Goal: Task Accomplishment & Management: Manage account settings

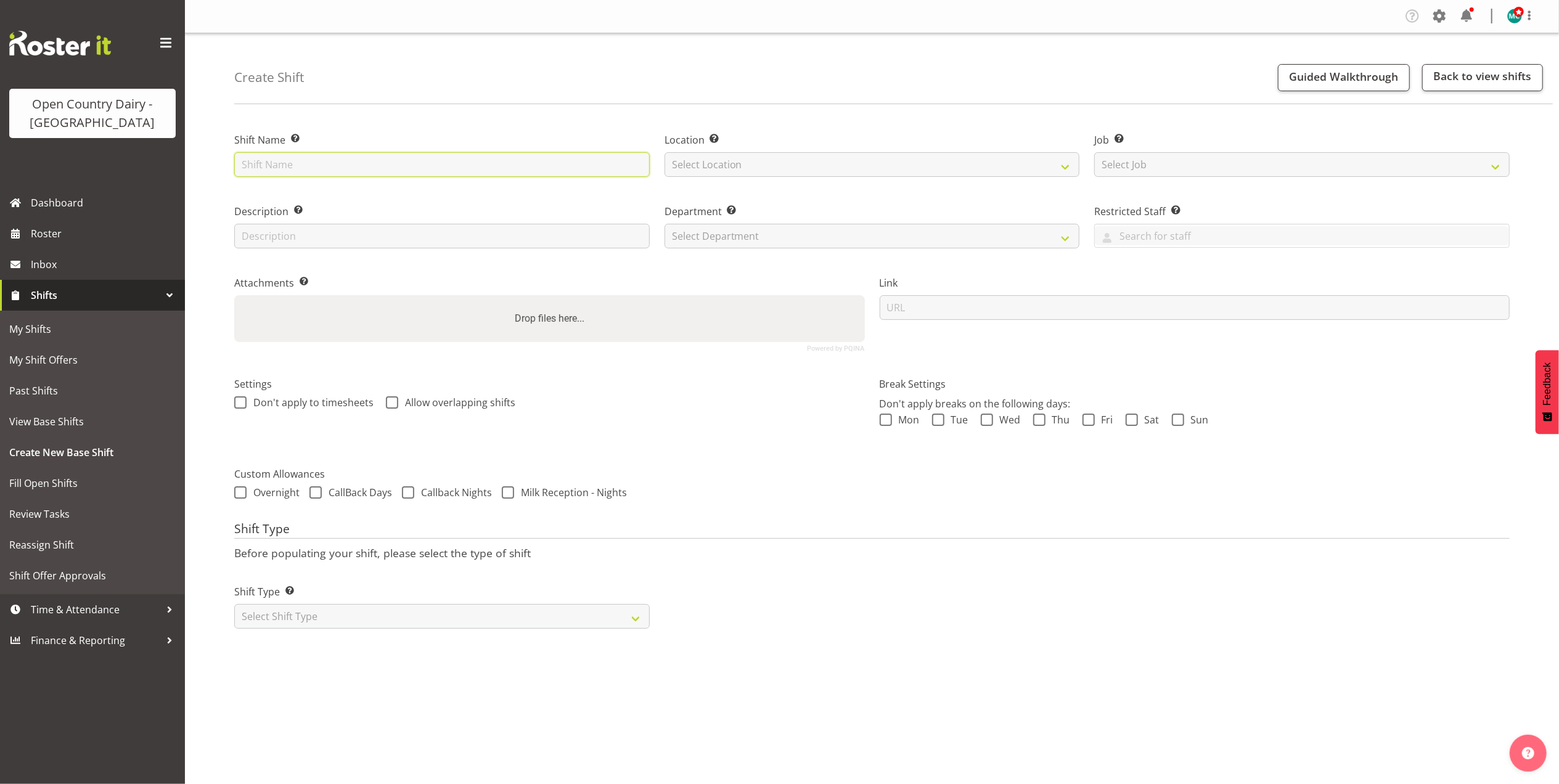
click at [307, 163] on input "text" at bounding box center [441, 164] width 416 height 25
click at [743, 162] on select "Select Location Awarua Milk Awarua Office Freight Waharoa Office" at bounding box center [872, 164] width 416 height 25
click at [708, 506] on form "Shift Name Enter a name for the shift (e.g. Day Shift). Factory Look Around Loc…" at bounding box center [872, 376] width 1275 height 521
click at [357, 167] on input "Factory Look Around" at bounding box center [441, 164] width 416 height 25
type input "Factory Look Around 1"
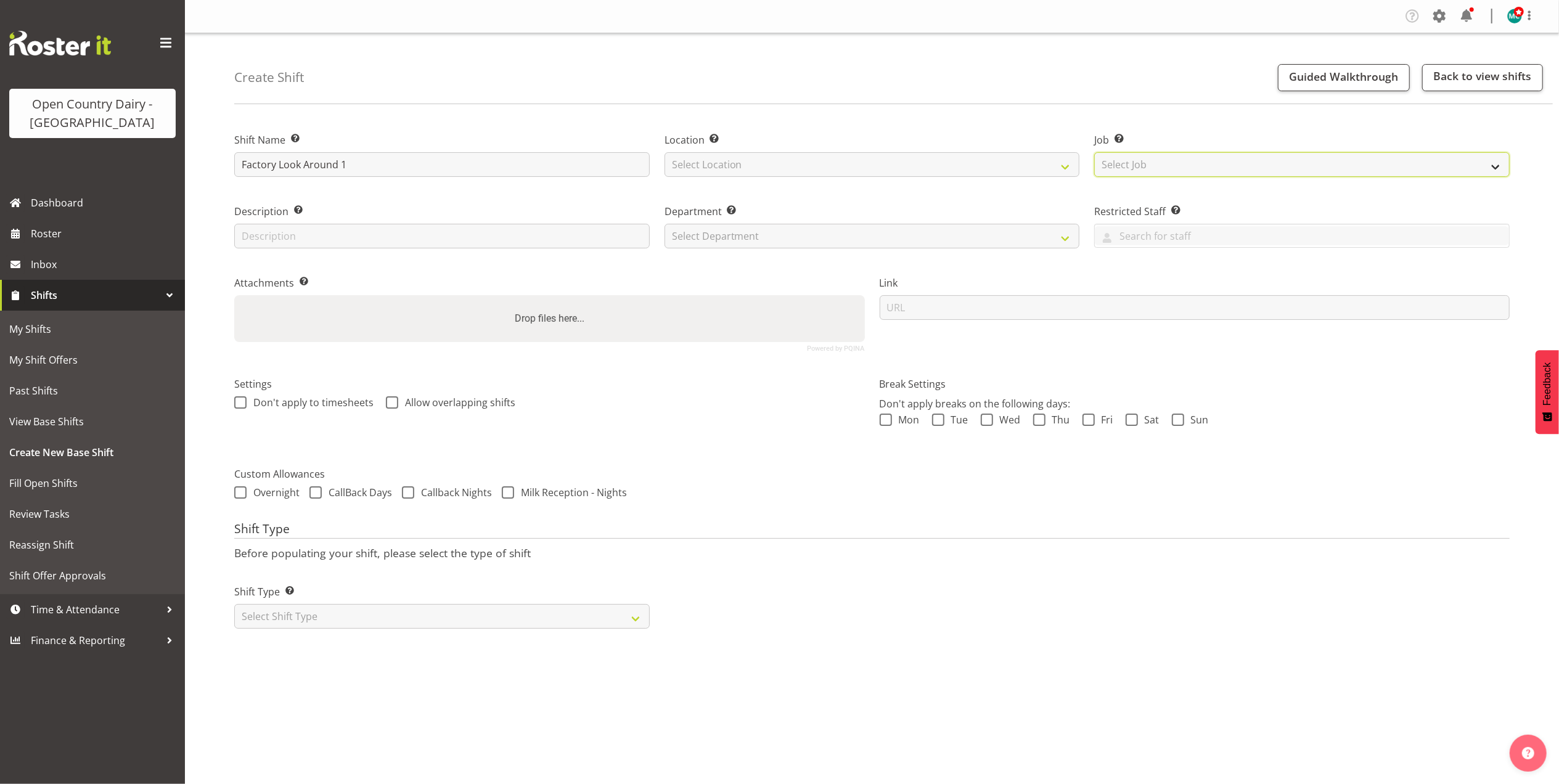
click at [1189, 163] on select "Select Job Create new job Connecting /unconnecting Trailers" at bounding box center [1302, 164] width 416 height 25
click at [1106, 294] on div "Link" at bounding box center [1194, 297] width 630 height 44
drag, startPoint x: 687, startPoint y: 231, endPoint x: 718, endPoint y: 232, distance: 31.0
click at [687, 231] on select "Select Department 734 735 736 737 738 739 850 851 852 853 854 855 856 857 858 8…" at bounding box center [872, 235] width 416 height 25
select select "806"
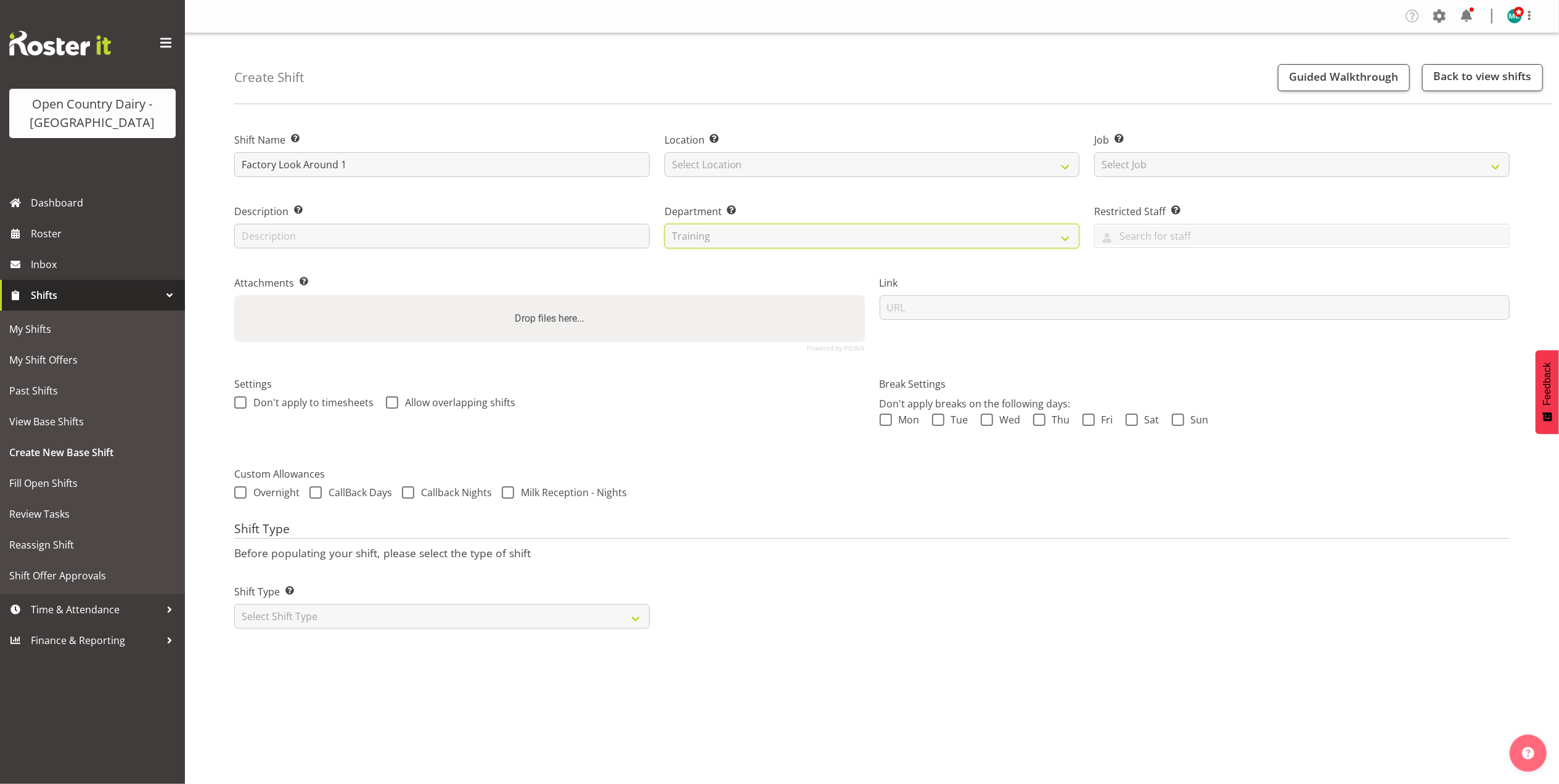
click at [664, 223] on select "Select Department 734 735 736 737 738 739 850 851 852 853 854 855 856 857 858 8…" at bounding box center [872, 235] width 416 height 25
click at [450, 231] on input "text" at bounding box center [441, 235] width 416 height 25
type input "Factory Look Around"
click at [632, 613] on select "Select Shift Type One Off Shift Recurring Shift Rotating Shift" at bounding box center [441, 616] width 416 height 25
select select "one_off"
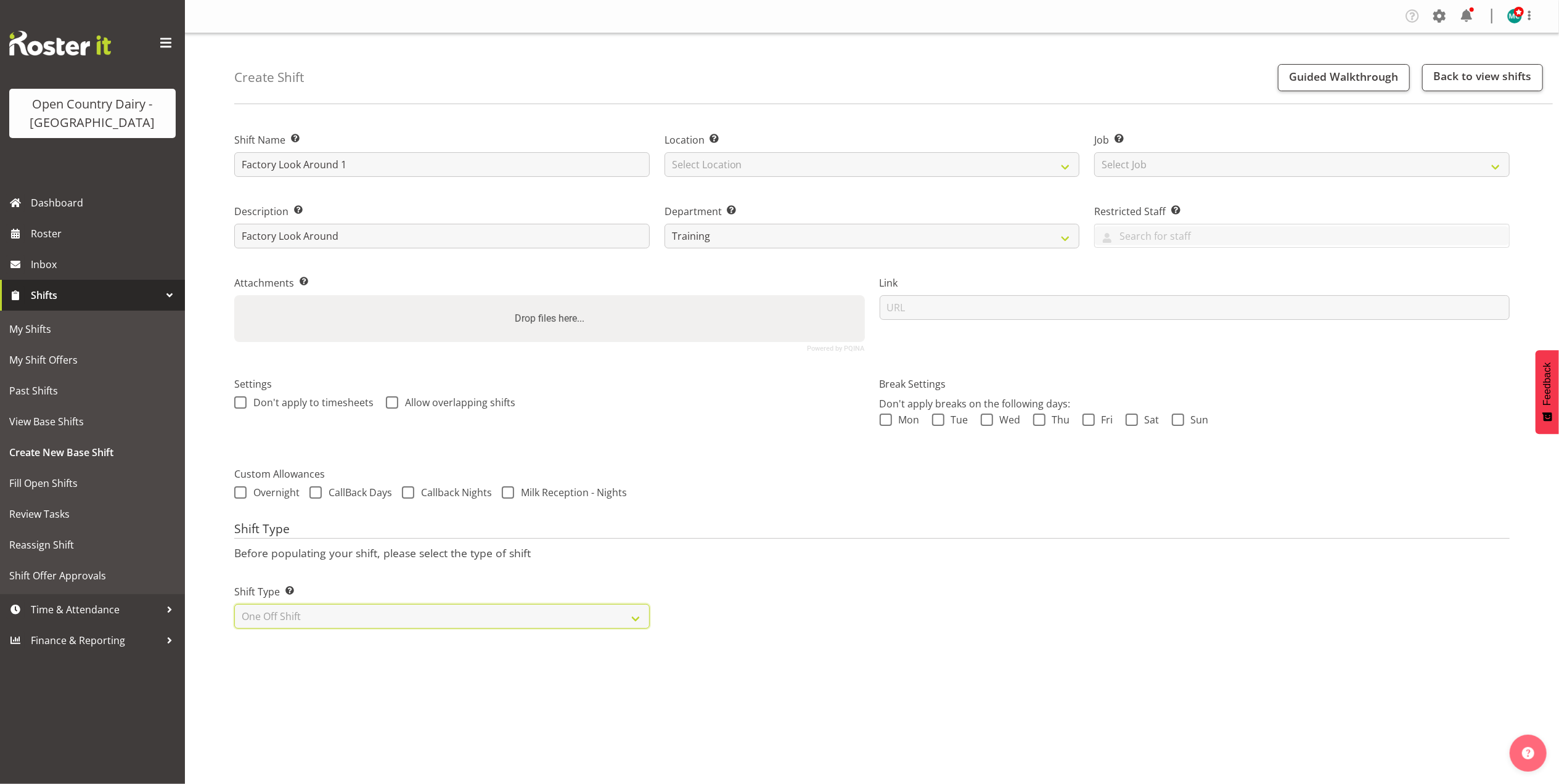
click at [234, 605] on select "Select Shift Type One Off Shift Recurring Shift Rotating Shift" at bounding box center [441, 616] width 416 height 25
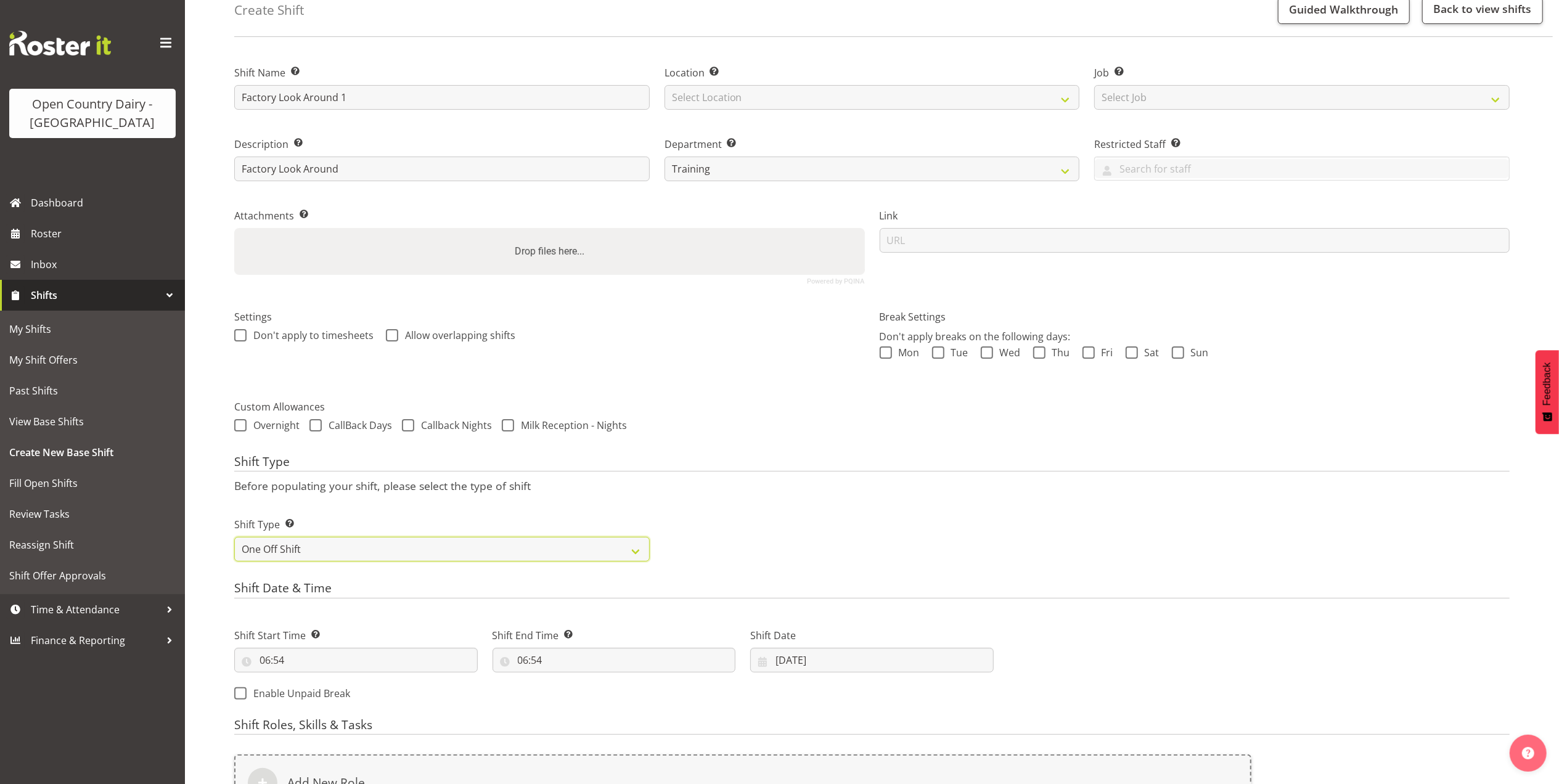
scroll to position [164, 0]
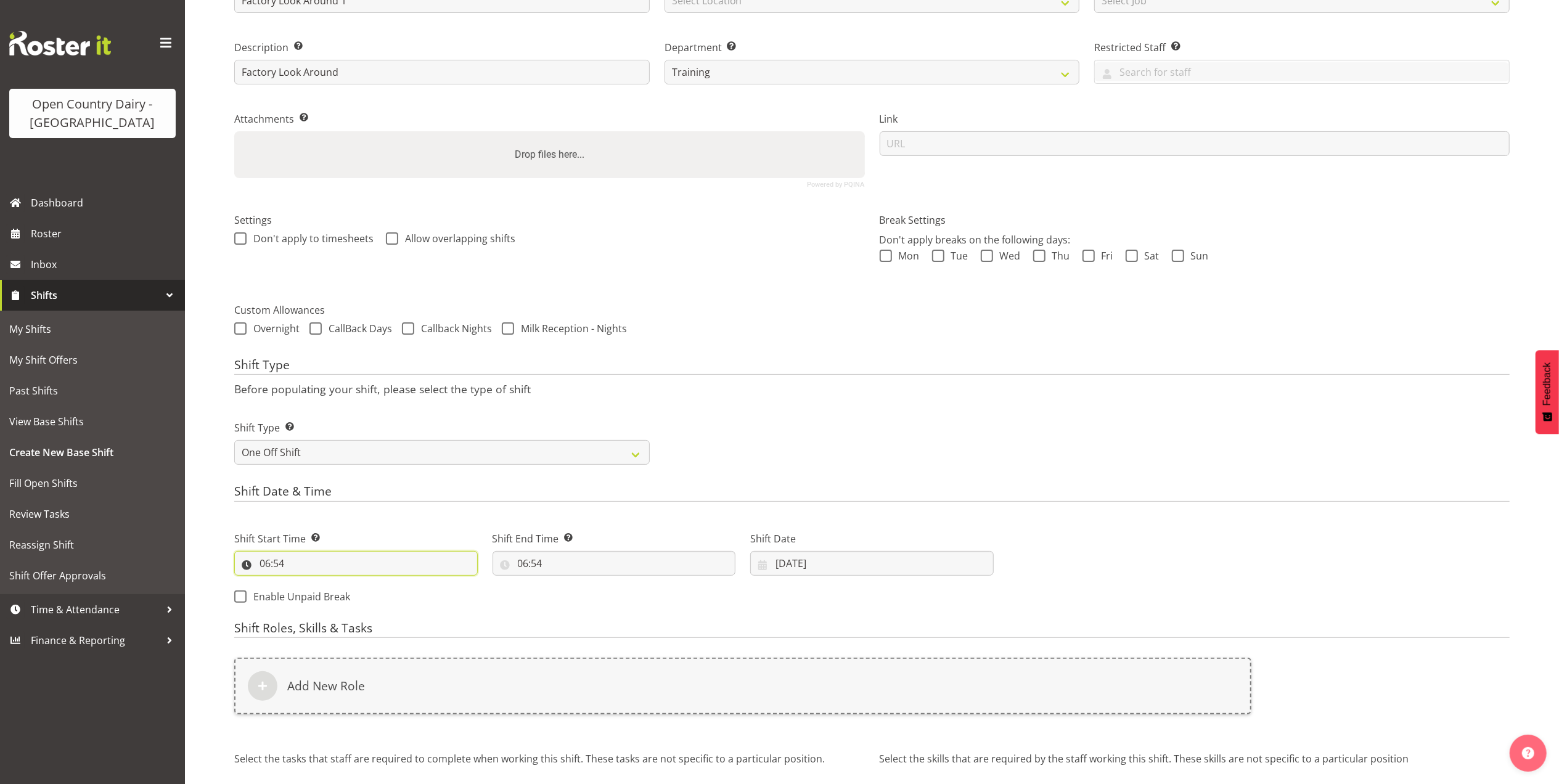
click at [288, 562] on input "06:54" at bounding box center [356, 563] width 244 height 25
click at [316, 597] on select "00 01 02 03 04 05 06 07 08 09 10 11 12 13 14 15 16 17 18 19 20 21 22 23" at bounding box center [318, 595] width 28 height 25
click at [314, 599] on select "00 01 02 03 04 05 06 07 08 09 10 11 12 13 14 15 16 17 18 19 20 21 22 23" at bounding box center [318, 595] width 28 height 25
select select "11"
click at [304, 584] on select "00 01 02 03 04 05 06 07 08 09 10 11 12 13 14 15 16 17 18 19 20 21 22 23" at bounding box center [318, 595] width 28 height 25
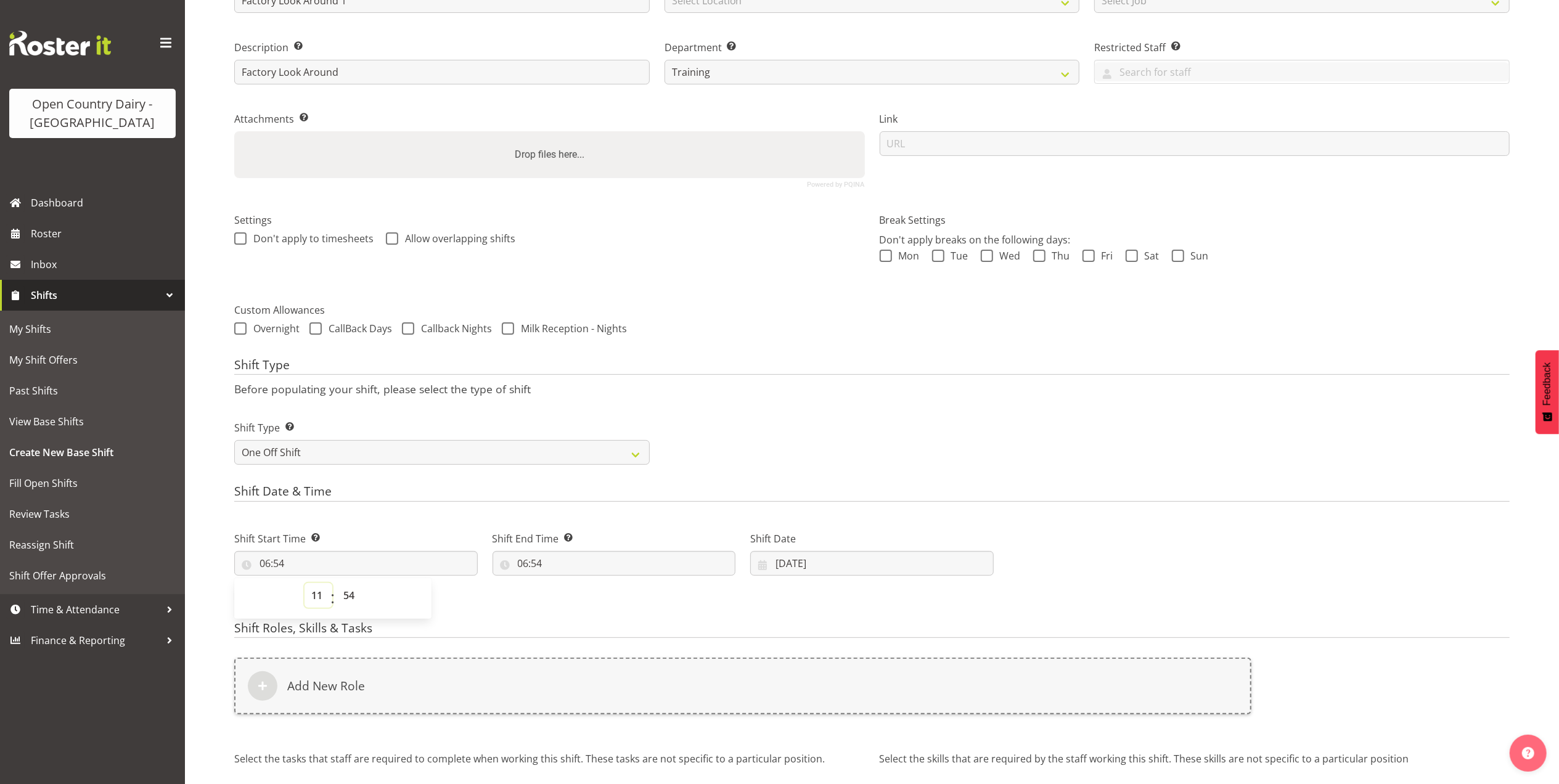
type input "11:54"
click at [325, 565] on input "11:54" at bounding box center [356, 563] width 244 height 25
click at [275, 562] on input "11:54" at bounding box center [356, 563] width 244 height 25
click at [349, 594] on select "00 01 02 03 04 05 06 07 08 09 10 11 12 13 14 15 16 17 18 19 20 21 22 23 24 25 2…" at bounding box center [350, 595] width 28 height 25
select select "0"
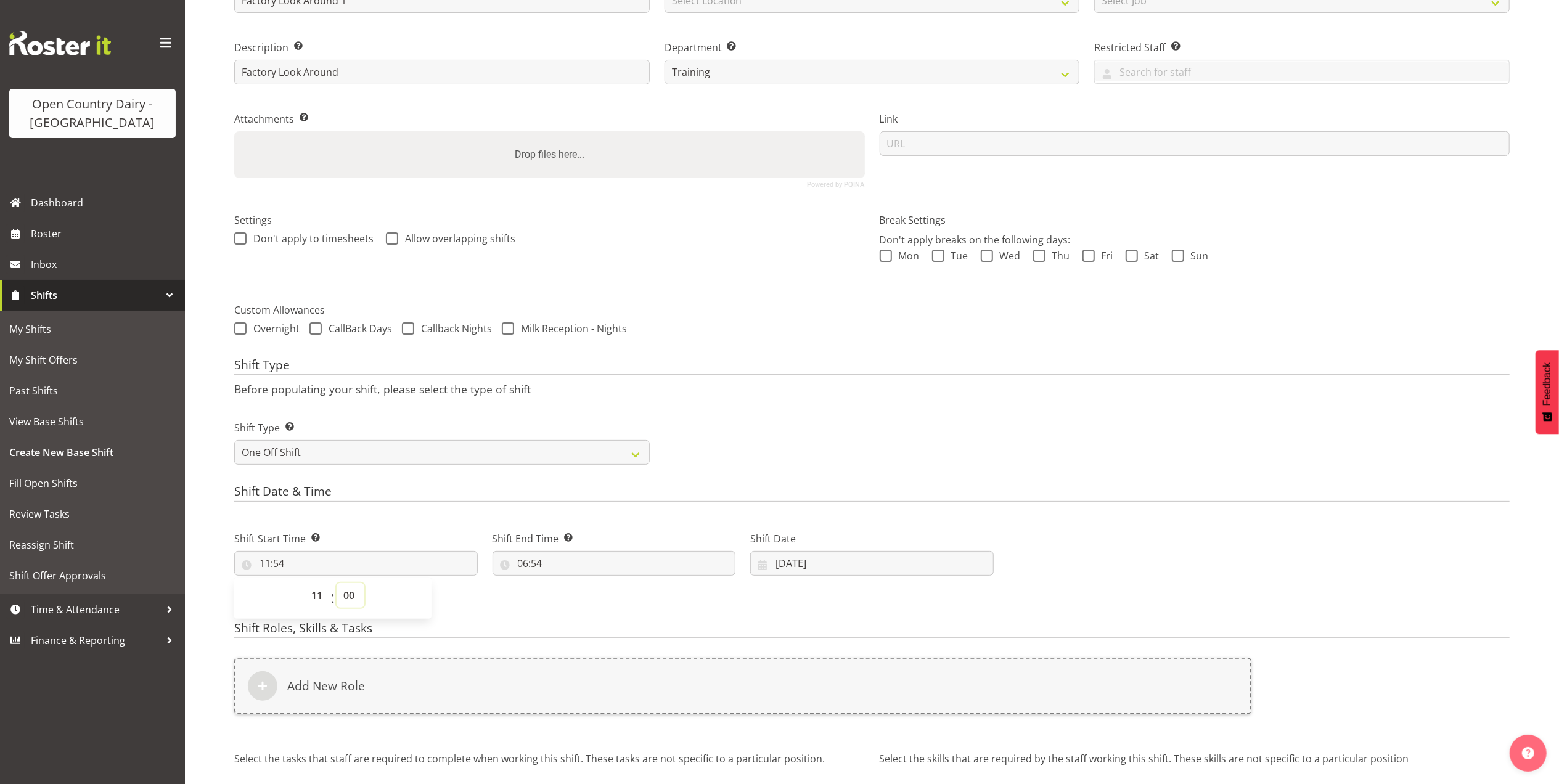
click at [336, 584] on select "00 01 02 03 04 05 06 07 08 09 10 11 12 13 14 15 16 17 18 19 20 21 22 23 24 25 2…" at bounding box center [350, 595] width 28 height 25
type input "11:00"
click at [522, 563] on input "06:54" at bounding box center [614, 563] width 244 height 25
click at [575, 592] on select "00 01 02 03 04 05 06 07 08 09 10 11 12 13 14 15 16 17 18 19 20 21 22 23" at bounding box center [577, 595] width 28 height 25
select select "13"
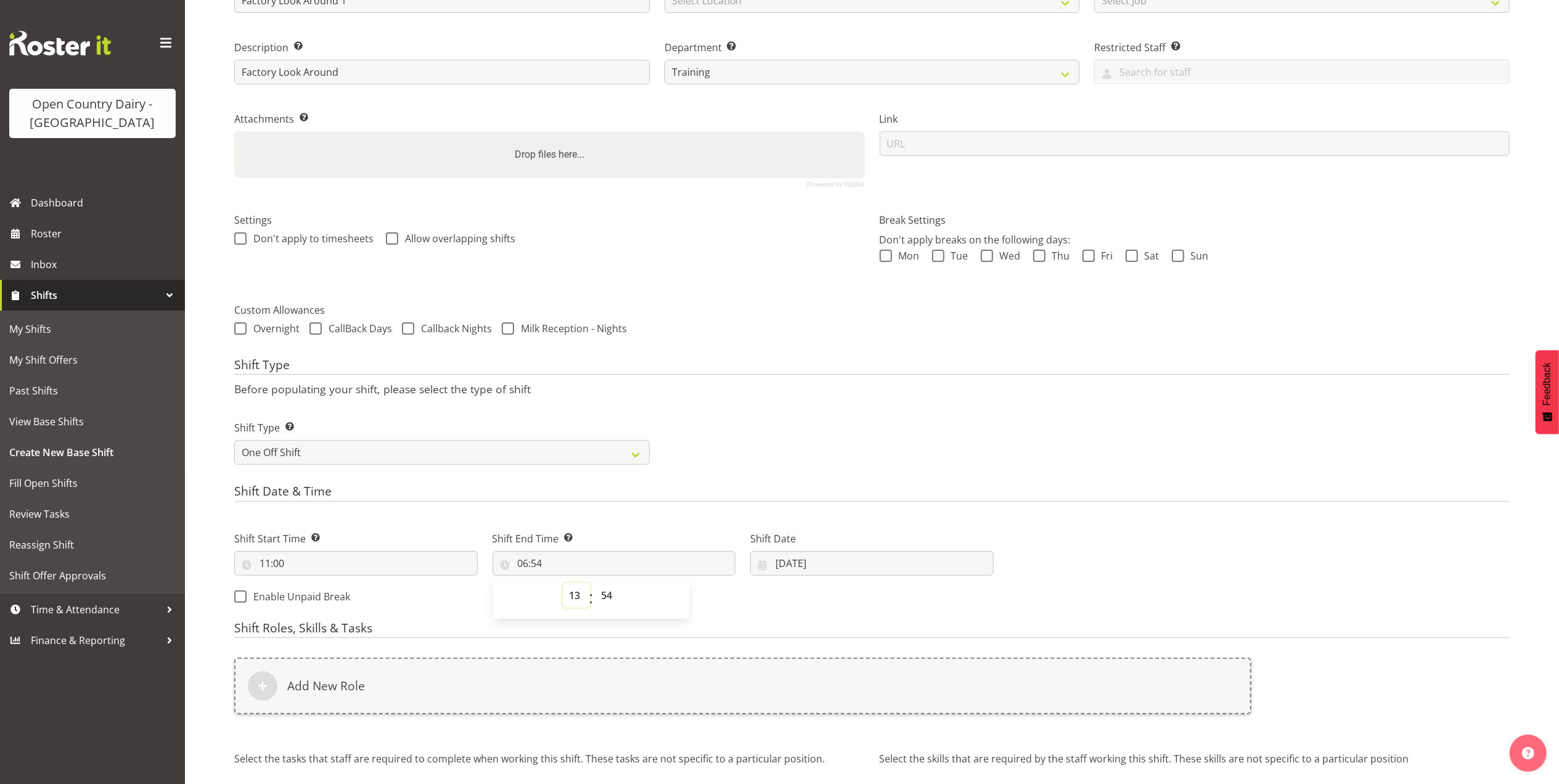
click at [563, 584] on select "00 01 02 03 04 05 06 07 08 09 10 11 12 13 14 15 16 17 18 19 20 21 22 23" at bounding box center [577, 595] width 28 height 25
type input "13:54"
drag, startPoint x: 608, startPoint y: 597, endPoint x: 609, endPoint y: 588, distance: 9.1
click at [608, 597] on select "00 01 02 03 04 05 06 07 08 09 10 11 12 13 14 15 16 17 18 19 20 21 22 23 24 25 2…" at bounding box center [609, 595] width 28 height 25
select select "0"
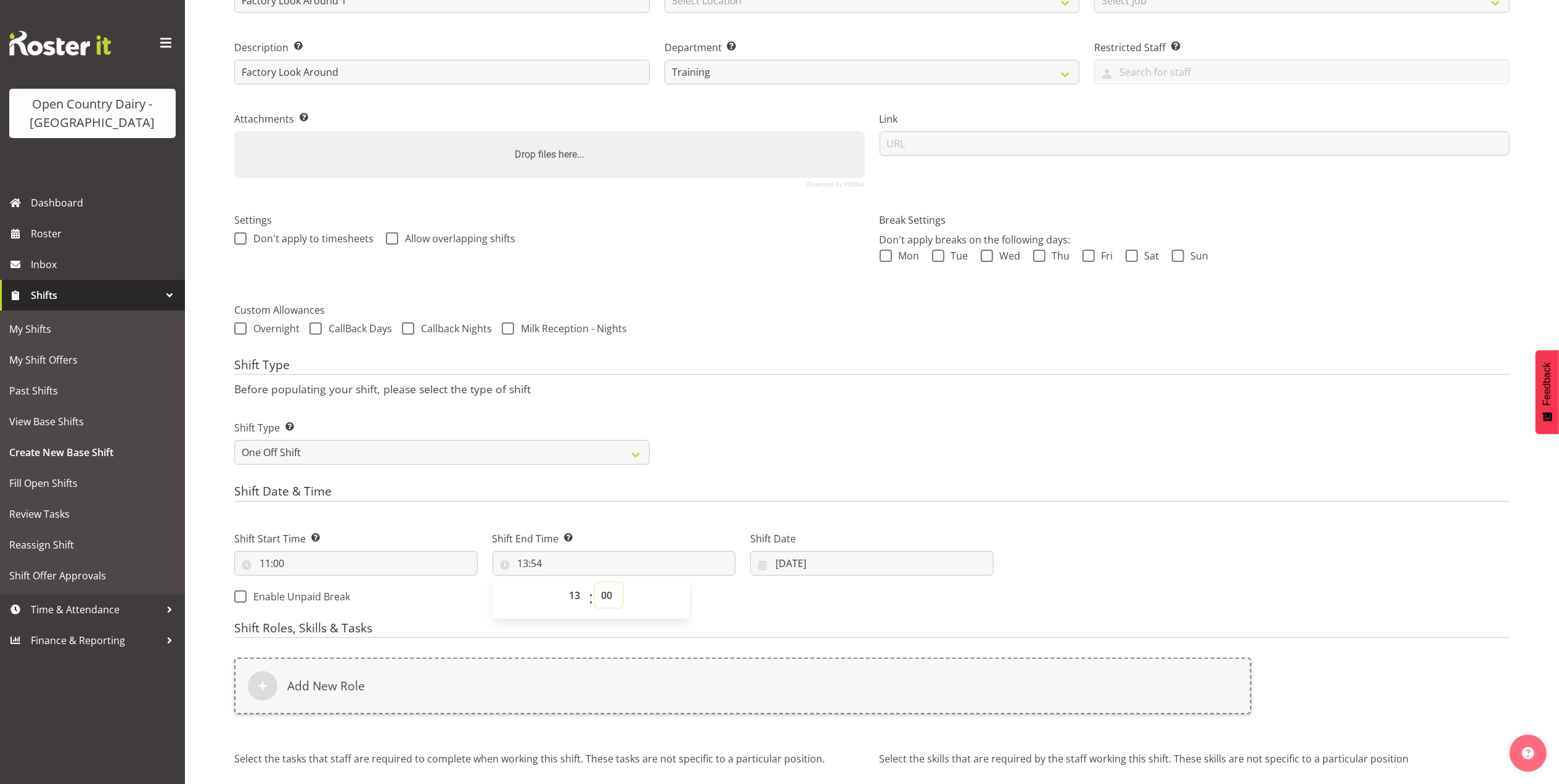
click at [595, 584] on select "00 01 02 03 04 05 06 07 08 09 10 11 12 13 14 15 16 17 18 19 20 21 22 23 24 25 2…" at bounding box center [609, 595] width 28 height 25
type input "13:00"
click at [814, 563] on input "14/08/2025" at bounding box center [872, 563] width 244 height 25
click at [860, 735] on span "20" at bounding box center [862, 733] width 10 height 12
type input "20/08/2025"
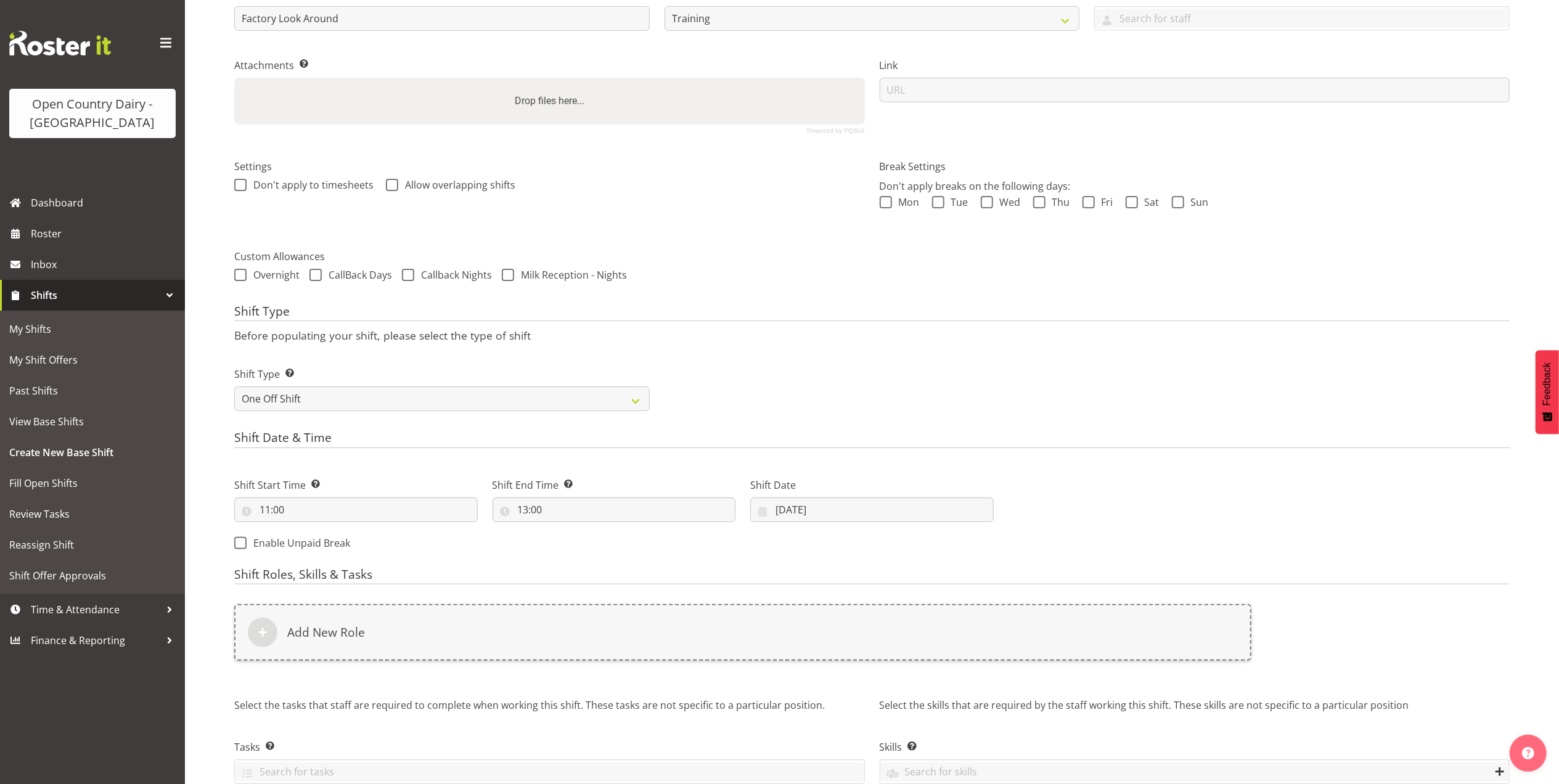
scroll to position [247, 0]
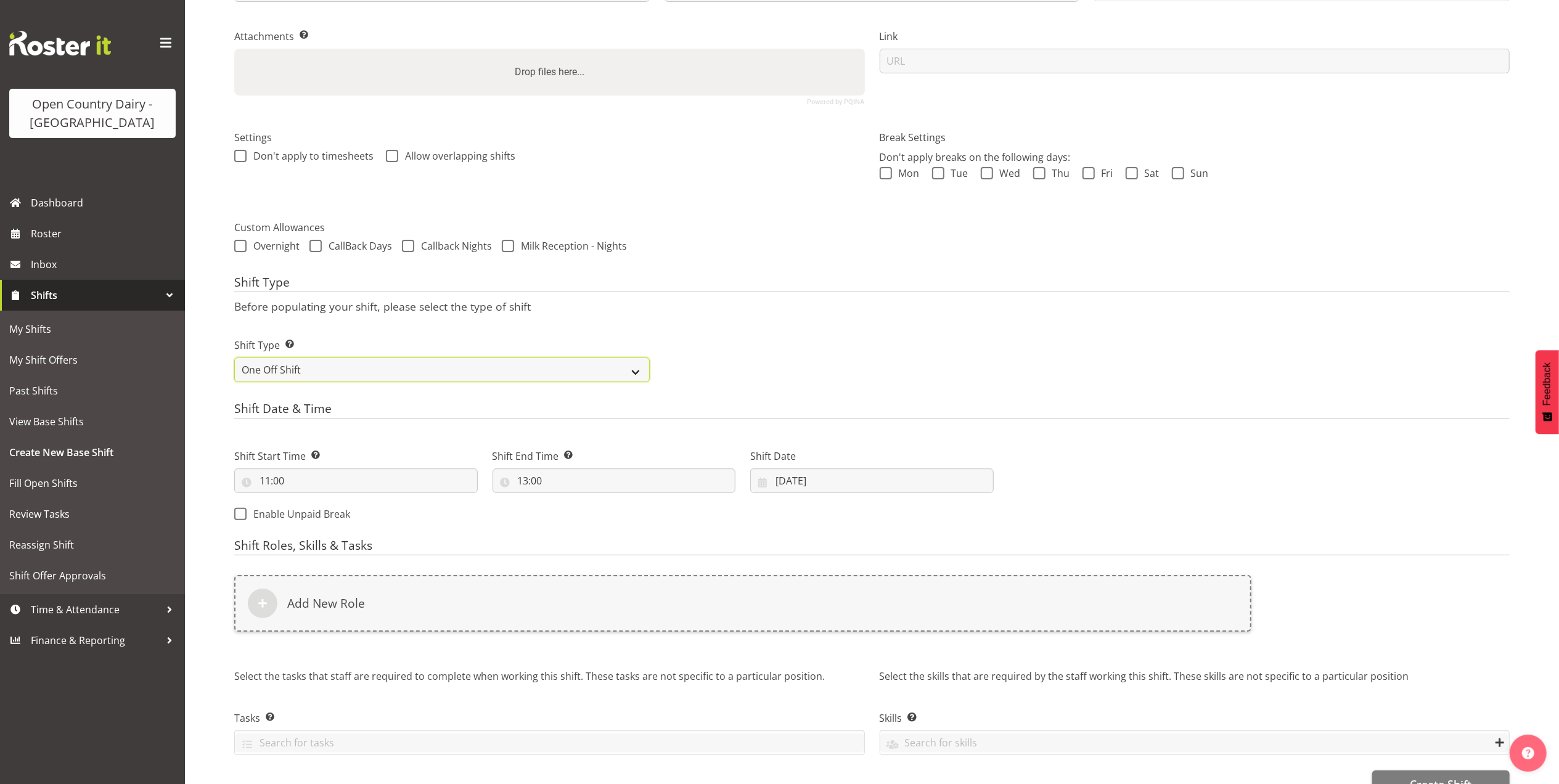
click at [502, 373] on select "One Off Shift Recurring Shift Rotating Shift" at bounding box center [441, 369] width 416 height 25
click at [732, 215] on form "Shift Name Enter a name for the shift (e.g. Day Shift). Factory Look Around 1 L…" at bounding box center [872, 333] width 1275 height 929
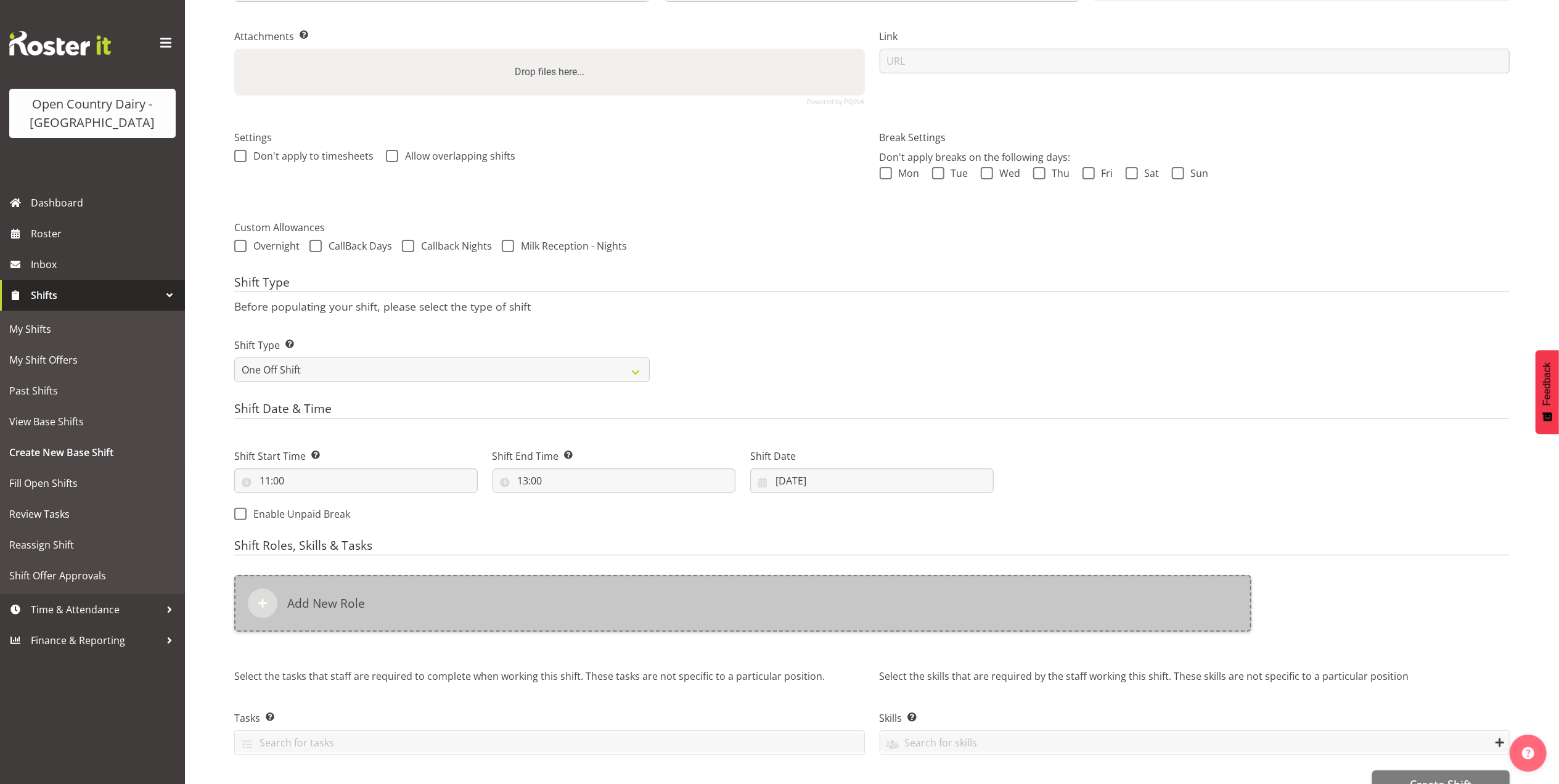
click at [403, 613] on div "Add New Role" at bounding box center [743, 603] width 1017 height 57
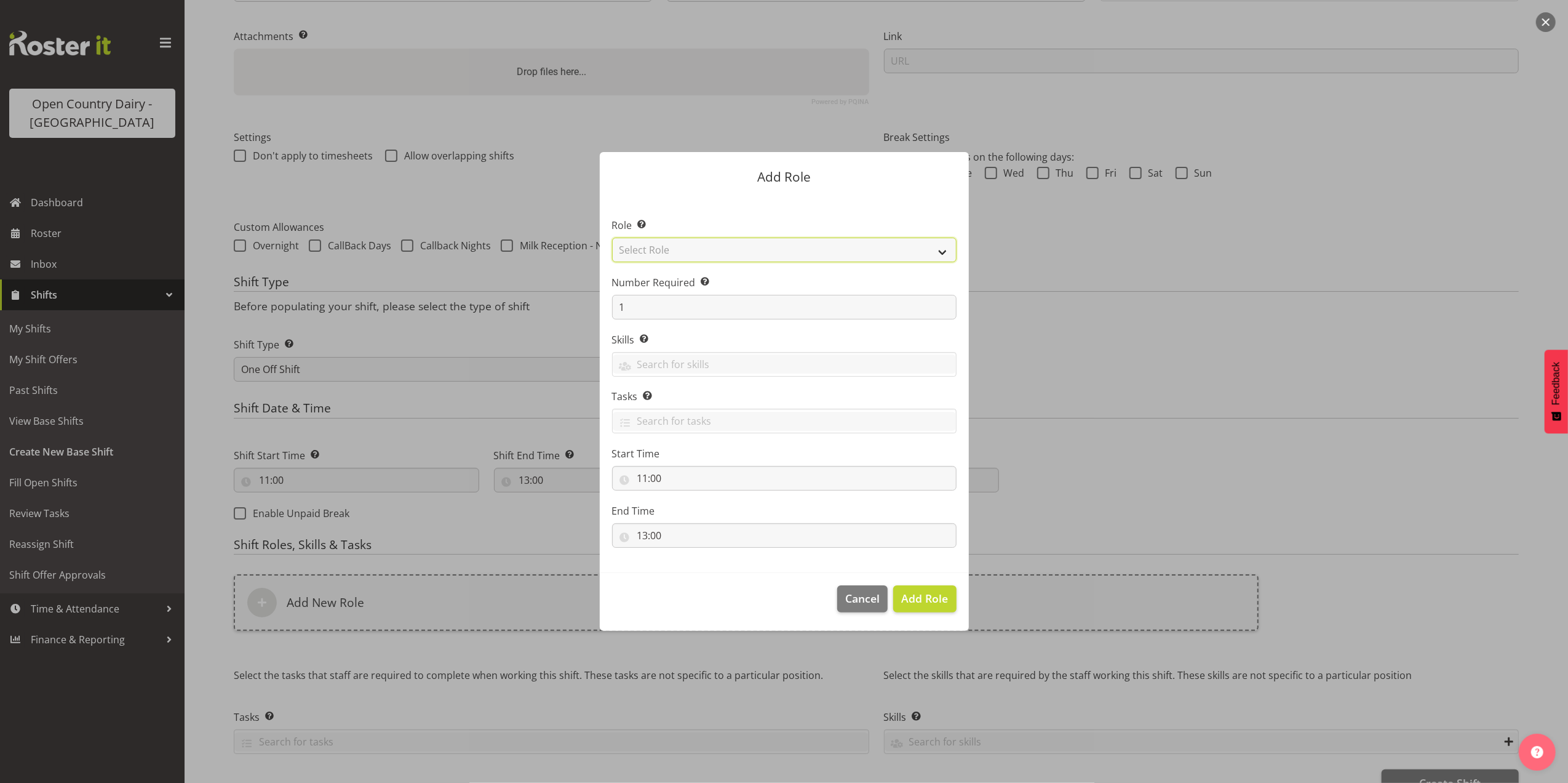
click at [711, 254] on select "Select Role Crew Leader Driver Driver Assessor Dayshift Driver Assessor Nightsh…" at bounding box center [784, 250] width 345 height 25
select select "1154"
click at [612, 238] on select "Select Role Crew Leader Driver Driver Assessor Dayshift Driver Assessor Nightsh…" at bounding box center [784, 250] width 345 height 25
click at [688, 299] on input "1" at bounding box center [784, 307] width 345 height 25
type input "6"
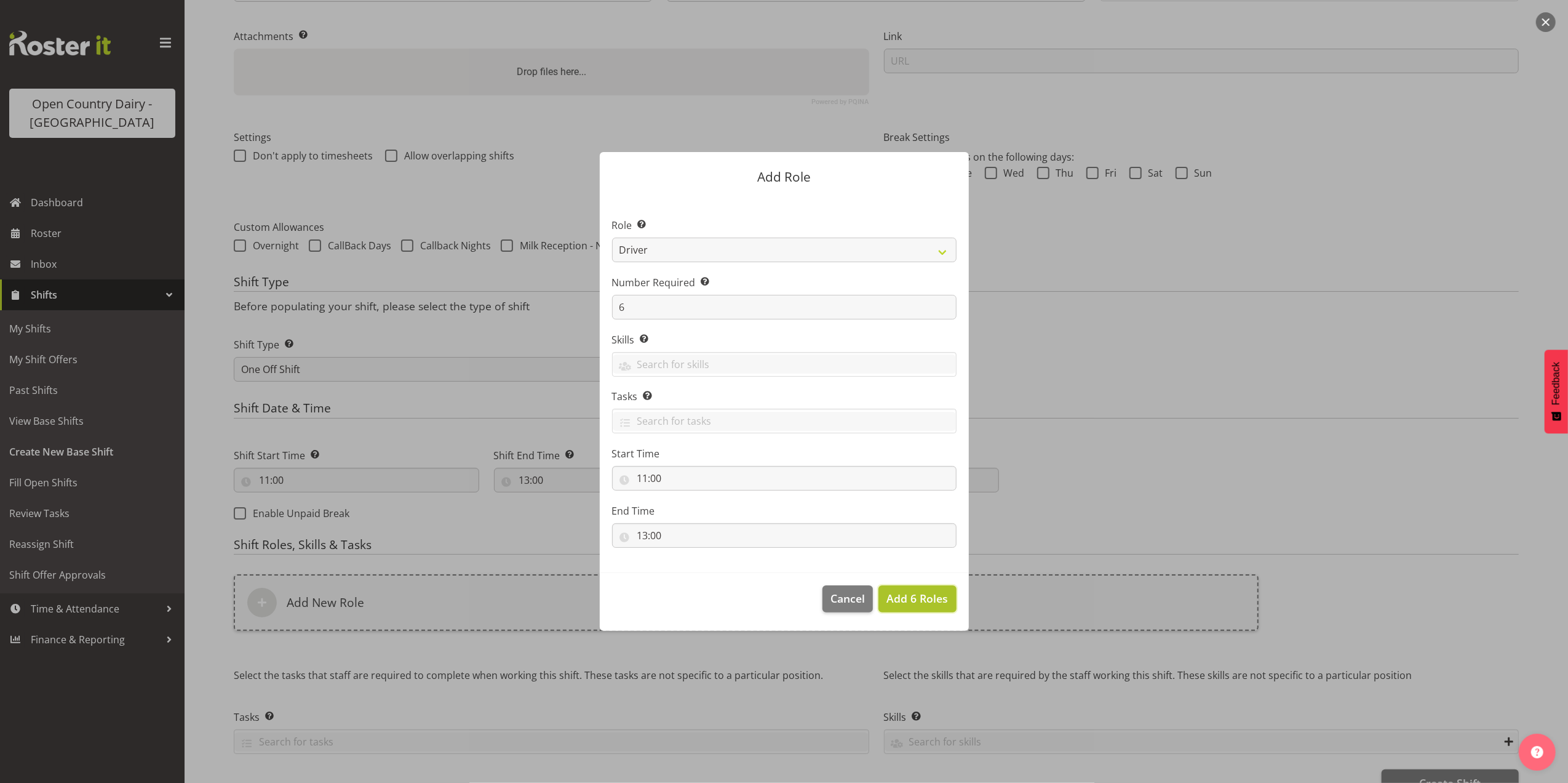
click at [914, 605] on span "Add 6 Roles" at bounding box center [917, 598] width 62 height 14
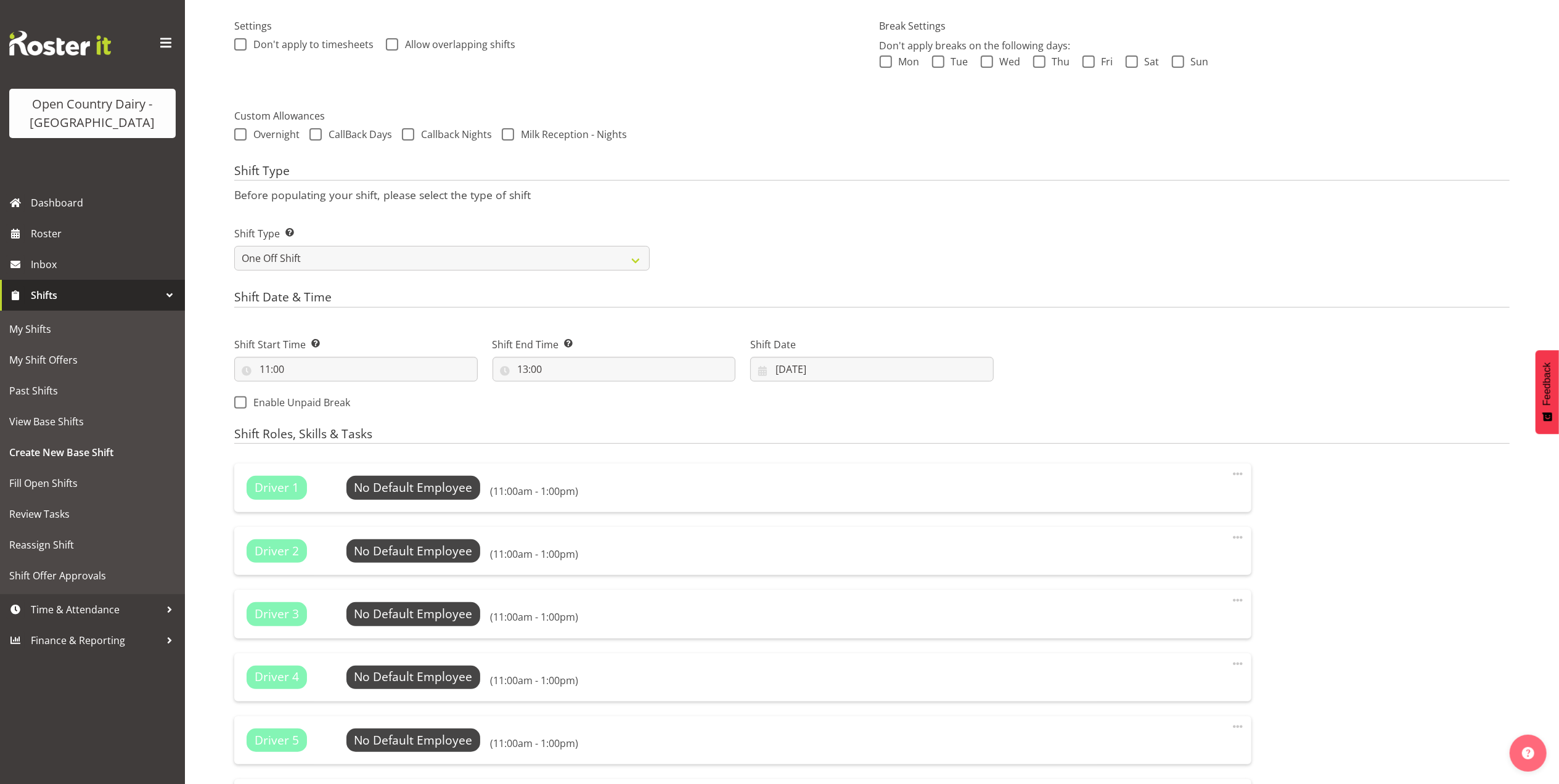
scroll to position [328, 0]
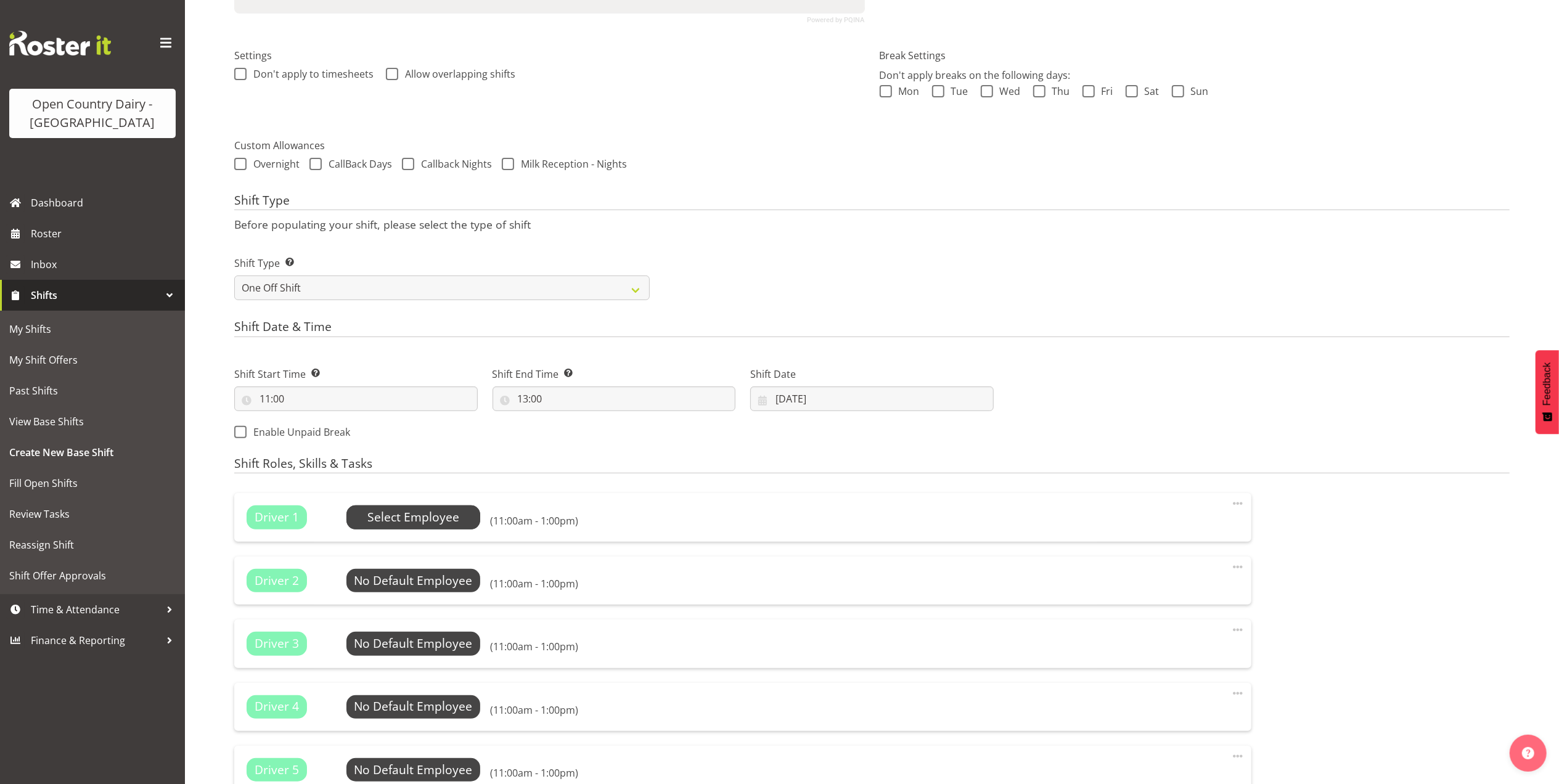
click at [398, 515] on span "Select Employee" at bounding box center [413, 517] width 92 height 18
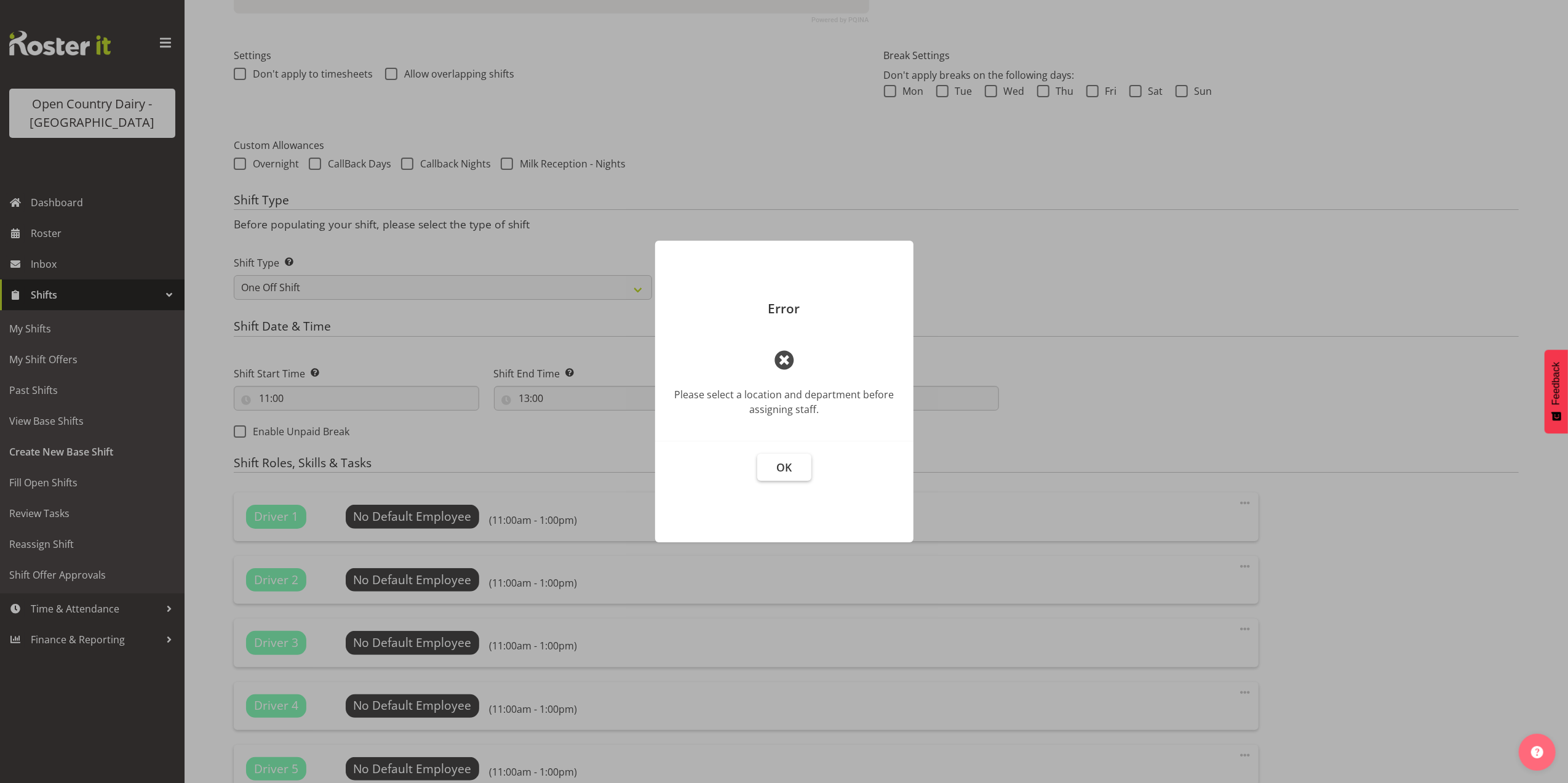
click at [796, 470] on button "OK" at bounding box center [784, 467] width 54 height 27
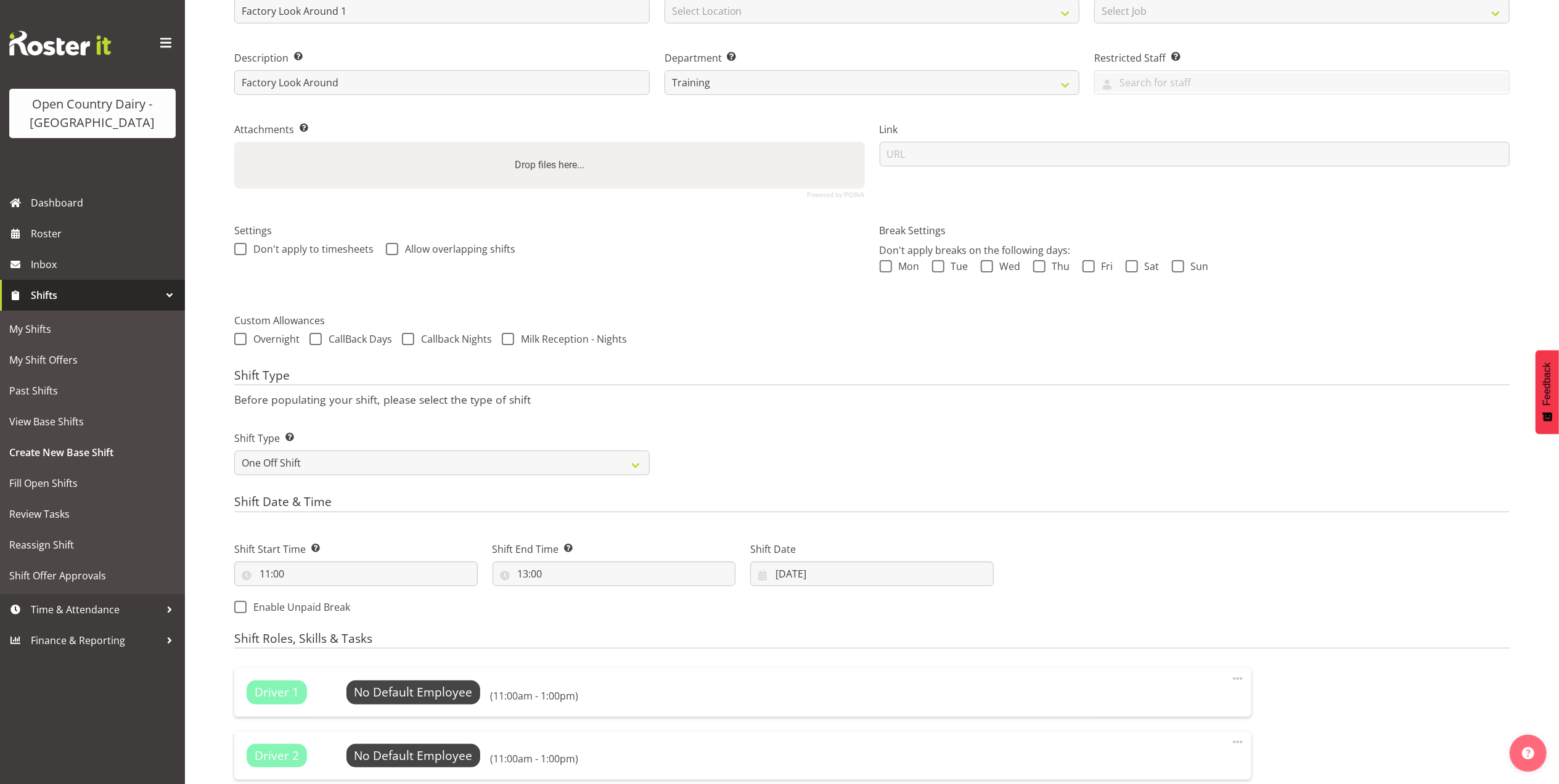
scroll to position [0, 0]
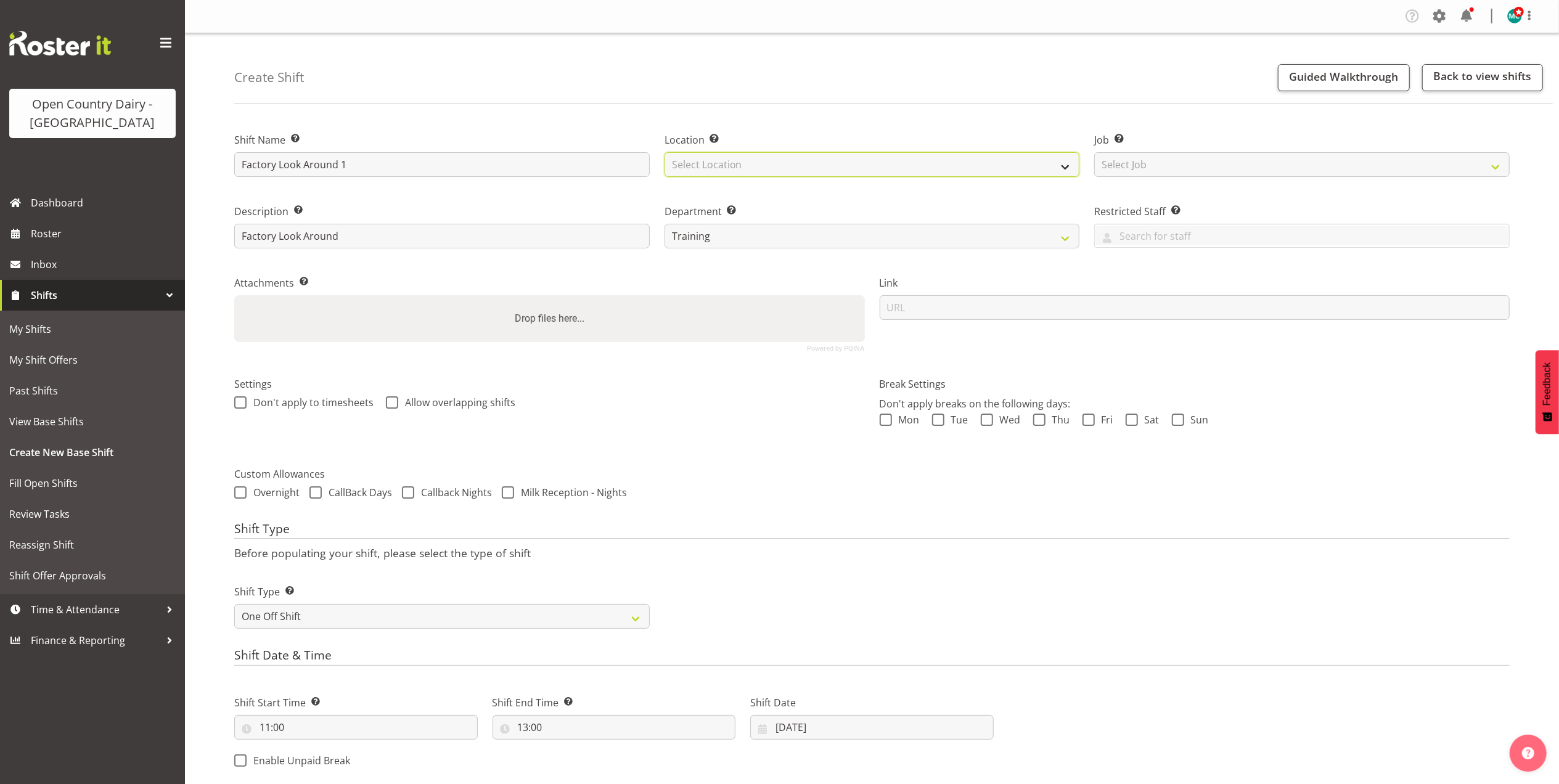
click at [782, 160] on select "Select Location Awarua Milk Awarua Office Freight Waharoa Office" at bounding box center [872, 164] width 416 height 25
select select "988"
click at [664, 152] on select "Select Location Awarua Milk Awarua Office Freight Waharoa Office" at bounding box center [872, 164] width 416 height 25
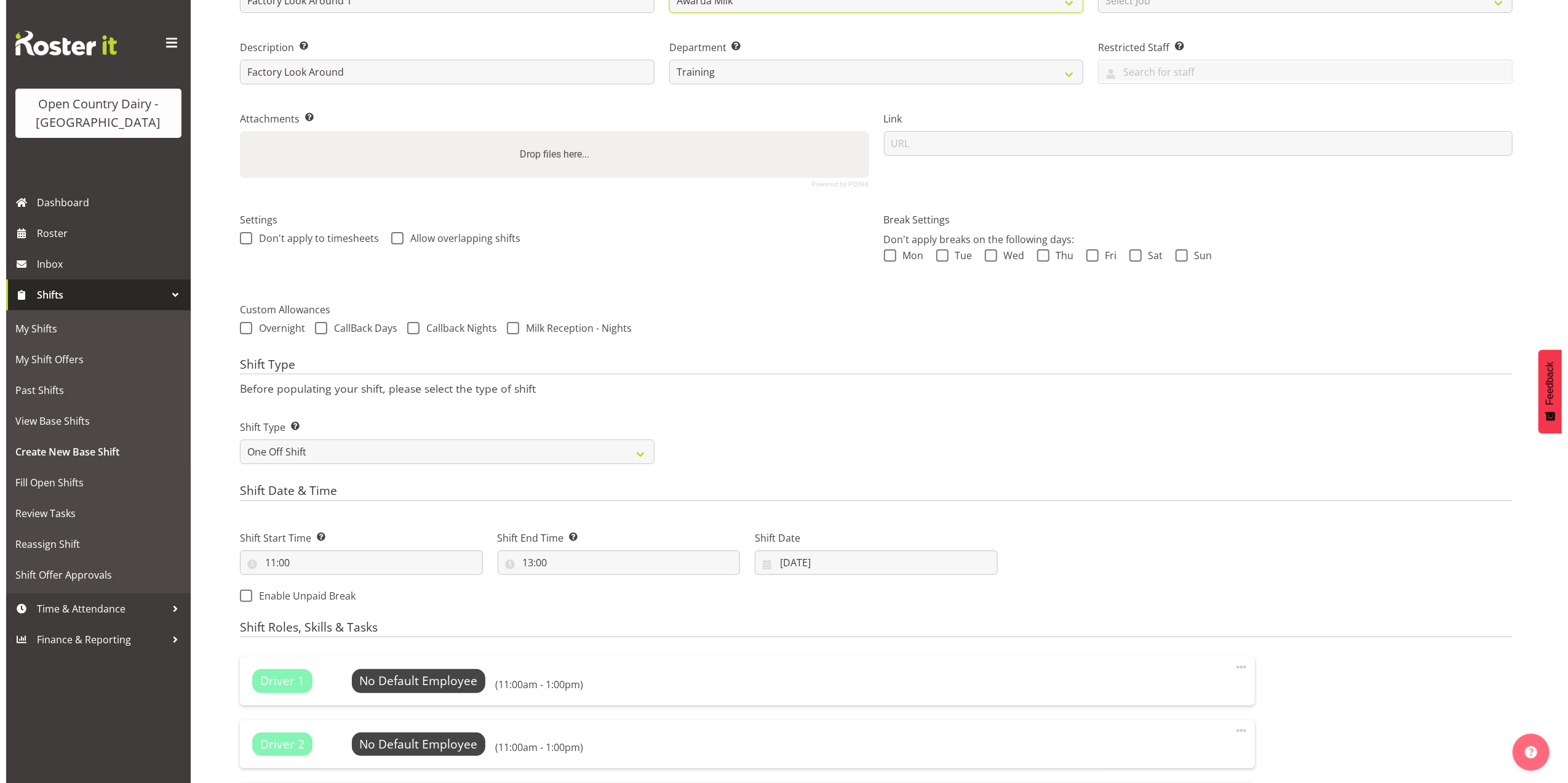
scroll to position [409, 0]
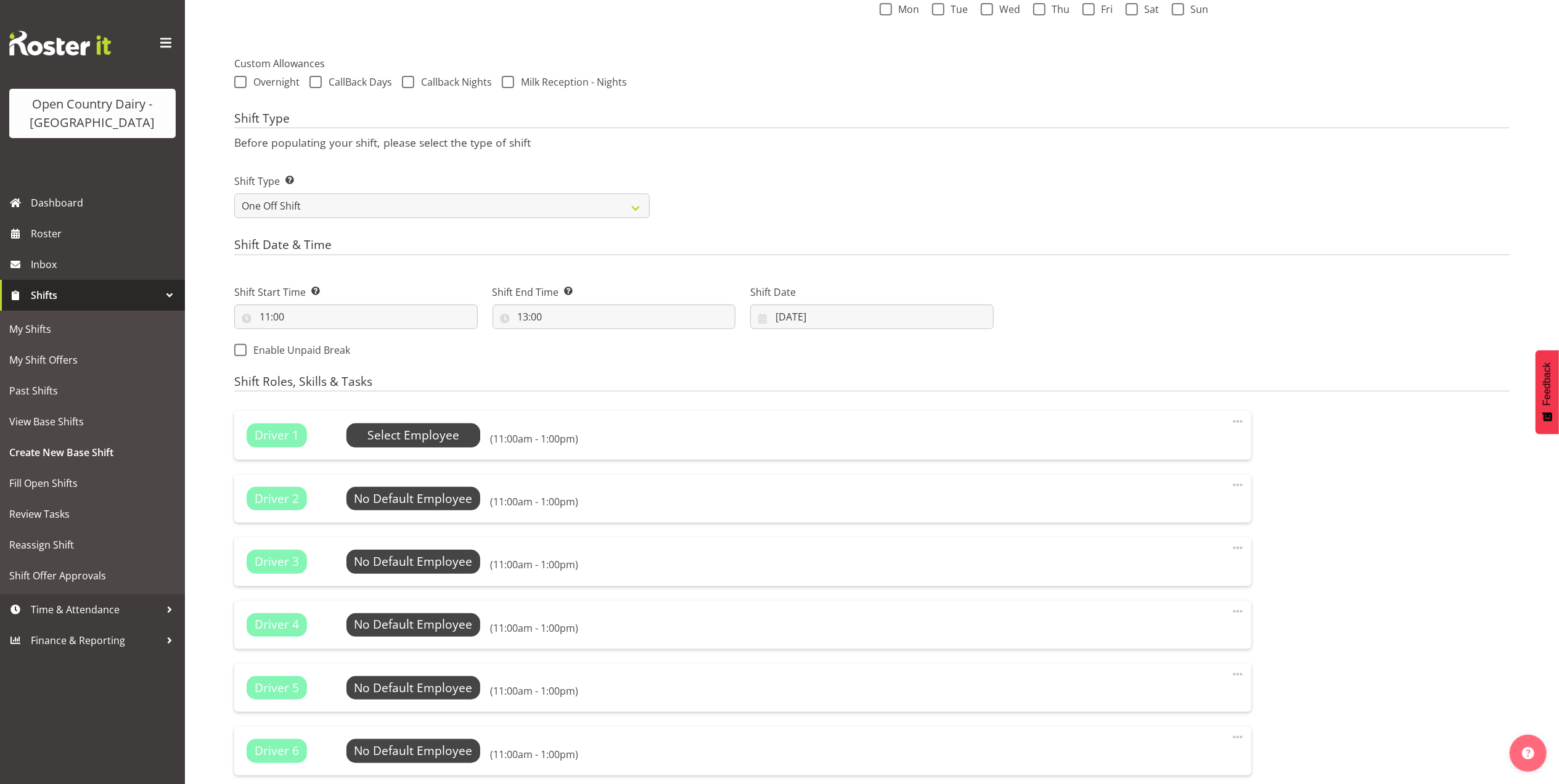
click at [429, 442] on span "Select Employee" at bounding box center [413, 435] width 92 height 18
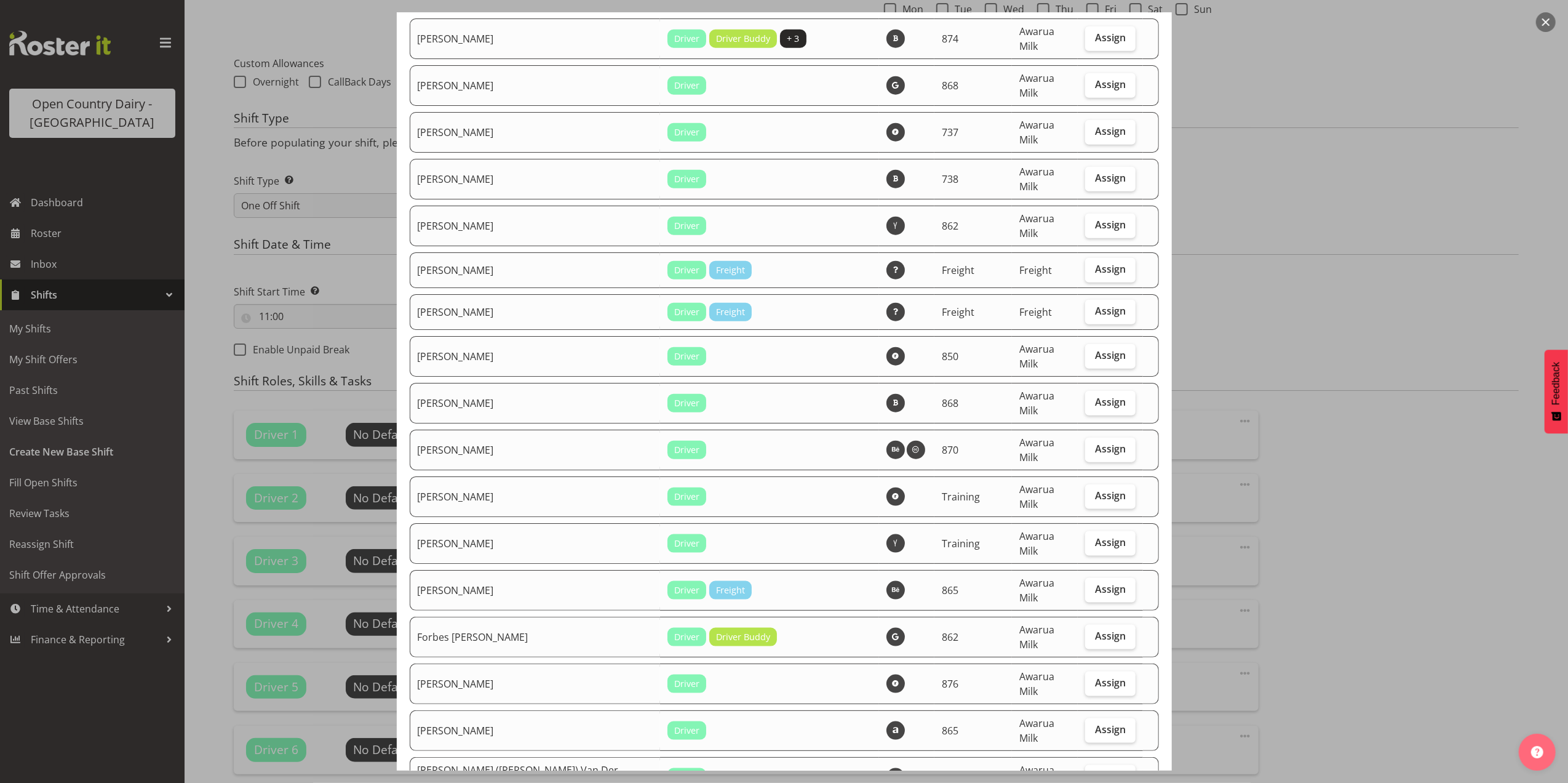
scroll to position [1312, 0]
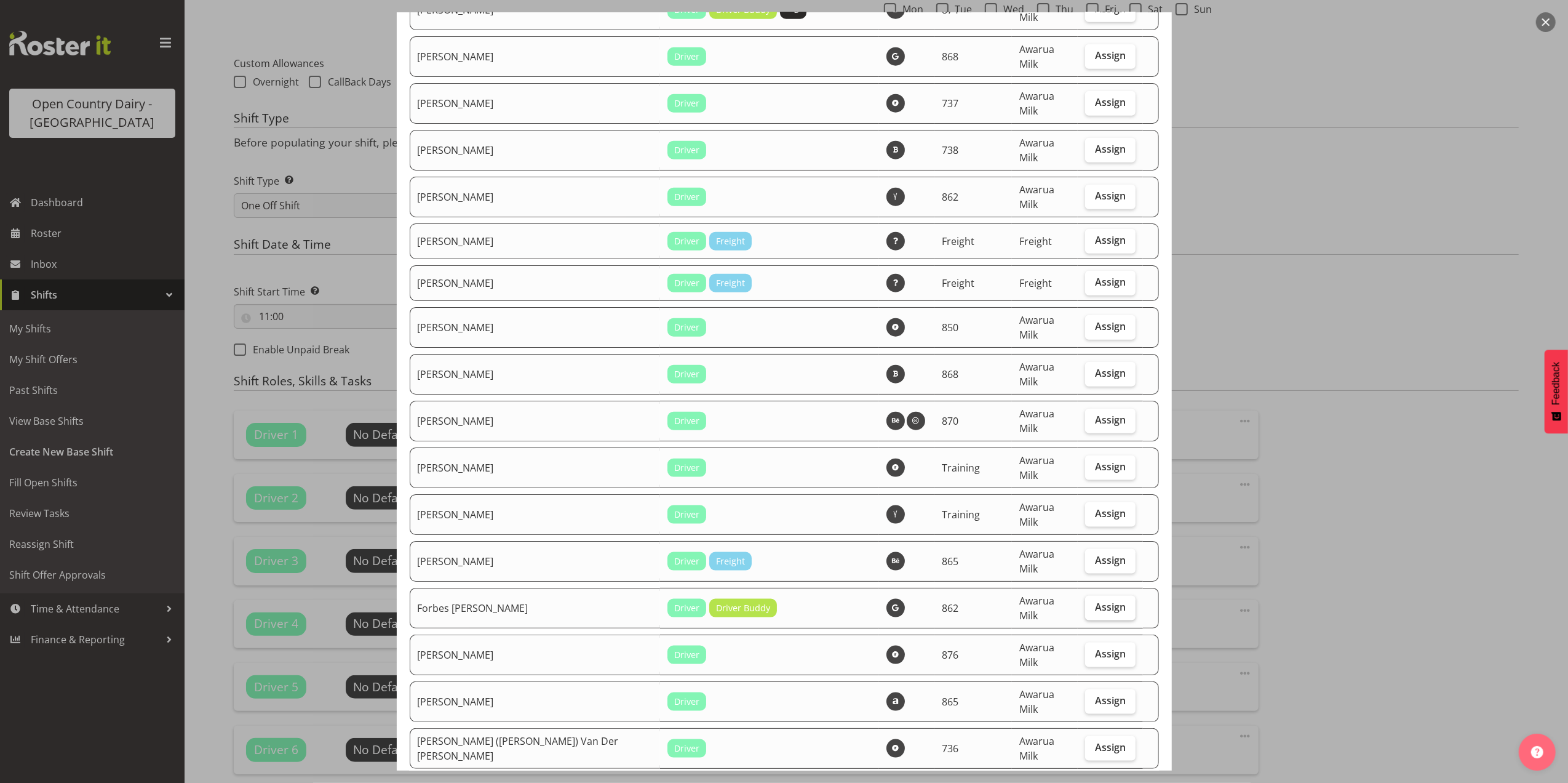
click at [1099, 601] on span "Assign" at bounding box center [1111, 606] width 30 height 12
click at [1093, 603] on input "Assign" at bounding box center [1089, 607] width 8 height 8
checkbox input "true"
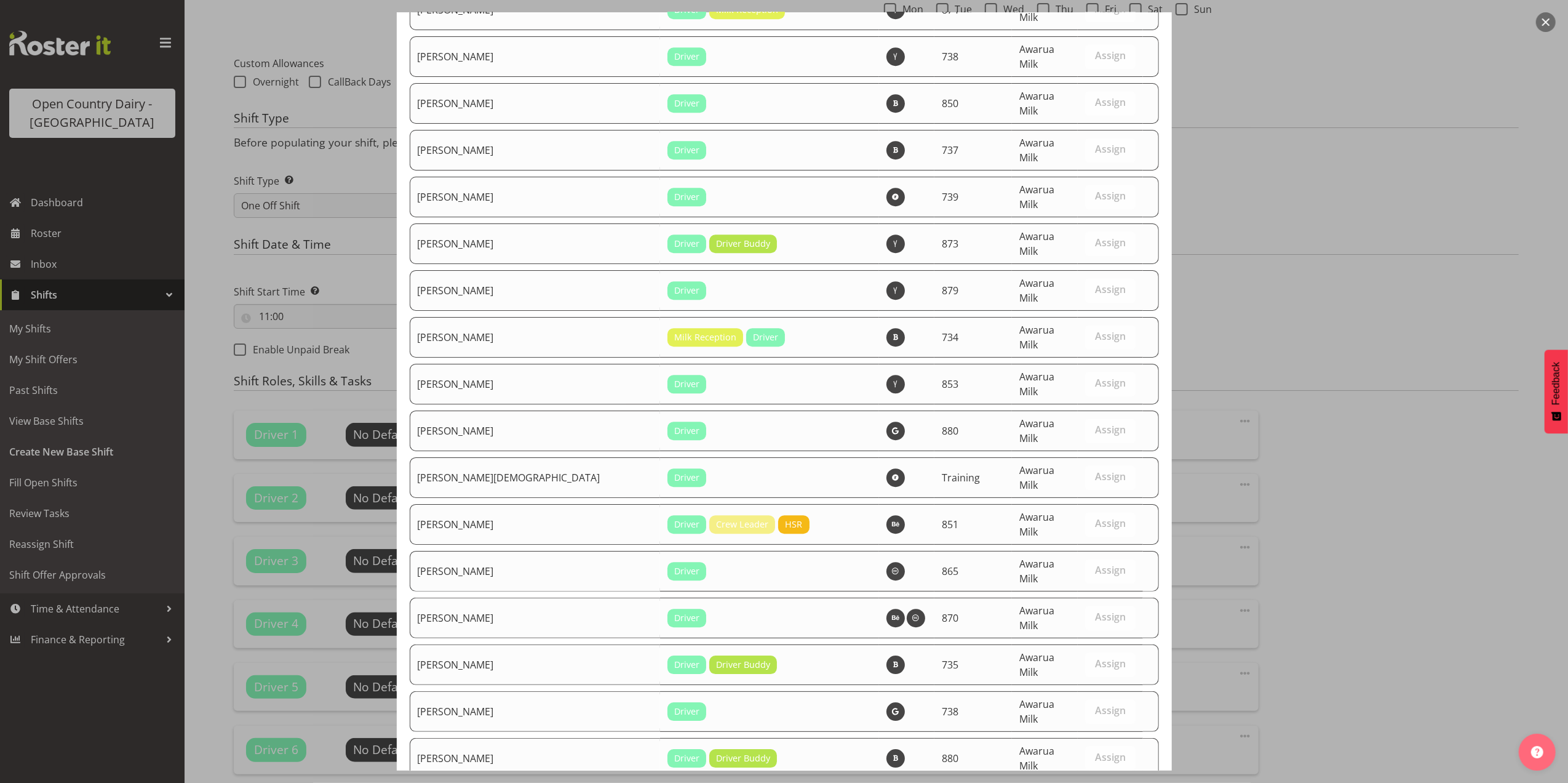
scroll to position [3581, 0]
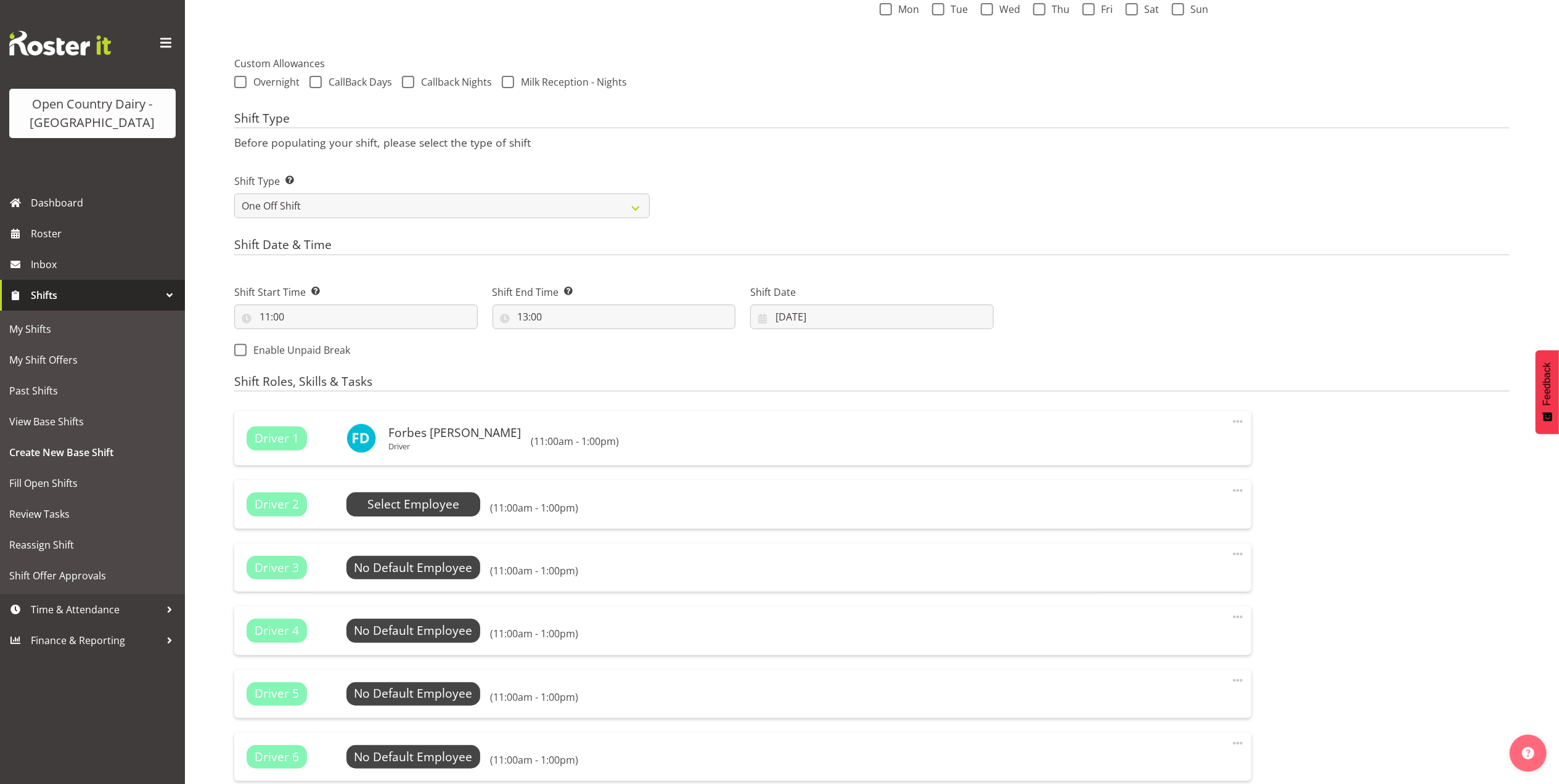
click at [416, 504] on span "Select Employee" at bounding box center [413, 505] width 92 height 18
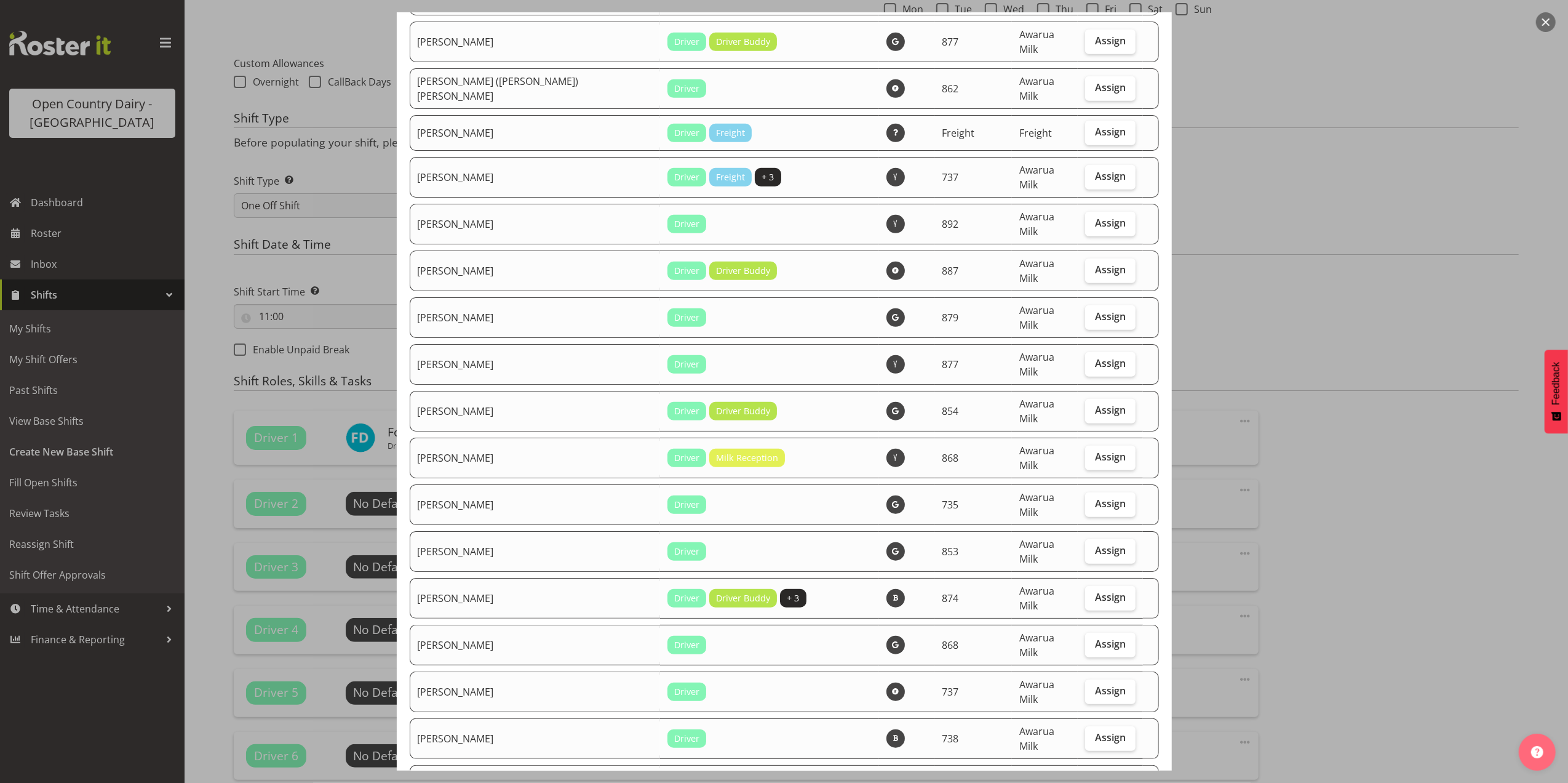
scroll to position [738, 0]
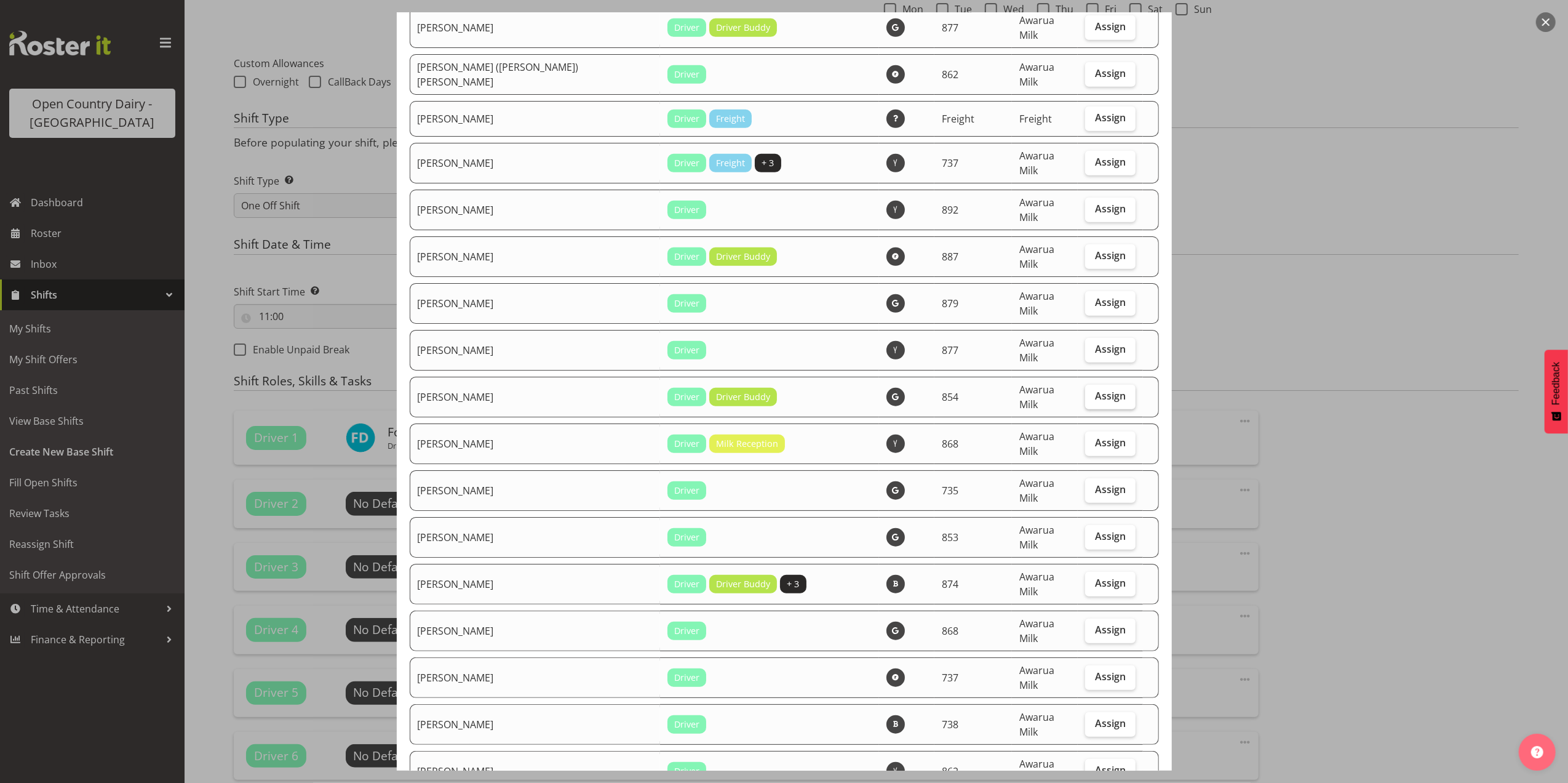
click at [1105, 390] on span "Assign" at bounding box center [1111, 395] width 30 height 12
click at [1093, 392] on input "Assign" at bounding box center [1089, 396] width 8 height 8
checkbox input "true"
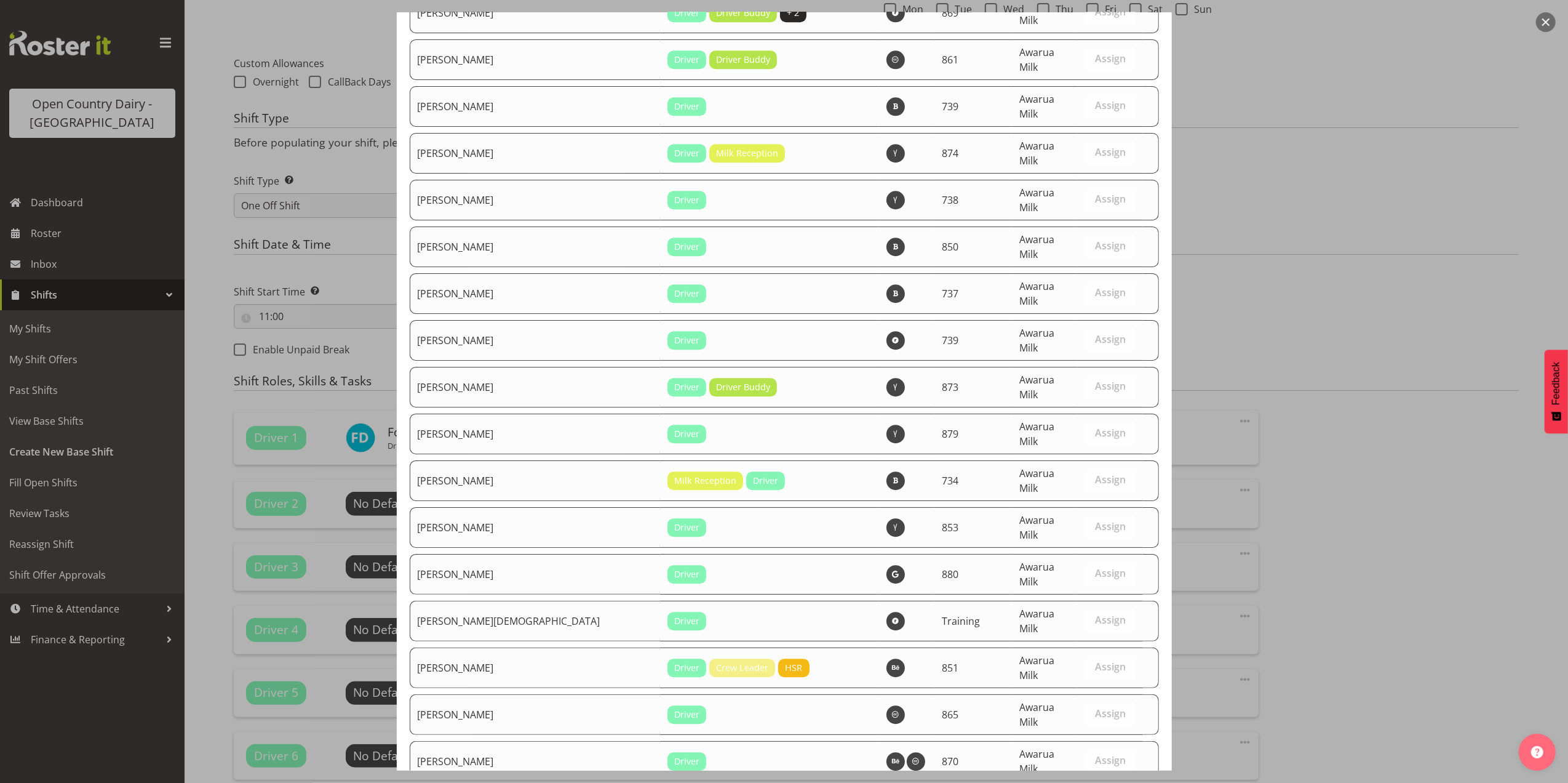
scroll to position [3538, 0]
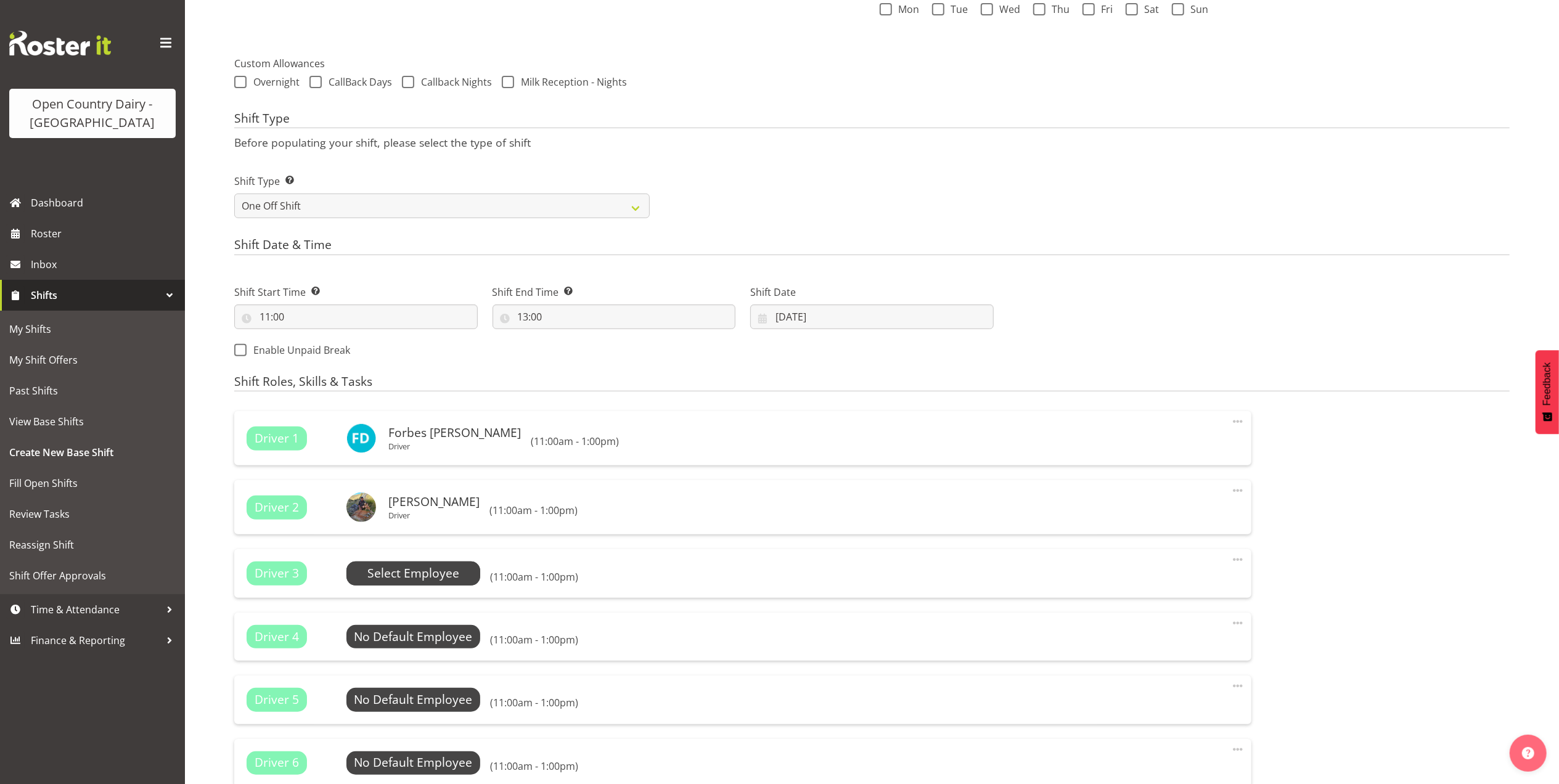
click at [409, 569] on span "Select Employee" at bounding box center [413, 573] width 92 height 18
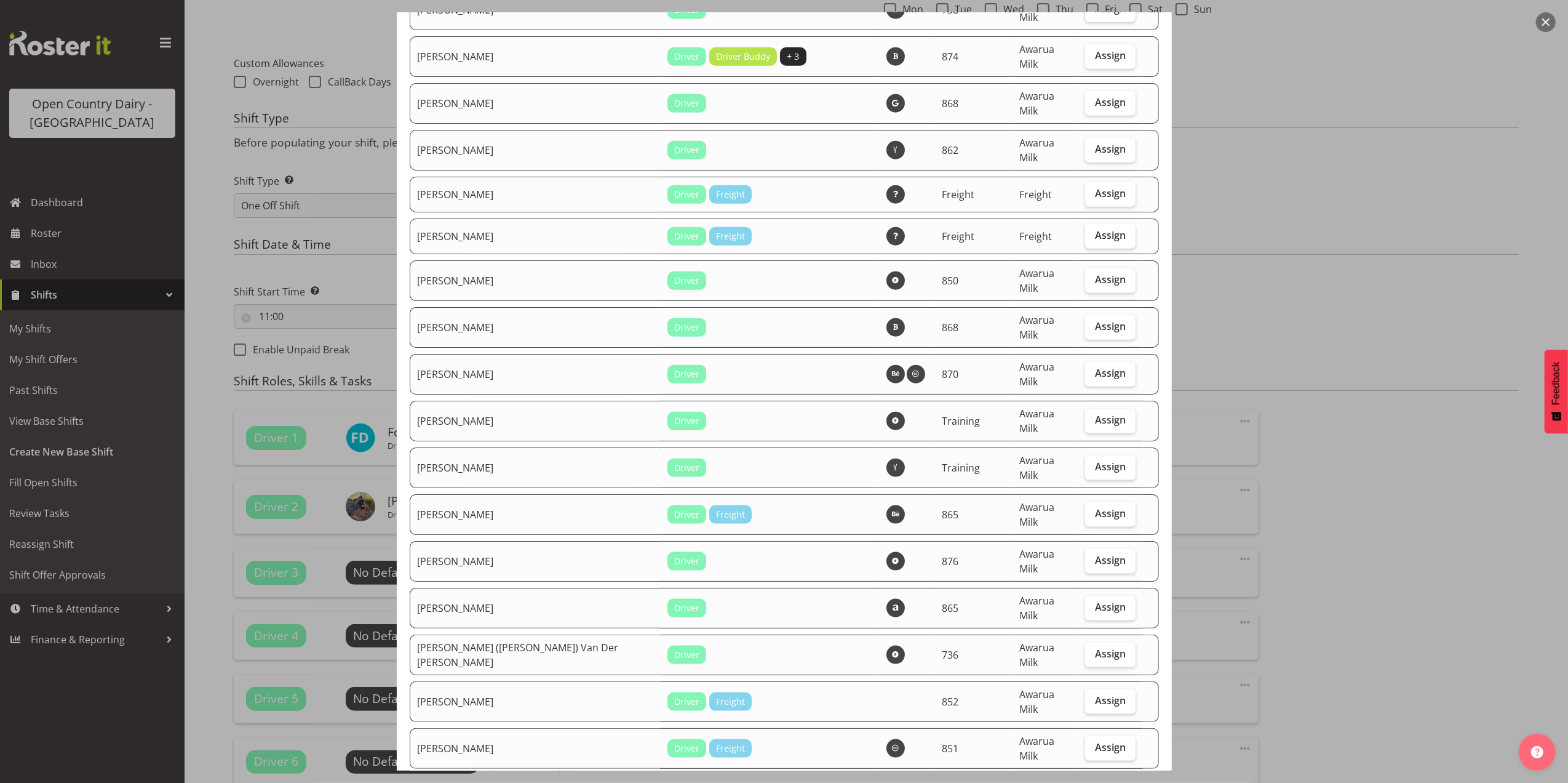
scroll to position [1559, 0]
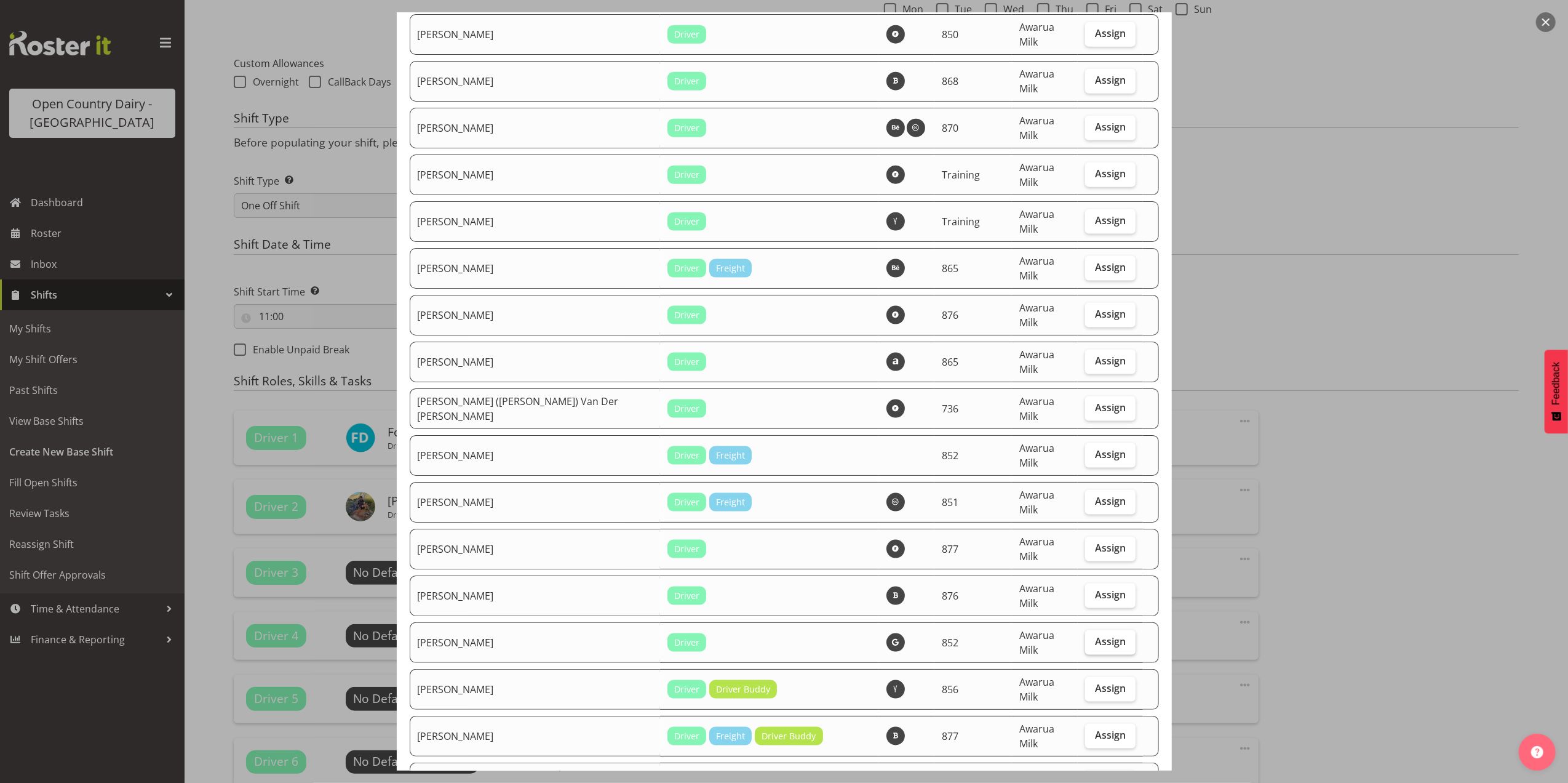
click at [1095, 635] on span "Assign" at bounding box center [1111, 641] width 30 height 12
click at [1086, 637] on input "Assign" at bounding box center [1089, 641] width 8 height 8
checkbox input "true"
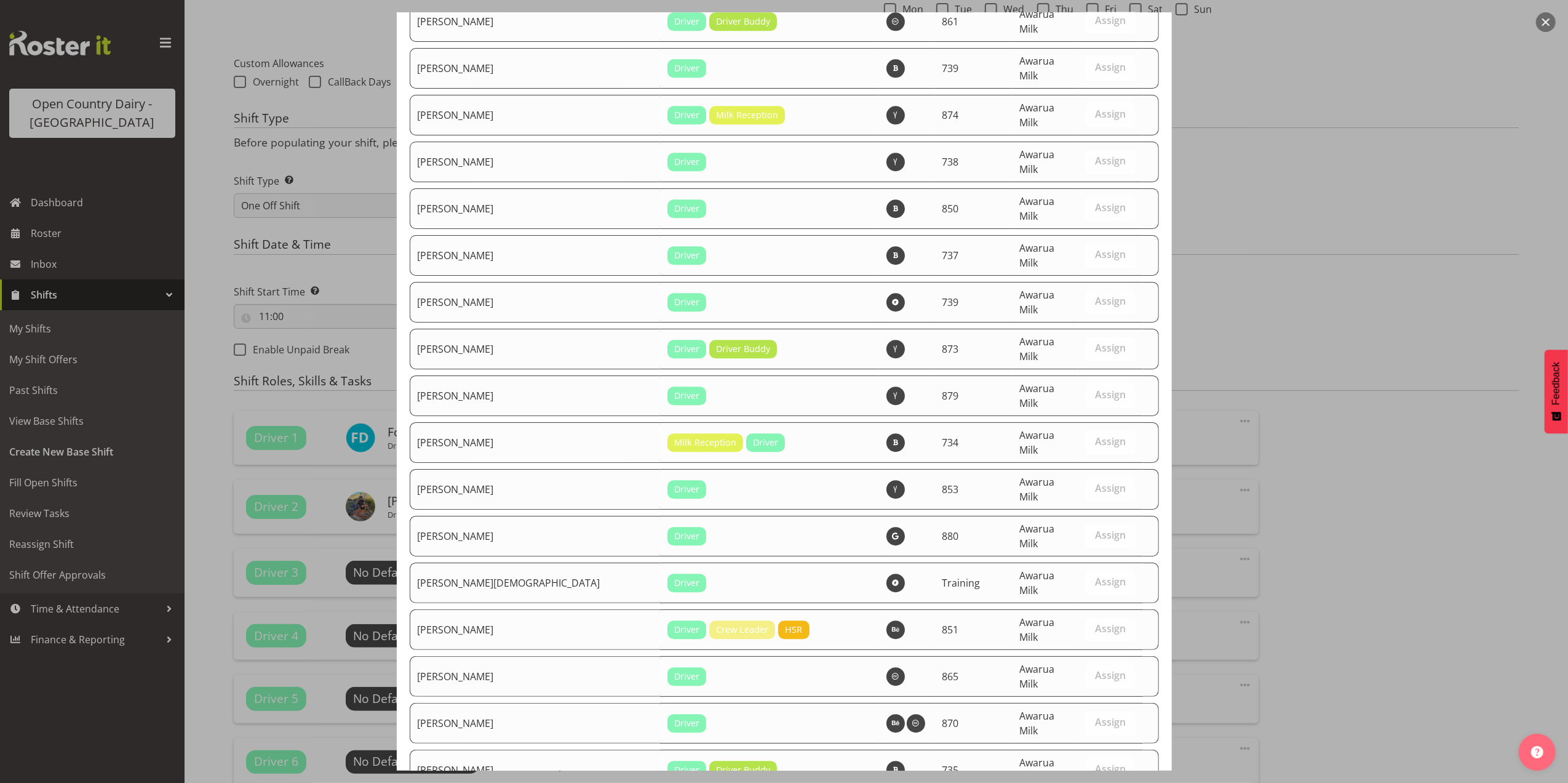
scroll to position [3497, 0]
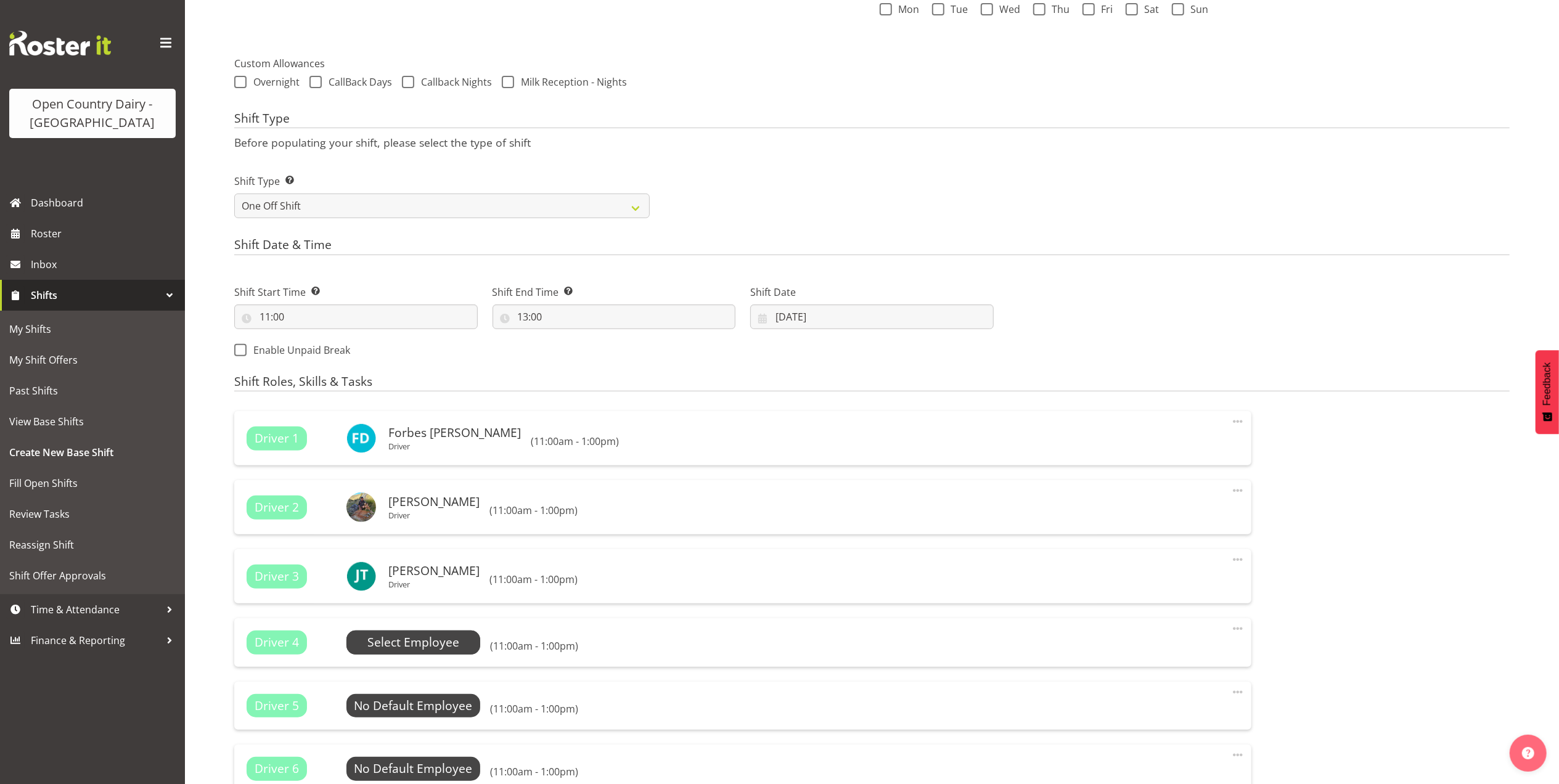
click at [421, 646] on span "Select Employee" at bounding box center [413, 642] width 92 height 18
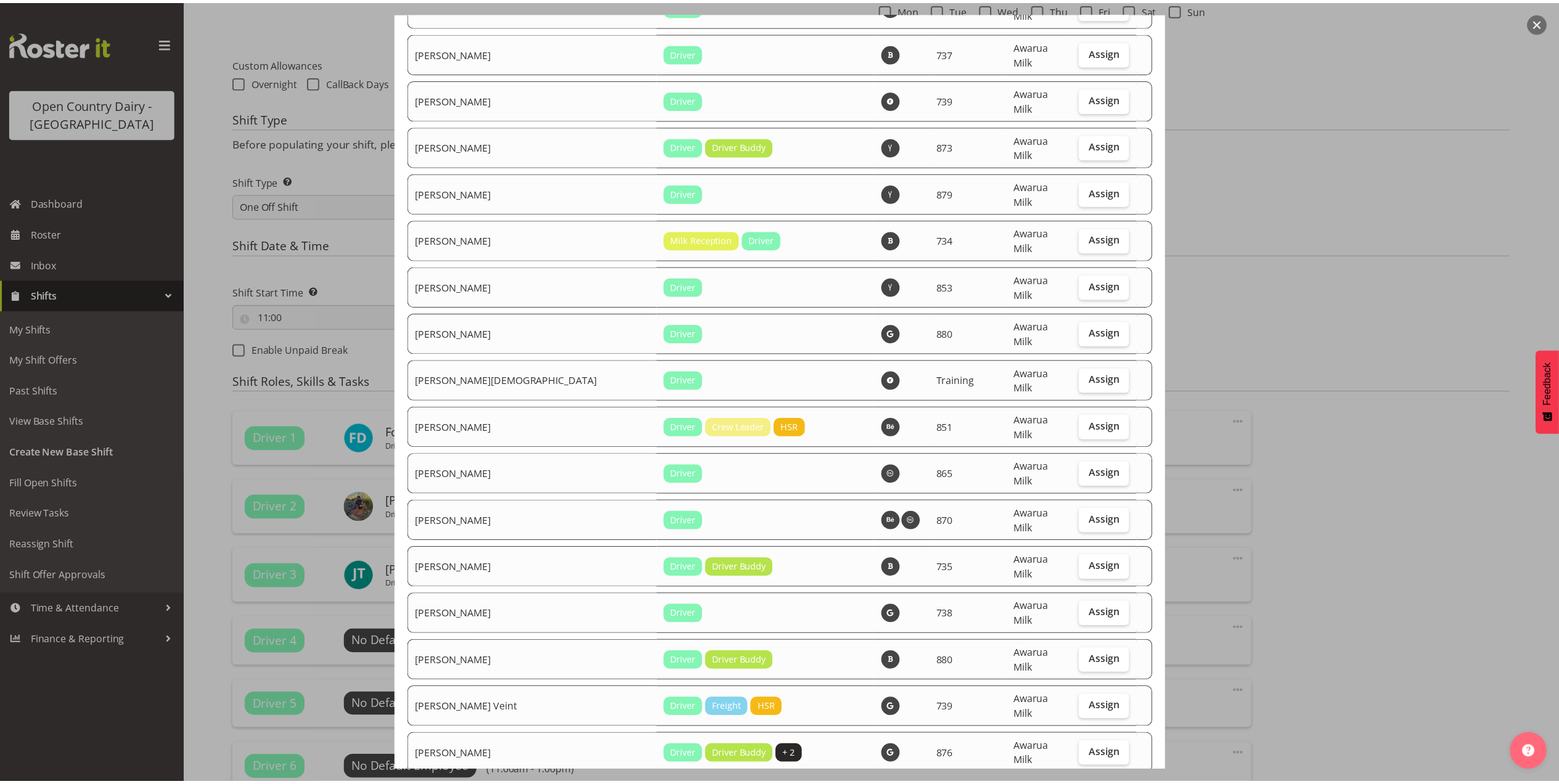
scroll to position [3460, 0]
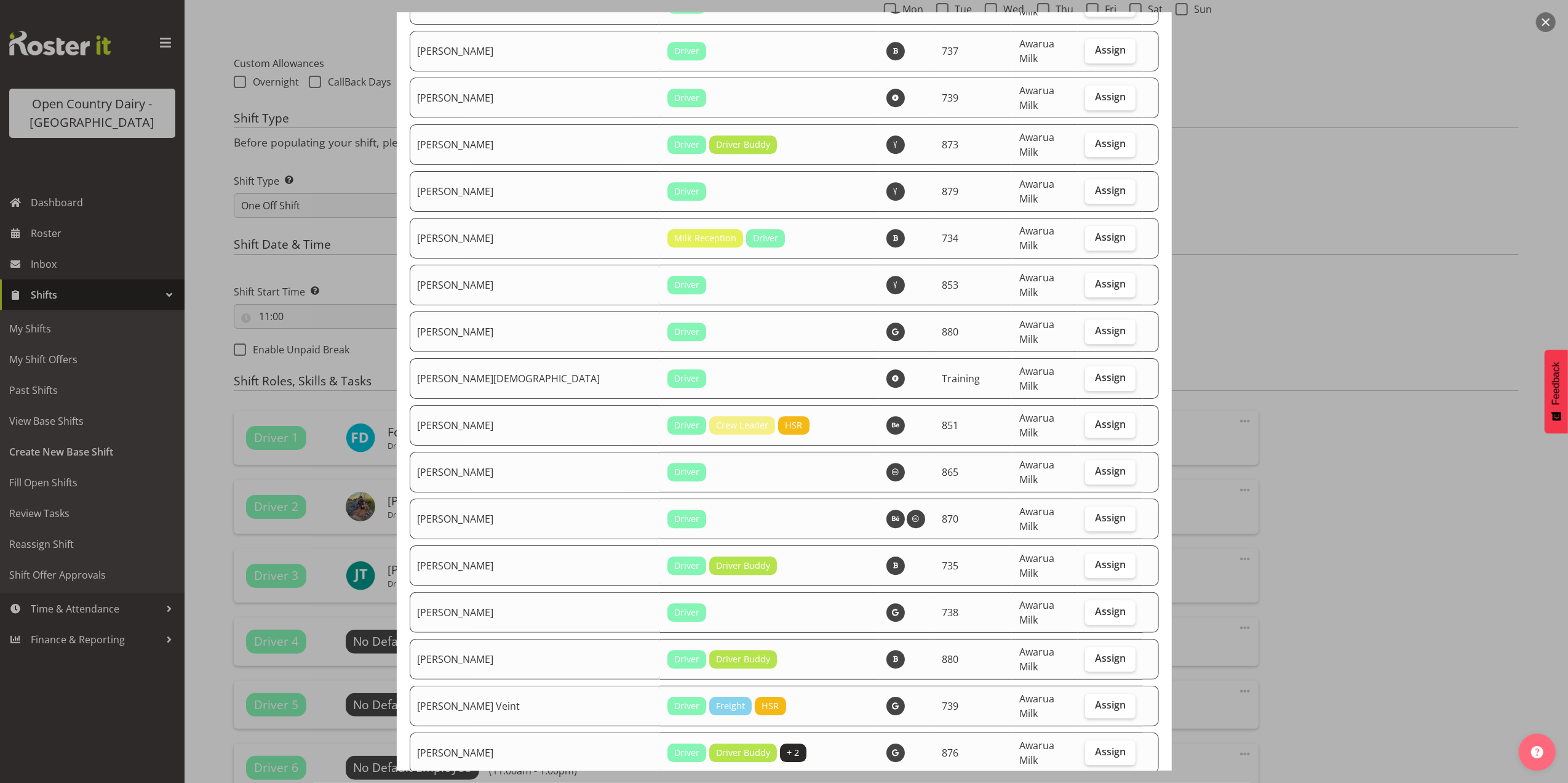
checkbox input "true"
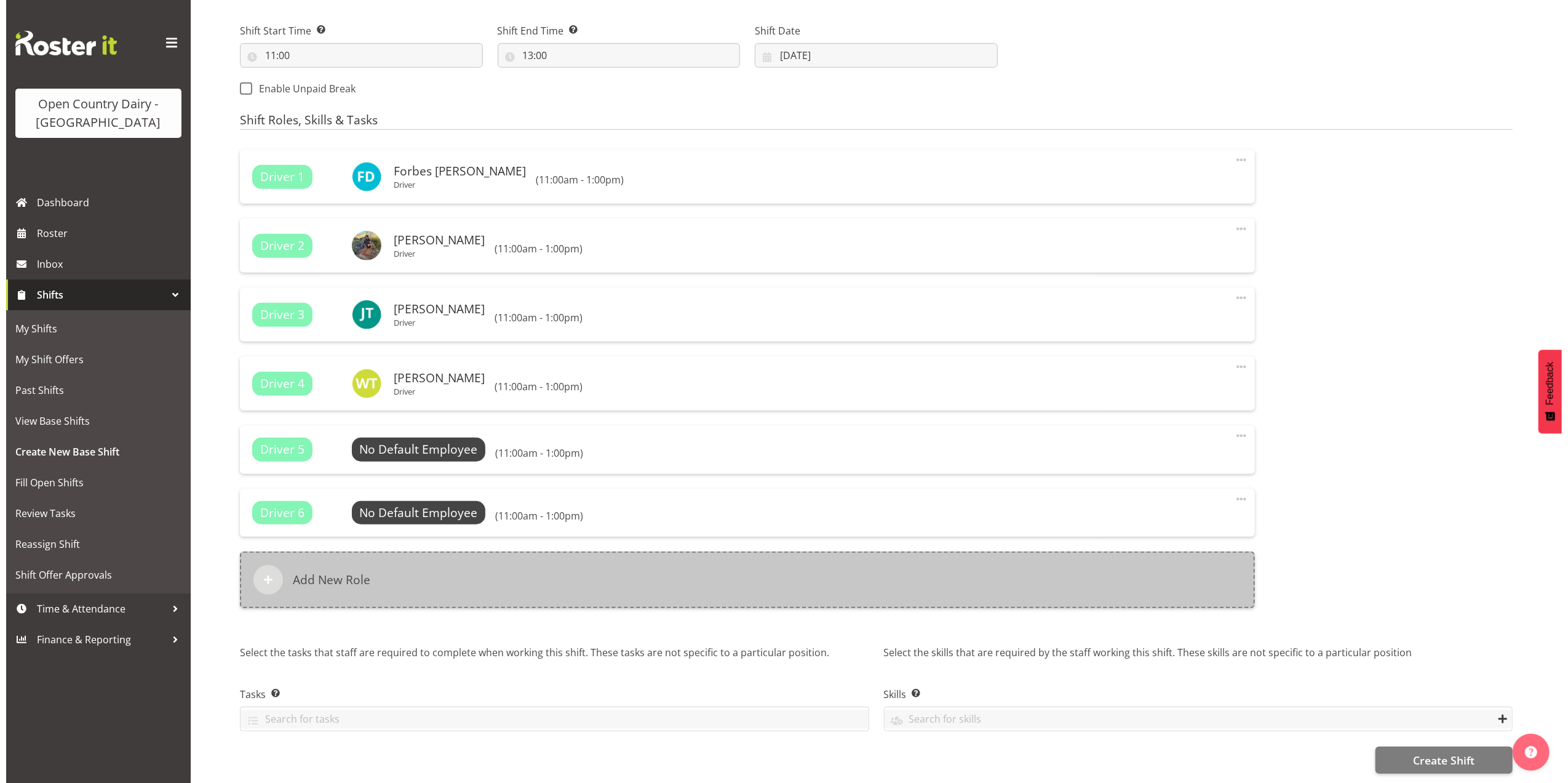
scroll to position [685, 0]
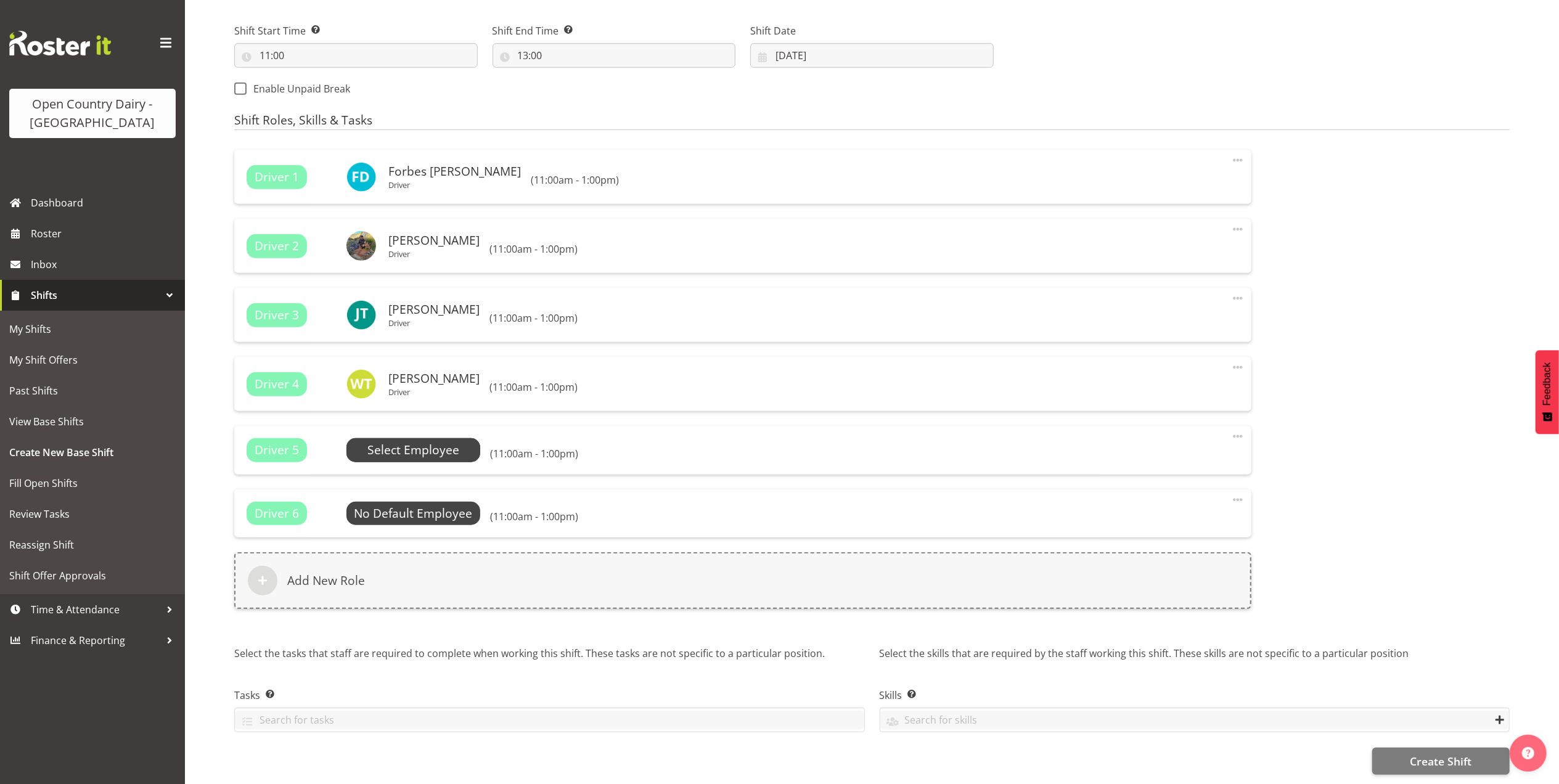
click at [419, 441] on span "Select Employee" at bounding box center [413, 450] width 92 height 18
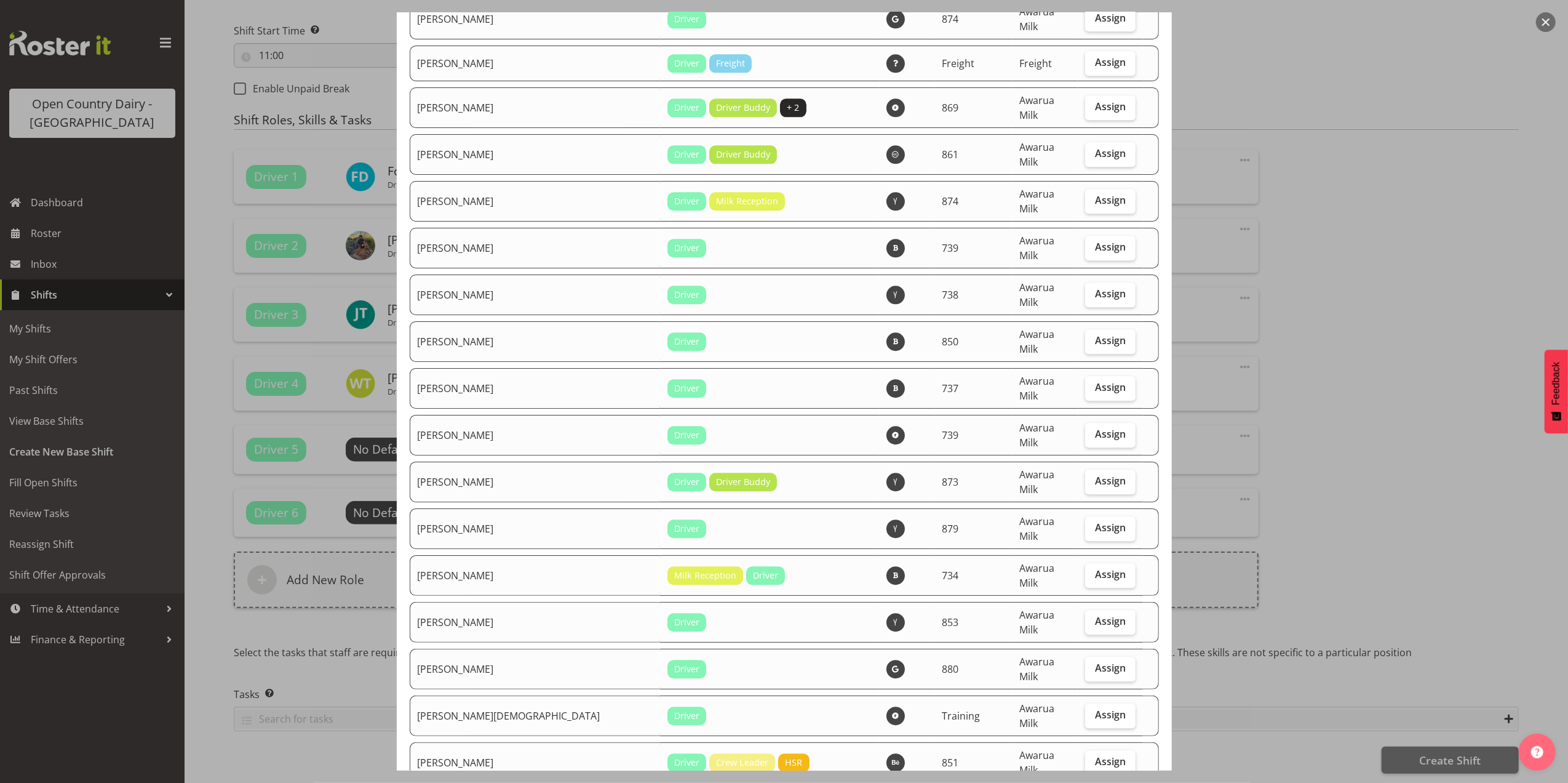
scroll to position [3364, 0]
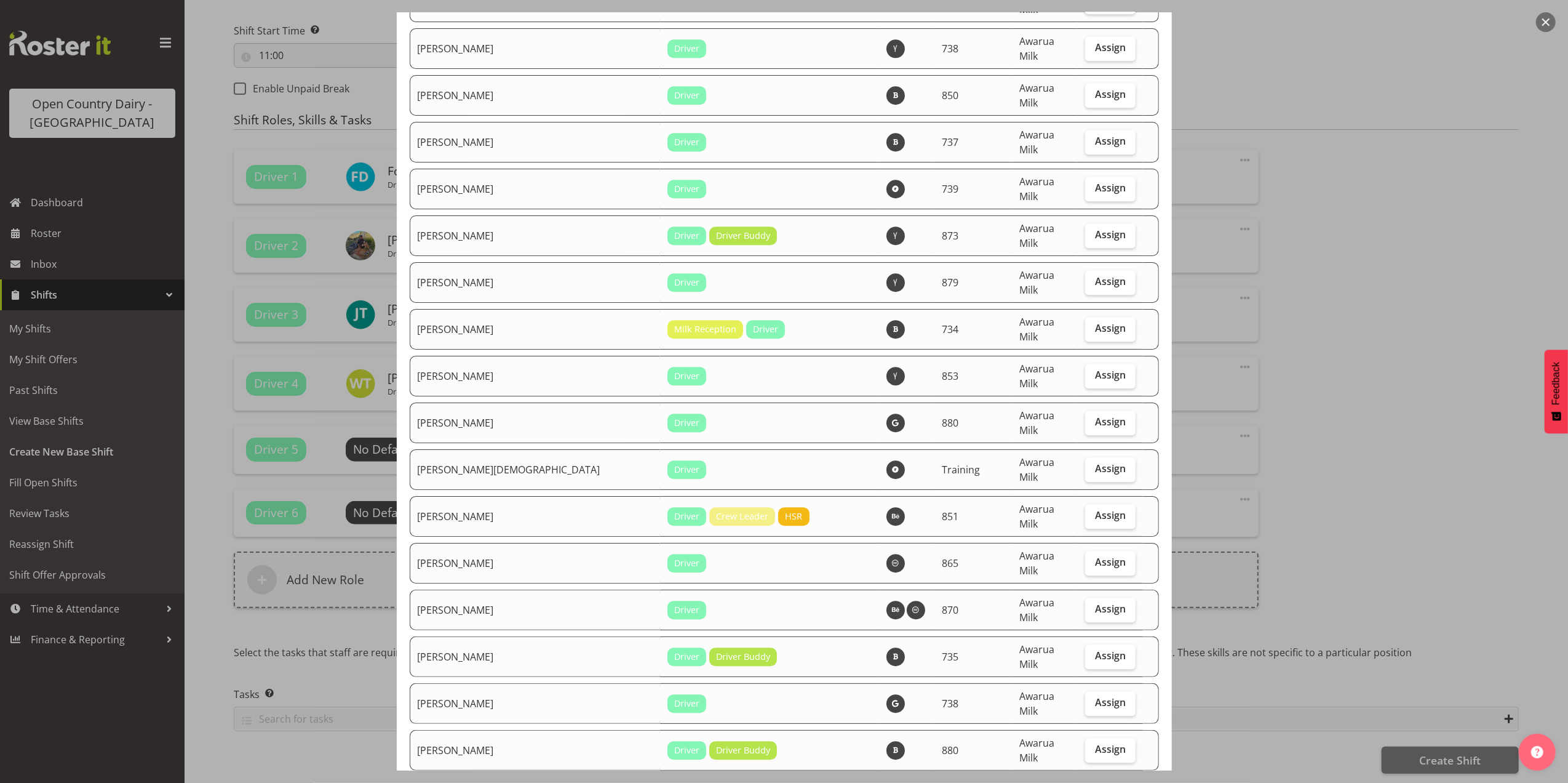
checkbox input "true"
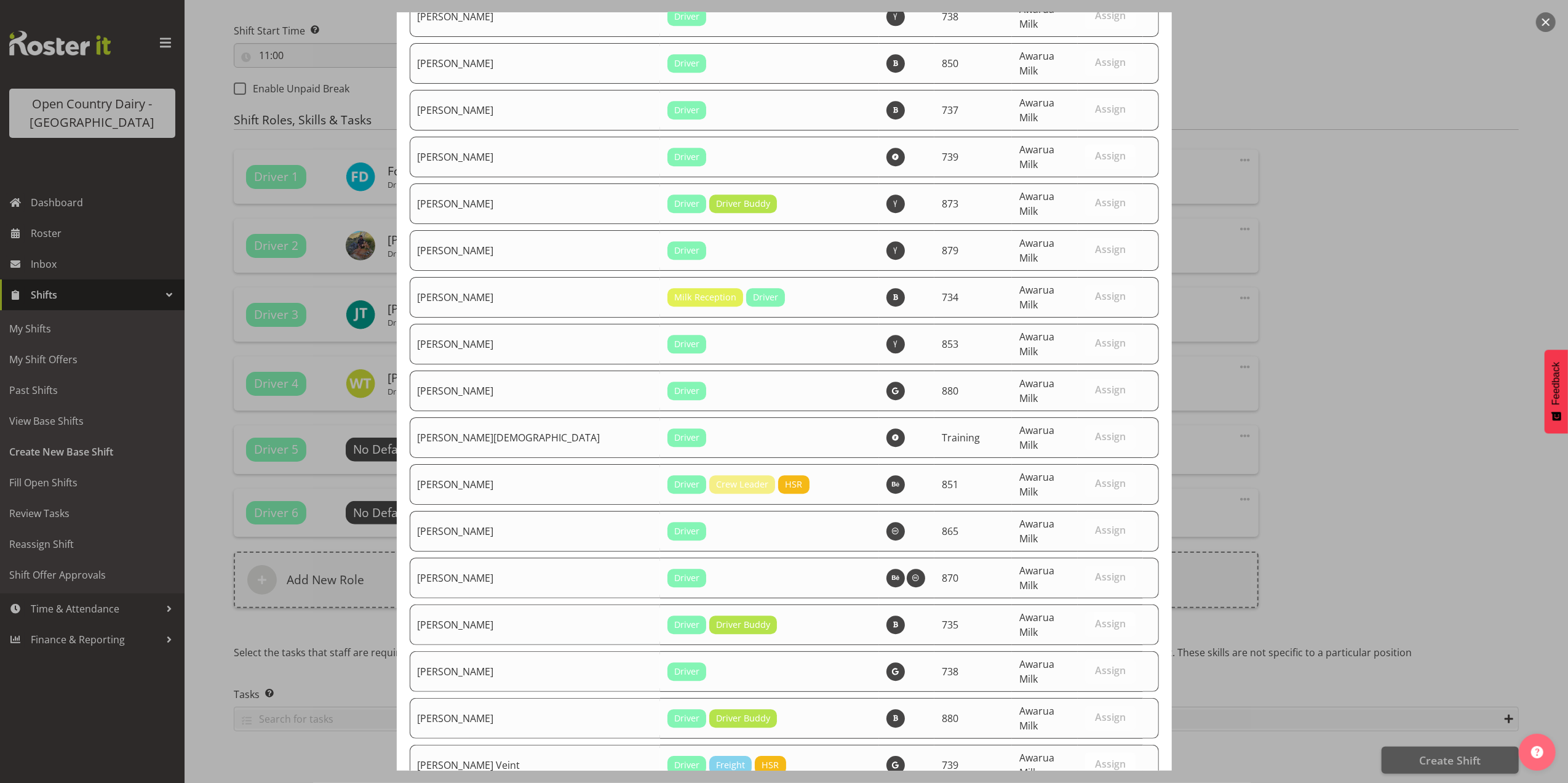
scroll to position [3413, 0]
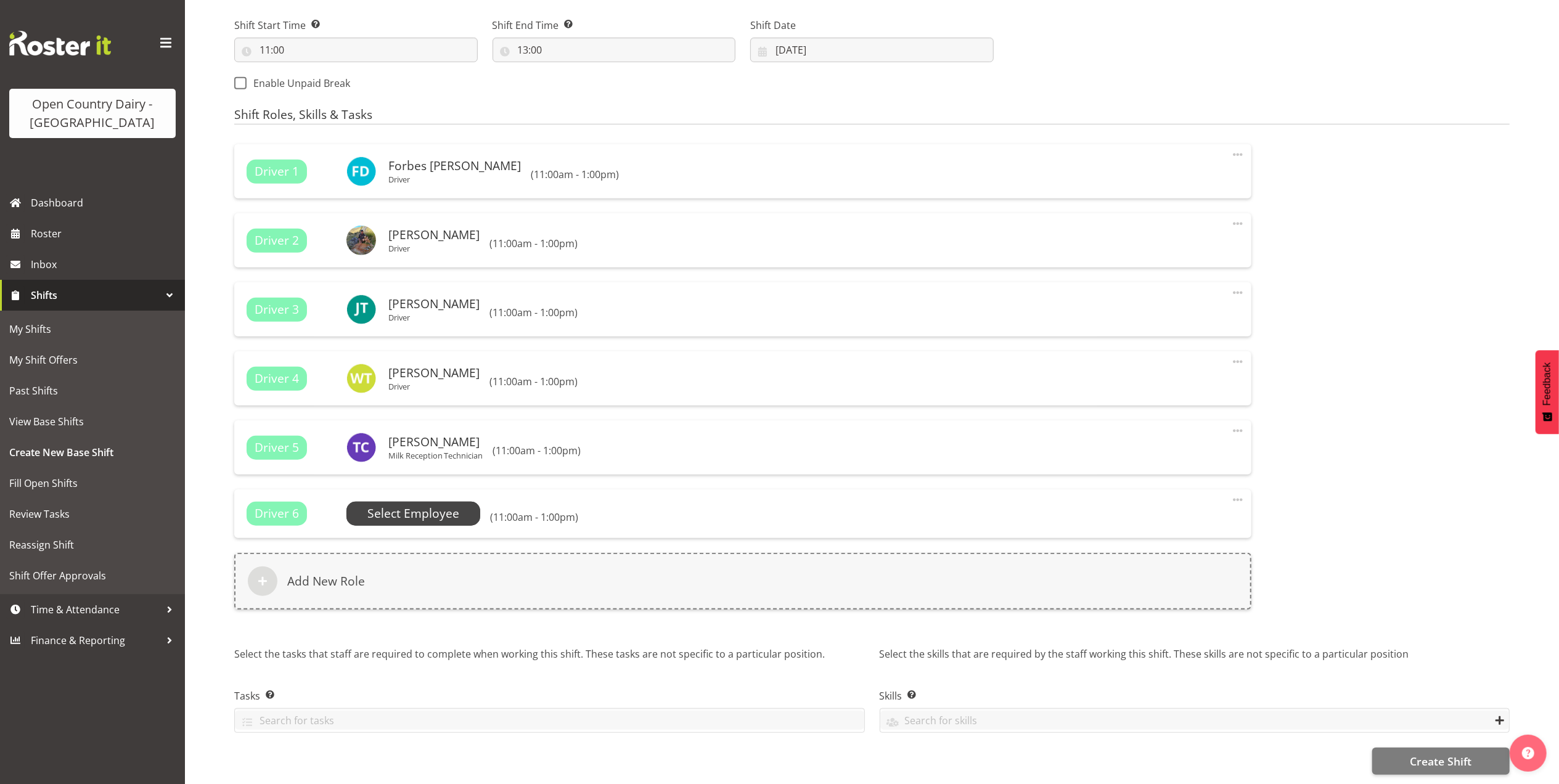
click at [393, 512] on span "Select Employee" at bounding box center [413, 513] width 92 height 18
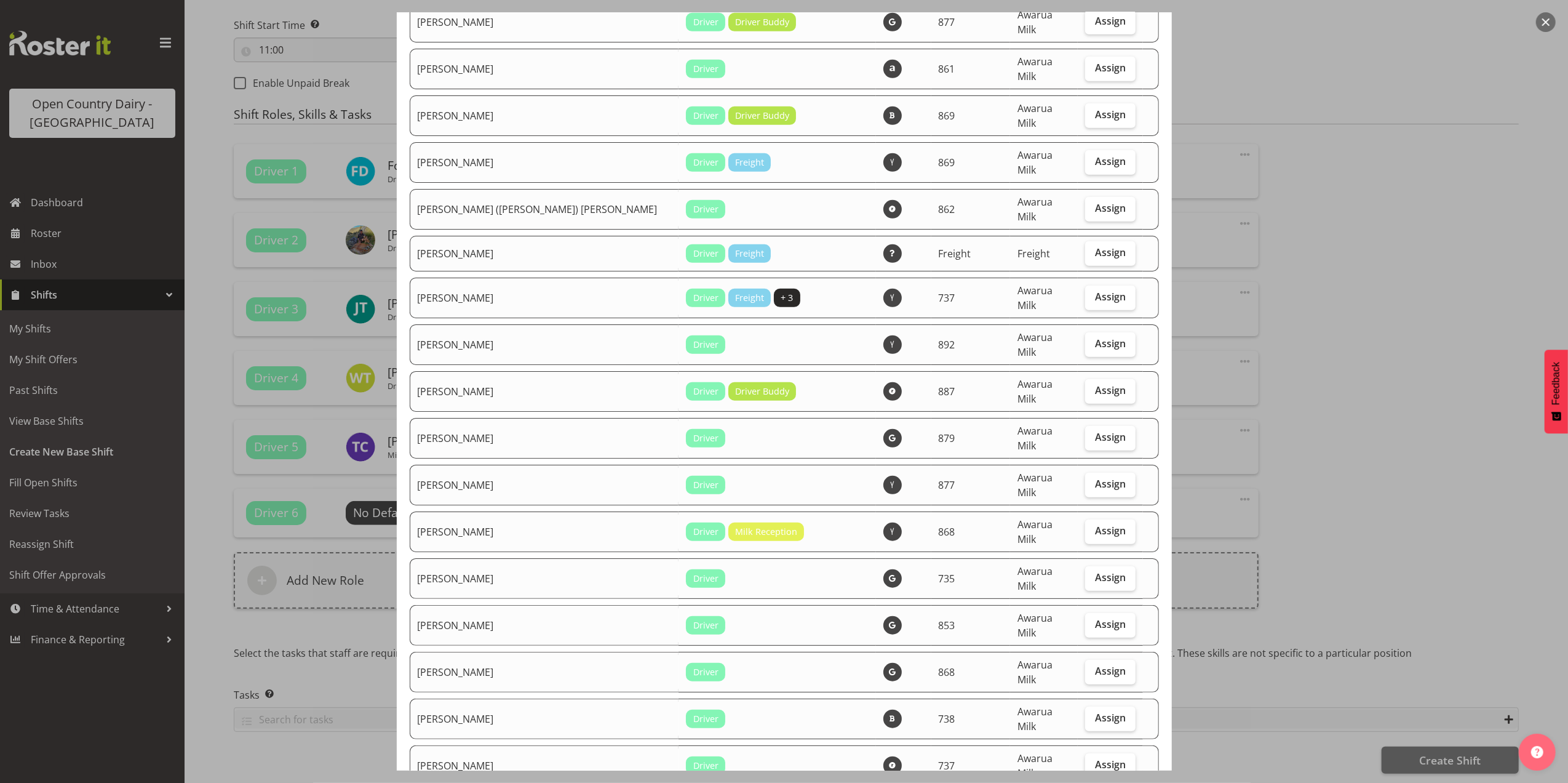
scroll to position [574, 0]
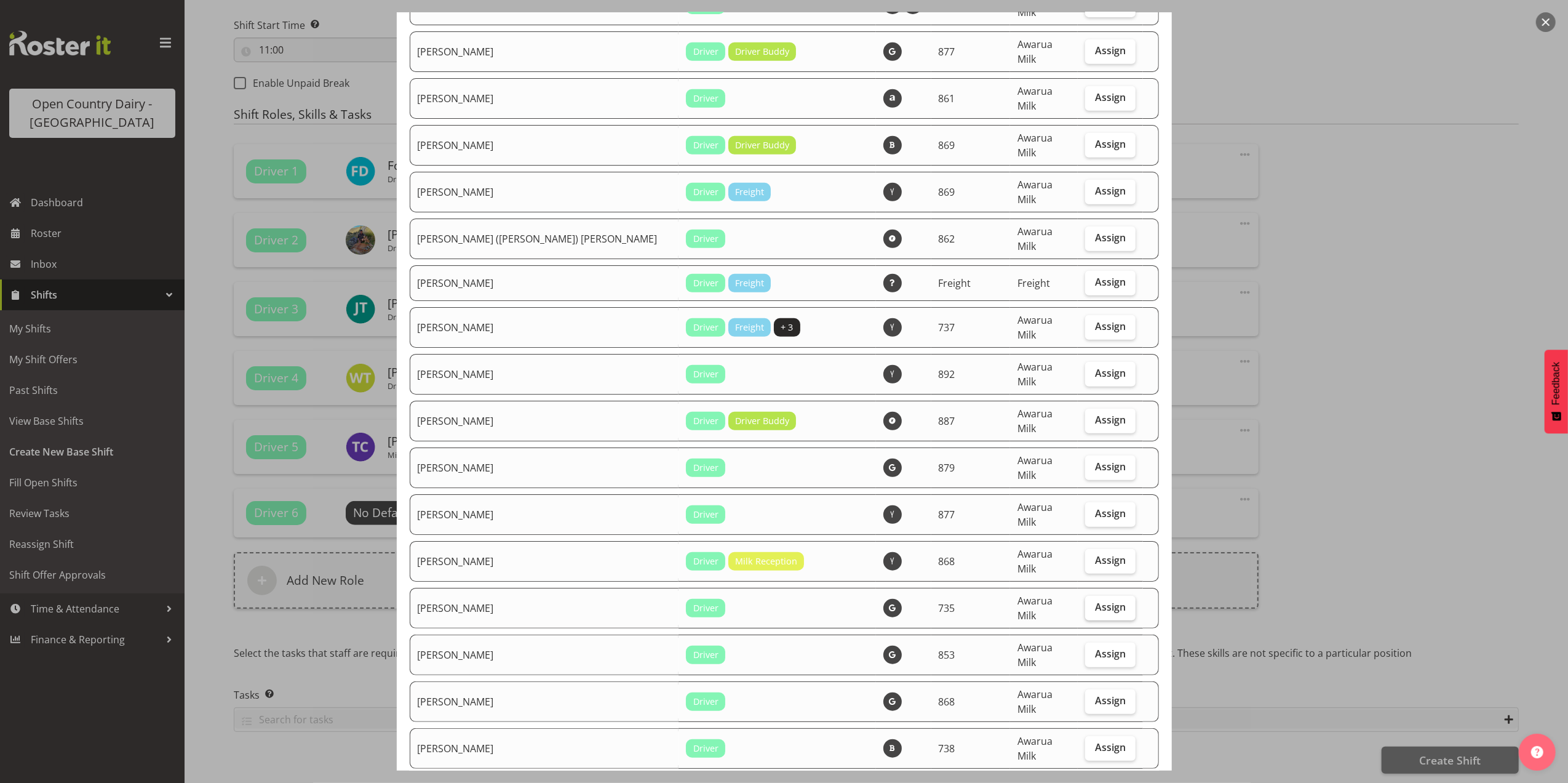
click at [1095, 596] on label "Assign" at bounding box center [1110, 608] width 50 height 25
click at [1093, 603] on input "Assign" at bounding box center [1089, 607] width 8 height 8
checkbox input "true"
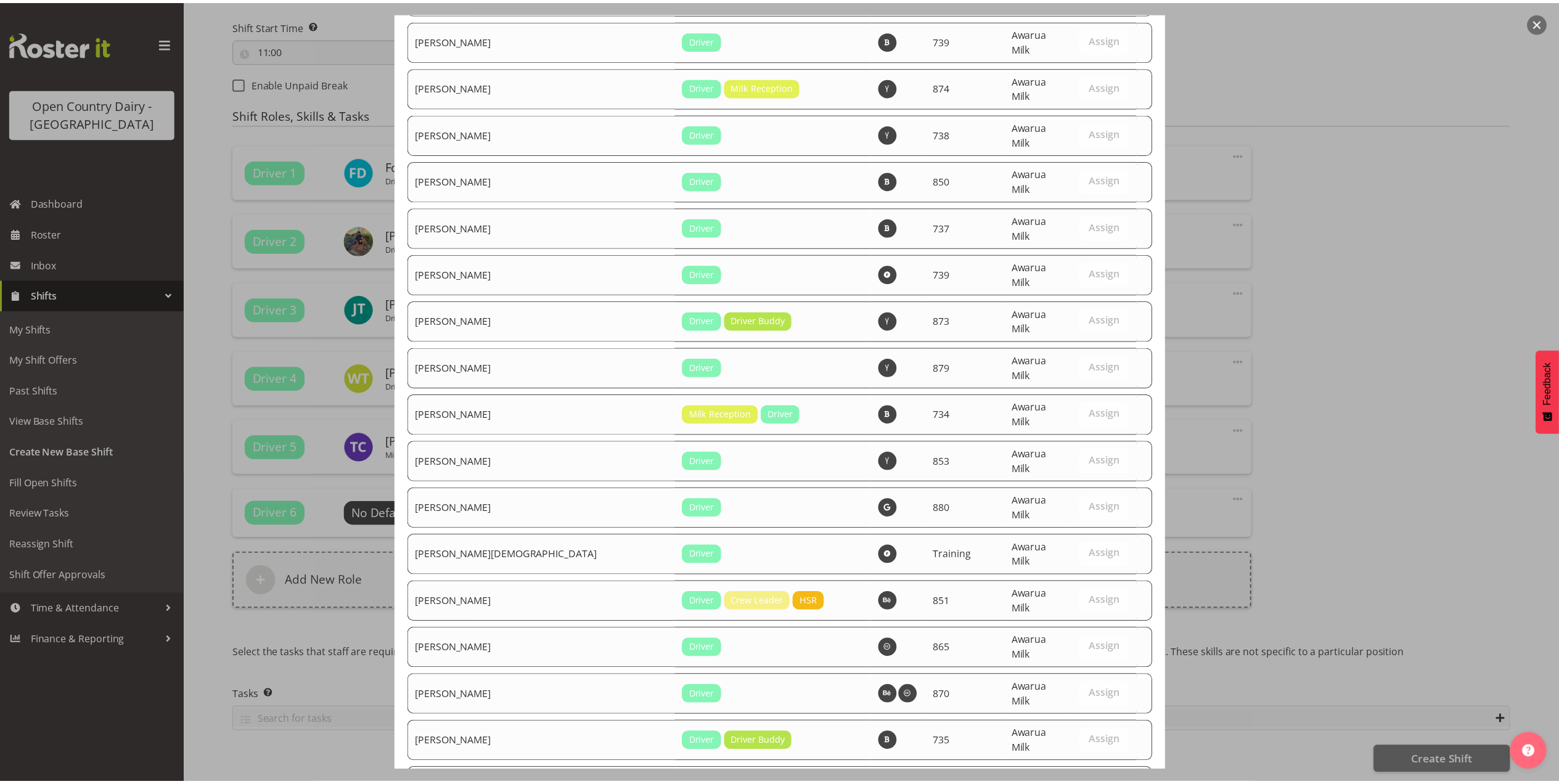
scroll to position [3375, 0]
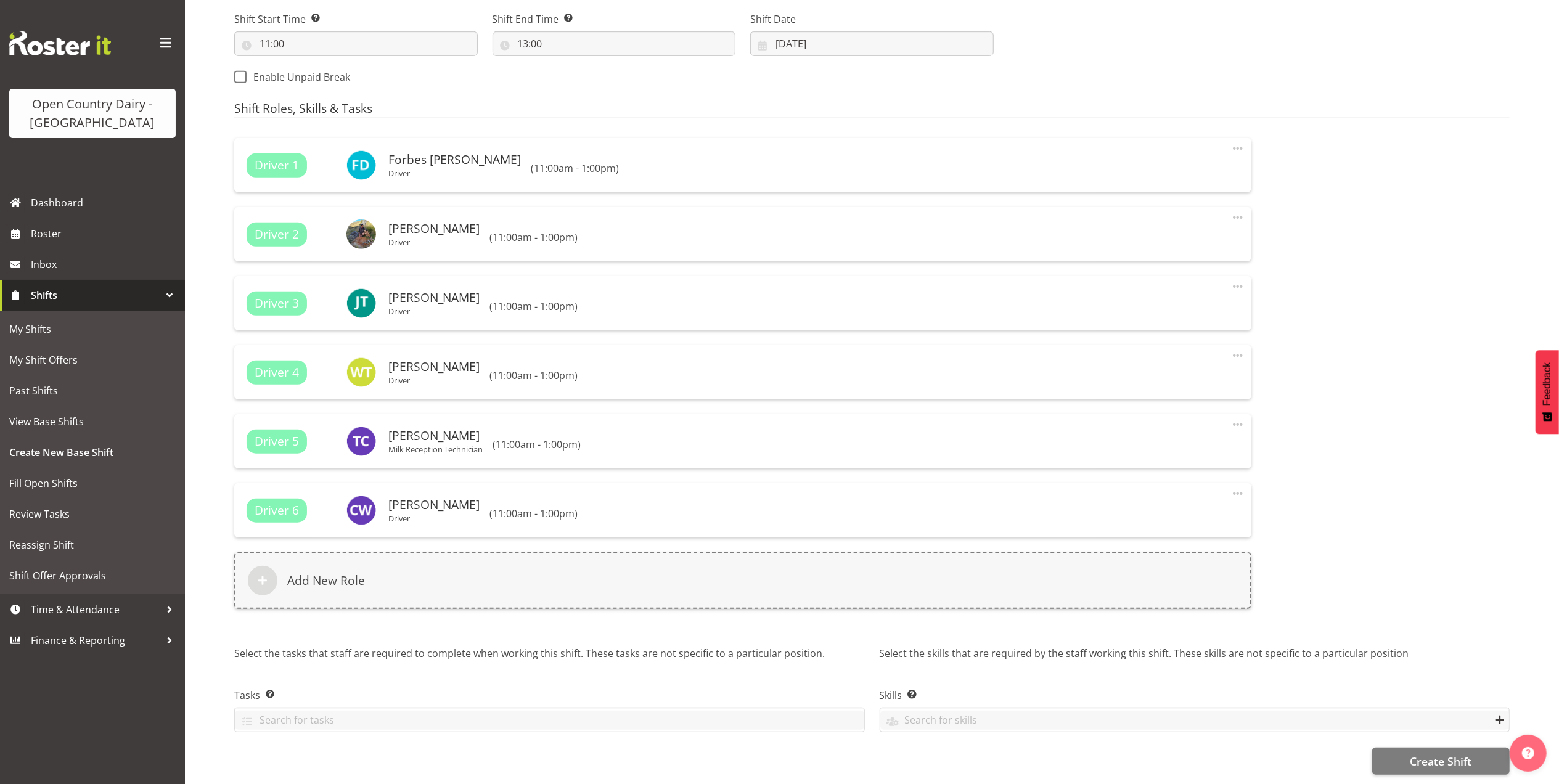
scroll to position [698, 0]
click at [1445, 753] on span "Create Shift" at bounding box center [1440, 761] width 62 height 16
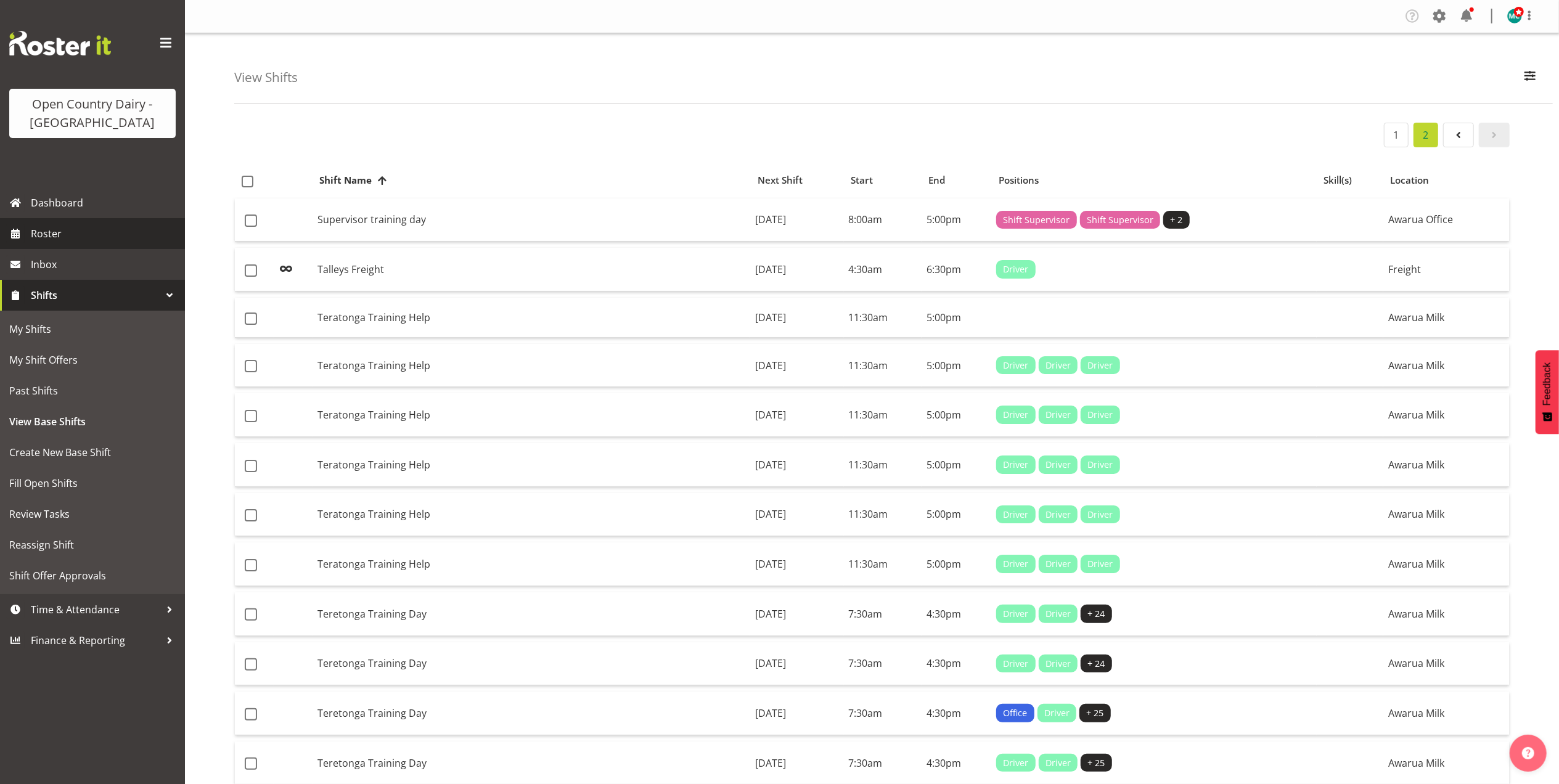
click at [38, 239] on span "Roster" at bounding box center [104, 233] width 148 height 18
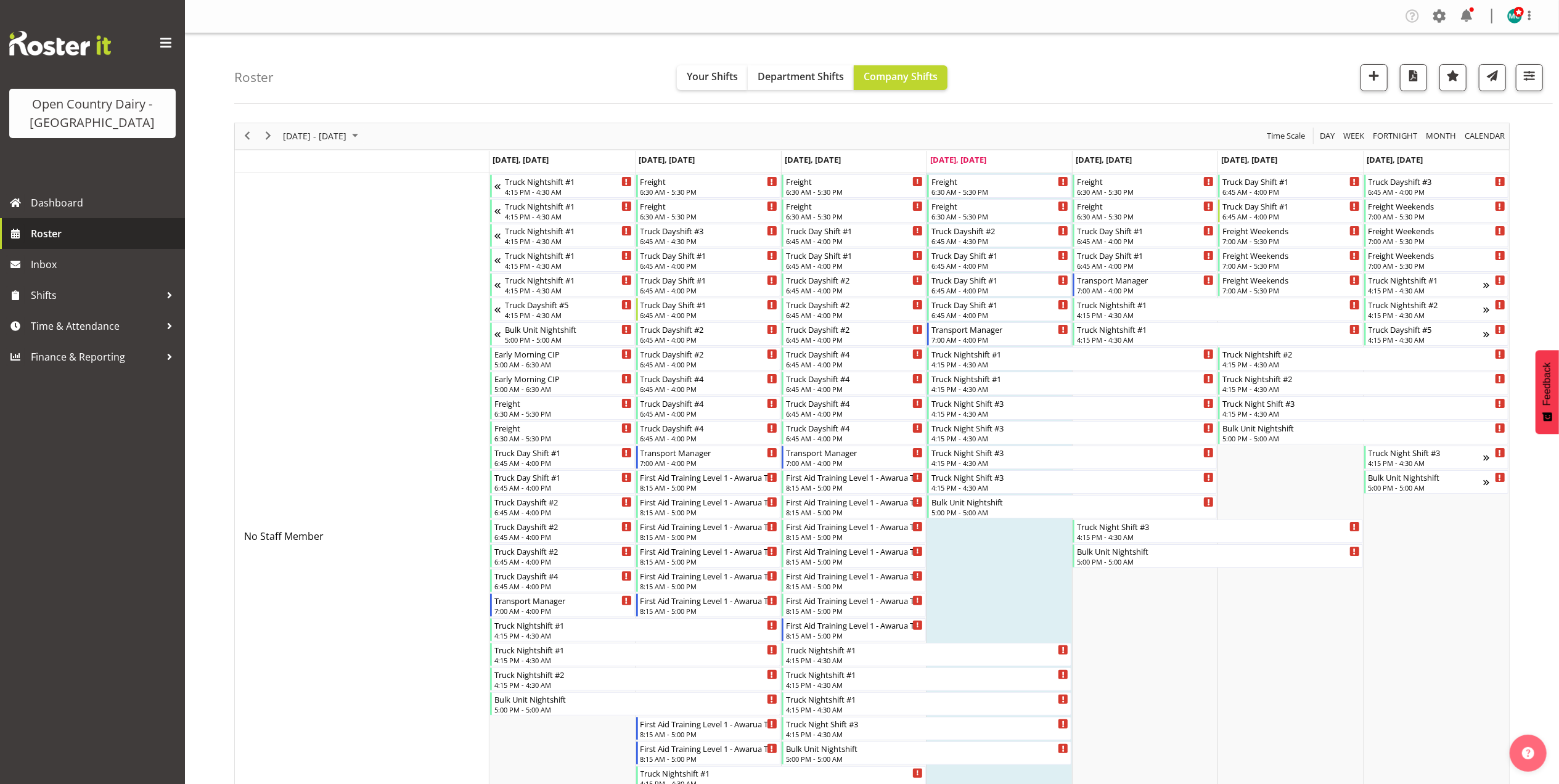
click at [47, 236] on span "Roster" at bounding box center [104, 233] width 148 height 18
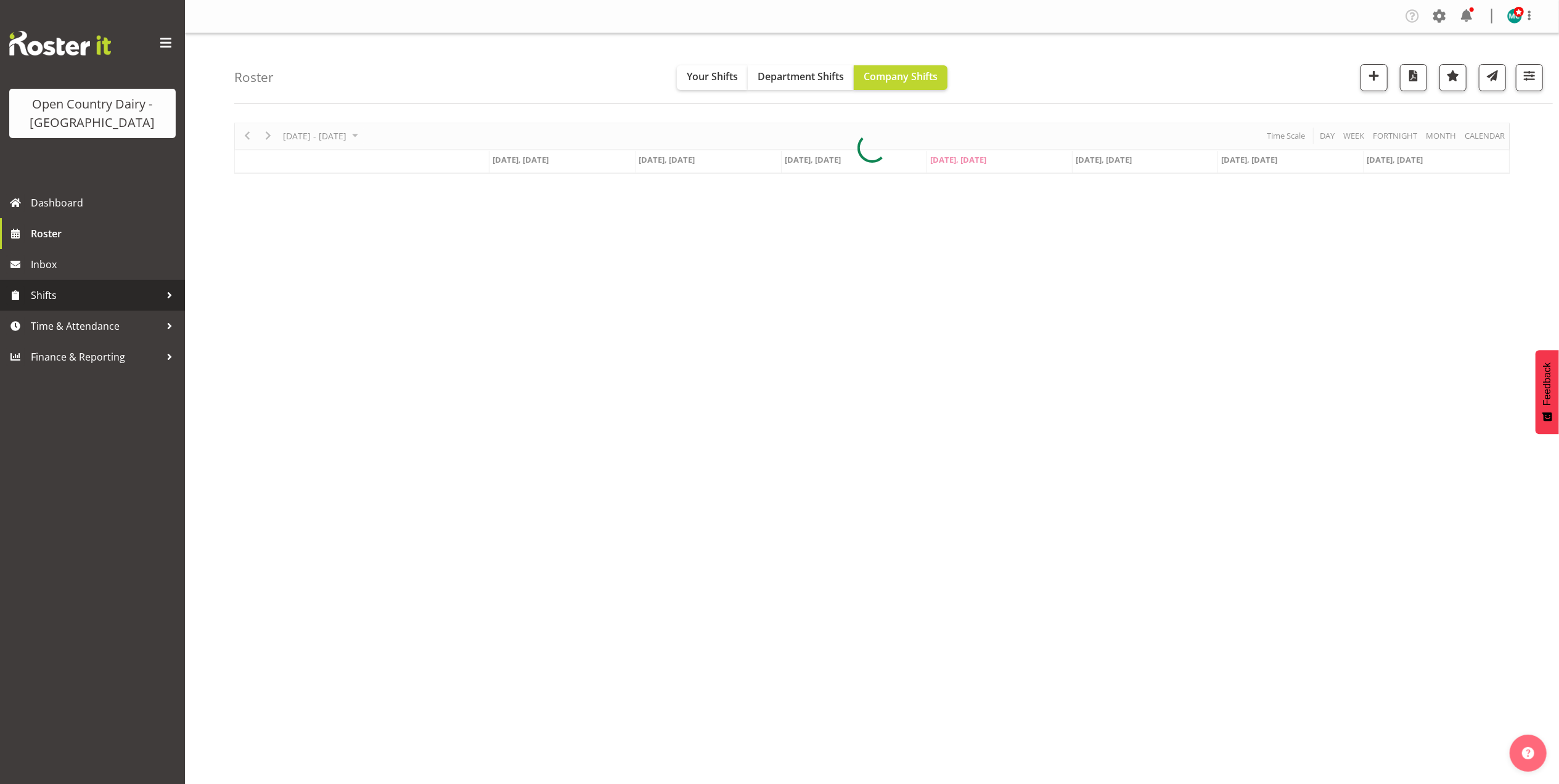
click at [50, 292] on span "Shifts" at bounding box center [95, 295] width 130 height 18
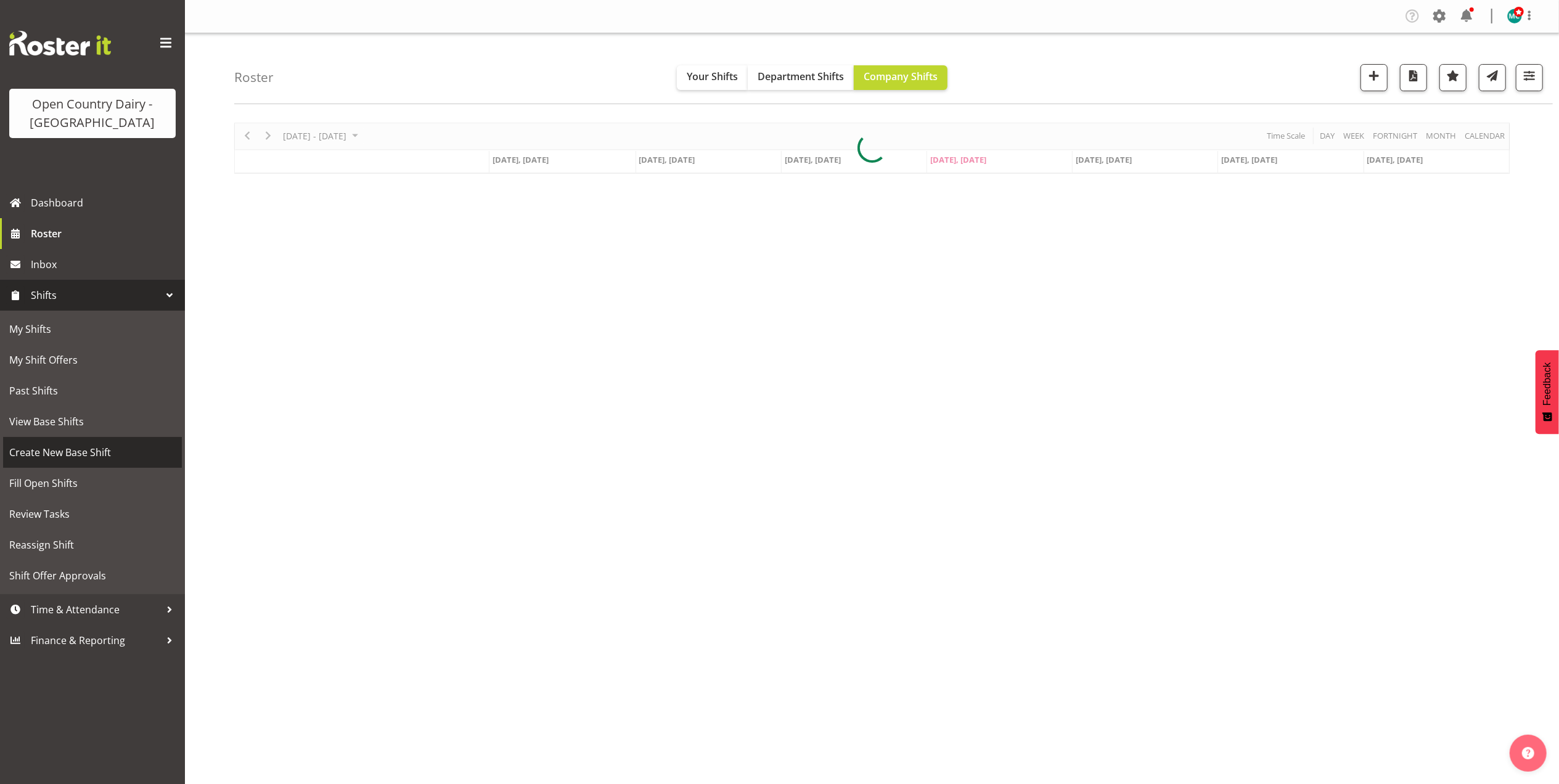
click at [78, 452] on span "Create New Base Shift" at bounding box center [93, 452] width 167 height 18
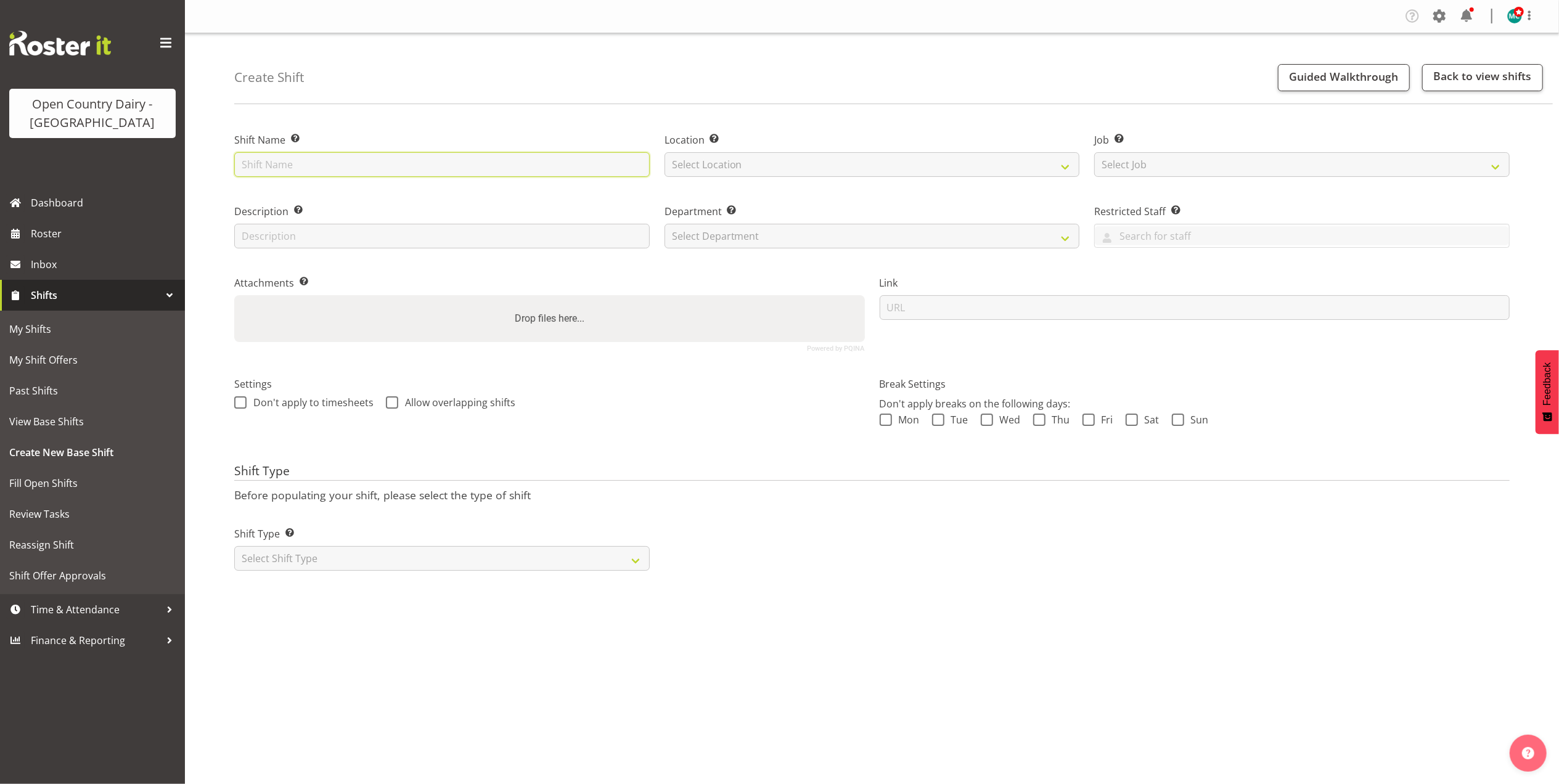
click at [308, 172] on input "text" at bounding box center [441, 164] width 416 height 25
click at [288, 170] on input "text" at bounding box center [441, 164] width 416 height 25
type input "Factory Look Around 1"
type input "Factory Look Around"
type input "Factory Look Around 2"
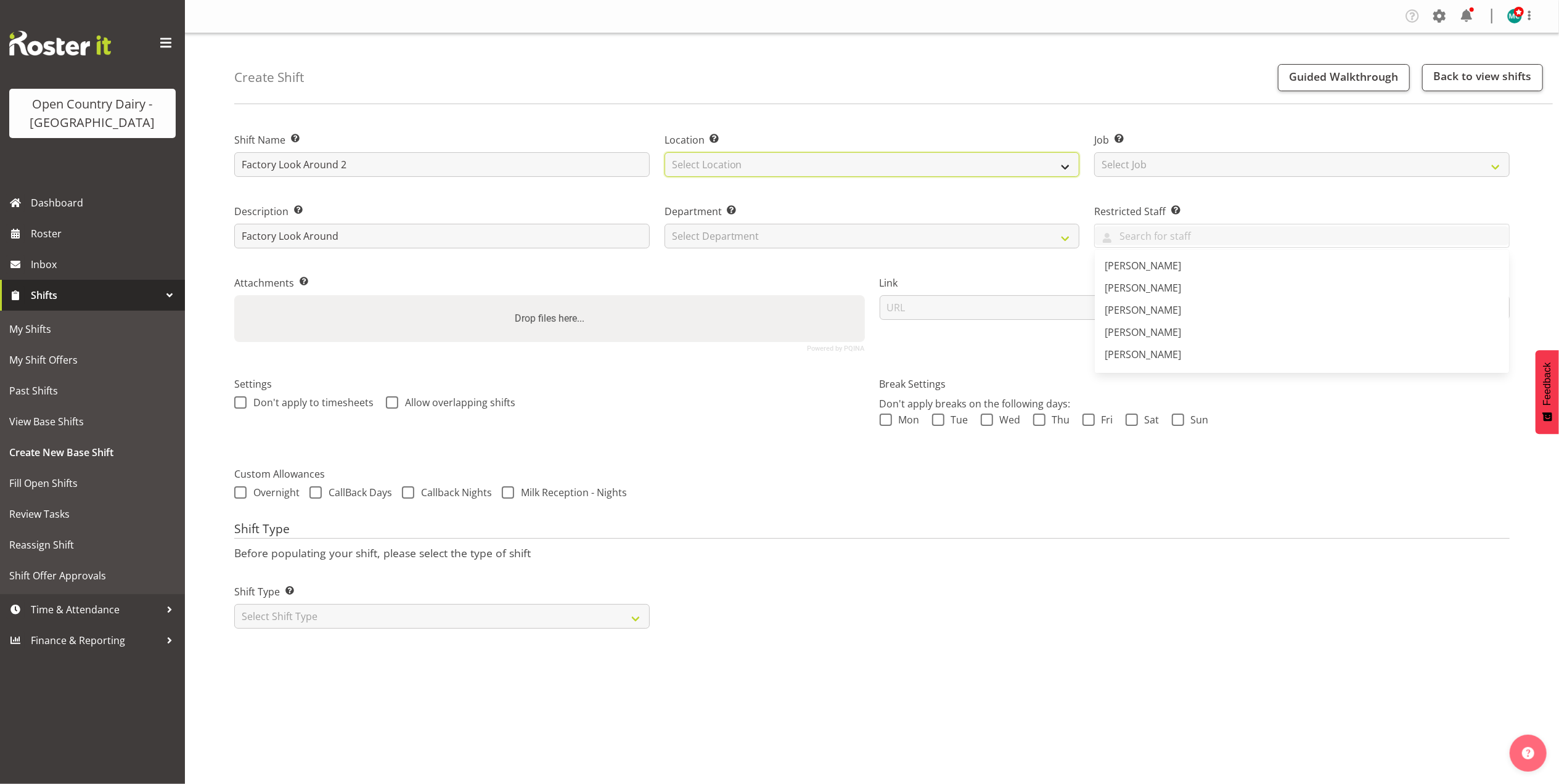
click at [824, 168] on select "Select Location Awarua Milk Awarua Office Freight Waharoa Office" at bounding box center [872, 164] width 416 height 25
select select "988"
click at [664, 152] on select "Select Location Awarua Milk Awarua Office Freight Waharoa Office" at bounding box center [872, 164] width 416 height 25
click at [1221, 159] on select "Select Job Create new job Connecting /unconnecting Trailers" at bounding box center [1302, 164] width 416 height 25
click at [534, 619] on select "Select Shift Type One Off Shift Recurring Shift Rotating Shift" at bounding box center [441, 616] width 416 height 25
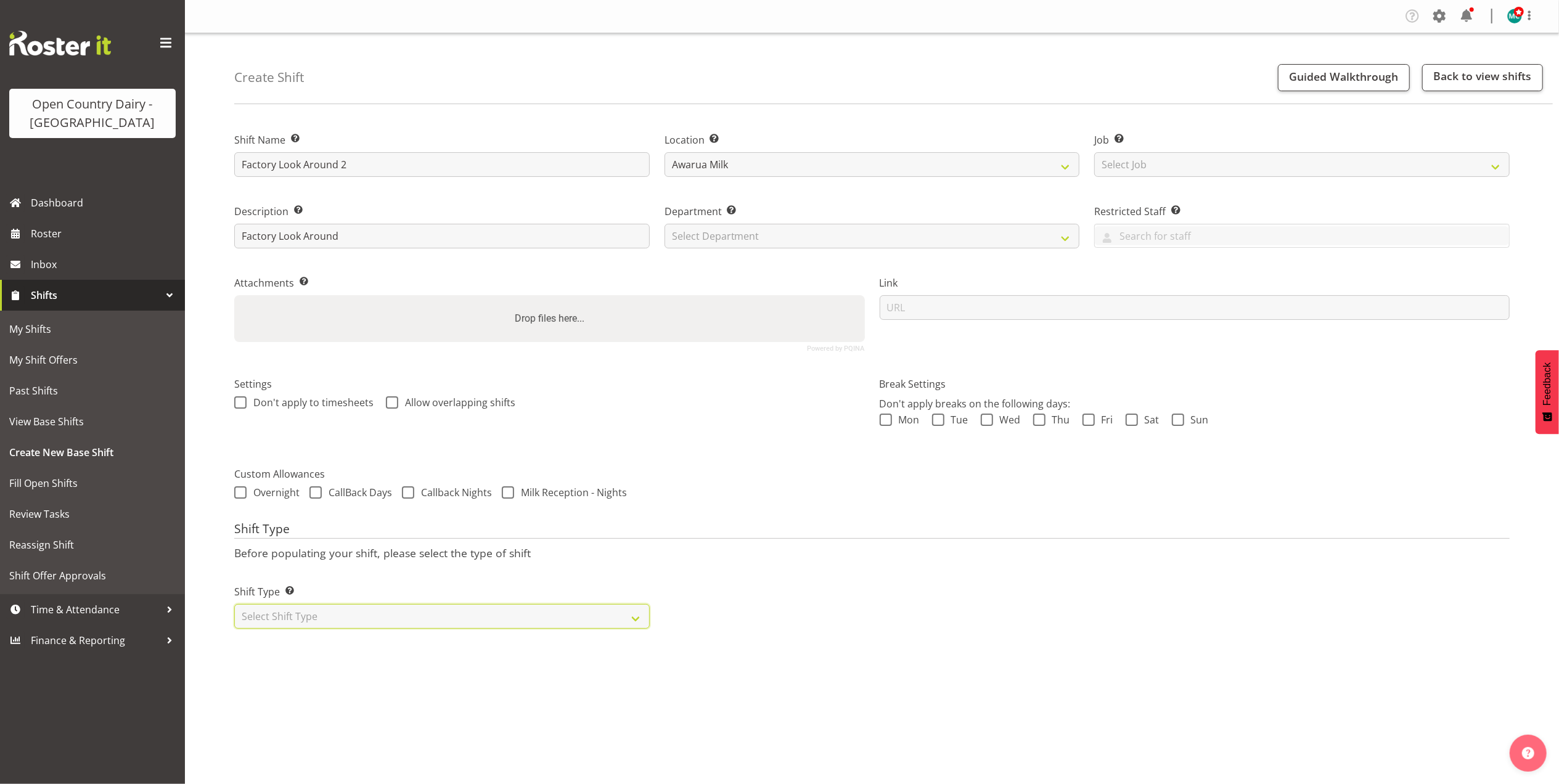
select select "one_off"
click at [234, 605] on select "Select Shift Type One Off Shift Recurring Shift Rotating Shift" at bounding box center [441, 616] width 416 height 25
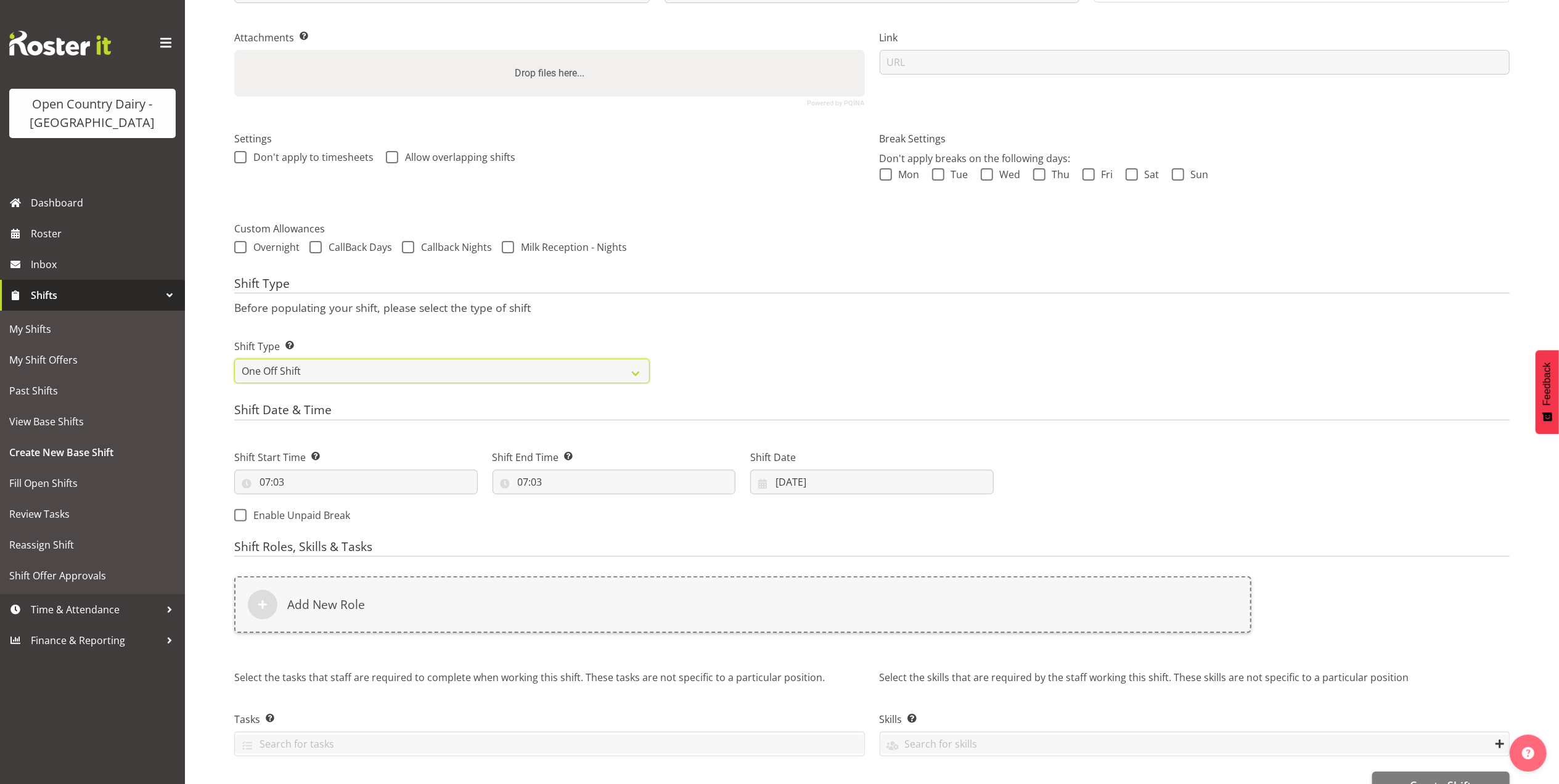
scroll to position [247, 0]
click at [294, 484] on input "07:03" at bounding box center [356, 480] width 244 height 25
click at [316, 518] on select "00 01 02 03 04 05 06 07 08 09 10 11 12 13 14 15 16 17 18 19 20 21 22 23" at bounding box center [318, 513] width 28 height 25
select select "14"
click at [304, 502] on select "00 01 02 03 04 05 06 07 08 09 10 11 12 13 14 15 16 17 18 19 20 21 22 23" at bounding box center [318, 513] width 28 height 25
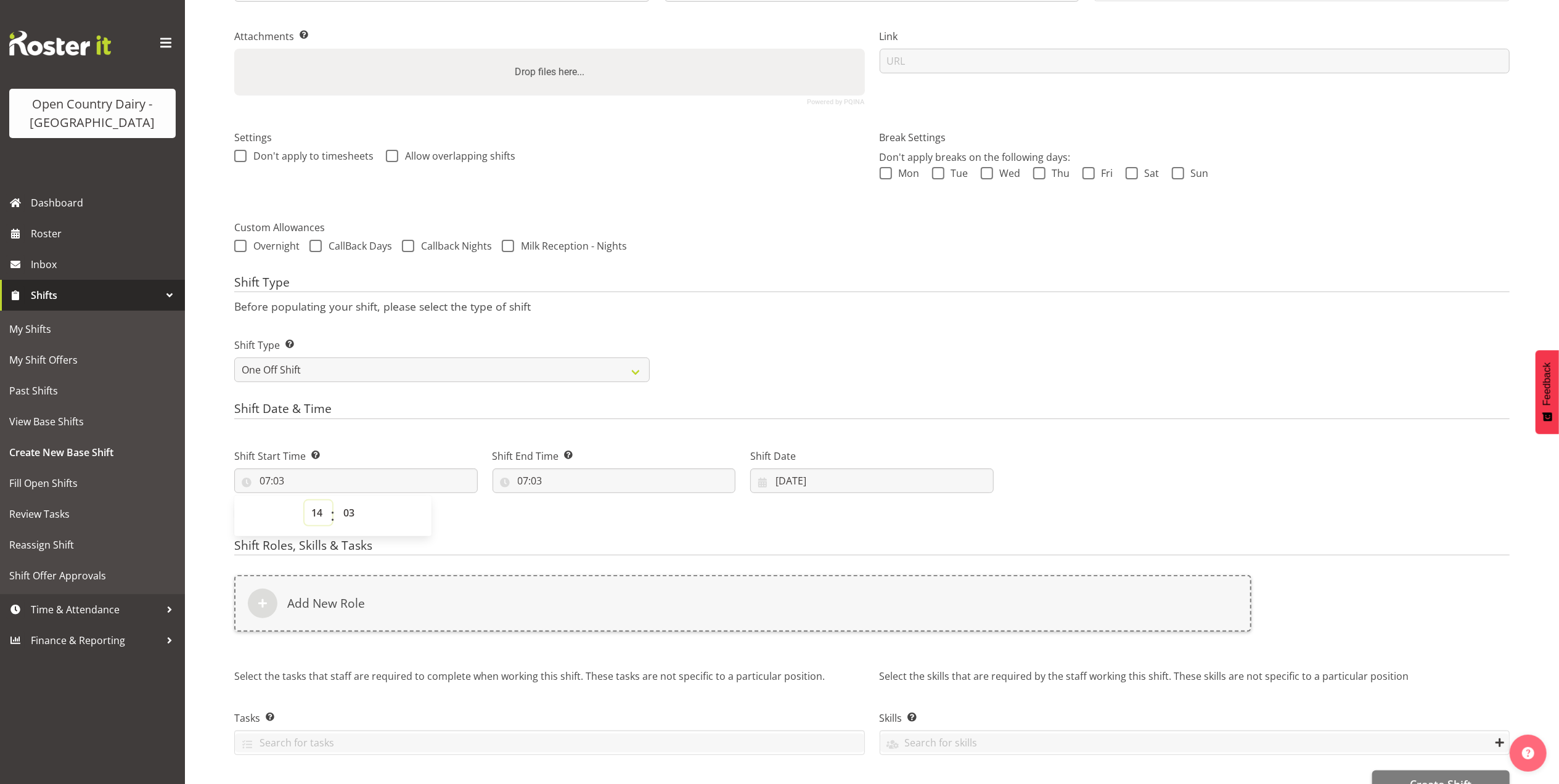
type input "14:03"
click at [270, 487] on input "14:03" at bounding box center [356, 480] width 244 height 25
click at [326, 485] on input "14:03" at bounding box center [356, 480] width 244 height 25
click at [316, 517] on select "00 01 02 03 04 05 06 07 08 09 10 11 12 13 14 15 16 17 18 19 20 21 22 23" at bounding box center [318, 513] width 28 height 25
select select "13"
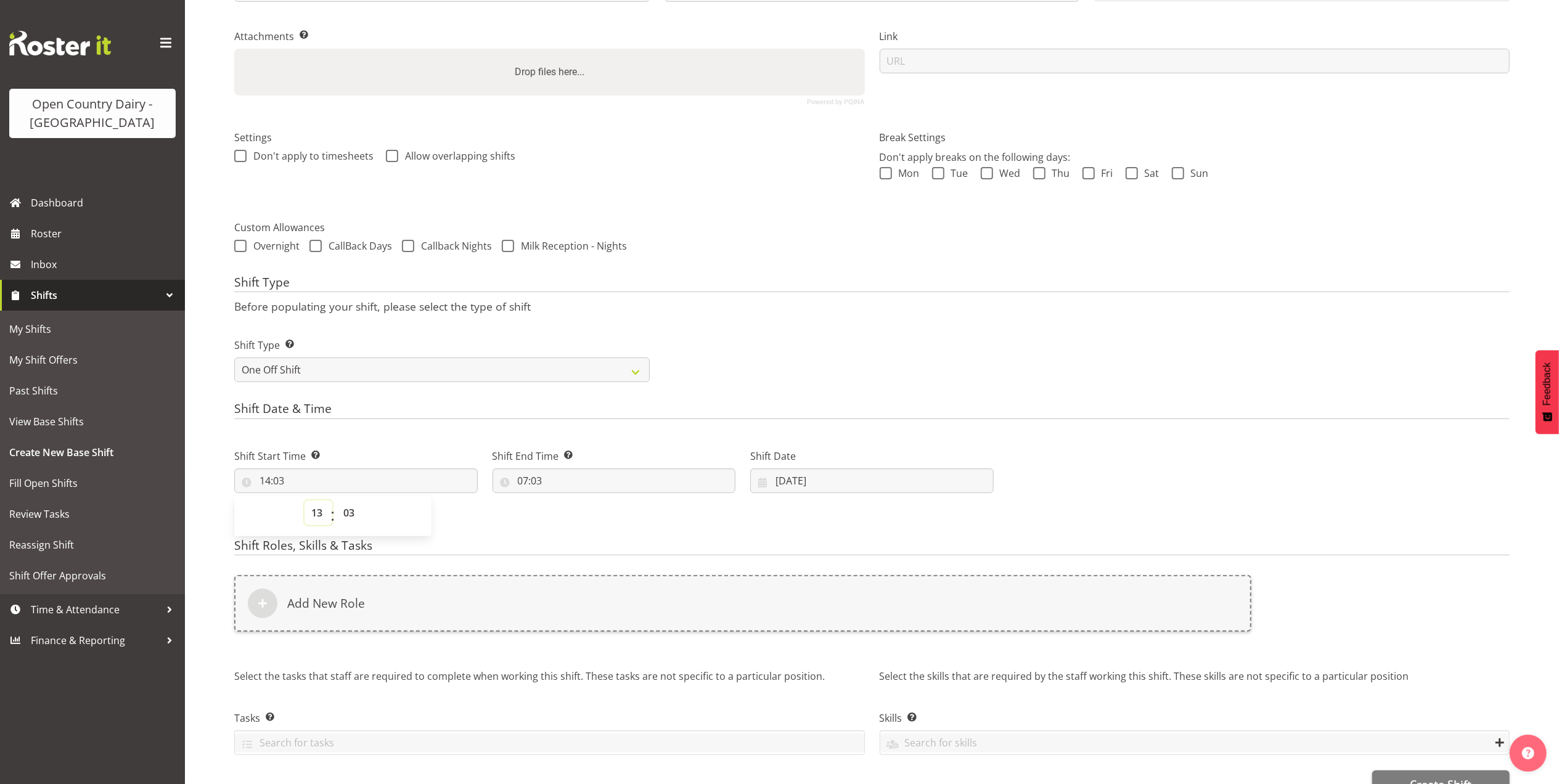
click at [304, 502] on select "00 01 02 03 04 05 06 07 08 09 10 11 12 13 14 15 16 17 18 19 20 21 22 23" at bounding box center [318, 513] width 28 height 25
type input "13:03"
click at [350, 519] on select "00 01 02 03 04 05 06 07 08 09 10 11 12 13 14 15 16 17 18 19 20 21 22 23 24 25 2…" at bounding box center [350, 513] width 28 height 25
select select "30"
click at [336, 502] on select "00 01 02 03 04 05 06 07 08 09 10 11 12 13 14 15 16 17 18 19 20 21 22 23 24 25 2…" at bounding box center [350, 513] width 28 height 25
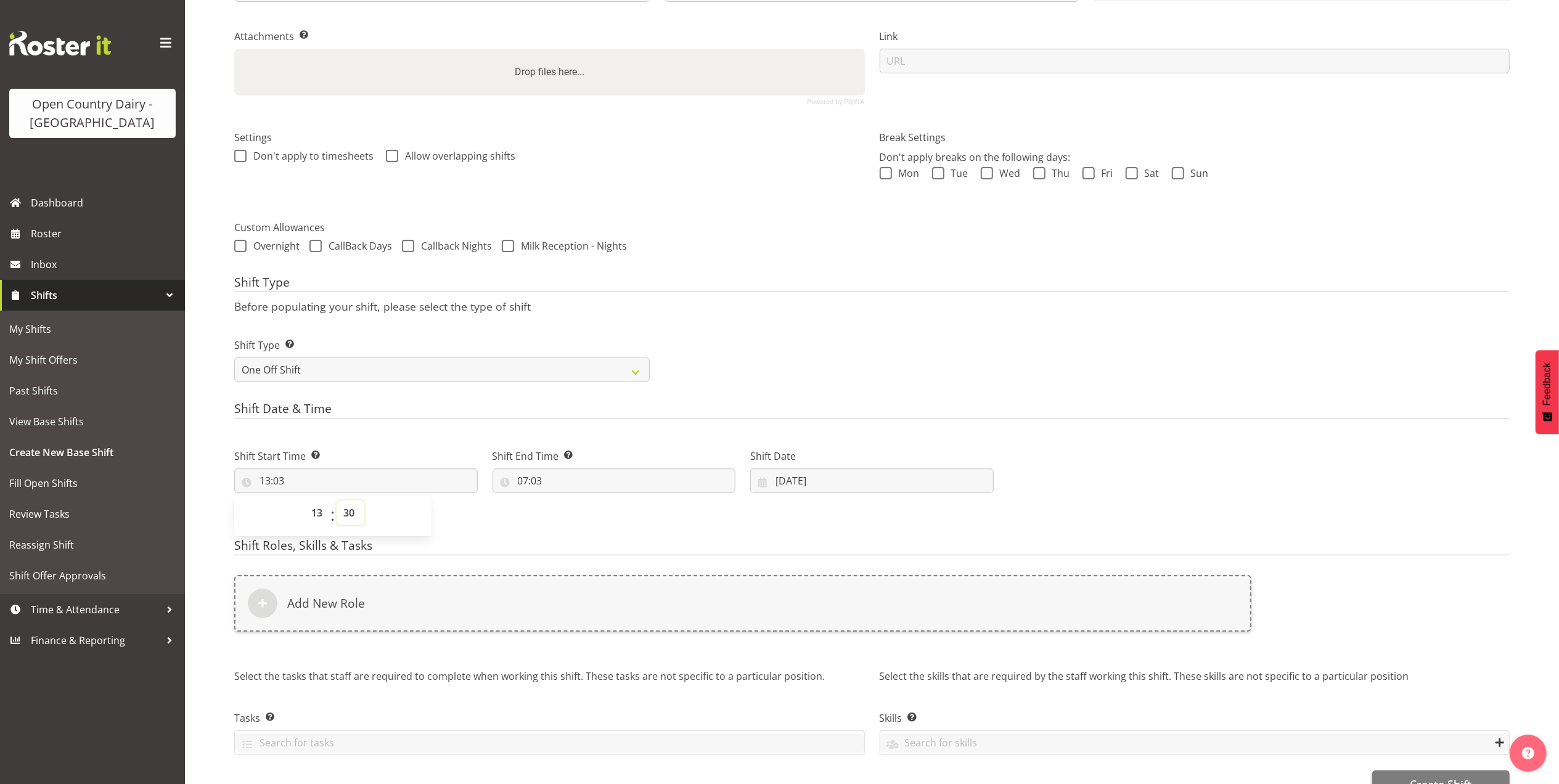
type input "13:30"
click at [526, 476] on input "07:03" at bounding box center [614, 480] width 244 height 25
click at [574, 512] on select "00 01 02 03 04 05 06 07 08 09 10 11 12 13 14 15 16 17 18 19 20 21 22 23" at bounding box center [577, 513] width 28 height 25
select select "15"
click at [563, 502] on select "00 01 02 03 04 05 06 07 08 09 10 11 12 13 14 15 16 17 18 19 20 21 22 23" at bounding box center [577, 513] width 28 height 25
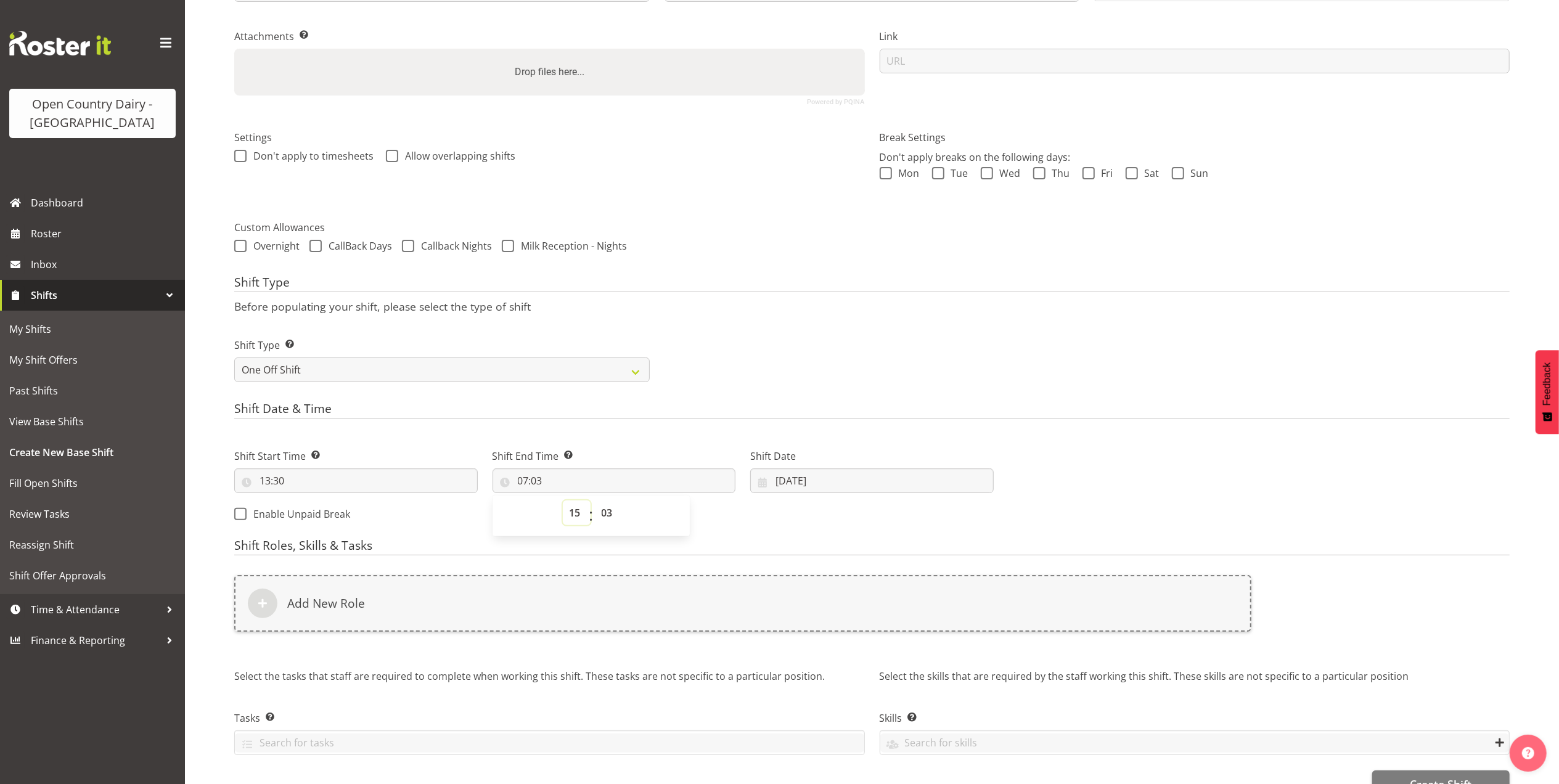
type input "15:03"
click at [607, 517] on select "00 01 02 03 04 05 06 07 08 09 10 11 12 13 14 15 16 17 18 19 20 21 22 23 24 25 2…" at bounding box center [609, 513] width 28 height 25
select select "30"
click at [595, 502] on select "00 01 02 03 04 05 06 07 08 09 10 11 12 13 14 15 16 17 18 19 20 21 22 23 24 25 2…" at bounding box center [609, 513] width 28 height 25
type input "15:30"
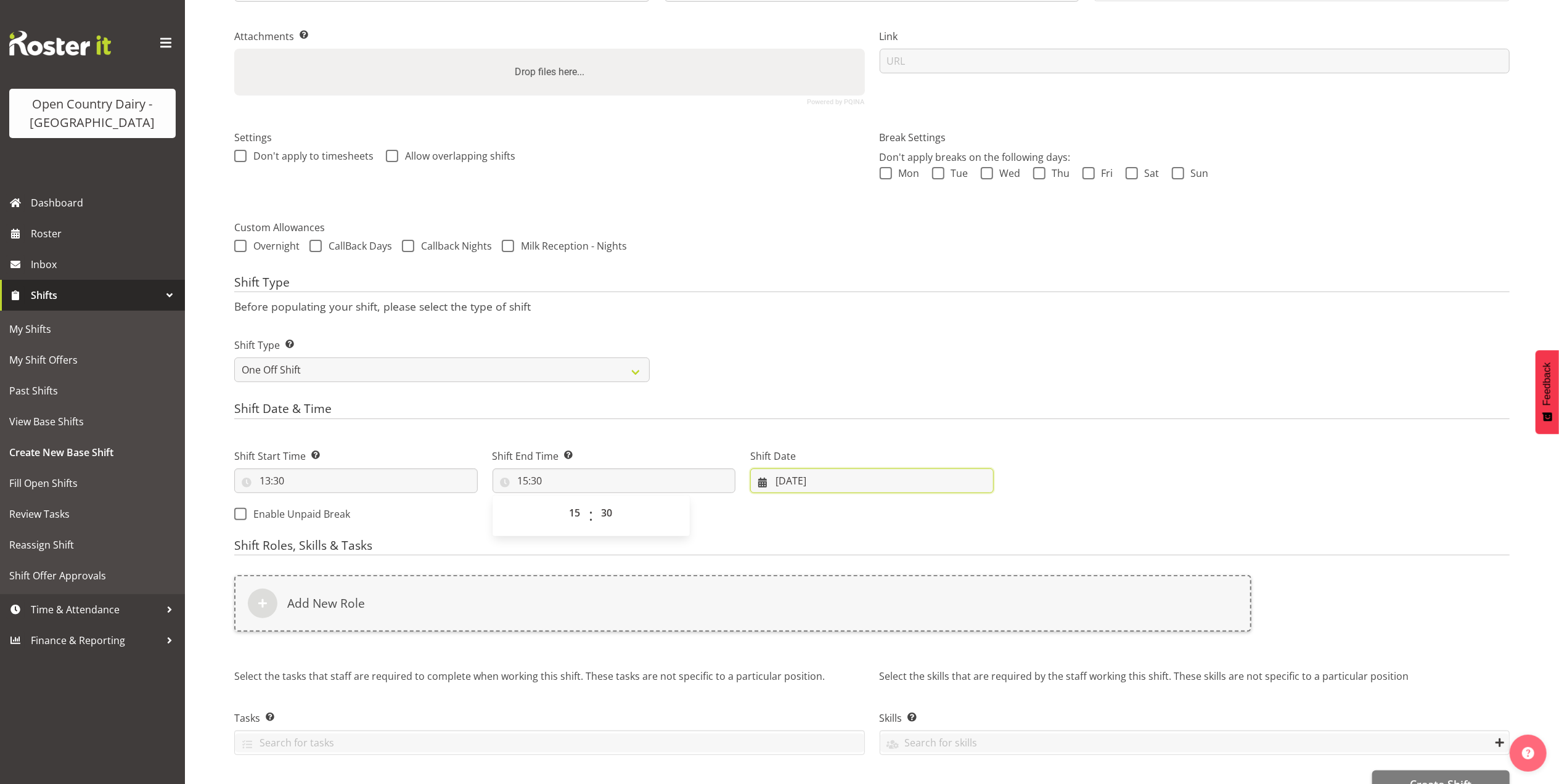
click at [785, 484] on input "14/08/2025" at bounding box center [872, 480] width 244 height 25
click at [889, 649] on span "21" at bounding box center [888, 650] width 10 height 12
type input "21/08/2025"
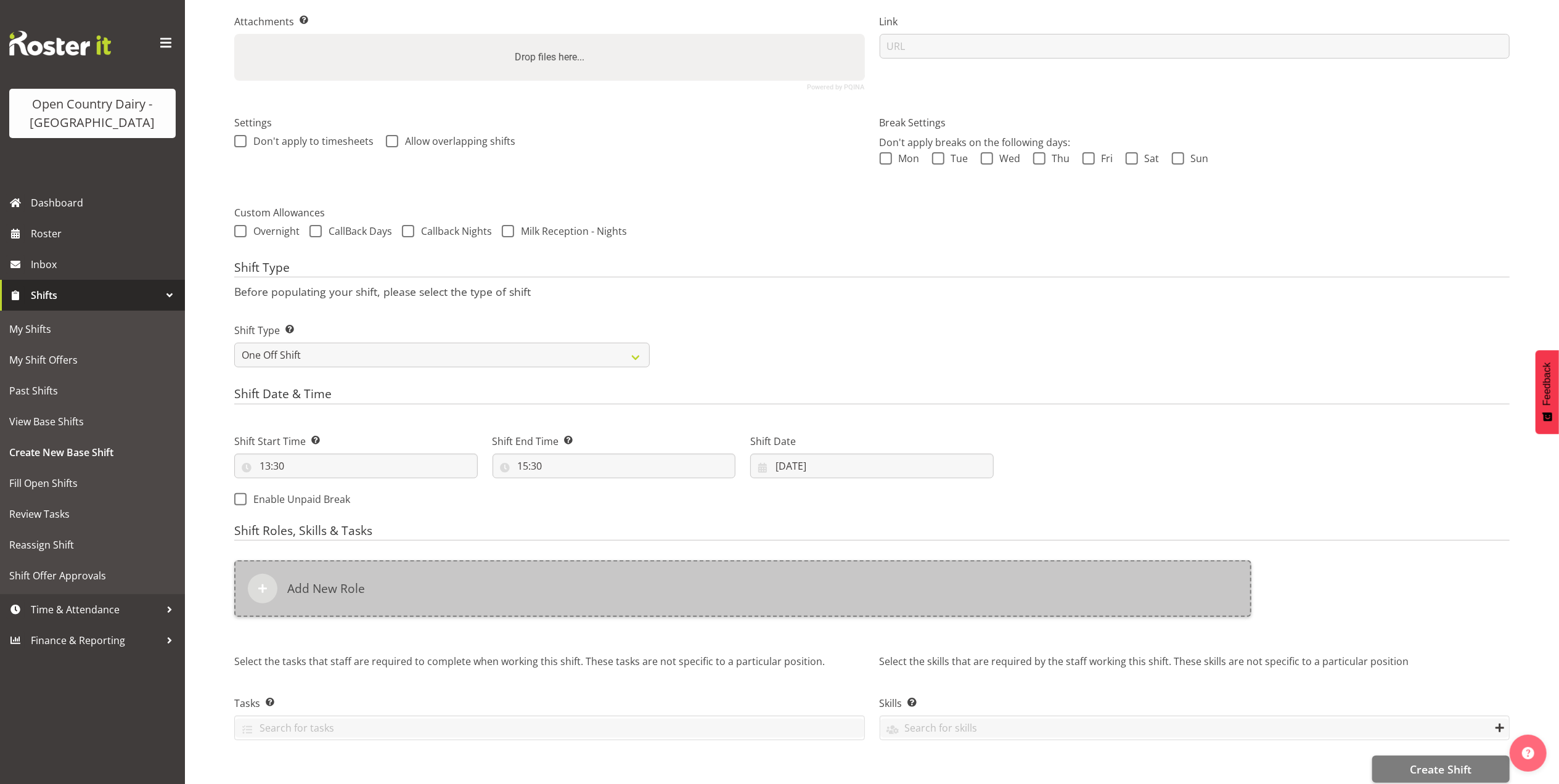
scroll to position [284, 0]
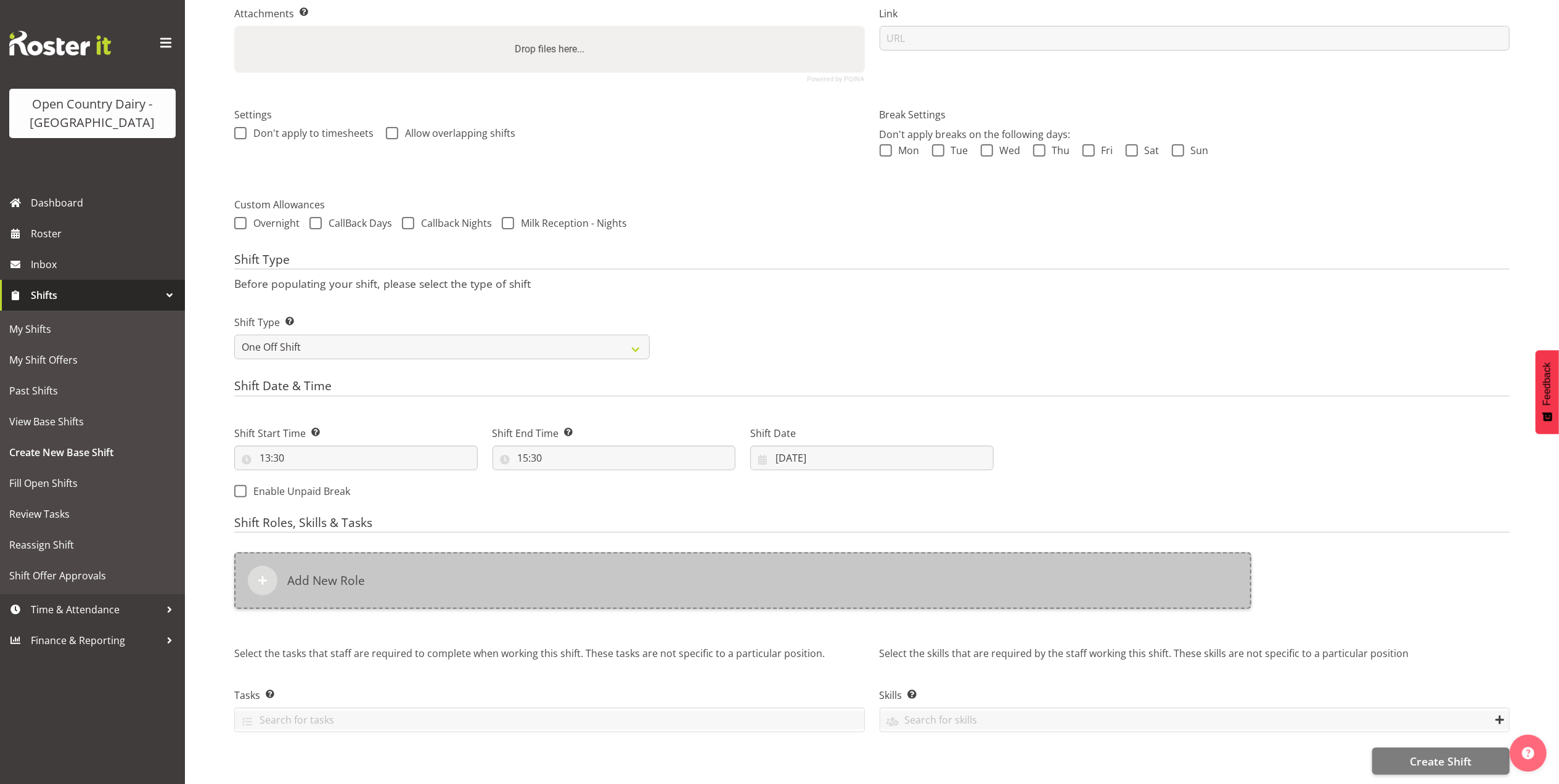
click at [386, 563] on div "Add New Role" at bounding box center [743, 580] width 1017 height 57
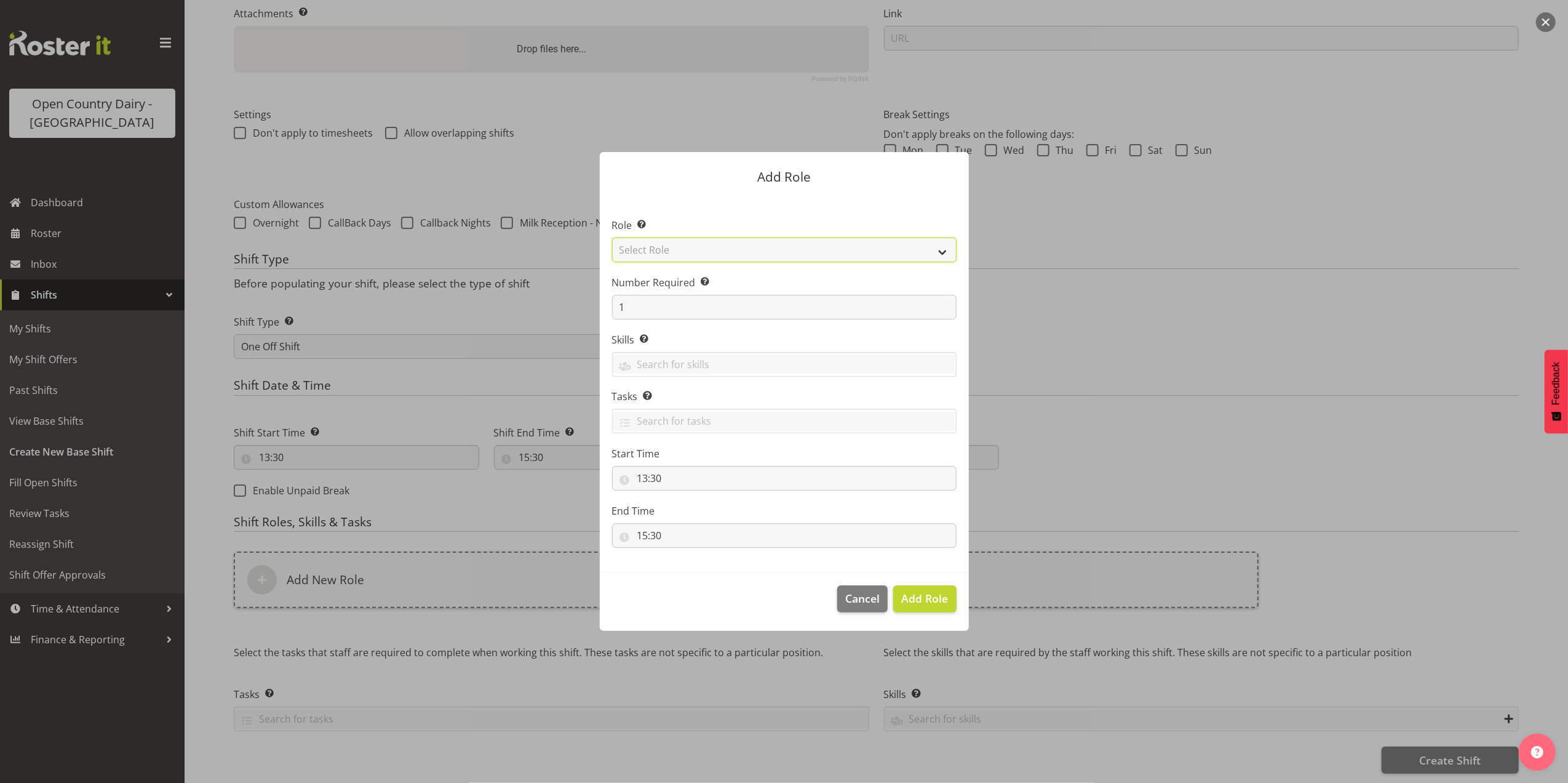
click at [736, 245] on select "Select Role Crew Leader Driver Driver Assessor Dayshift Driver Assessor Nightsh…" at bounding box center [784, 250] width 345 height 25
select select "1154"
click at [612, 238] on select "Select Role Crew Leader Driver Driver Assessor Dayshift Driver Assessor Nightsh…" at bounding box center [784, 250] width 345 height 25
click at [683, 318] on input "1" at bounding box center [784, 307] width 345 height 25
type input "5"
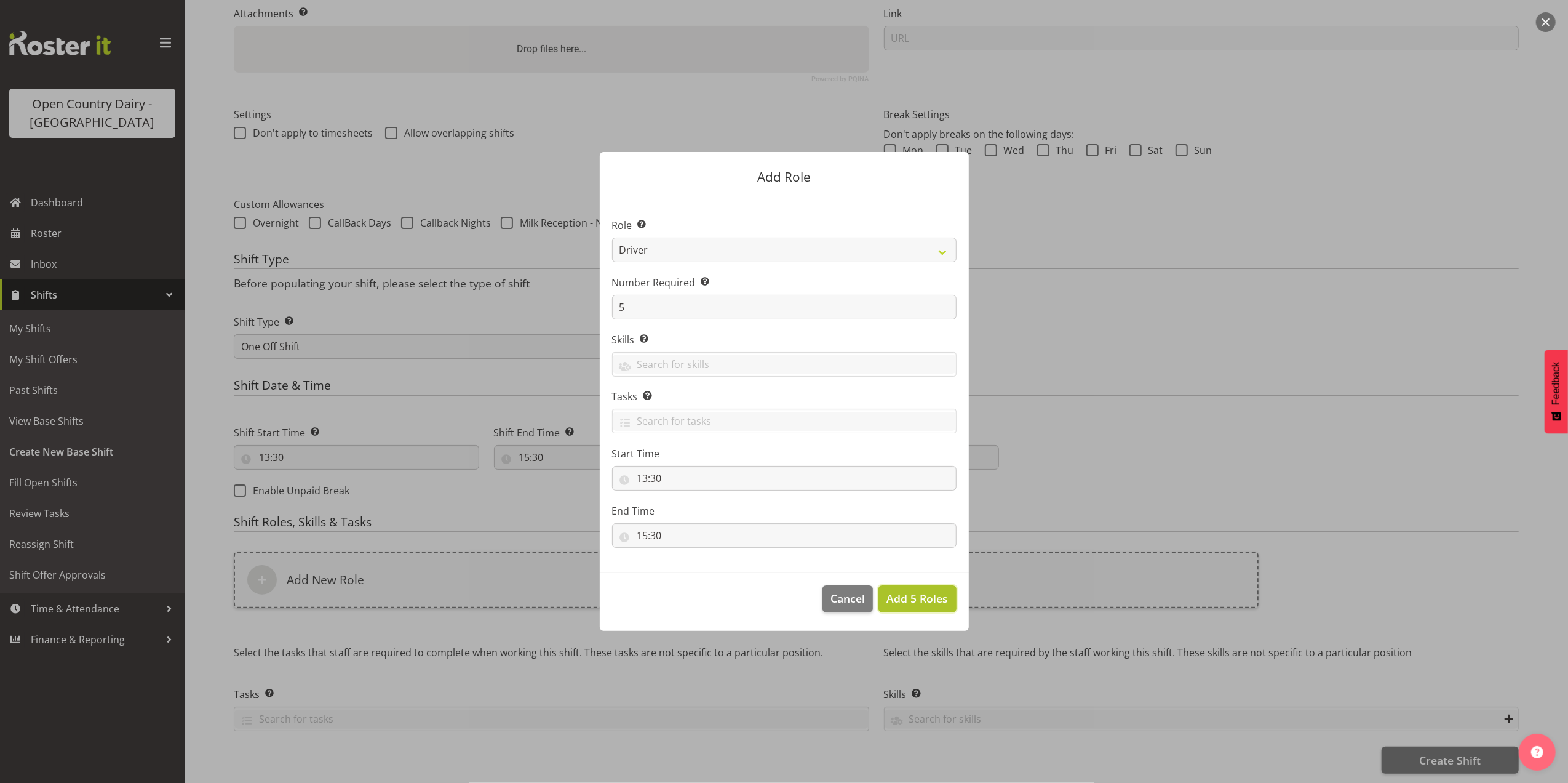
click at [925, 598] on span "Add 5 Roles" at bounding box center [917, 598] width 62 height 14
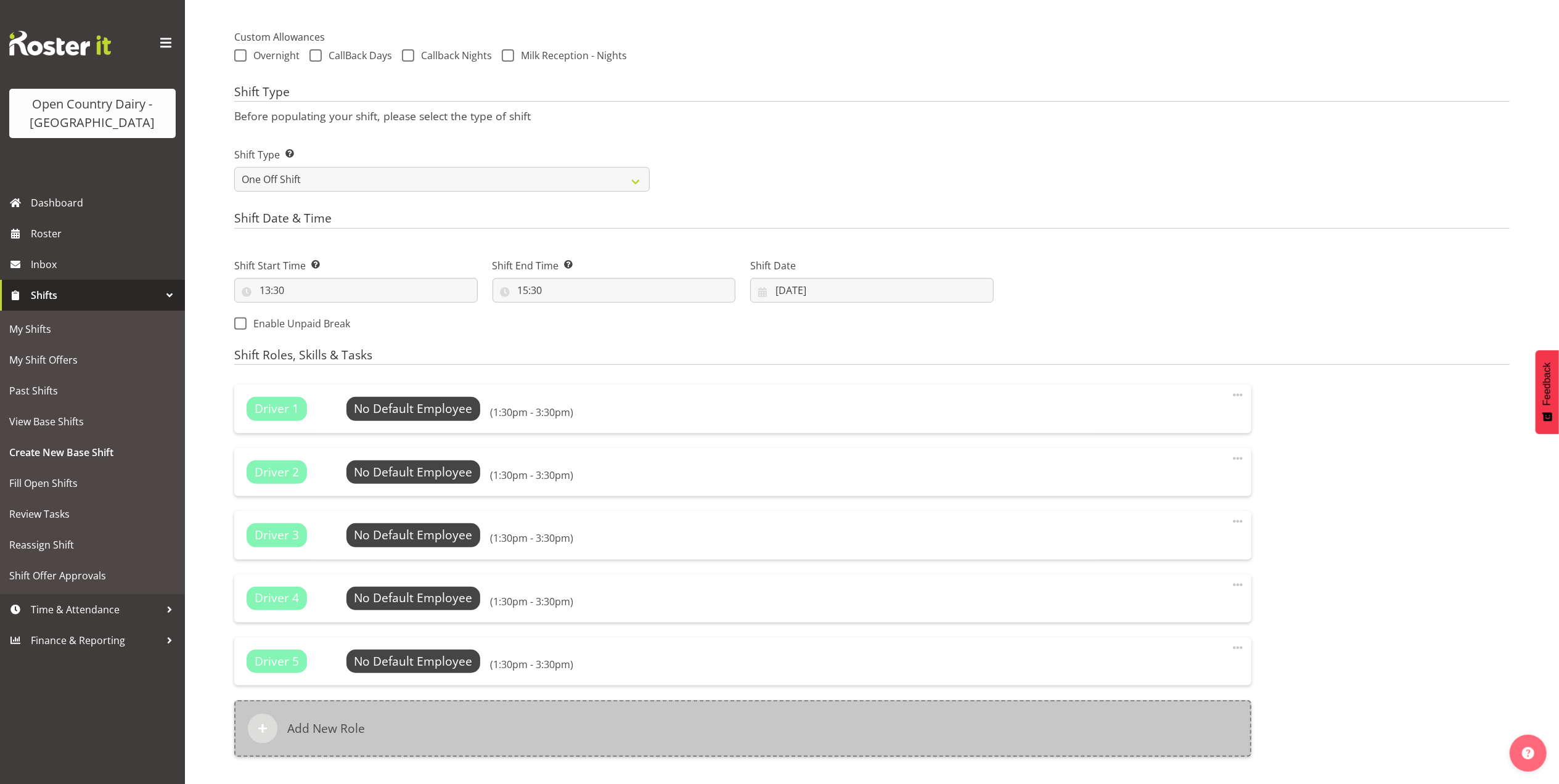
scroll to position [530, 0]
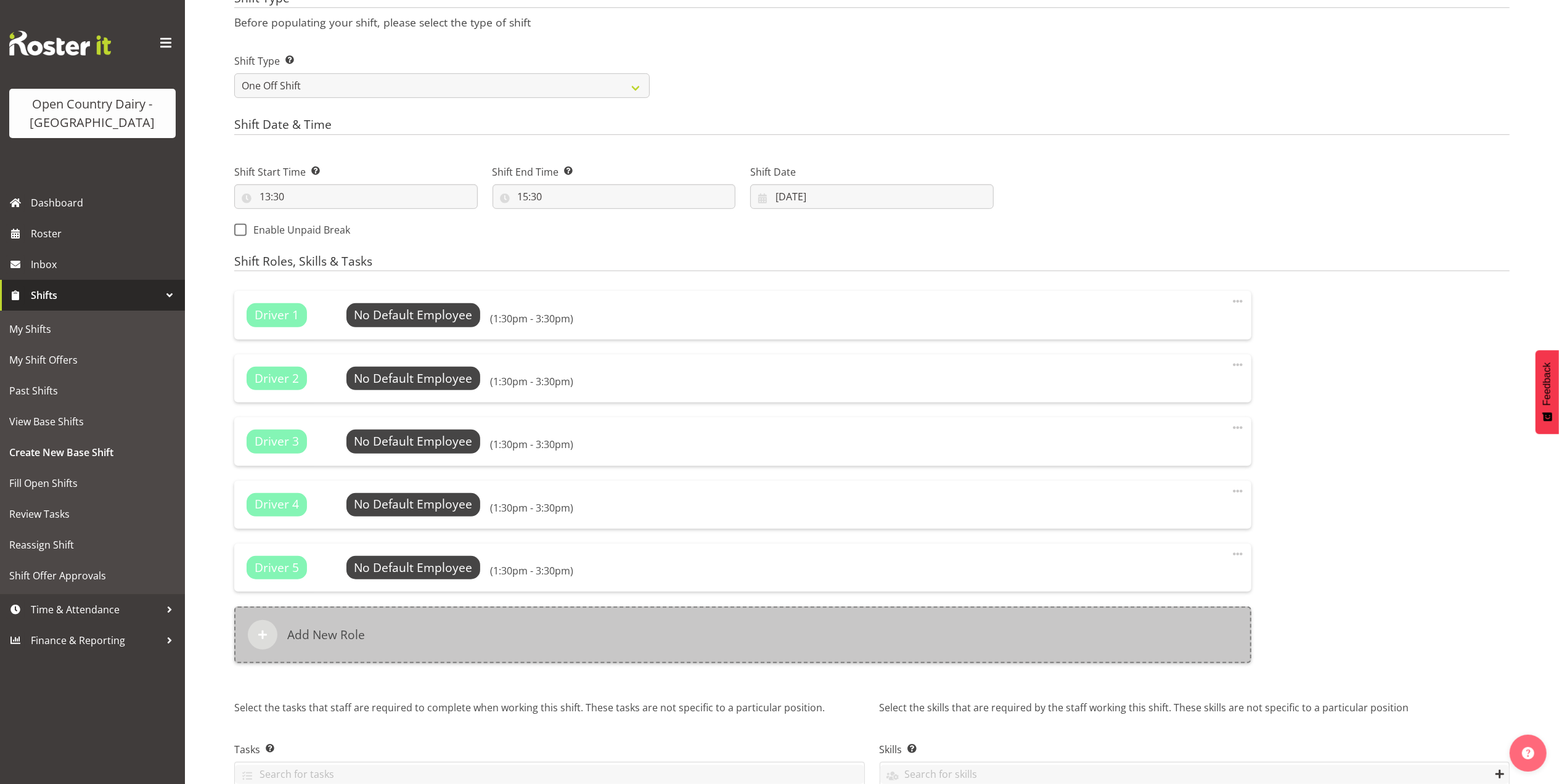
click at [301, 642] on h6 "Add New Role" at bounding box center [326, 634] width 78 height 14
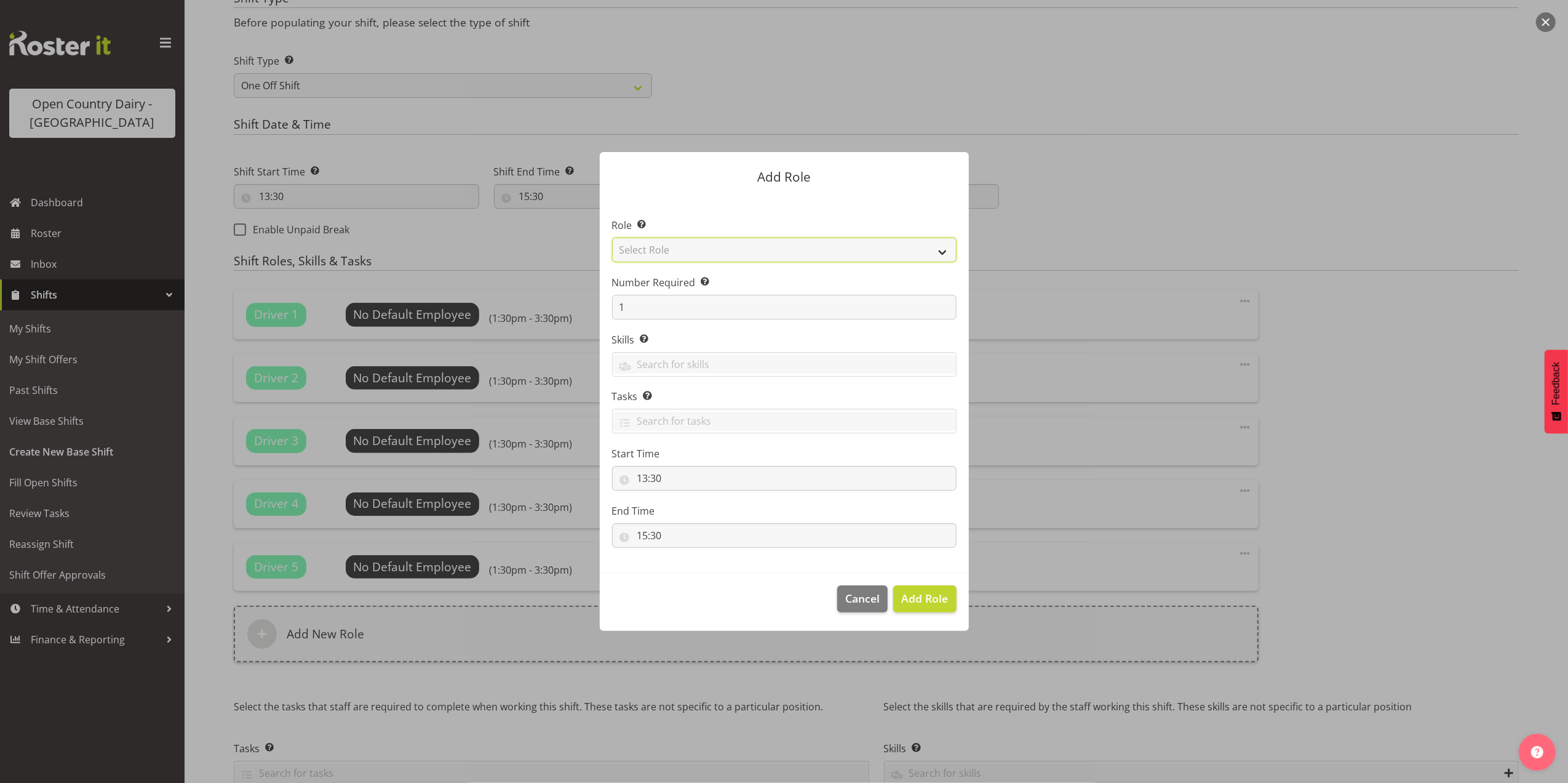
click at [724, 250] on select "Select Role Crew Leader Driver Driver Assessor Dayshift Driver Assessor Nightsh…" at bounding box center [784, 250] width 345 height 25
select select "1161"
click at [612, 238] on select "Select Role Crew Leader Driver Driver Assessor Dayshift Driver Assessor Nightsh…" at bounding box center [784, 250] width 345 height 25
click at [914, 593] on span "Add Role" at bounding box center [924, 598] width 46 height 14
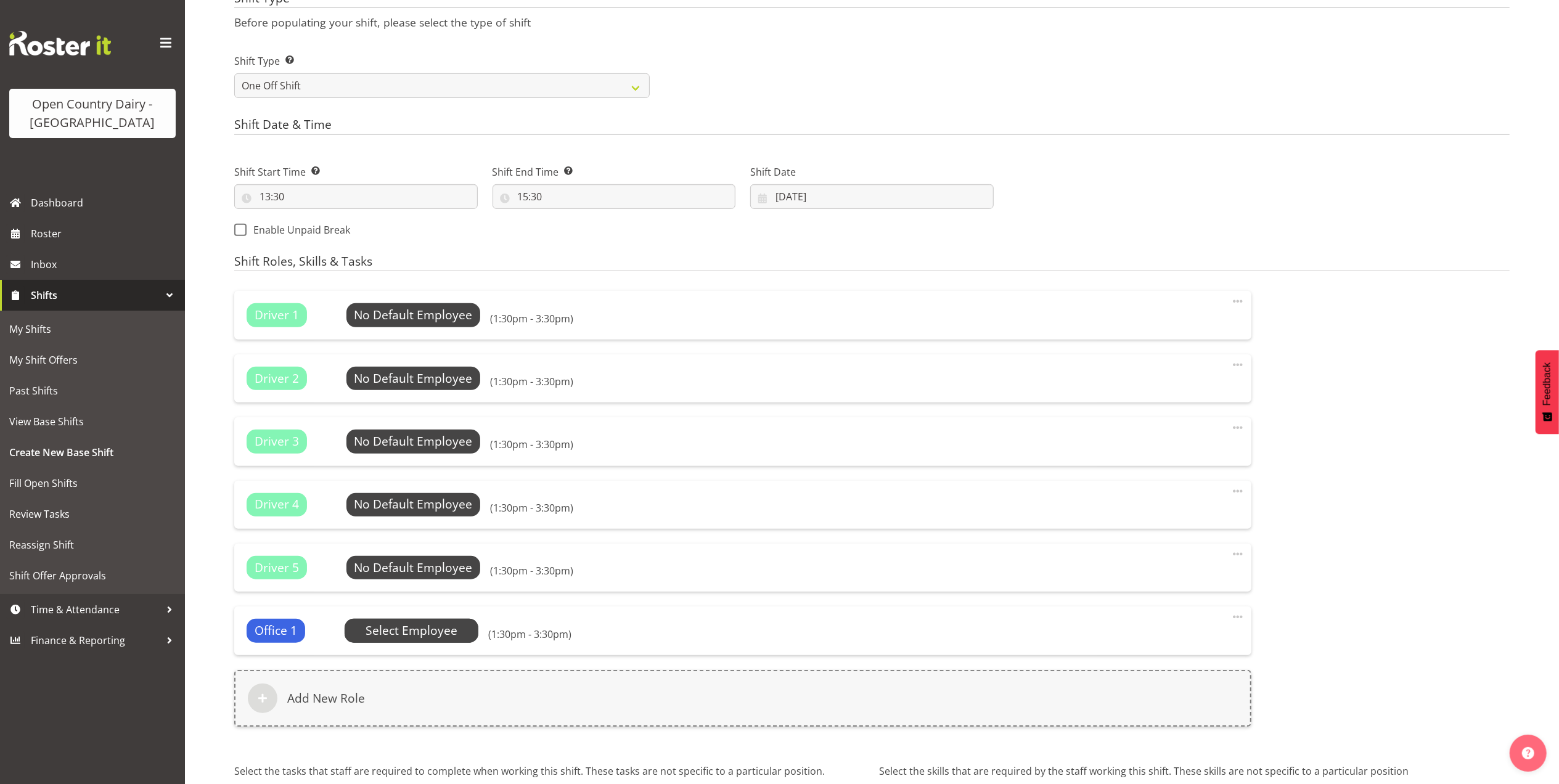
click at [0, 0] on span "Select Employee" at bounding box center [0, 0] width 0 height 0
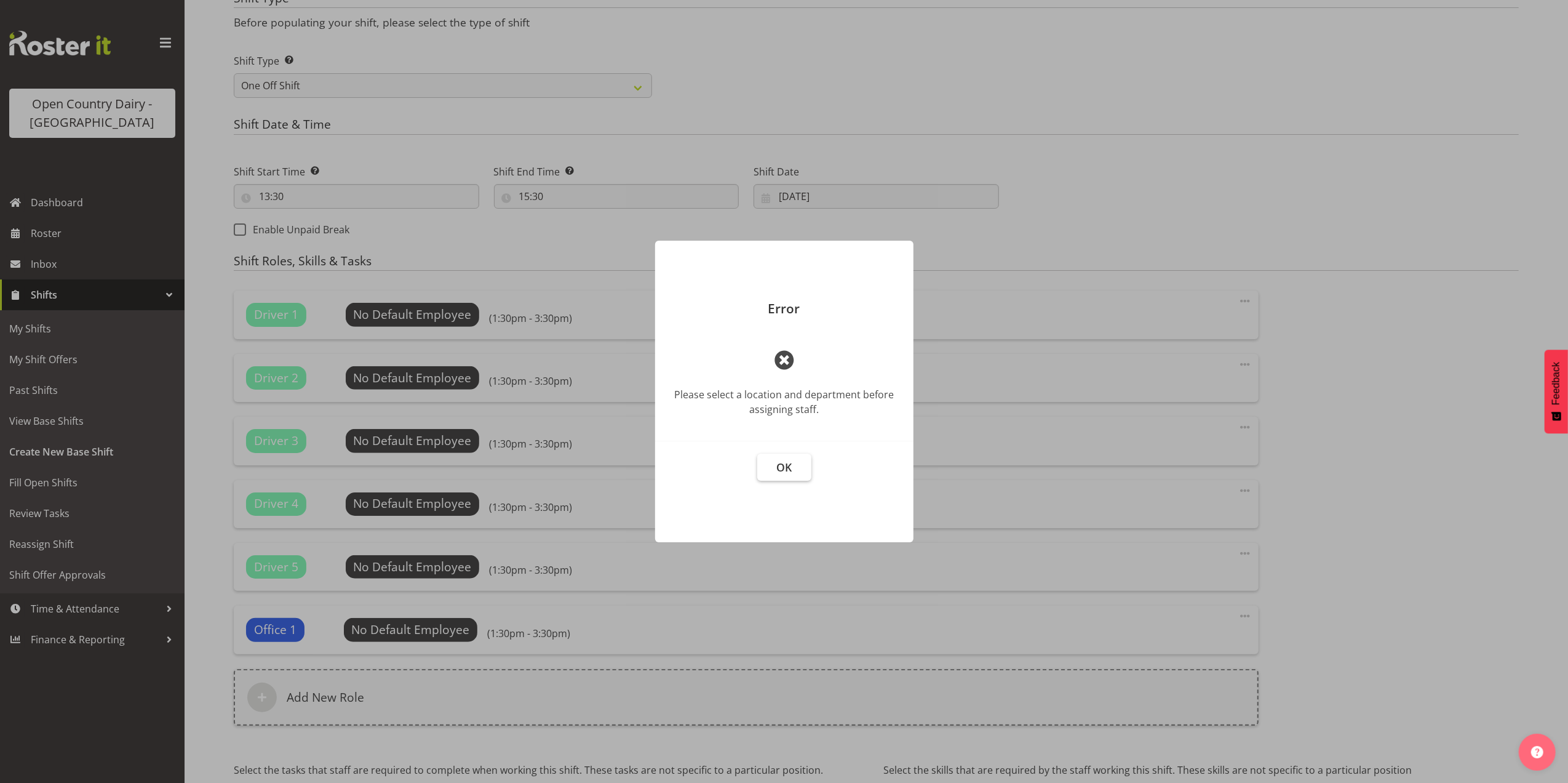
click at [786, 471] on span "OK" at bounding box center [784, 467] width 15 height 14
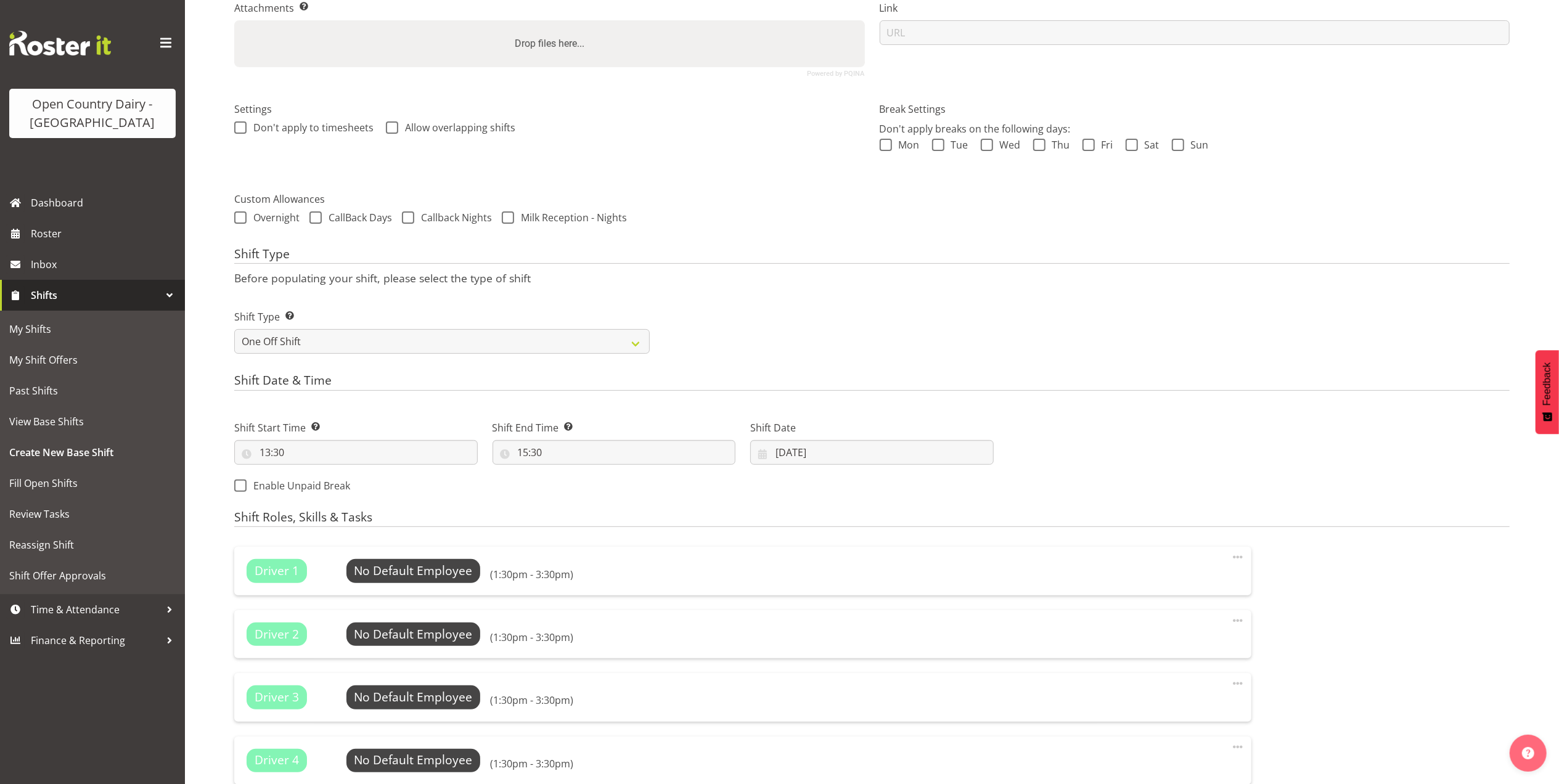
scroll to position [0, 0]
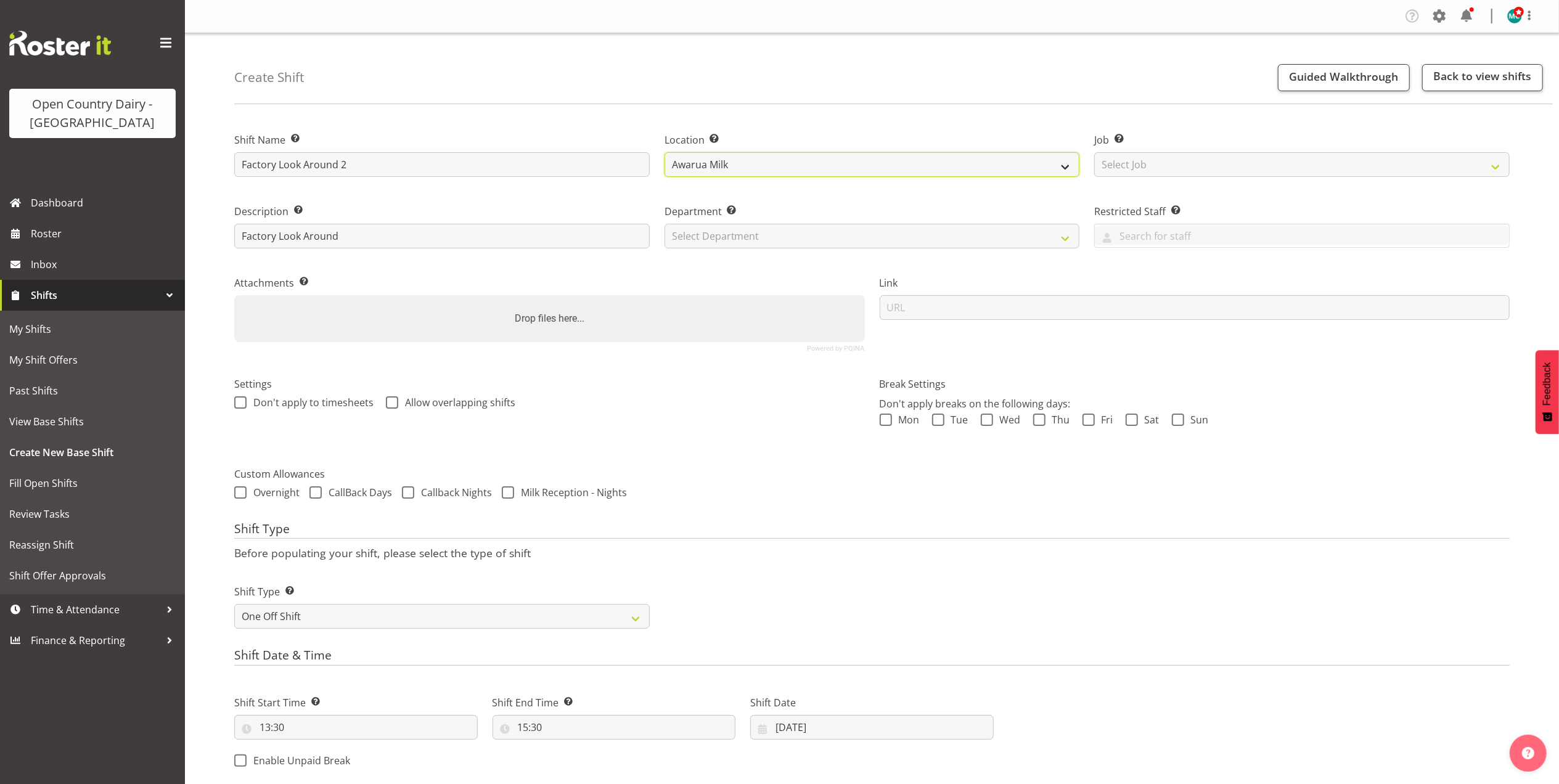
click at [906, 166] on select "Awarua Milk Awarua Office Freight Waharoa Office" at bounding box center [872, 164] width 416 height 25
click at [664, 152] on select "Awarua Milk Awarua Office Freight Waharoa Office" at bounding box center [872, 164] width 416 height 25
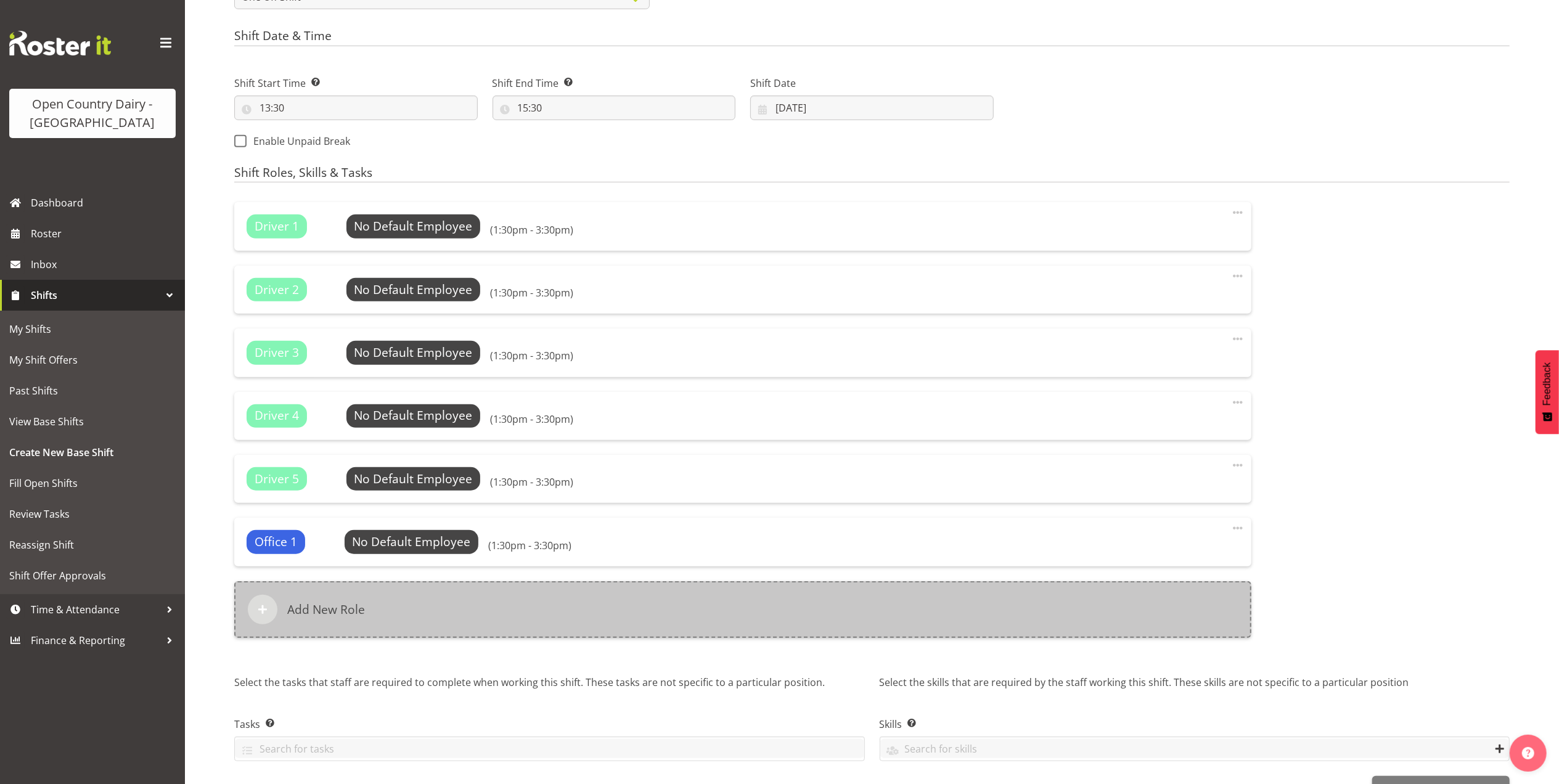
scroll to position [661, 0]
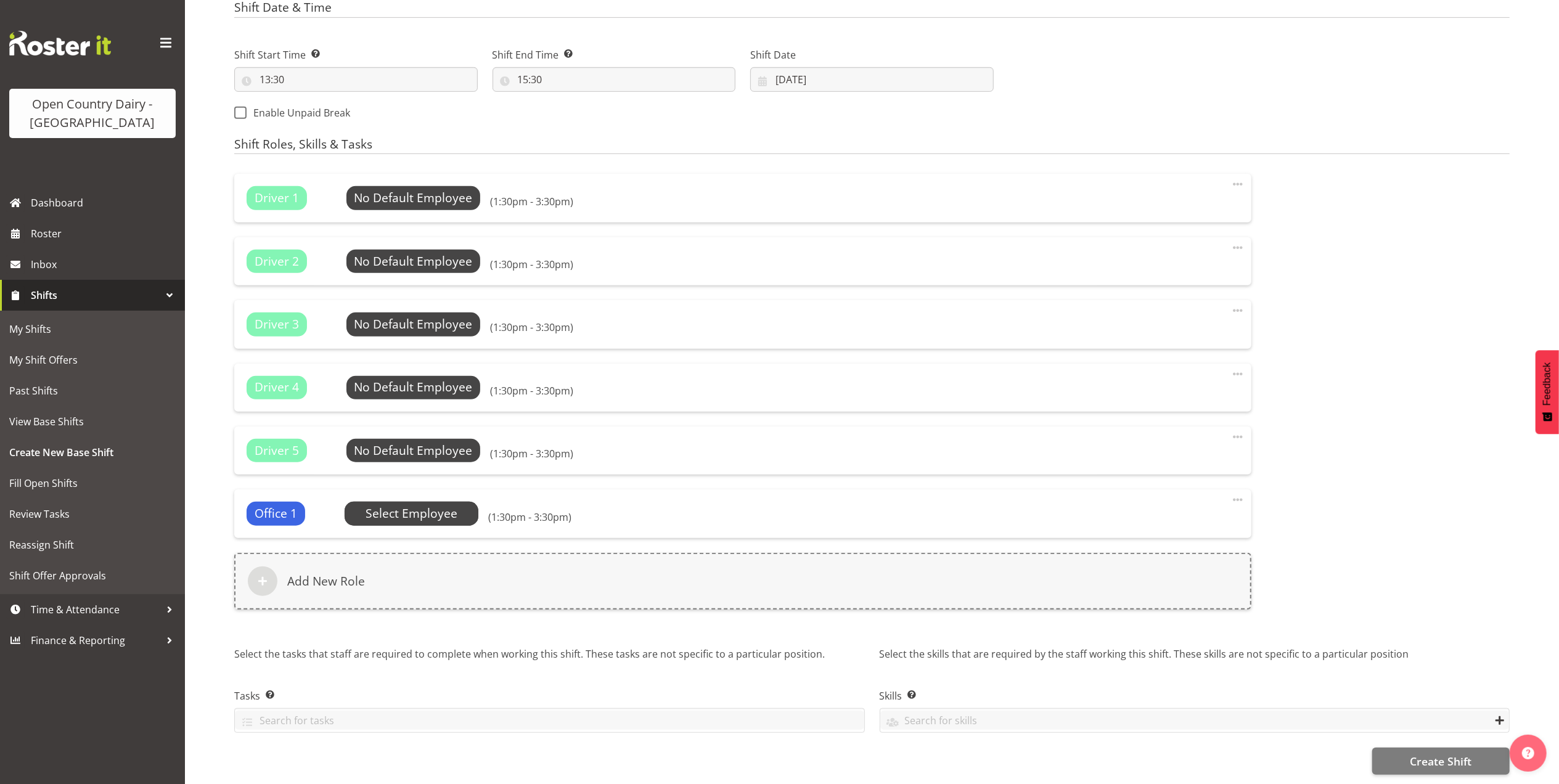
click at [0, 0] on span "Select Employee" at bounding box center [0, 0] width 0 height 0
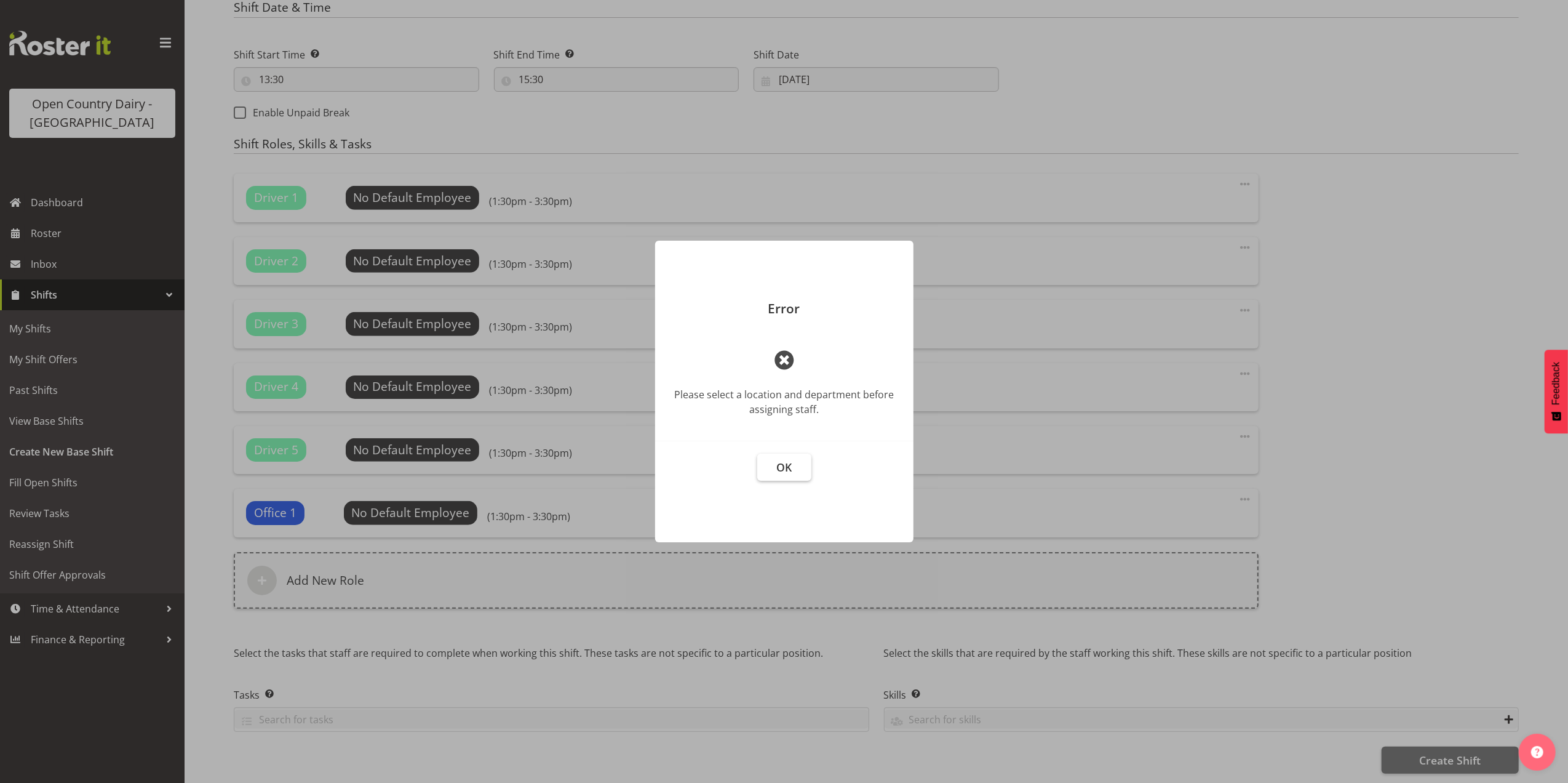
click at [798, 465] on button "OK" at bounding box center [784, 467] width 54 height 27
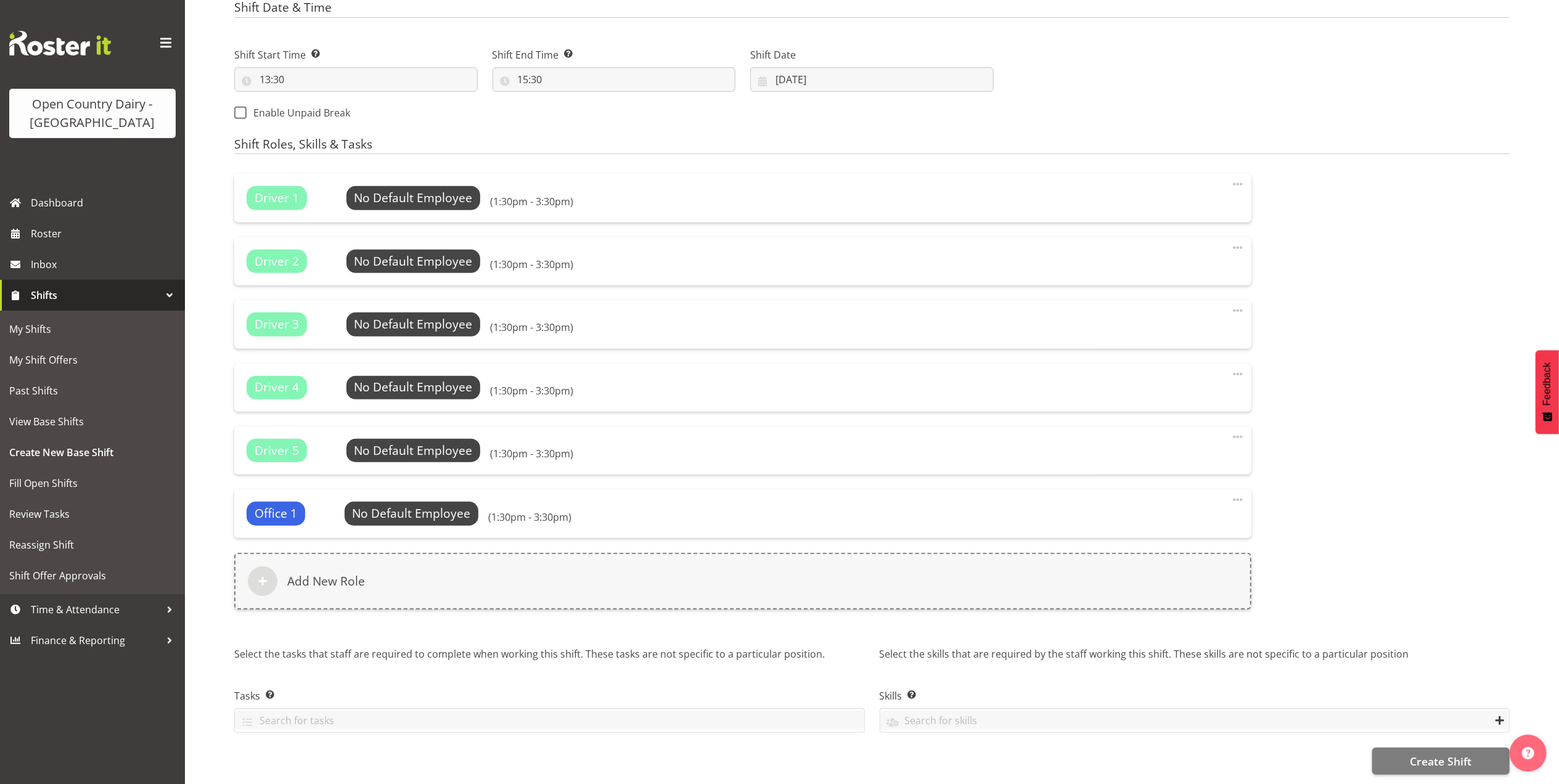
scroll to position [86, 0]
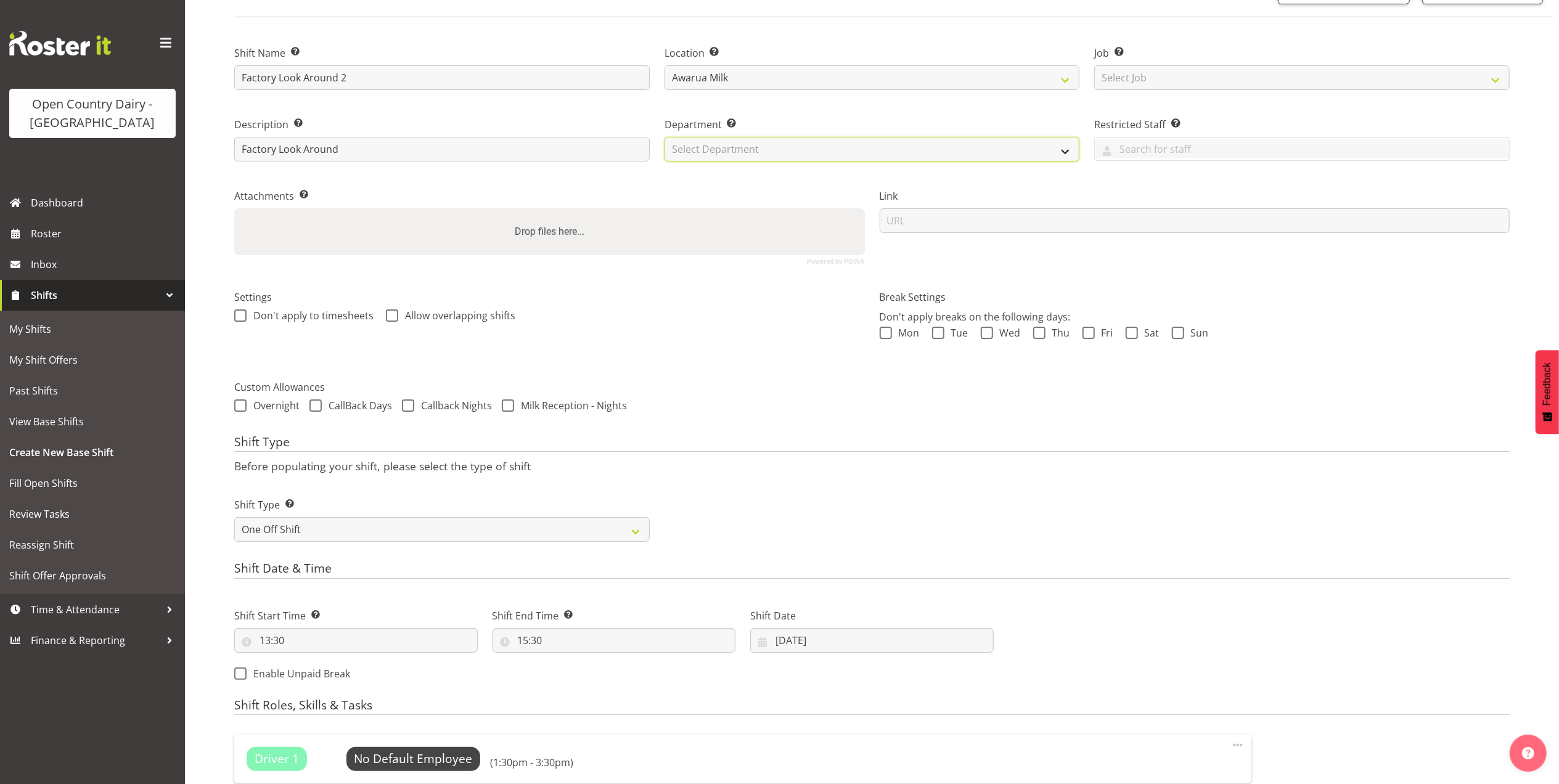
click at [824, 143] on select "Select Department 734 735 736 737 738 739 850 851 852 853 854 855 856 857 858 8…" at bounding box center [872, 149] width 416 height 25
select select "806"
click at [664, 137] on select "Select Department 734 735 736 737 738 739 850 851 852 853 854 855 856 857 858 8…" at bounding box center [872, 149] width 416 height 25
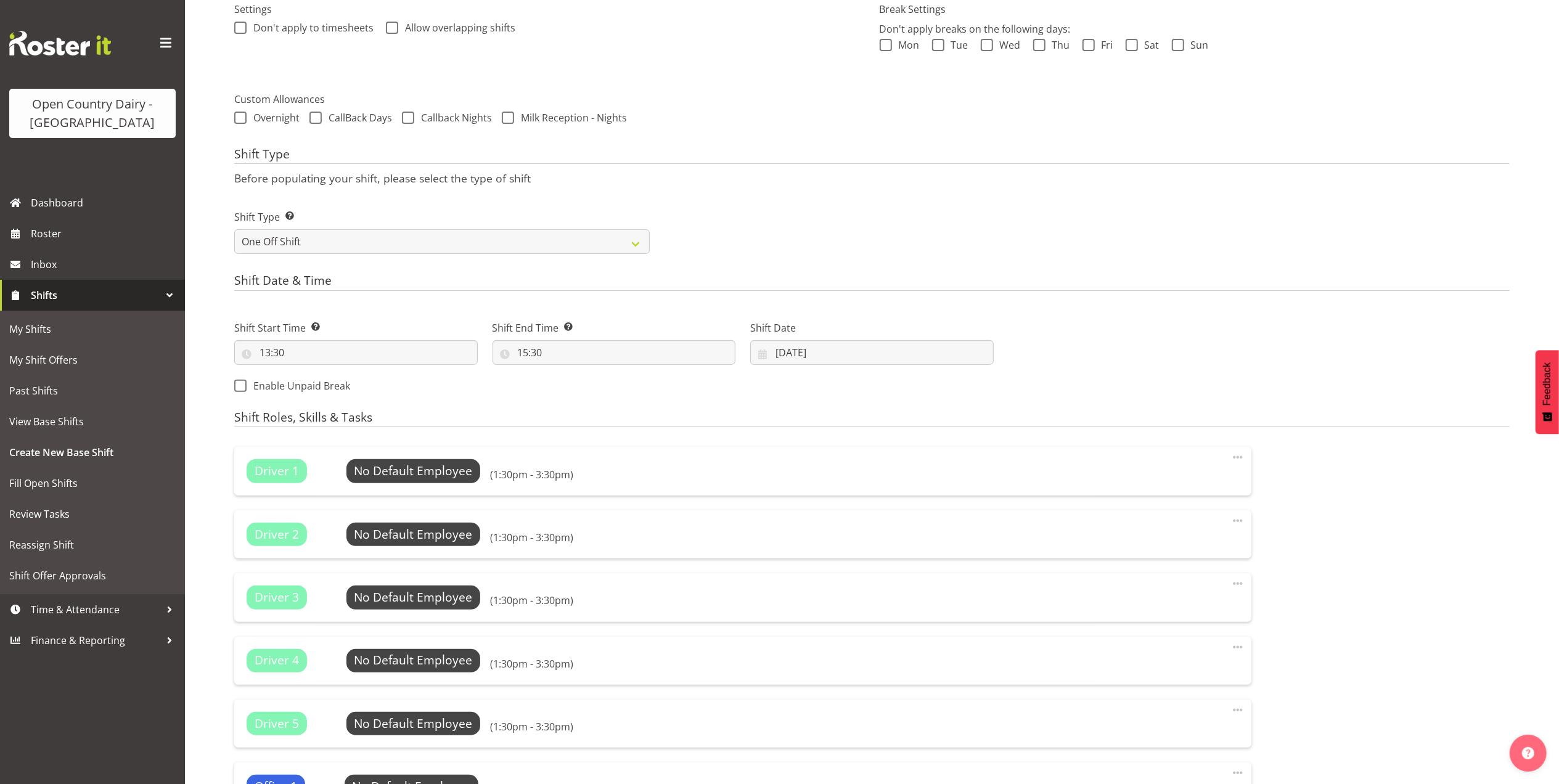
scroll to position [661, 0]
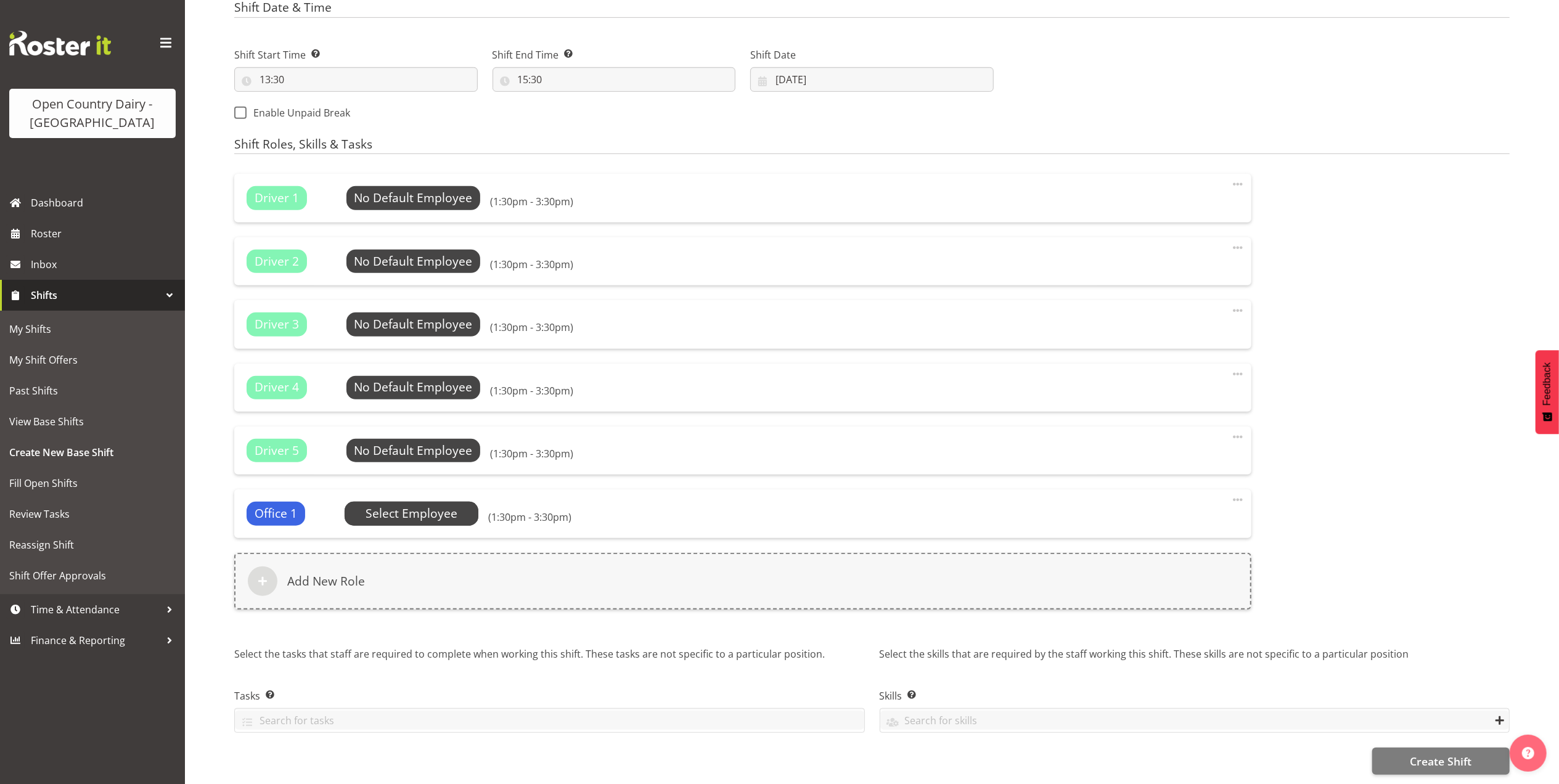
click at [0, 0] on span "Select Employee" at bounding box center [0, 0] width 0 height 0
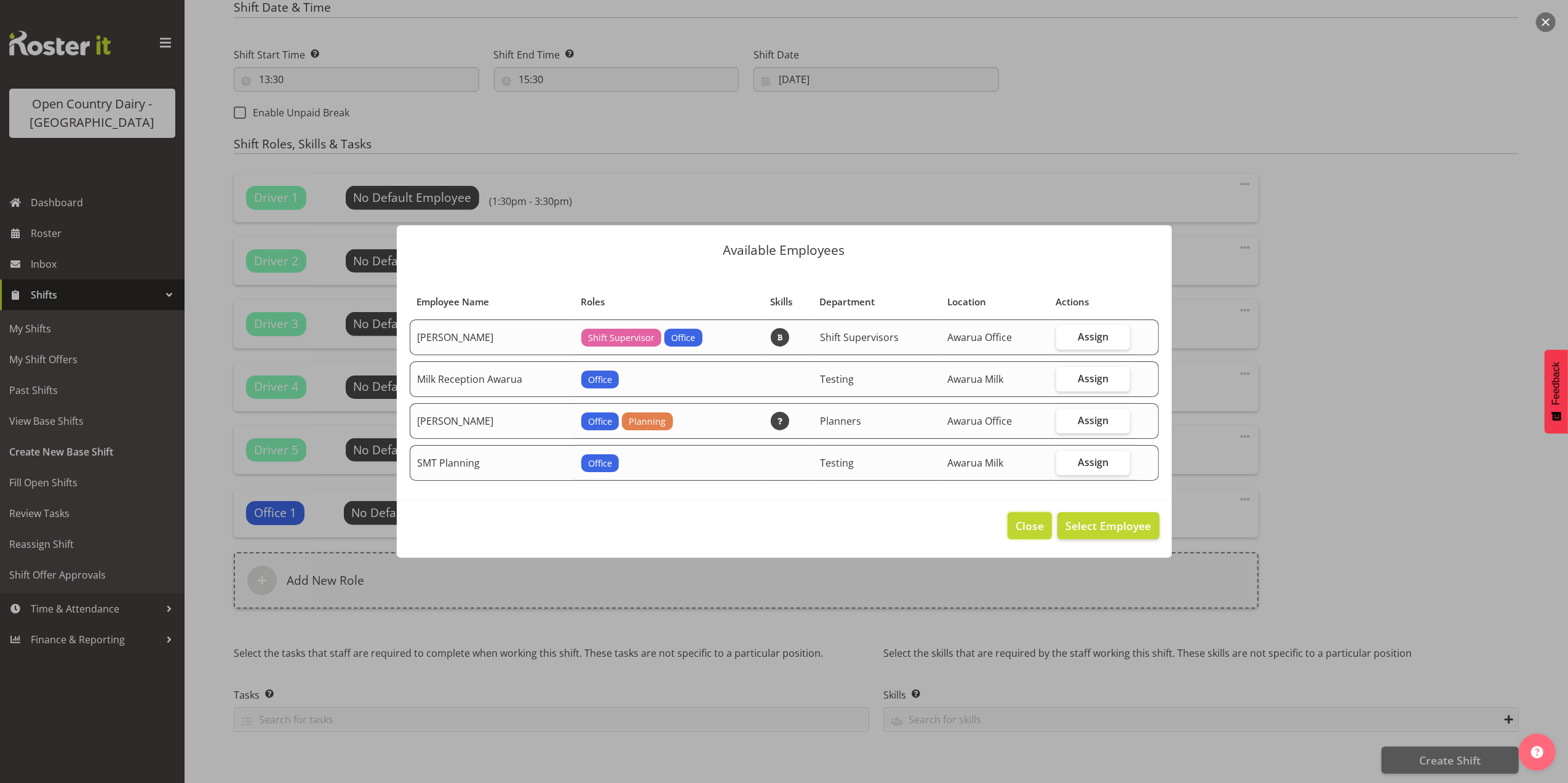
click at [1034, 523] on span "Close" at bounding box center [1029, 525] width 28 height 16
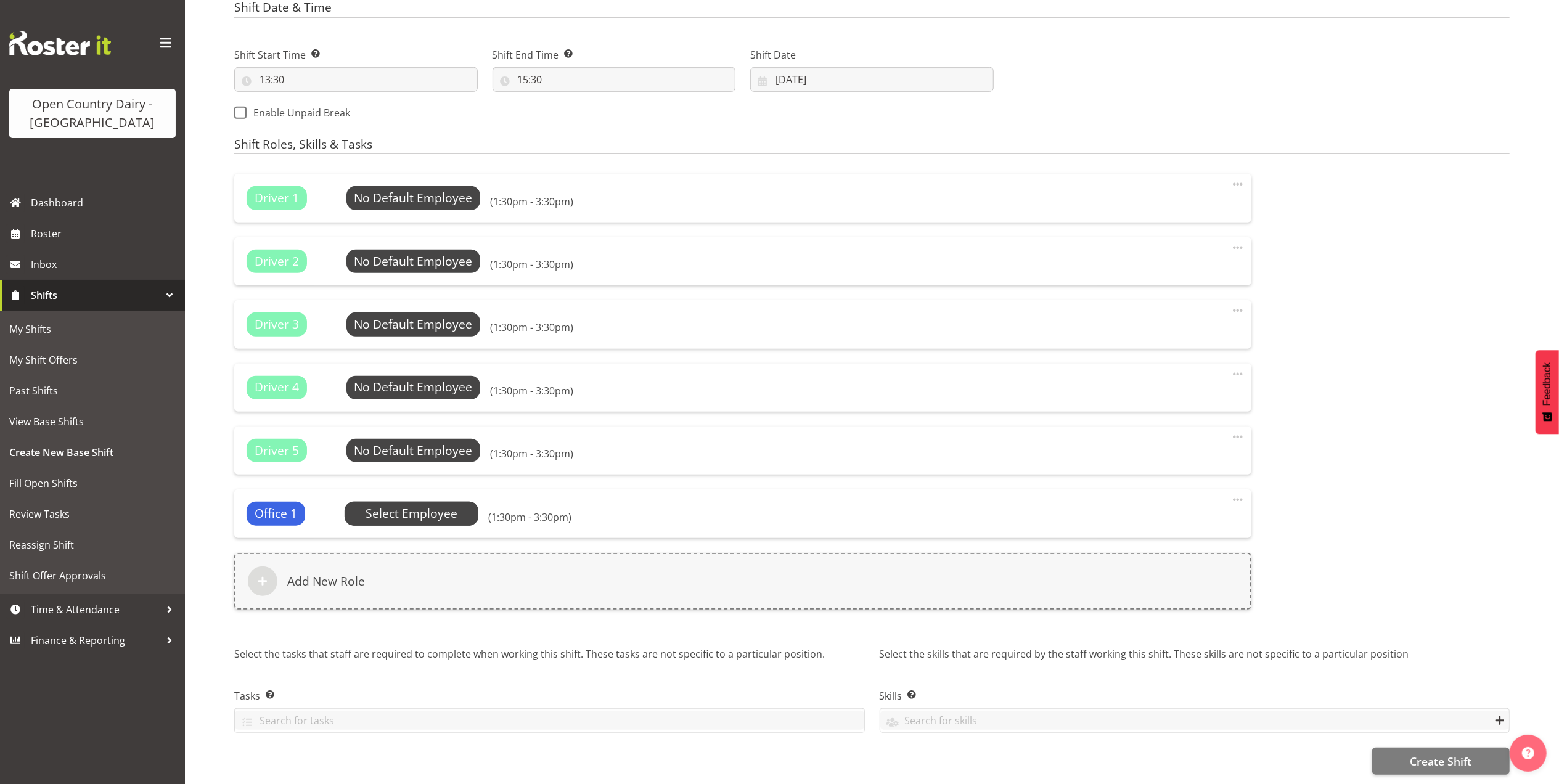
click at [0, 0] on span "Select Employee" at bounding box center [0, 0] width 0 height 0
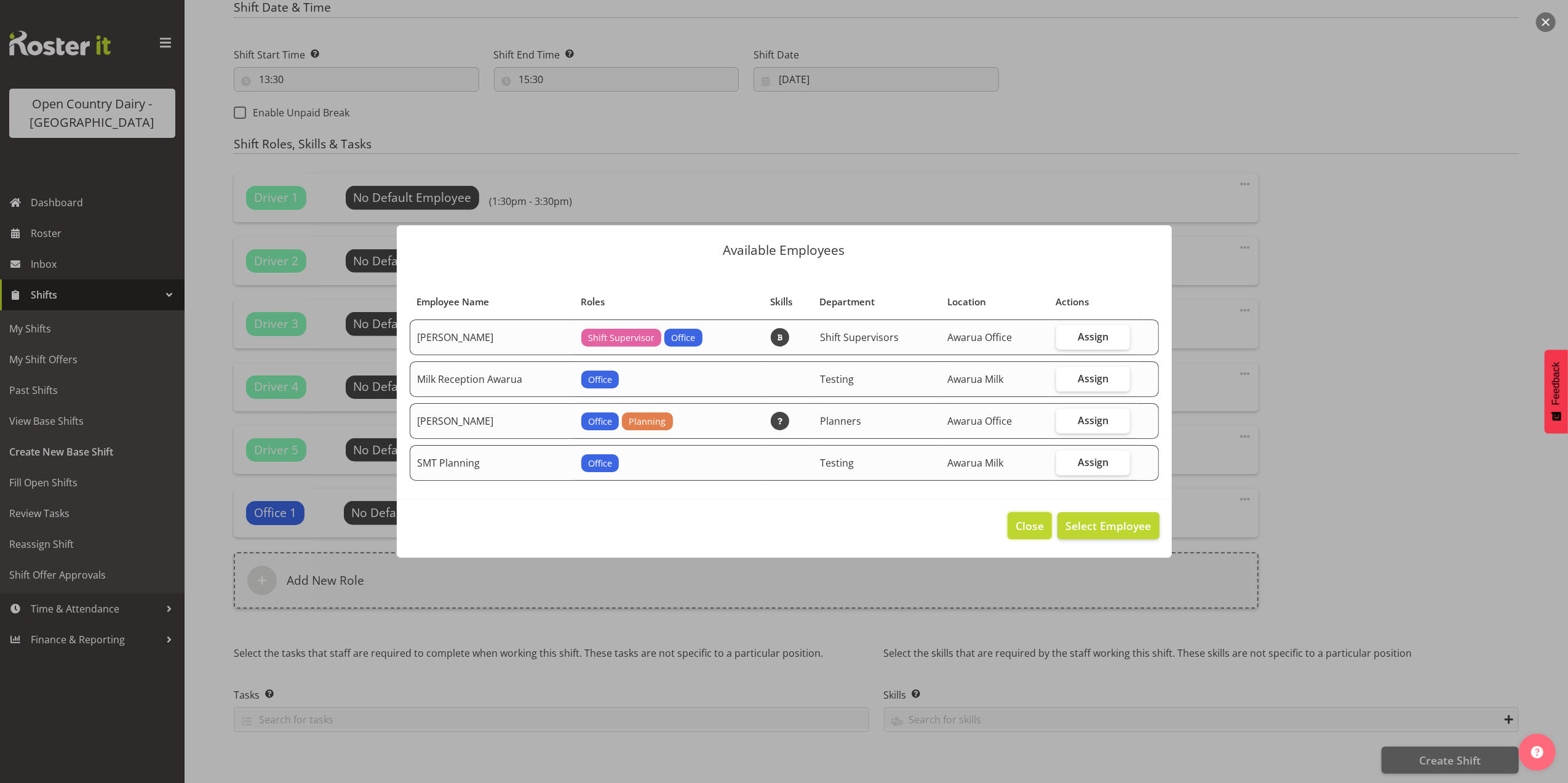
click at [1030, 525] on span "Close" at bounding box center [1029, 525] width 28 height 16
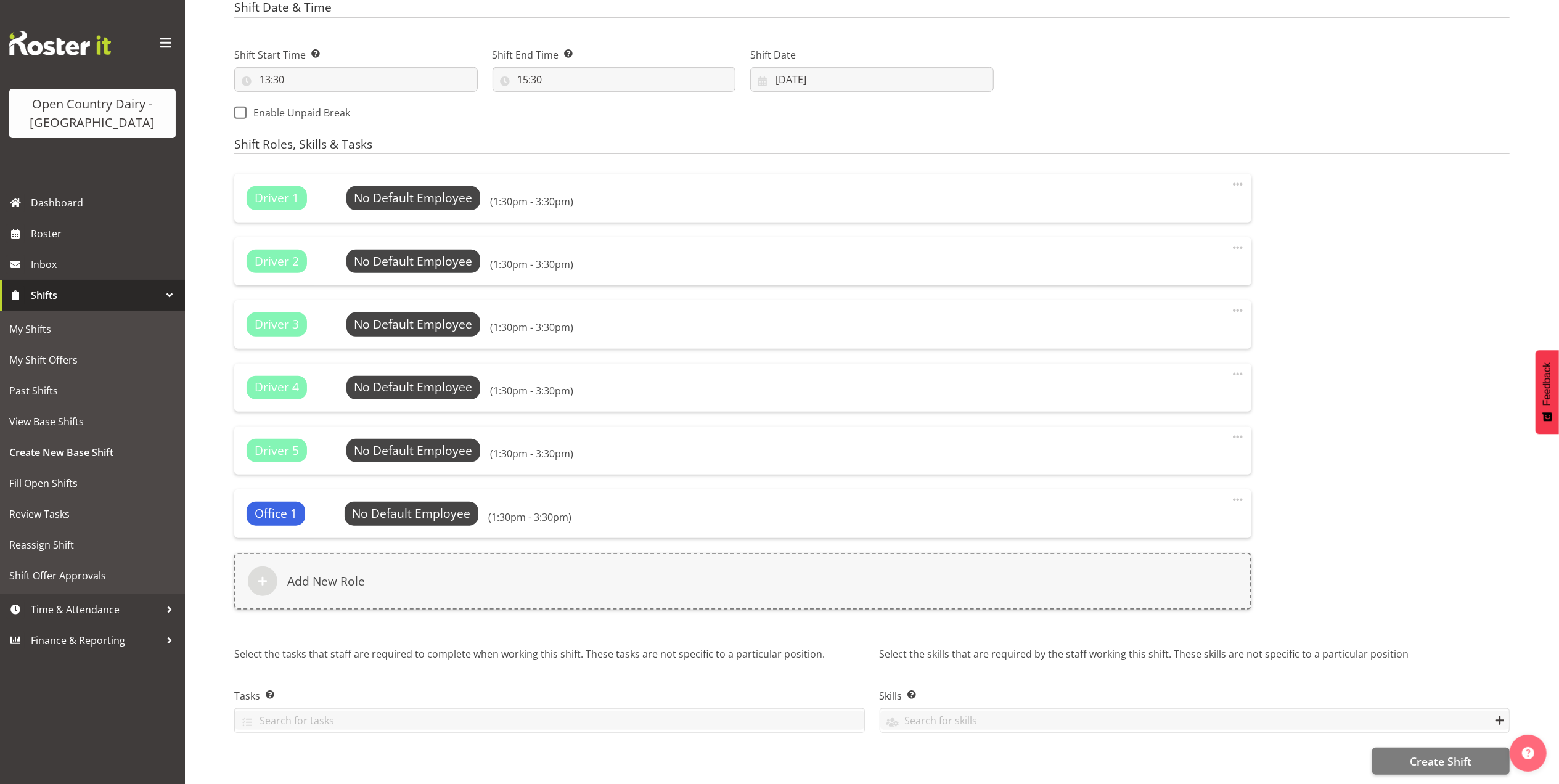
click at [1241, 493] on span at bounding box center [1238, 500] width 14 height 14
click at [1157, 538] on link "Delete" at bounding box center [1186, 549] width 119 height 22
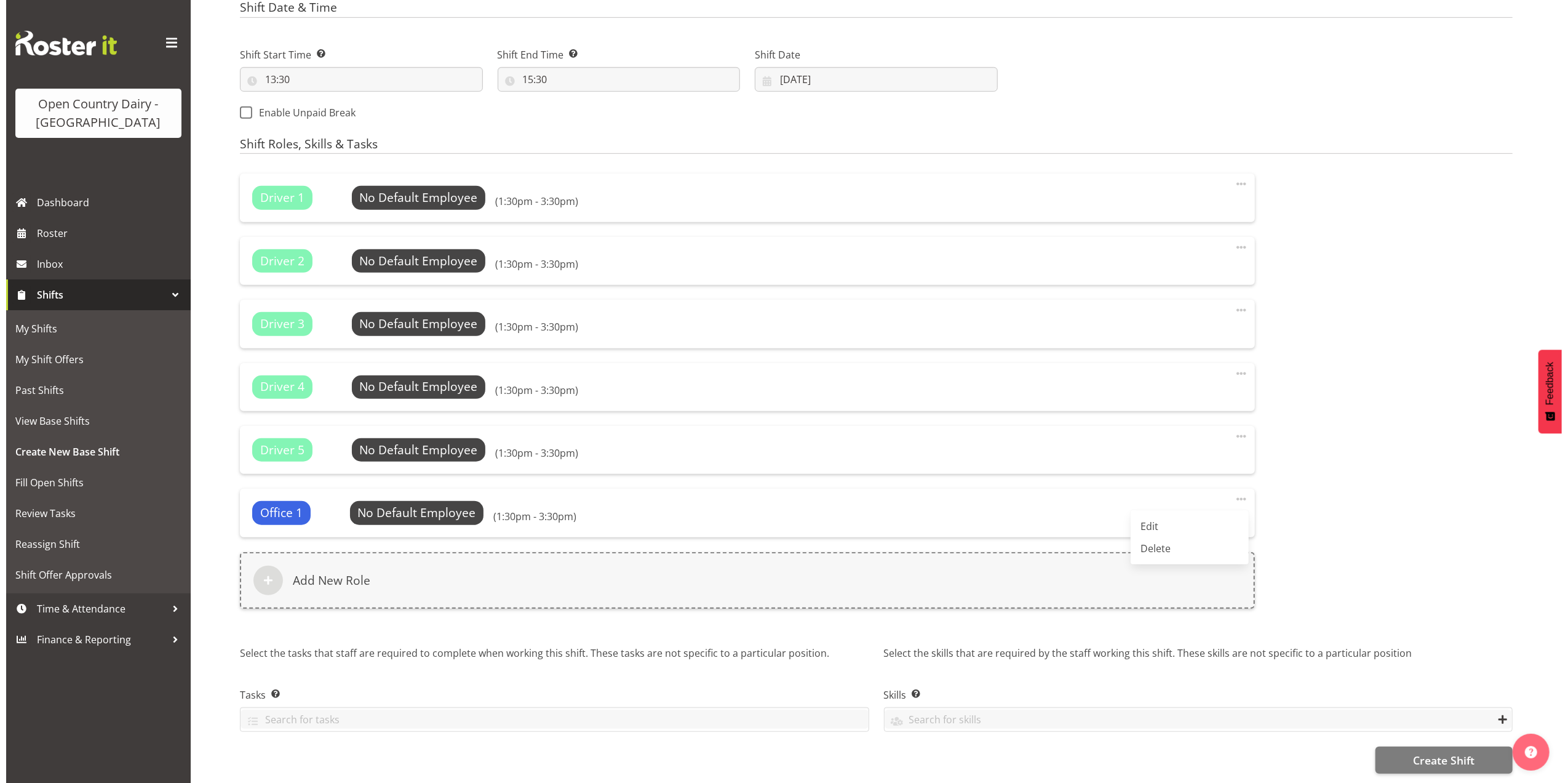
scroll to position [599, 0]
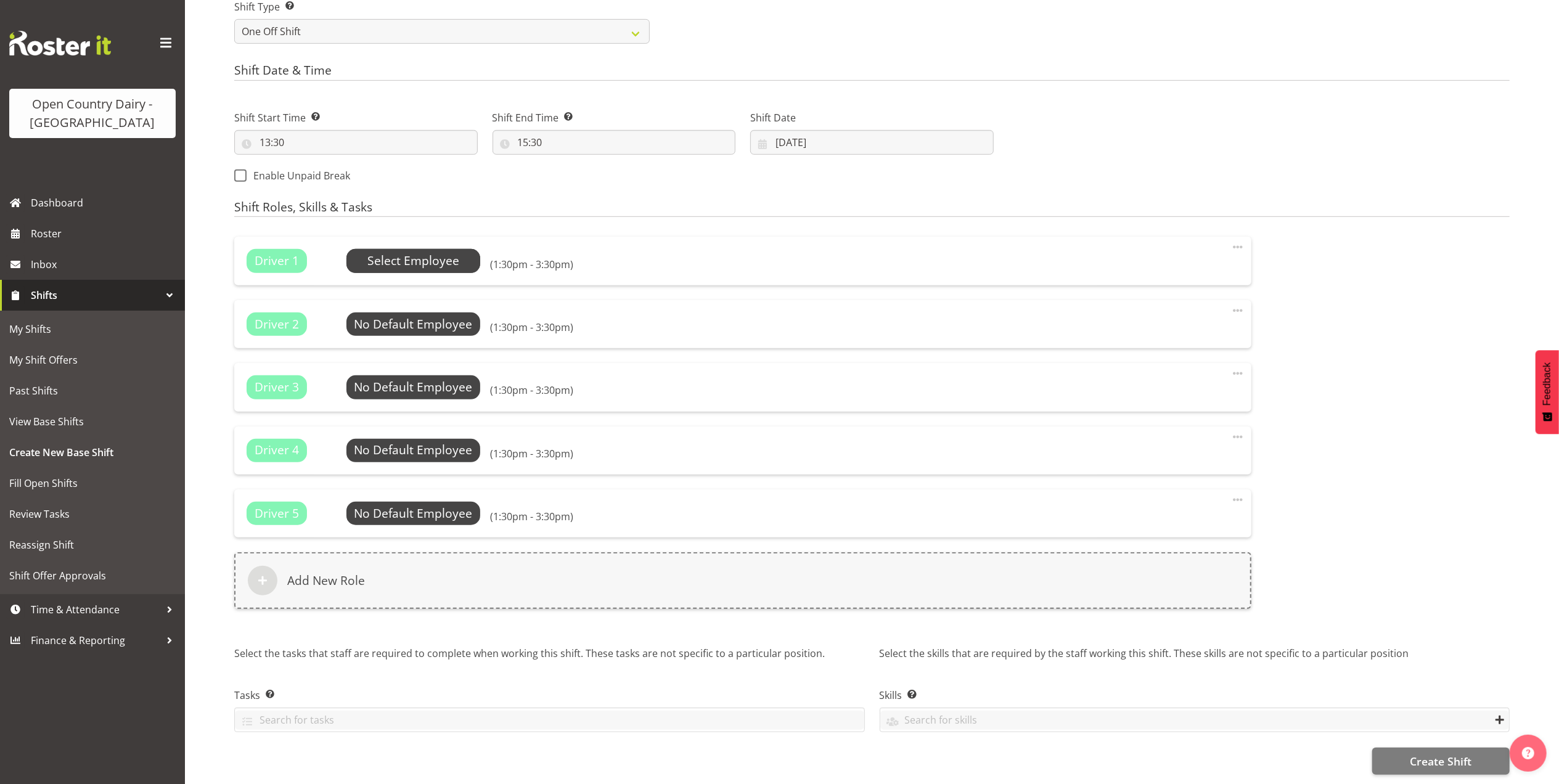
click at [430, 254] on span "Select Employee" at bounding box center [413, 261] width 92 height 18
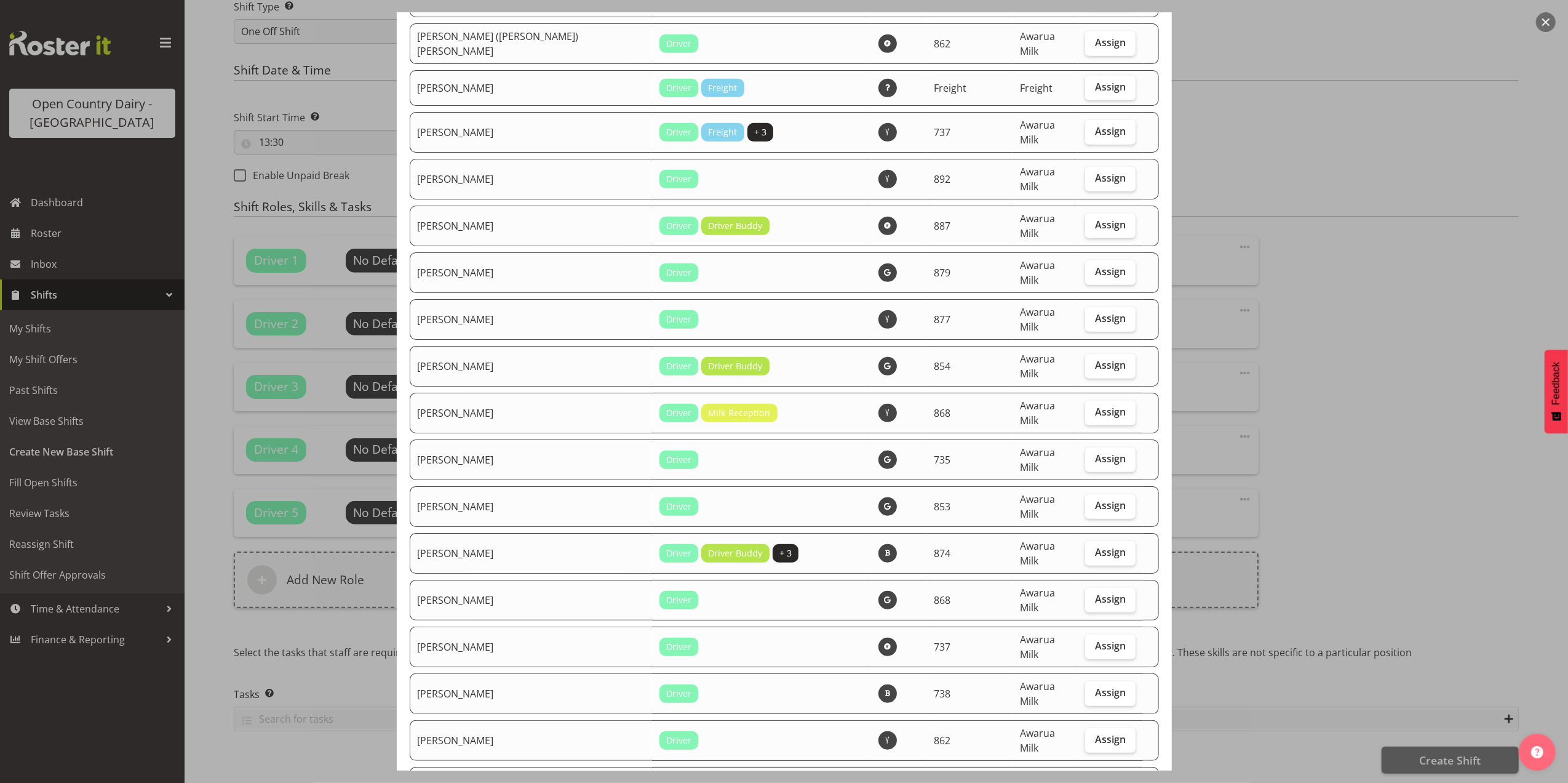
scroll to position [738, 0]
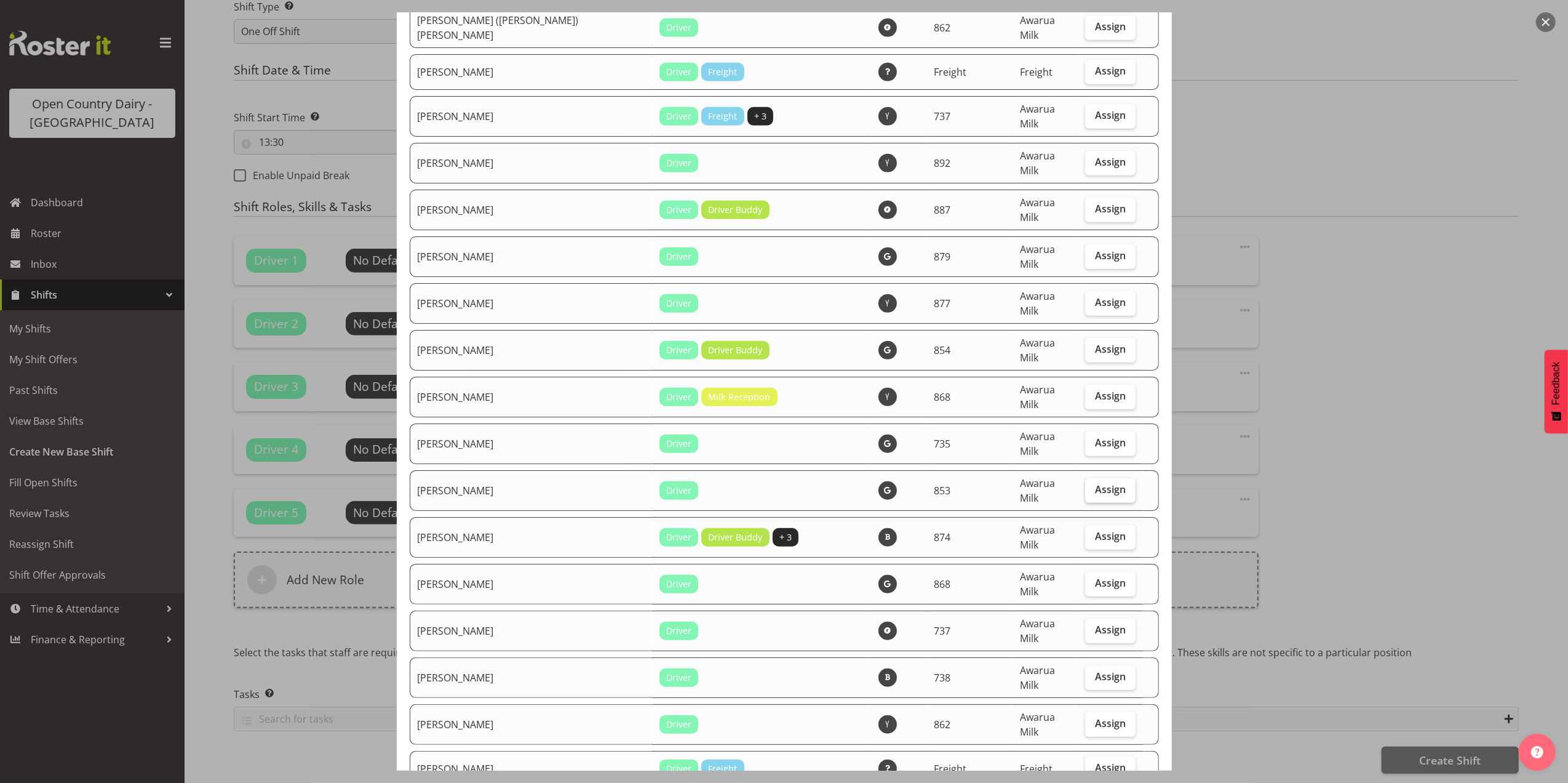
click at [1098, 478] on label "Assign" at bounding box center [1110, 490] width 50 height 25
click at [1093, 485] on input "Assign" at bounding box center [1089, 489] width 8 height 8
checkbox input "true"
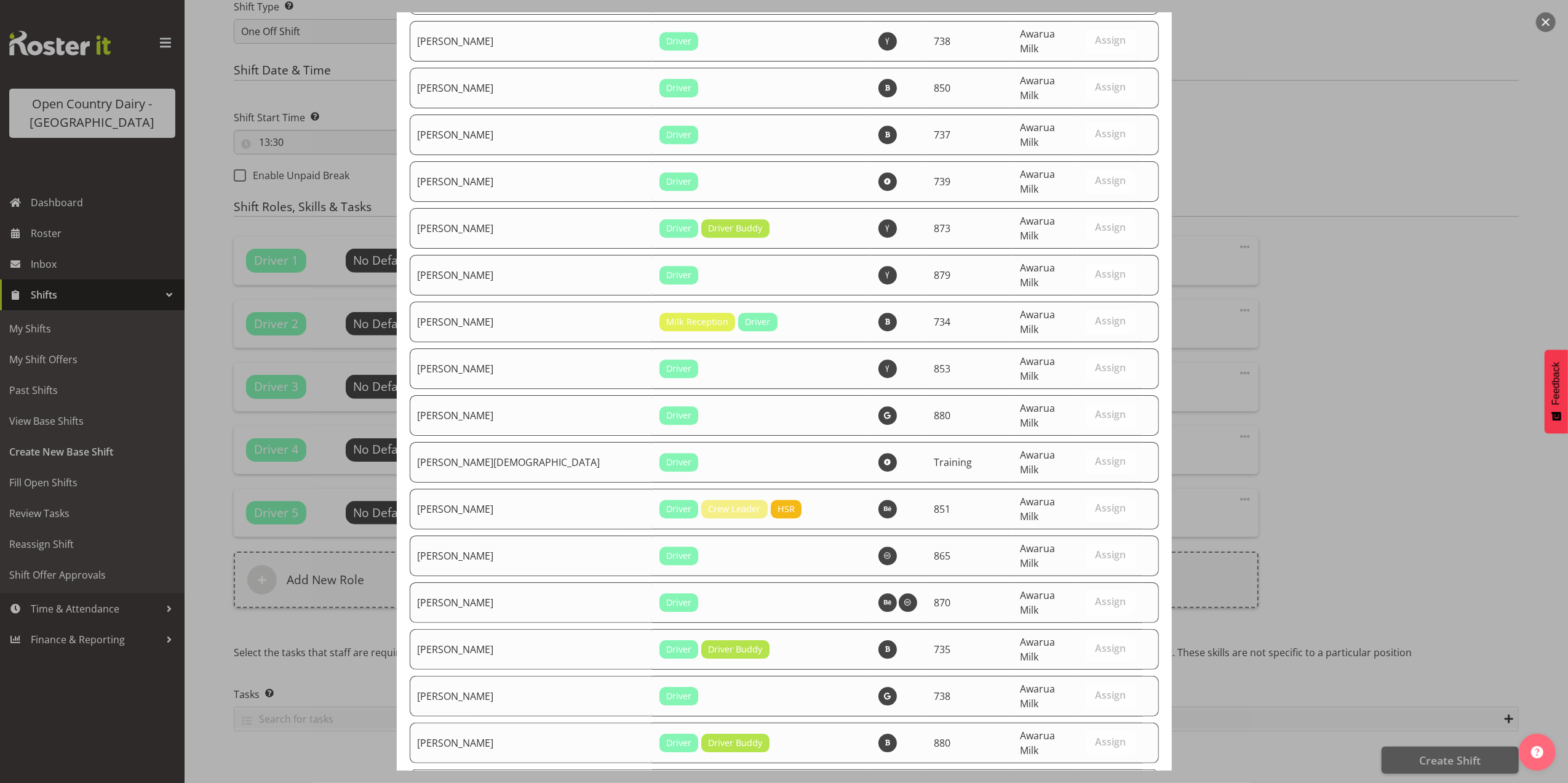
scroll to position [3664, 0]
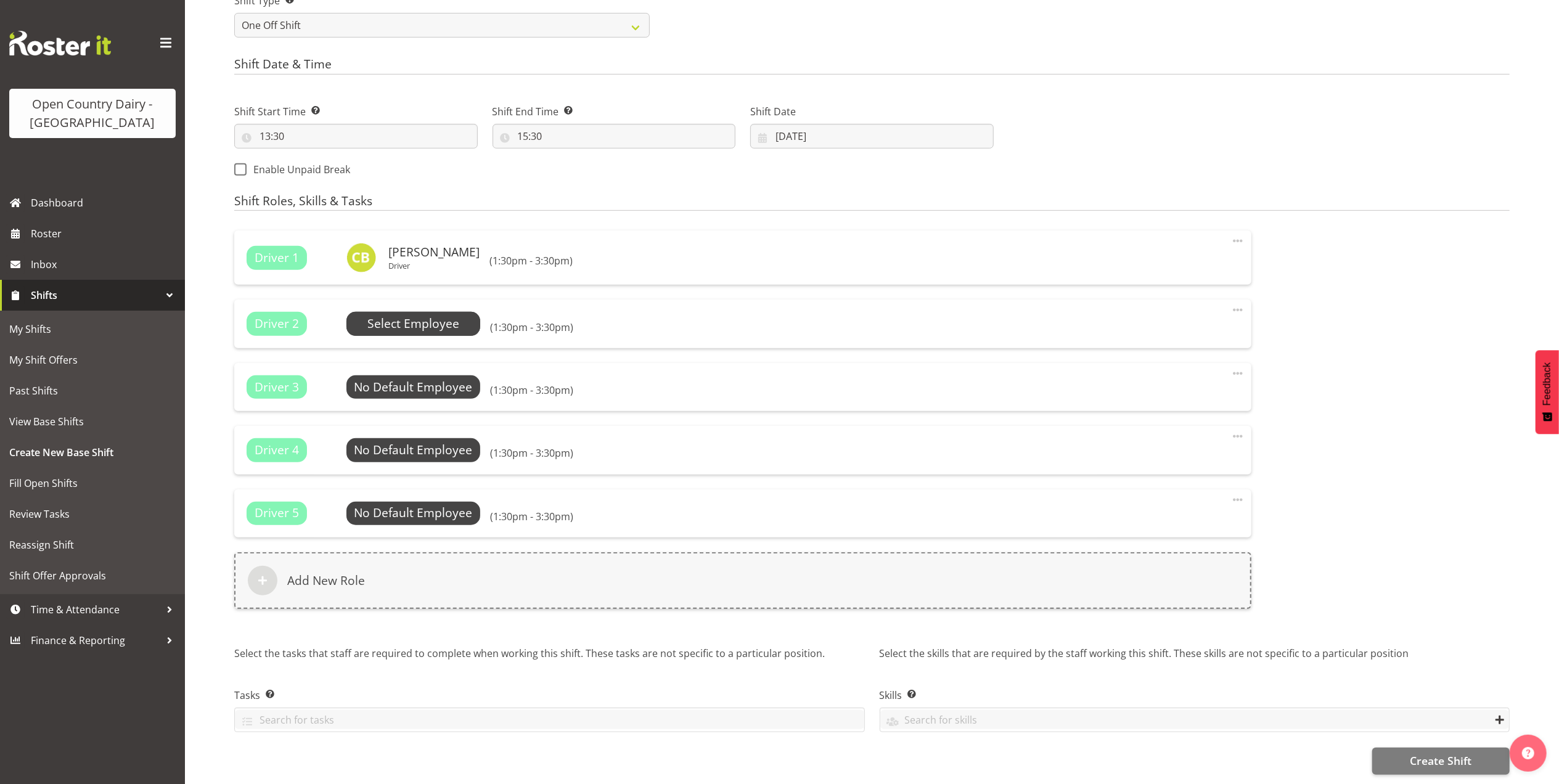
click at [381, 324] on span "Select Employee" at bounding box center [413, 324] width 92 height 18
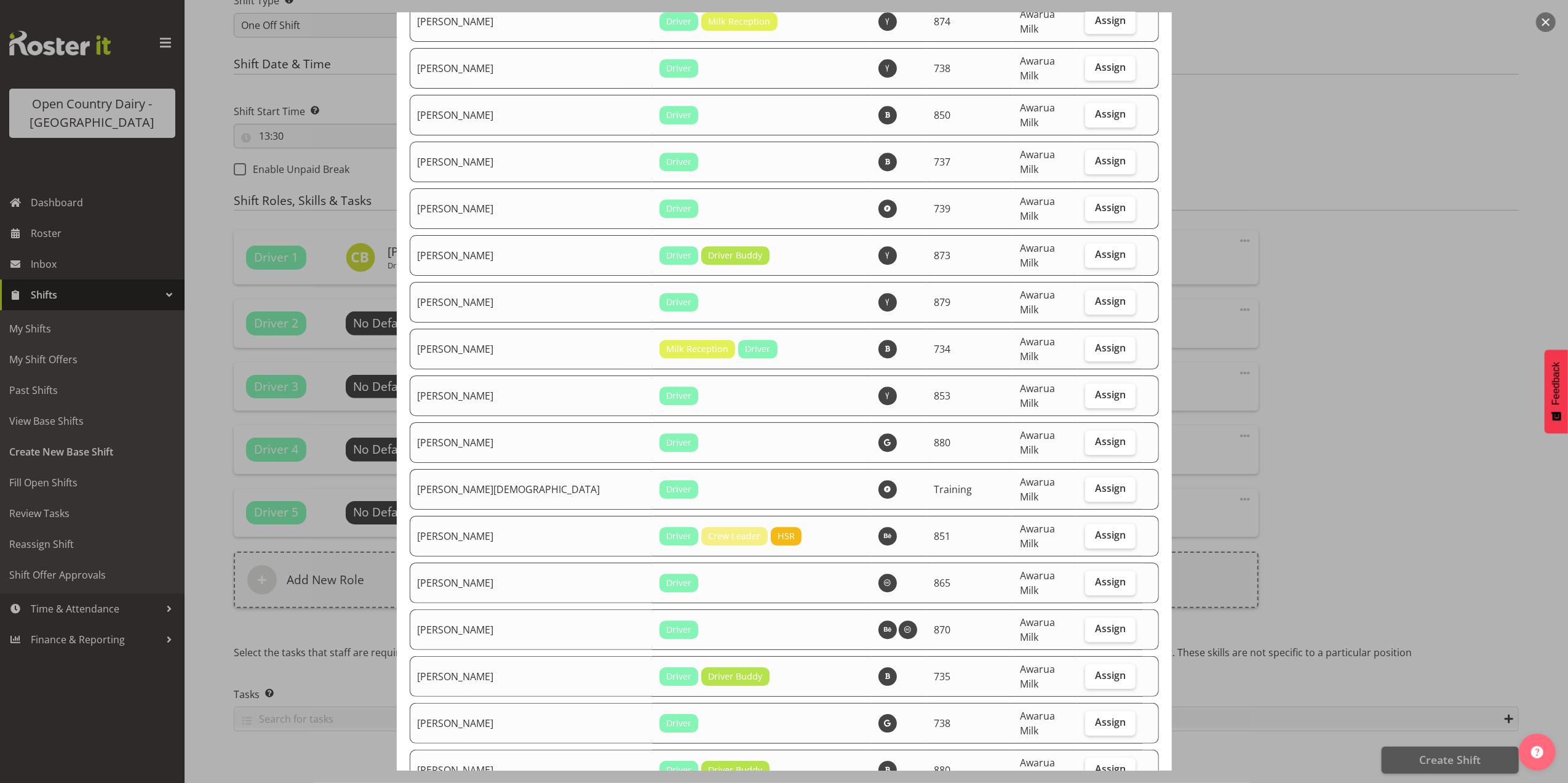
scroll to position [3610, 0]
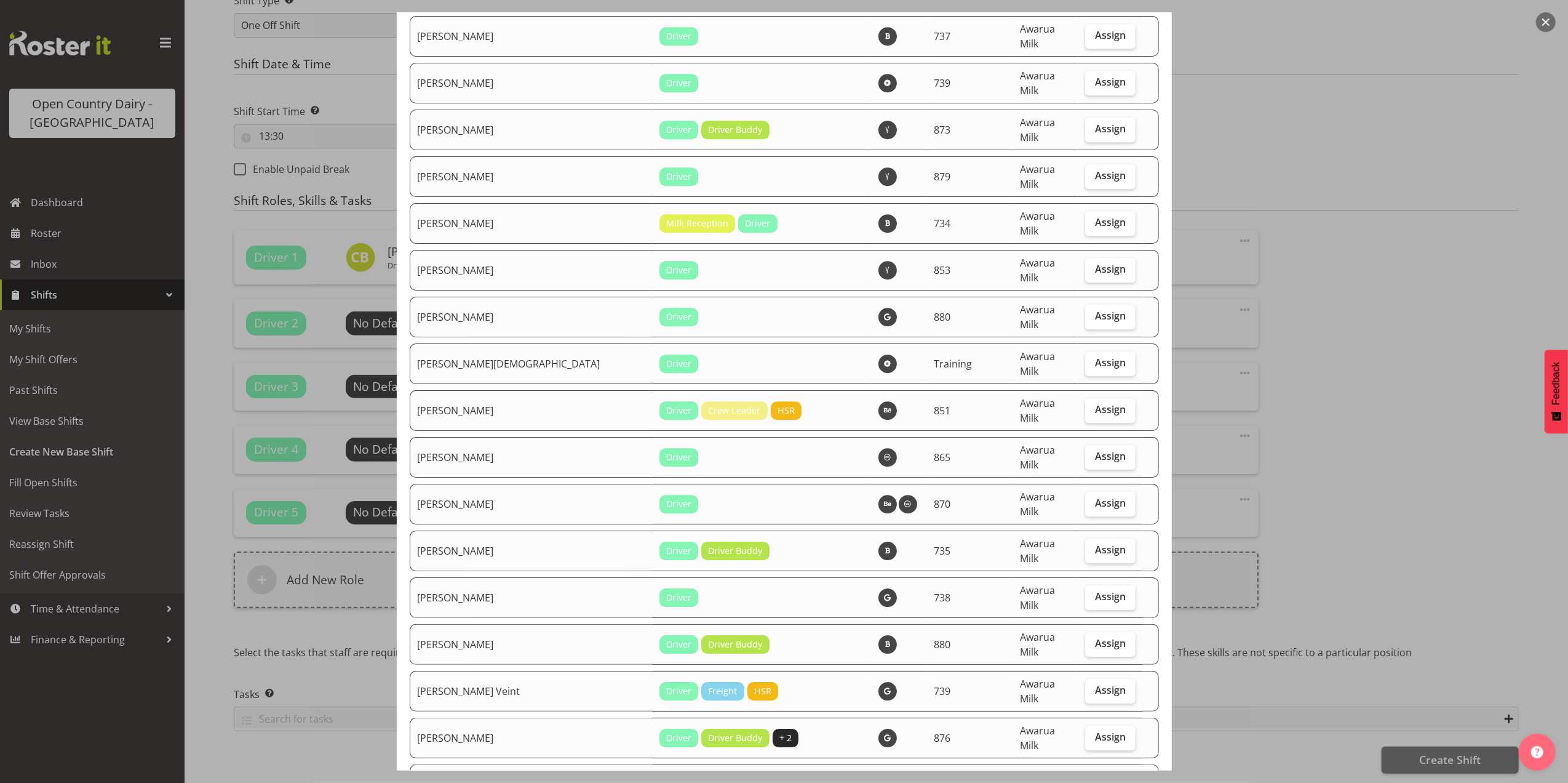
checkbox input "true"
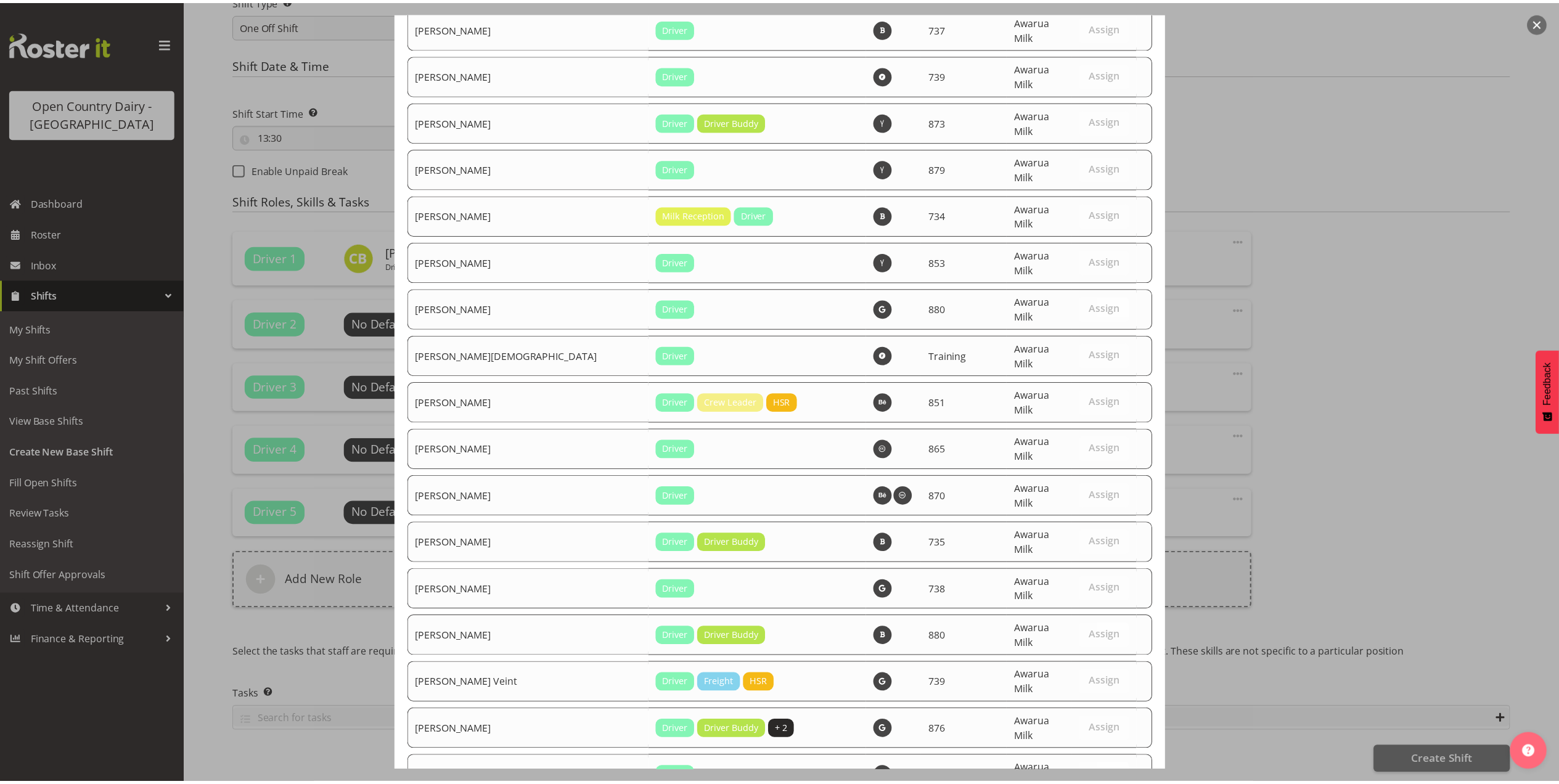
scroll to position [3627, 0]
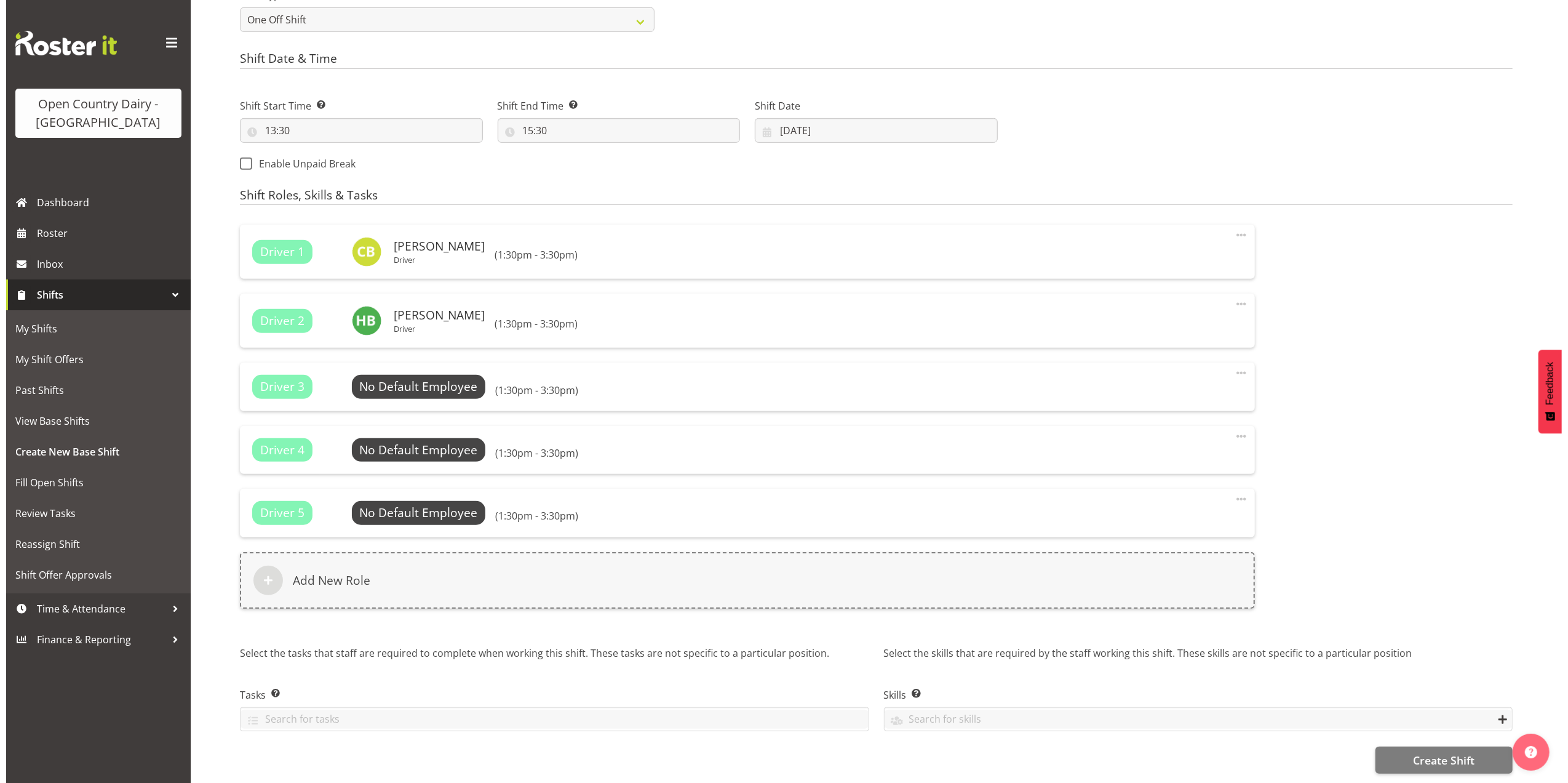
scroll to position [610, 0]
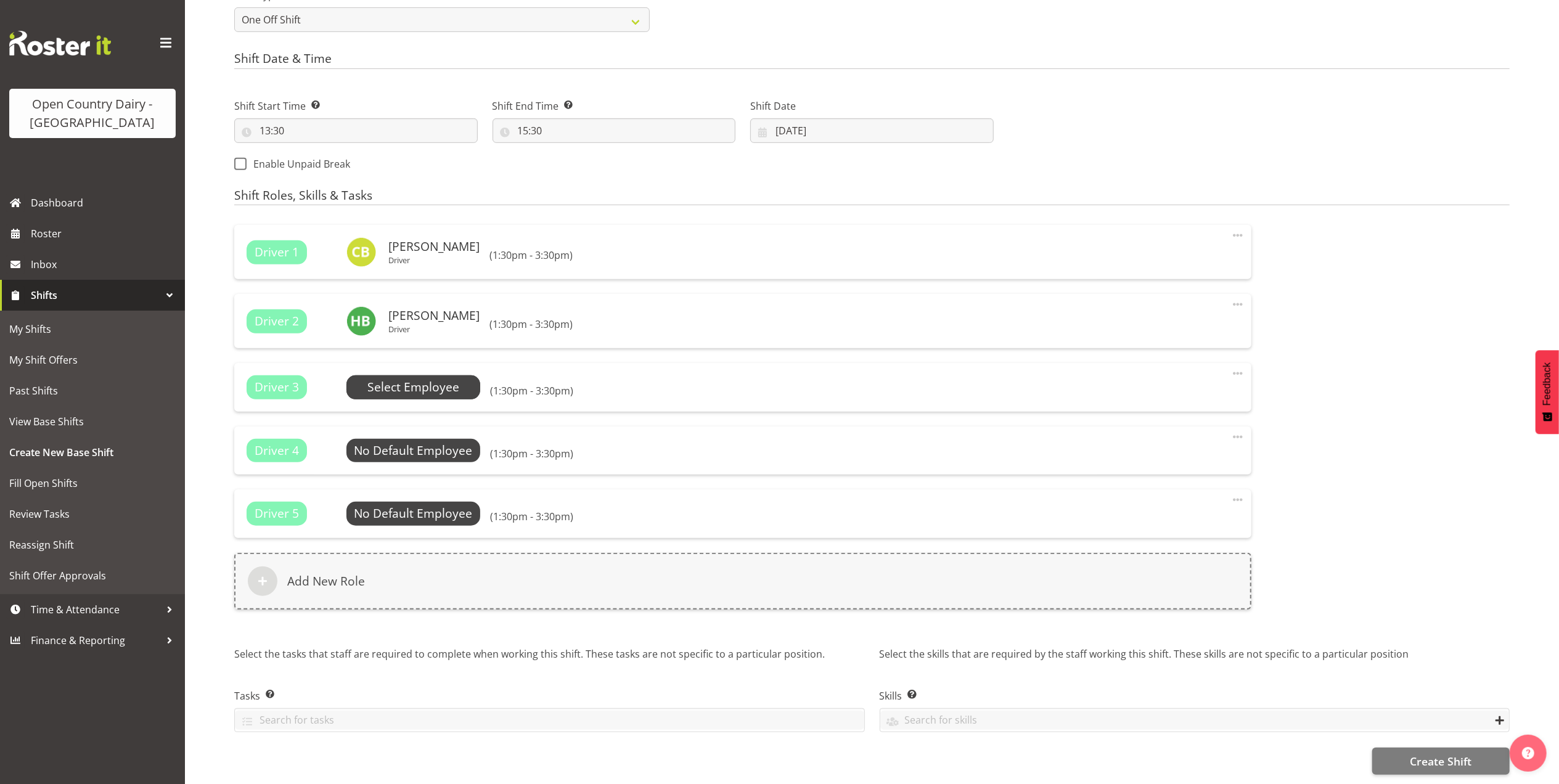
click at [405, 378] on span "Select Employee" at bounding box center [413, 387] width 92 height 18
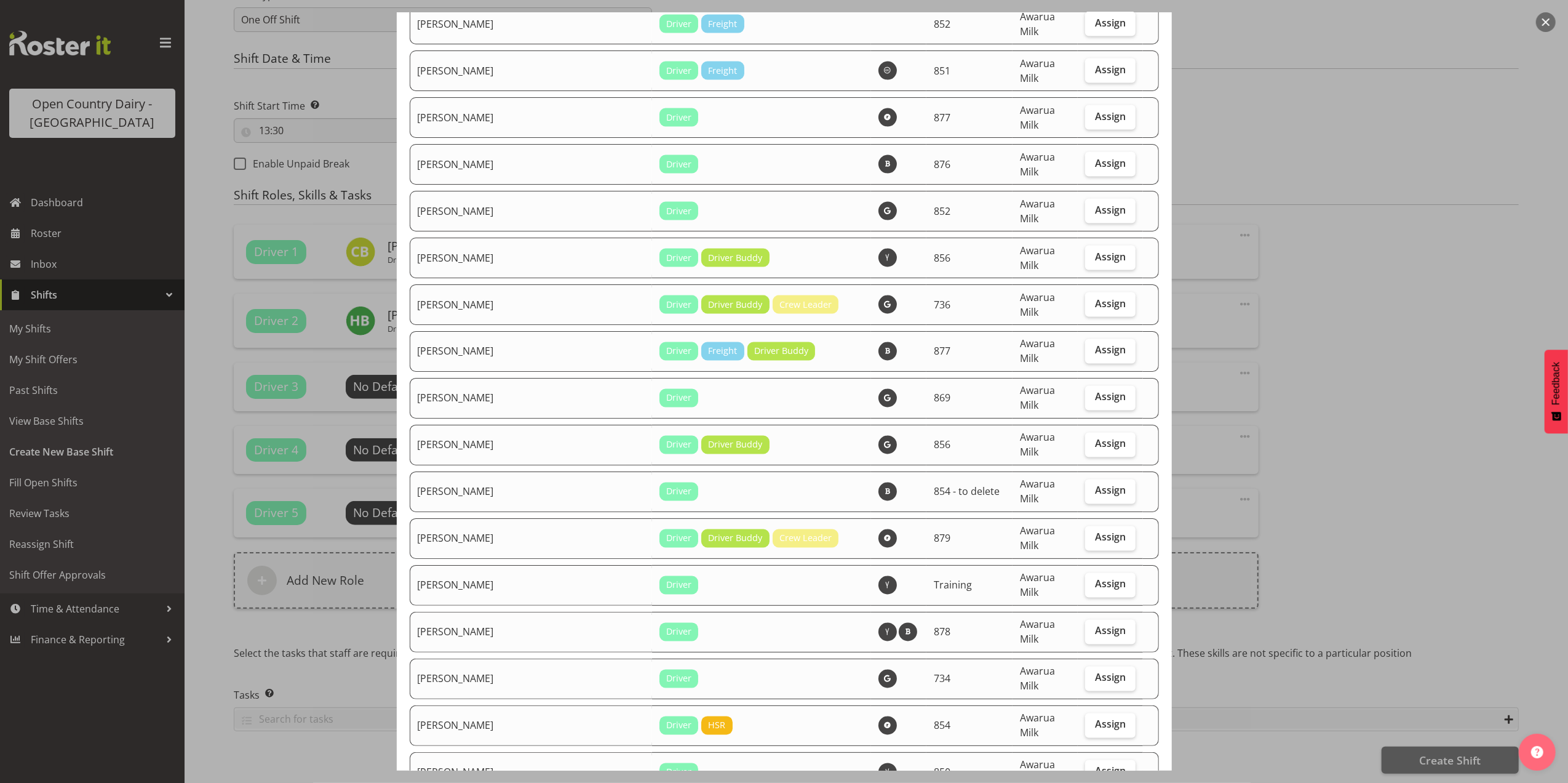
scroll to position [2051, 0]
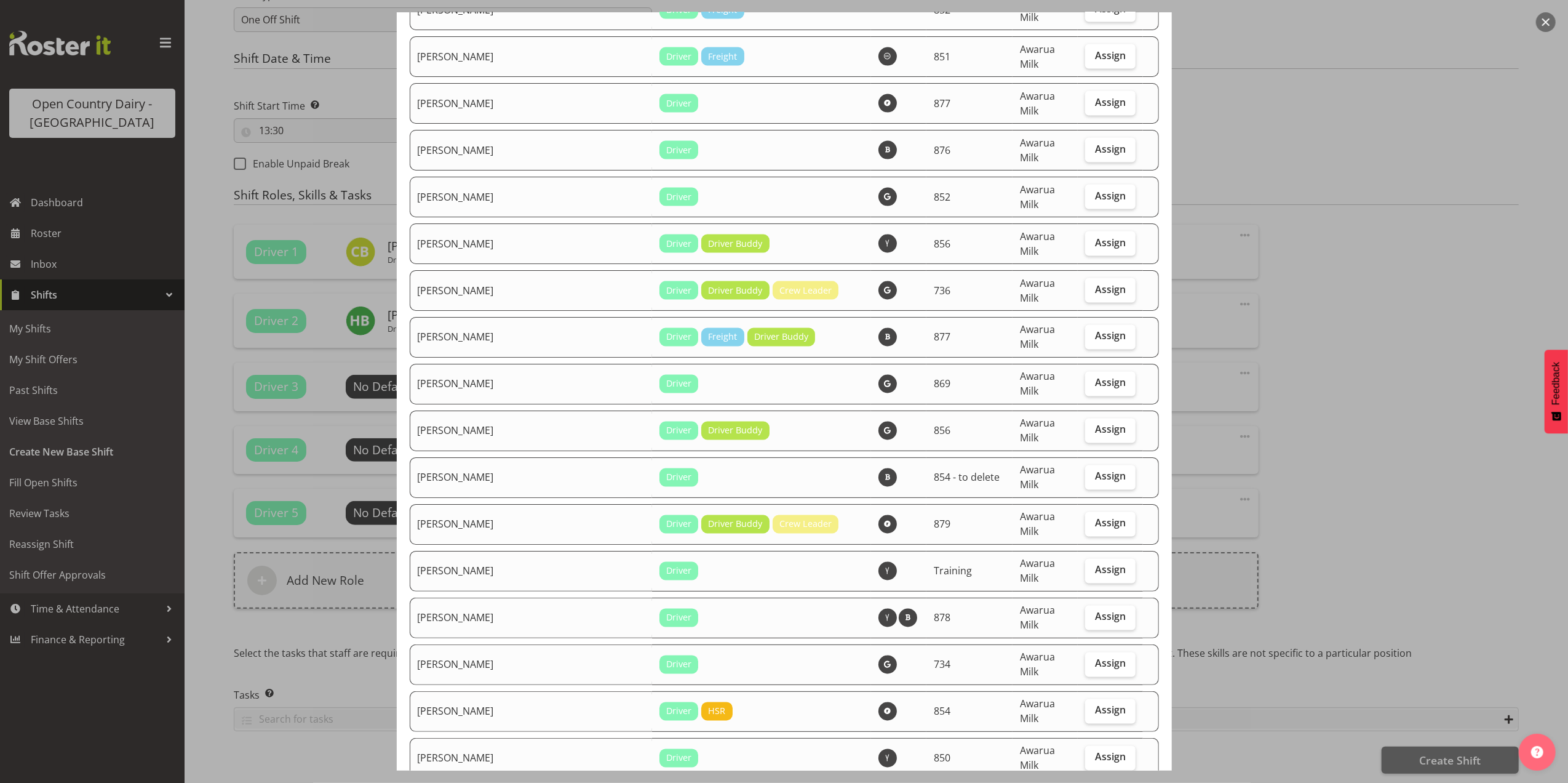
checkbox input "true"
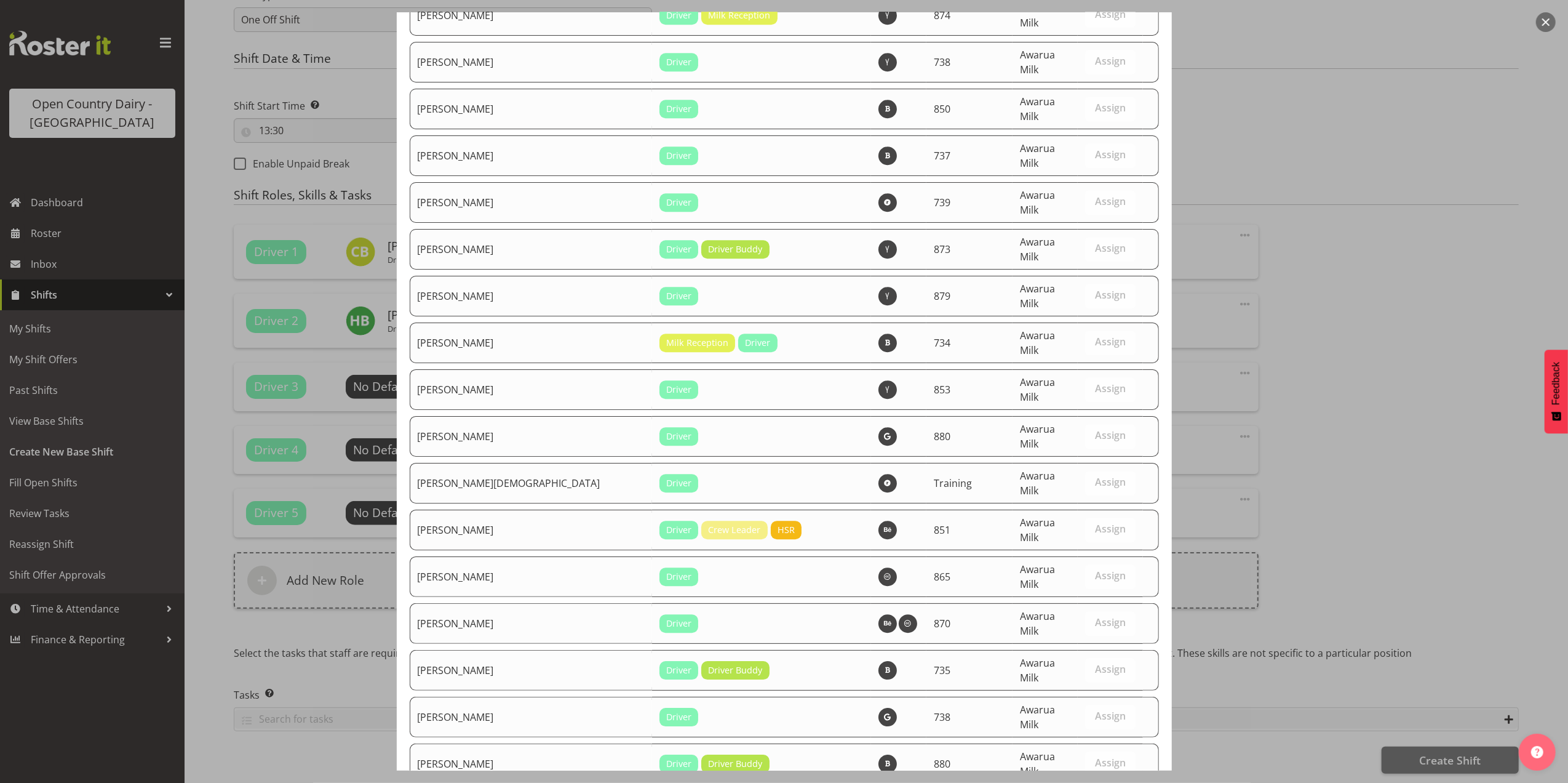
scroll to position [3581, 0]
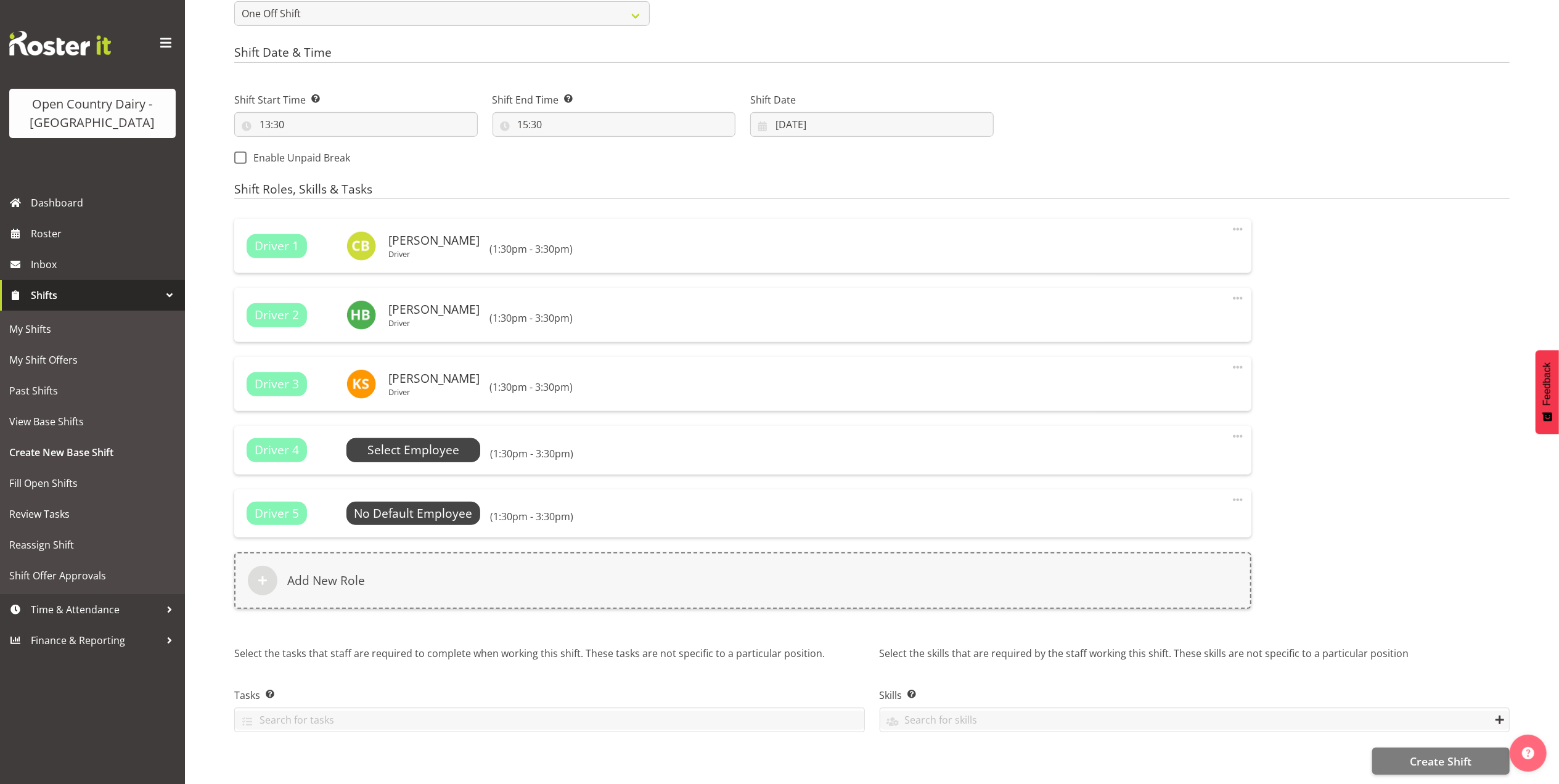
click at [417, 444] on span "Select Employee" at bounding box center [413, 450] width 92 height 18
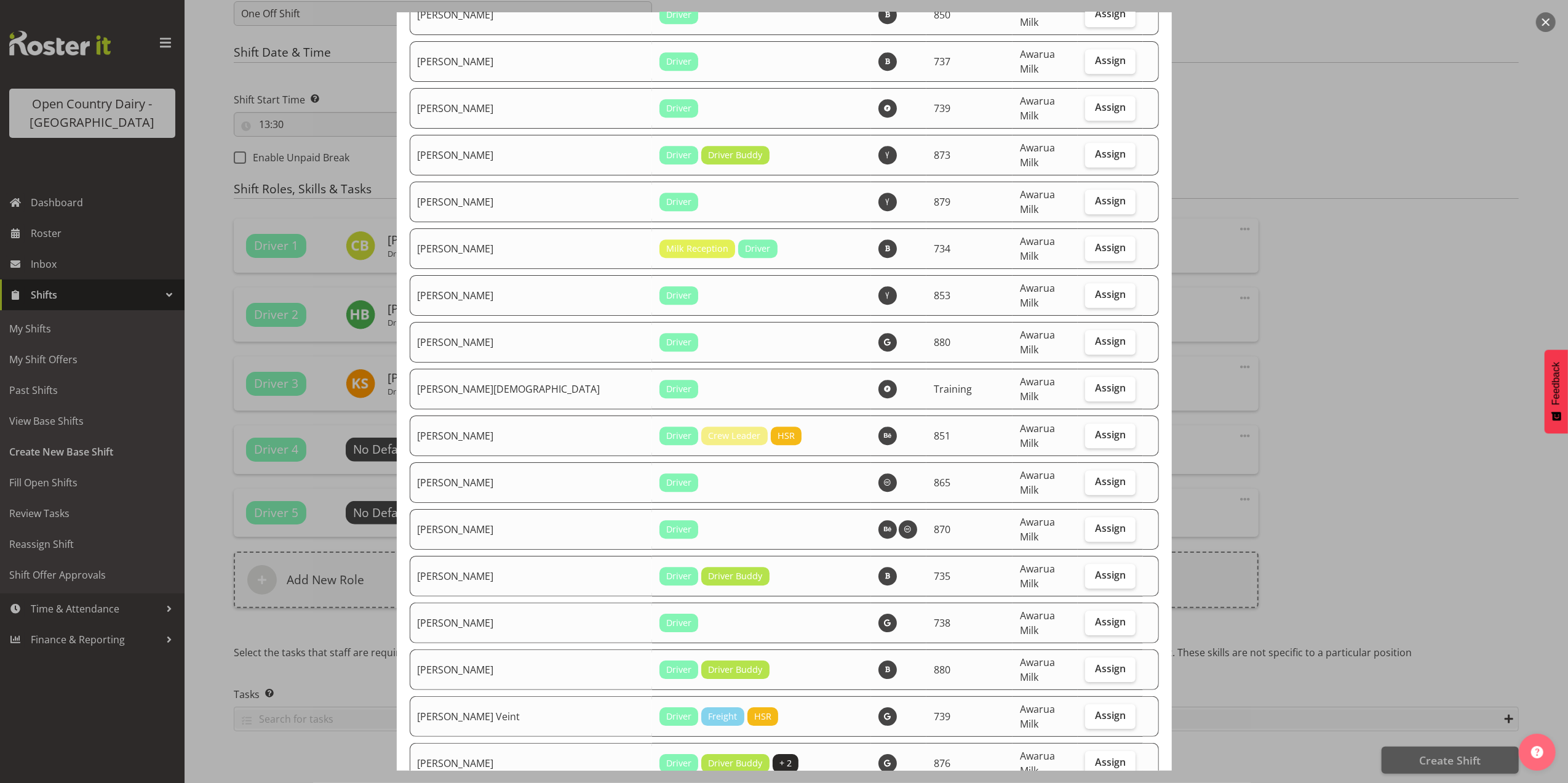
scroll to position [3538, 0]
checkbox input "true"
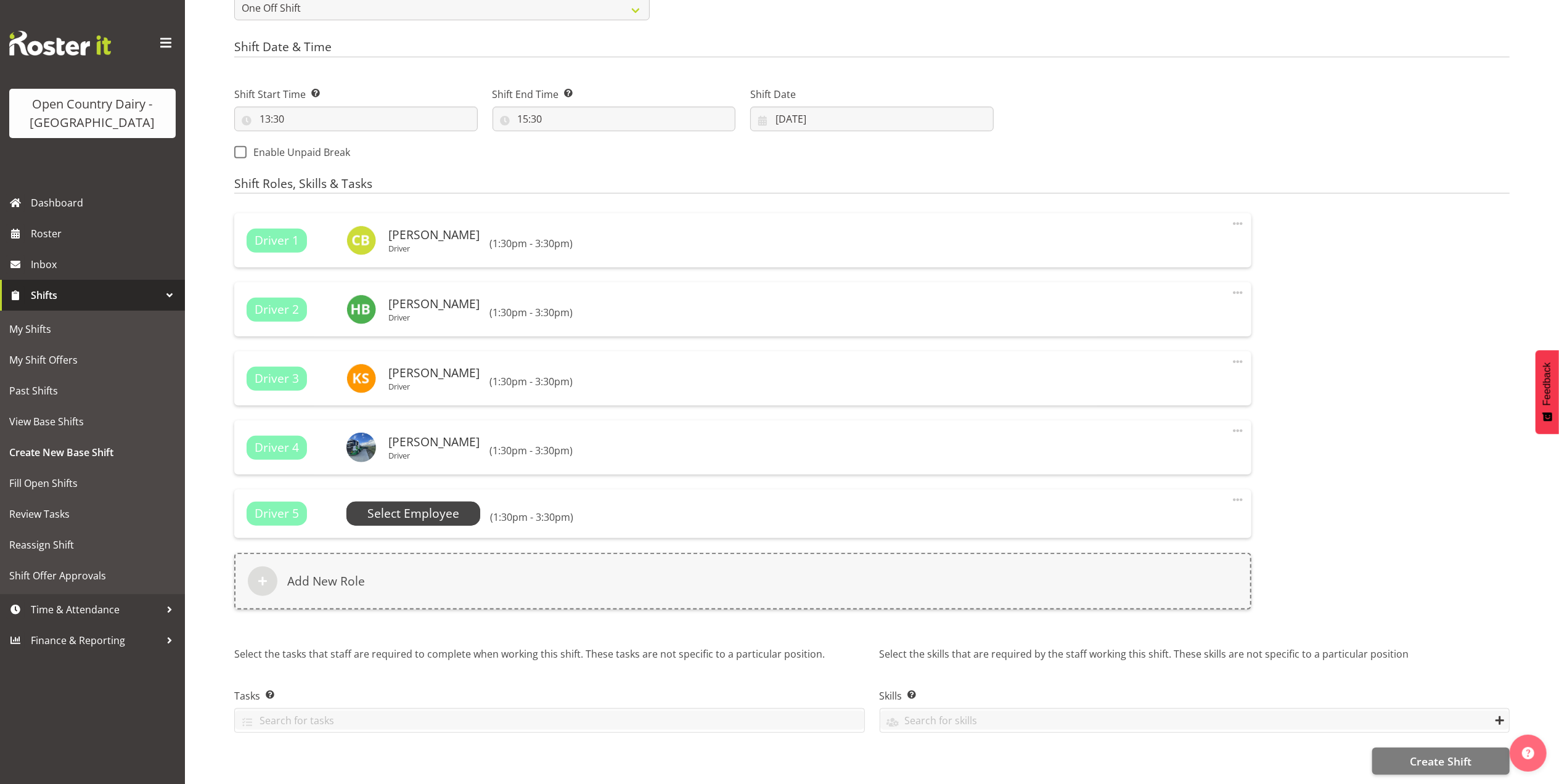
click at [405, 516] on span "Select Employee" at bounding box center [413, 513] width 92 height 18
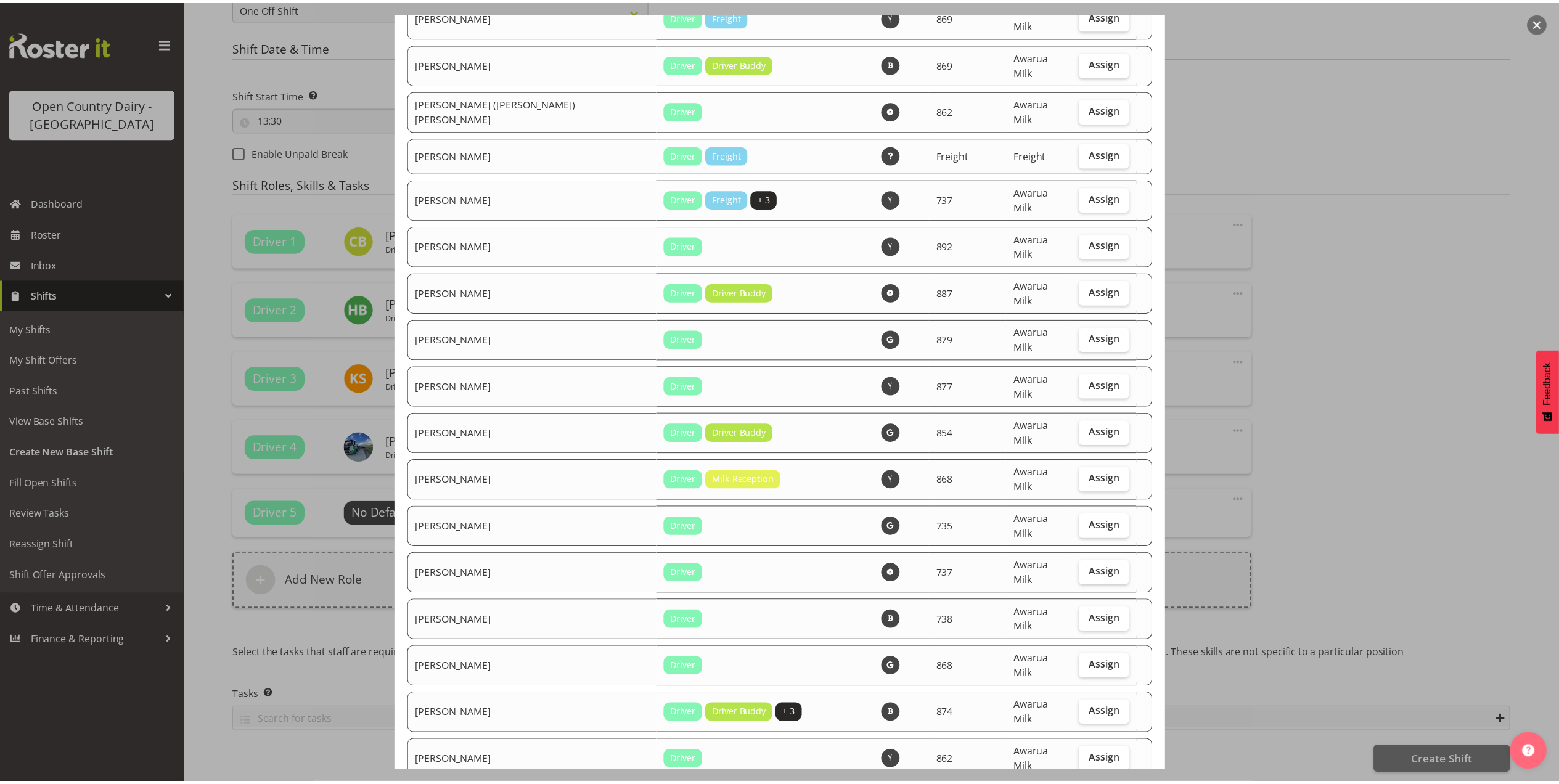
scroll to position [739, 0]
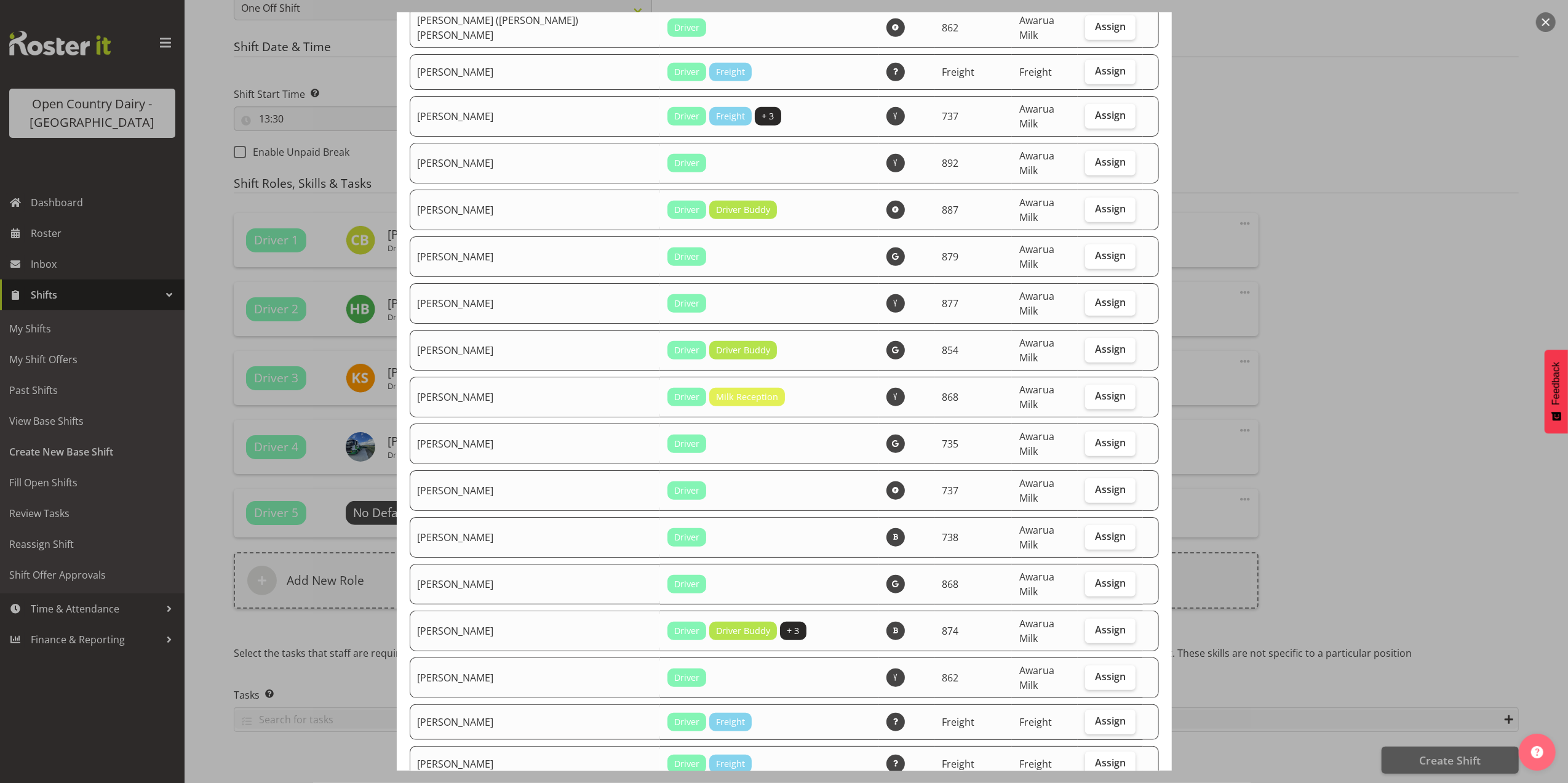
click at [1274, 185] on div at bounding box center [784, 391] width 1568 height 783
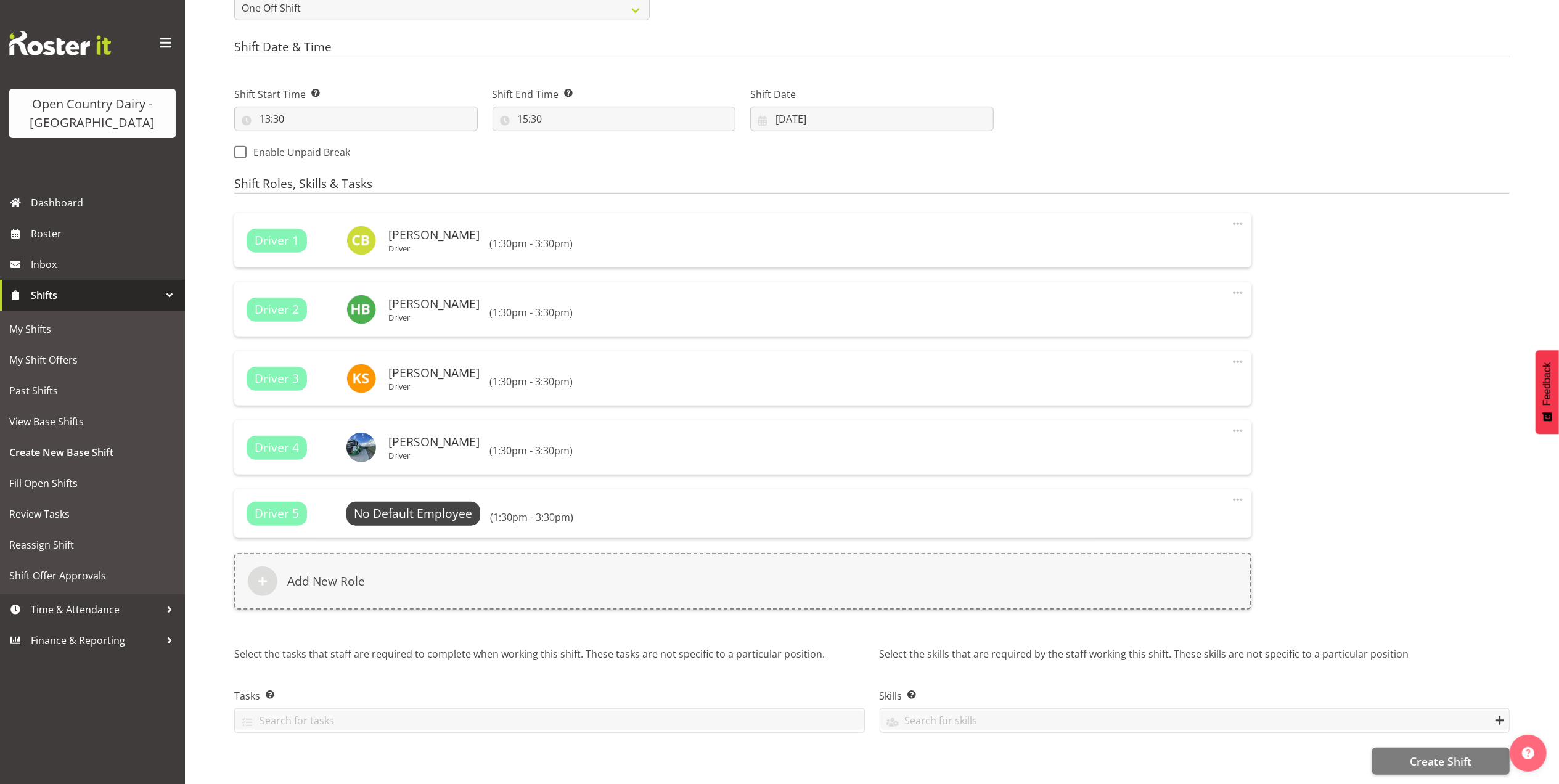
click at [1234, 501] on span at bounding box center [1238, 500] width 14 height 14
click at [1169, 553] on link "Delete" at bounding box center [1186, 549] width 119 height 22
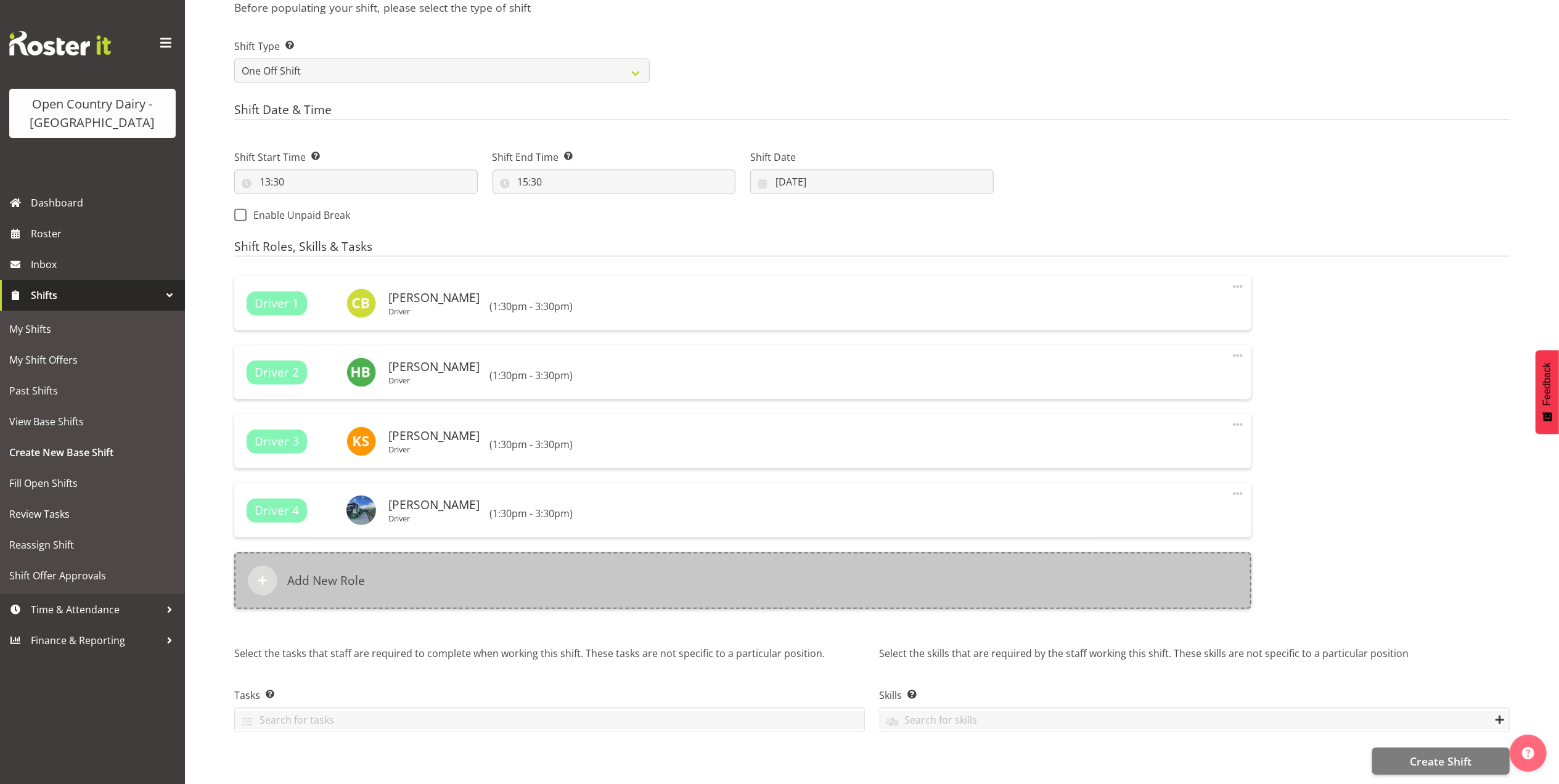
scroll to position [560, 0]
click at [324, 573] on h6 "Add New Role" at bounding box center [326, 581] width 78 height 14
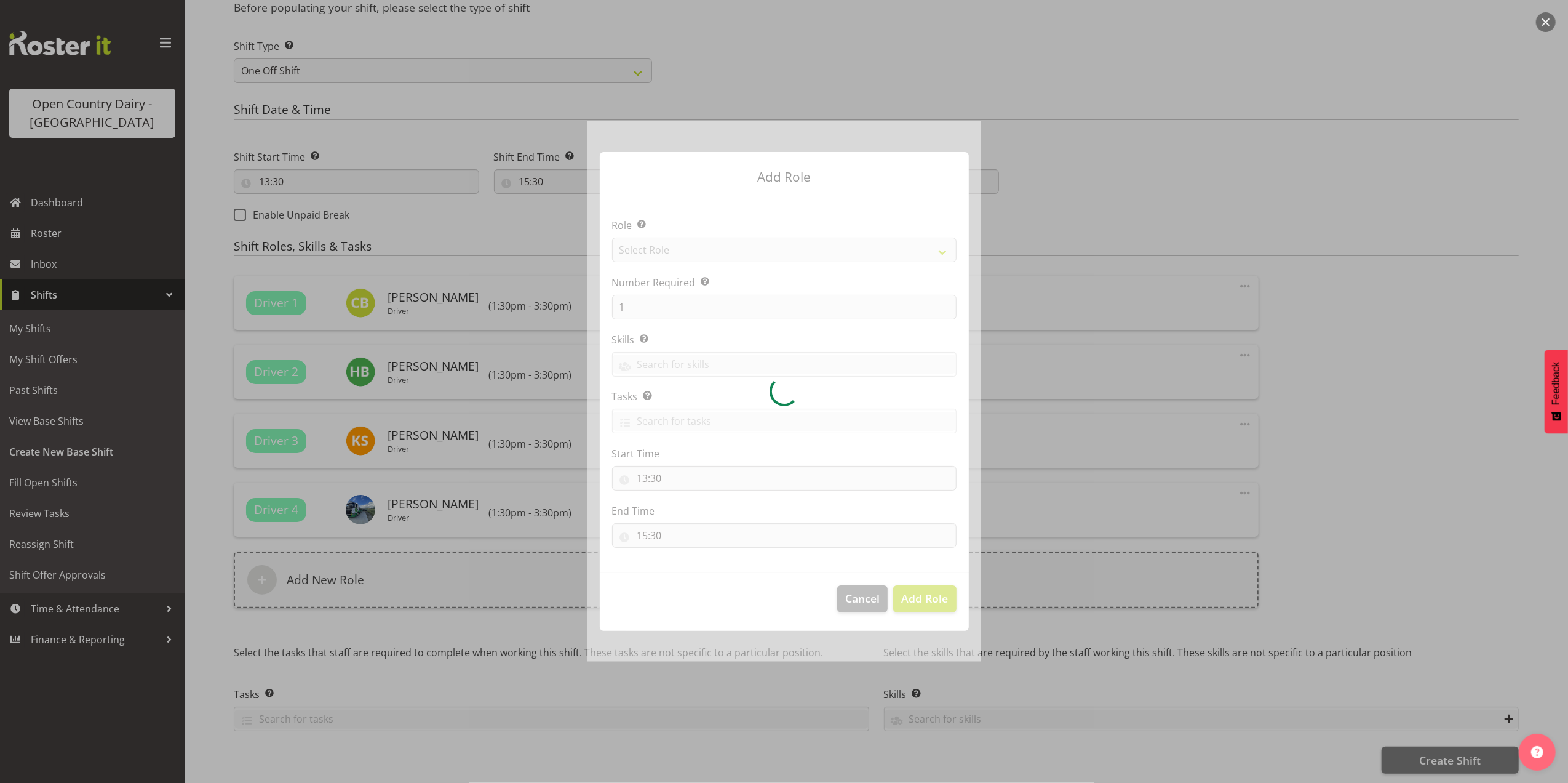
click at [696, 252] on div at bounding box center [784, 391] width 393 height 540
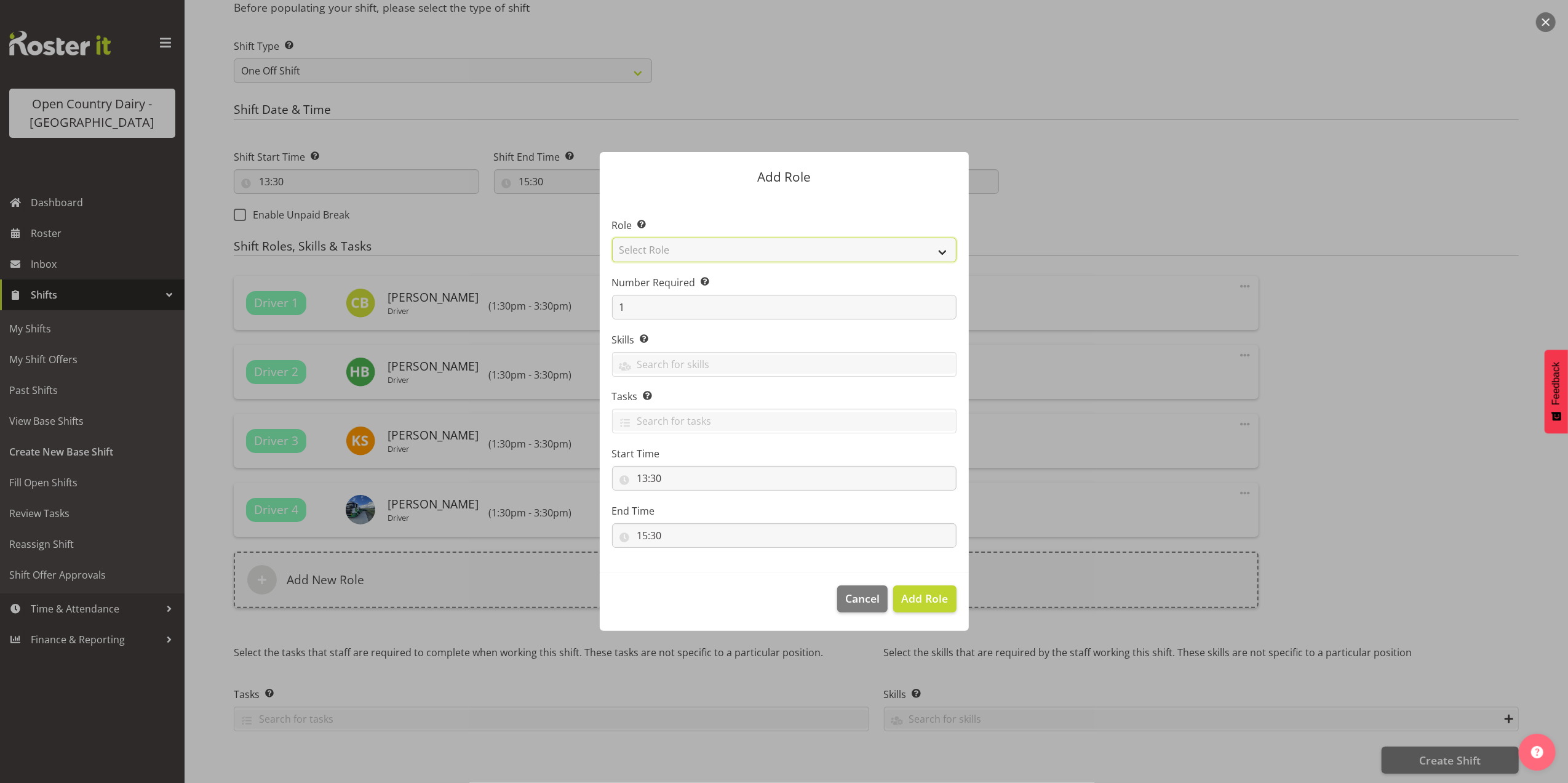
click at [696, 252] on select "Select Role Crew Leader Driver Driver Assessor Dayshift Driver Assessor Nightsh…" at bounding box center [784, 250] width 345 height 25
click at [695, 254] on select "Select Role Crew Leader Driver Driver Assessor Dayshift Driver Assessor Nightsh…" at bounding box center [784, 250] width 345 height 25
select select "1157"
click at [612, 238] on select "Select Role Crew Leader Driver Driver Assessor Dayshift Driver Assessor Nightsh…" at bounding box center [784, 250] width 345 height 25
click at [931, 598] on span "Add Role" at bounding box center [924, 598] width 46 height 14
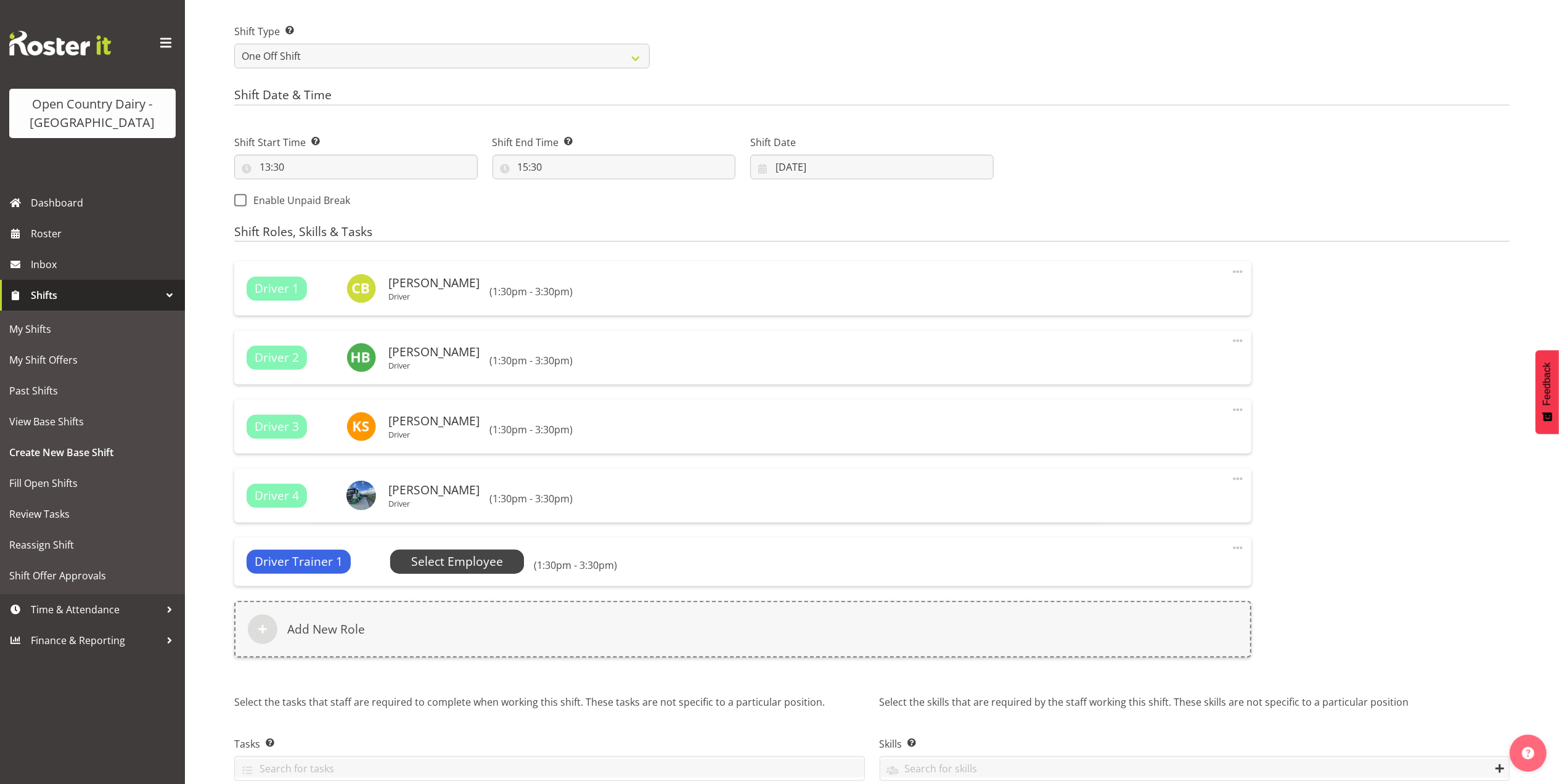
click at [486, 562] on span "Select Employee" at bounding box center [457, 561] width 92 height 18
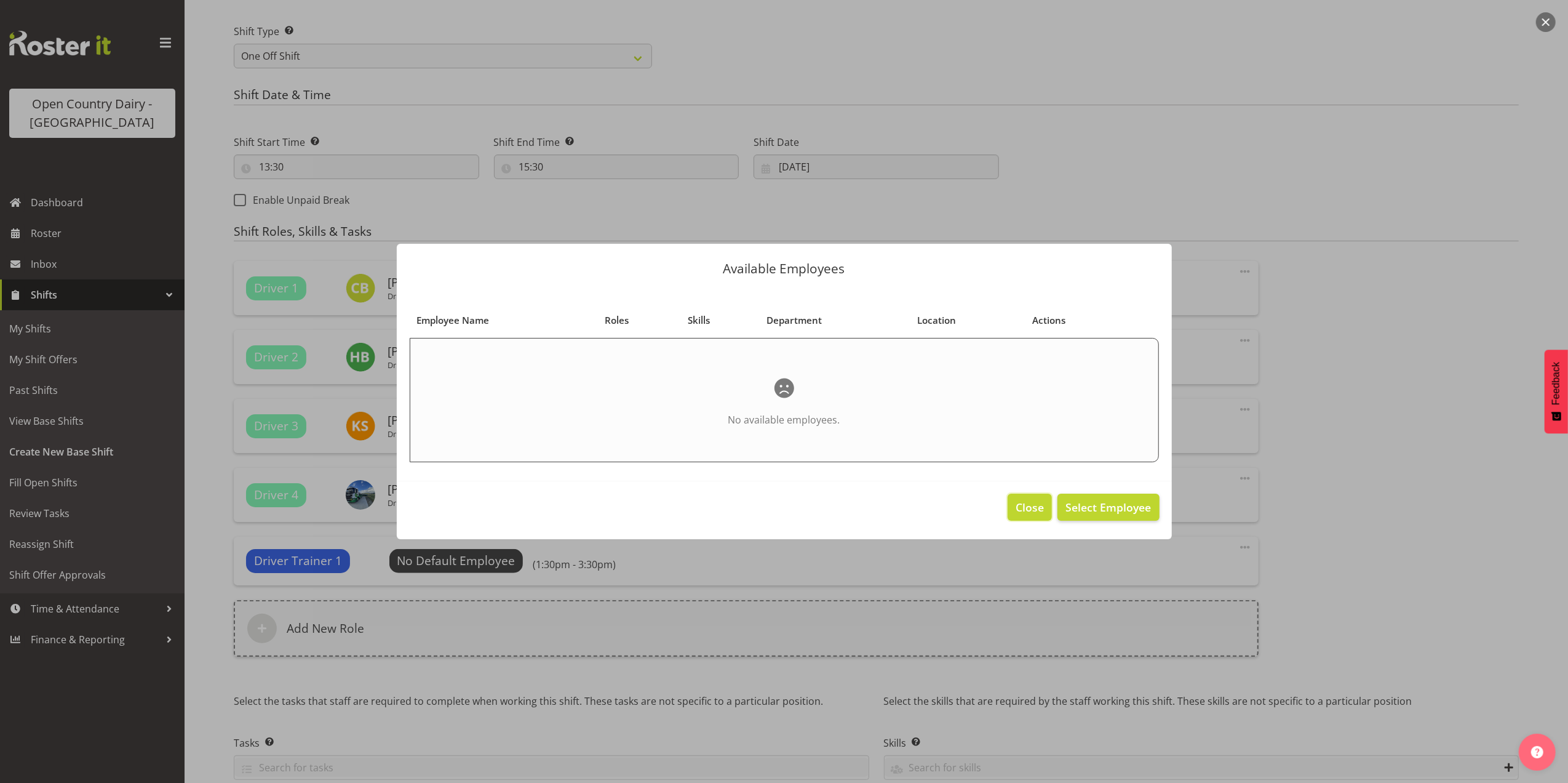
click at [1035, 507] on span "Close" at bounding box center [1029, 507] width 28 height 16
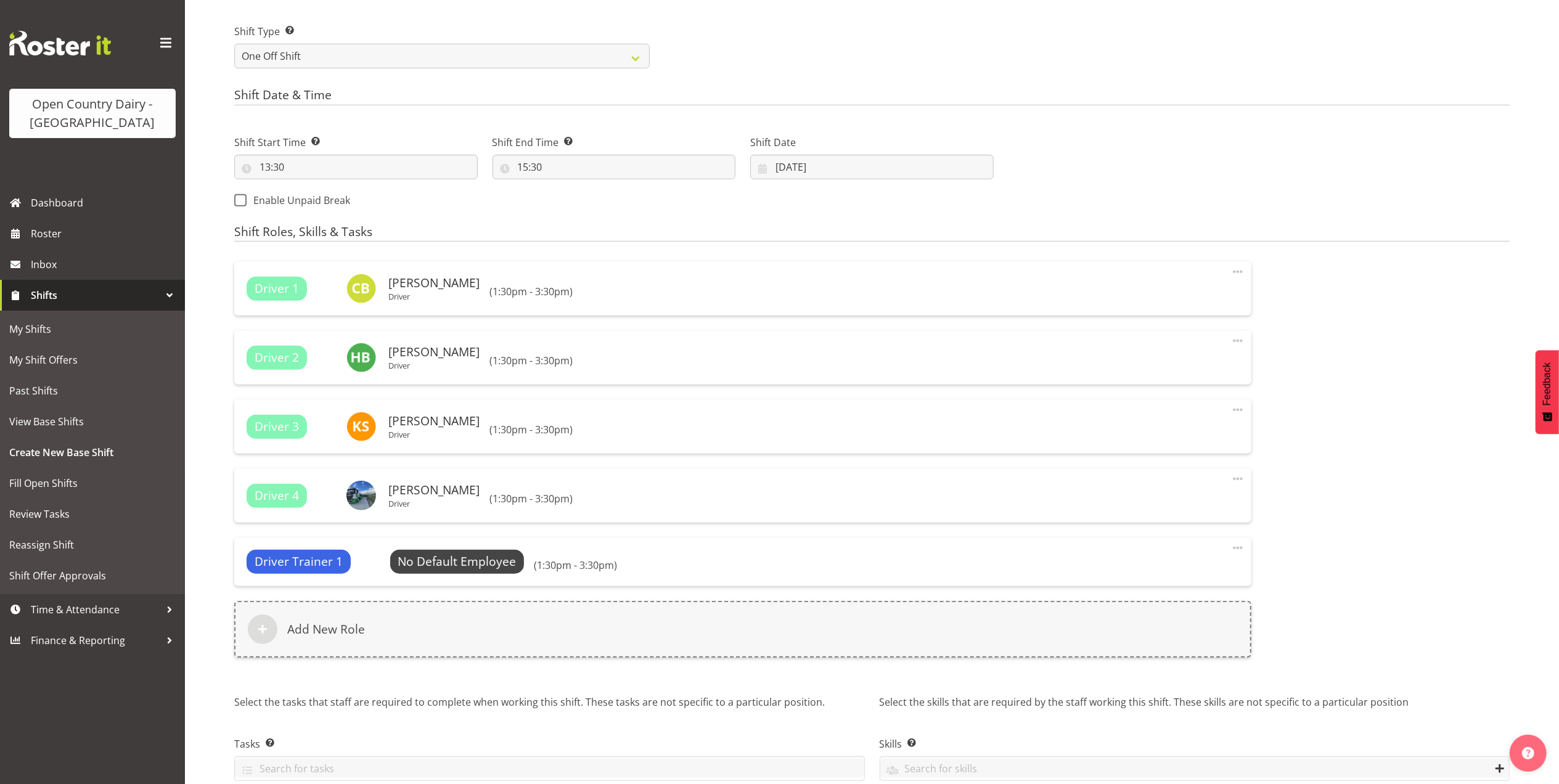
click at [1237, 552] on span at bounding box center [1238, 548] width 14 height 14
click at [1159, 599] on link "Delete" at bounding box center [1186, 597] width 119 height 22
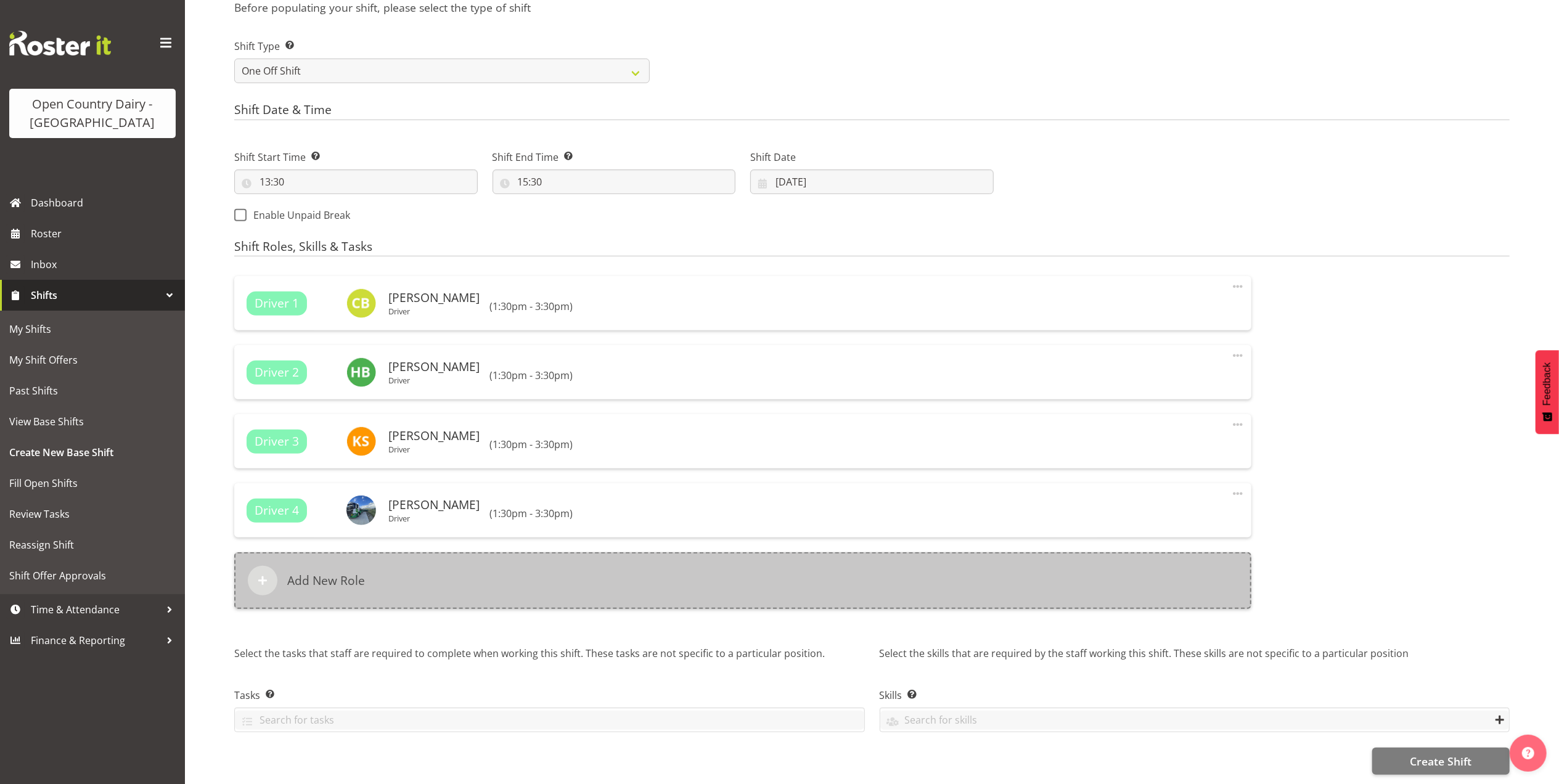
click at [322, 573] on h6 "Add New Role" at bounding box center [326, 581] width 78 height 14
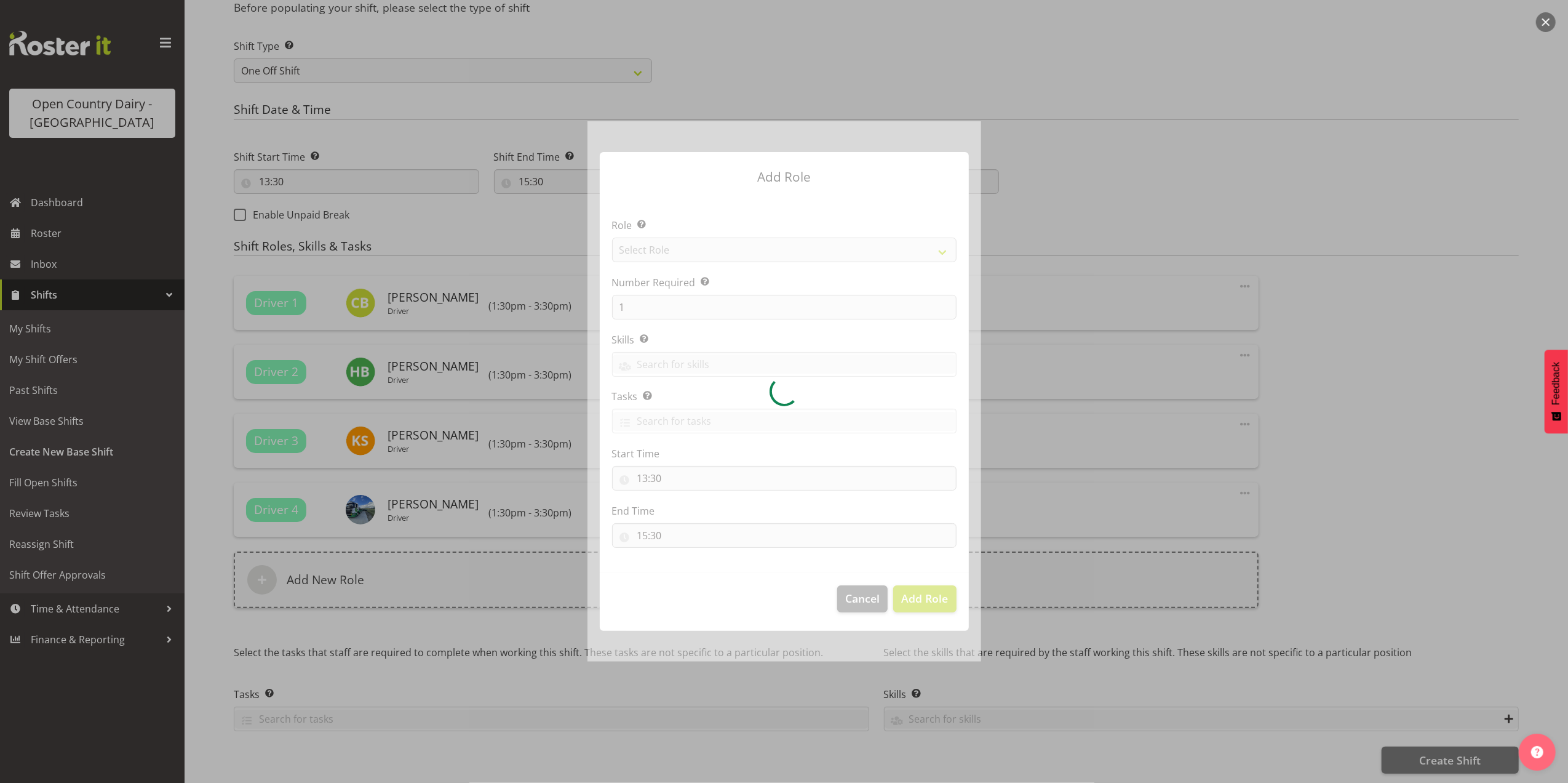
click at [689, 251] on div at bounding box center [784, 391] width 393 height 540
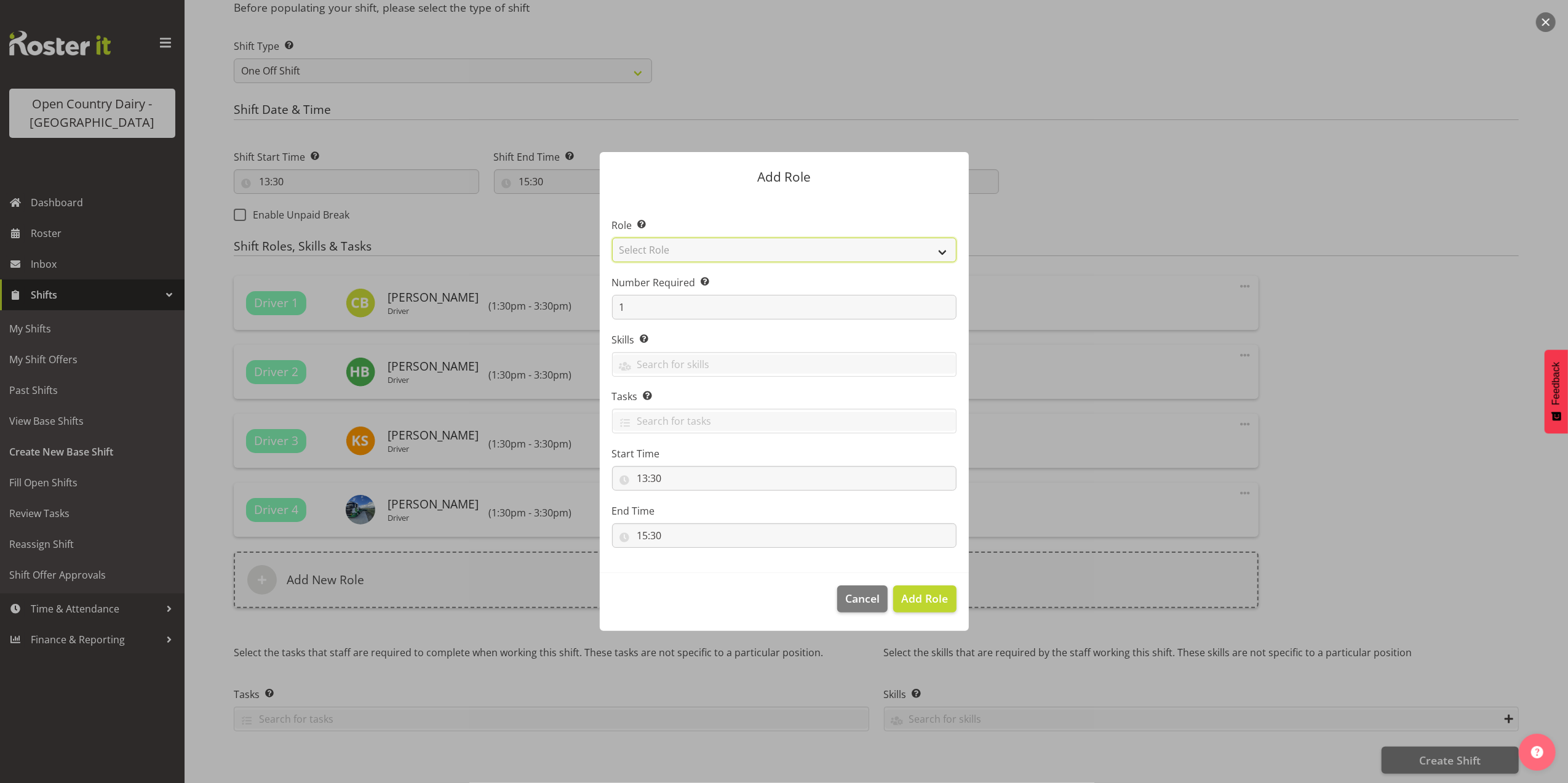
click at [689, 251] on select "Select Role Crew Leader Driver Driver Assessor Dayshift Driver Assessor Nightsh…" at bounding box center [784, 250] width 345 height 25
click at [865, 605] on span "Cancel" at bounding box center [862, 598] width 34 height 16
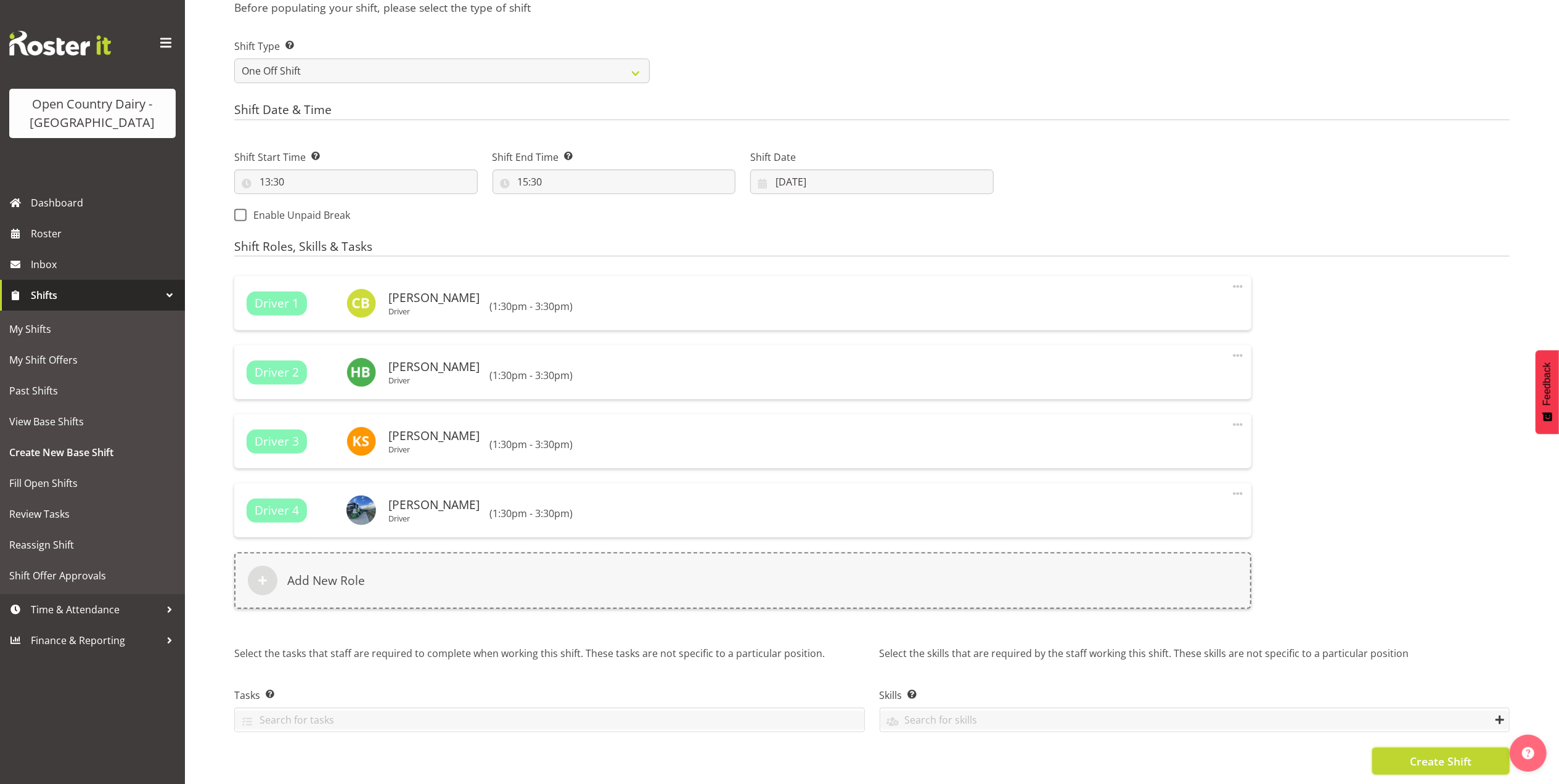
click at [1426, 753] on span "Create Shift" at bounding box center [1440, 761] width 62 height 16
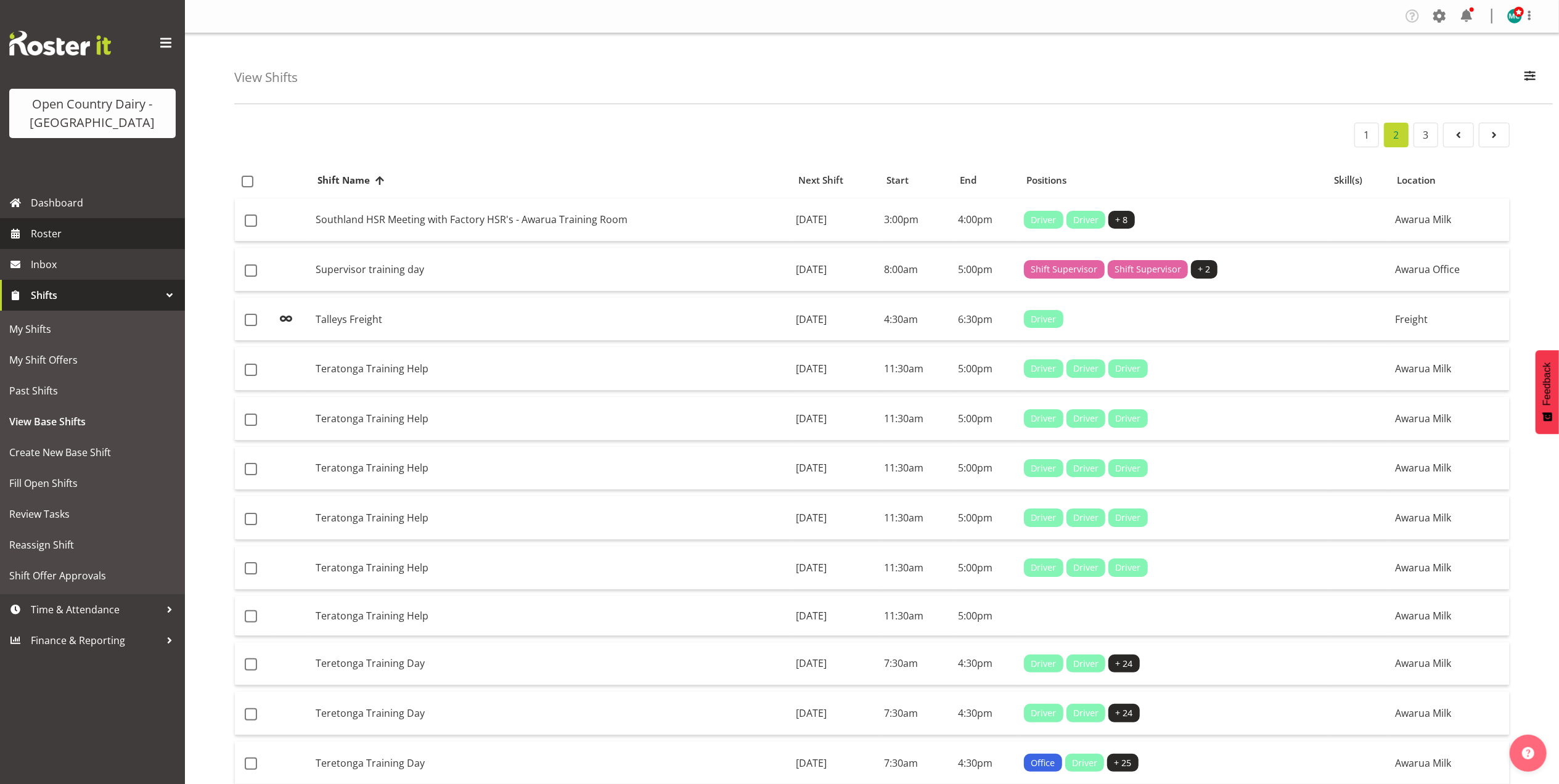
click at [37, 231] on span "Roster" at bounding box center [104, 233] width 148 height 18
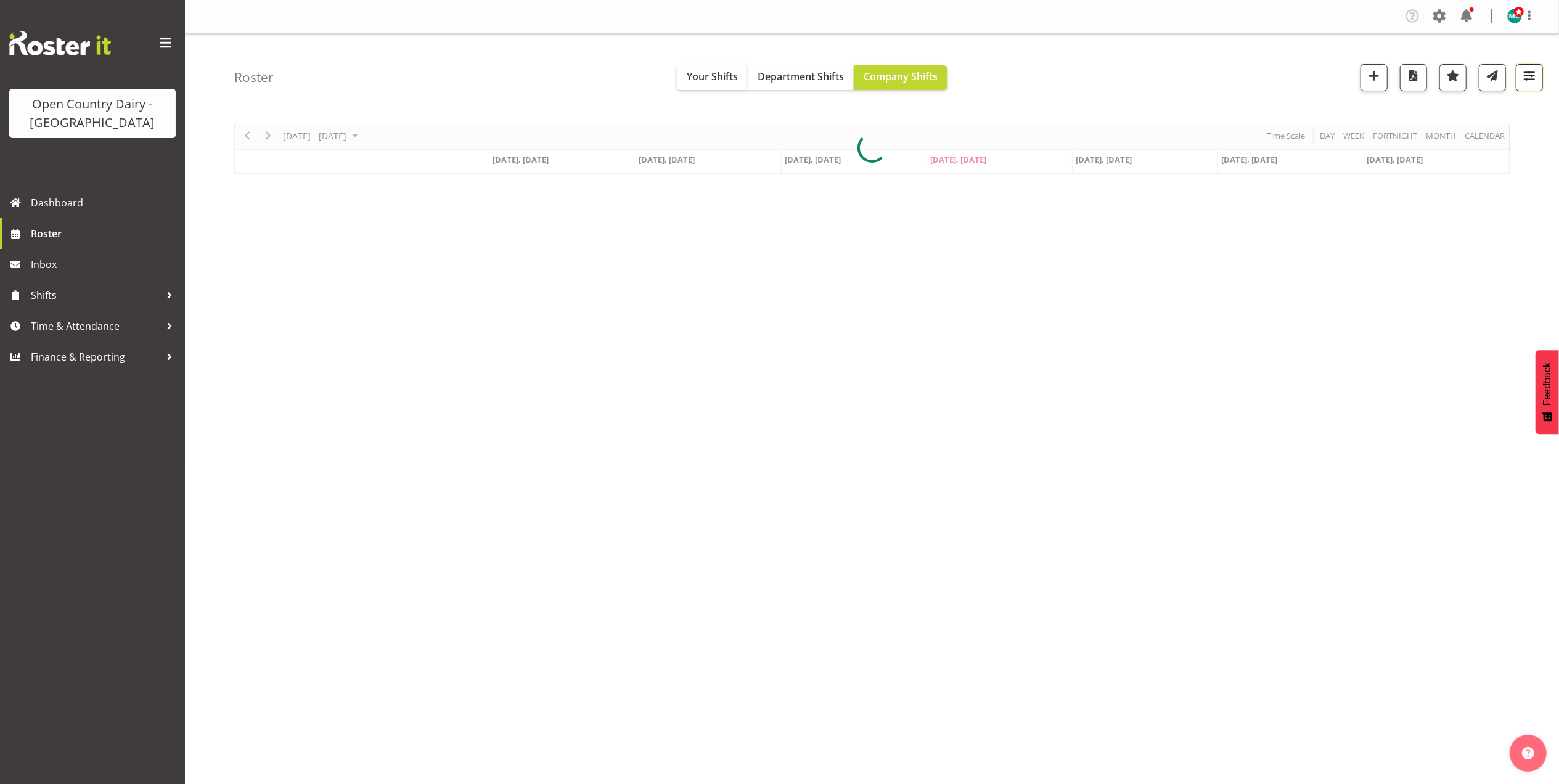
click at [1534, 74] on span "button" at bounding box center [1529, 76] width 16 height 16
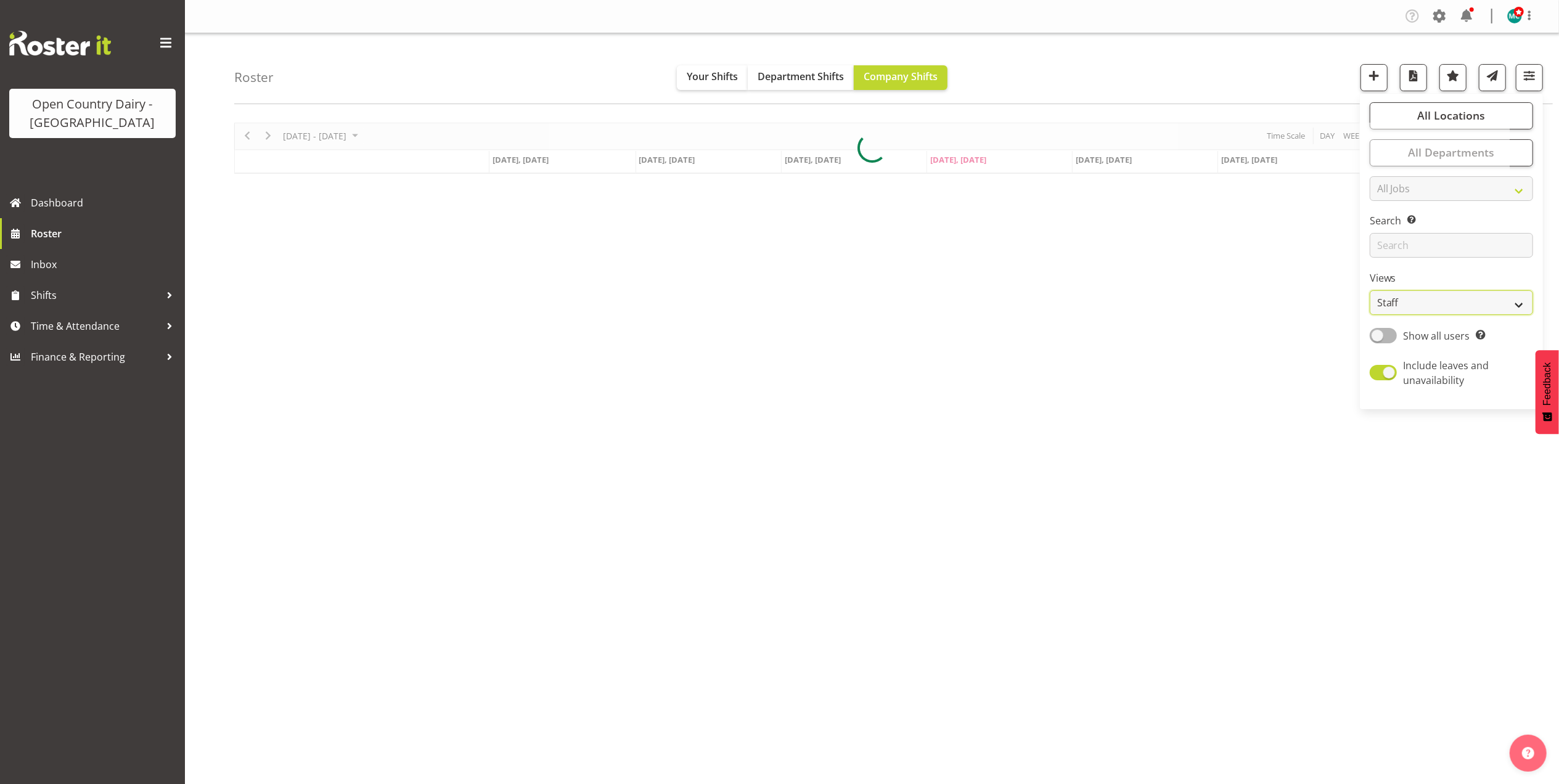
click at [1421, 313] on select "Staff Role Shift - Horizontal Shift - Vertical Staff - Location" at bounding box center [1452, 302] width 163 height 25
select select "shiftH"
click at [1370, 291] on select "Staff Role Shift - Horizontal Shift - Vertical Staff - Location" at bounding box center [1452, 302] width 163 height 25
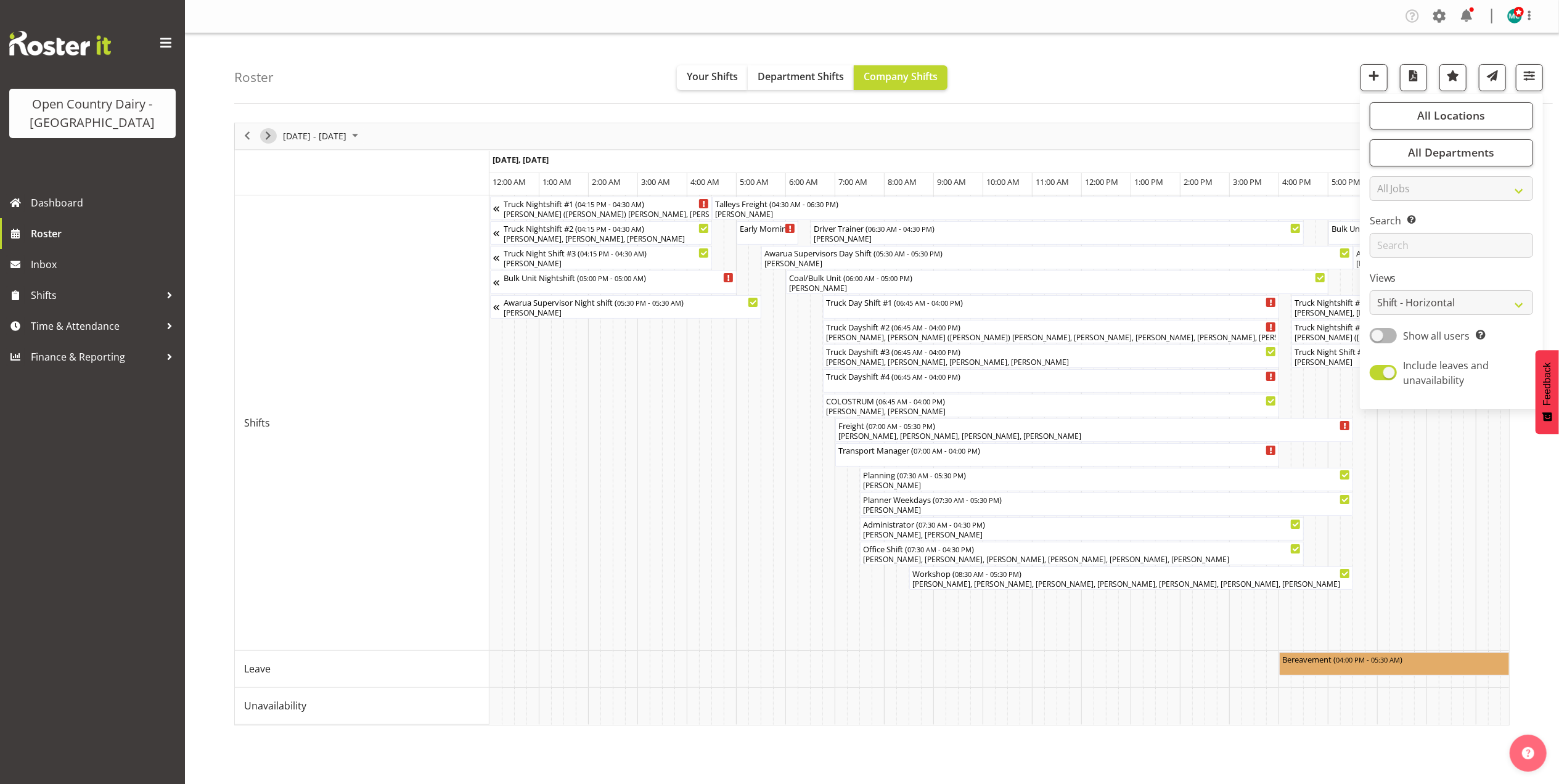
click at [266, 136] on span "Next" at bounding box center [268, 135] width 14 height 15
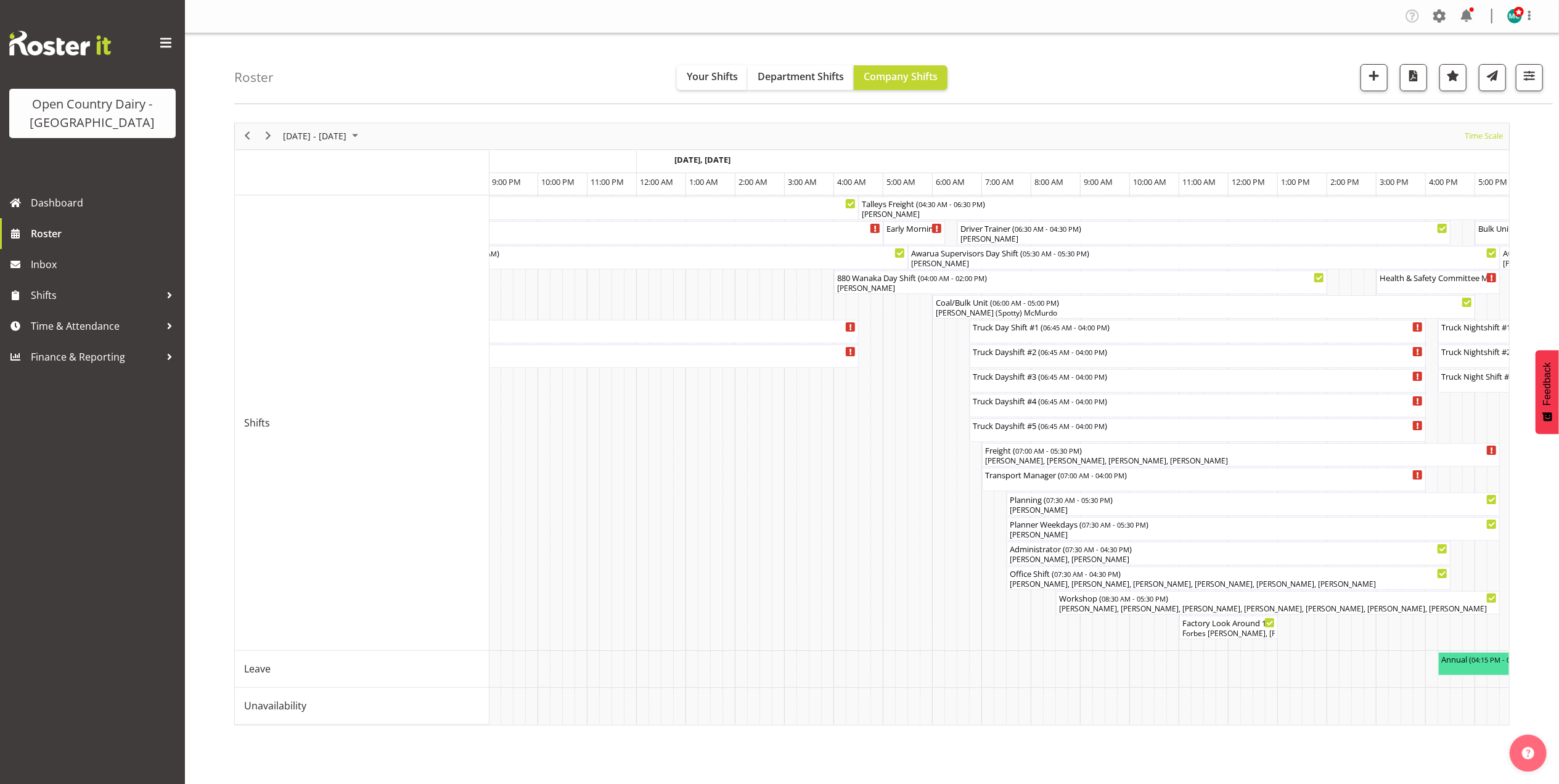
scroll to position [0, 2533]
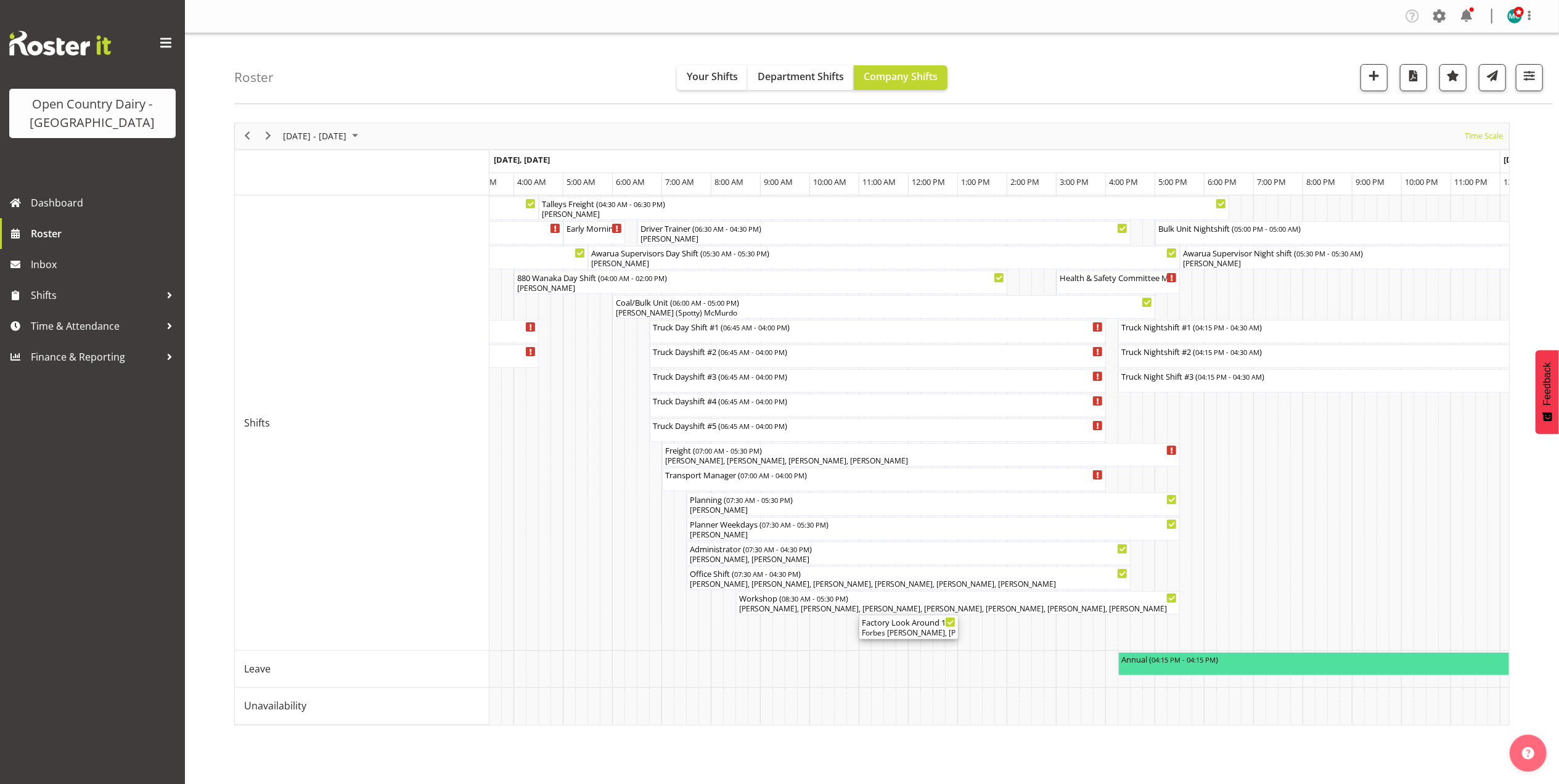
click at [917, 629] on div "Forbes [PERSON_NAME], [PERSON_NAME], [PERSON_NAME], [PERSON_NAME], [PERSON_NAME…" at bounding box center [908, 633] width 94 height 11
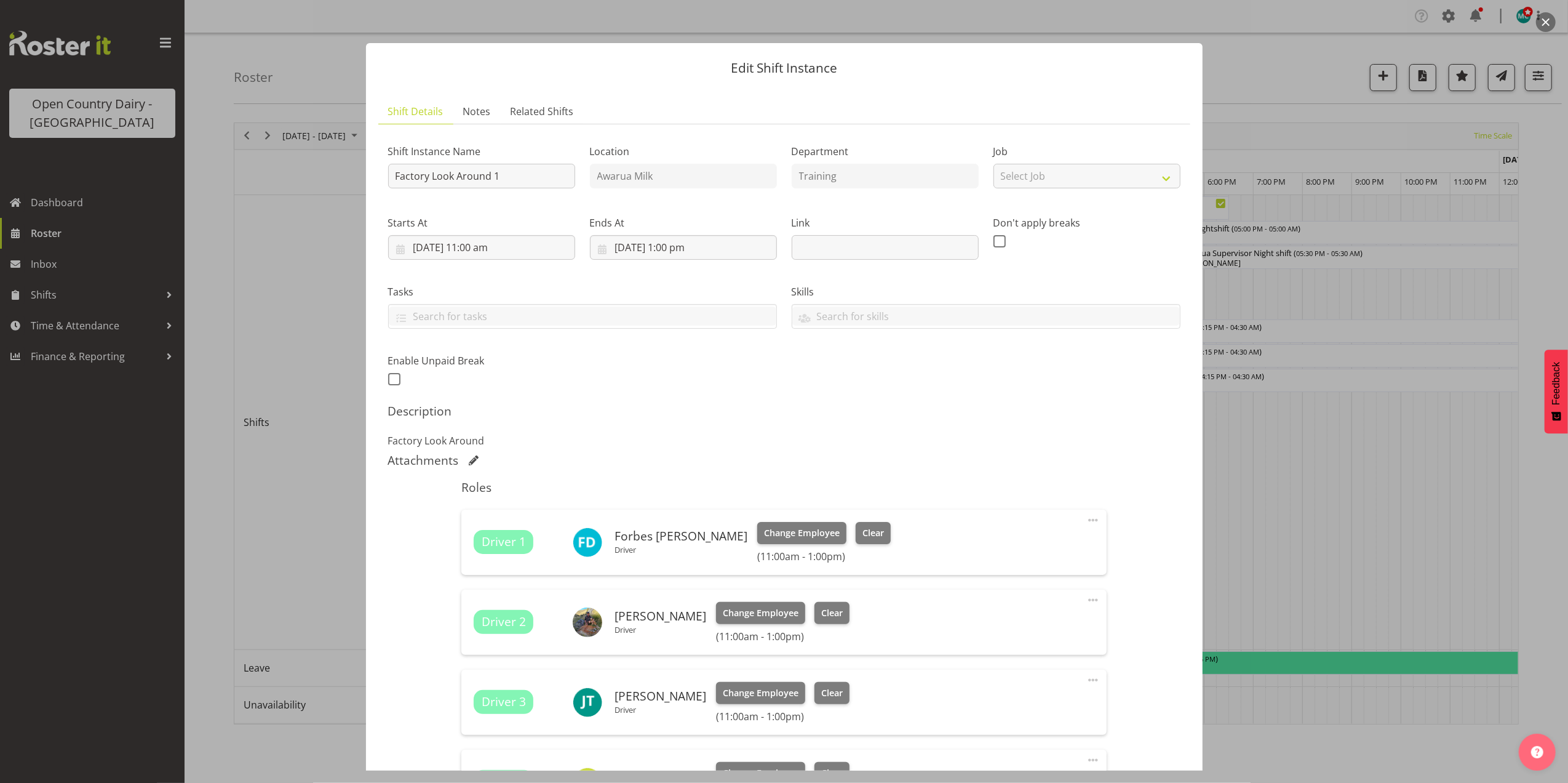
click at [1543, 18] on button "button" at bounding box center [1546, 22] width 20 height 20
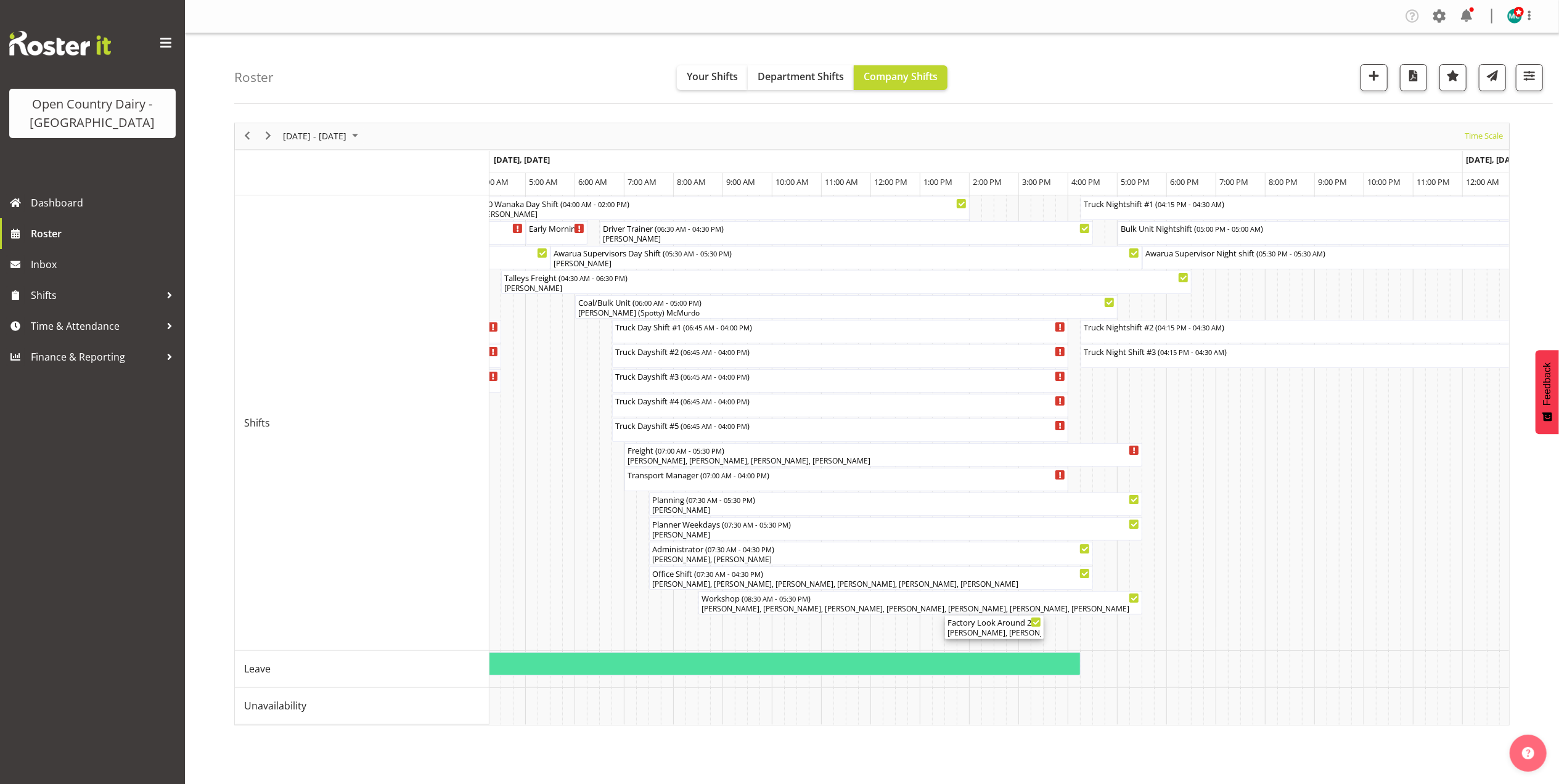
click at [1000, 627] on div "Factory Look Around 2 ( 01:30 PM - 03:30 PM ) Christiaan Botha, Vinkie Botha, K…" at bounding box center [994, 627] width 94 height 23
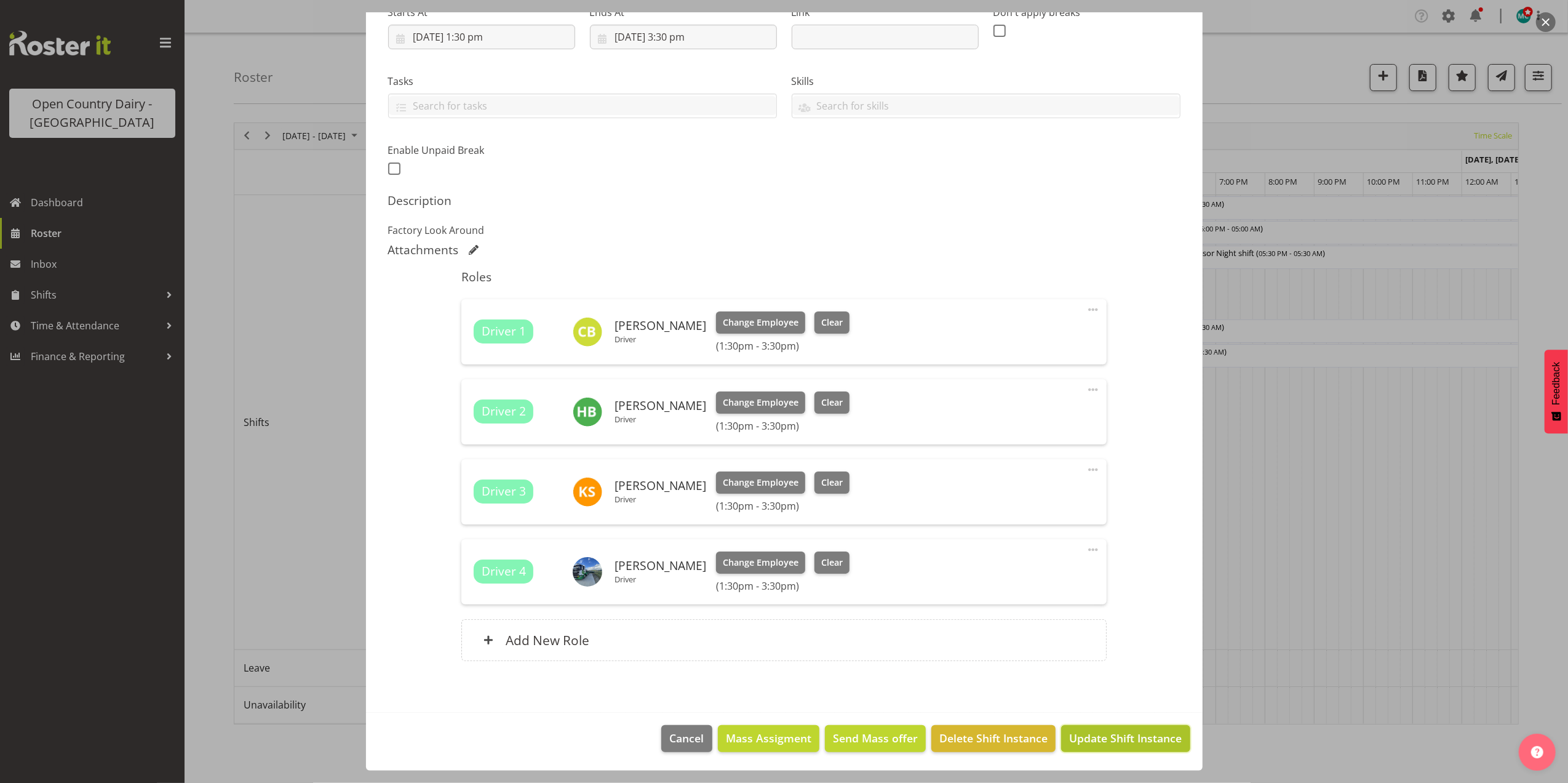
click at [1100, 742] on span "Update Shift Instance" at bounding box center [1125, 738] width 113 height 16
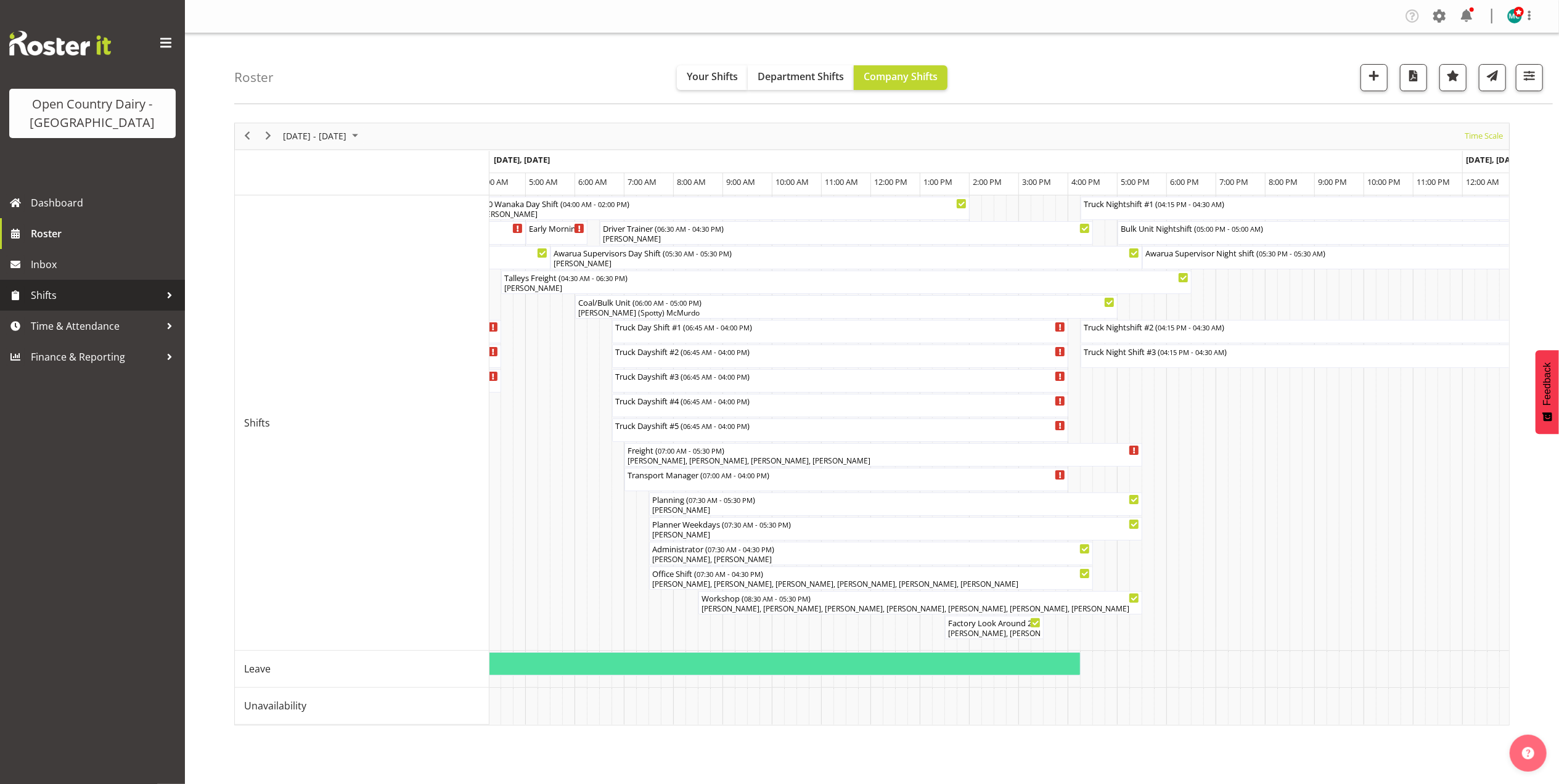
click at [60, 294] on span "Shifts" at bounding box center [95, 295] width 130 height 18
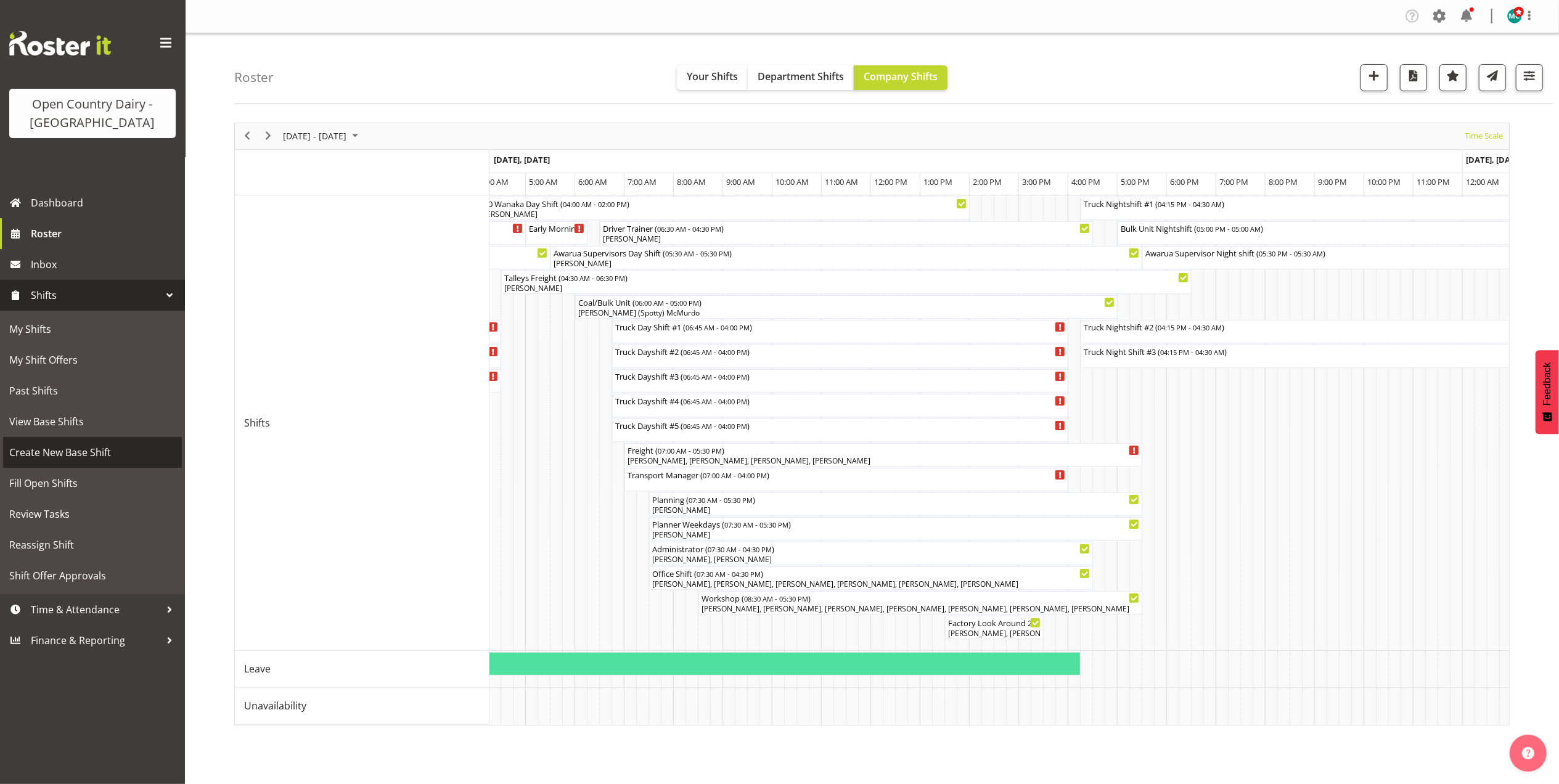
click at [57, 450] on span "Create New Base Shift" at bounding box center [93, 452] width 167 height 18
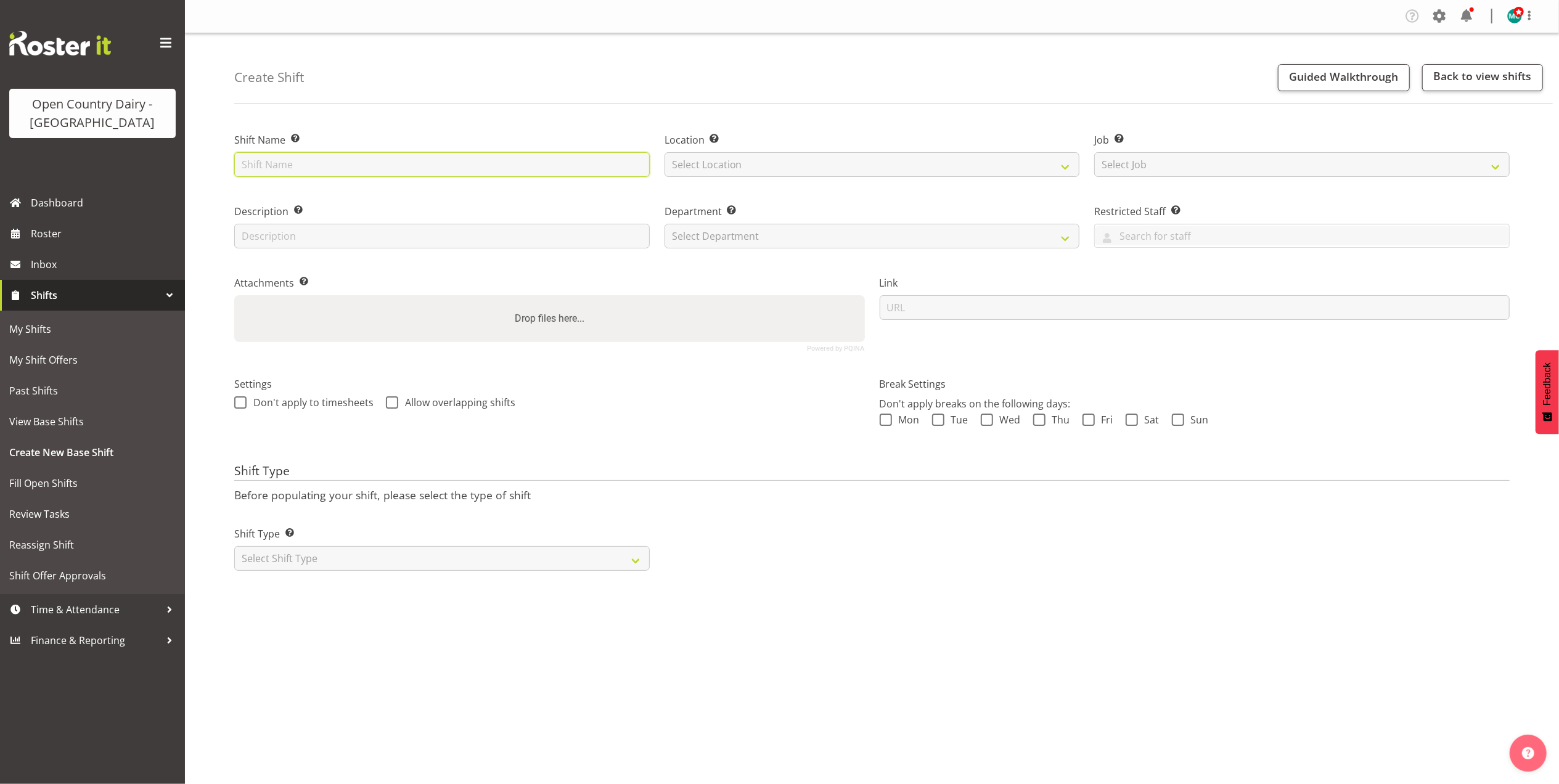
click at [322, 170] on input "text" at bounding box center [441, 164] width 416 height 25
type input "Factory Look Around 2"
type input "Factory Look Around"
click at [787, 171] on select "Select Location Awarua Milk Awarua Office Freight Waharoa Office" at bounding box center [872, 164] width 416 height 25
select select "988"
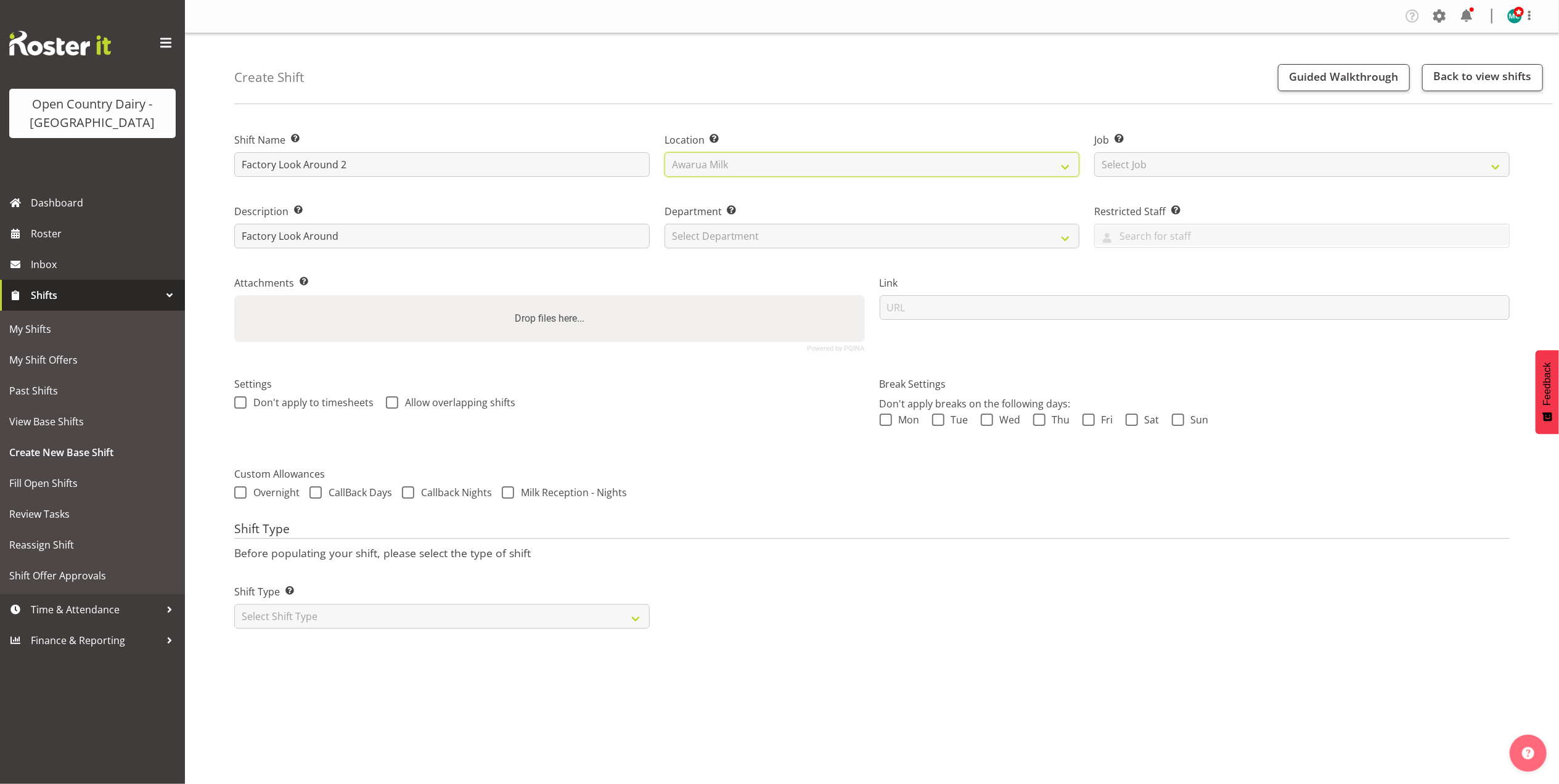
click at [664, 152] on select "Select Location Awarua Milk Awarua Office Freight Waharoa Office" at bounding box center [872, 164] width 416 height 25
click at [752, 235] on select "Select Department" at bounding box center [872, 235] width 416 height 25
click at [1028, 242] on select "Select Department" at bounding box center [872, 235] width 416 height 25
click at [880, 243] on select "Select Department" at bounding box center [872, 235] width 416 height 25
select select "806"
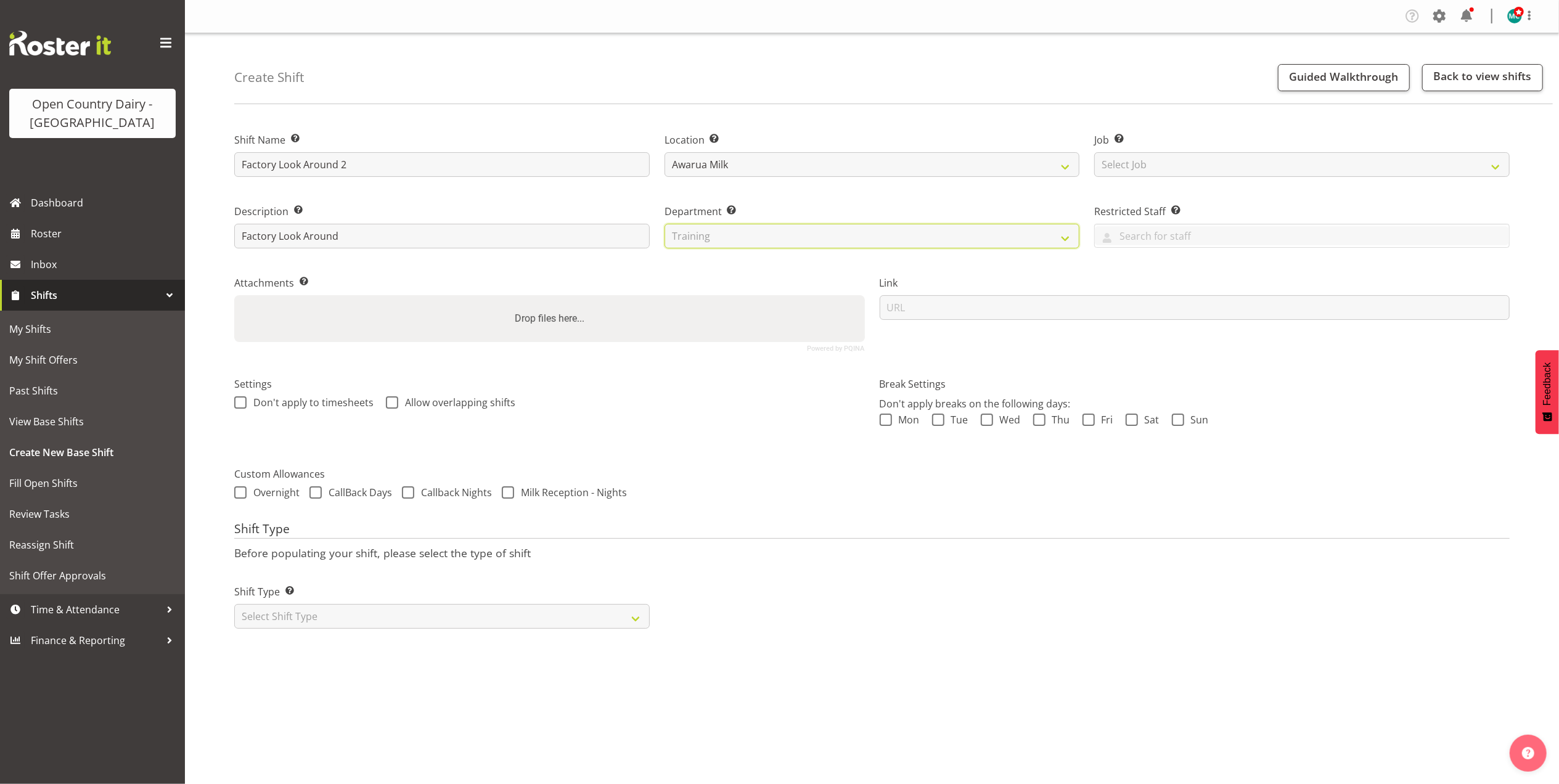
click at [664, 223] on select "Select Department 734 735 736 737 738 739 850 851 852 853 854 855 856 857 858 8…" at bounding box center [872, 235] width 416 height 25
click at [1189, 165] on select "Select Job Create new job Connecting /unconnecting Trailers" at bounding box center [1302, 164] width 416 height 25
click at [821, 612] on div "Shift Type Shift Types: One Off – Select this if you would like a single shift …" at bounding box center [872, 601] width 1290 height 69
click at [485, 611] on select "Select Shift Type One Off Shift Recurring Shift Rotating Shift" at bounding box center [441, 616] width 416 height 25
select select "one_off"
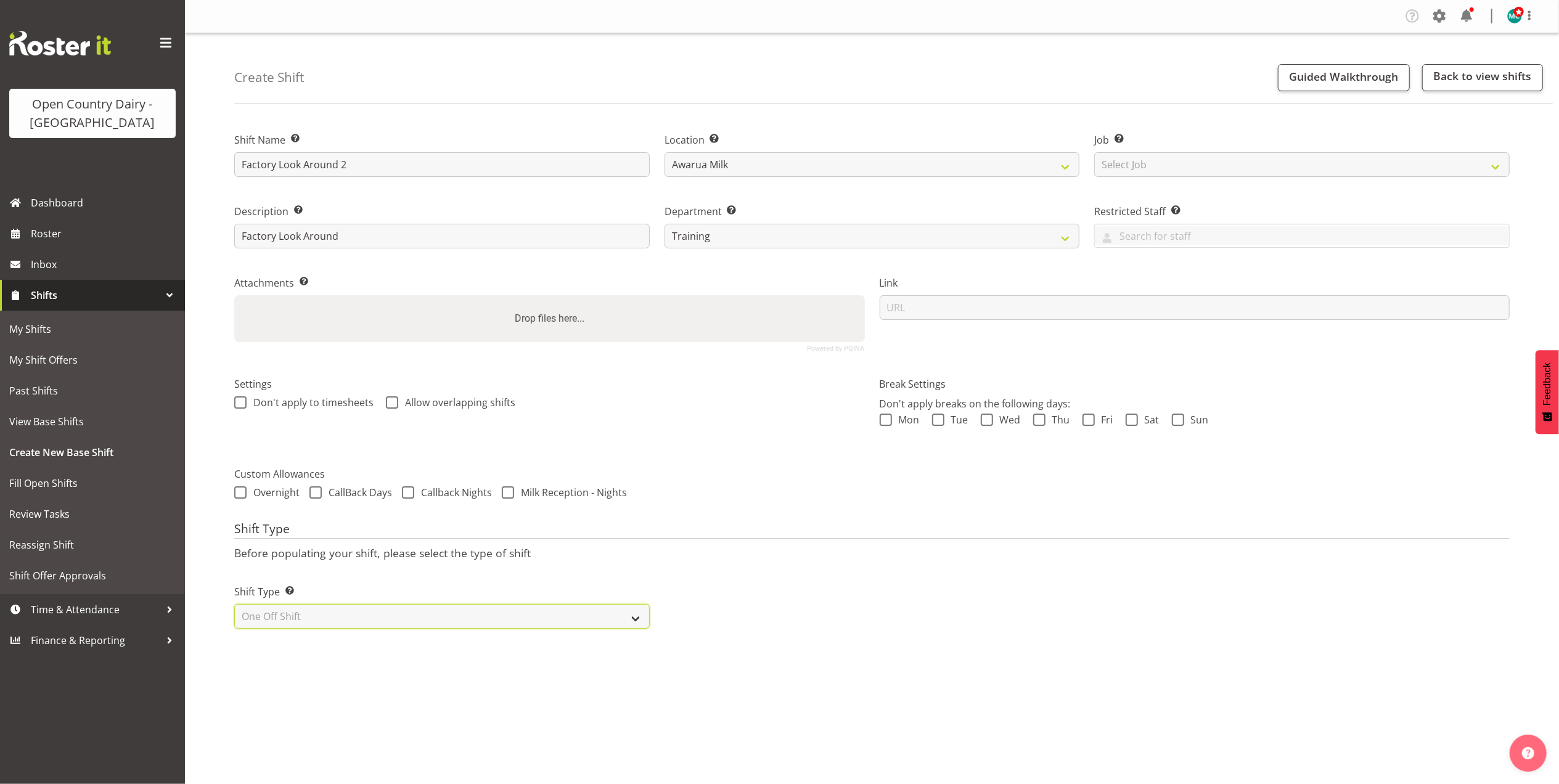
click at [234, 605] on select "Select Shift Type One Off Shift Recurring Shift Rotating Shift" at bounding box center [441, 616] width 416 height 25
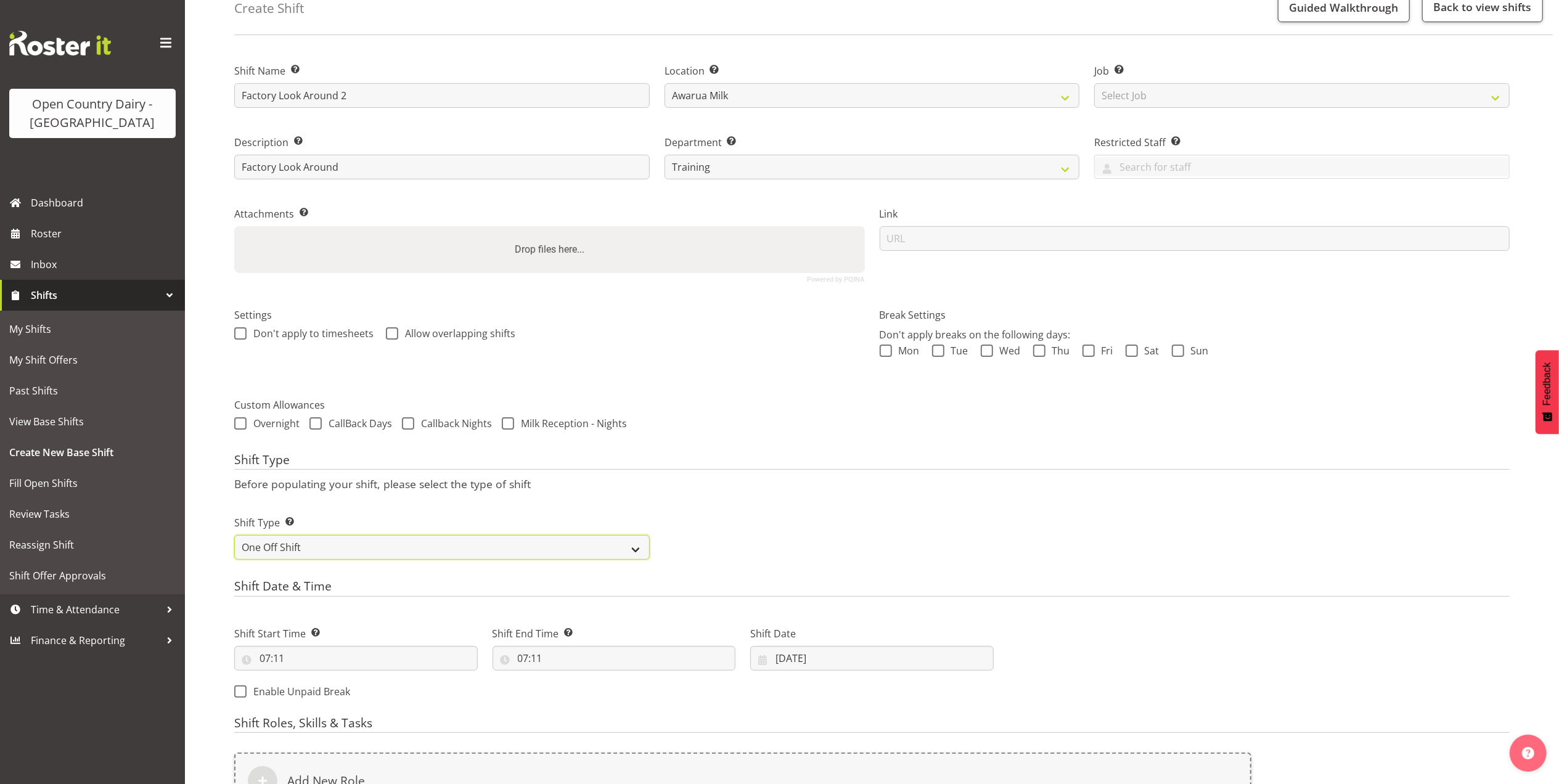
scroll to position [164, 0]
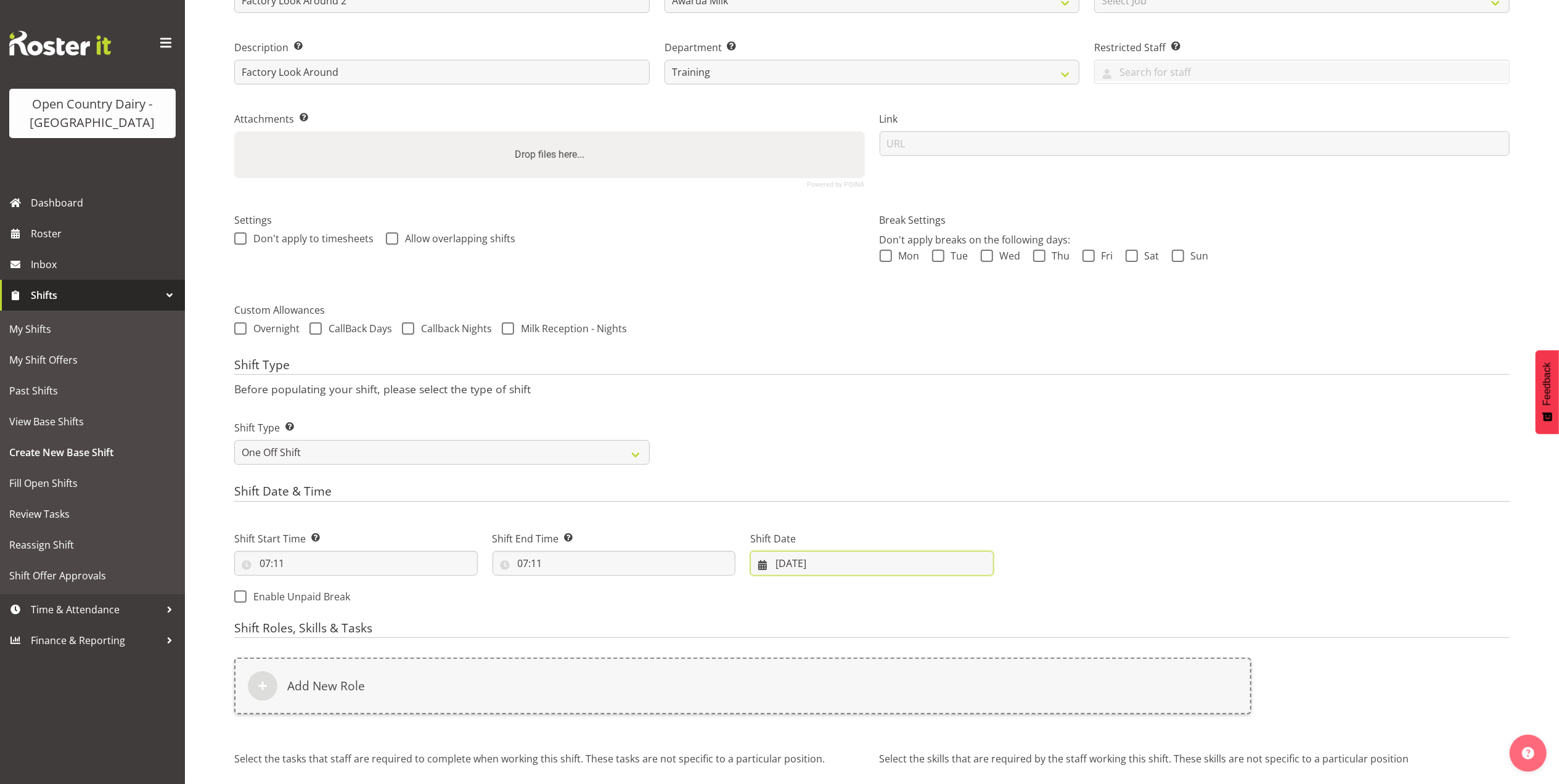
click at [806, 557] on input "14/08/2025" at bounding box center [872, 563] width 244 height 25
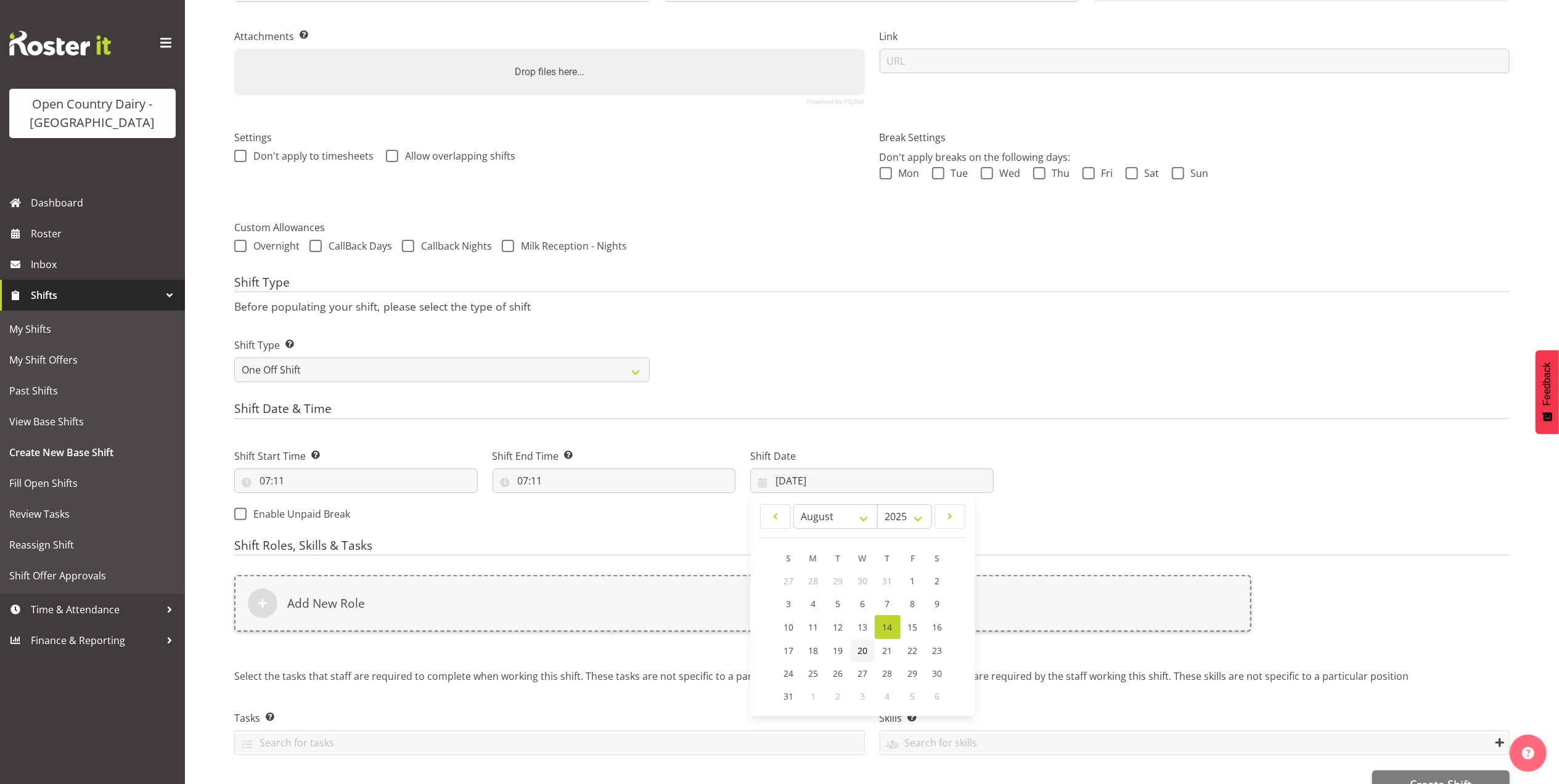
click at [866, 654] on span "20" at bounding box center [862, 650] width 10 height 12
type input "20/08/2025"
click at [256, 483] on input "07:11" at bounding box center [356, 480] width 244 height 25
click at [316, 515] on select "00 01 02 03 04 05 06 07 08 09 10 11 12 13 14 15 16 17 18 19 20 21 22 23" at bounding box center [318, 513] width 28 height 25
select select "13"
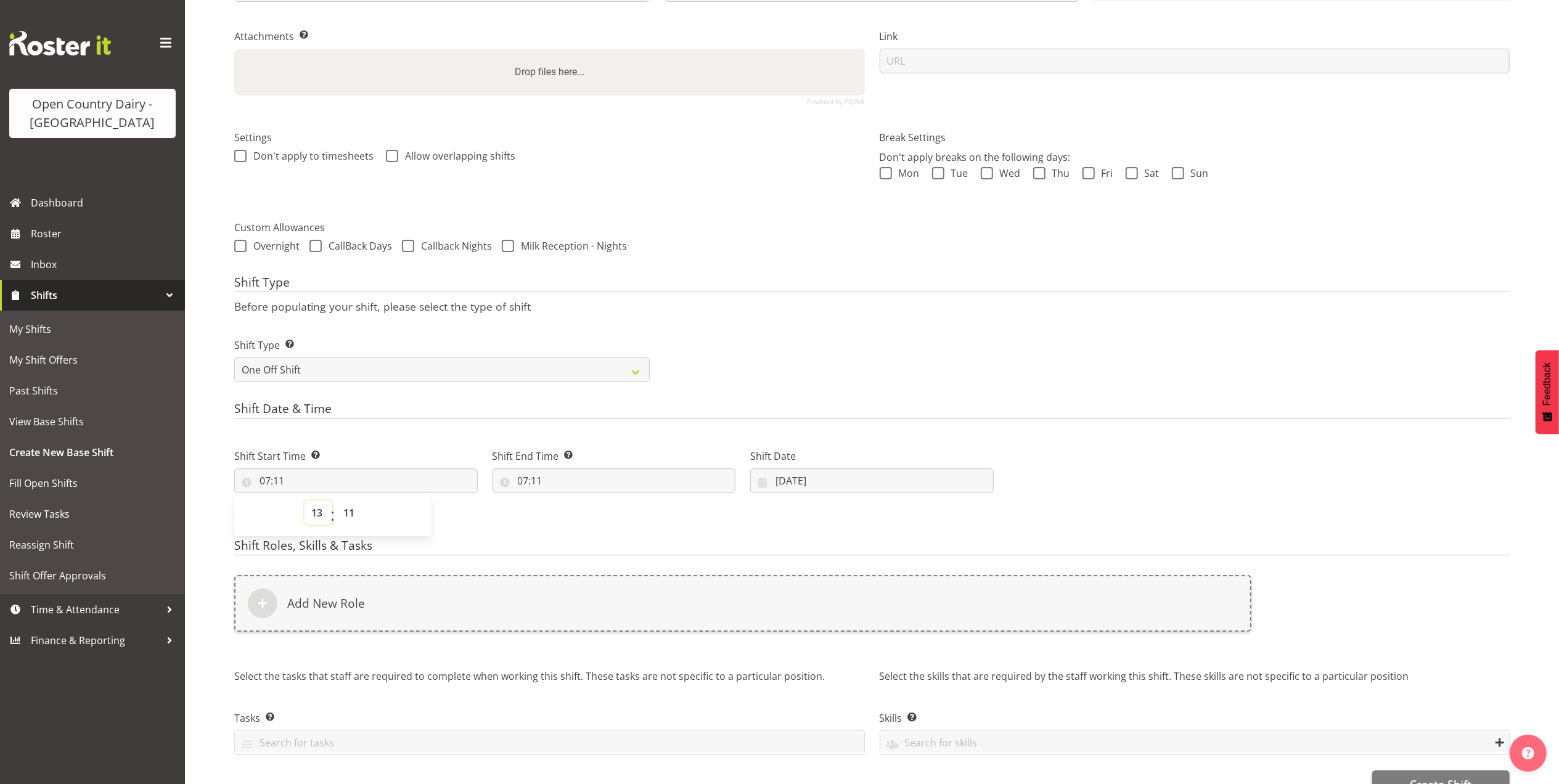
click at [304, 502] on select "00 01 02 03 04 05 06 07 08 09 10 11 12 13 14 15 16 17 18 19 20 21 22 23" at bounding box center [318, 513] width 28 height 25
type input "13:11"
click at [529, 484] on input "07:11" at bounding box center [614, 480] width 244 height 25
click at [288, 481] on input "13:11" at bounding box center [356, 480] width 244 height 25
drag, startPoint x: 352, startPoint y: 516, endPoint x: 353, endPoint y: 509, distance: 7.1
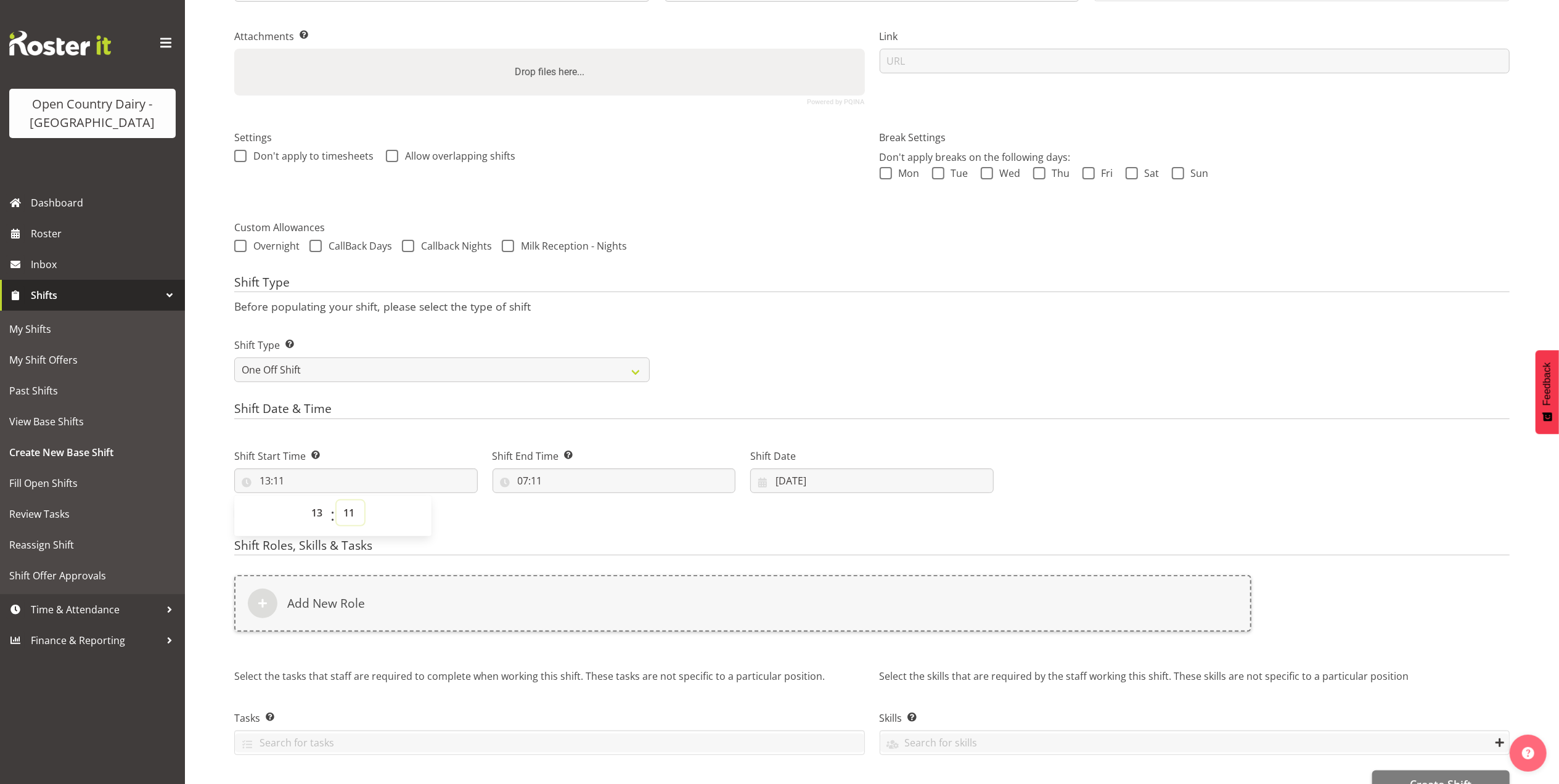
click at [352, 516] on select "00 01 02 03 04 05 06 07 08 09 10 11 12 13 14 15 16 17 18 19 20 21 22 23 24 25 2…" at bounding box center [350, 513] width 28 height 25
select select "0"
click at [336, 502] on select "00 01 02 03 04 05 06 07 08 09 10 11 12 13 14 15 16 17 18 19 20 21 22 23 24 25 2…" at bounding box center [350, 513] width 28 height 25
type input "13:00"
click at [538, 485] on input "07:11" at bounding box center [614, 480] width 244 height 25
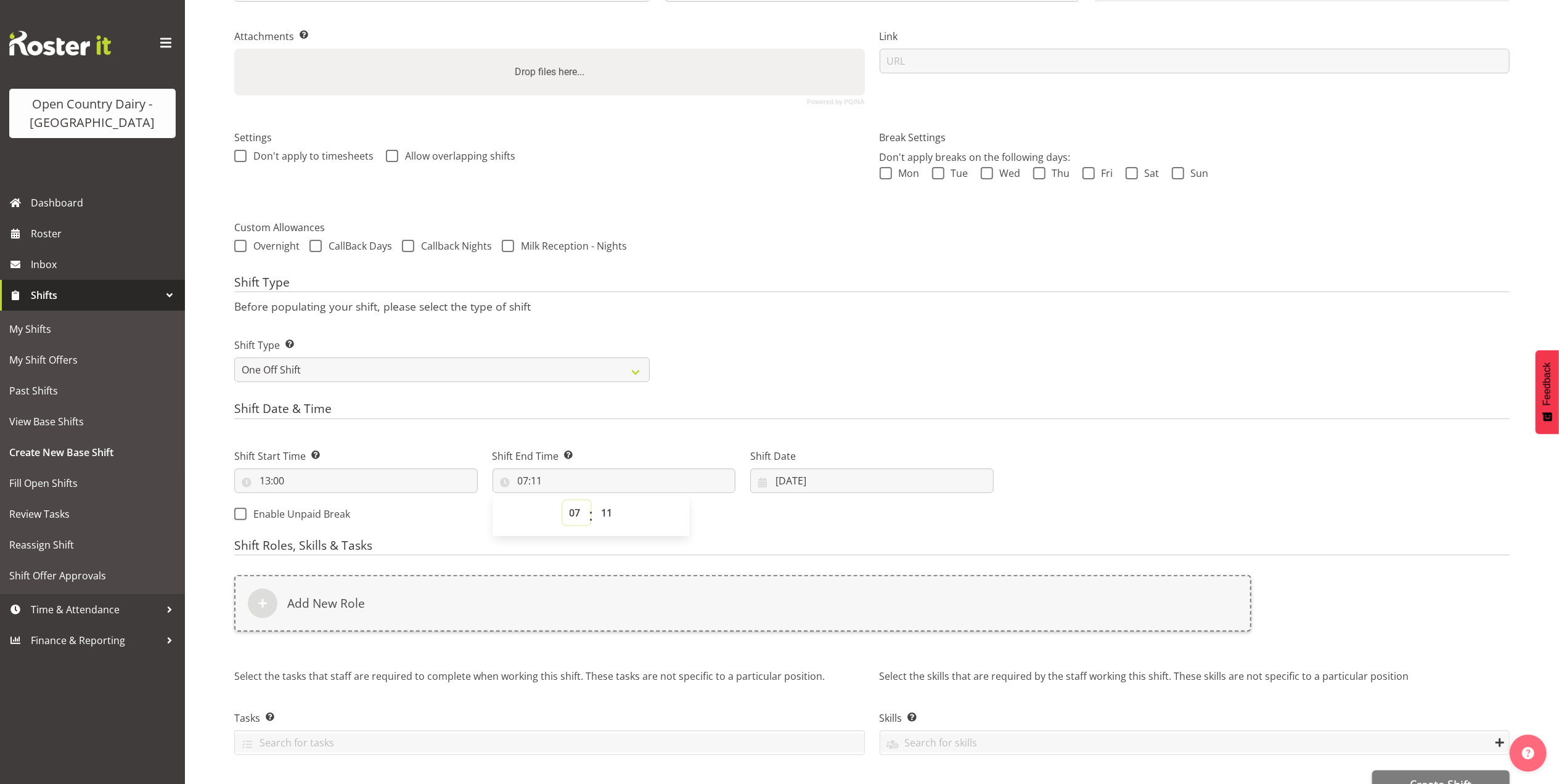
click at [574, 519] on select "00 01 02 03 04 05 06 07 08 09 10 11 12 13 14 15 16 17 18 19 20 21 22 23" at bounding box center [577, 513] width 28 height 25
select select "15"
click at [563, 502] on select "00 01 02 03 04 05 06 07 08 09 10 11 12 13 14 15 16 17 18 19 20 21 22 23" at bounding box center [577, 513] width 28 height 25
type input "15:11"
click at [606, 516] on select "00 01 02 03 04 05 06 07 08 09 10 11 12 13 14 15 16 17 18 19 20 21 22 23 24 25 2…" at bounding box center [609, 513] width 28 height 25
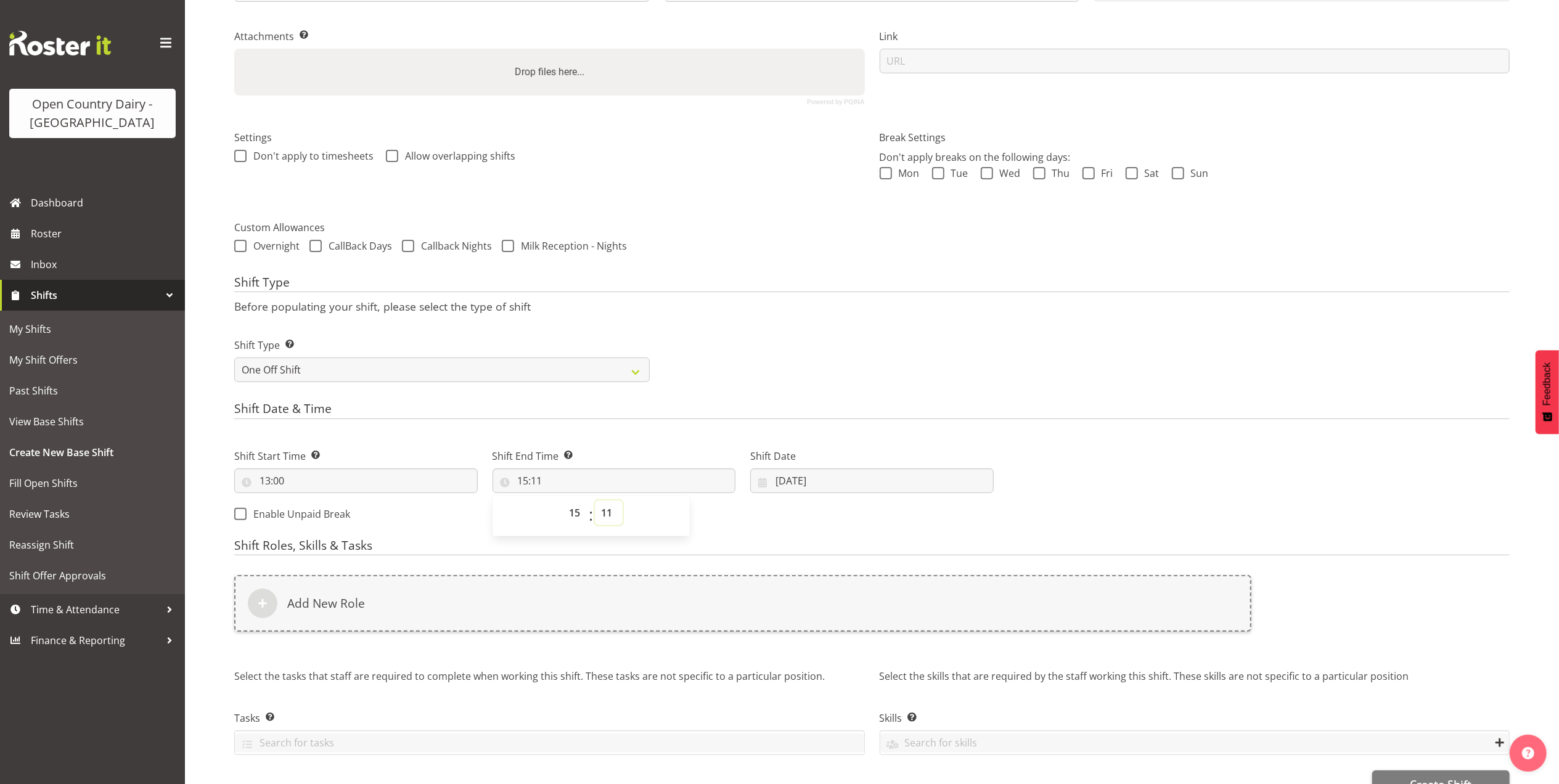
select select "0"
click at [595, 502] on select "00 01 02 03 04 05 06 07 08 09 10 11 12 13 14 15 16 17 18 19 20 21 22 23 24 25 2…" at bounding box center [609, 513] width 28 height 25
type input "15:00"
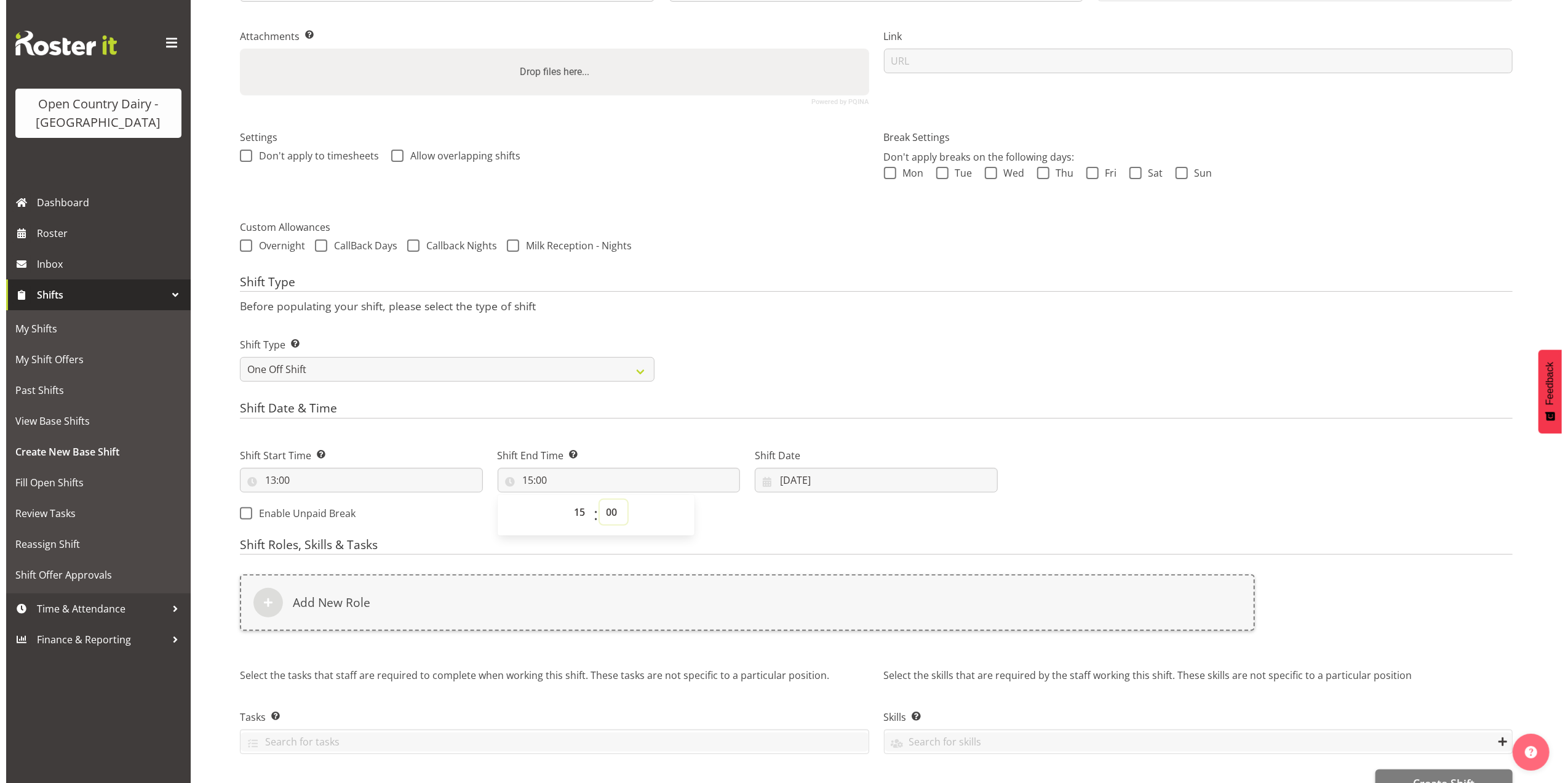
scroll to position [284, 0]
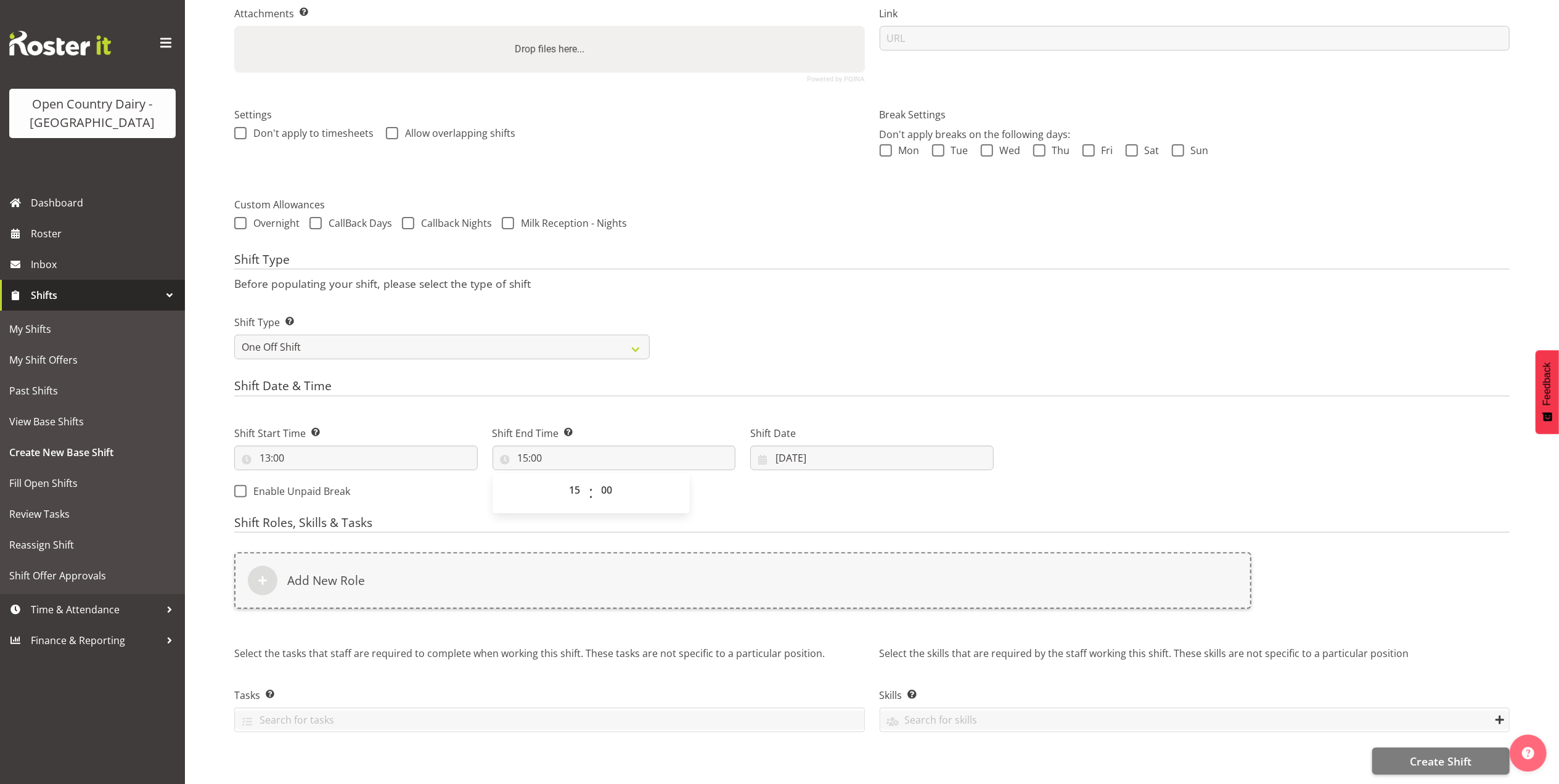
click at [747, 487] on div "Shift Start Time Set the time of the day you wish this shift to start 13:00 00 …" at bounding box center [614, 458] width 774 height 100
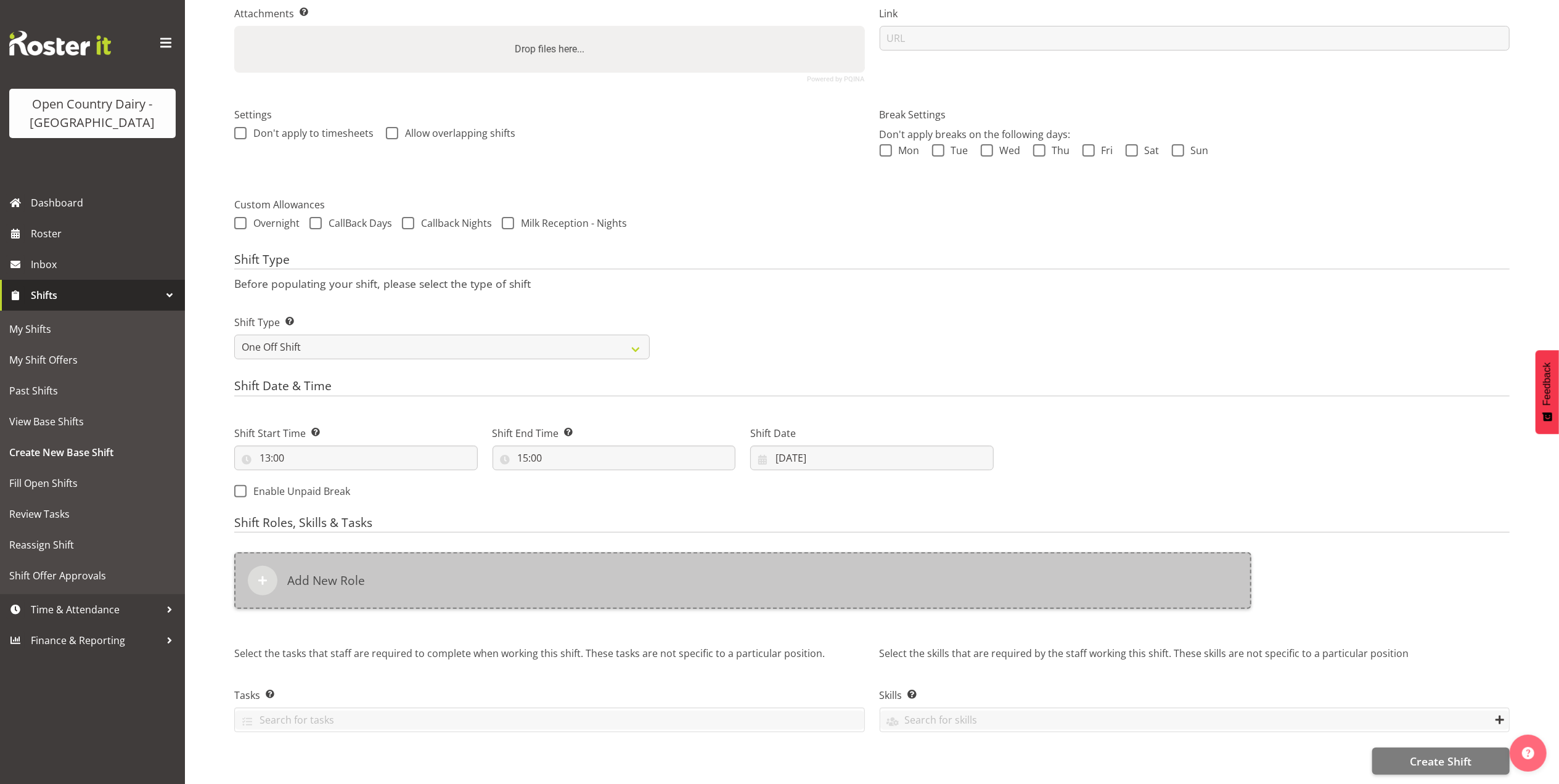
click at [386, 562] on div "Add New Role" at bounding box center [743, 580] width 1017 height 57
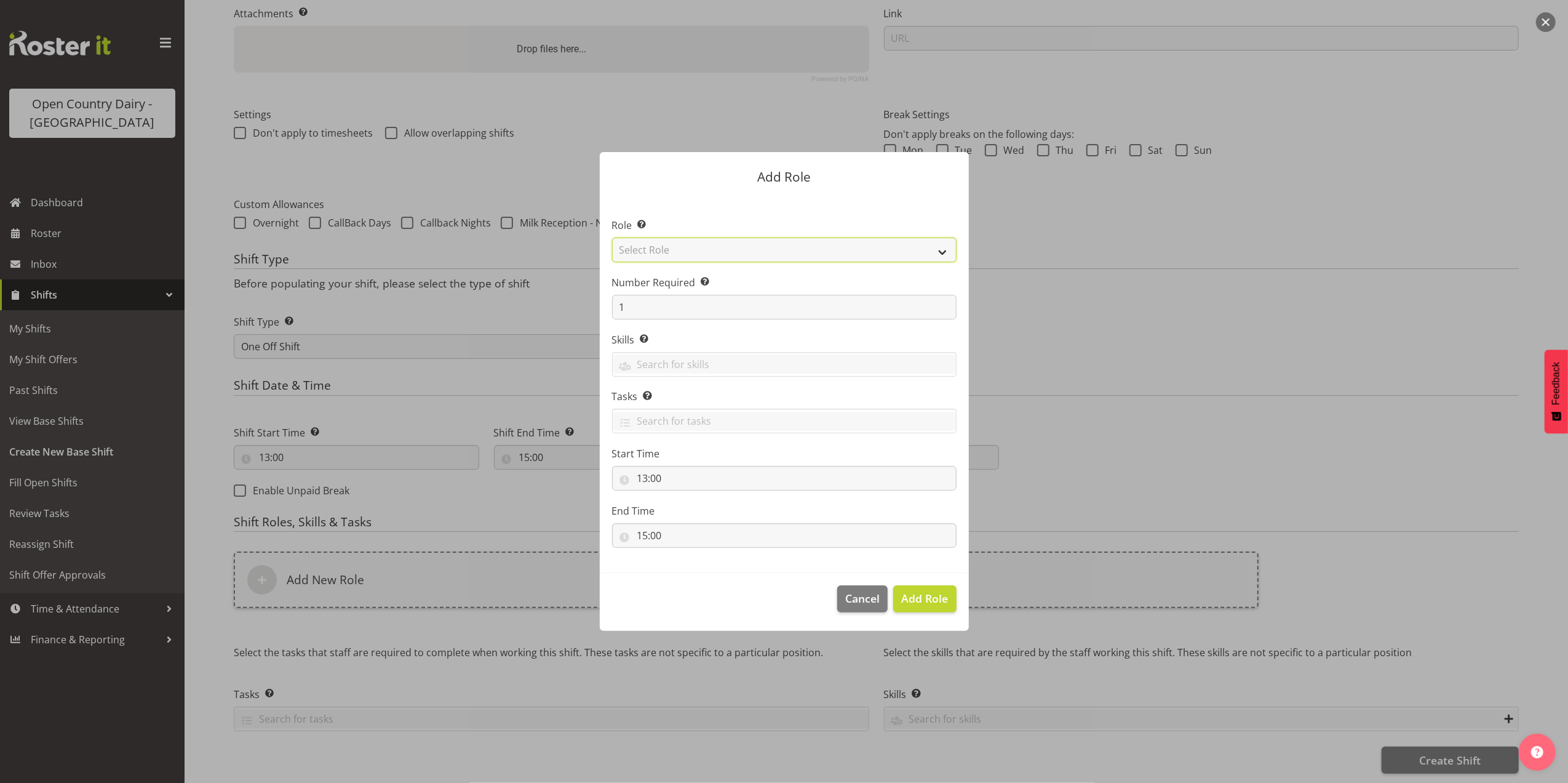
click at [719, 247] on select "Select Role Crew Leader Driver Driver Assessor Dayshift Driver Assessor Nightsh…" at bounding box center [784, 250] width 345 height 25
select select "1154"
click at [612, 238] on select "Select Role Crew Leader Driver Driver Assessor Dayshift Driver Assessor Nightsh…" at bounding box center [784, 250] width 345 height 25
click at [700, 321] on section "Role Select the role you wish to add to the shift. Crew Leader Driver Driver As…" at bounding box center [784, 384] width 369 height 377
click at [694, 303] on input "1" at bounding box center [784, 307] width 345 height 25
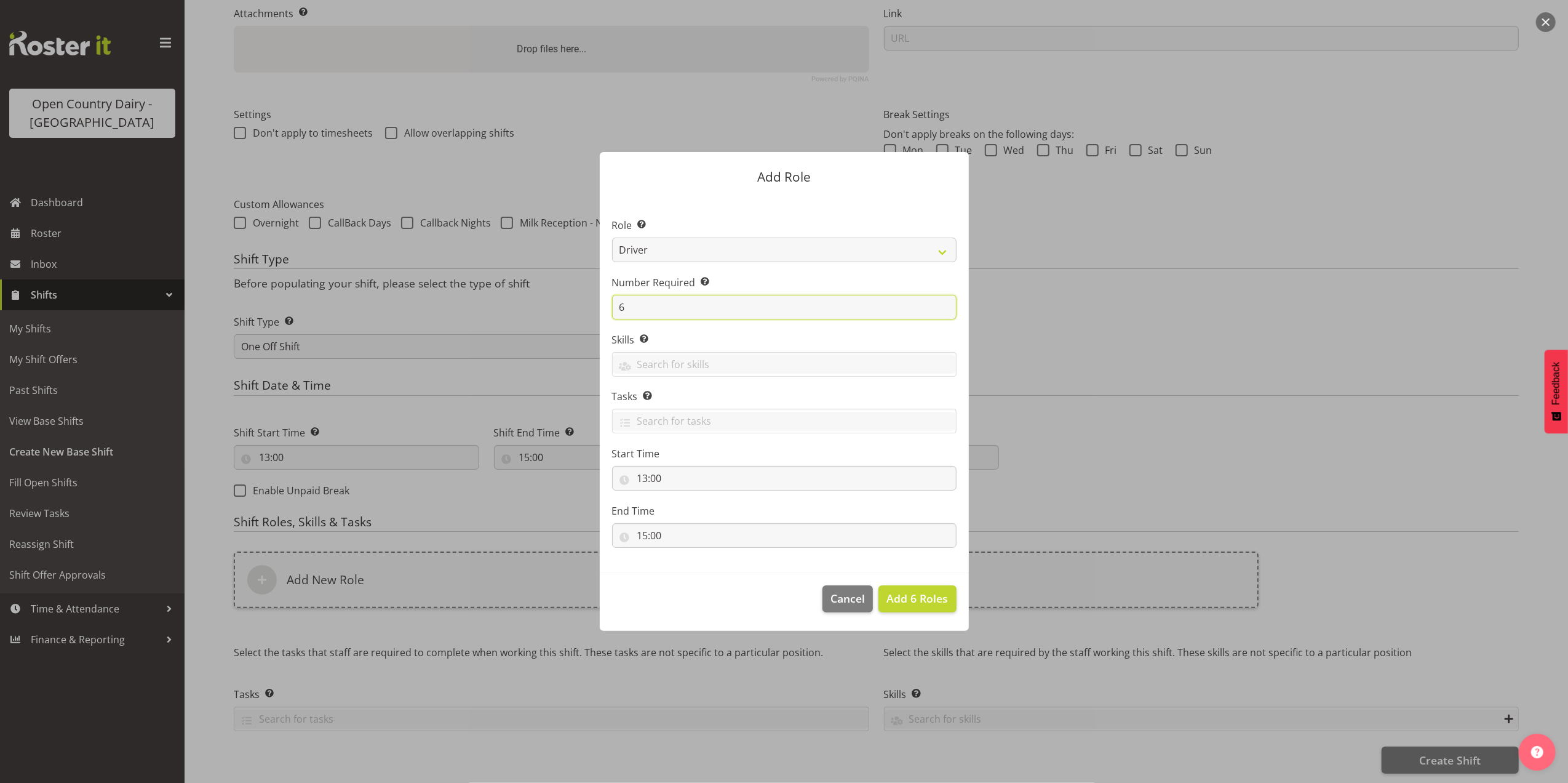
type input "6"
click at [879, 585] on button "Add 6 Roles" at bounding box center [917, 599] width 78 height 27
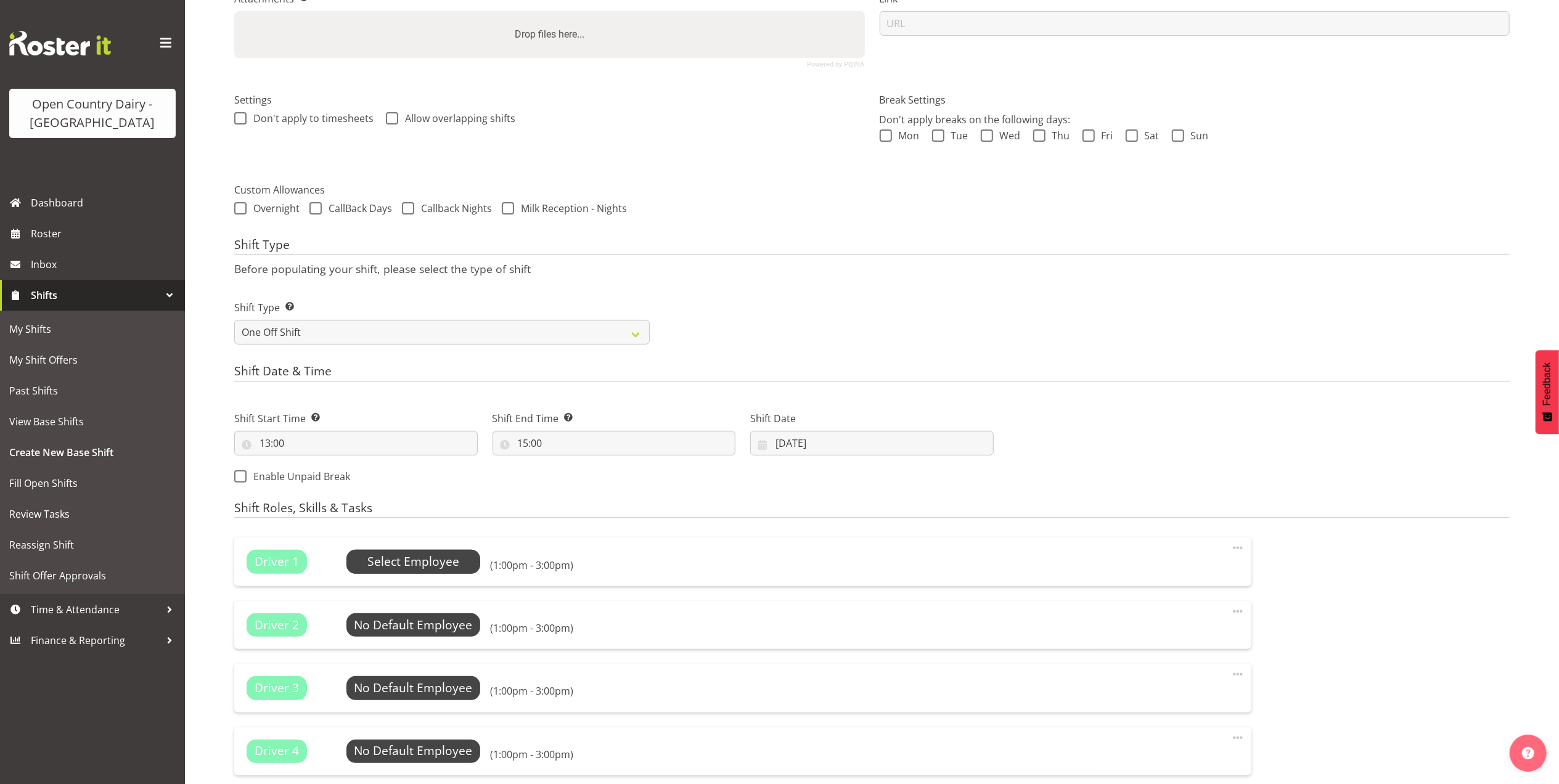
click at [420, 569] on span "Select Employee" at bounding box center [413, 561] width 92 height 18
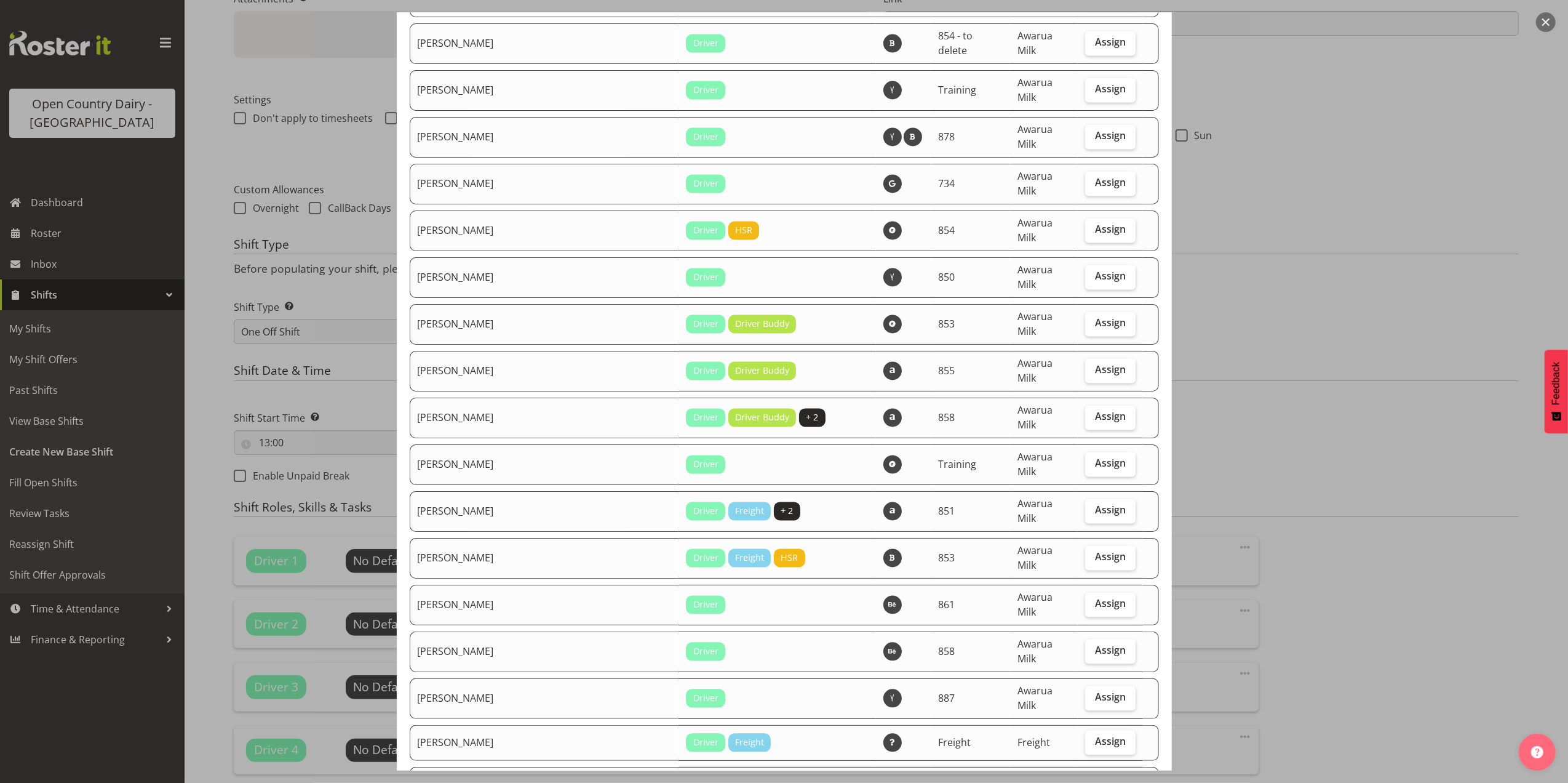
scroll to position [2427, 0]
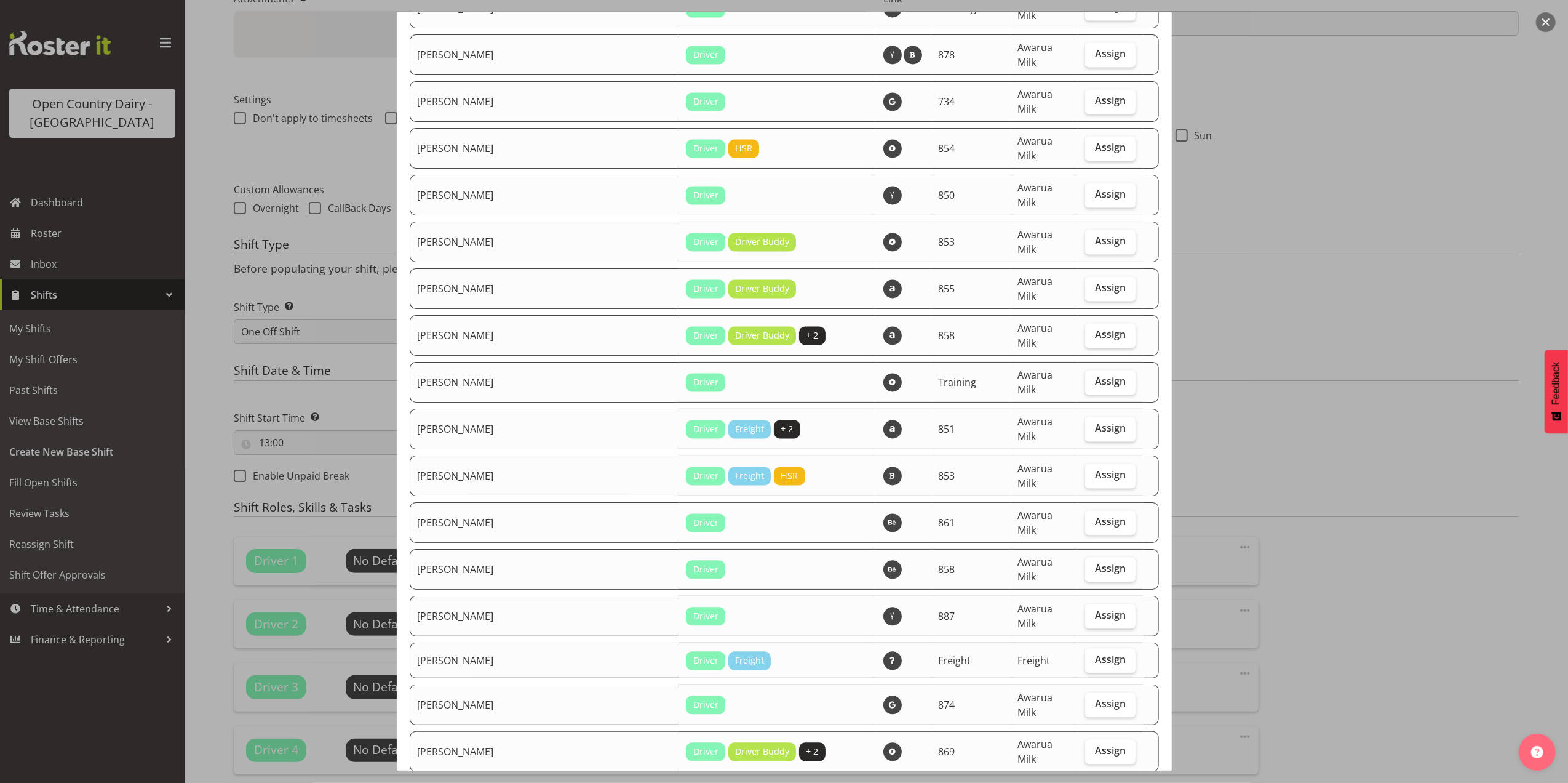
checkbox input "true"
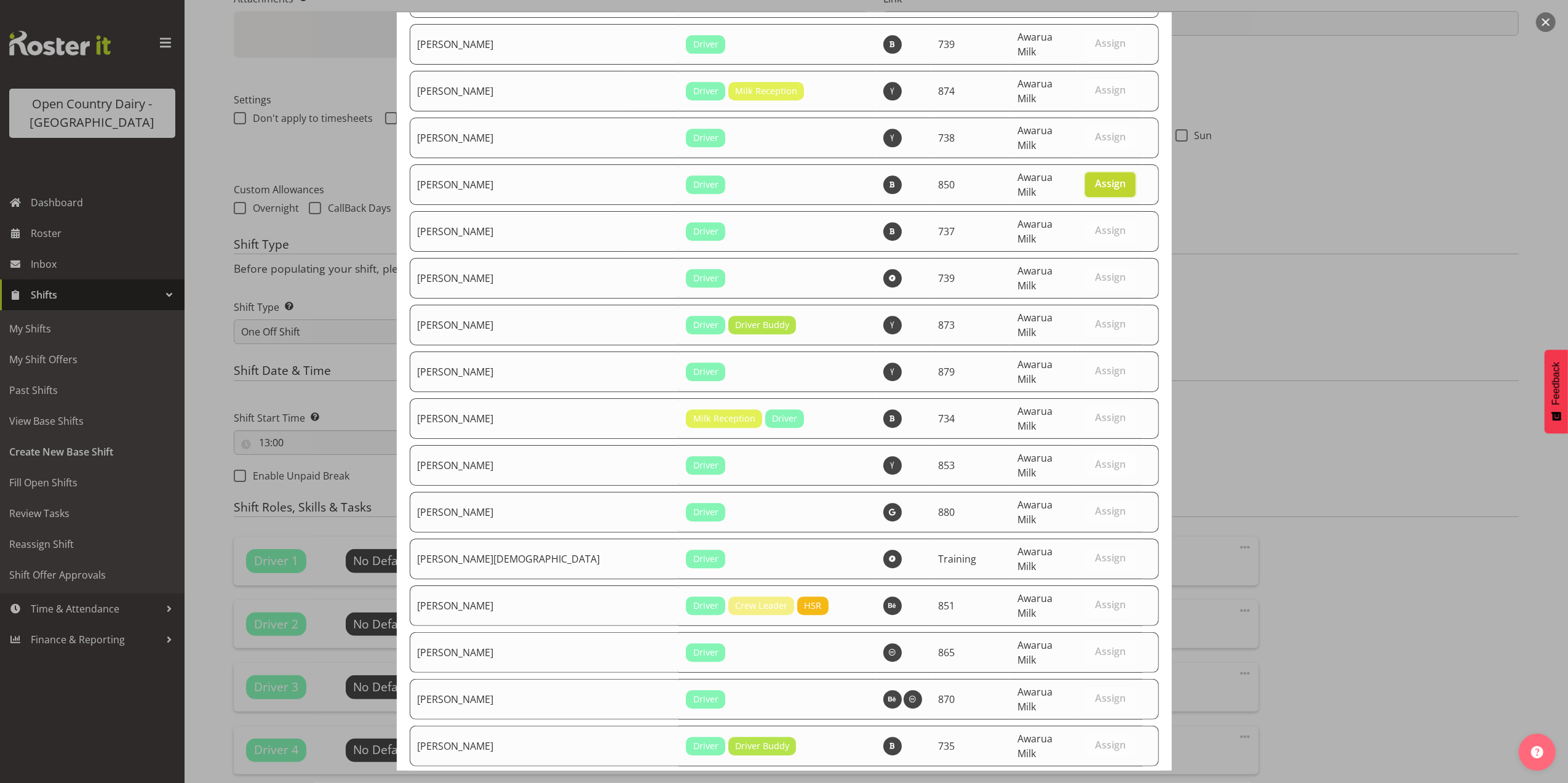
scroll to position [3330, 0]
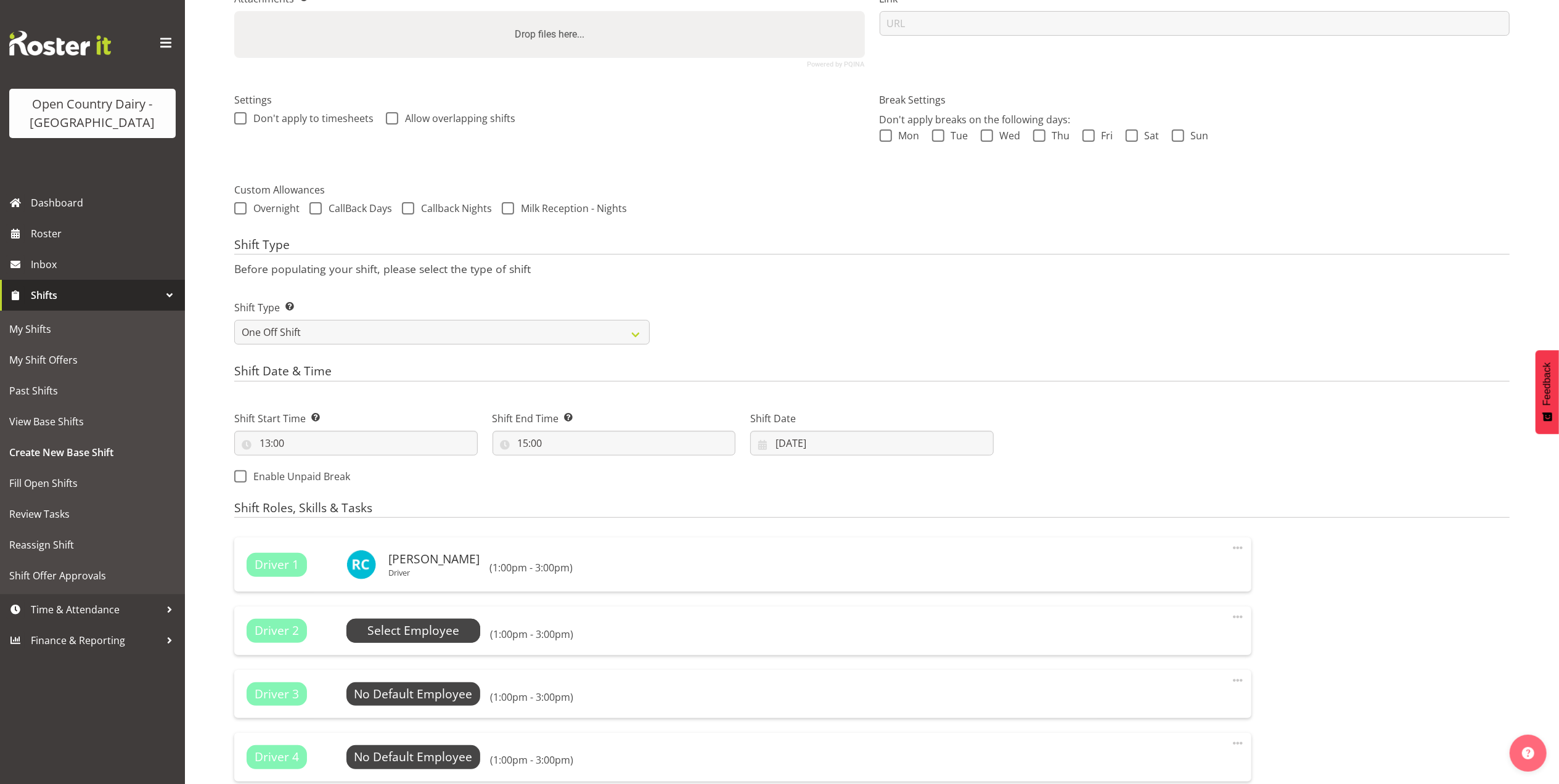
click at [403, 632] on span "Select Employee" at bounding box center [413, 630] width 92 height 18
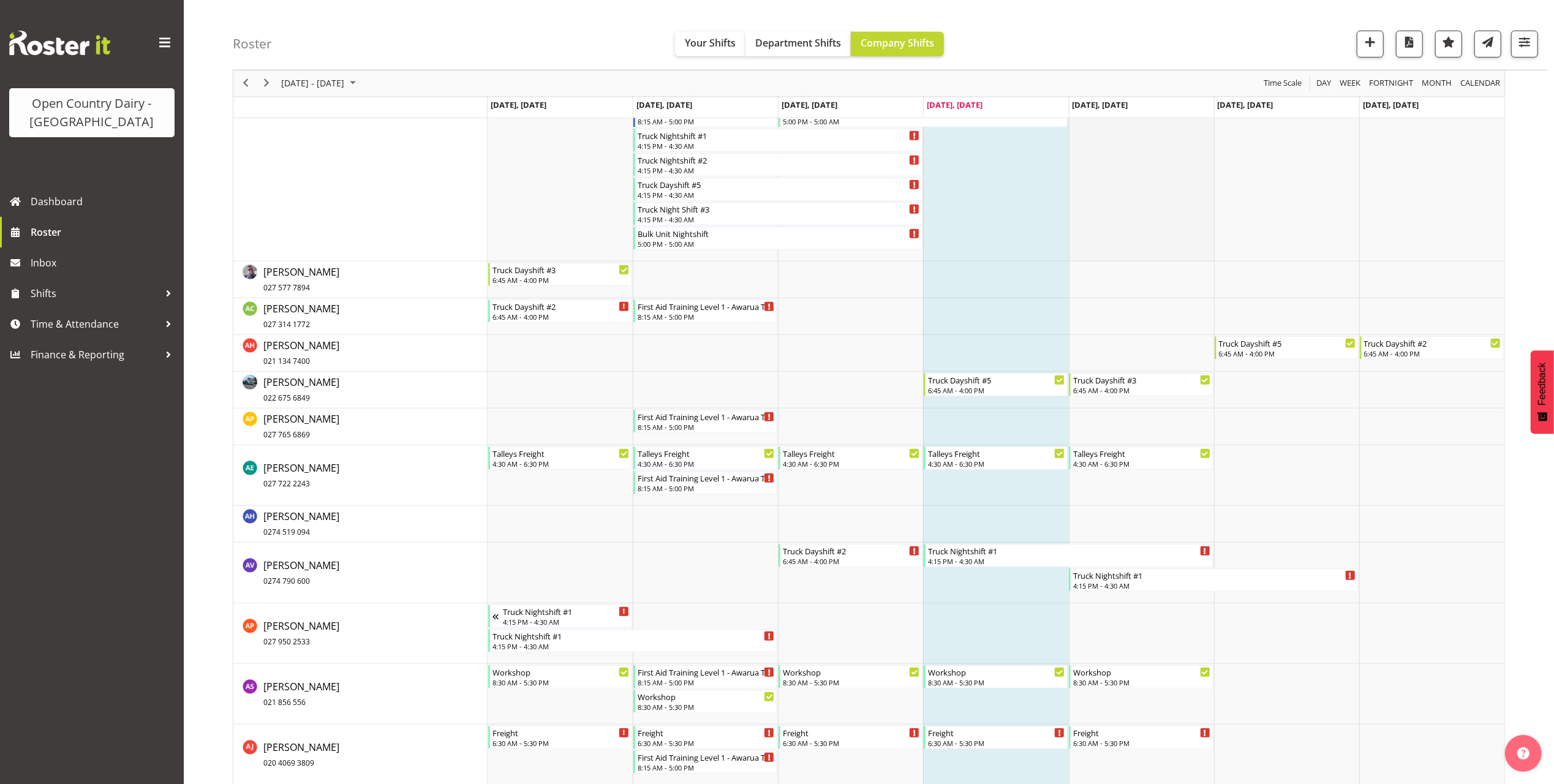
scroll to position [490, 0]
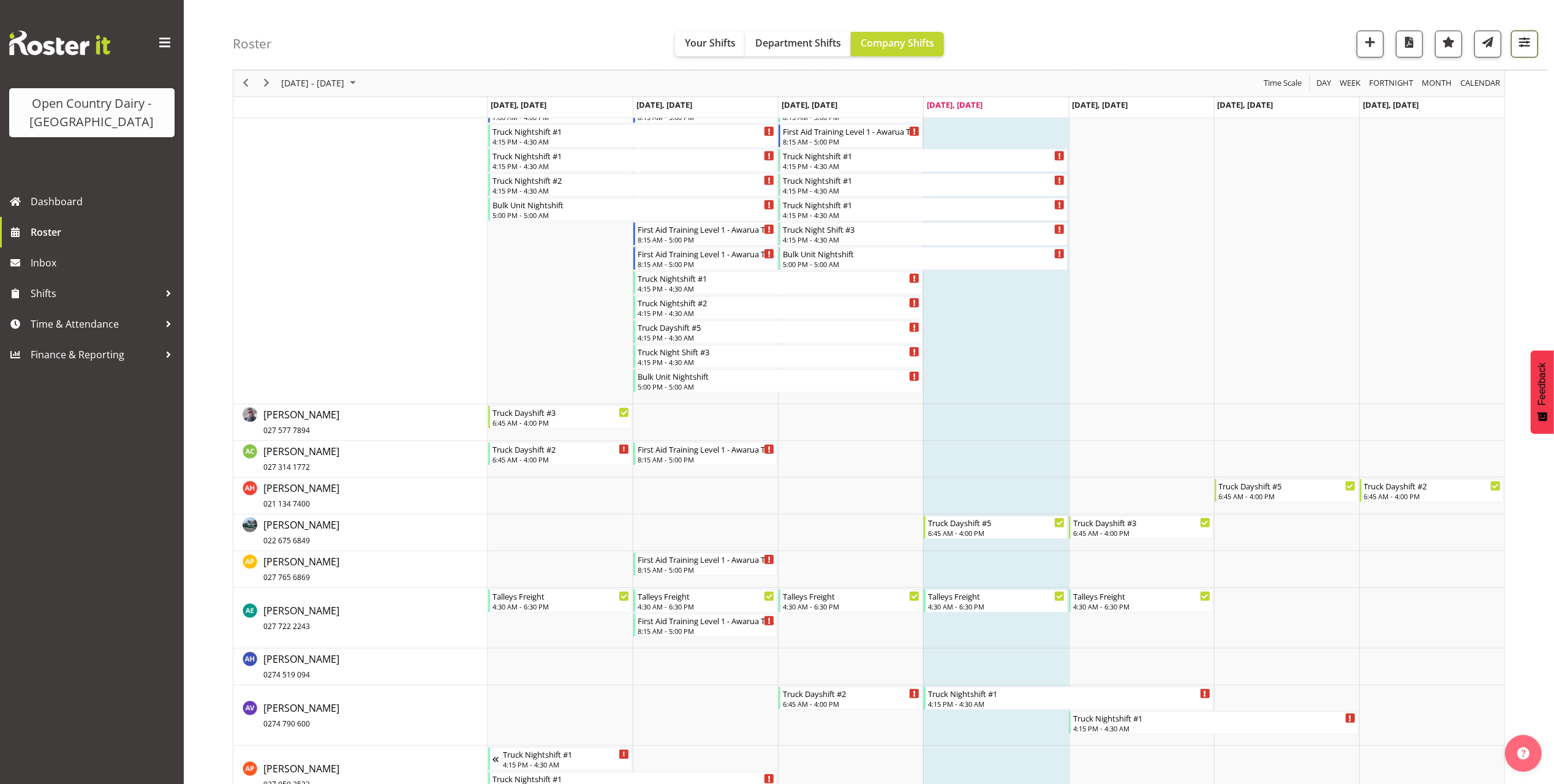
click at [1530, 47] on span "button" at bounding box center [1525, 42] width 16 height 16
drag, startPoint x: 1431, startPoint y: 265, endPoint x: 1432, endPoint y: 282, distance: 17.0
click at [1431, 265] on select "Staff Role Shift - Horizontal Shift - Vertical Staff - Location" at bounding box center [1447, 268] width 162 height 25
select select "shiftH"
click at [1367, 280] on select "Staff Role Shift - Horizontal Shift - Vertical Staff - Location" at bounding box center [1447, 268] width 162 height 25
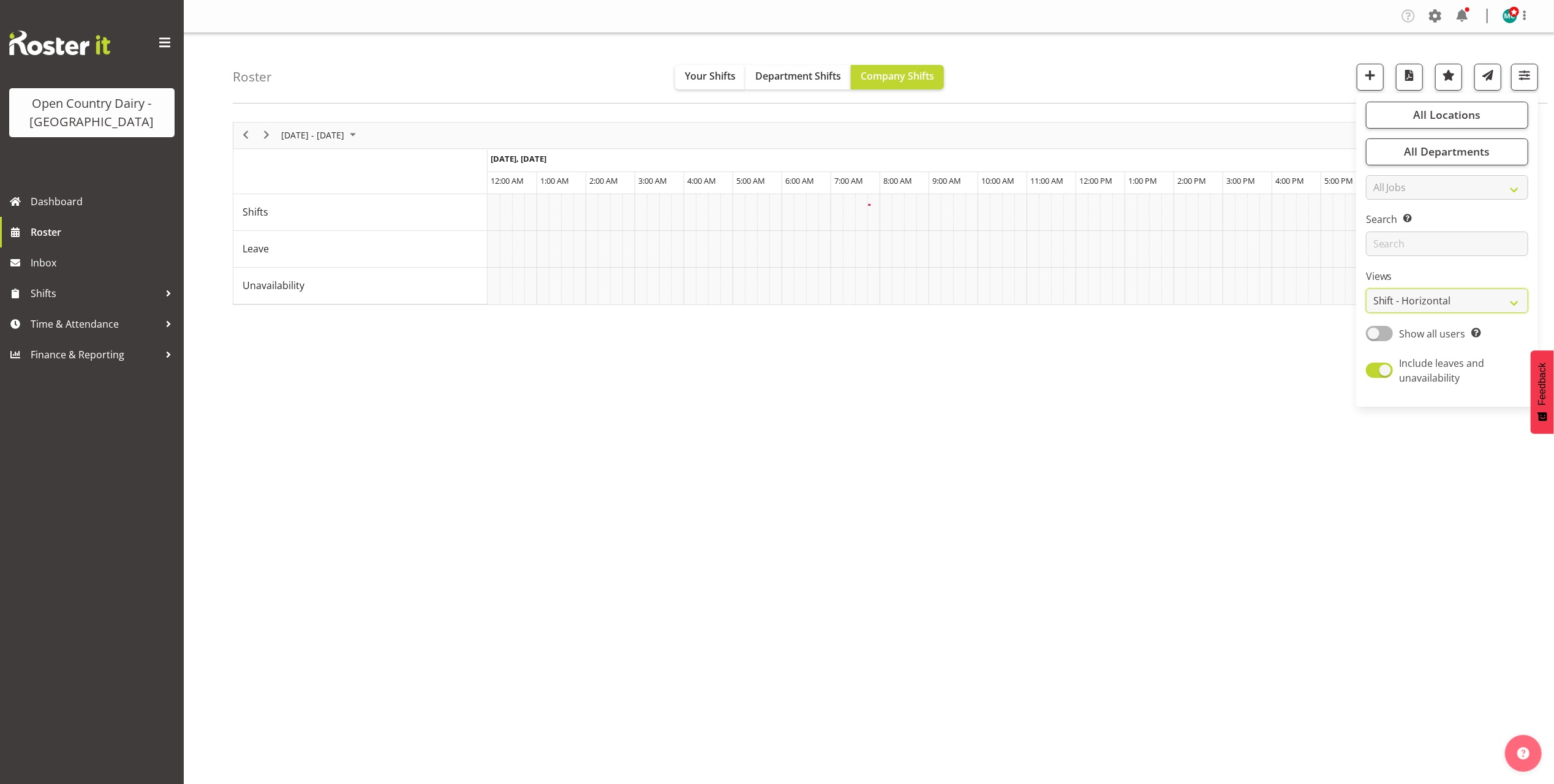
scroll to position [0, 0]
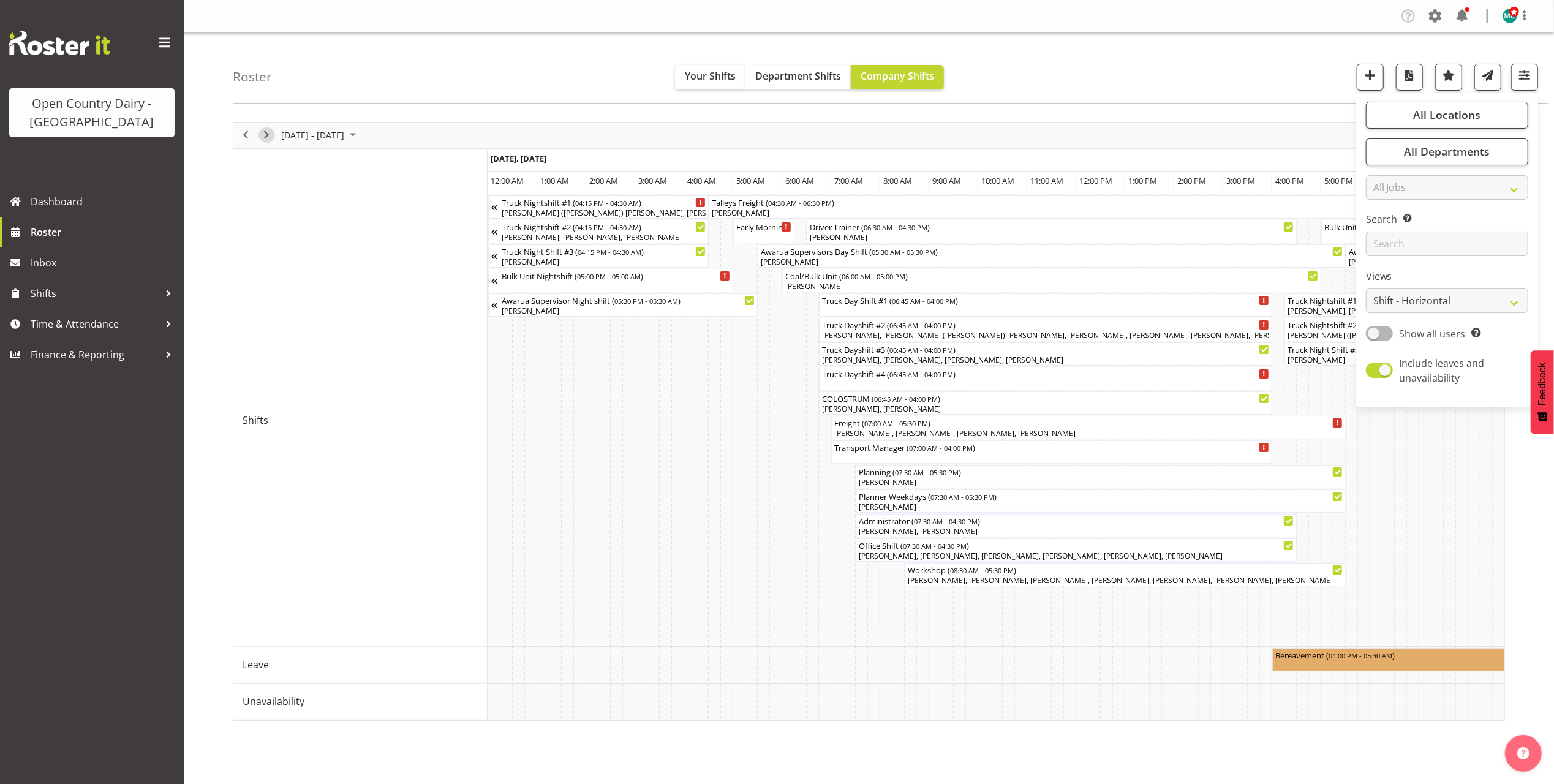
click at [264, 135] on span "Next" at bounding box center [266, 135] width 14 height 15
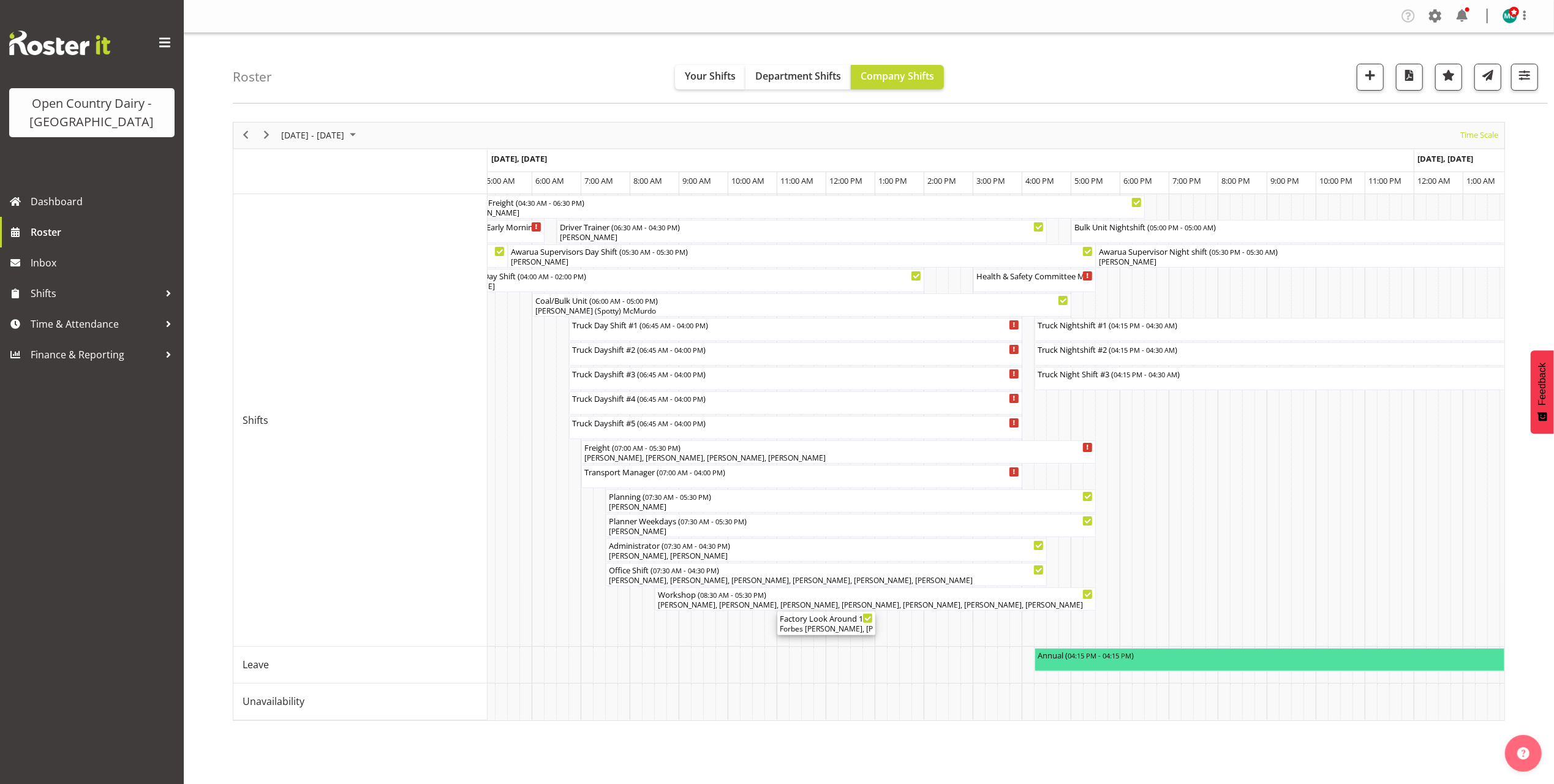
click at [809, 627] on div "Forbes [PERSON_NAME], [PERSON_NAME], [PERSON_NAME], [PERSON_NAME], [PERSON_NAME…" at bounding box center [826, 629] width 93 height 11
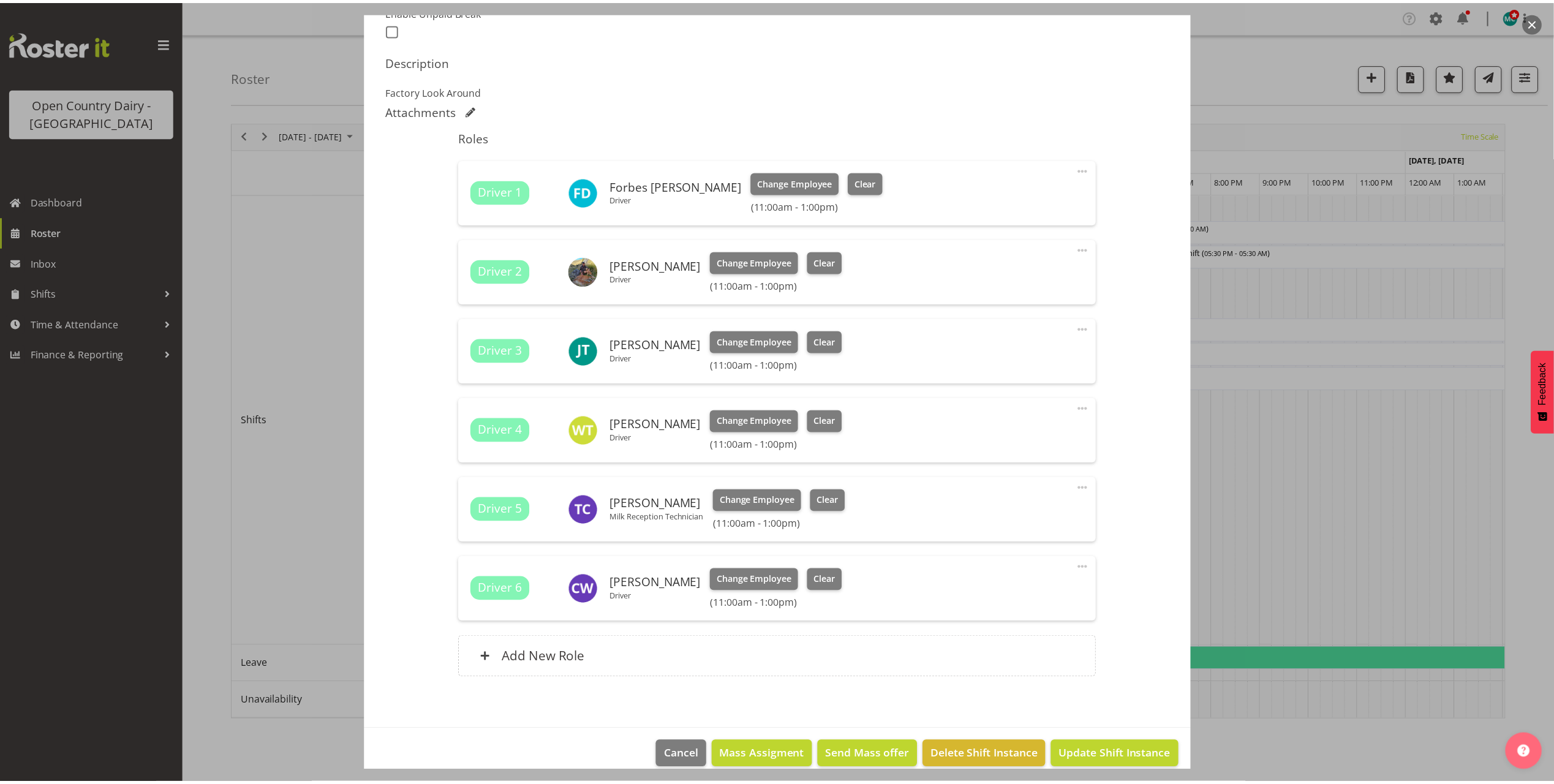
scroll to position [365, 0]
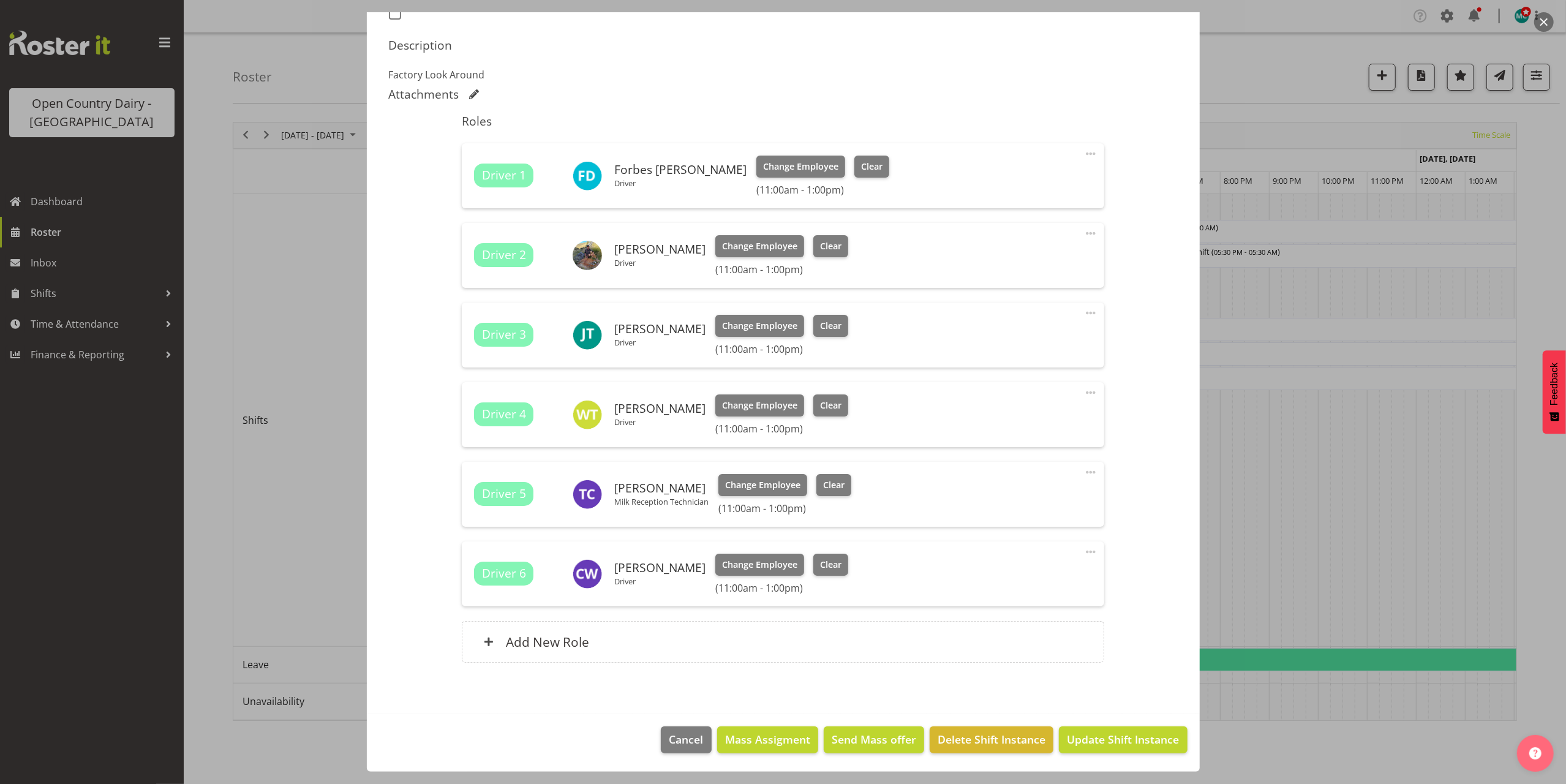
click at [1548, 18] on button "button" at bounding box center [1544, 21] width 20 height 20
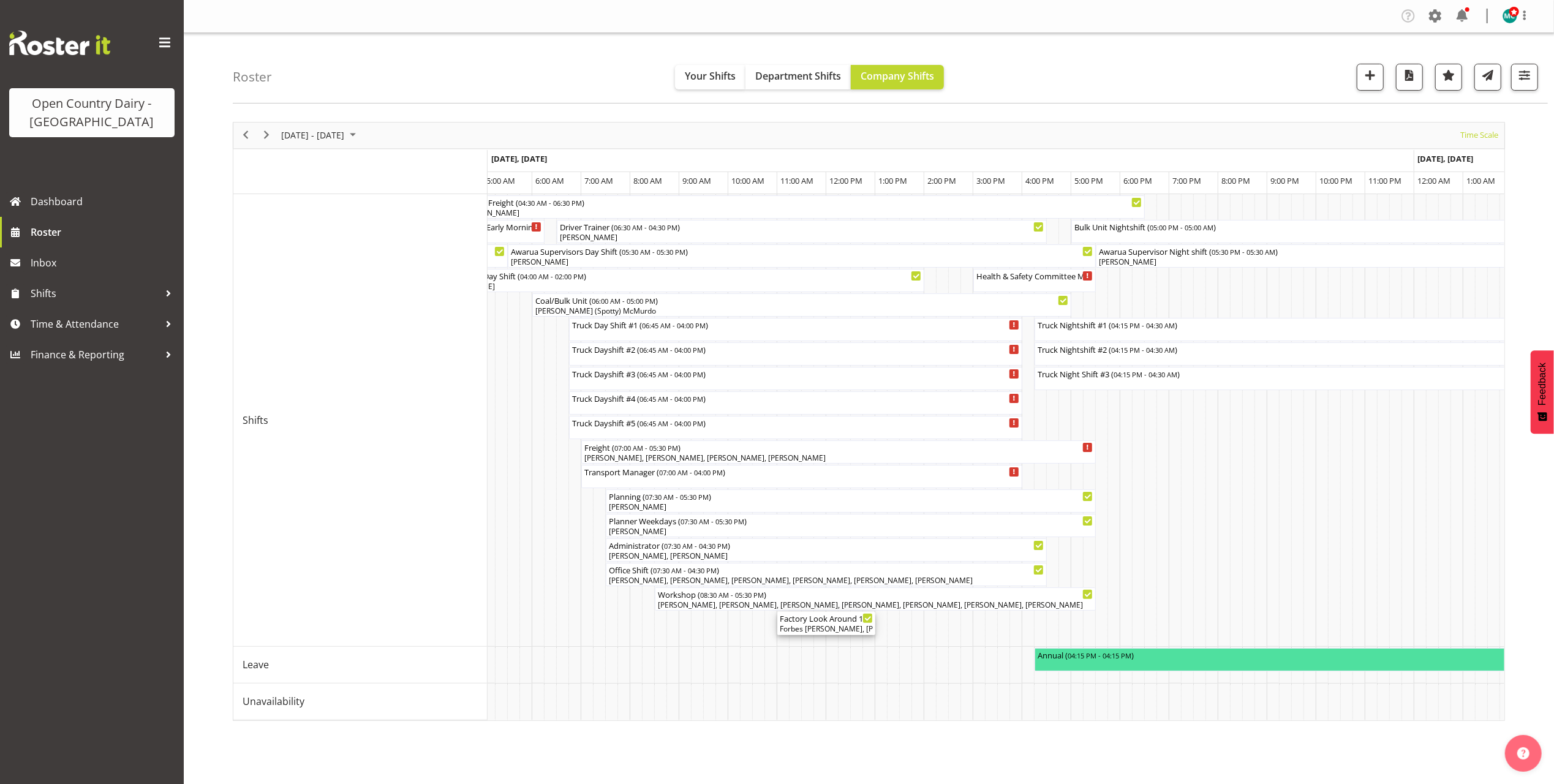
click at [826, 628] on div "Forbes O'Reilly, Carl Johnstone, Jack Townley, Warren Tempelman, Tracey Chittoc…" at bounding box center [826, 629] width 93 height 11
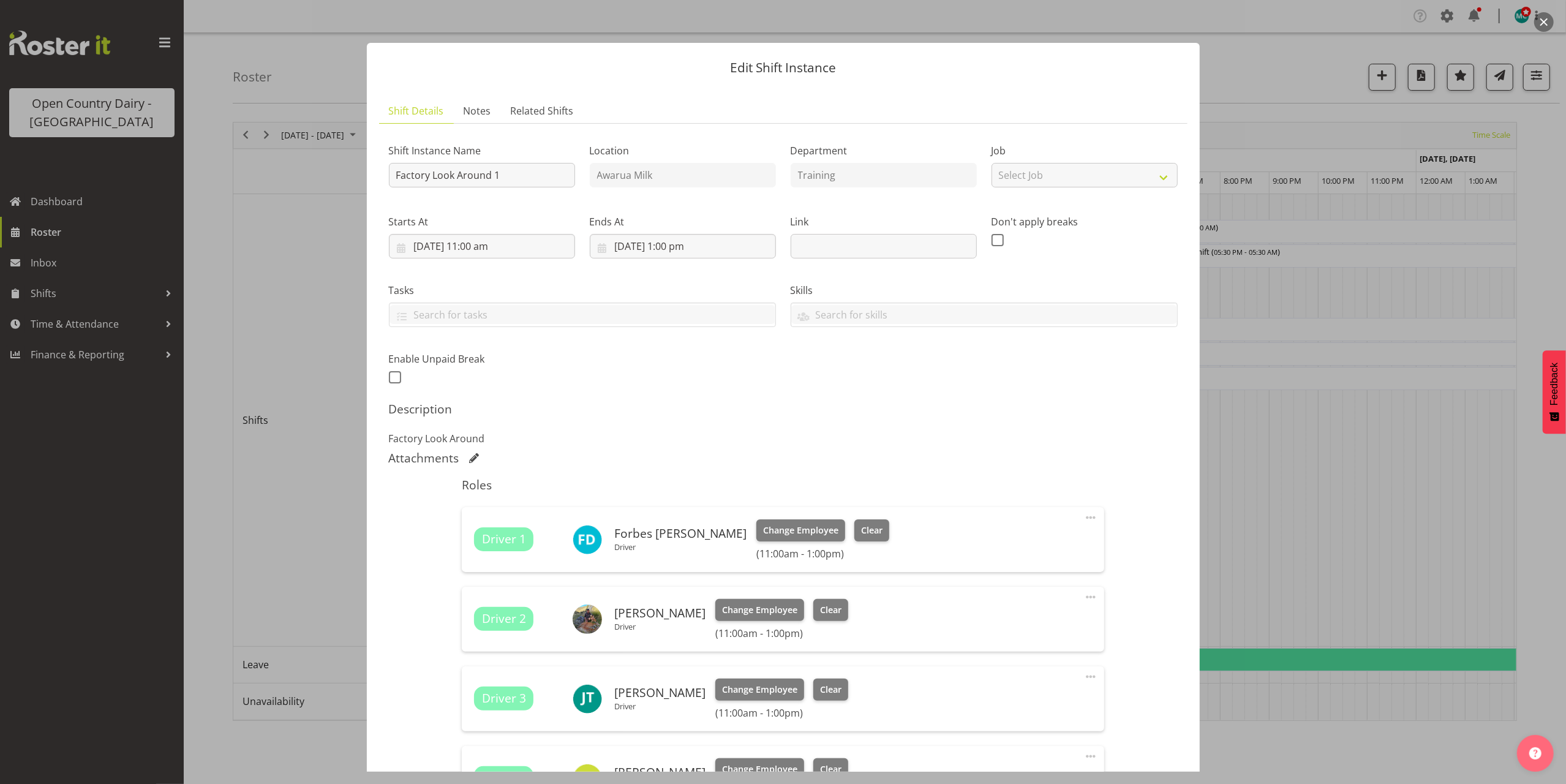
click at [1541, 18] on button "button" at bounding box center [1544, 21] width 20 height 20
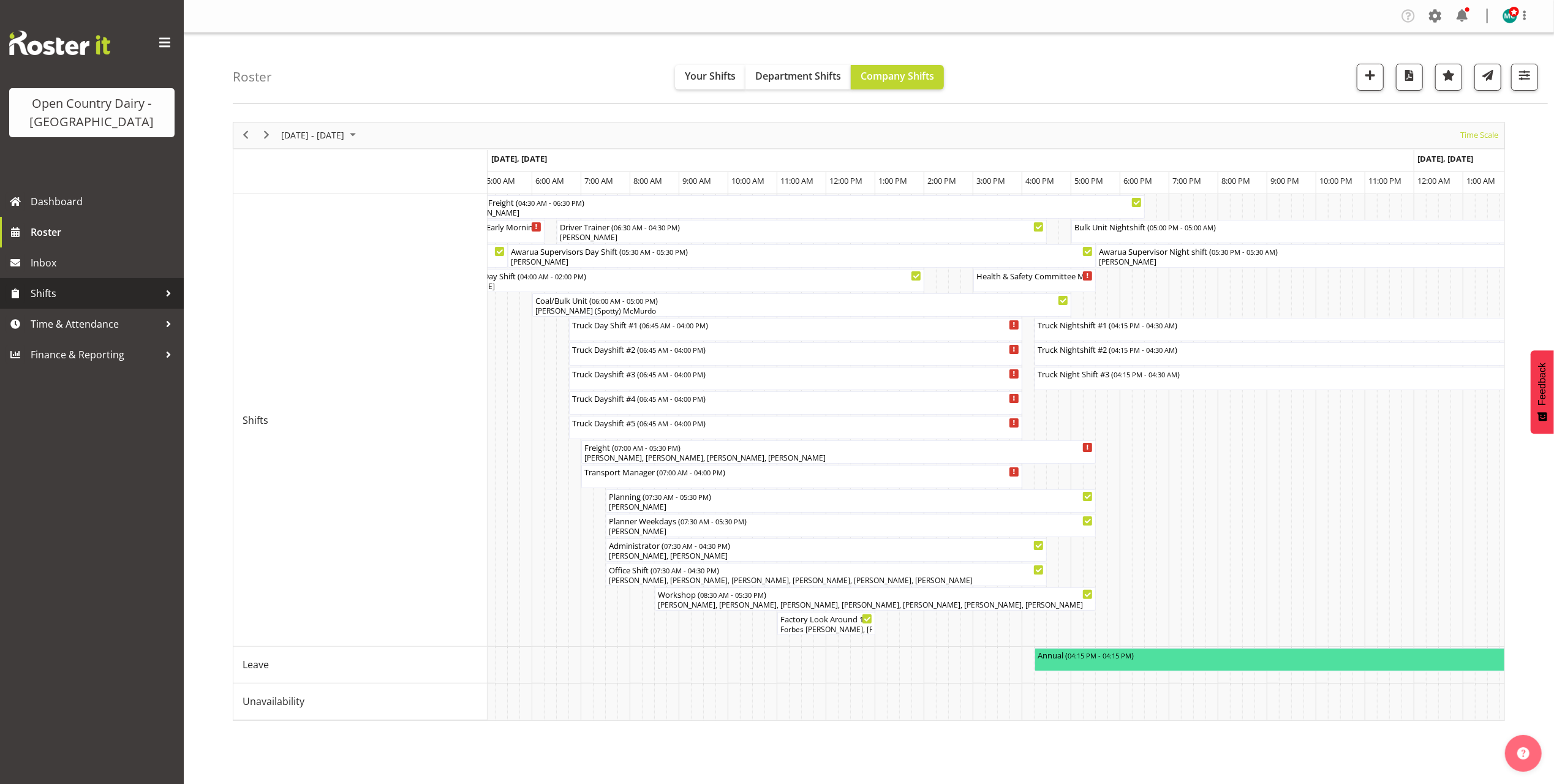
click at [42, 296] on span "Shifts" at bounding box center [95, 293] width 129 height 18
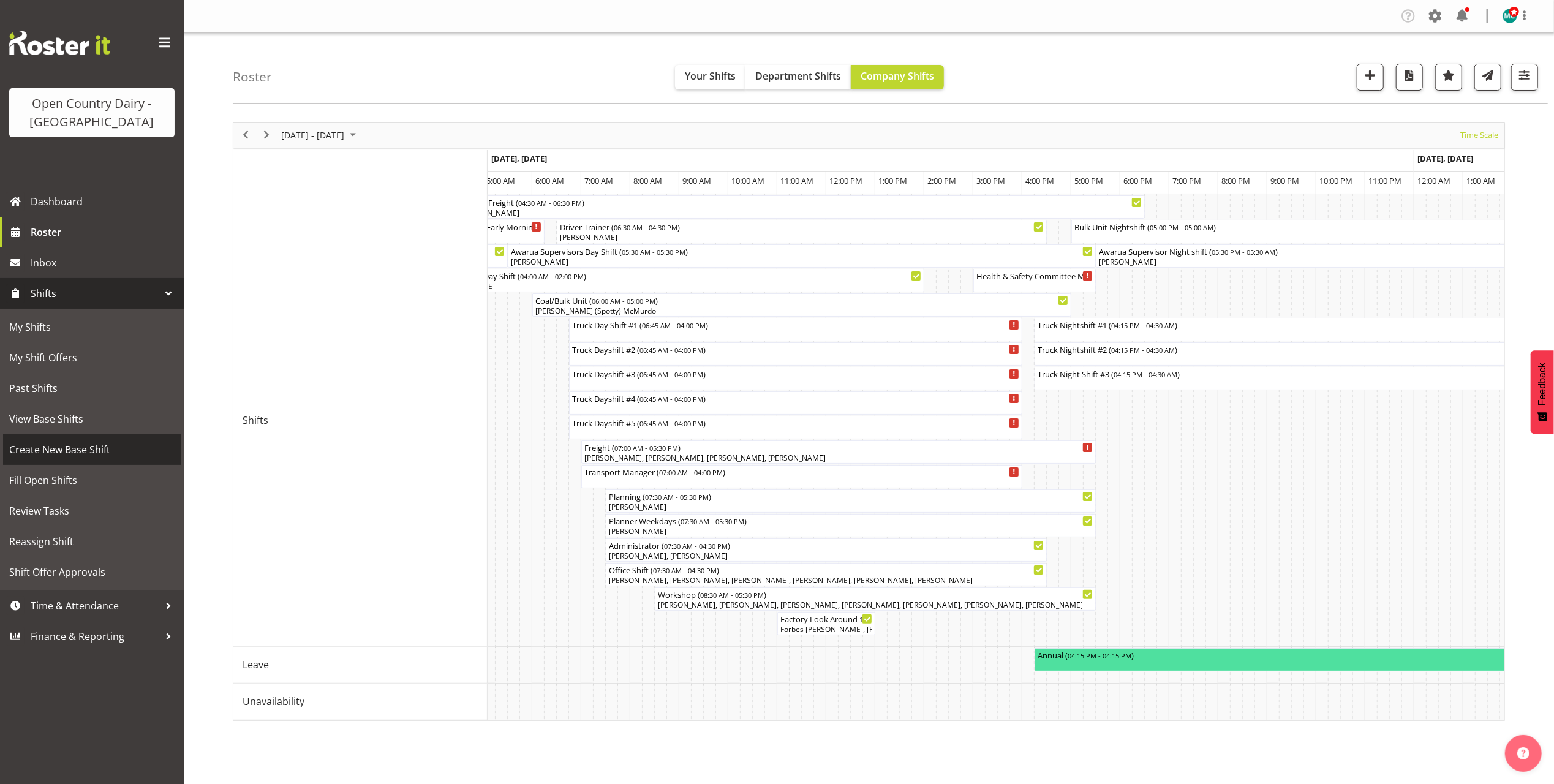
click at [37, 449] on span "Create New Base Shift" at bounding box center [92, 449] width 166 height 18
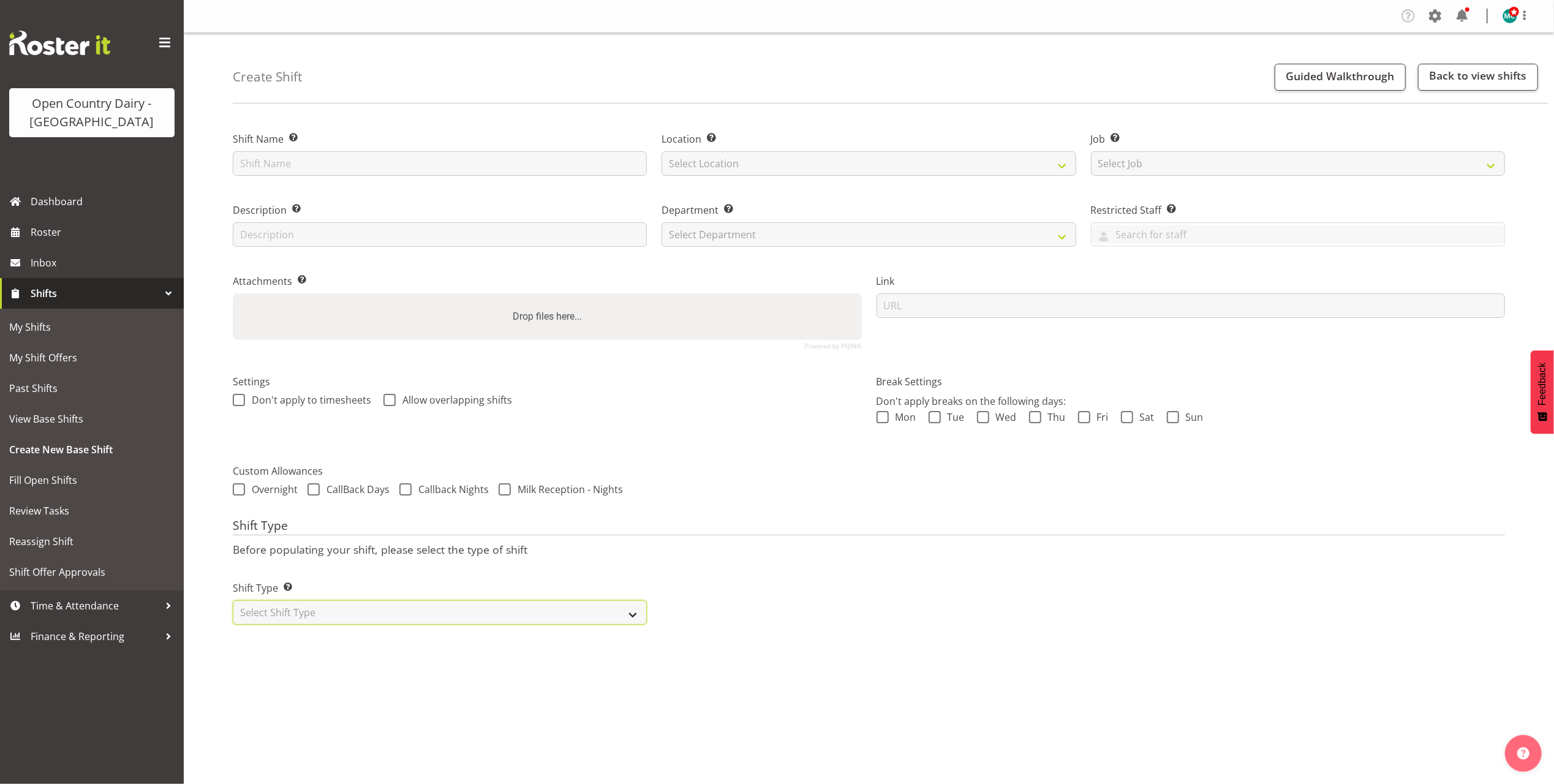
click at [439, 620] on select "Select Shift Type One Off Shift Recurring Shift Rotating Shift" at bounding box center [439, 612] width 414 height 25
select select "one_off"
click at [232, 602] on select "Select Shift Type One Off Shift Recurring Shift Rotating Shift" at bounding box center [439, 612] width 414 height 25
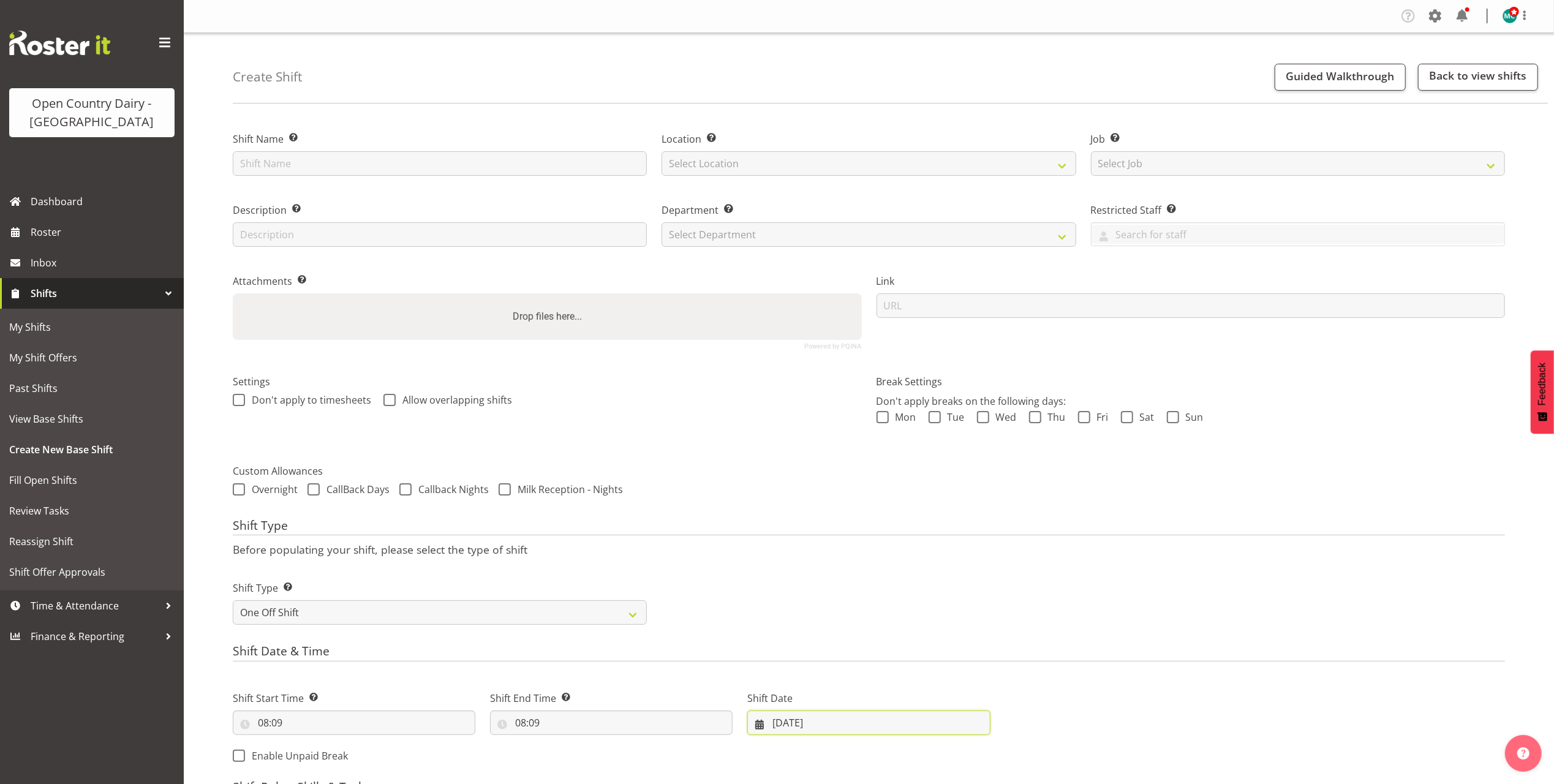
click at [814, 723] on input "[DATE]" at bounding box center [869, 723] width 243 height 25
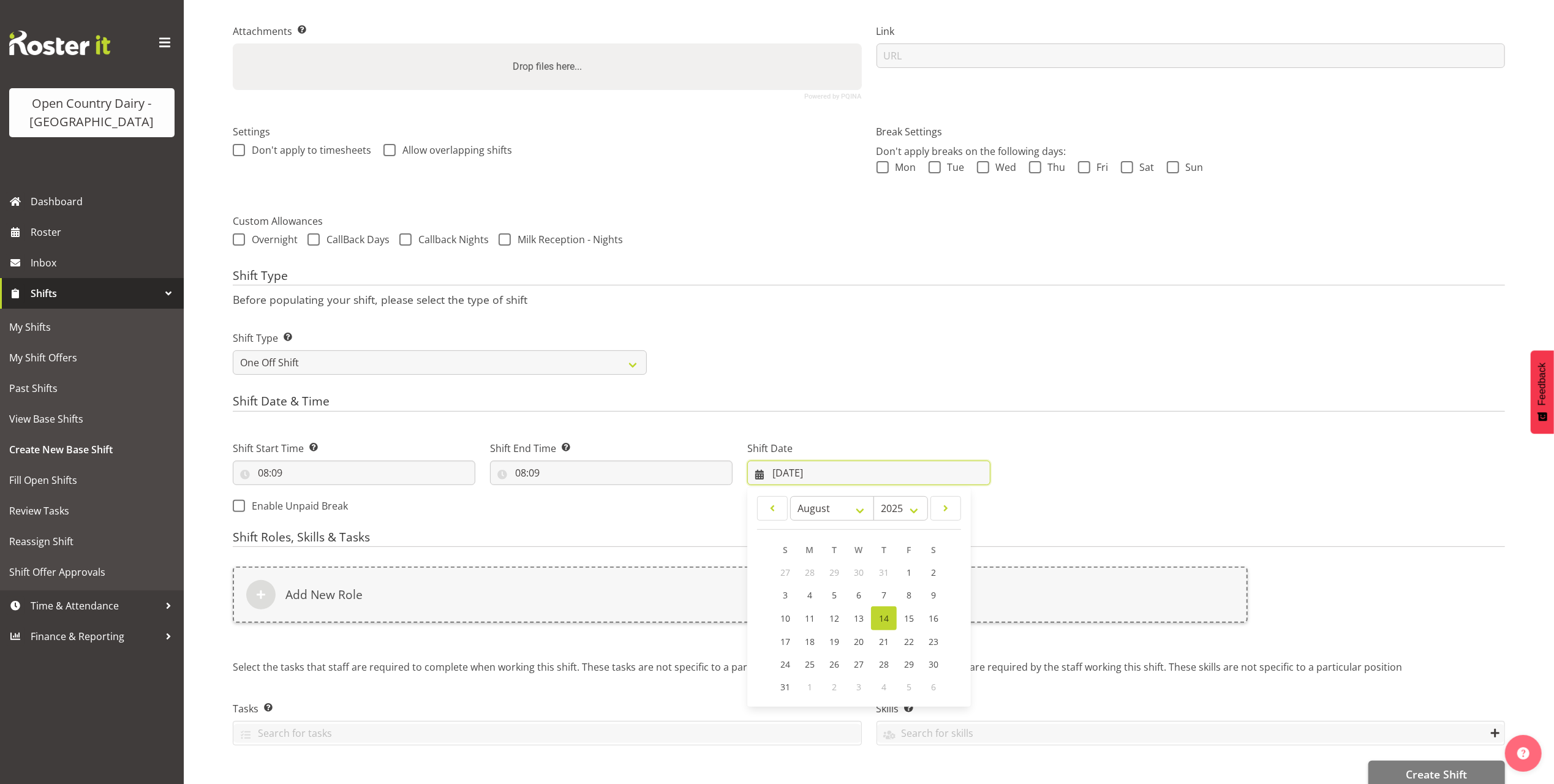
scroll to position [278, 0]
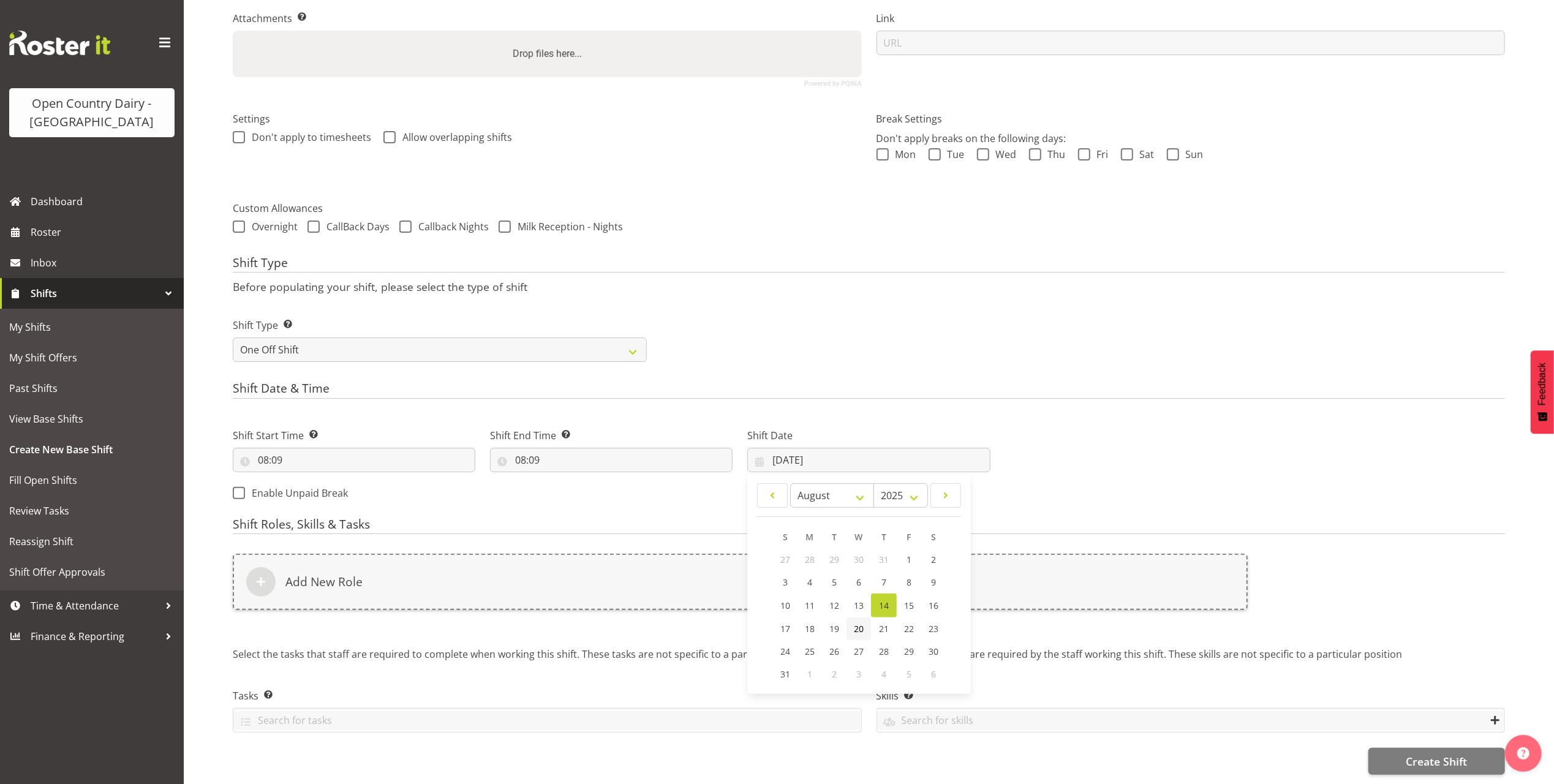
click at [861, 623] on span "20" at bounding box center [859, 629] width 10 height 12
type input "[DATE]"
click at [260, 447] on input "08:09" at bounding box center [353, 459] width 243 height 25
click at [326, 479] on select "00 01 02 03 04 05 06 07 08 09 10 11 12 13 14 15 16 17 18 19 20 21 22 23" at bounding box center [316, 491] width 28 height 25
select select "13"
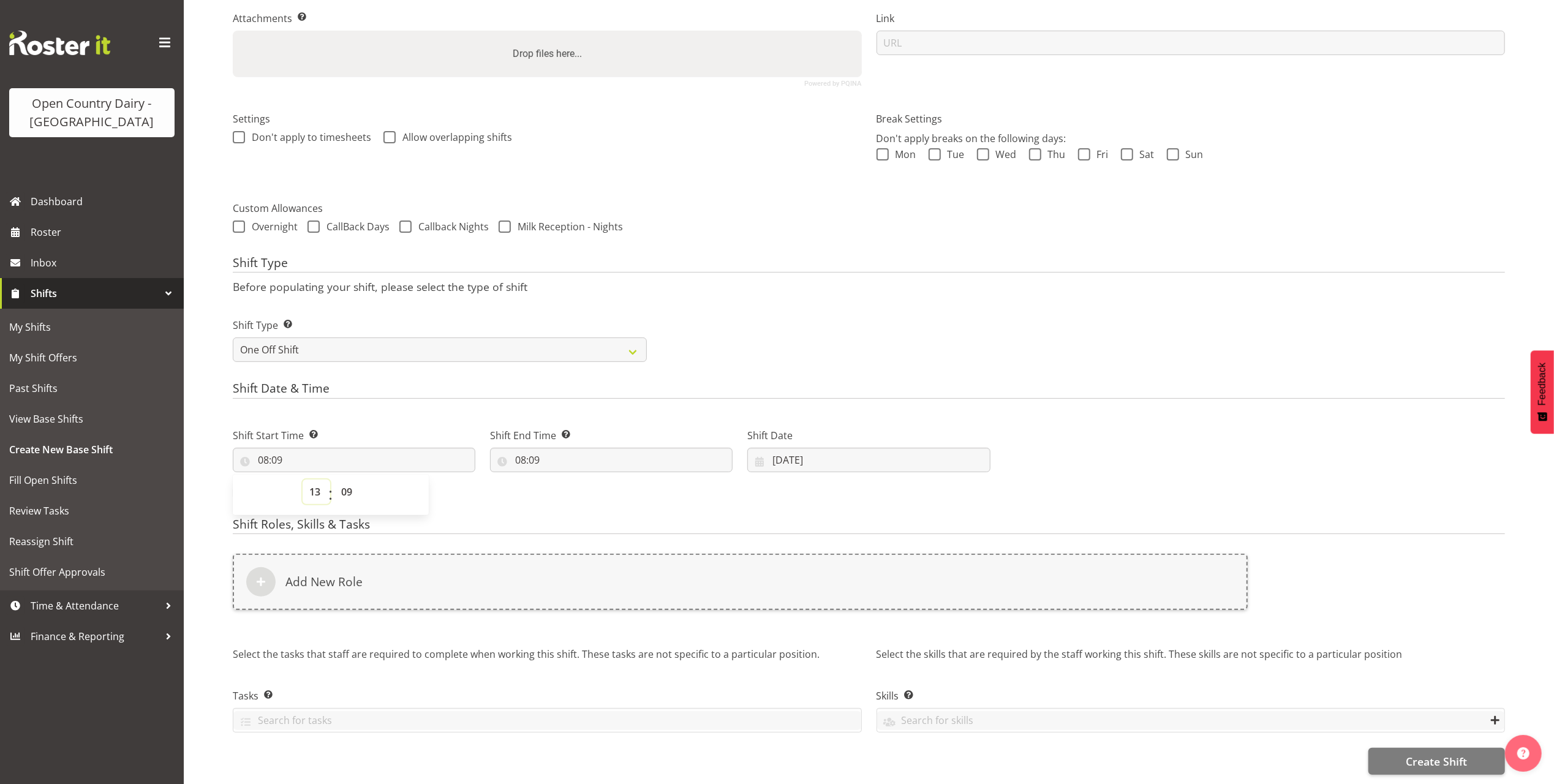
click at [303, 479] on select "00 01 02 03 04 05 06 07 08 09 10 11 12 13 14 15 16 17 18 19 20 21 22 23" at bounding box center [316, 491] width 28 height 25
type input "13:09"
click at [346, 480] on select "00 01 02 03 04 05 06 07 08 09 10 11 12 13 14 15 16 17 18 19 20 21 22 23 24 25 2…" at bounding box center [348, 491] width 28 height 25
select select "0"
click at [334, 479] on select "00 01 02 03 04 05 06 07 08 09 10 11 12 13 14 15 16 17 18 19 20 21 22 23 24 25 2…" at bounding box center [348, 491] width 28 height 25
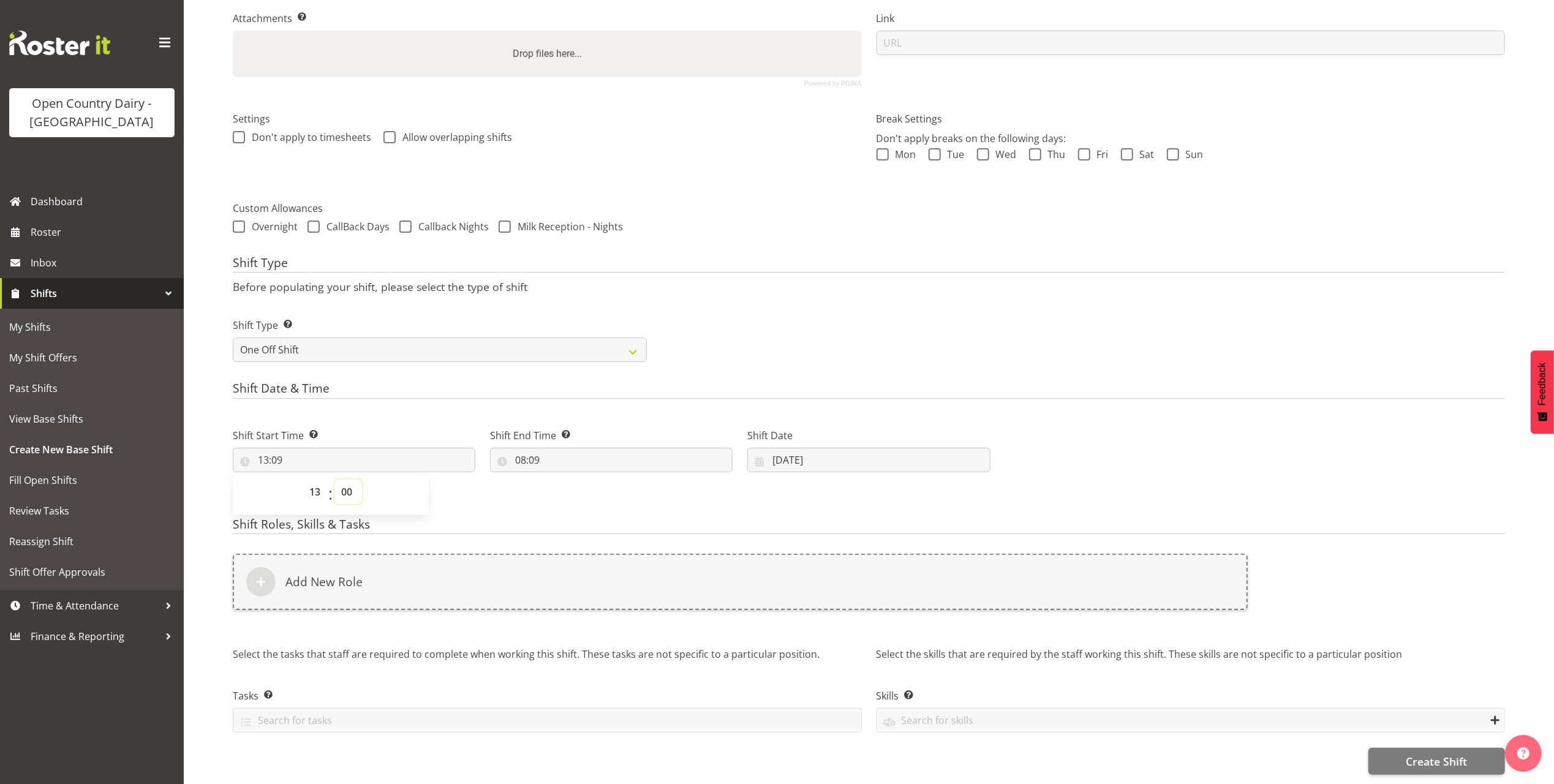
type input "13:00"
click at [525, 448] on input "08:09" at bounding box center [611, 459] width 243 height 25
click at [568, 482] on select "00 01 02 03 04 05 06 07 08 09 10 11 12 13 14 15 16 17 18 19 20 21 22 23" at bounding box center [573, 491] width 28 height 25
select select "15"
click at [560, 479] on select "00 01 02 03 04 05 06 07 08 09 10 11 12 13 14 15 16 17 18 19 20 21 22 23" at bounding box center [573, 491] width 28 height 25
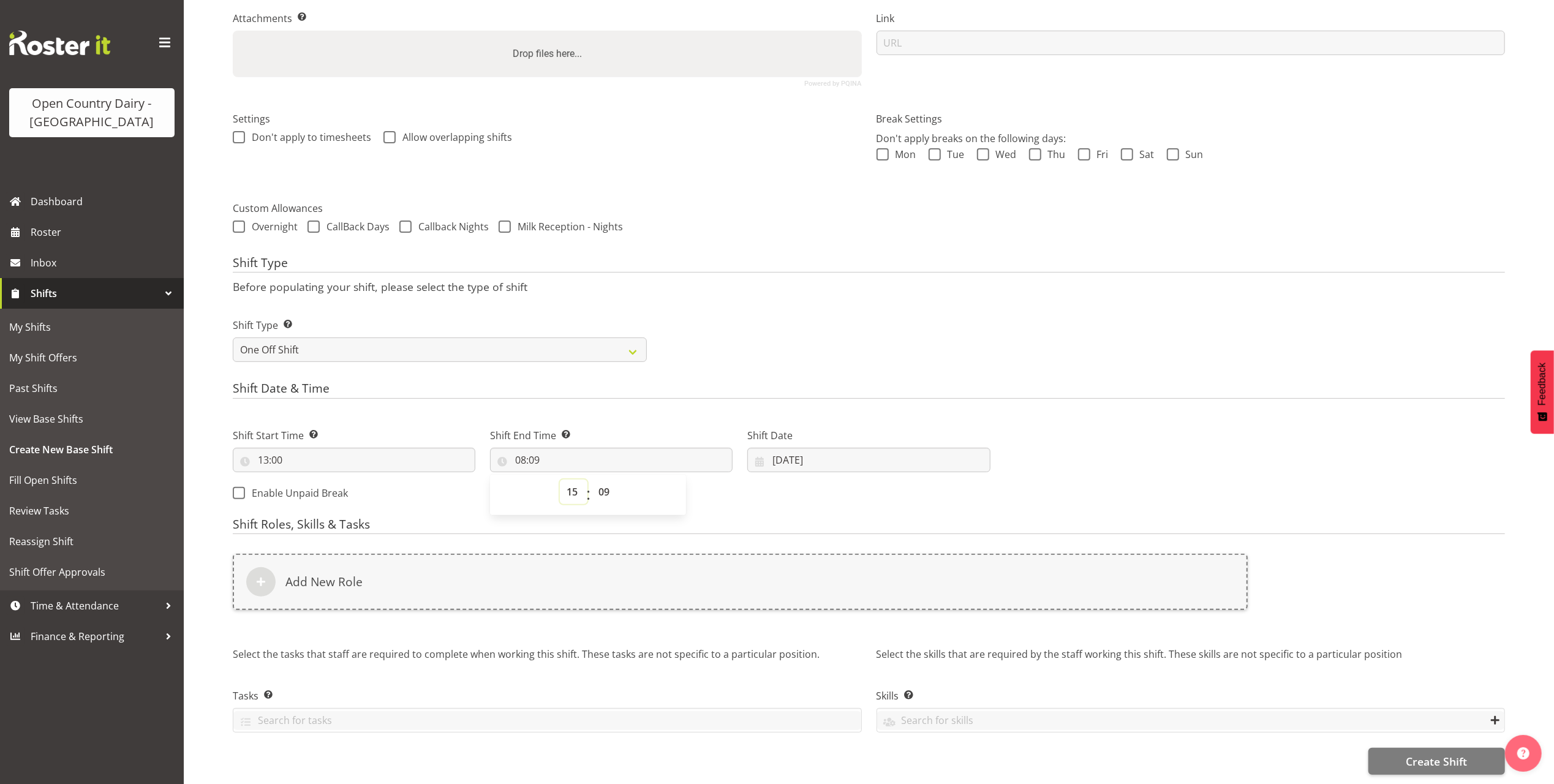
type input "15:09"
drag, startPoint x: 603, startPoint y: 477, endPoint x: 607, endPoint y: 466, distance: 11.7
click at [603, 479] on select "00 01 02 03 04 05 06 07 08 09 10 11 12 13 14 15 16 17 18 19 20 21 22 23 24 25 2…" at bounding box center [605, 491] width 28 height 25
select select "0"
click at [592, 479] on select "00 01 02 03 04 05 06 07 08 09 10 11 12 13 14 15 16 17 18 19 20 21 22 23 24 25 2…" at bounding box center [605, 491] width 28 height 25
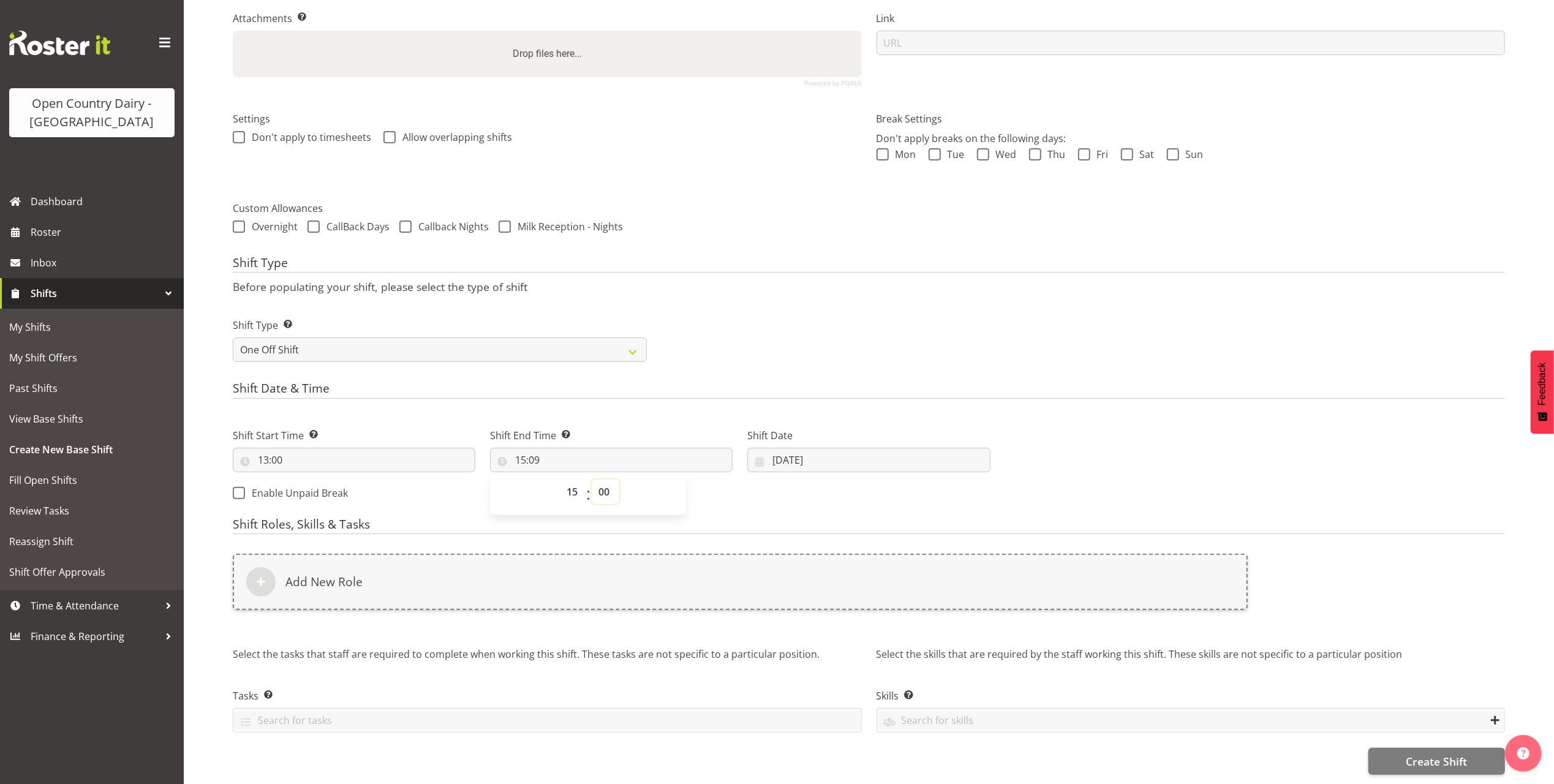
type input "15:00"
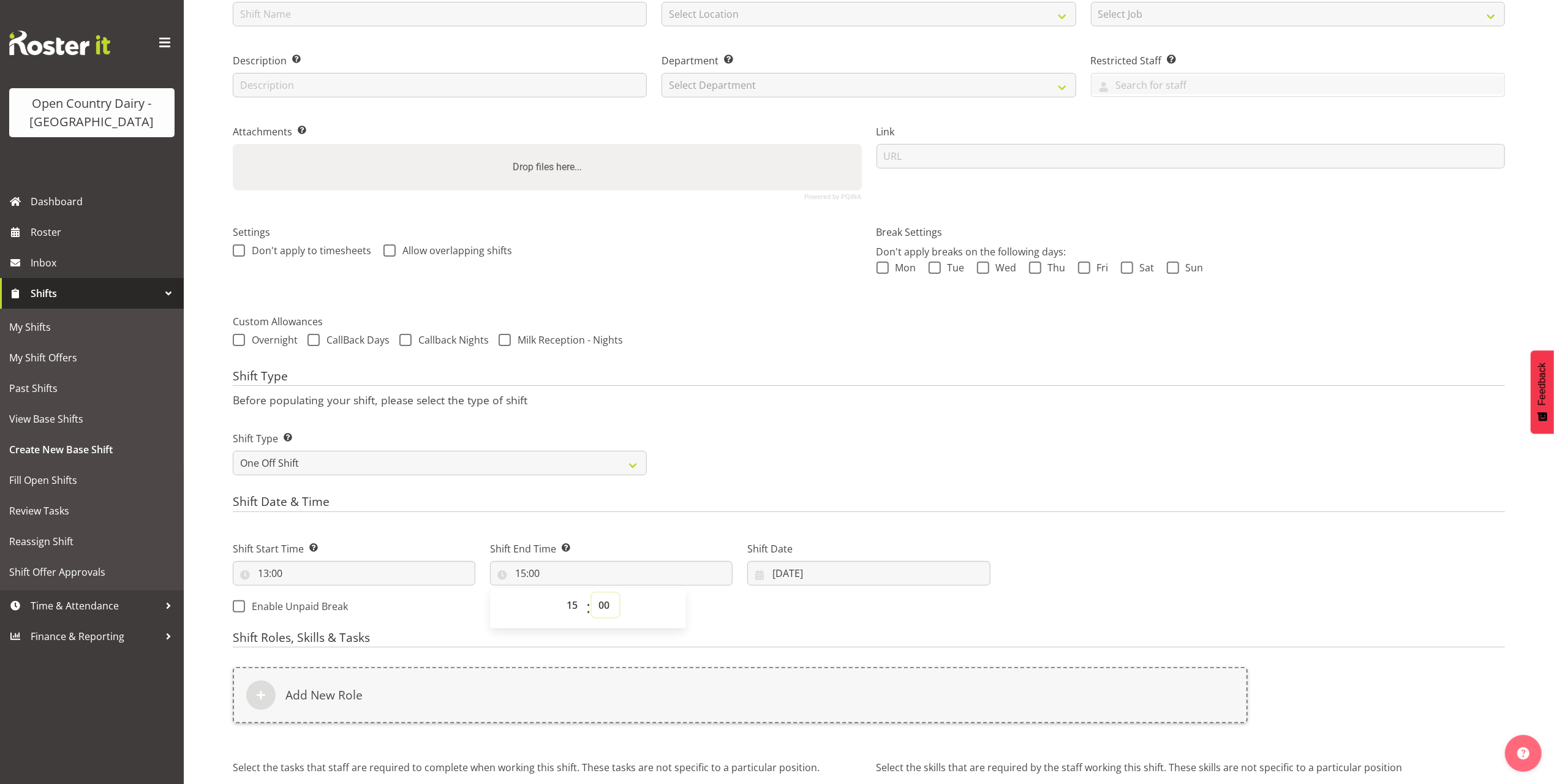
scroll to position [0, 0]
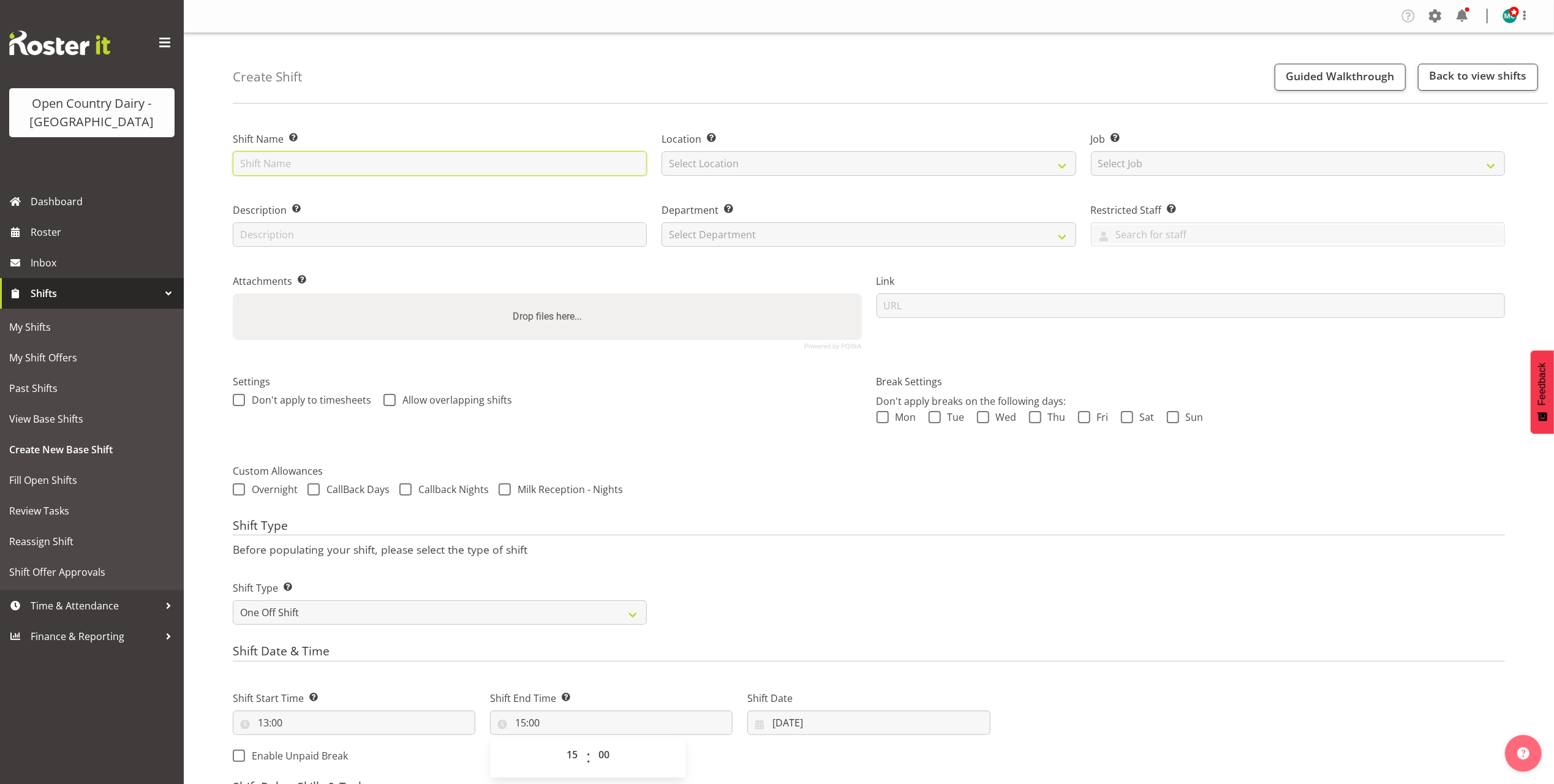
click at [428, 158] on input "text" at bounding box center [439, 163] width 414 height 25
type input "Factory Look Around 2"
select select "988"
type input "Factory Look Around"
click at [1088, 530] on h4 "Shift Type" at bounding box center [869, 528] width 1272 height 18
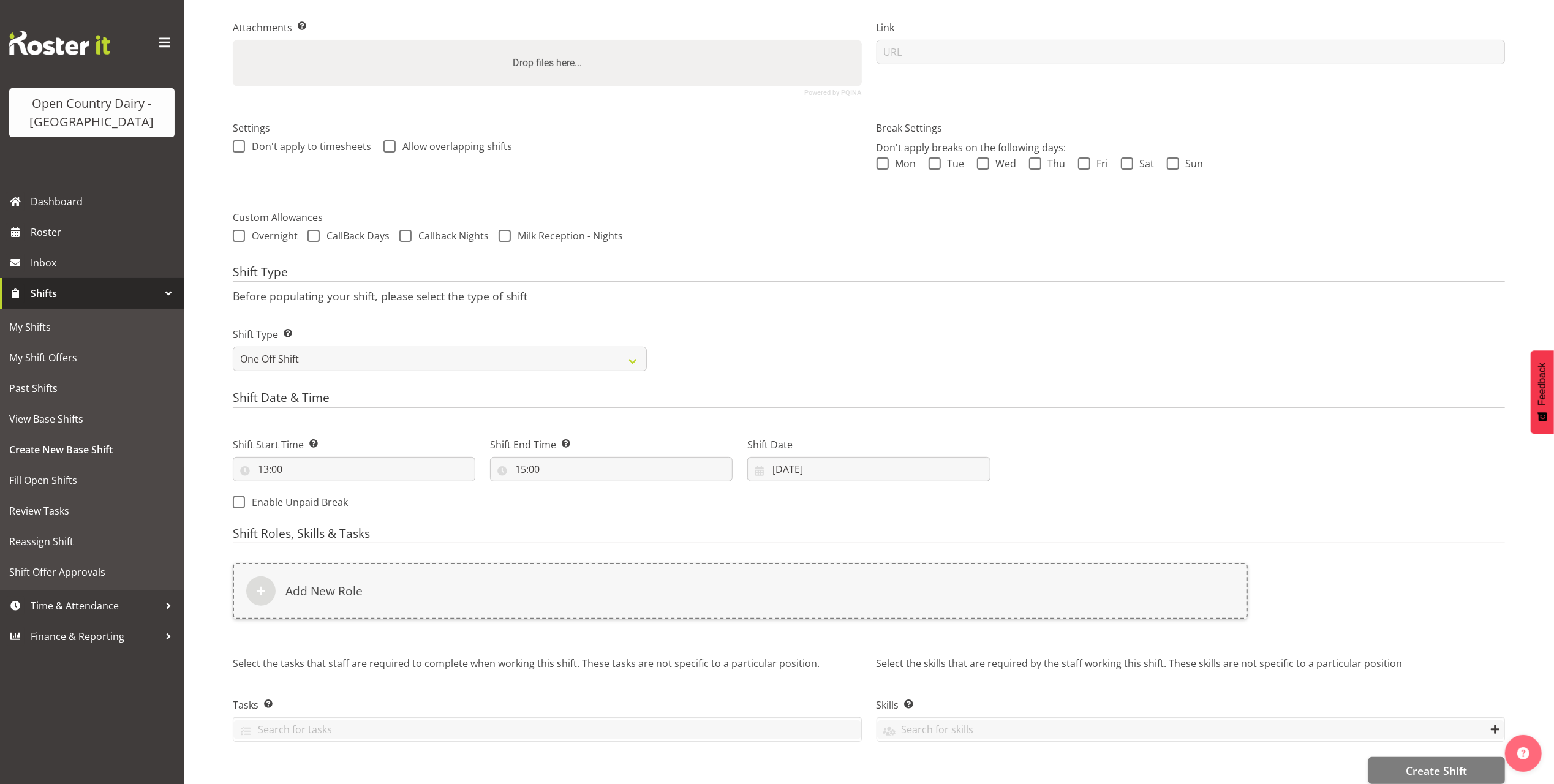
scroll to position [278, 0]
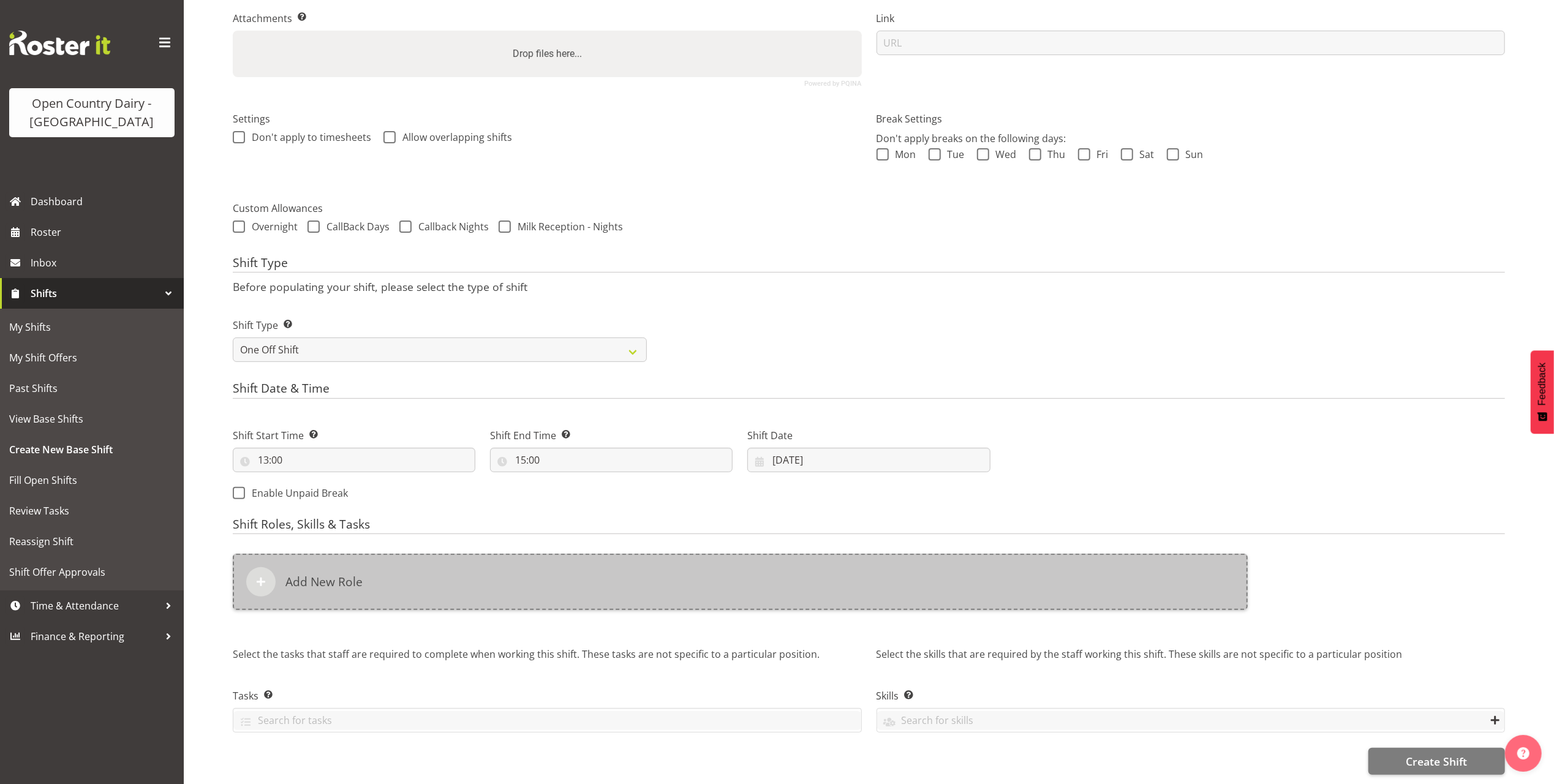
click at [342, 560] on div "Add New Role" at bounding box center [740, 582] width 1015 height 57
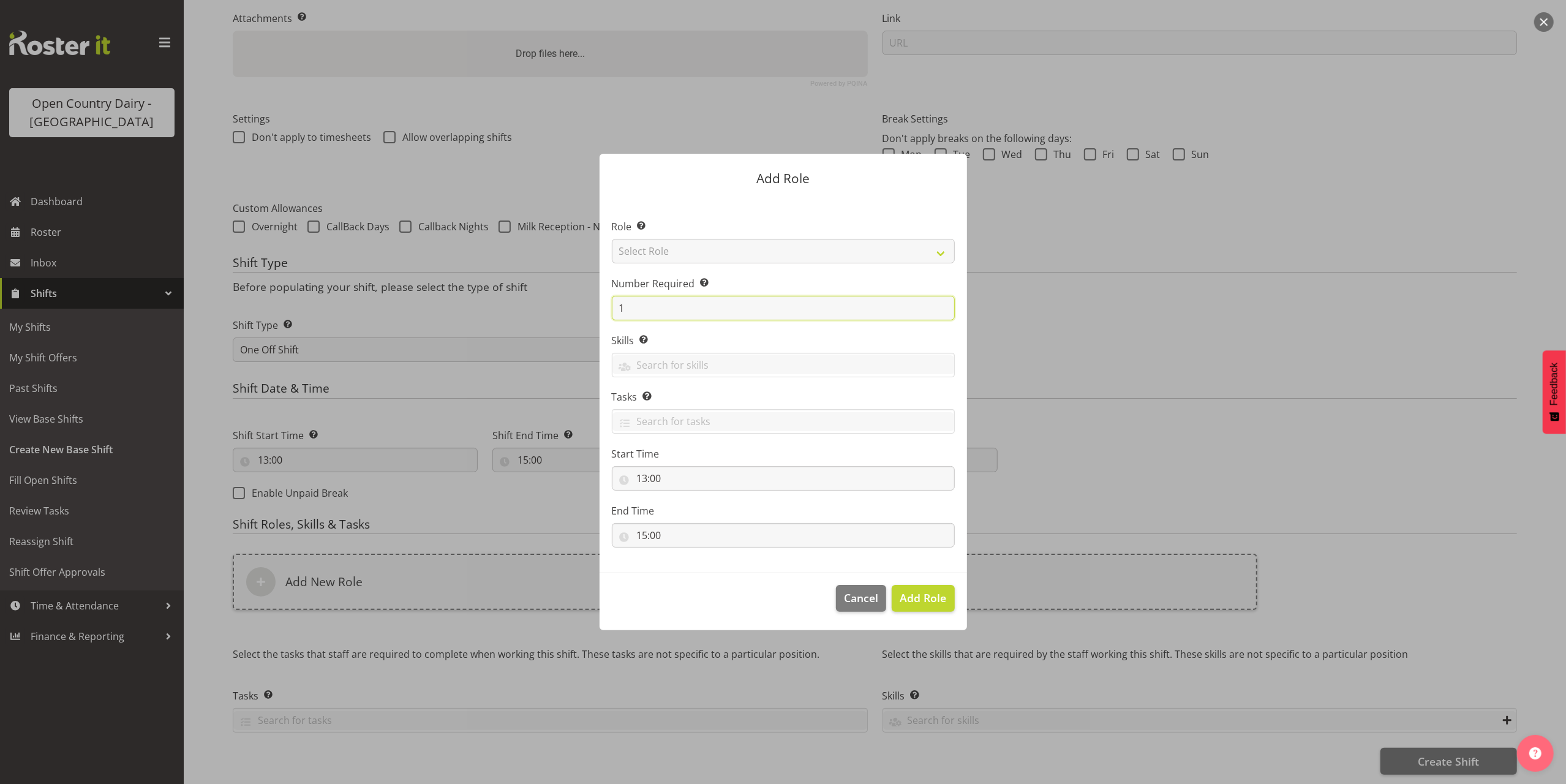
click at [660, 302] on input "1" at bounding box center [783, 308] width 343 height 25
type input "6"
click at [932, 594] on span "Add 6 Roles" at bounding box center [916, 598] width 61 height 14
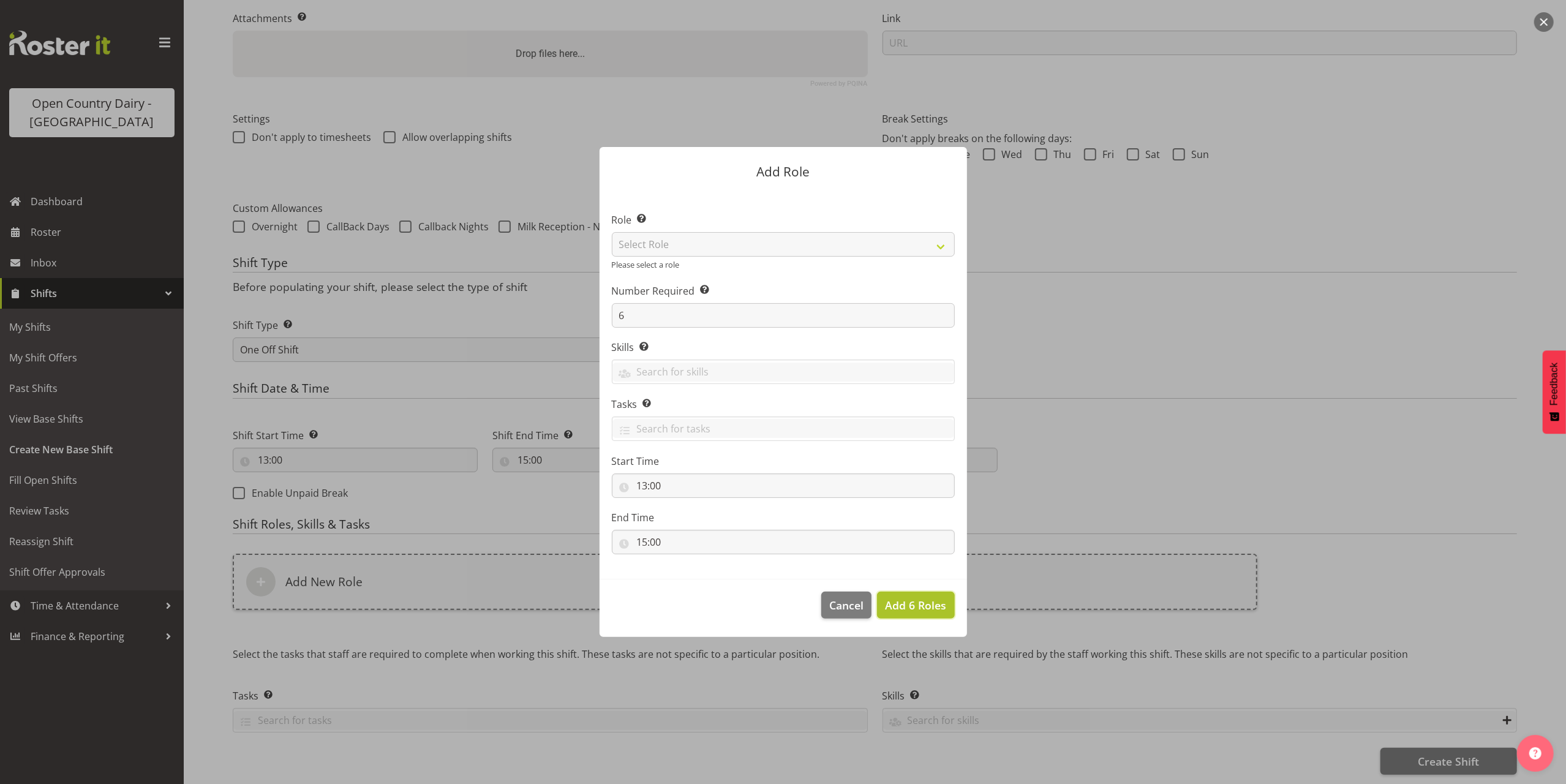
click at [935, 607] on span "Add 6 Roles" at bounding box center [916, 605] width 61 height 14
click at [704, 240] on select "Select Role Crew Leader Driver Driver Assessor Dayshift Driver Assessor Nightsh…" at bounding box center [783, 244] width 343 height 25
select select "1154"
click at [612, 238] on select "Select Role Crew Leader Driver Driver Assessor Dayshift Driver Assessor Nightsh…" at bounding box center [783, 244] width 343 height 25
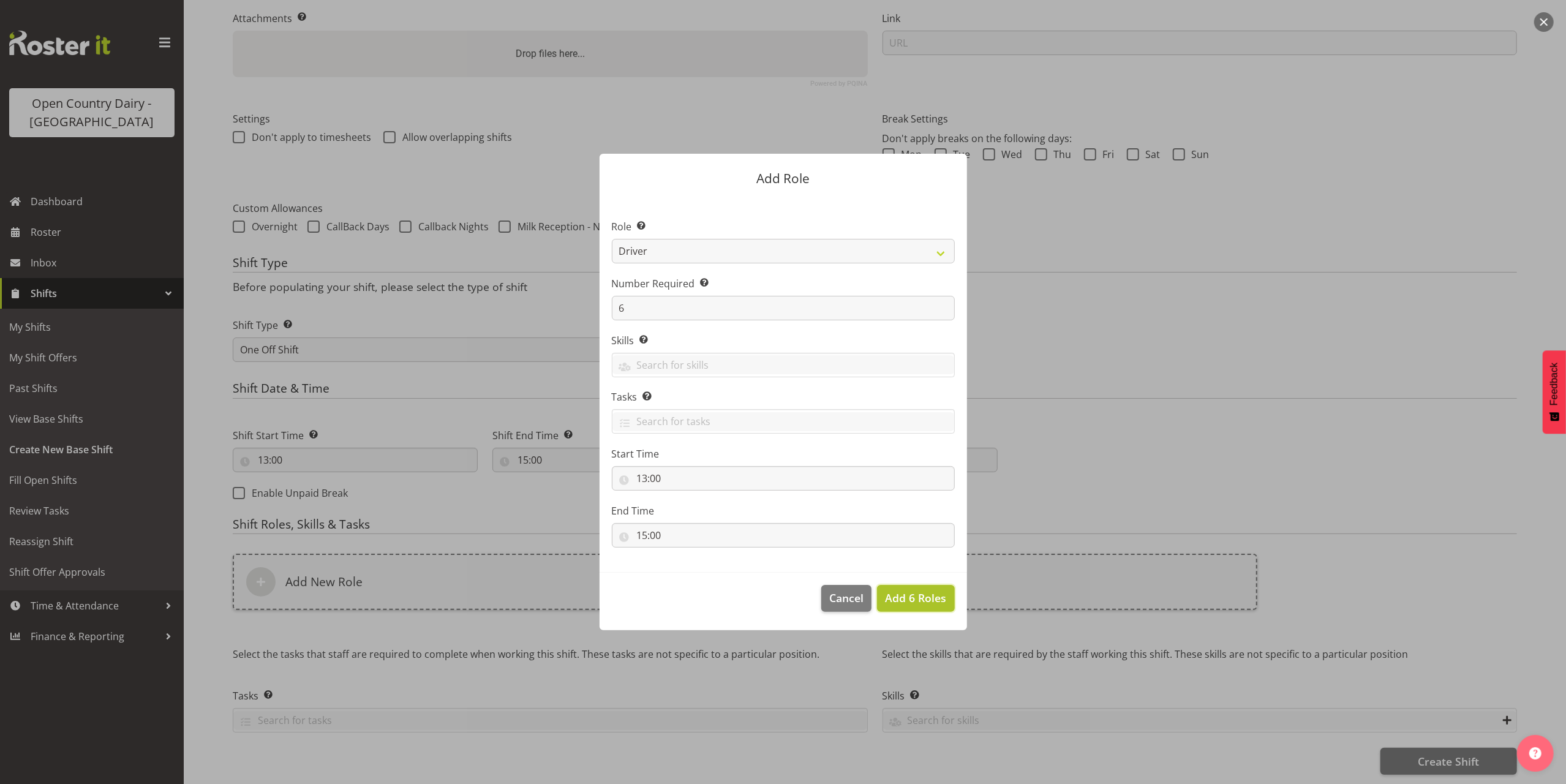
click at [910, 599] on span "Add 6 Roles" at bounding box center [916, 598] width 61 height 14
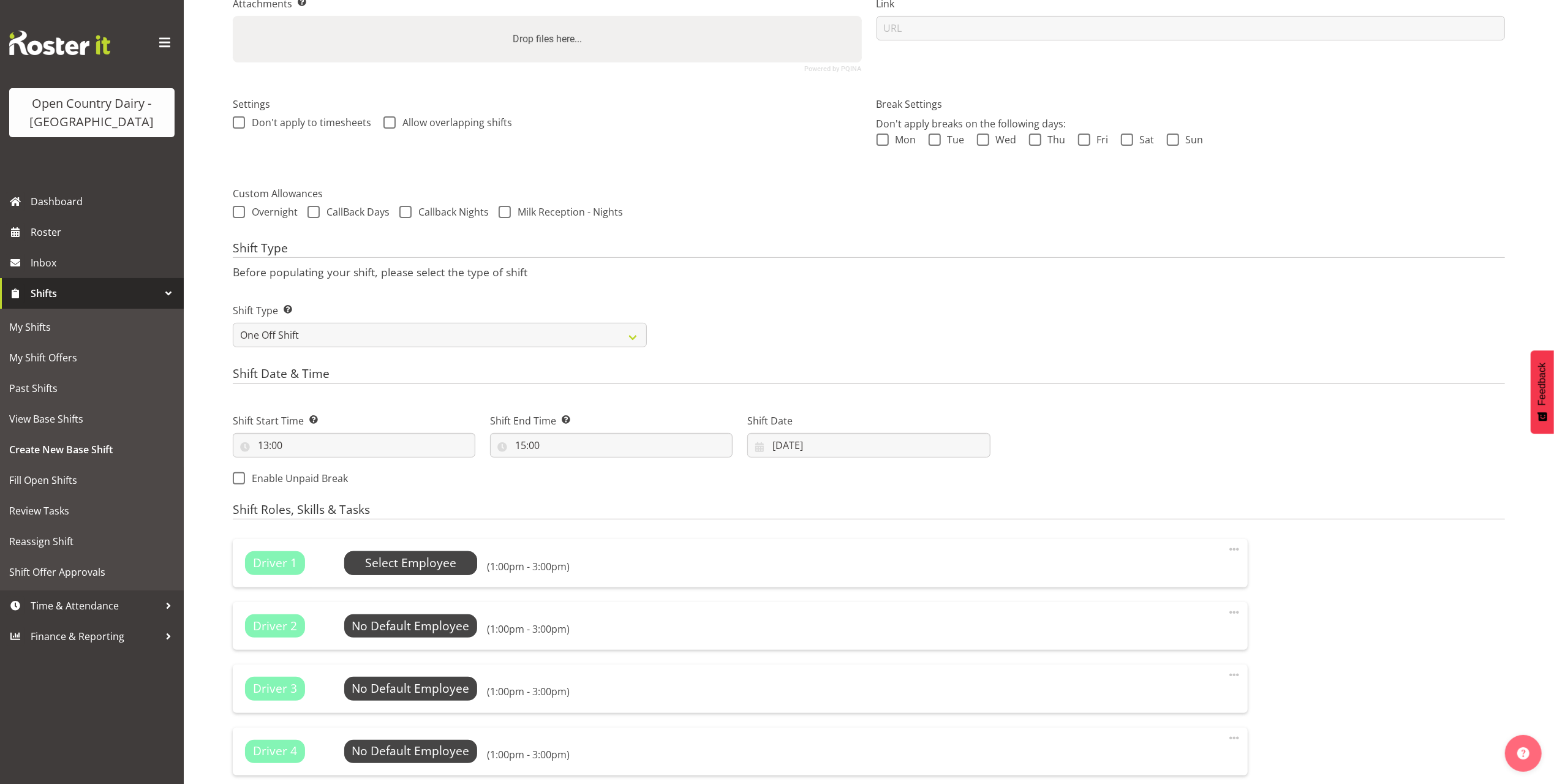
click at [434, 570] on span "Select Employee" at bounding box center [411, 563] width 92 height 18
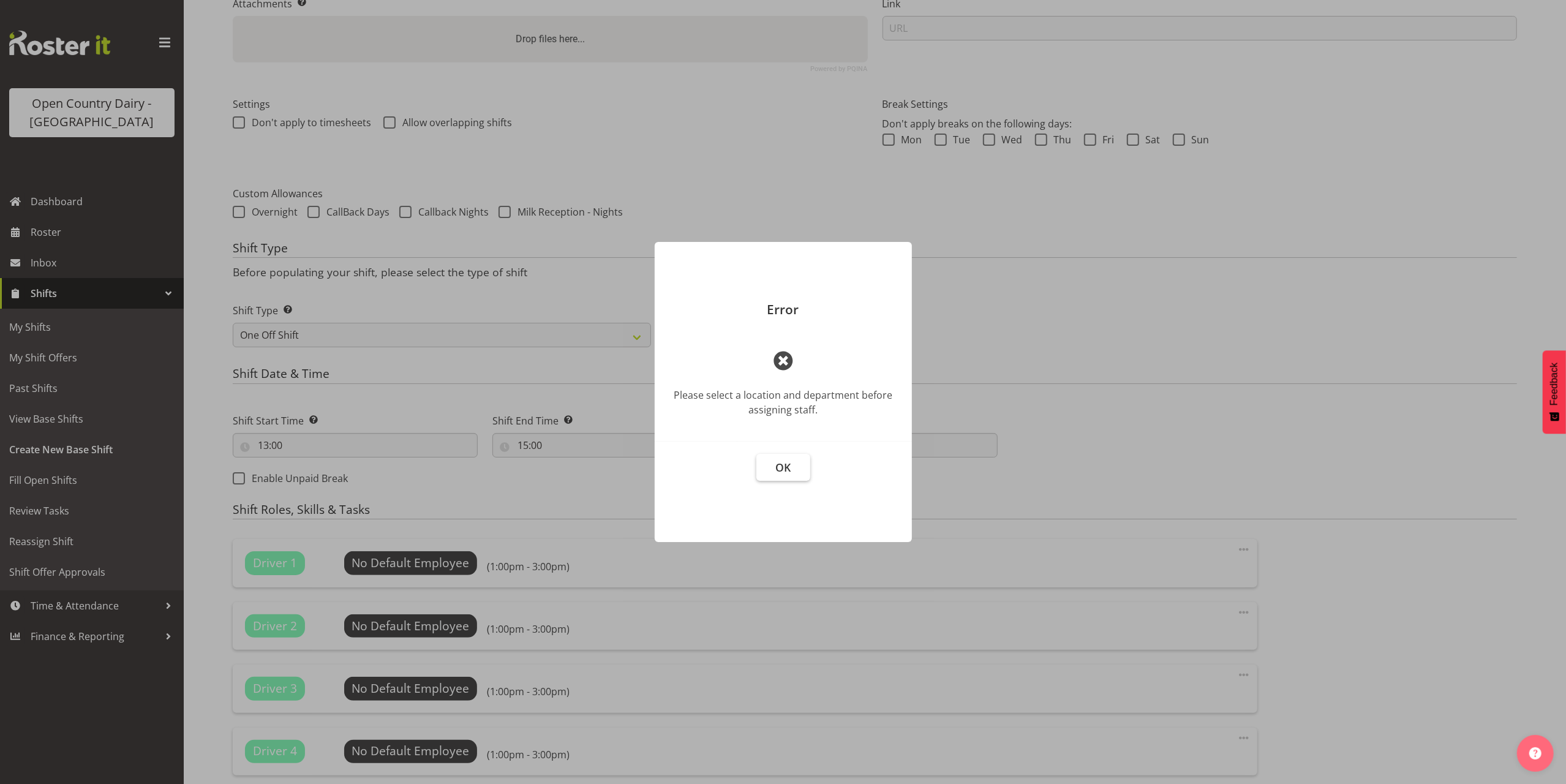
click at [777, 470] on span "OK" at bounding box center [783, 467] width 15 height 14
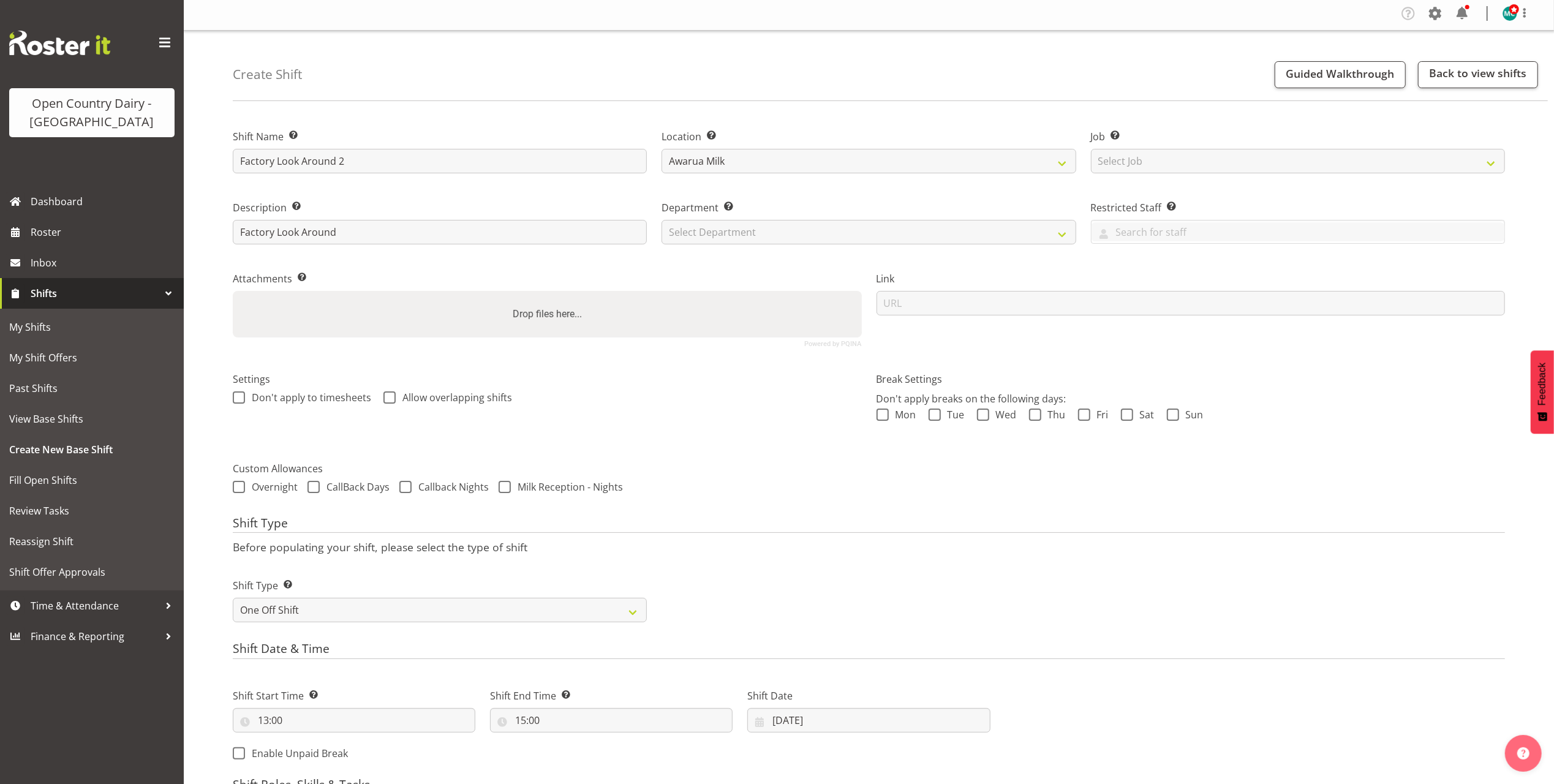
scroll to position [0, 0]
click at [829, 232] on select "Select Department 734 735 736 737 738 739 850 851 852 853 854 855 856 857 858 8…" at bounding box center [869, 234] width 414 height 25
select select "806"
click at [662, 222] on select "Select Department 734 735 736 737 738 739 850 851 852 853 854 855 856 857 858 8…" at bounding box center [869, 234] width 414 height 25
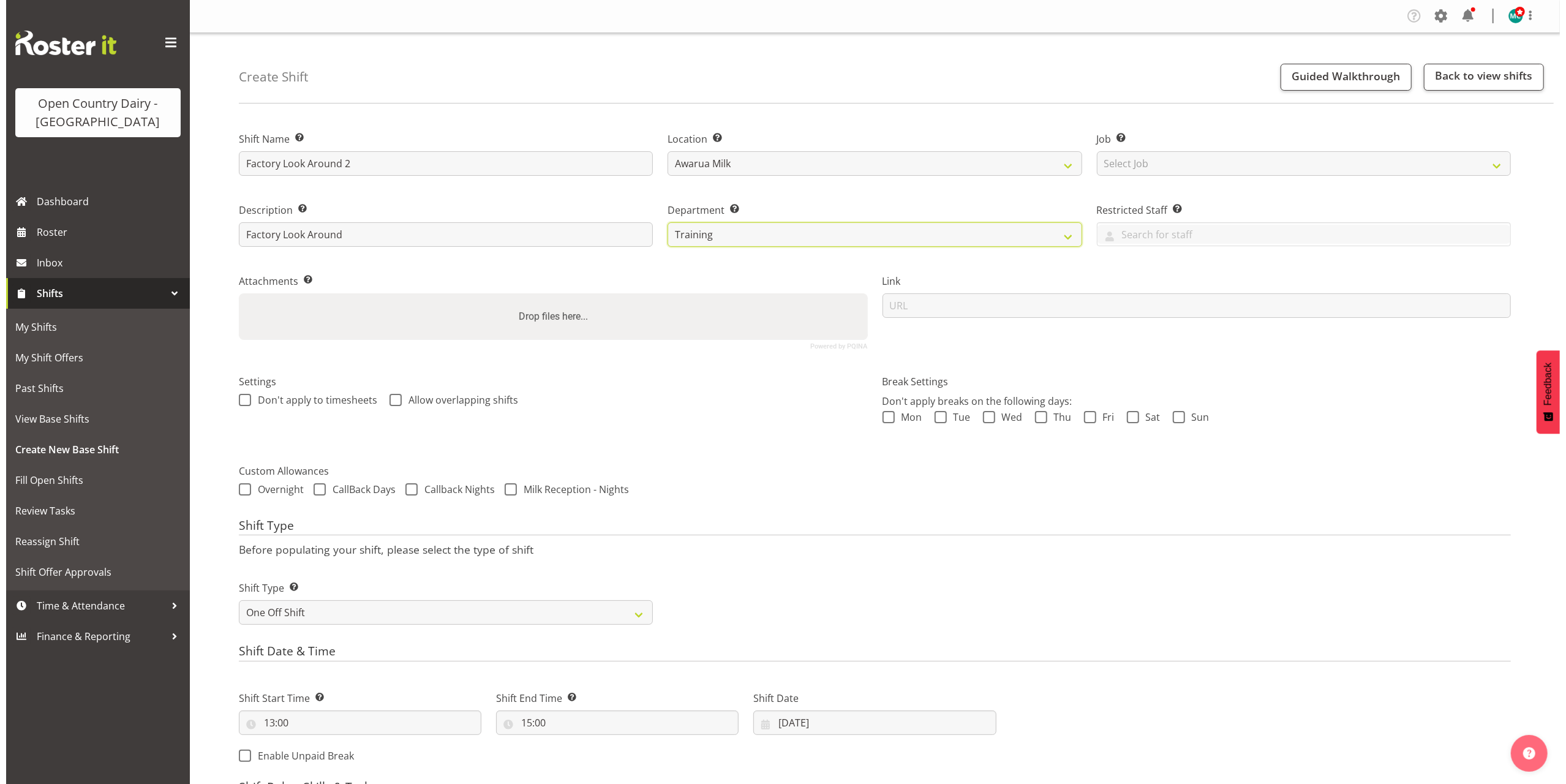
scroll to position [653, 0]
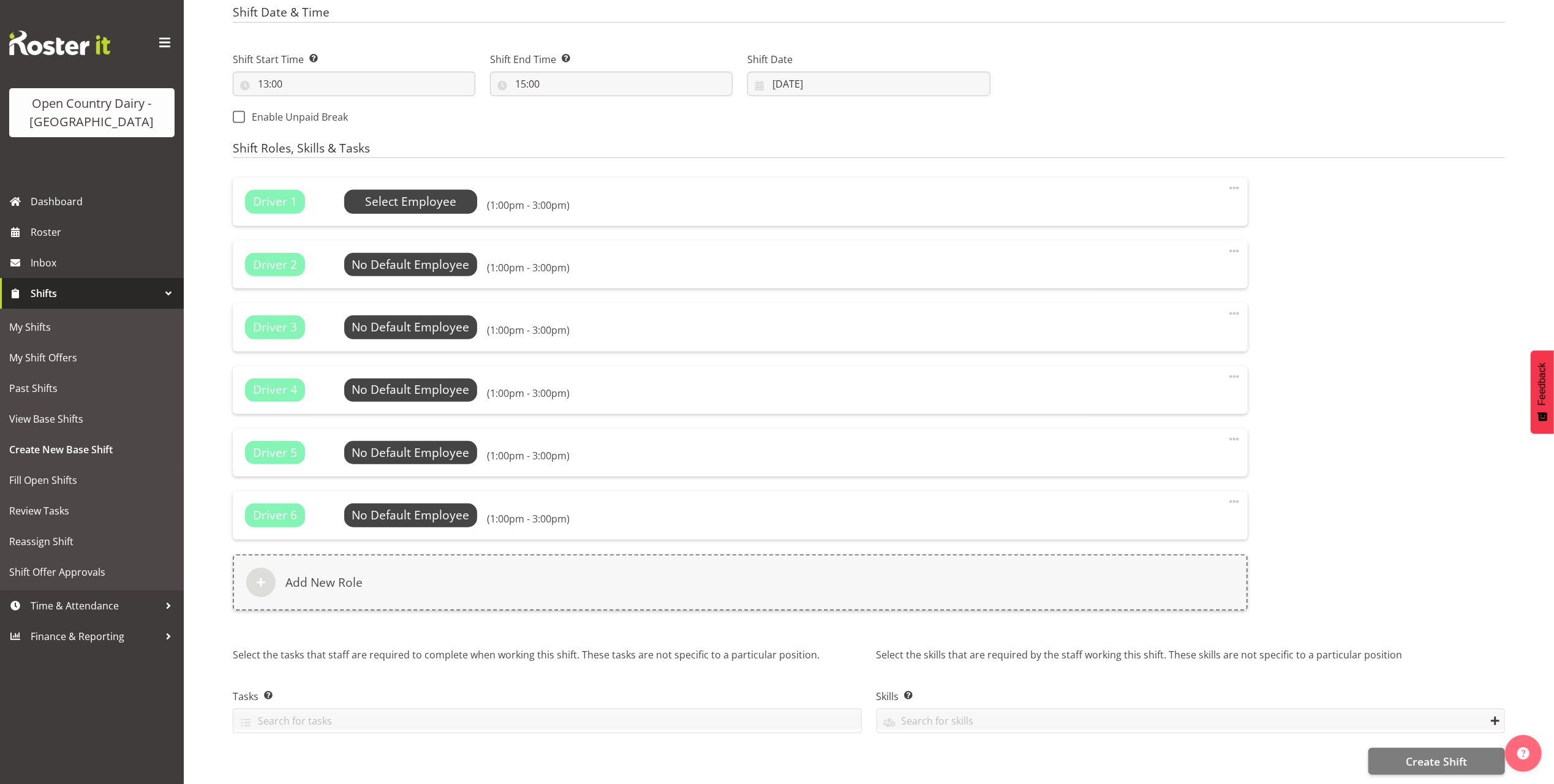
click at [420, 193] on span "Select Employee" at bounding box center [411, 201] width 92 height 18
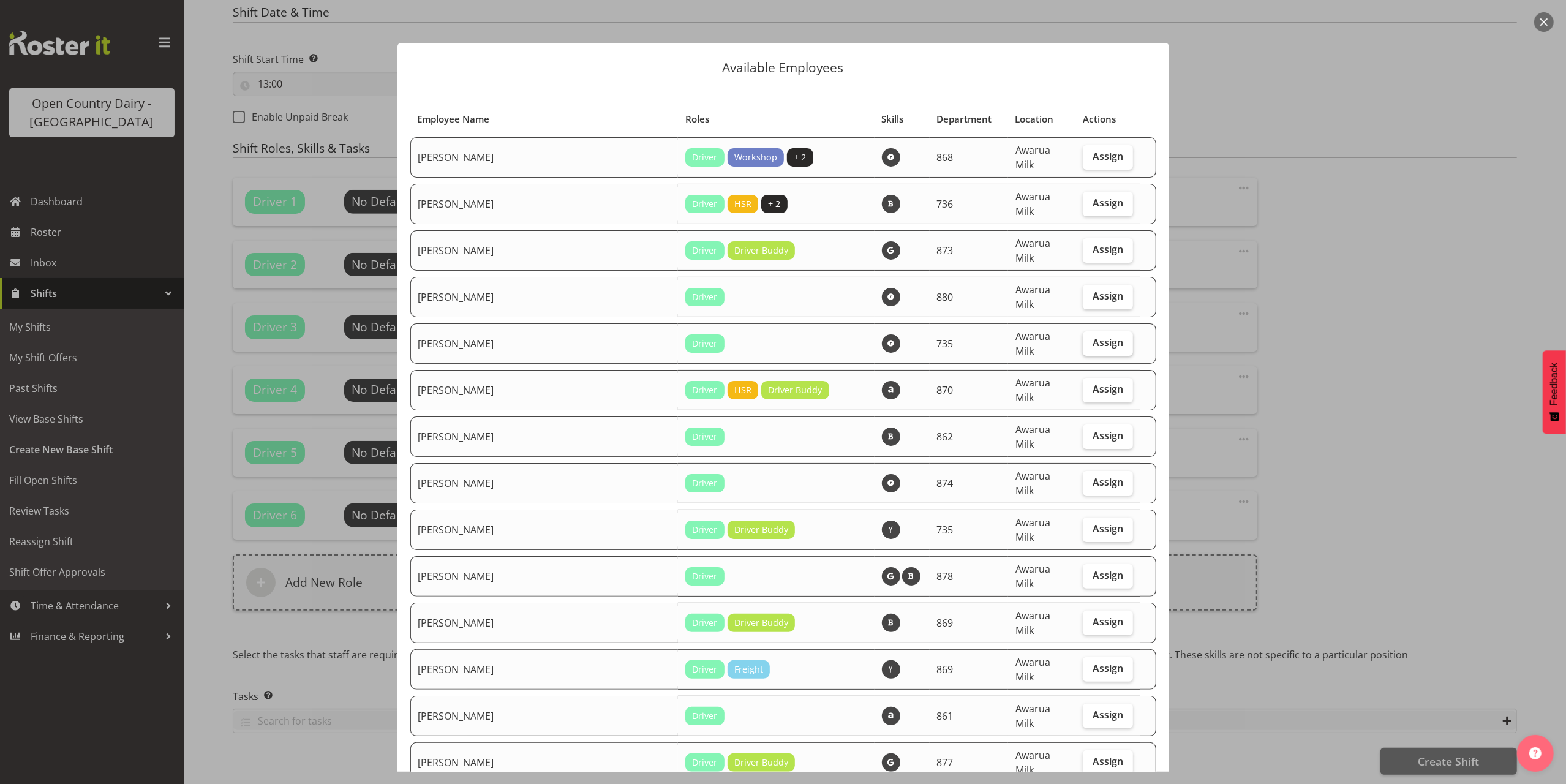
click at [1093, 336] on span "Assign" at bounding box center [1108, 341] width 30 height 12
click at [1083, 339] on input "Assign" at bounding box center [1087, 343] width 8 height 8
checkbox input "true"
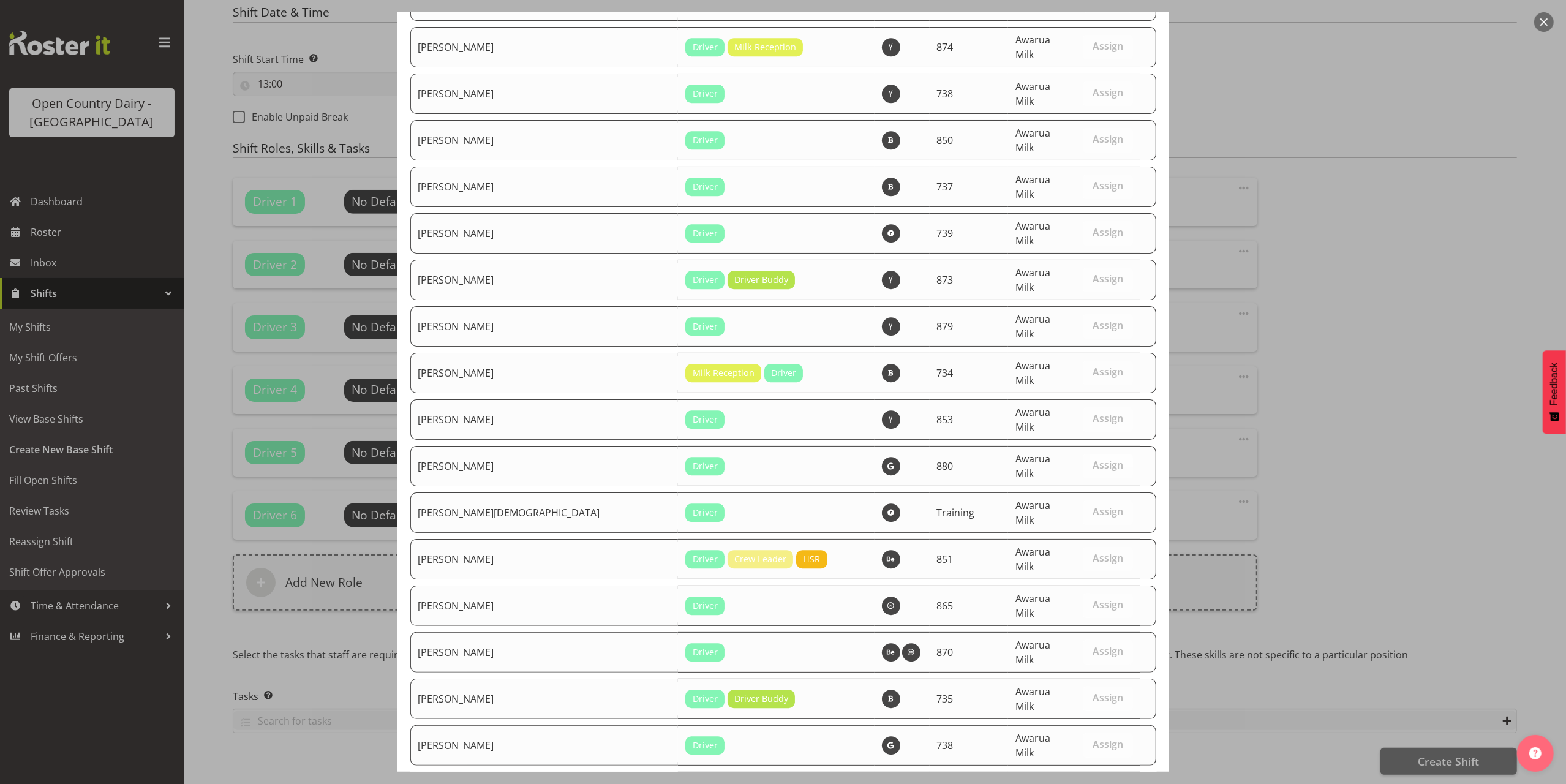
scroll to position [3309, 0]
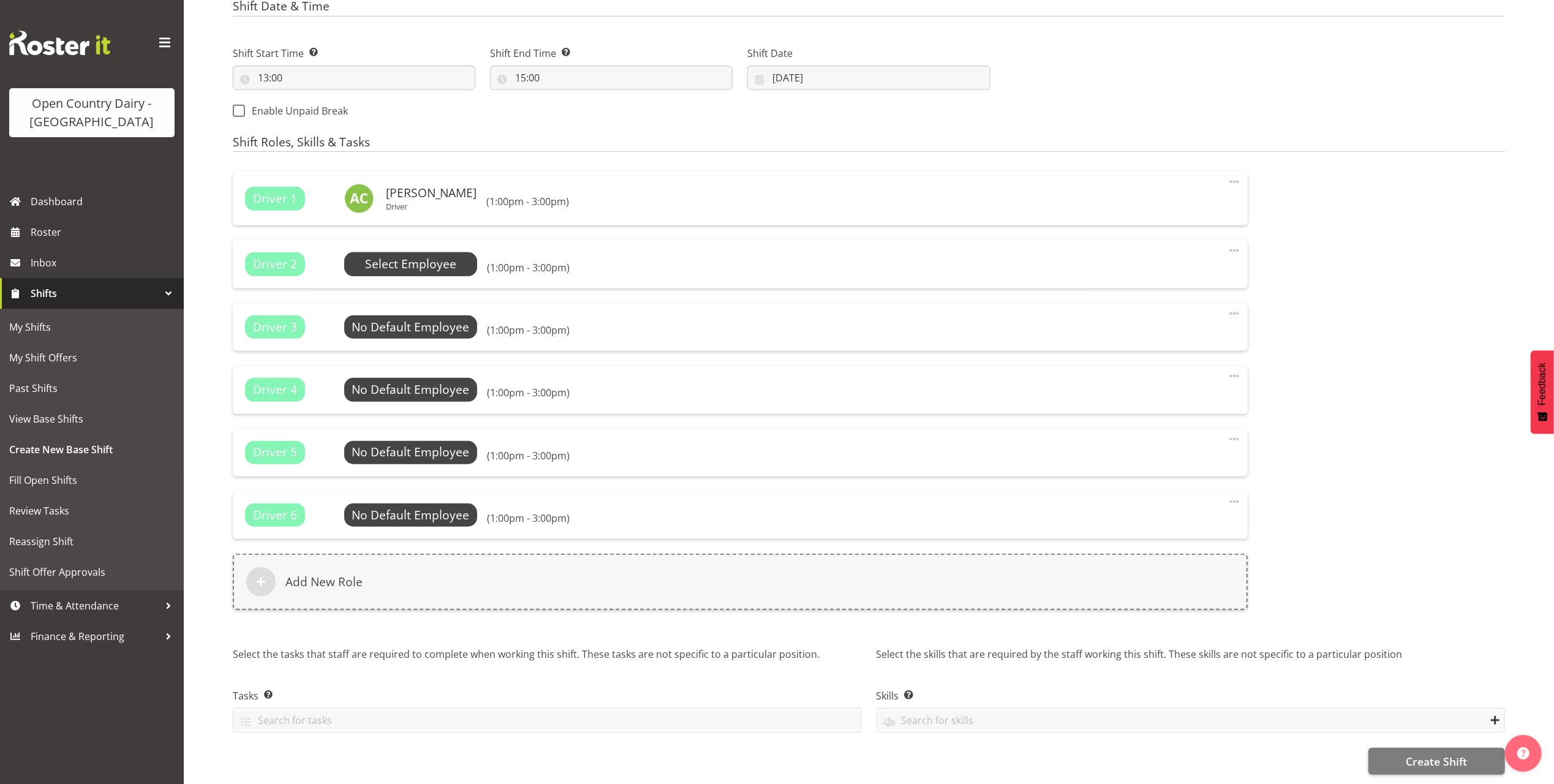
click at [397, 258] on span "Select Employee" at bounding box center [411, 264] width 92 height 18
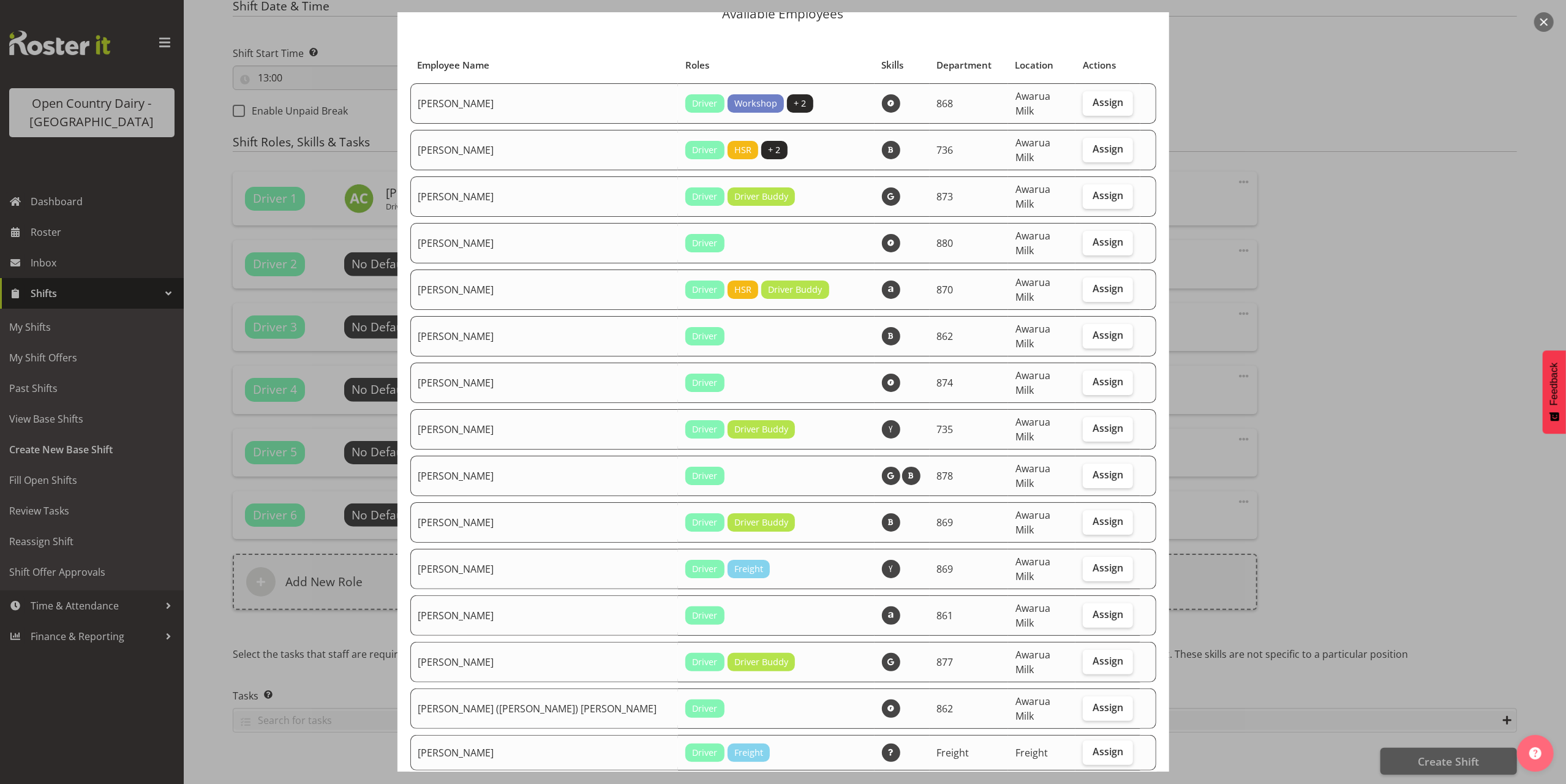
scroll to position [163, 0]
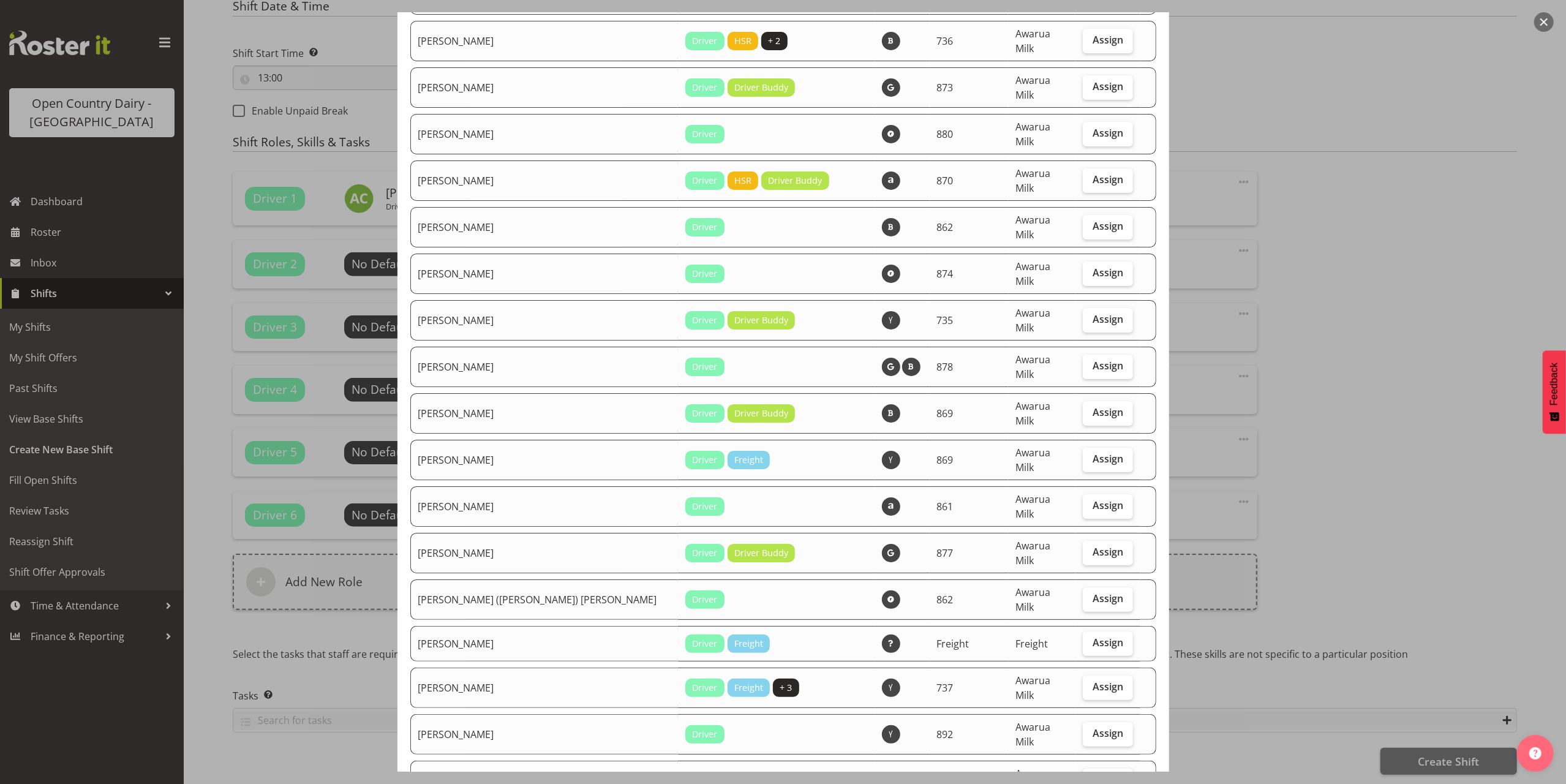
click at [1093, 774] on span "Assign" at bounding box center [1108, 779] width 30 height 12
click at [1091, 776] on input "Assign" at bounding box center [1087, 780] width 8 height 8
checkbox input "true"
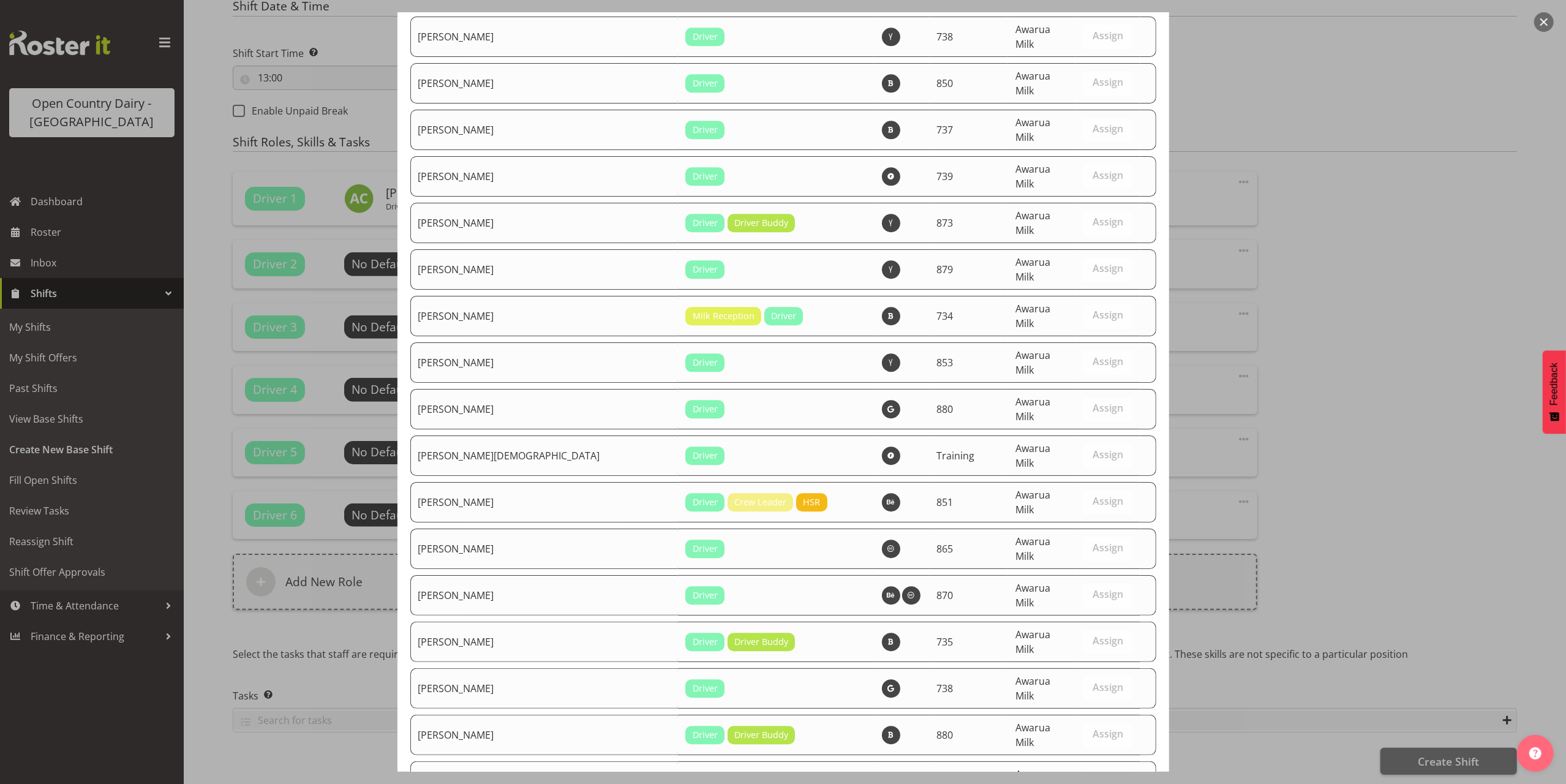
scroll to position [3267, 0]
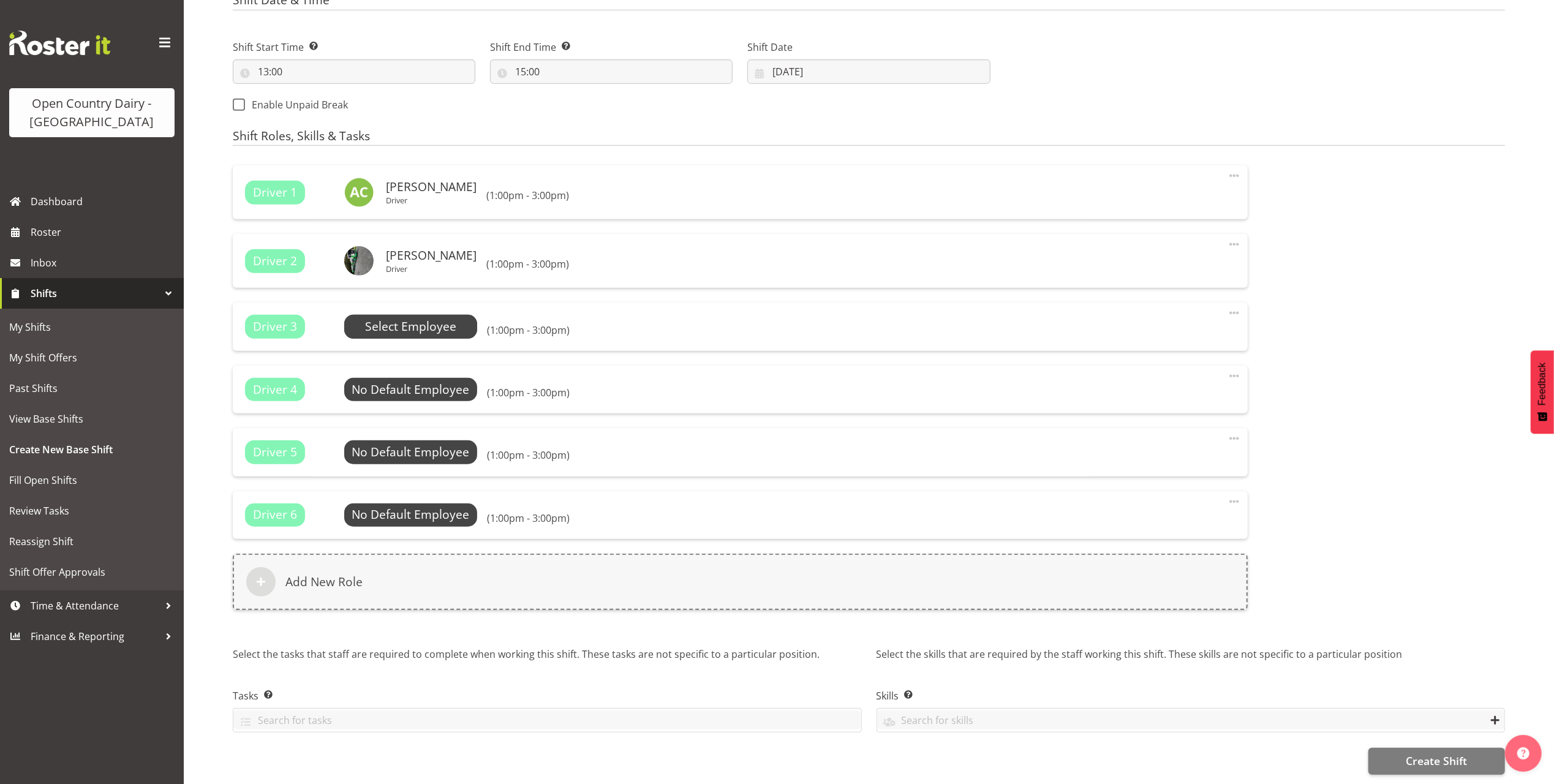
click at [392, 322] on span "Select Employee" at bounding box center [411, 326] width 92 height 18
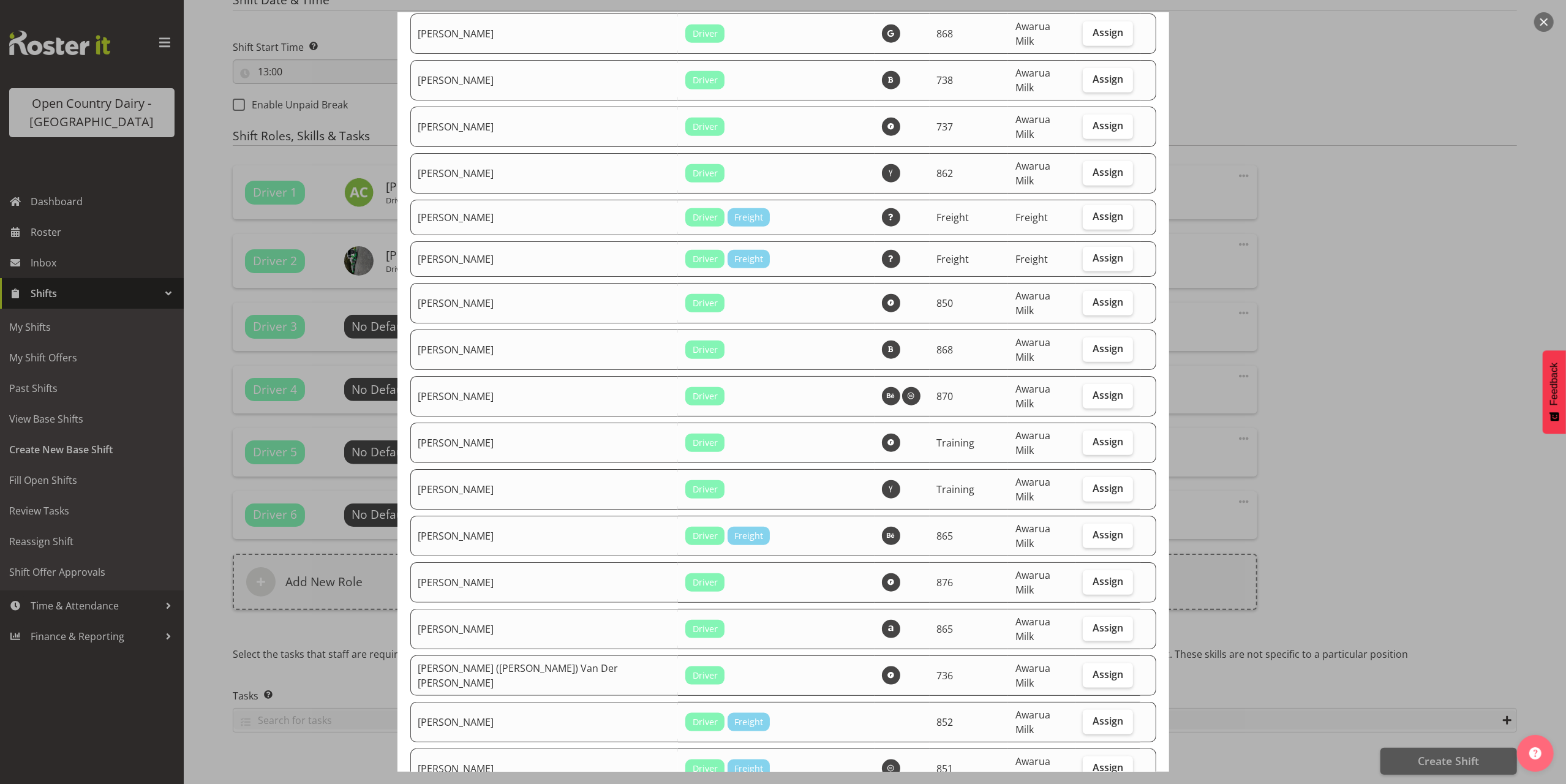
scroll to position [1061, 0]
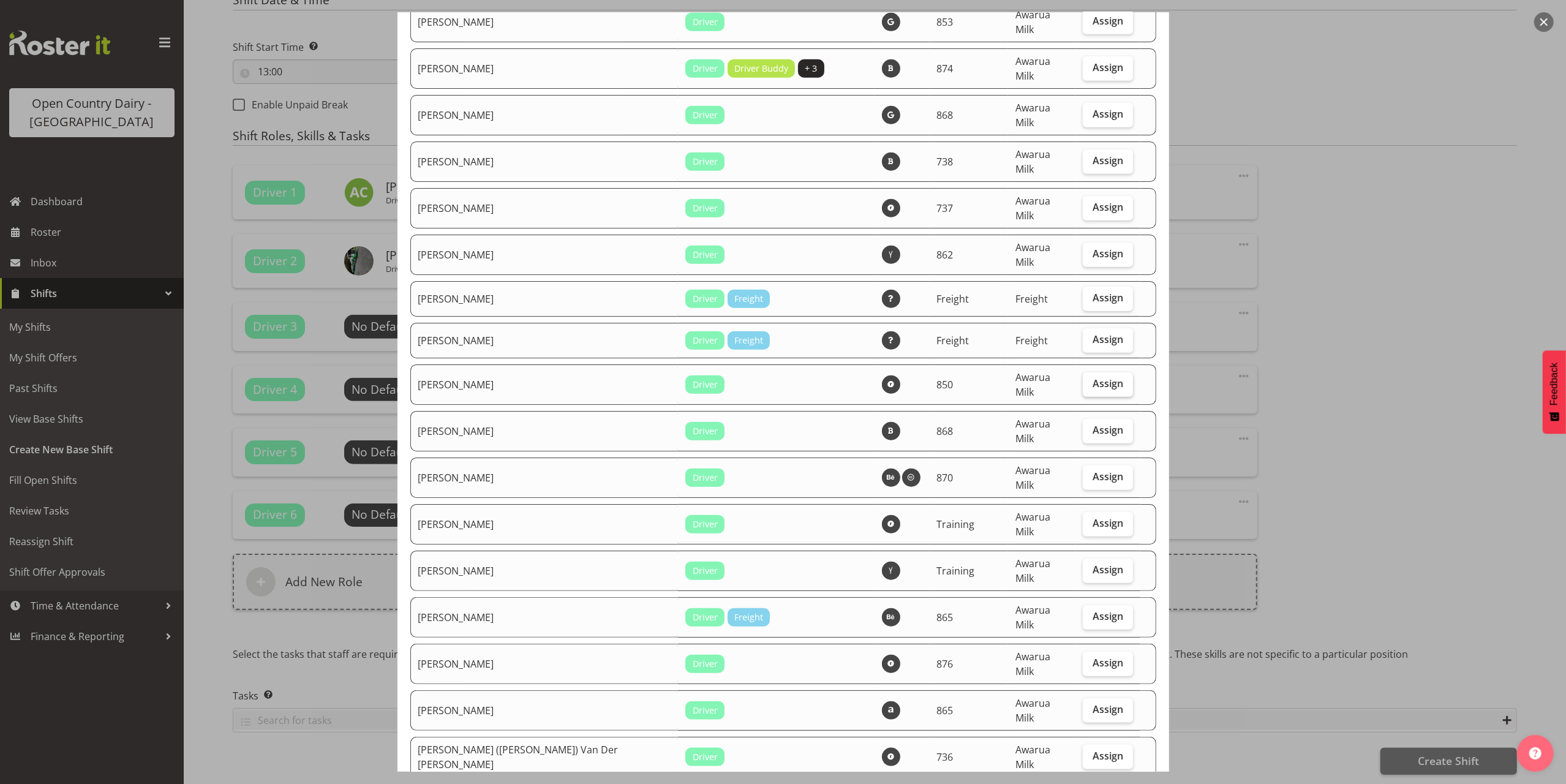
click at [1096, 377] on span "Assign" at bounding box center [1108, 383] width 30 height 12
click at [1091, 380] on input "Assign" at bounding box center [1087, 384] width 8 height 8
checkbox input "true"
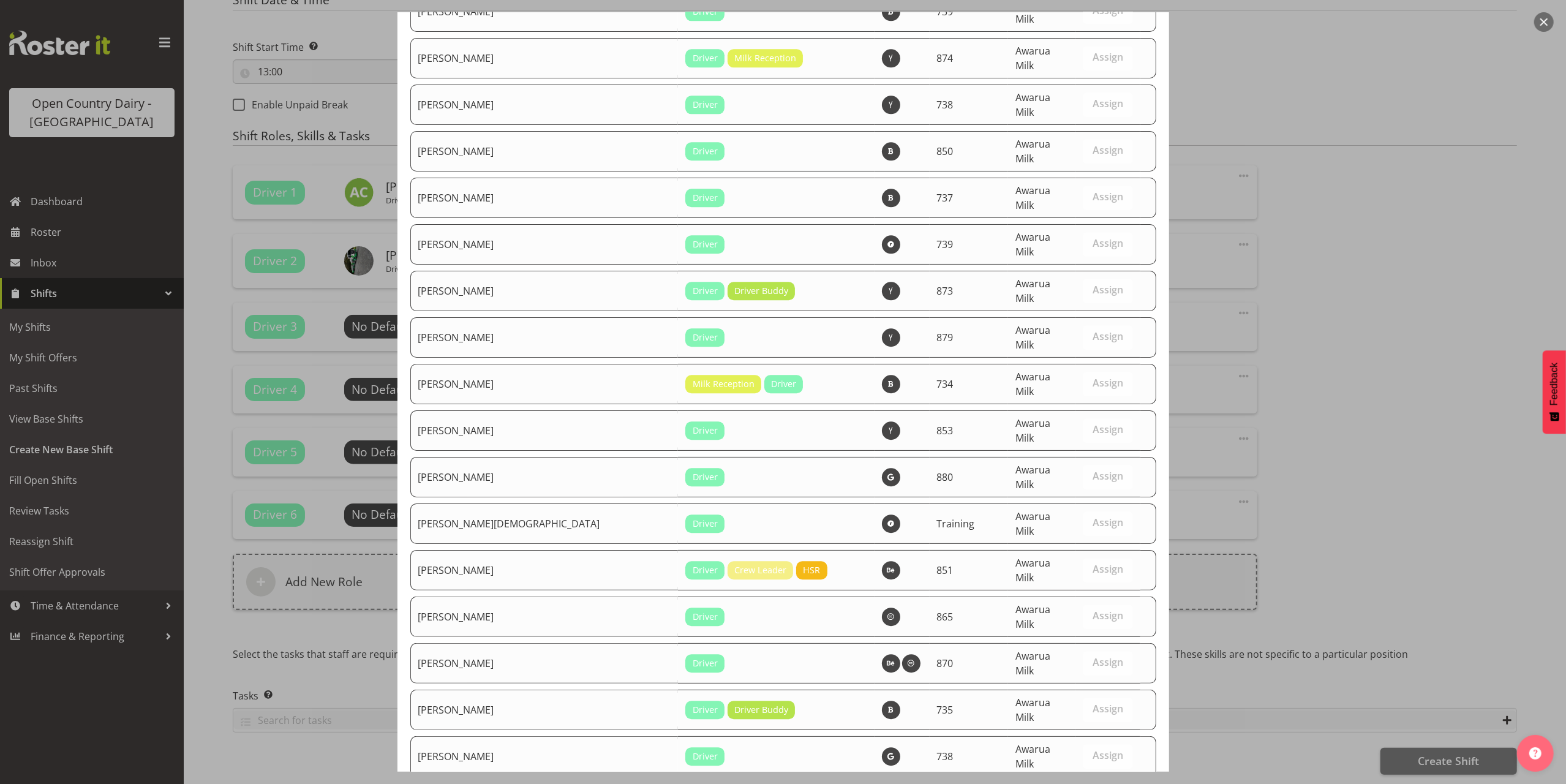
scroll to position [3225, 0]
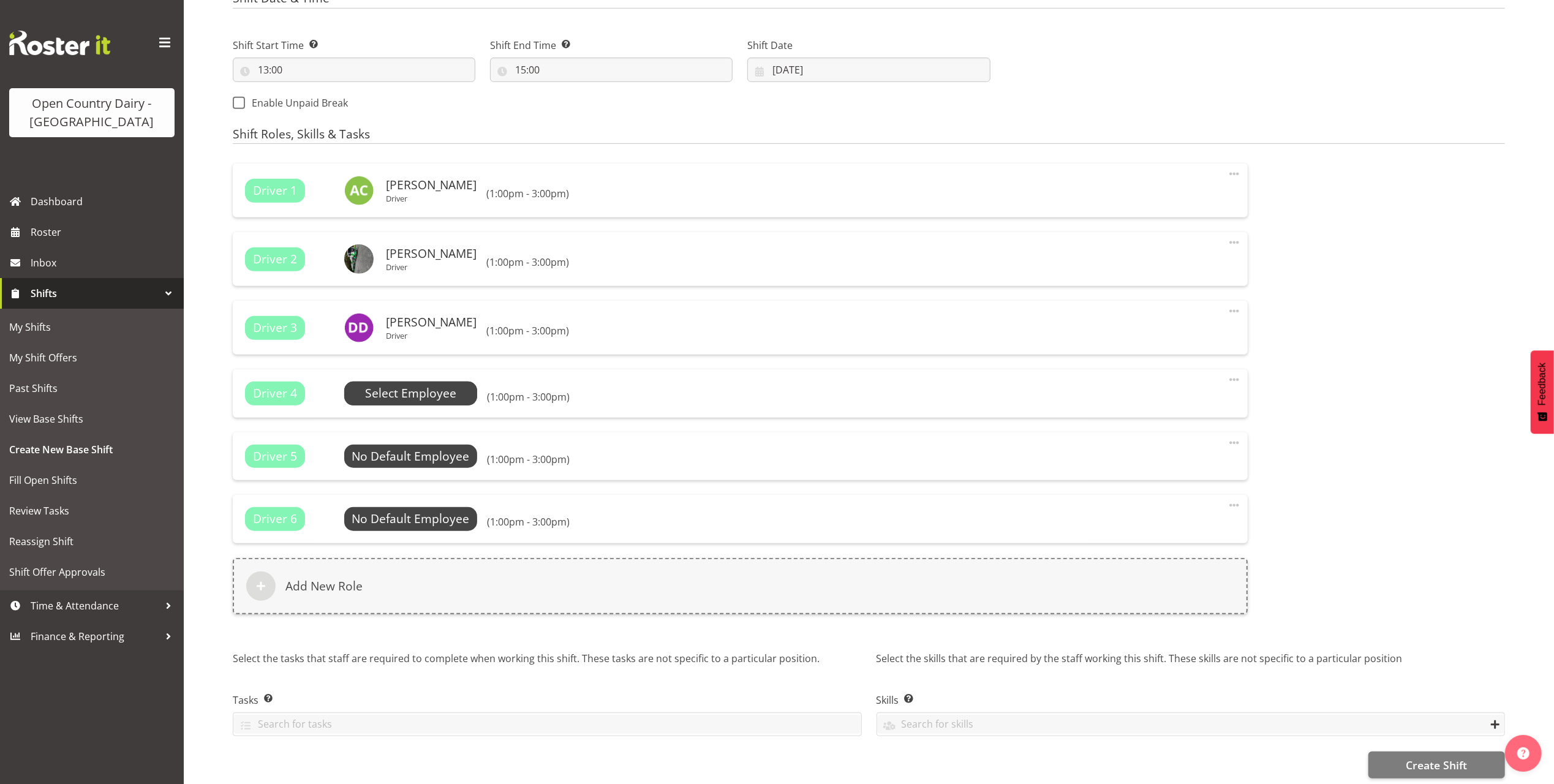
click at [387, 395] on span "Select Employee" at bounding box center [411, 393] width 92 height 18
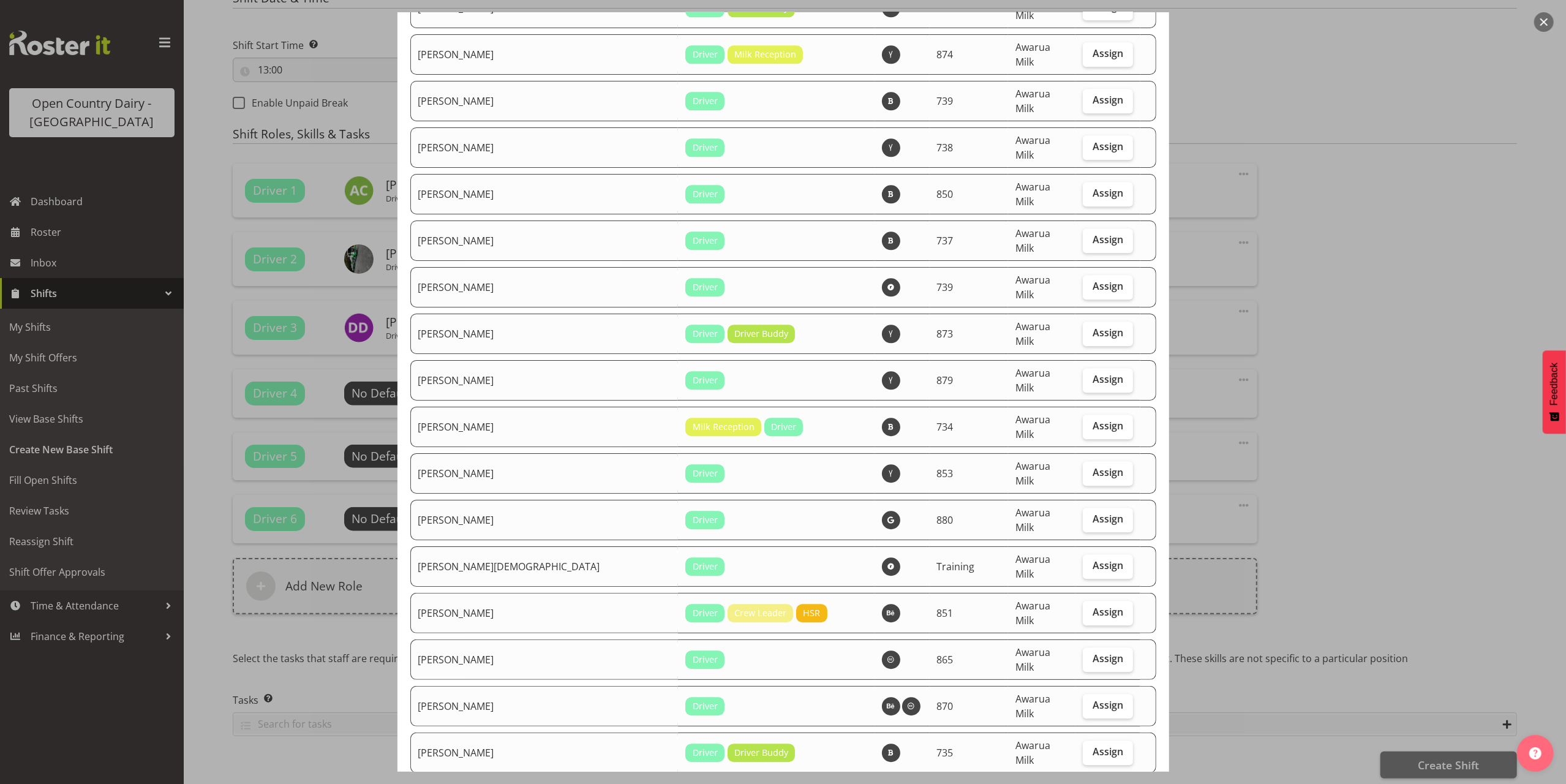
scroll to position [3184, 0]
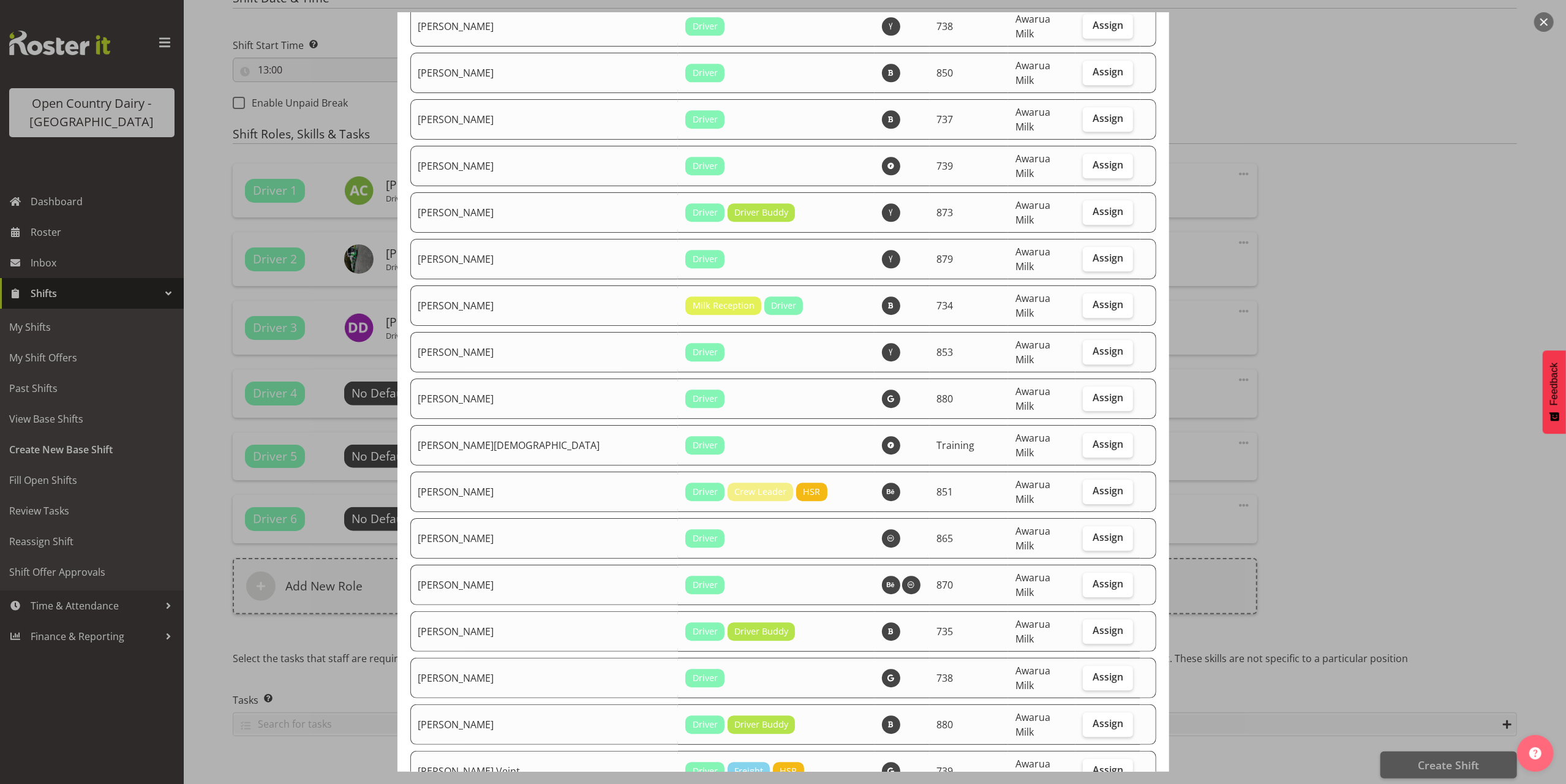
checkbox input "true"
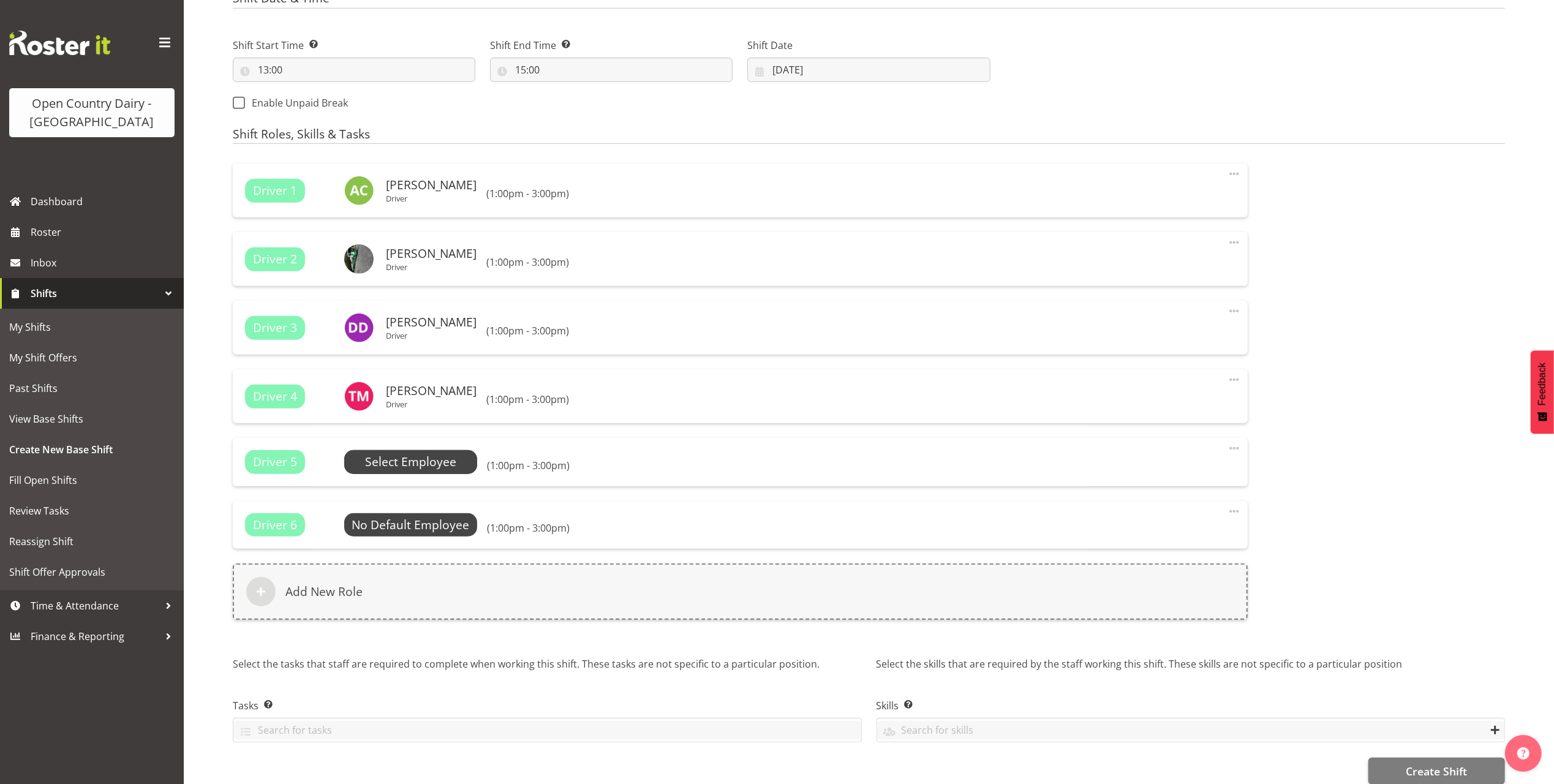
click at [408, 466] on span "Select Employee" at bounding box center [411, 462] width 92 height 18
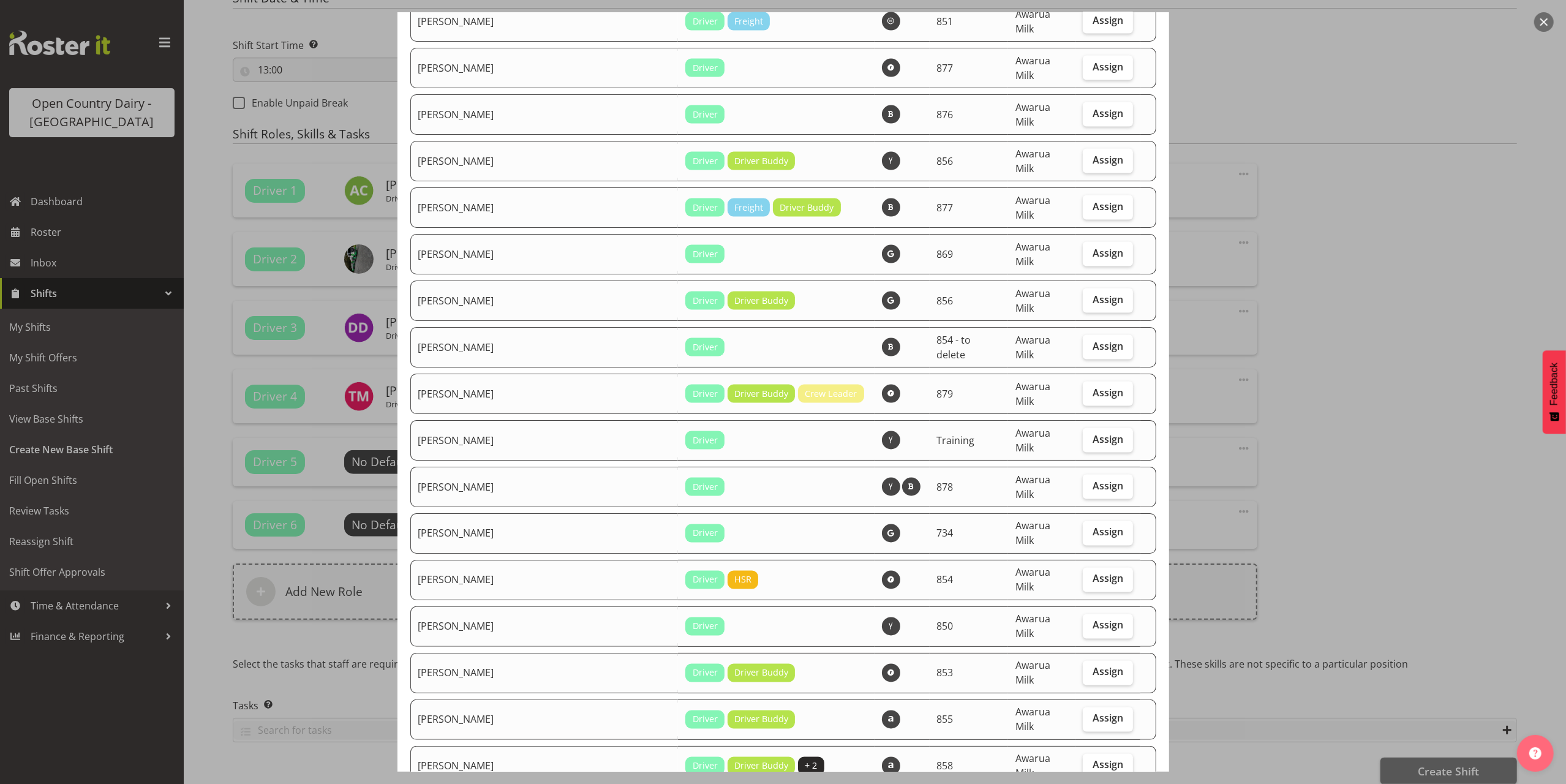
scroll to position [1878, 0]
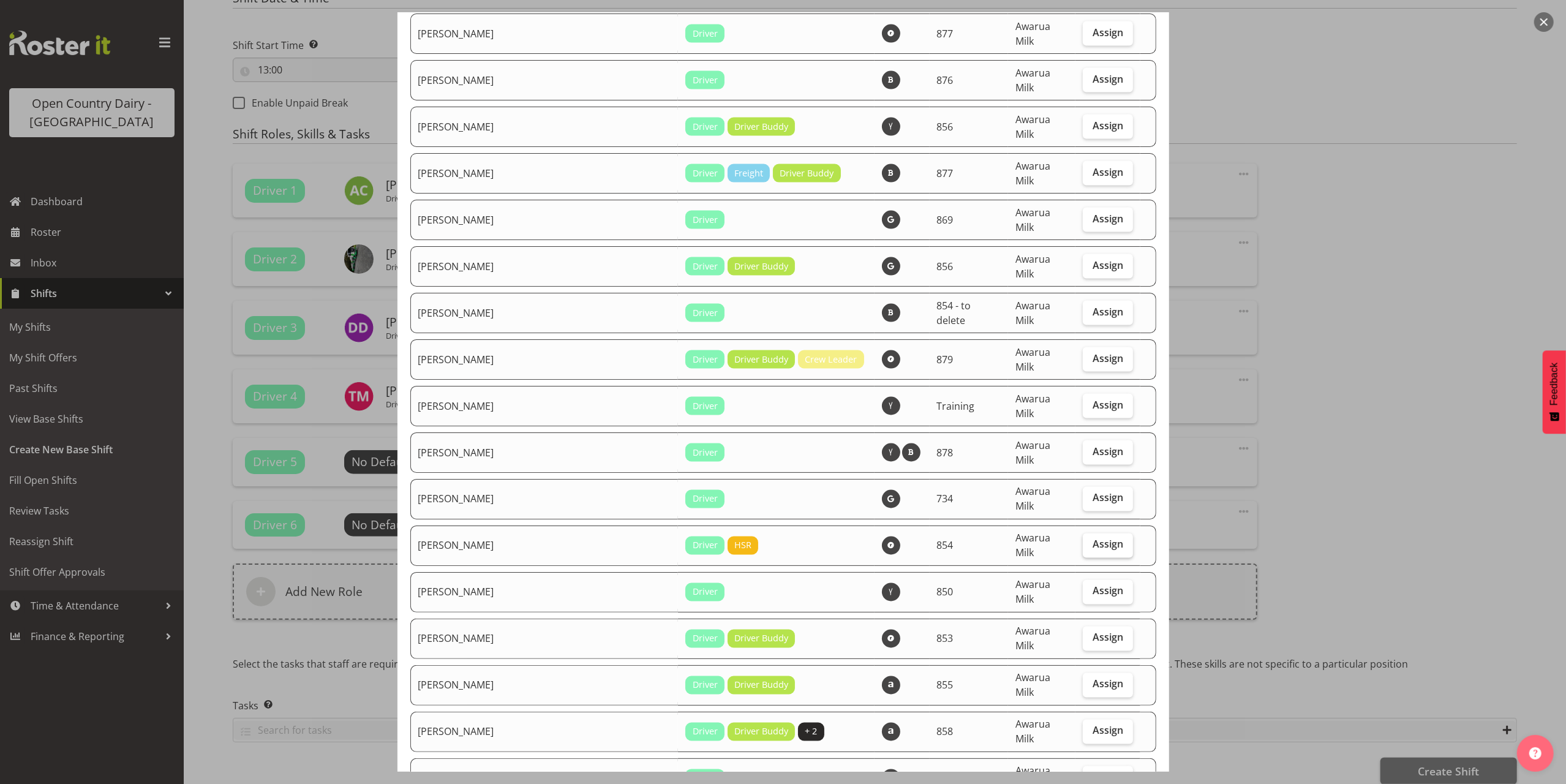
click at [1095, 538] on span "Assign" at bounding box center [1108, 544] width 30 height 12
click at [1091, 540] on input "Assign" at bounding box center [1087, 544] width 8 height 8
checkbox input "true"
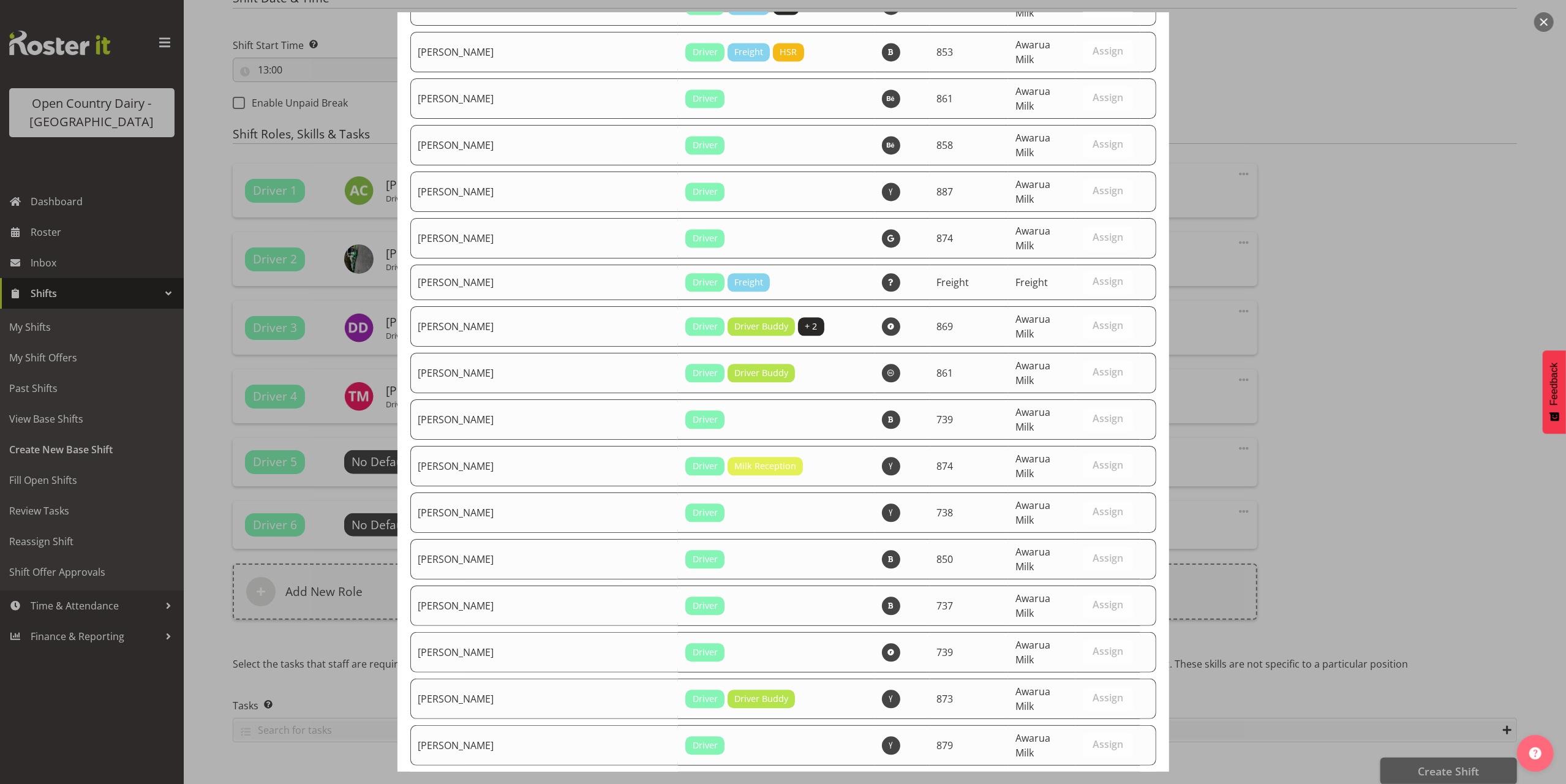
scroll to position [3142, 0]
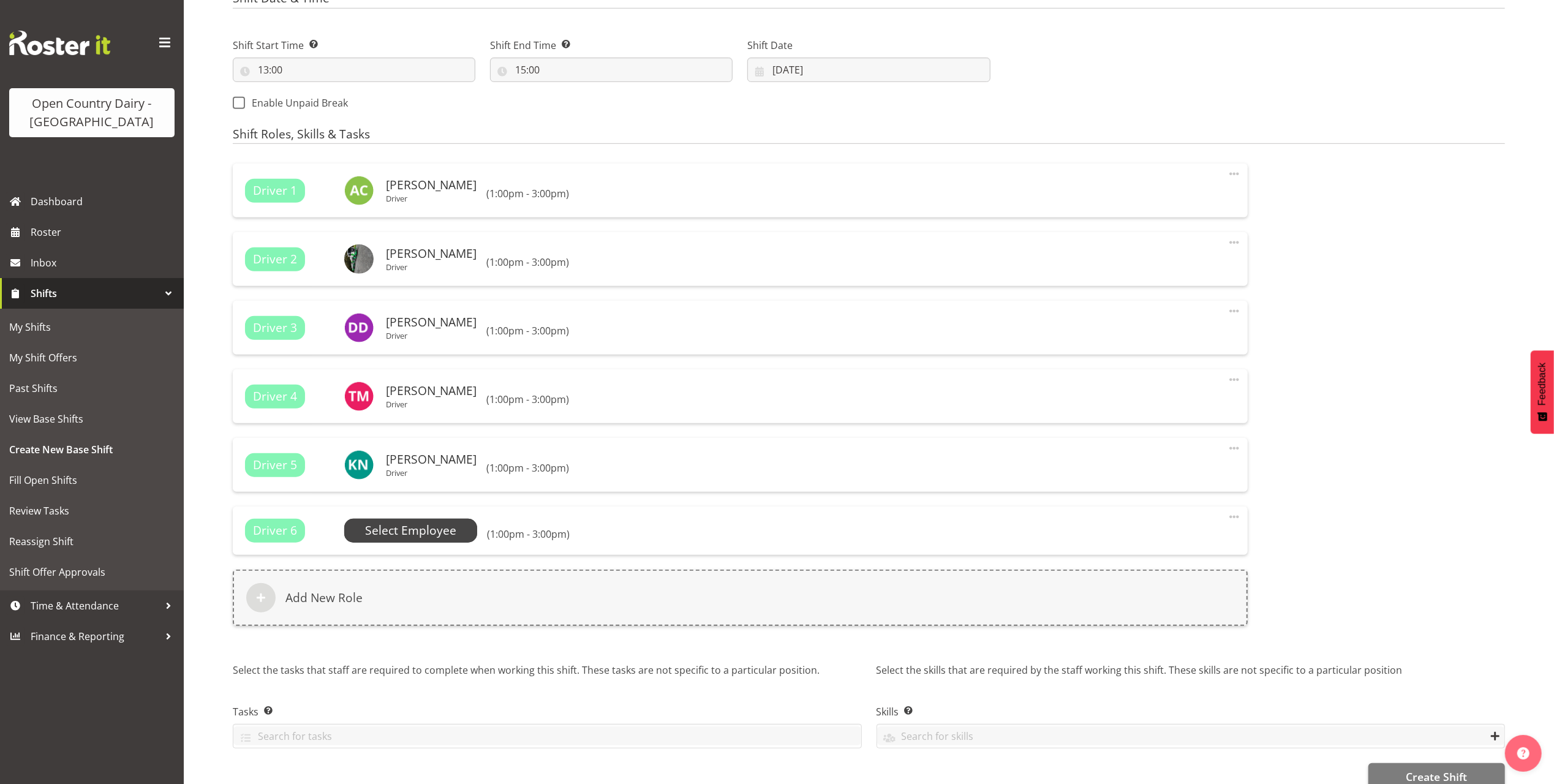
click at [390, 535] on span "Select Employee" at bounding box center [411, 531] width 92 height 18
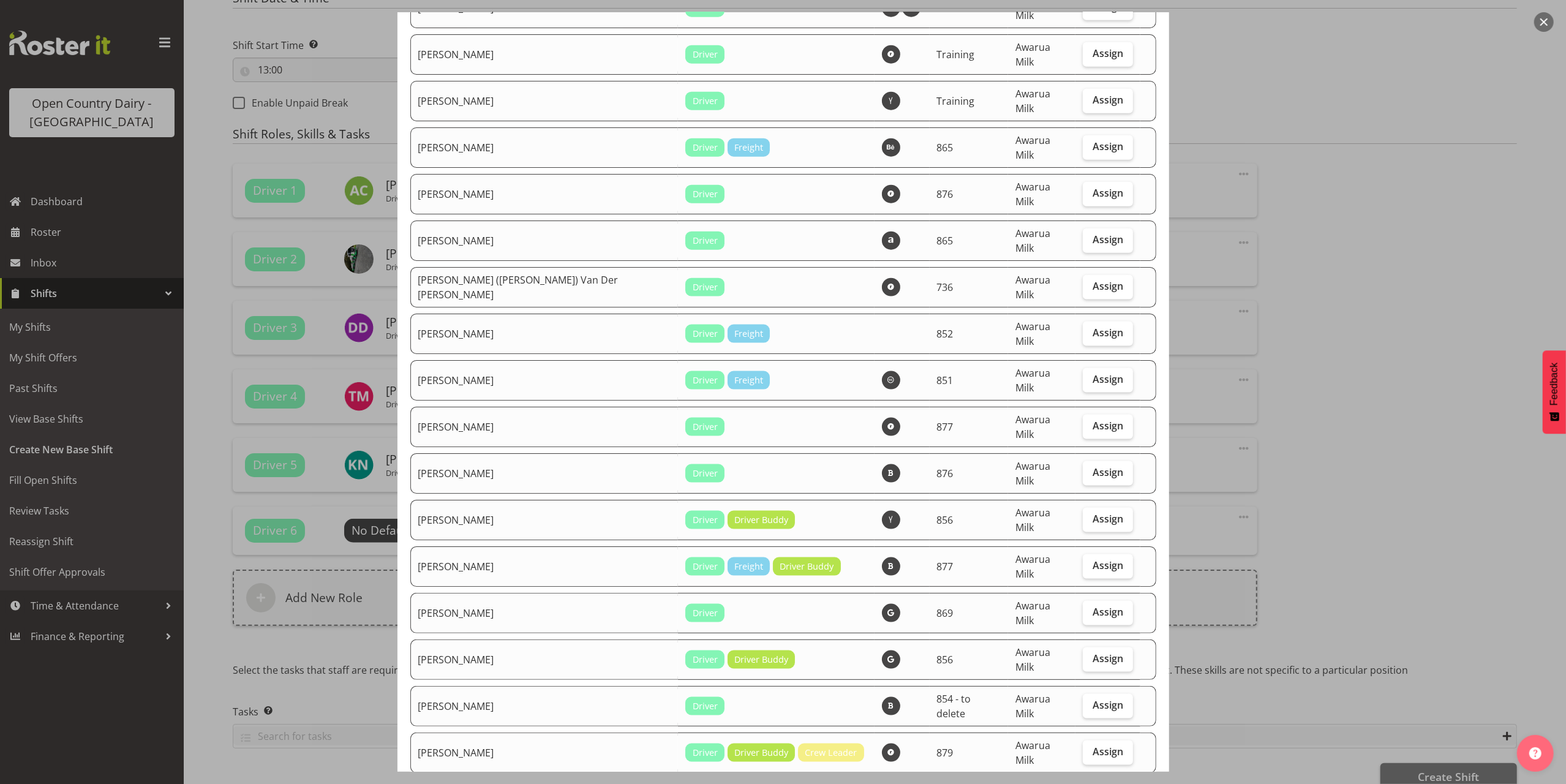
scroll to position [1551, 0]
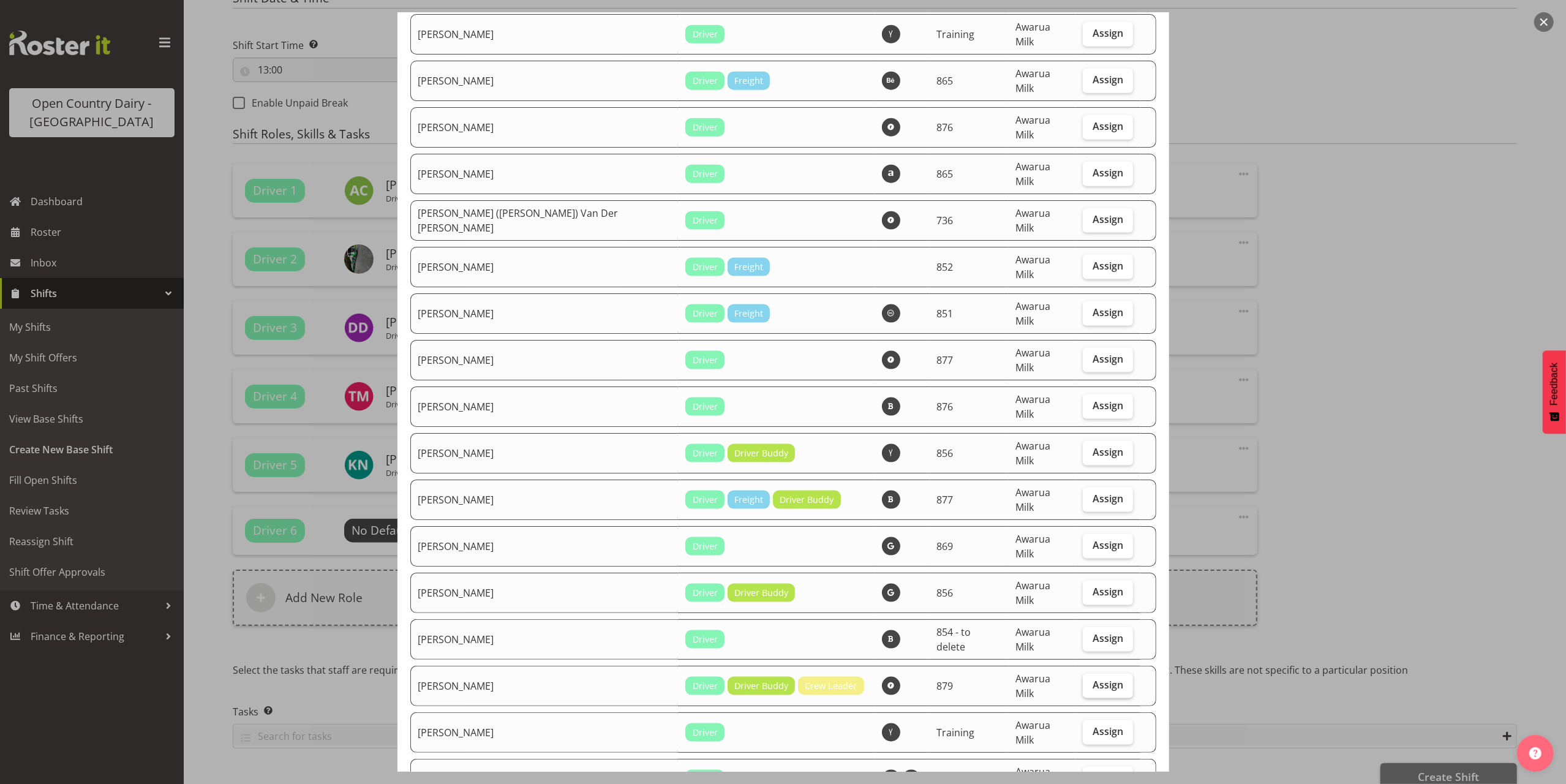
click at [1093, 679] on span "Assign" at bounding box center [1108, 685] width 30 height 12
click at [1083, 681] on input "Assign" at bounding box center [1087, 685] width 8 height 8
checkbox input "true"
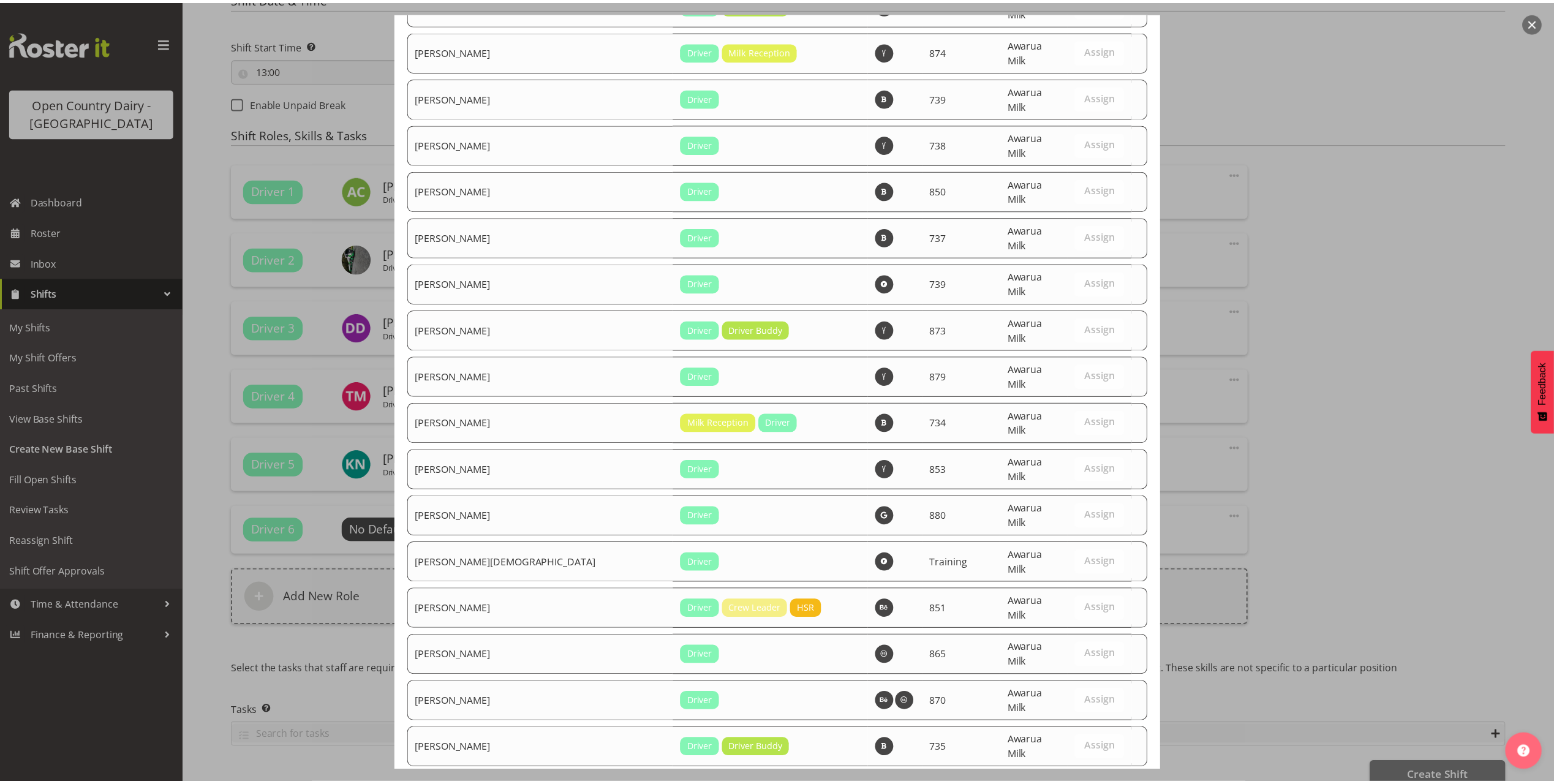
scroll to position [3100, 0]
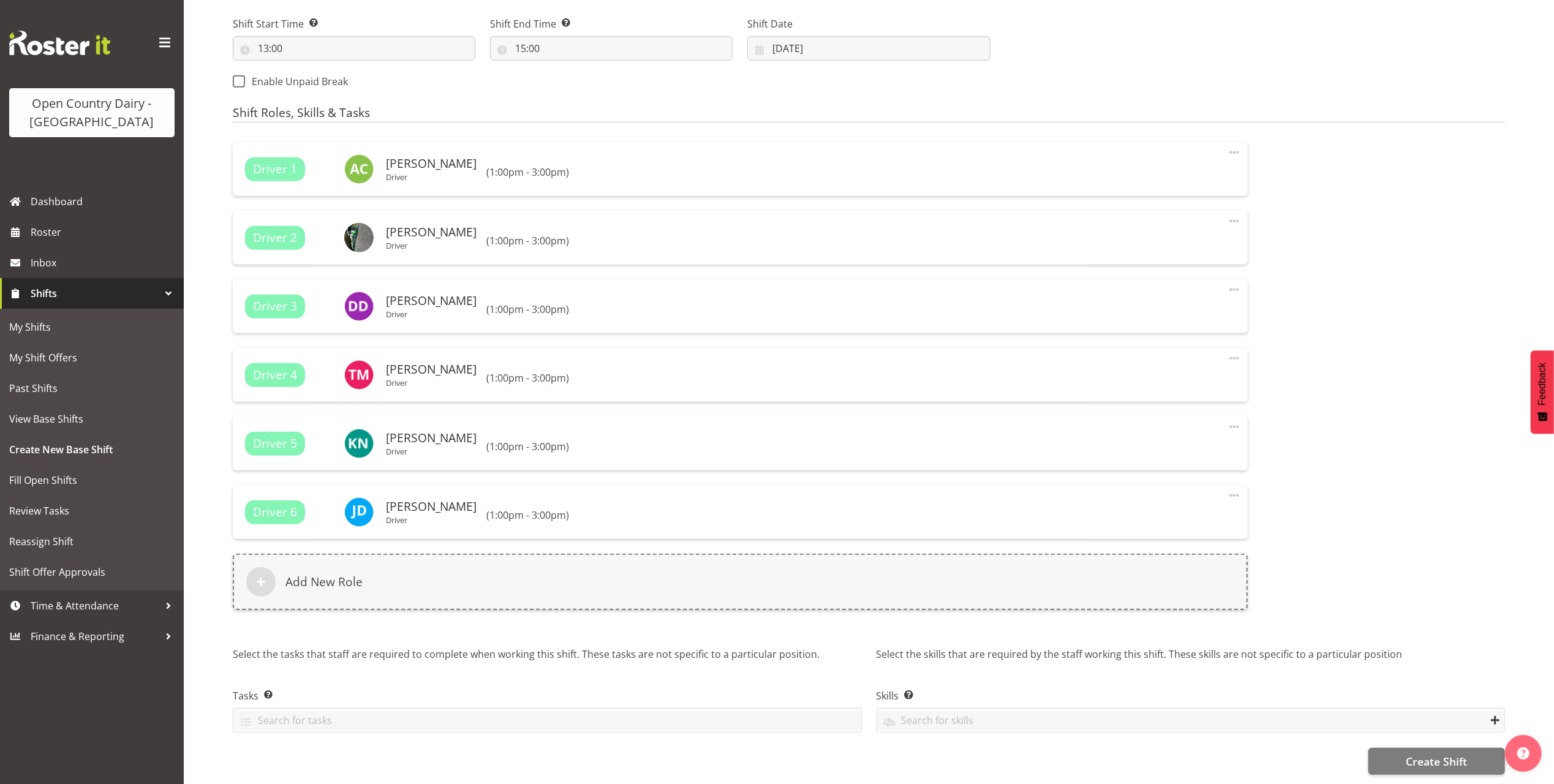
scroll to position [689, 0]
click at [1431, 753] on span "Create Shift" at bounding box center [1436, 761] width 61 height 16
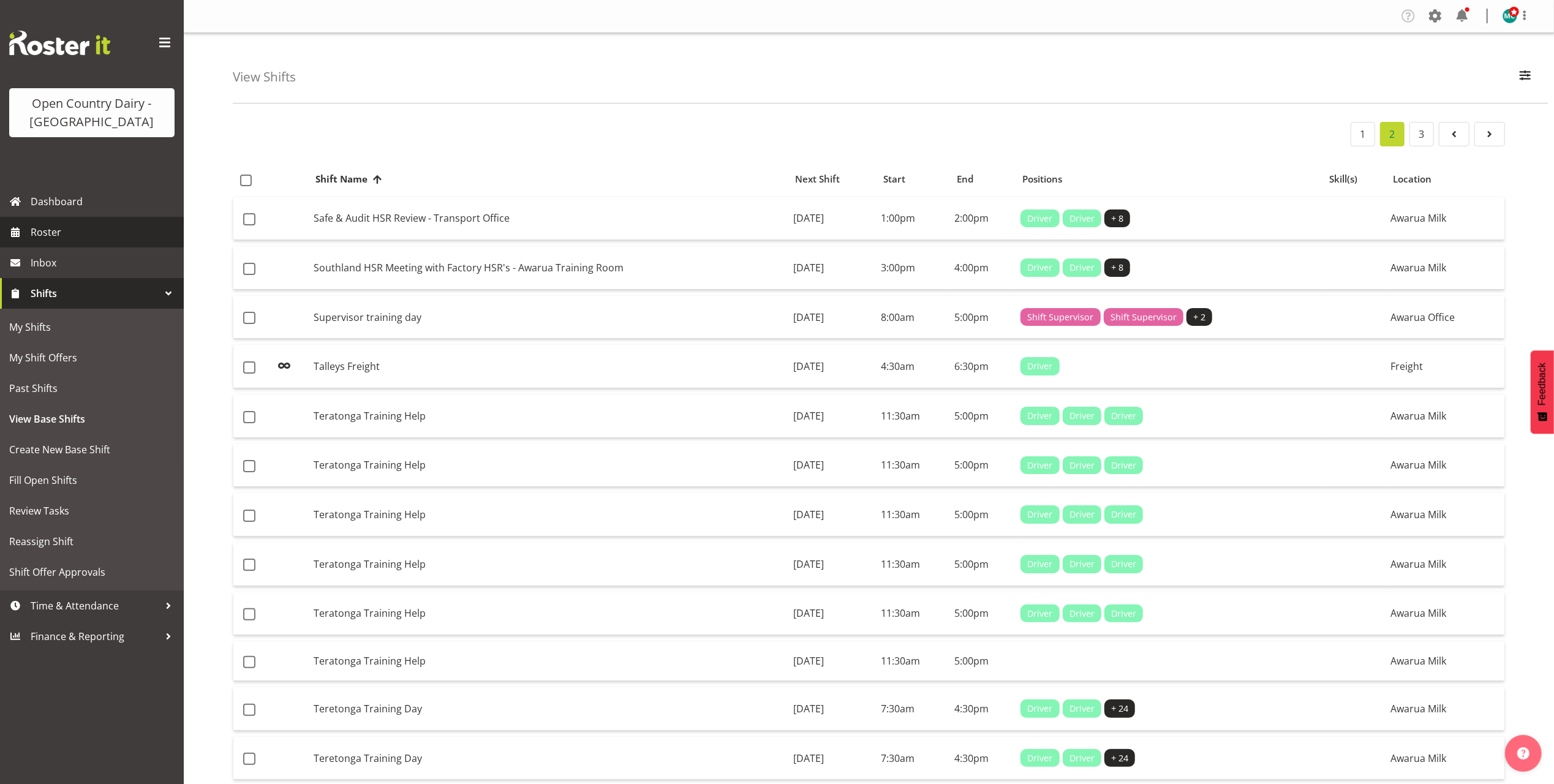
click at [50, 230] on span "Roster" at bounding box center [103, 232] width 147 height 18
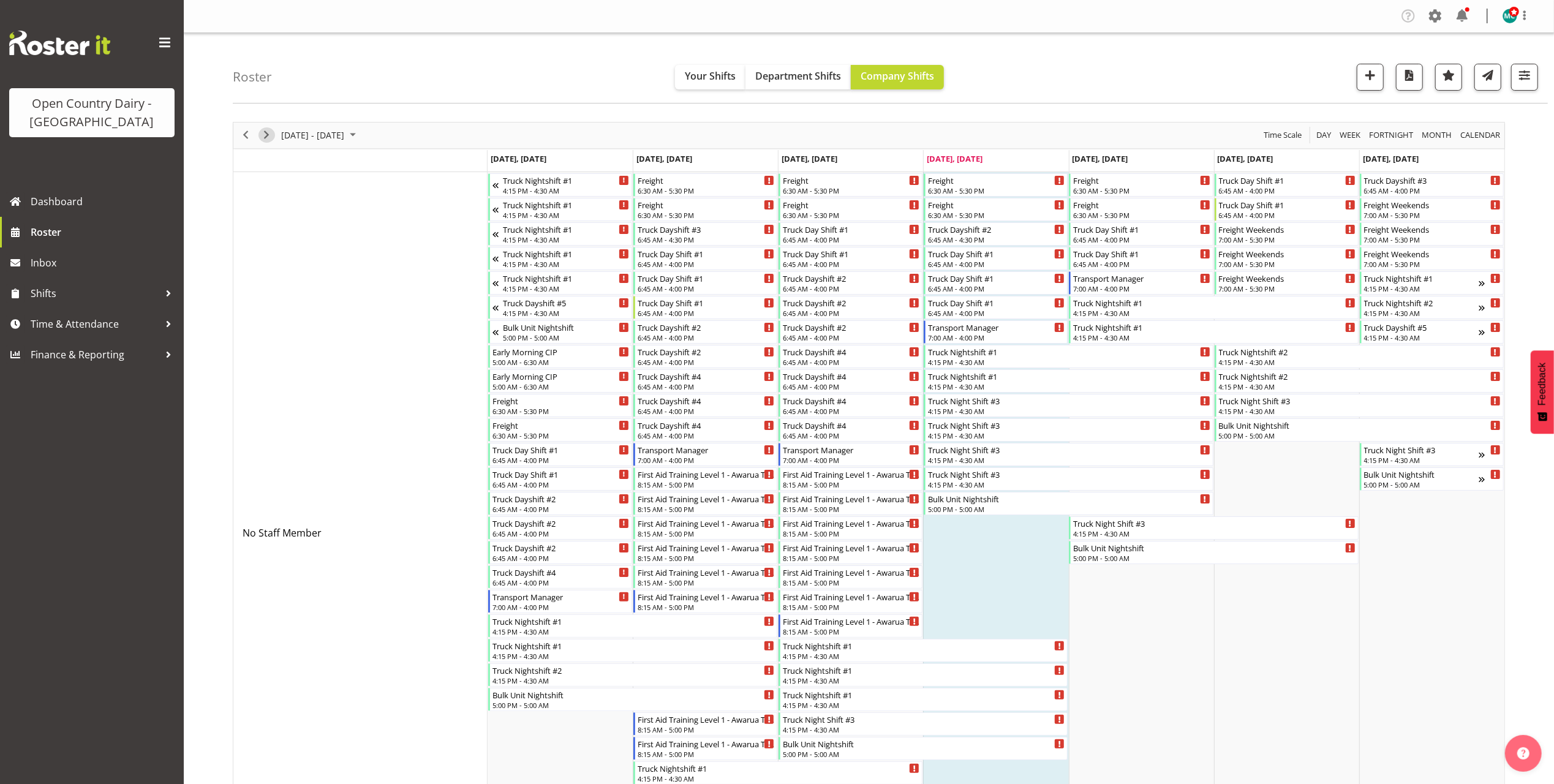
click at [267, 135] on span "Next" at bounding box center [266, 135] width 14 height 15
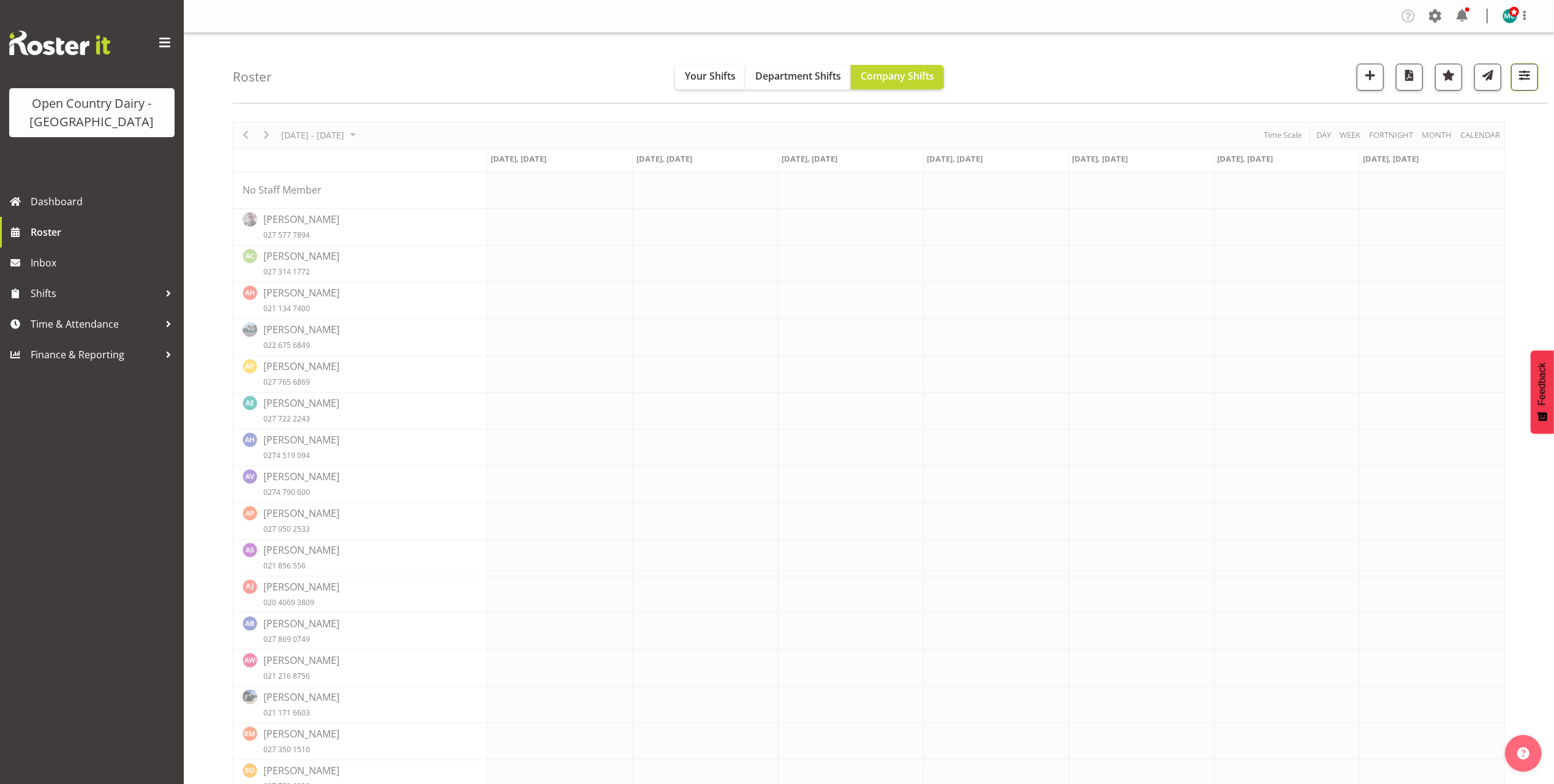
click at [1521, 78] on span "button" at bounding box center [1525, 76] width 16 height 16
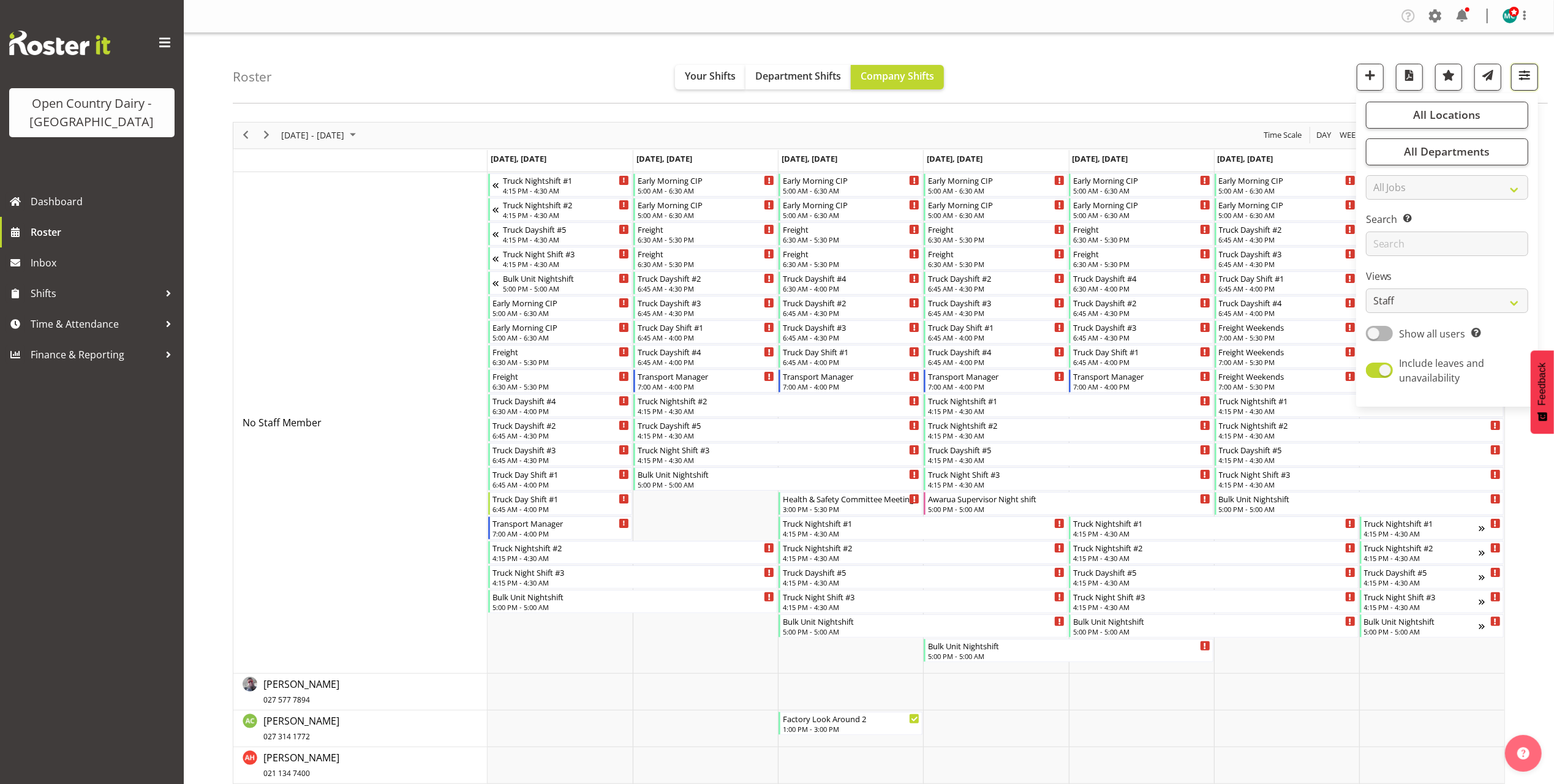
click at [1521, 78] on span "button" at bounding box center [1525, 76] width 16 height 16
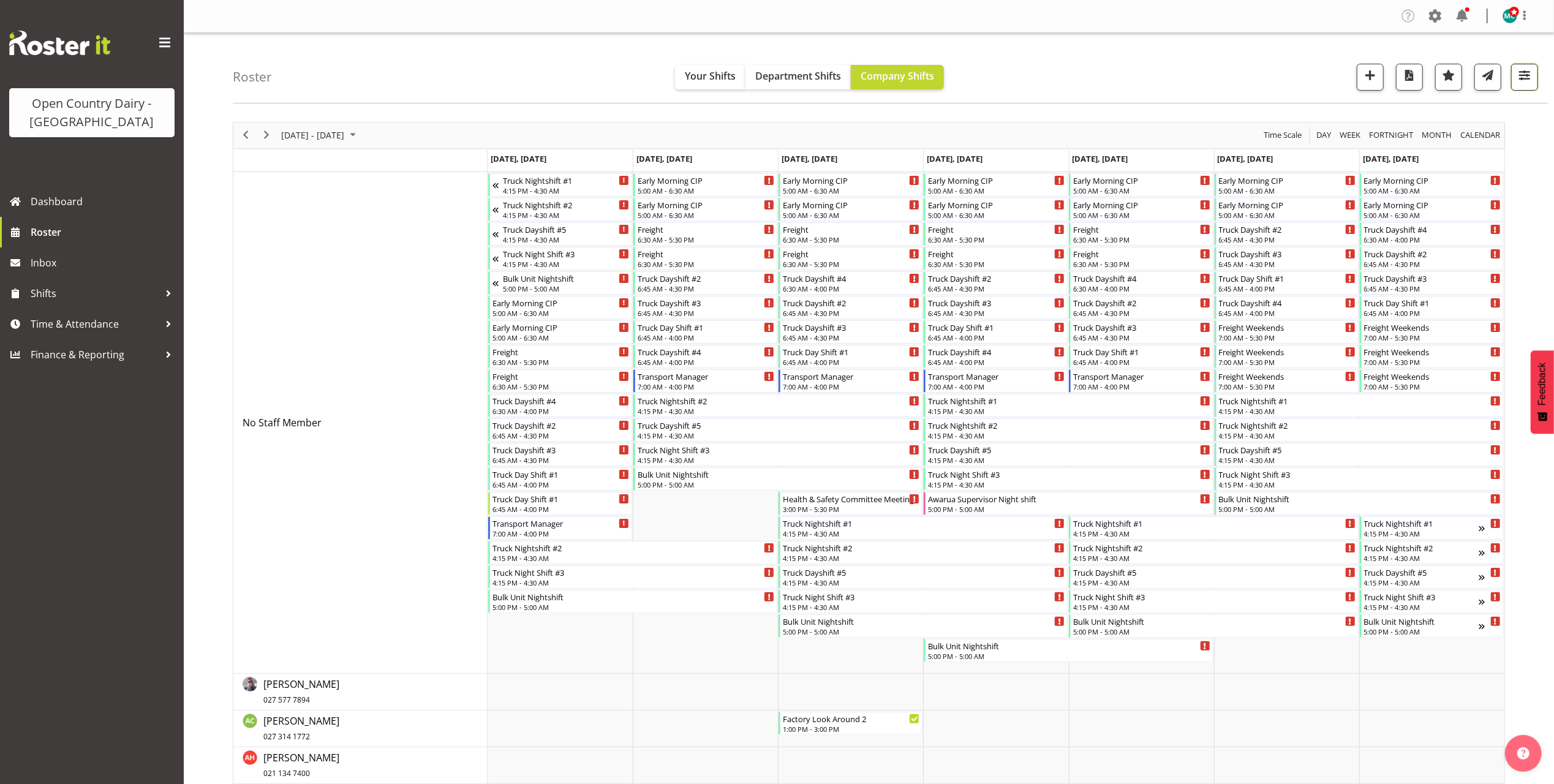
click at [1528, 67] on button "button" at bounding box center [1525, 77] width 27 height 27
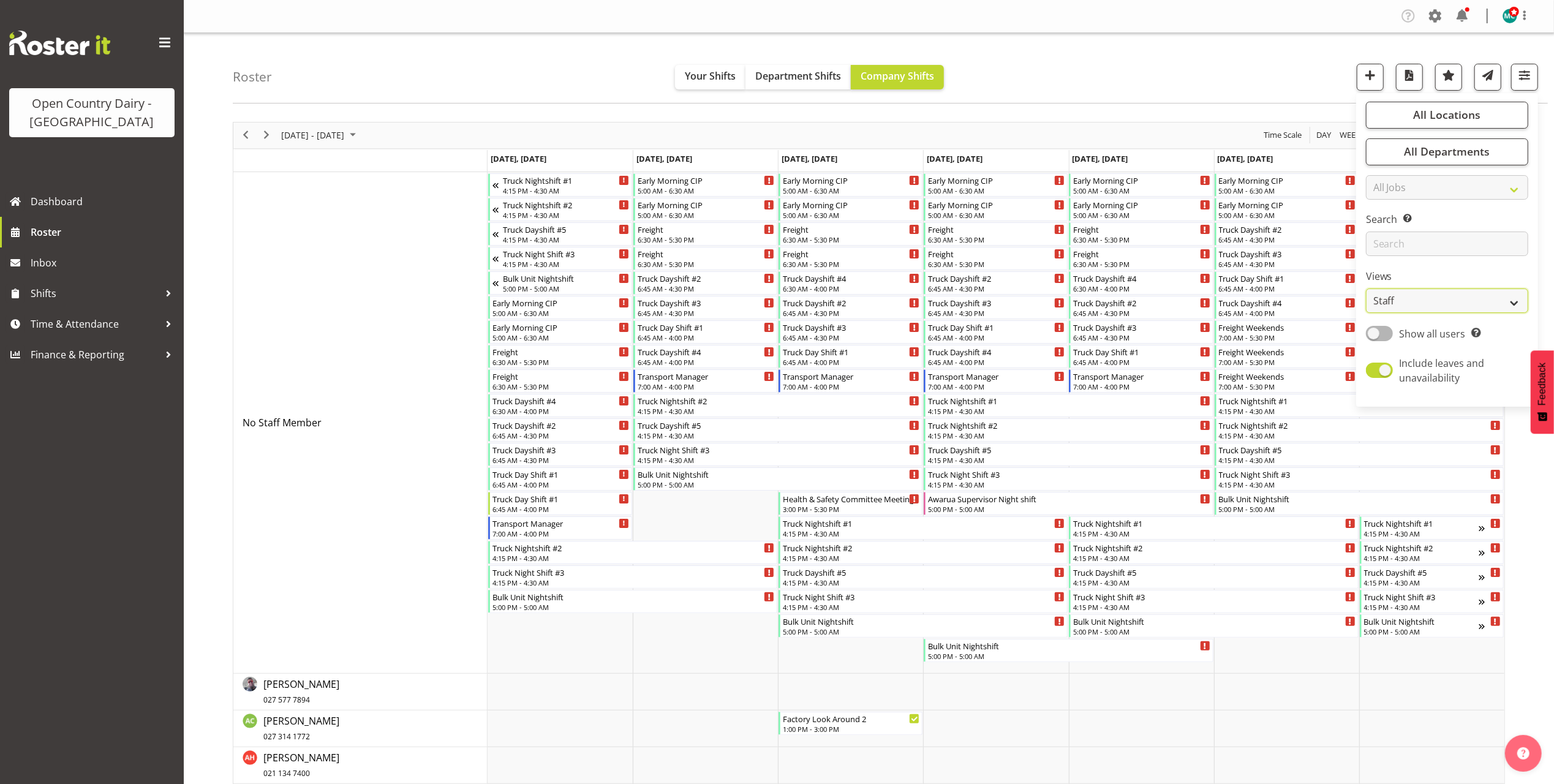
click at [1388, 298] on select "Staff Role Shift - Horizontal Shift - Vertical Staff - Location" at bounding box center [1447, 300] width 162 height 25
select select "shiftH"
click at [1367, 289] on select "Staff Role Shift - Horizontal Shift - Vertical Staff - Location" at bounding box center [1447, 300] width 162 height 25
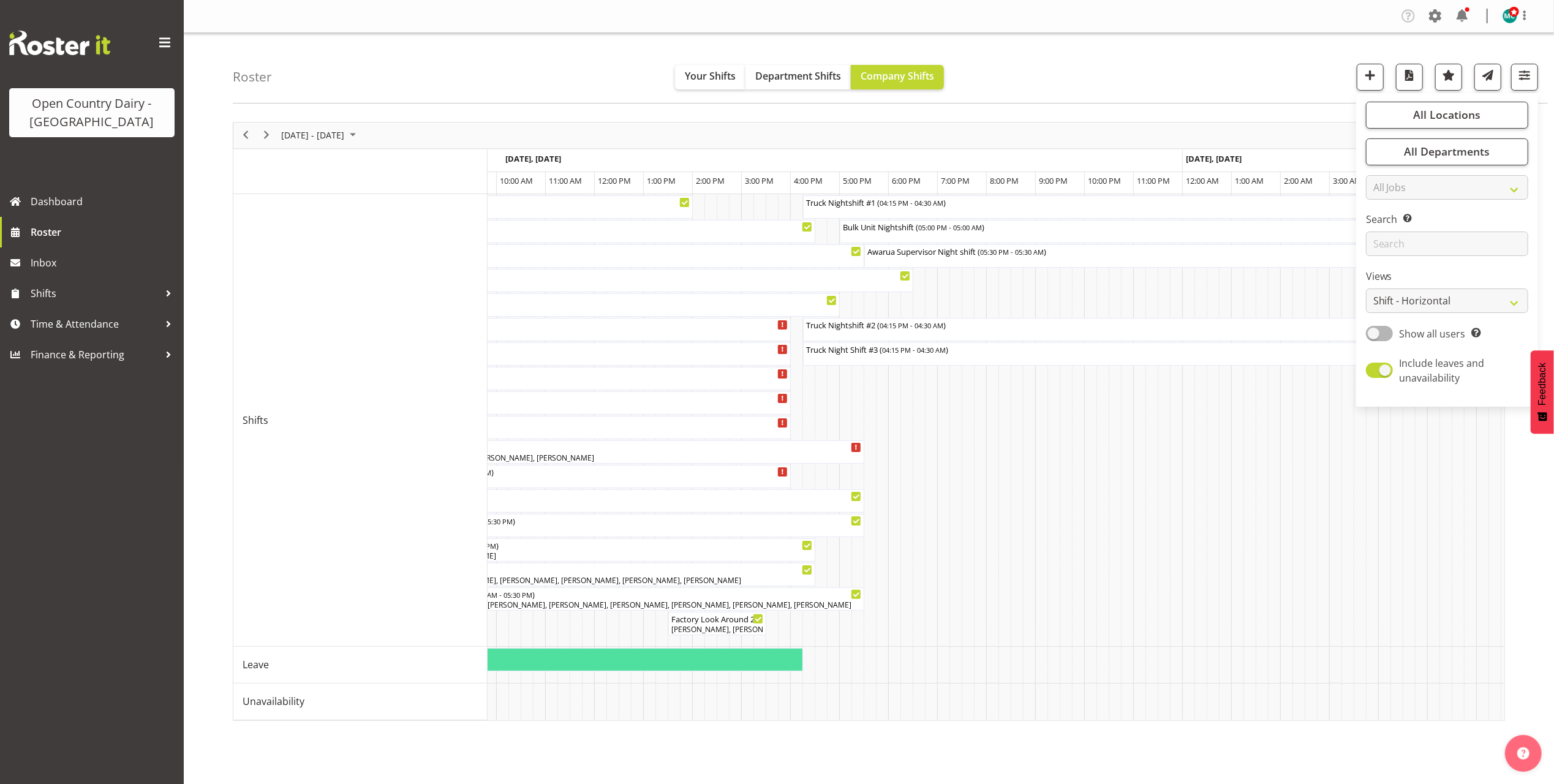
scroll to position [0, 4044]
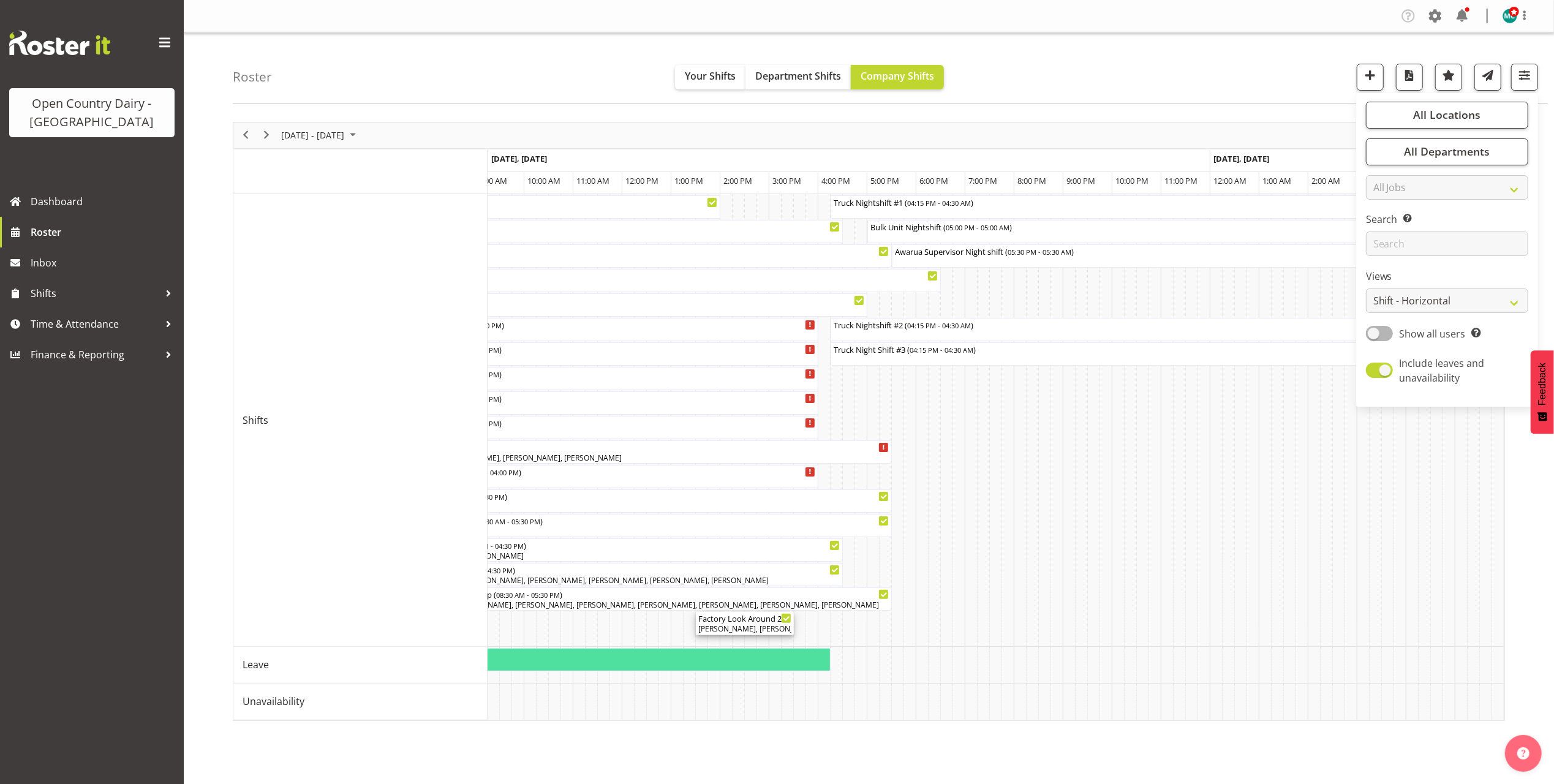
click at [731, 622] on div "Factory Look Around 2 ( 01:30 PM - 03:30 PM )" at bounding box center [744, 618] width 93 height 12
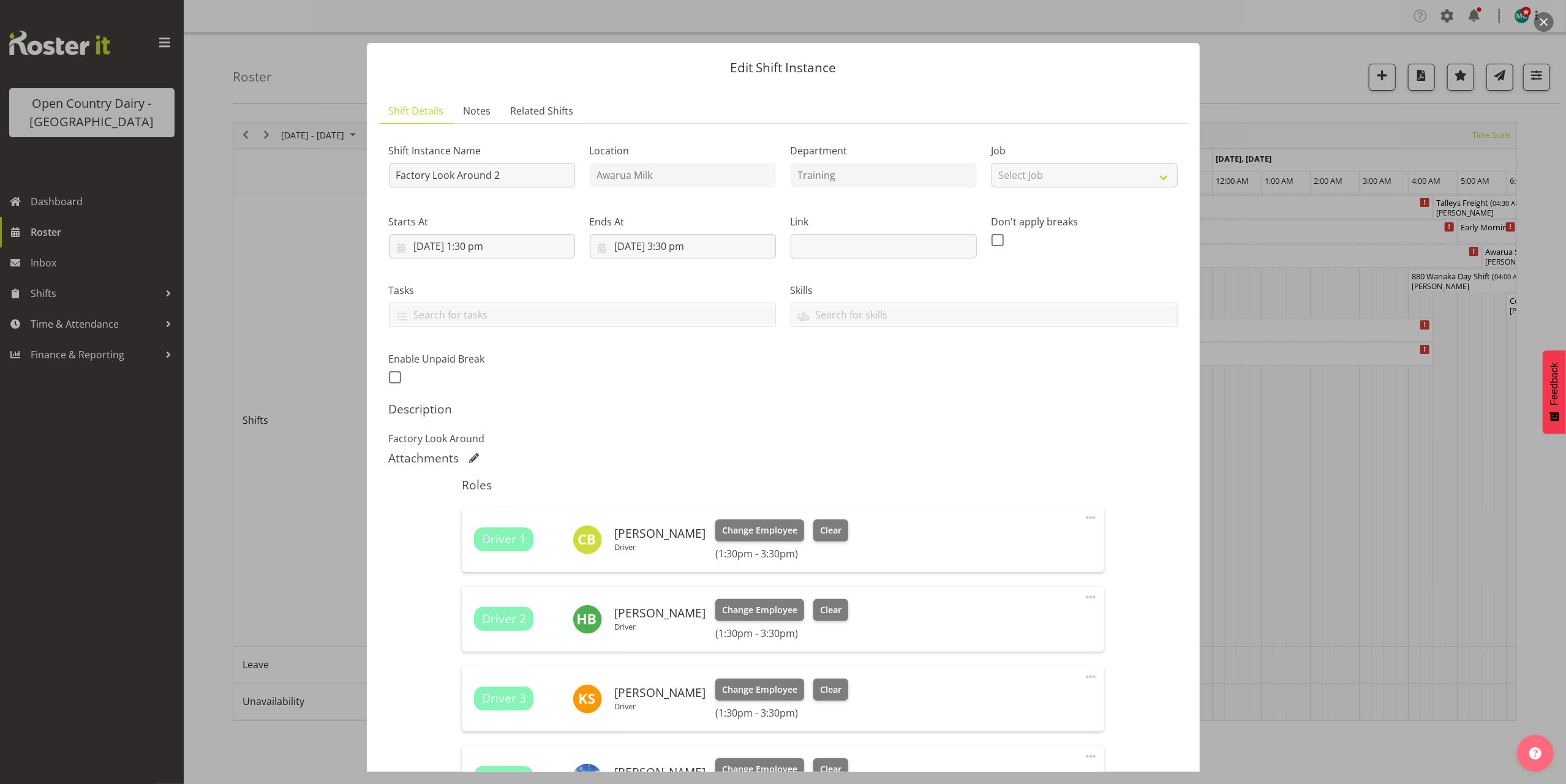
click at [1542, 20] on button "button" at bounding box center [1544, 21] width 20 height 20
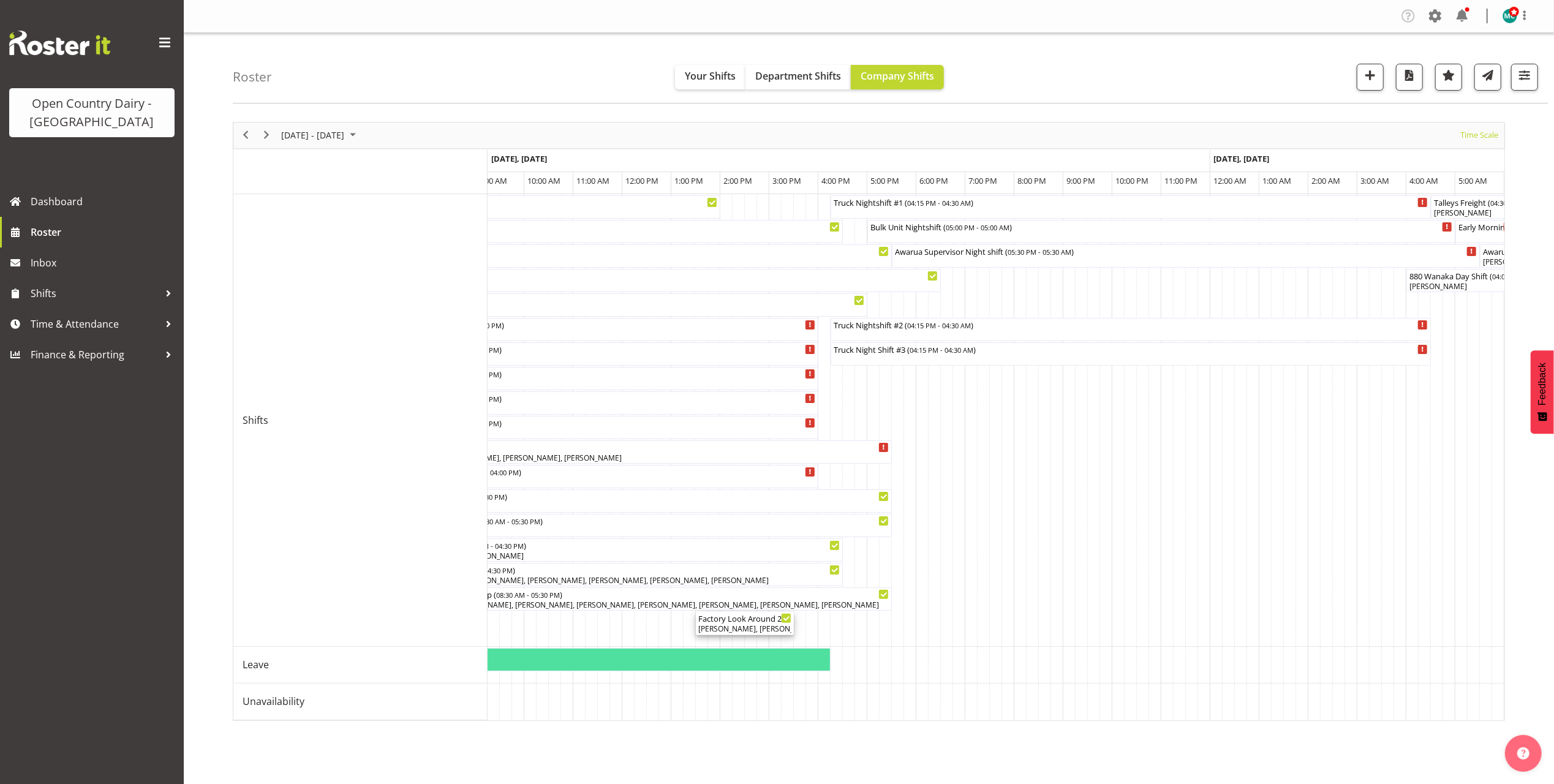
click at [721, 630] on div "[PERSON_NAME], [PERSON_NAME], [PERSON_NAME]" at bounding box center [744, 629] width 93 height 11
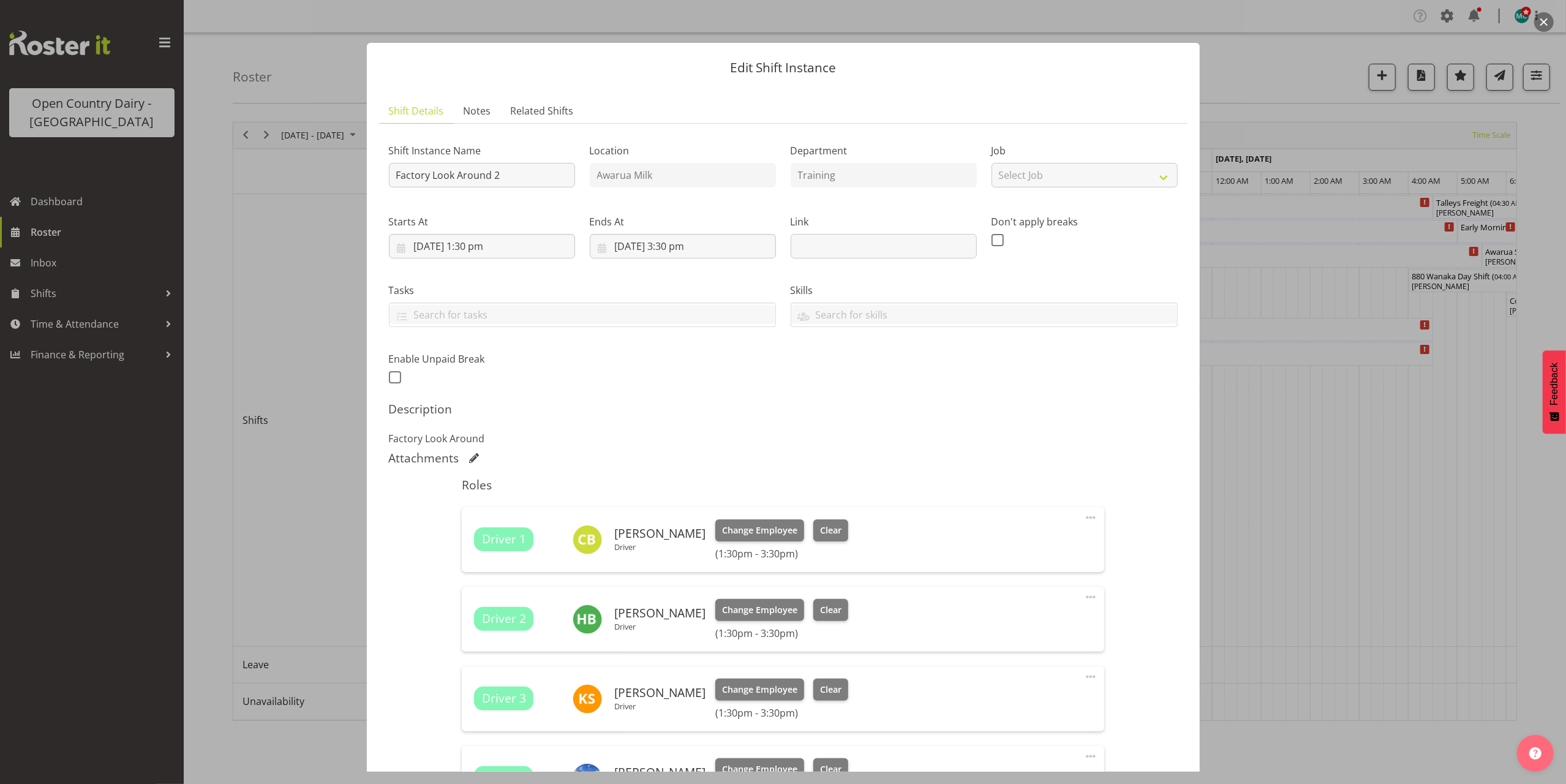
click at [1548, 22] on button "button" at bounding box center [1544, 21] width 20 height 20
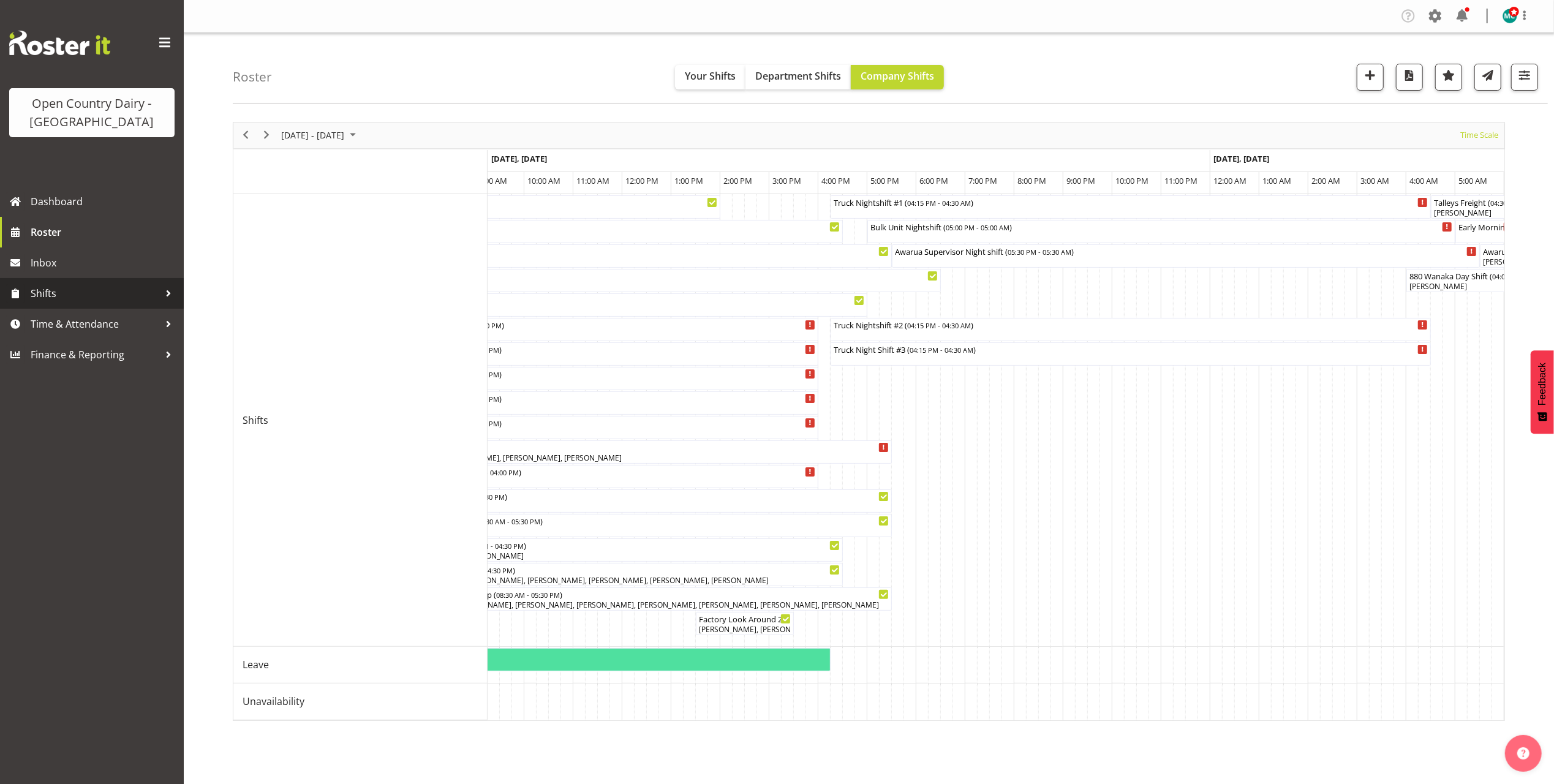
click at [52, 296] on span "Shifts" at bounding box center [95, 293] width 129 height 18
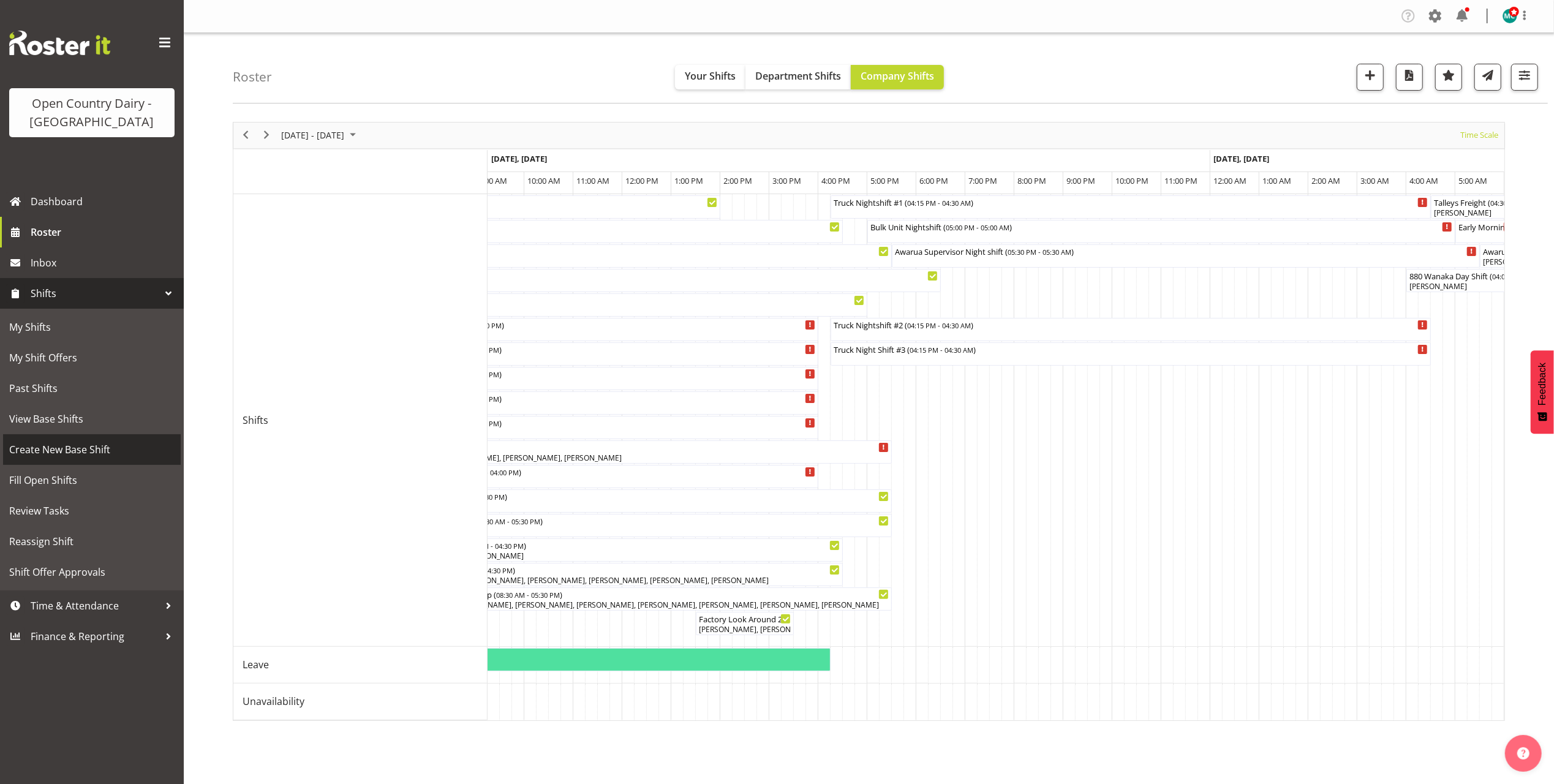
click at [61, 455] on span "Create New Base Shift" at bounding box center [92, 449] width 166 height 18
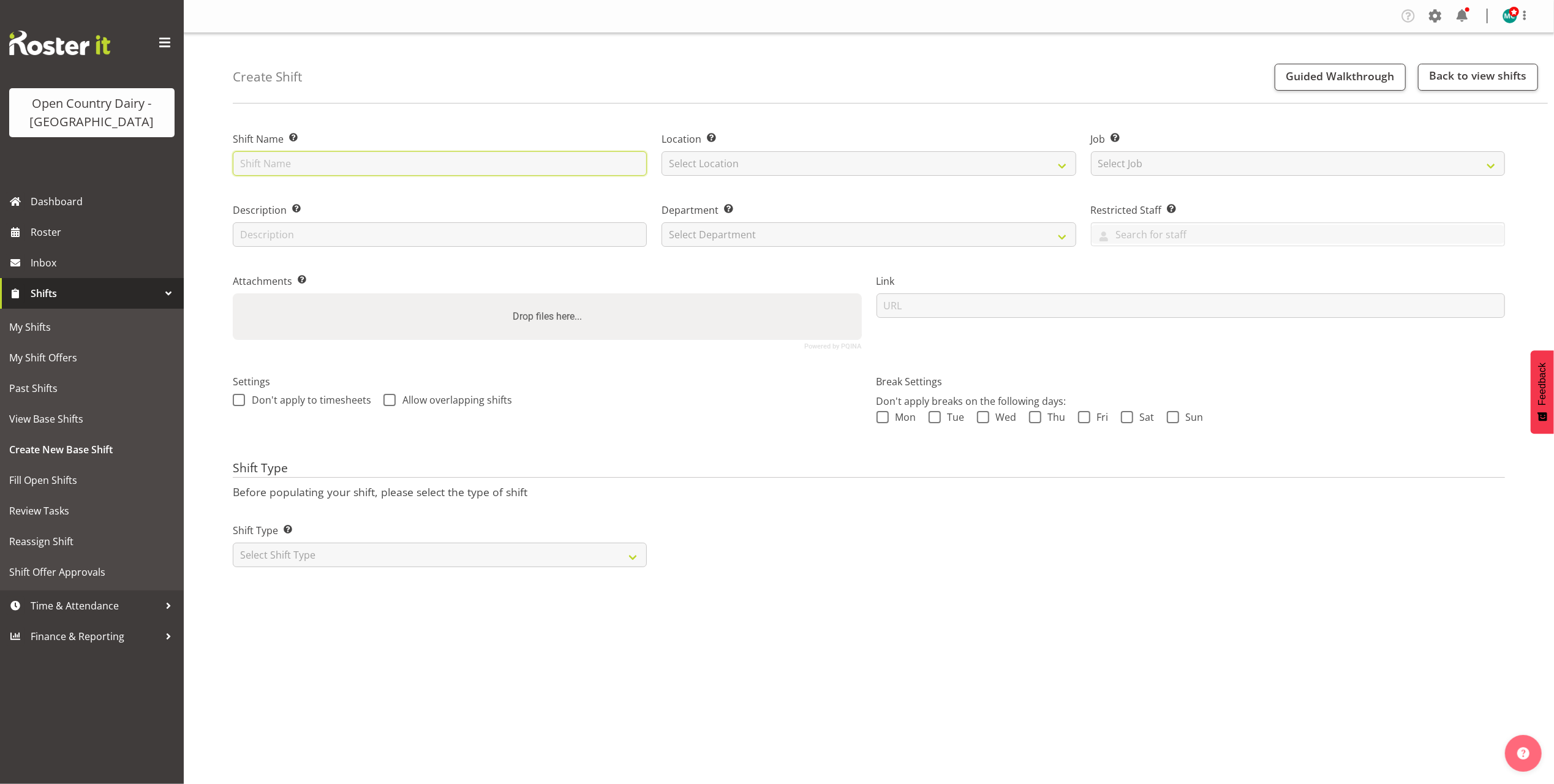
click at [435, 162] on input "text" at bounding box center [439, 163] width 414 height 25
drag, startPoint x: 304, startPoint y: 164, endPoint x: 310, endPoint y: 167, distance: 6.7
click at [304, 164] on input "text" at bounding box center [439, 163] width 414 height 25
type input "Factory Look Around 2"
select select "988"
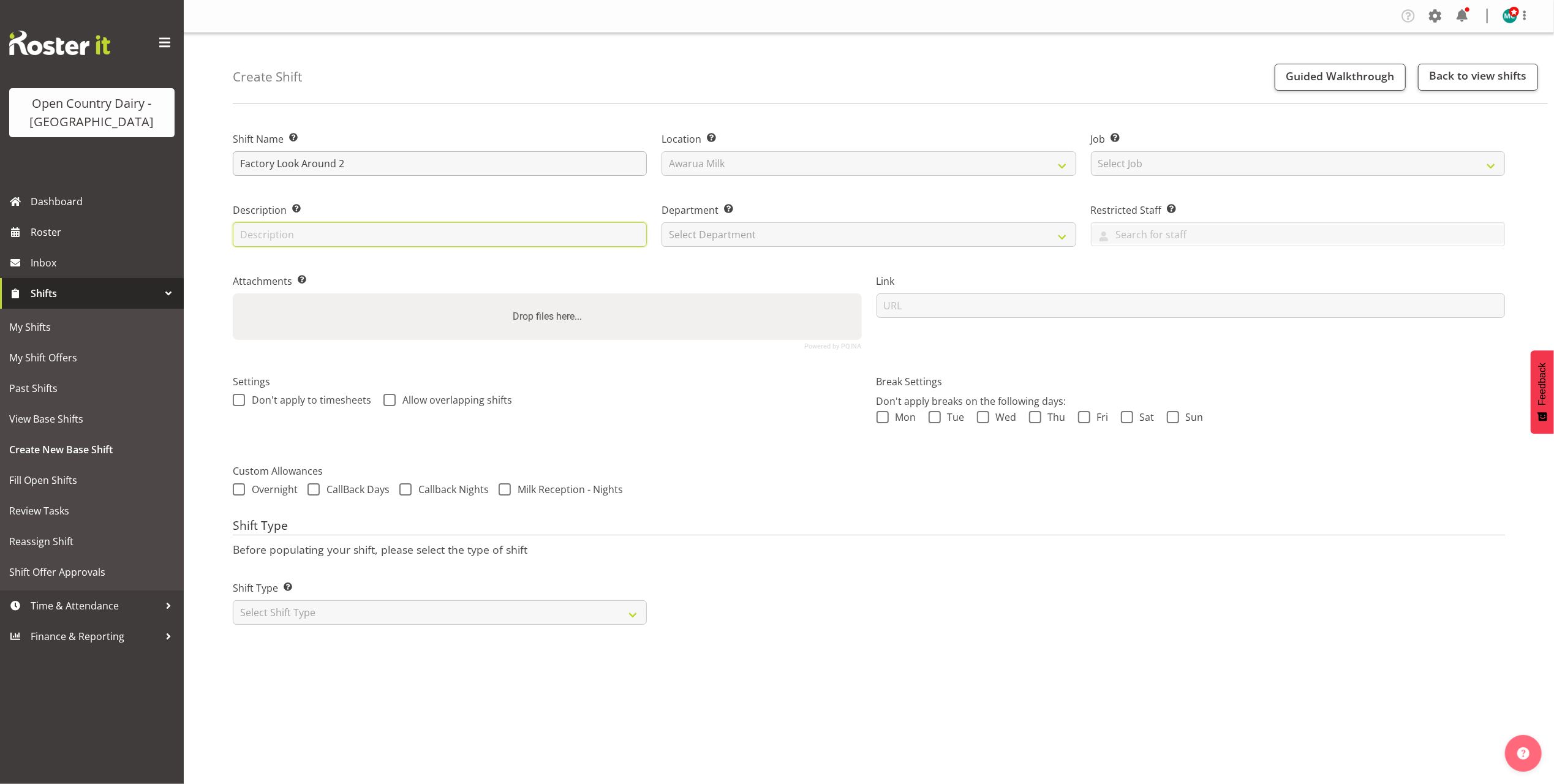
type input "Factory Look Around"
type input "Factory Look Around 1"
click at [797, 236] on select "Select Department" at bounding box center [869, 234] width 414 height 25
select select "806"
click at [662, 222] on select "Select Department 734 735 736 737 738 739 850 851 852 853 854 855 856 857 858 8…" at bounding box center [869, 234] width 414 height 25
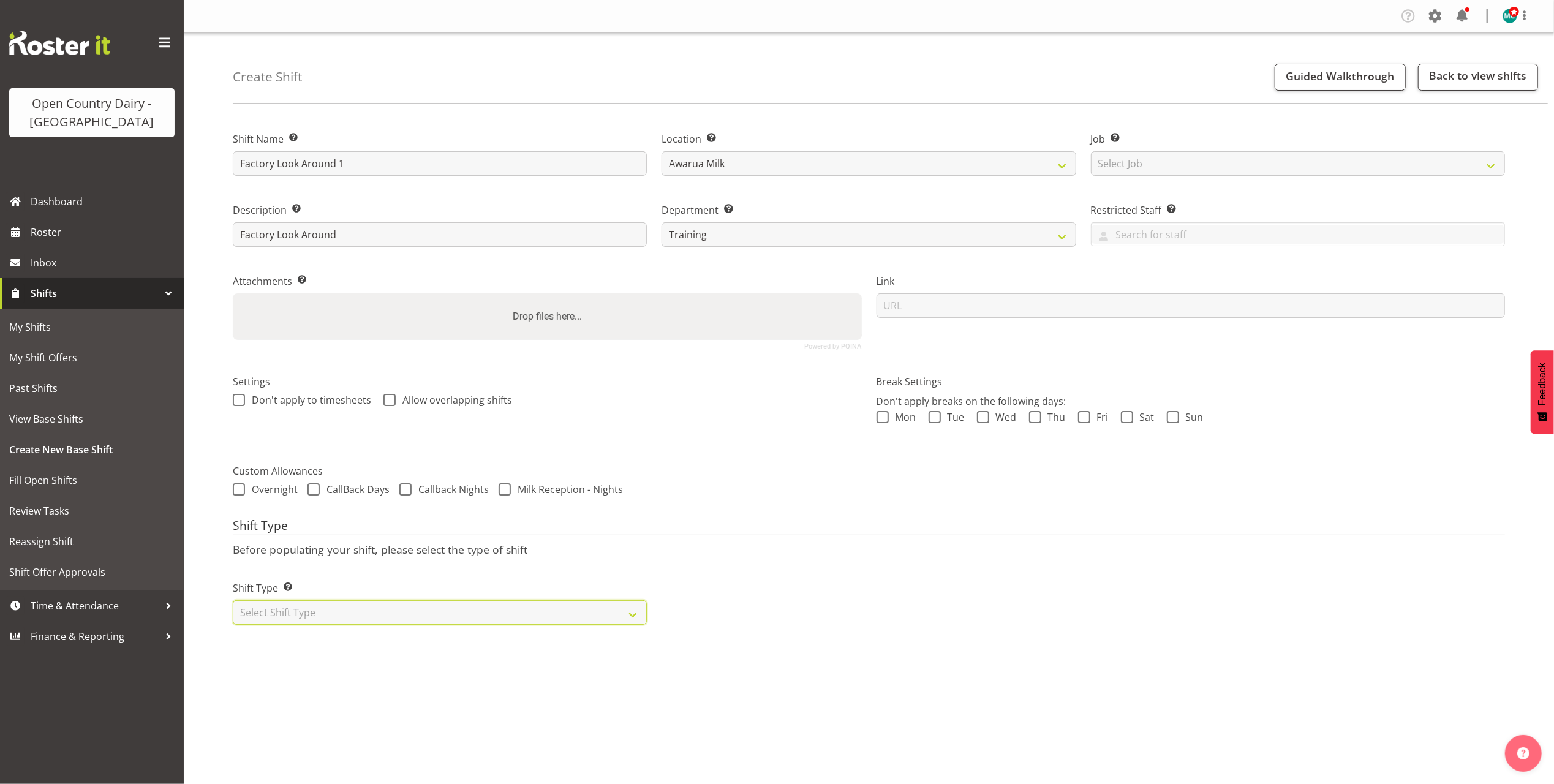
drag, startPoint x: 485, startPoint y: 620, endPoint x: 476, endPoint y: 628, distance: 12.0
click at [485, 620] on select "Select Shift Type One Off Shift Recurring Shift Rotating Shift" at bounding box center [439, 612] width 414 height 25
select select "one_off"
click at [232, 602] on select "Select Shift Type One Off Shift Recurring Shift Rotating Shift" at bounding box center [439, 612] width 414 height 25
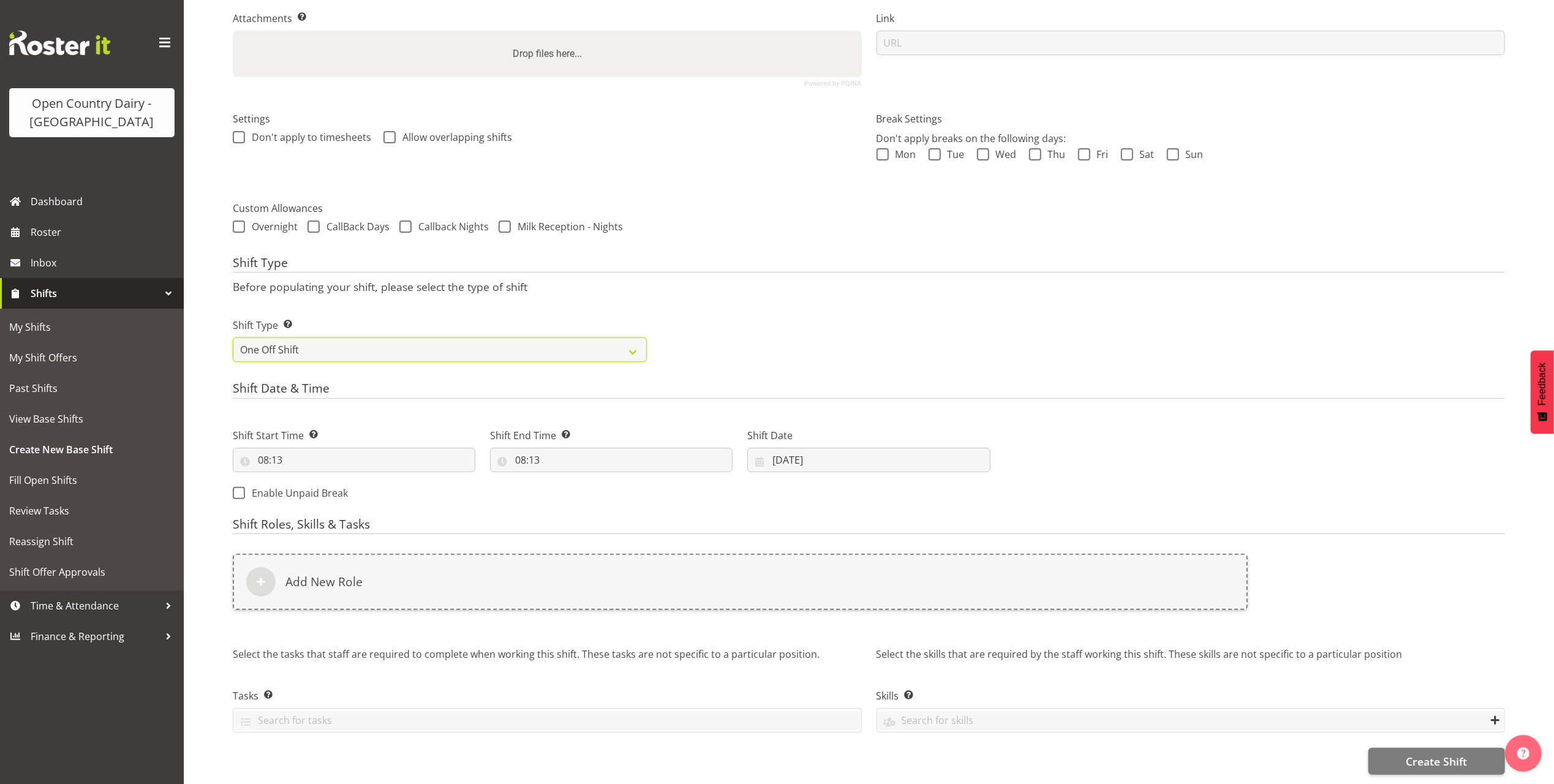
scroll to position [278, 0]
click at [820, 447] on input "[DATE]" at bounding box center [869, 459] width 243 height 25
click at [880, 623] on span "21" at bounding box center [884, 629] width 10 height 12
type input "[DATE]"
click at [270, 448] on input "08:13" at bounding box center [353, 459] width 243 height 25
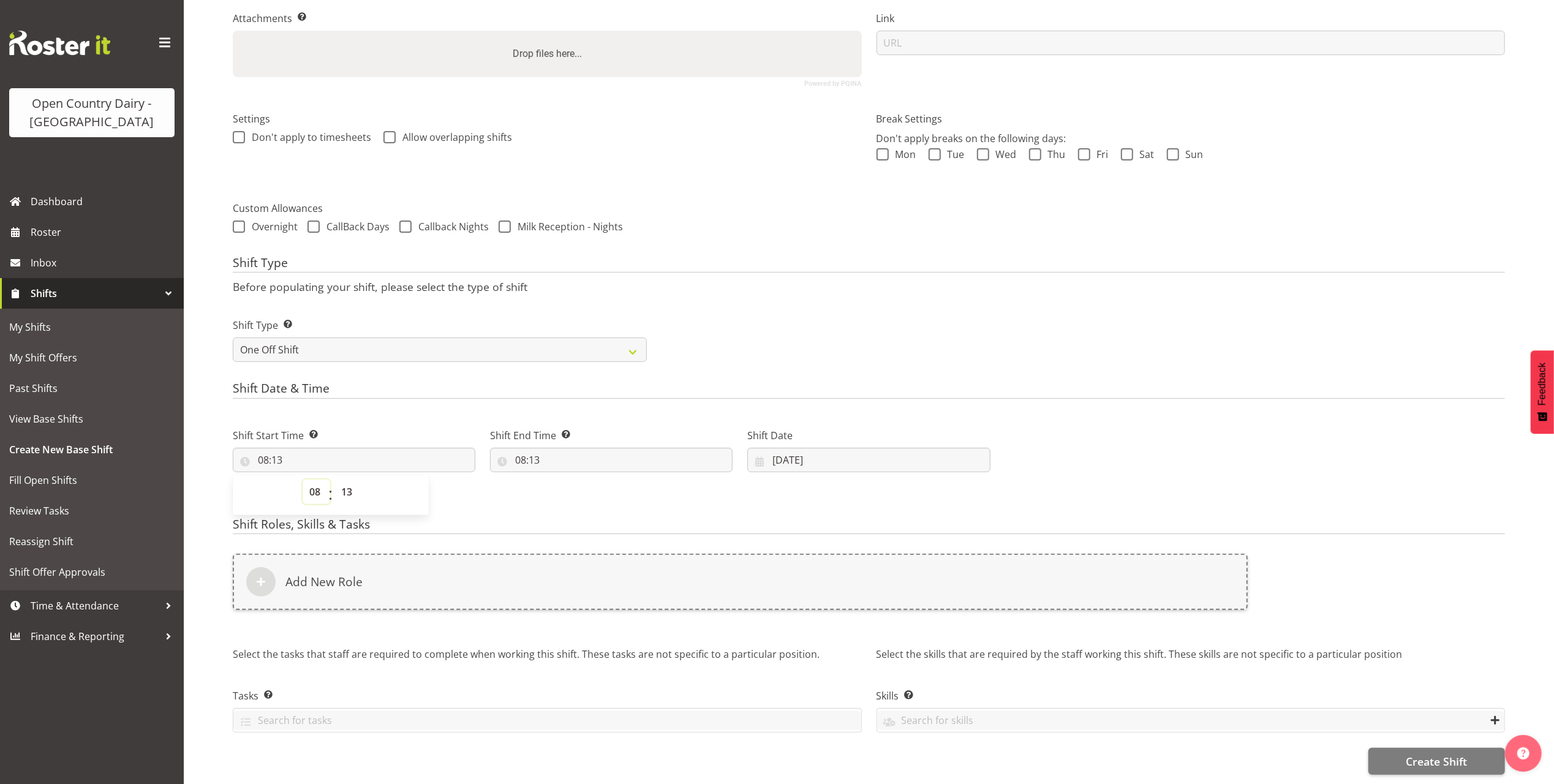
click at [316, 486] on select "00 01 02 03 04 05 06 07 08 09 10 11 12 13 14 15 16 17 18 19 20 21 22 23" at bounding box center [316, 491] width 28 height 25
select select "11"
click at [303, 479] on select "00 01 02 03 04 05 06 07 08 09 10 11 12 13 14 15 16 17 18 19 20 21 22 23" at bounding box center [316, 491] width 28 height 25
type input "11:13"
click at [350, 479] on select "00 01 02 03 04 05 06 07 08 09 10 11 12 13 14 15 16 17 18 19 20 21 22 23 24 25 2…" at bounding box center [348, 491] width 28 height 25
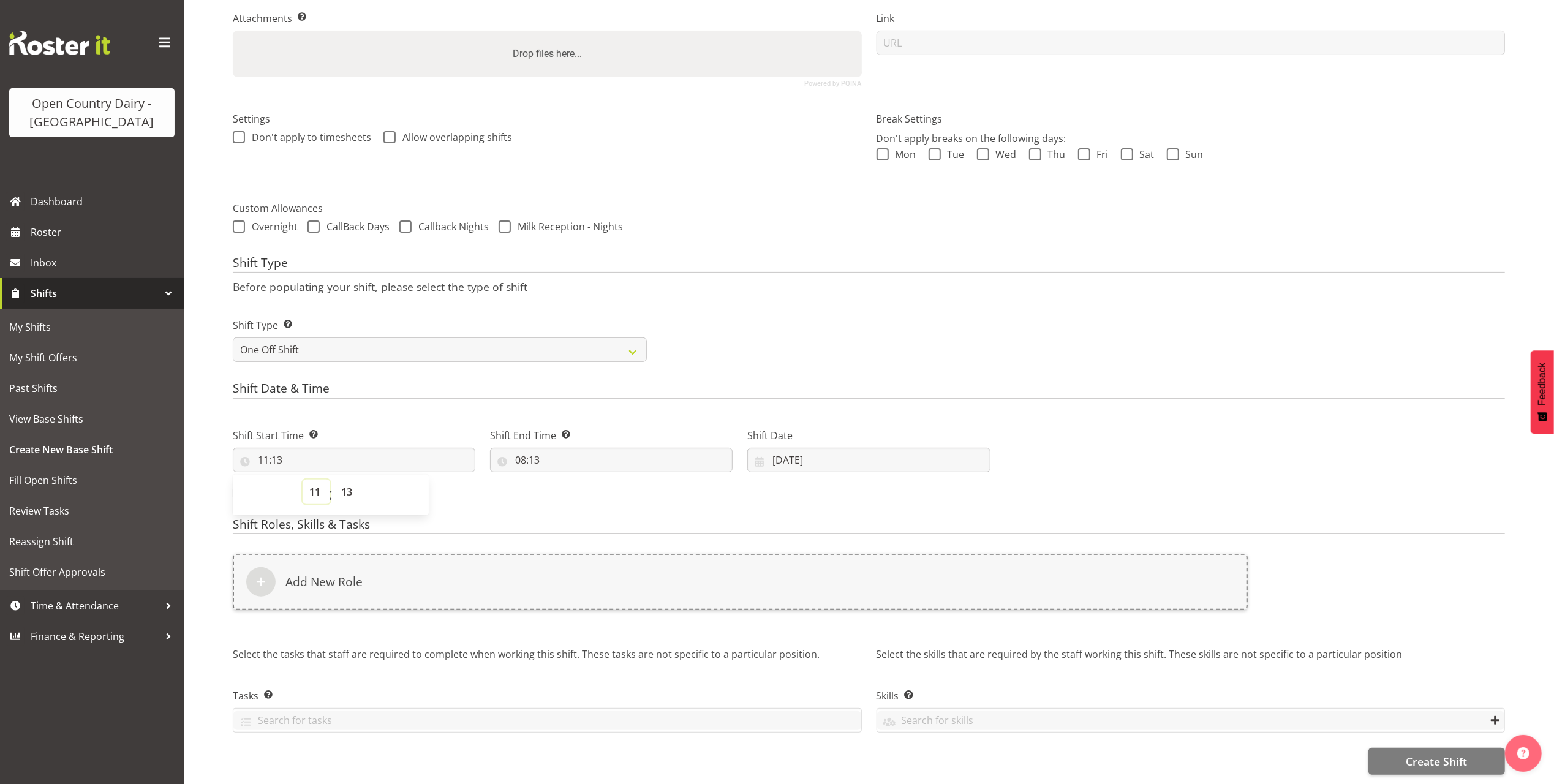
click at [316, 481] on select "00 01 02 03 04 05 06 07 08 09 10 11 12 13 14 15 16 17 18 19 20 21 22 23" at bounding box center [316, 491] width 28 height 25
click at [344, 479] on select "00 01 02 03 04 05 06 07 08 09 10 11 12 13 14 15 16 17 18 19 20 21 22 23 24 25 2…" at bounding box center [348, 491] width 28 height 25
select select "30"
click at [334, 479] on select "00 01 02 03 04 05 06 07 08 09 10 11 12 13 14 15 16 17 18 19 20 21 22 23 24 25 2…" at bounding box center [348, 491] width 28 height 25
type input "11:30"
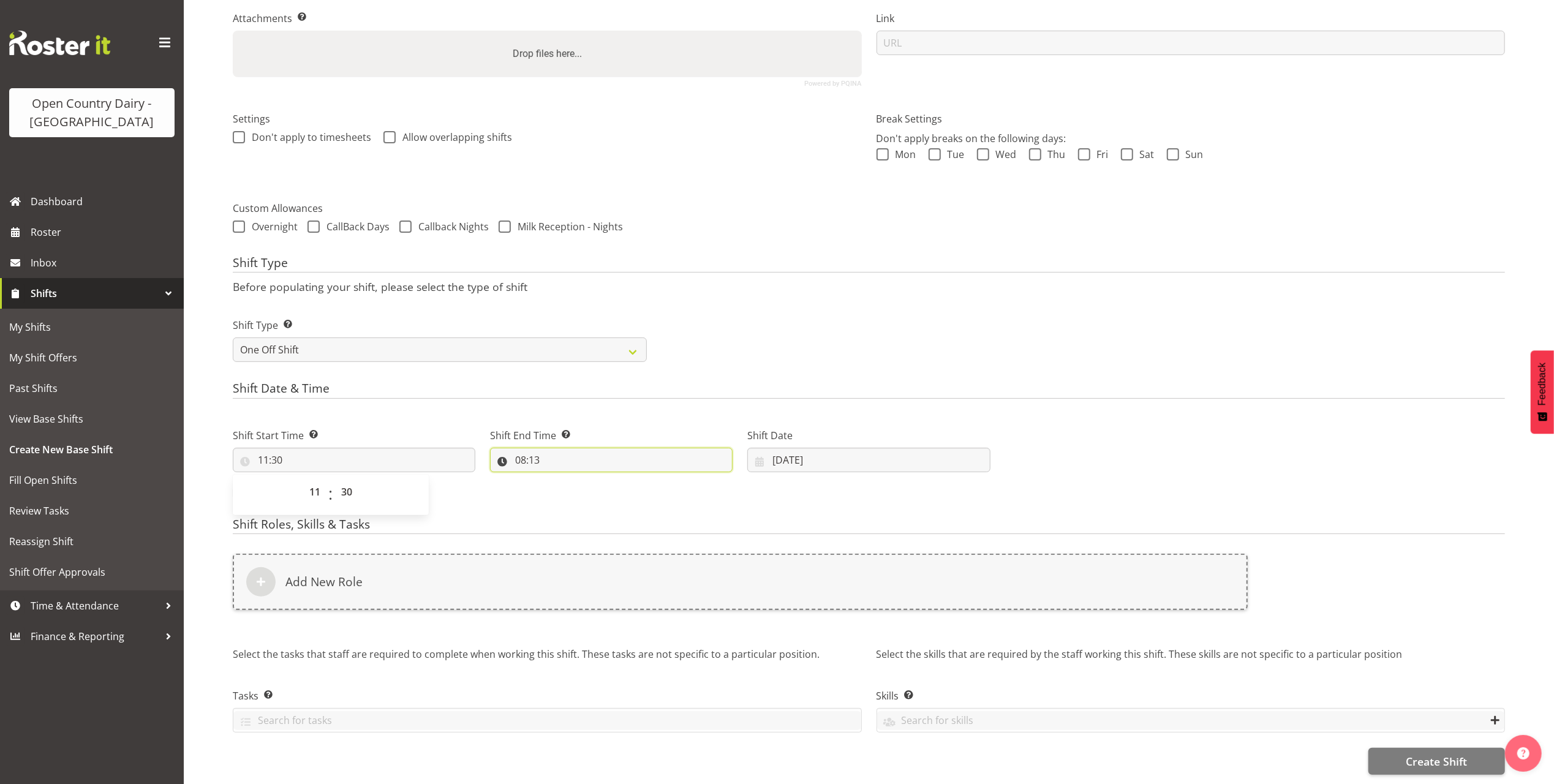
click at [564, 447] on input "08:13" at bounding box center [611, 459] width 243 height 25
click at [564, 485] on select "00 01 02 03 04 05 06 07 08 09 10 11 12 13 14 15 16 17 18 19 20 21 22 23" at bounding box center [573, 491] width 28 height 25
select select "13"
click at [560, 479] on select "00 01 02 03 04 05 06 07 08 09 10 11 12 13 14 15 16 17 18 19 20 21 22 23" at bounding box center [573, 491] width 28 height 25
type input "13:13"
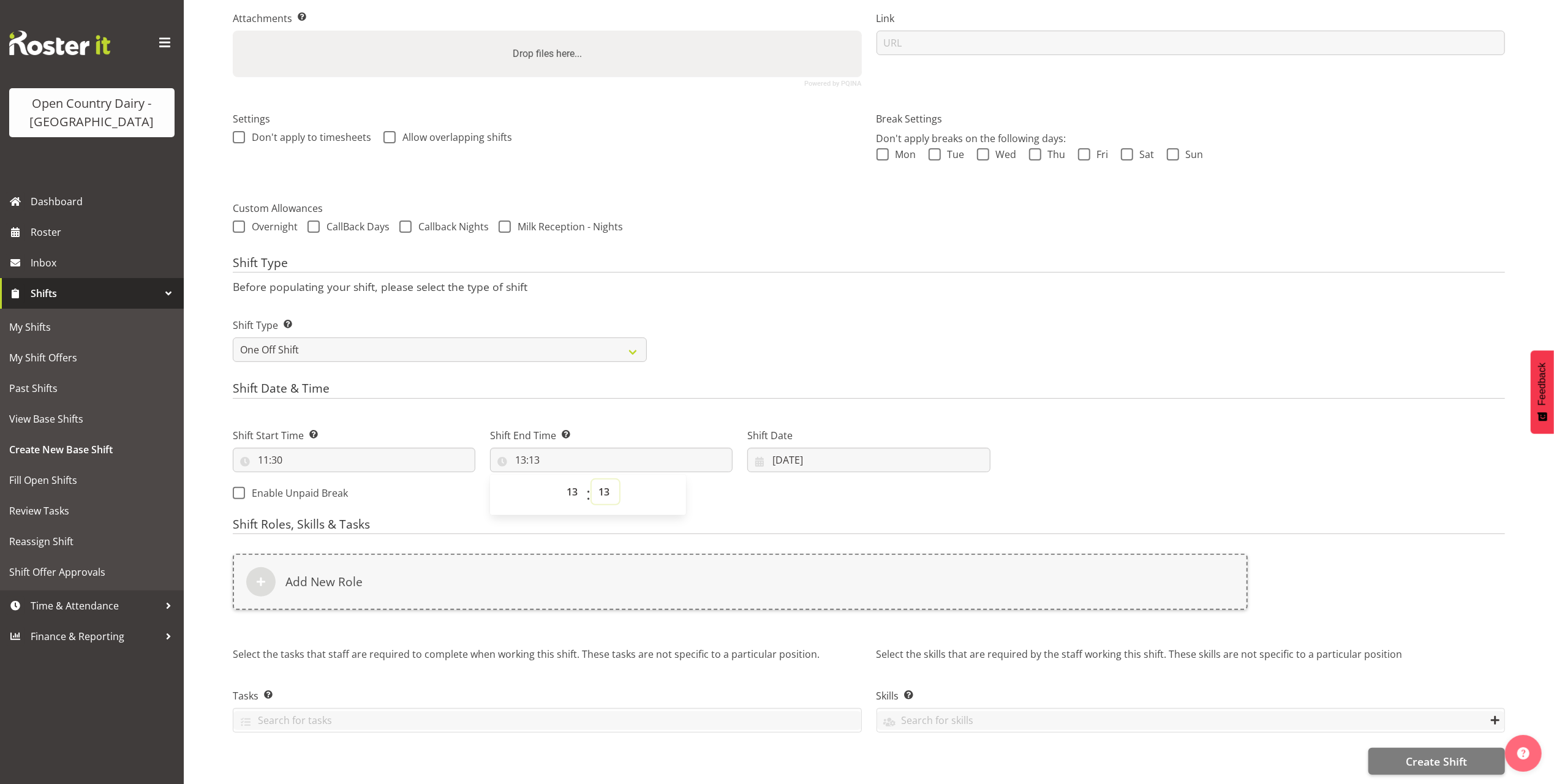
click at [609, 479] on select "00 01 02 03 04 05 06 07 08 09 10 11 12 13 14 15 16 17 18 19 20 21 22 23 24 25 2…" at bounding box center [605, 491] width 28 height 25
click at [607, 482] on select "00 01 02 03 04 05 06 07 08 09 10 11 12 13 14 15 16 17 18 19 20 21 22 23 24 25 2…" at bounding box center [605, 491] width 28 height 25
select select "30"
click at [592, 479] on select "00 01 02 03 04 05 06 07 08 09 10 11 12 13 14 15 16 17 18 19 20 21 22 23 24 25 2…" at bounding box center [605, 491] width 28 height 25
type input "13:30"
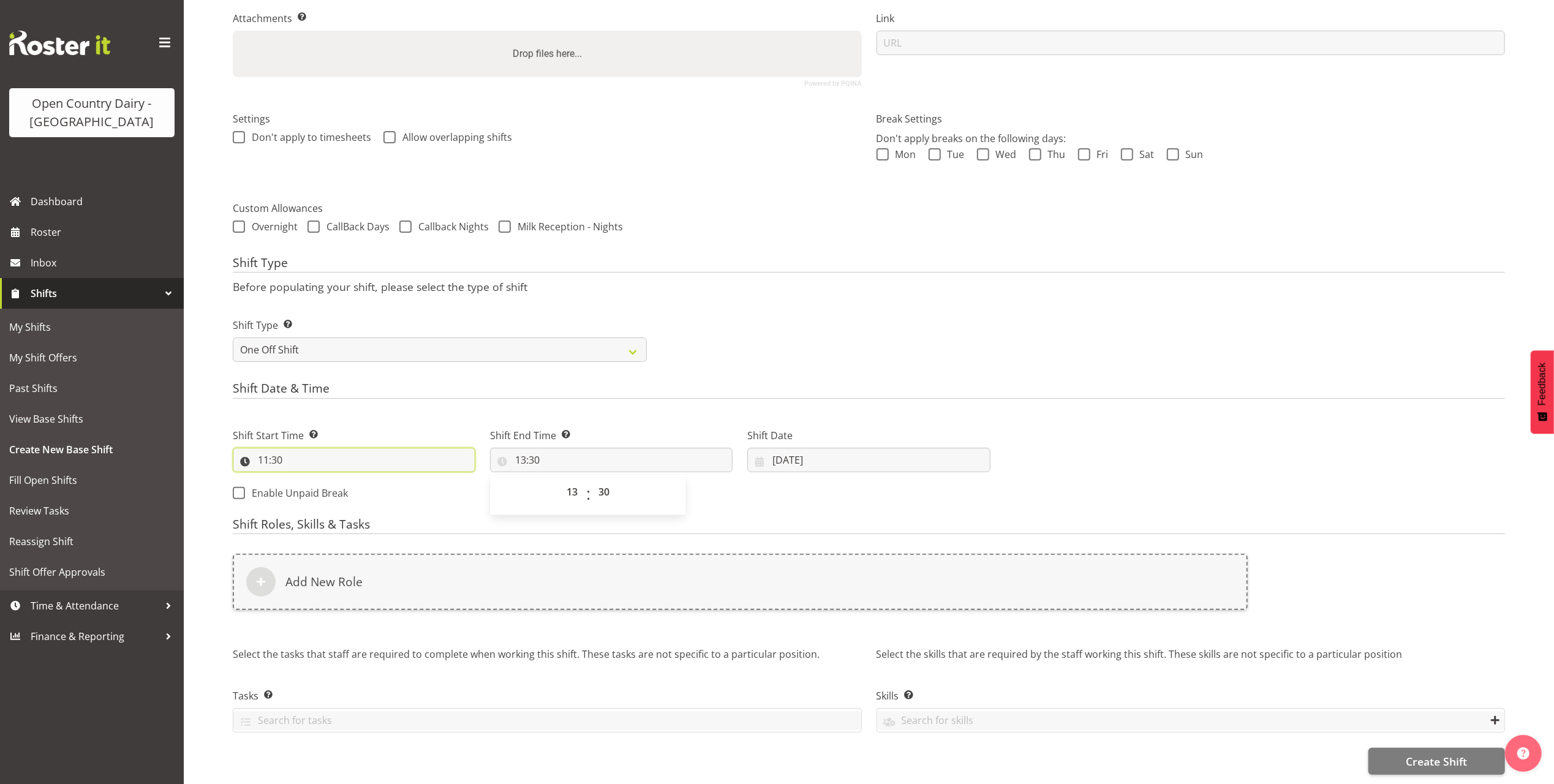
click at [258, 448] on input "11:30" at bounding box center [353, 459] width 243 height 25
click at [310, 479] on select "00 01 02 03 04 05 06 07 08 09 10 11 12 13 14 15 16 17 18 19 20 21 22 23" at bounding box center [316, 491] width 28 height 25
click at [542, 449] on input "13:30" at bounding box center [611, 459] width 243 height 25
click at [1431, 753] on span "Create Shift" at bounding box center [1436, 761] width 61 height 16
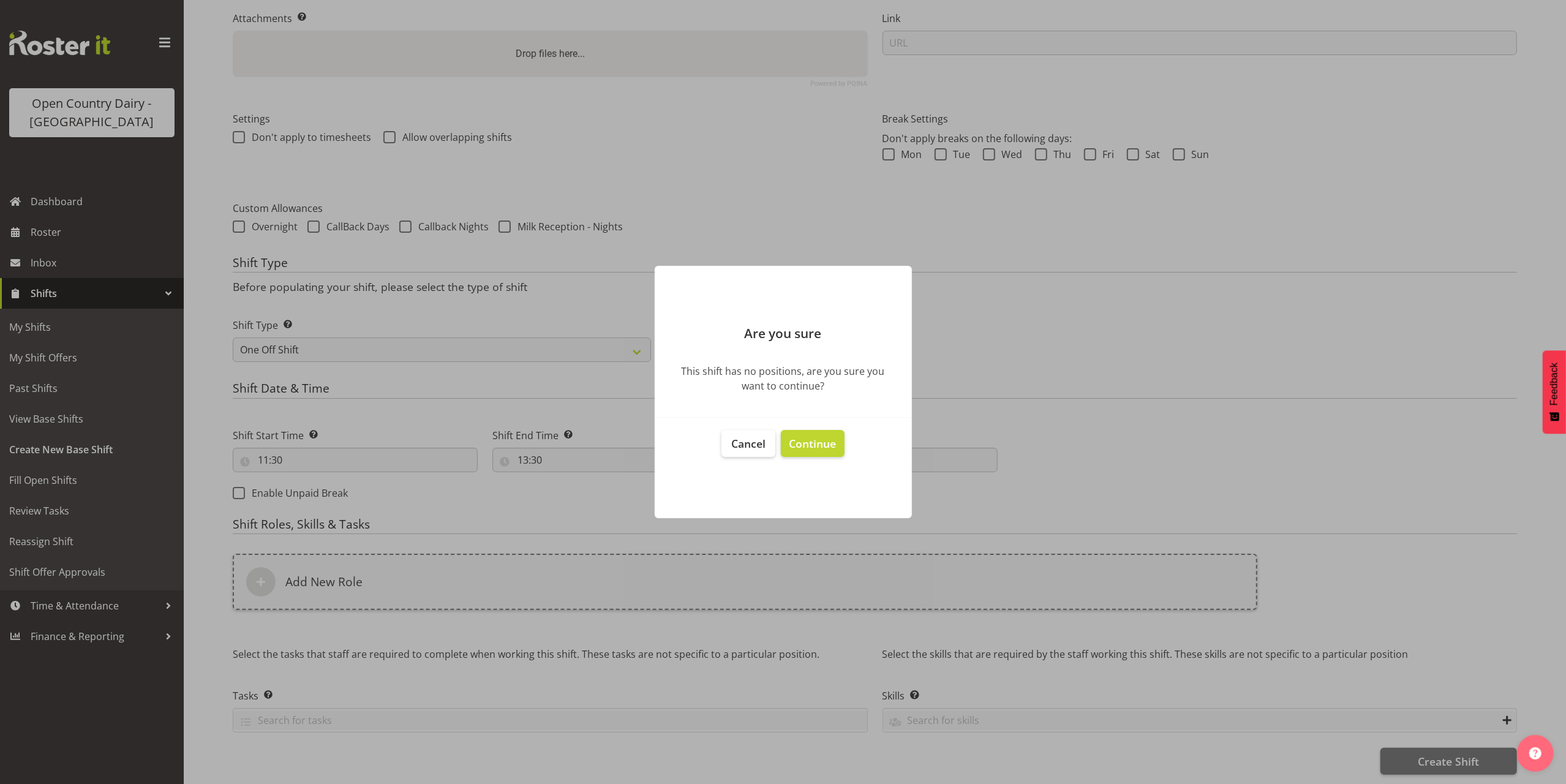
click at [1094, 279] on div at bounding box center [783, 392] width 1566 height 784
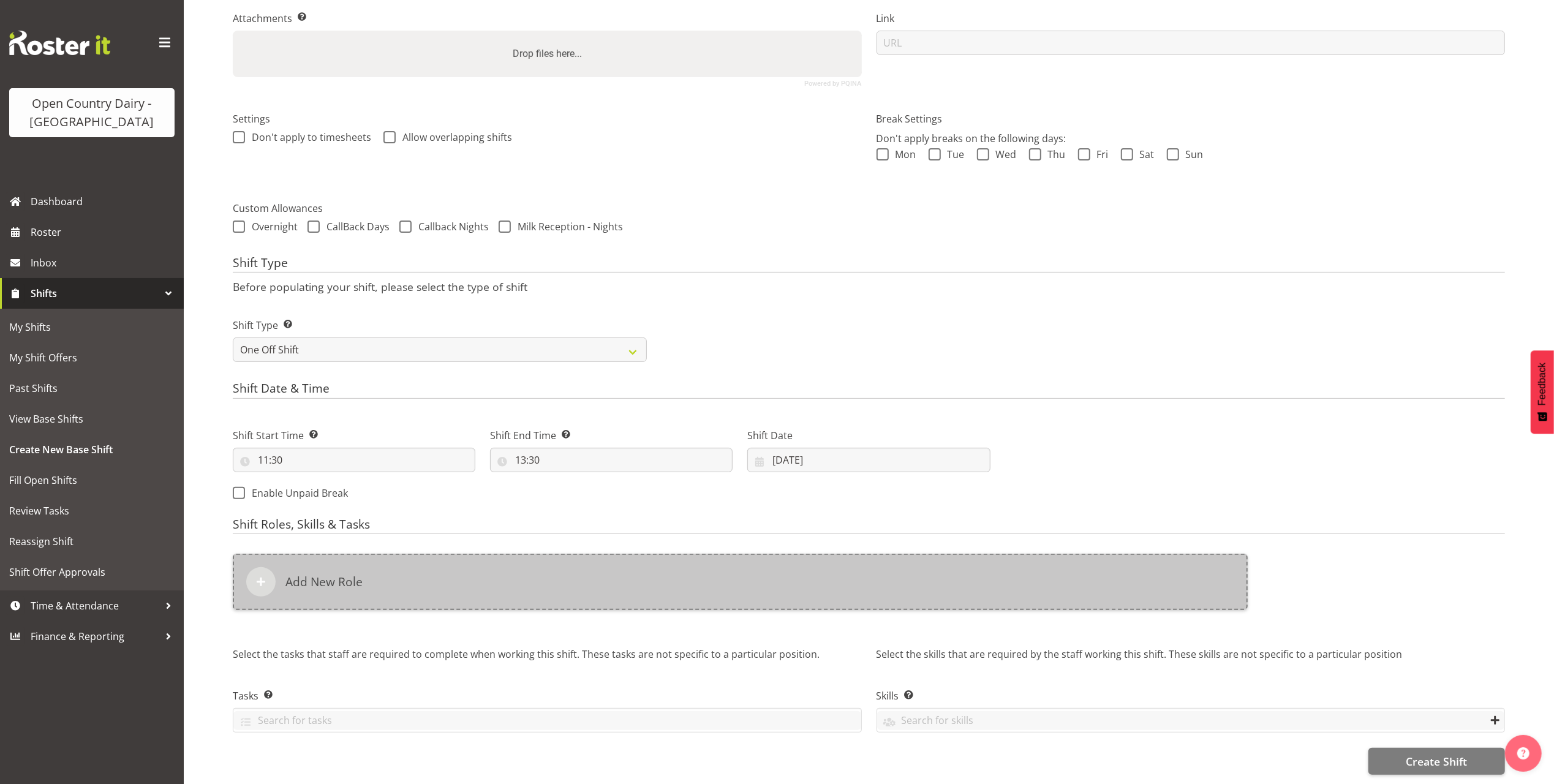
click at [378, 554] on div "Add New Role" at bounding box center [740, 582] width 1015 height 57
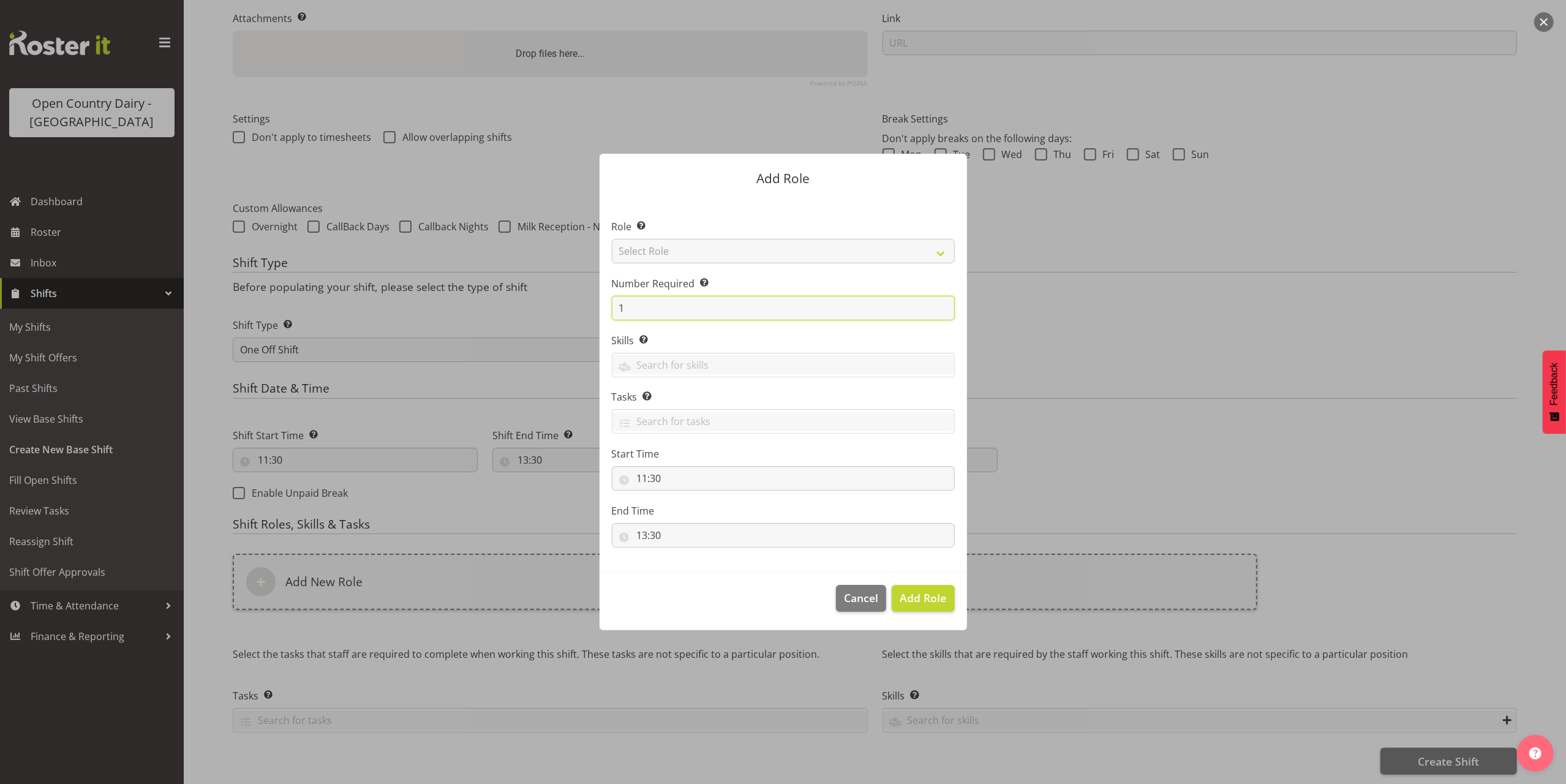
click at [637, 299] on input "1" at bounding box center [783, 308] width 343 height 25
type input "6"
click at [695, 248] on select "Select Role Crew Leader Driver Driver Assessor Dayshift Driver Assessor Nightsh…" at bounding box center [783, 251] width 343 height 25
select select "1154"
click at [612, 239] on select "Select Role Crew Leader Driver Driver Assessor Dayshift Driver Assessor Nightsh…" at bounding box center [783, 251] width 343 height 25
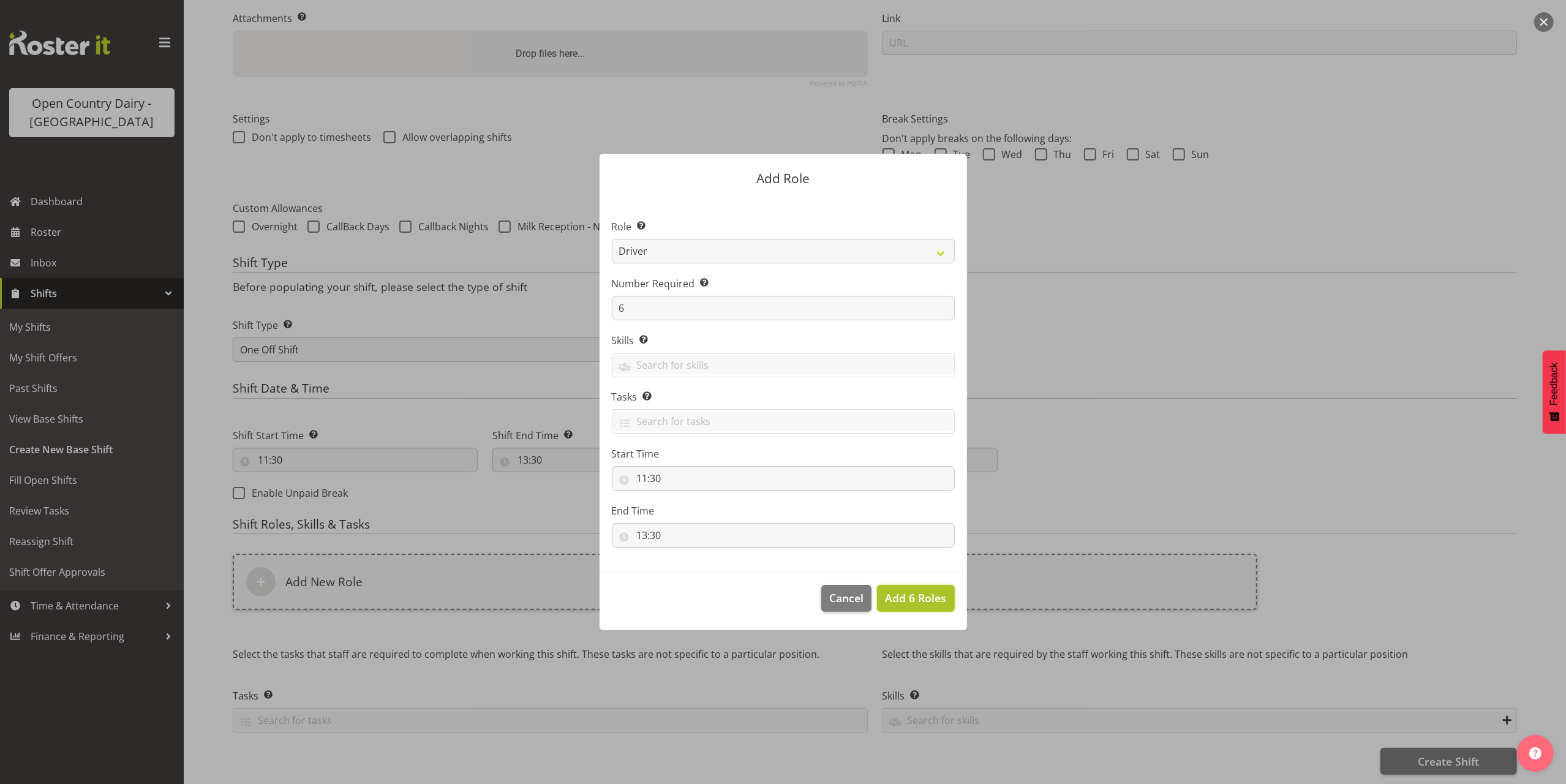
click at [909, 599] on span "Add 6 Roles" at bounding box center [916, 598] width 61 height 14
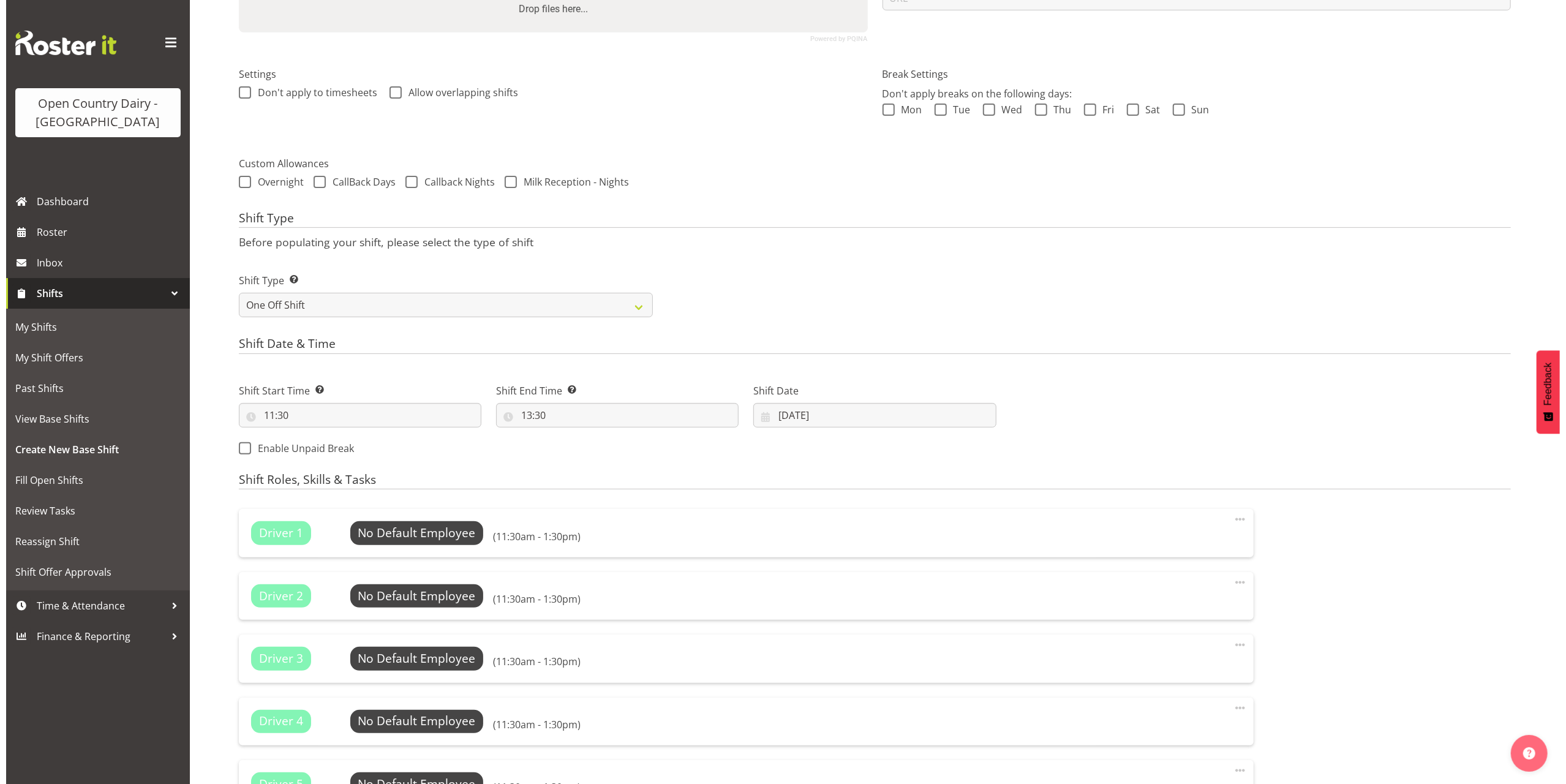
scroll to position [359, 0]
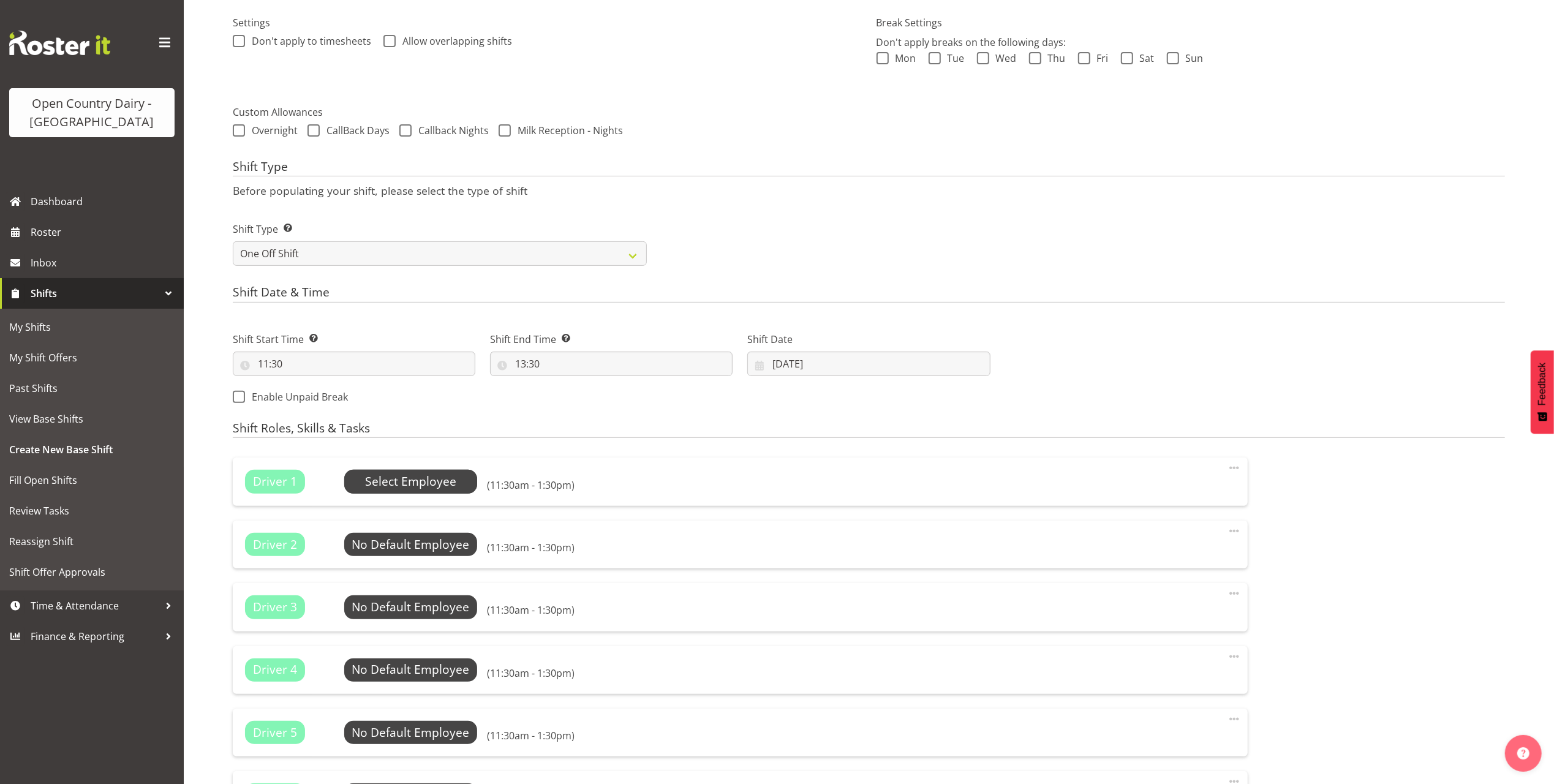
click at [422, 486] on span "Select Employee" at bounding box center [411, 482] width 92 height 18
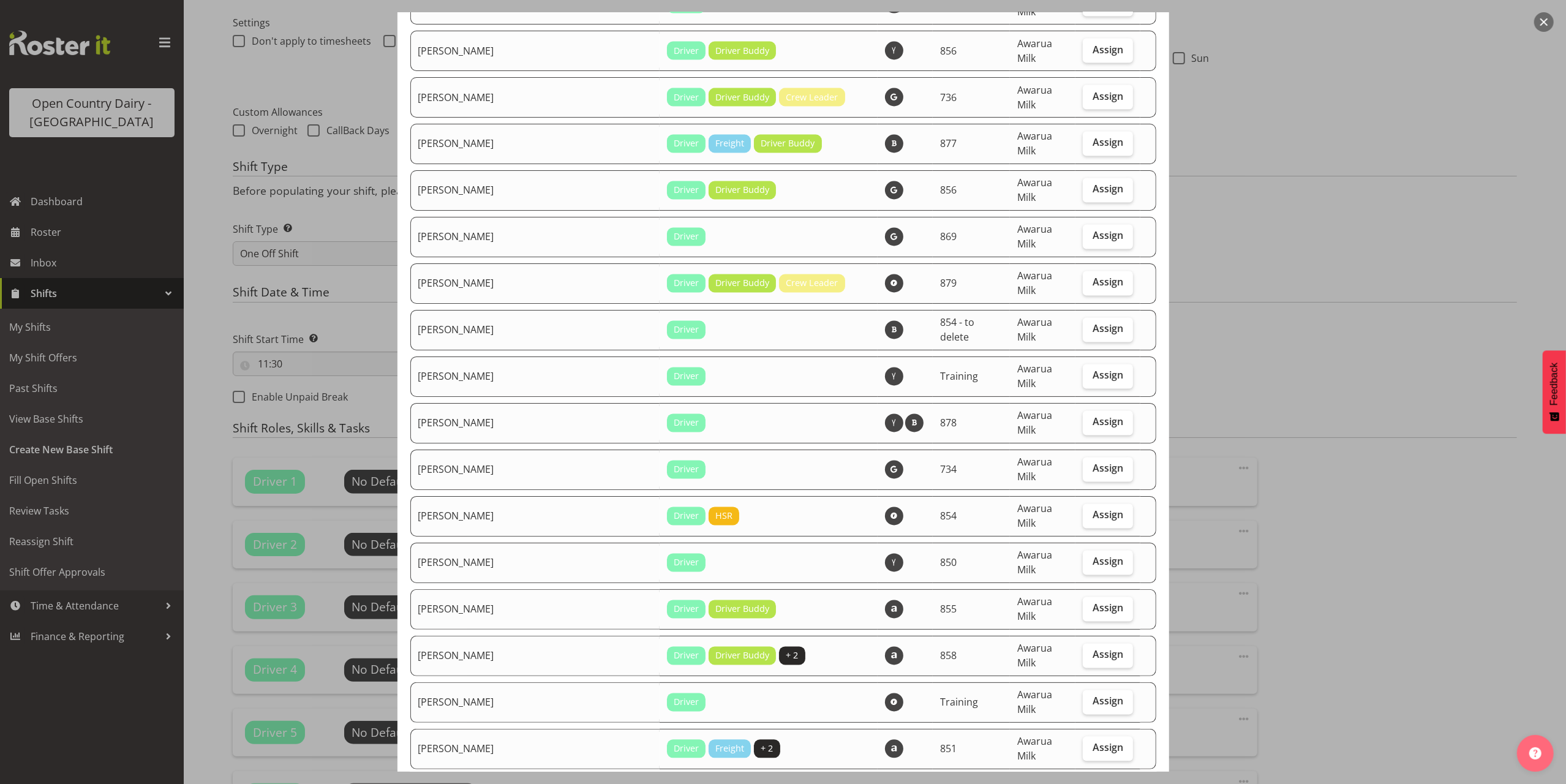
scroll to position [2205, 0]
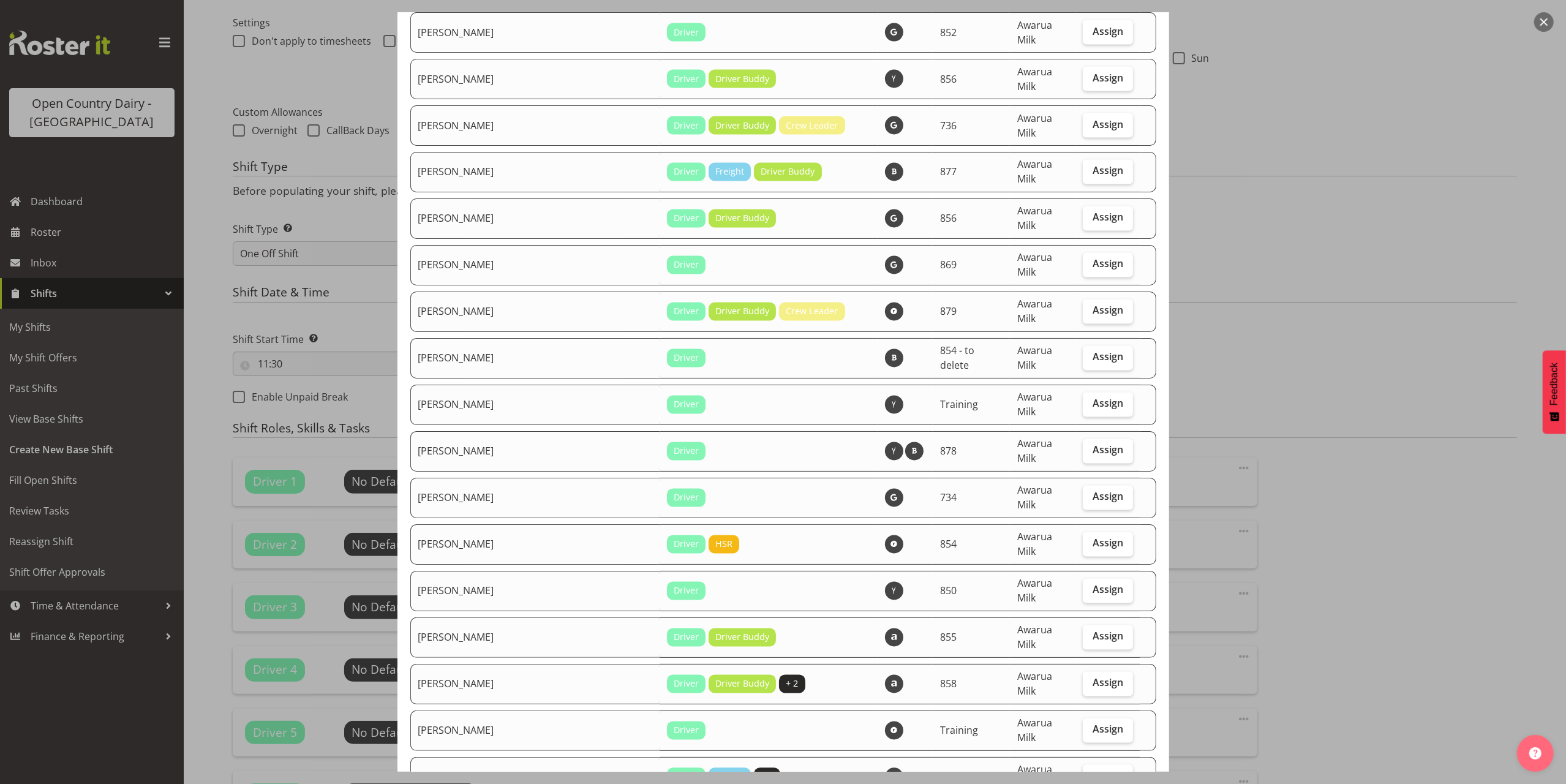
click at [1546, 25] on button "button" at bounding box center [1544, 21] width 20 height 20
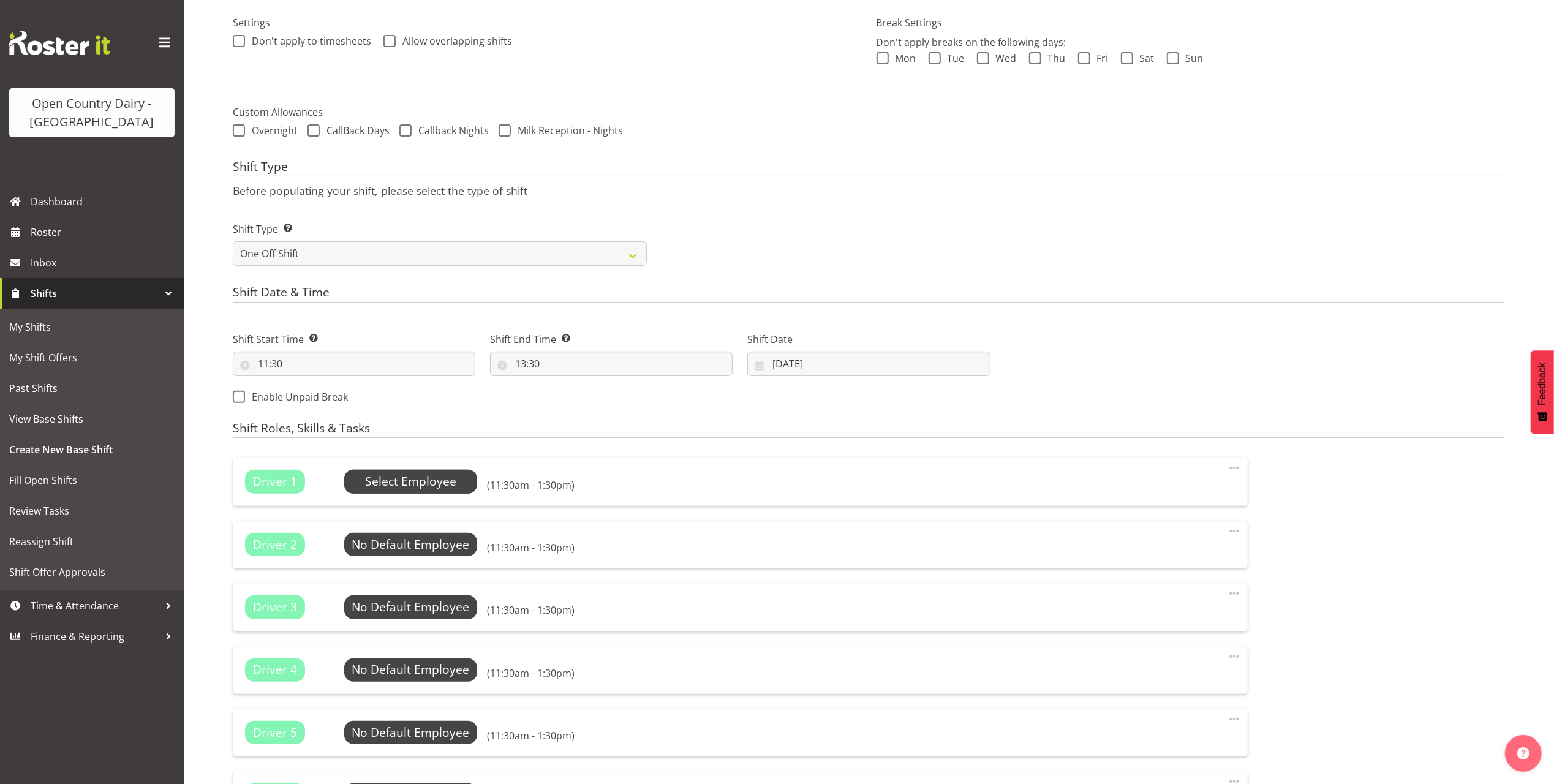
click at [397, 487] on span "Select Employee" at bounding box center [411, 482] width 92 height 18
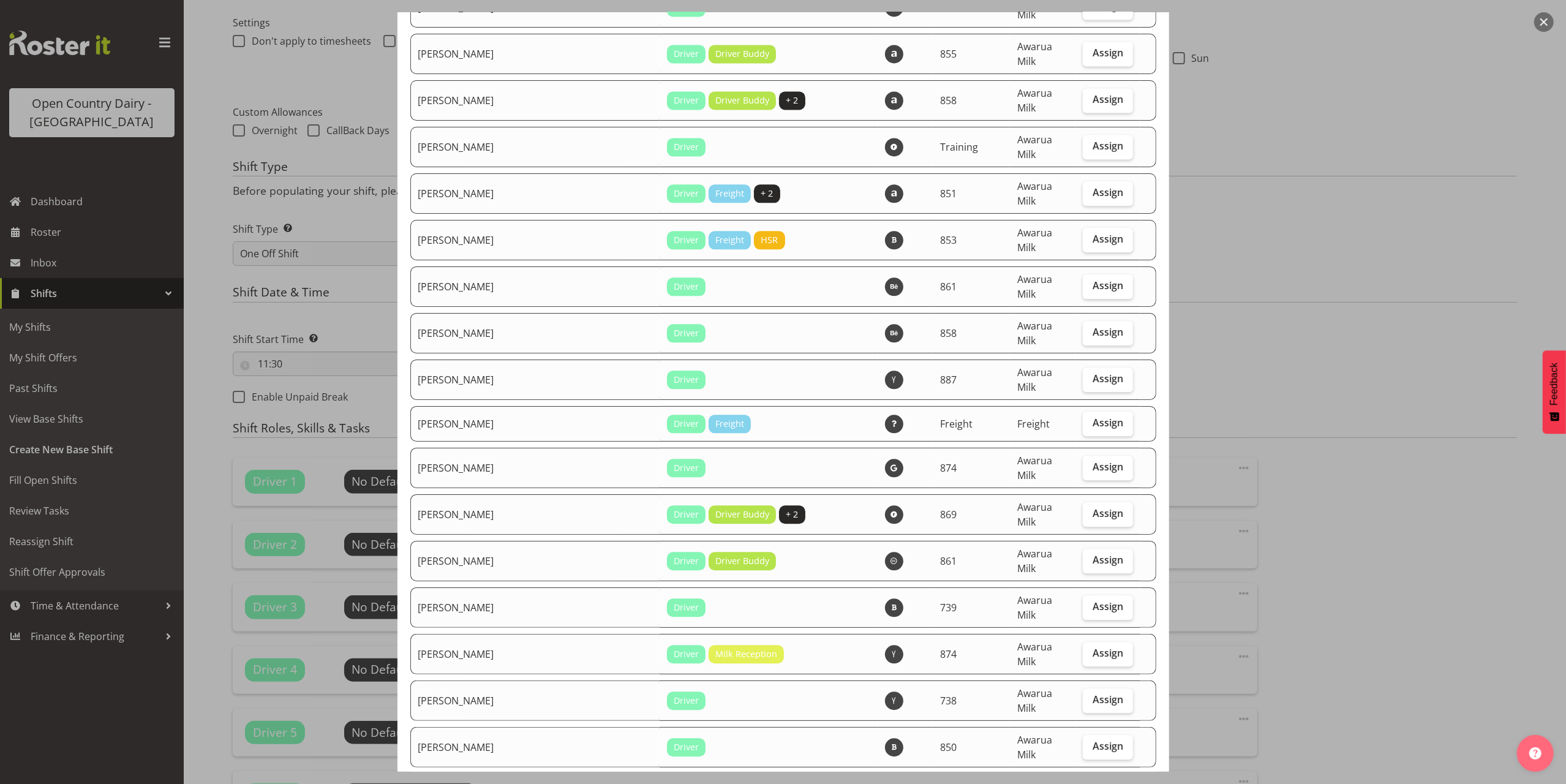
scroll to position [2776, 0]
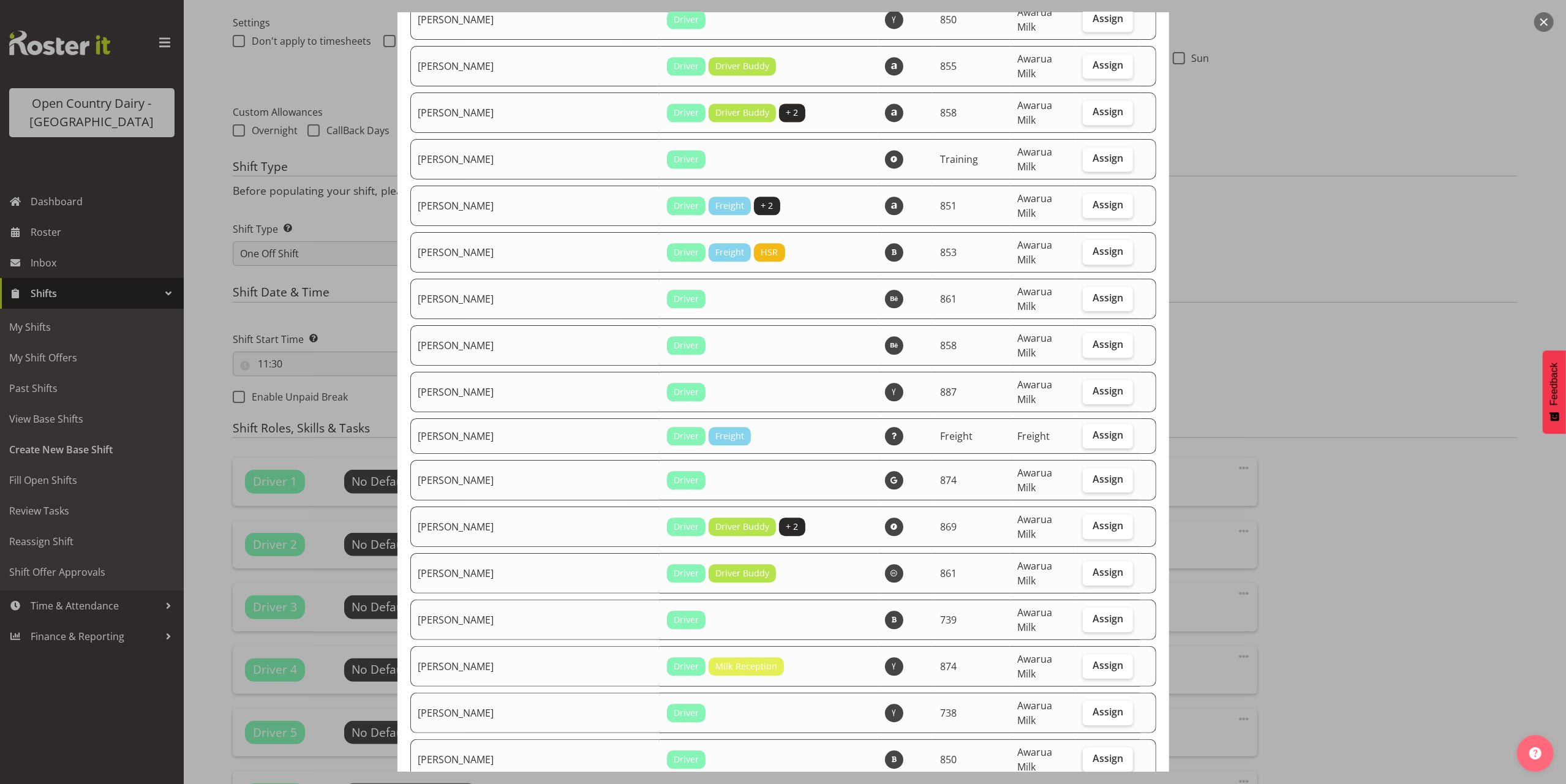
click at [1093, 752] on span "Assign" at bounding box center [1108, 758] width 30 height 12
click at [1091, 755] on input "Assign" at bounding box center [1087, 759] width 8 height 8
checkbox input "true"
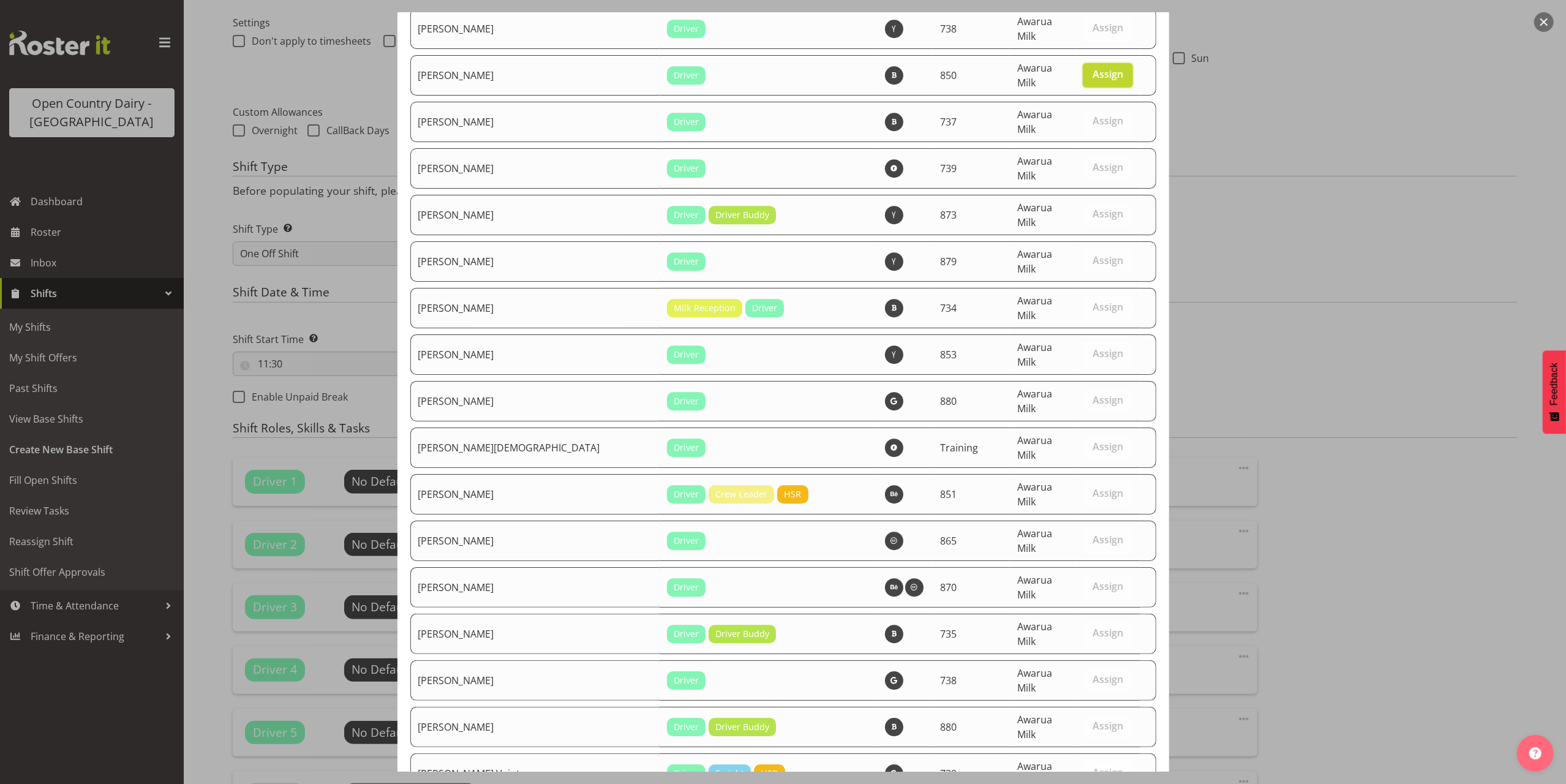
scroll to position [3475, 0]
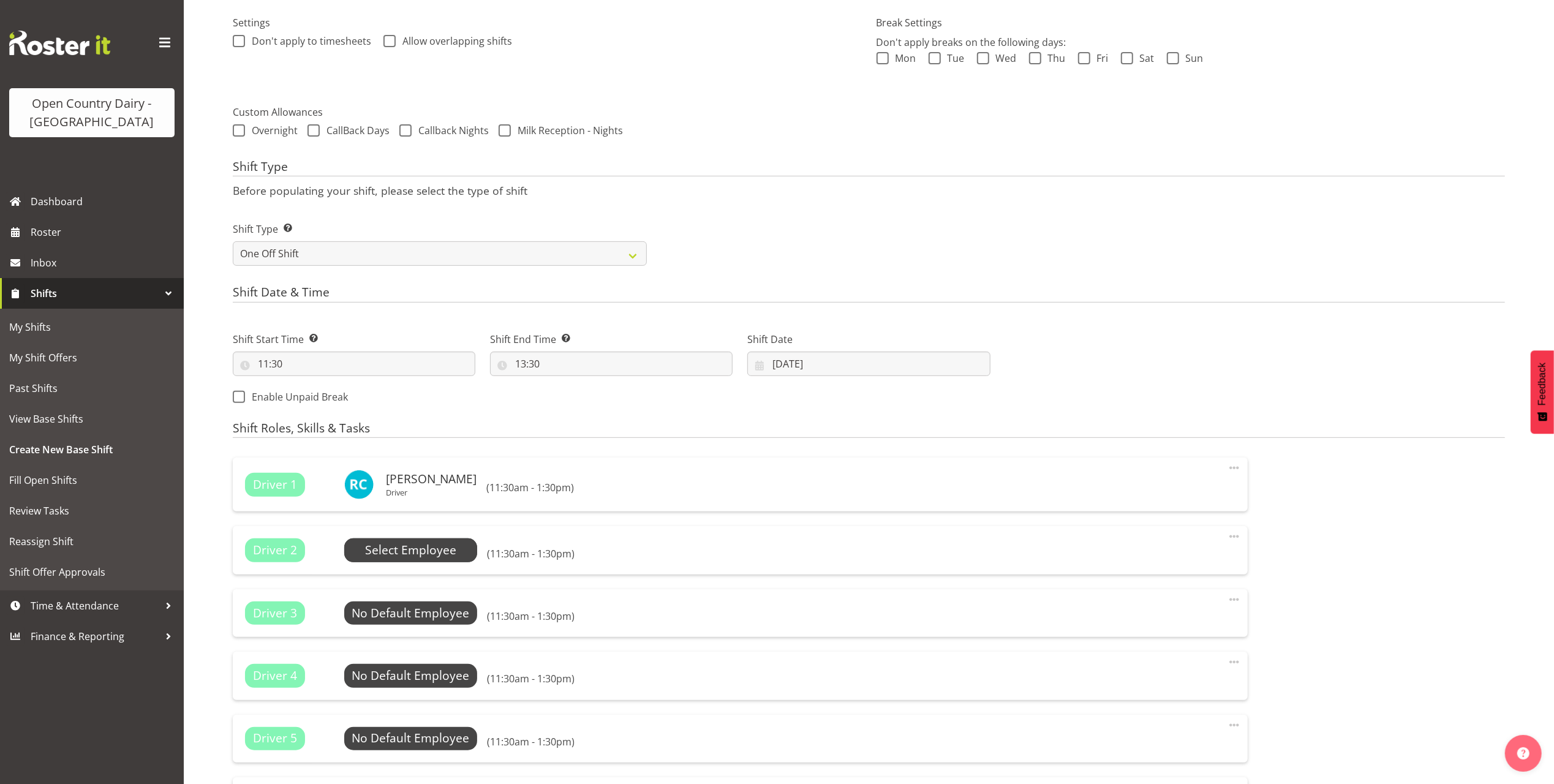
click at [410, 552] on span "Select Employee" at bounding box center [411, 550] width 92 height 18
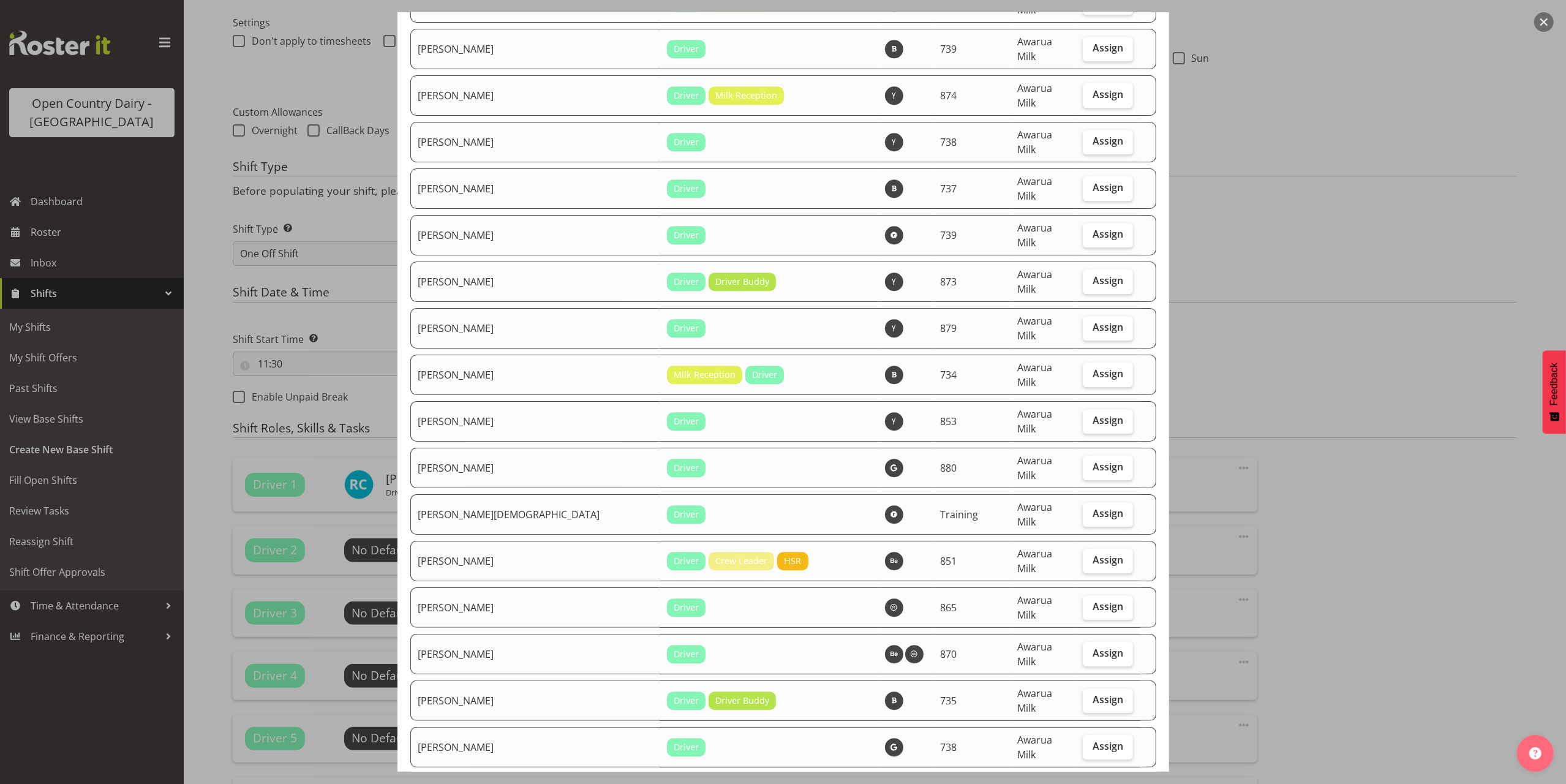
scroll to position [3348, 0]
checkbox input "true"
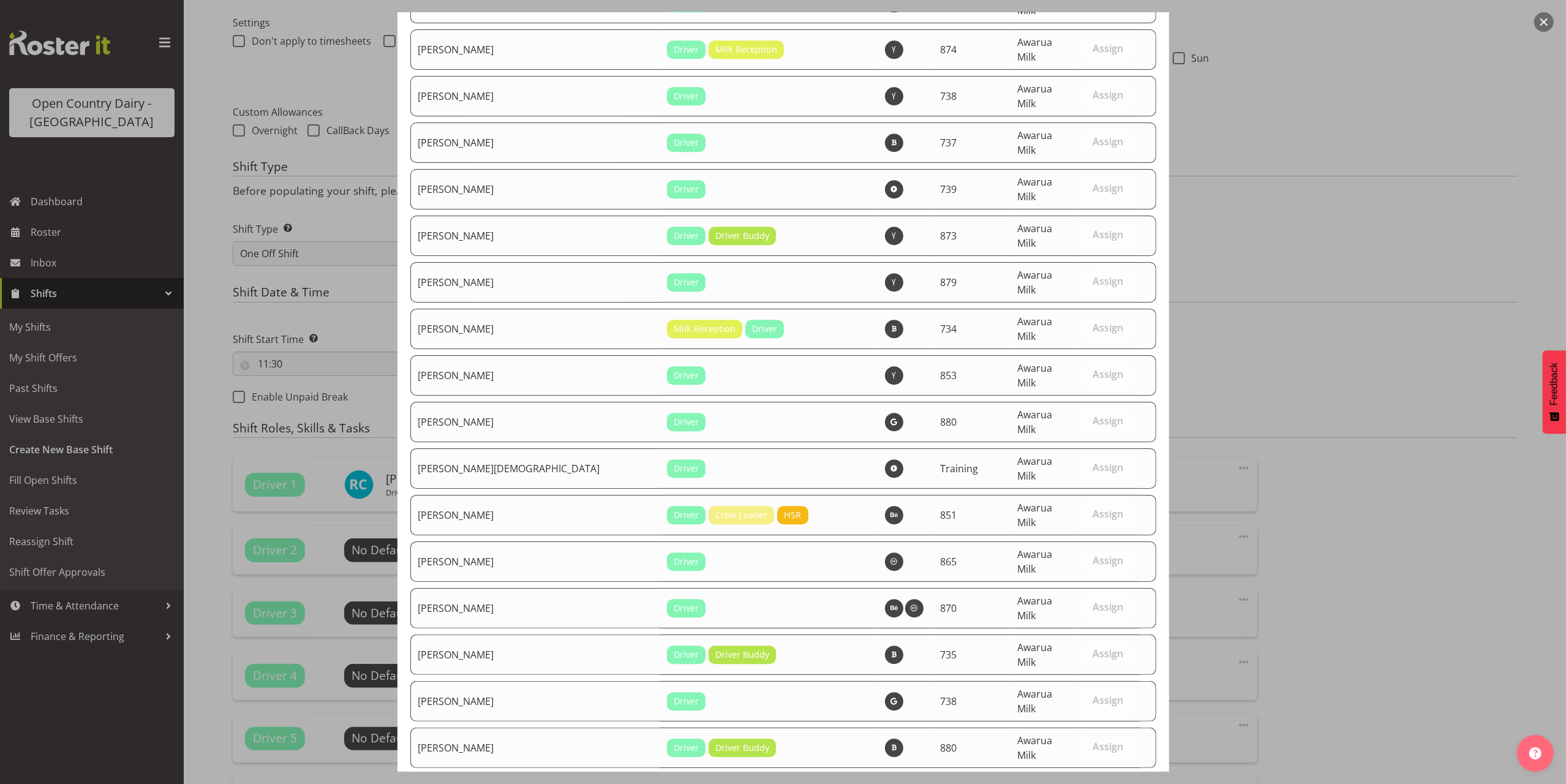
scroll to position [3434, 0]
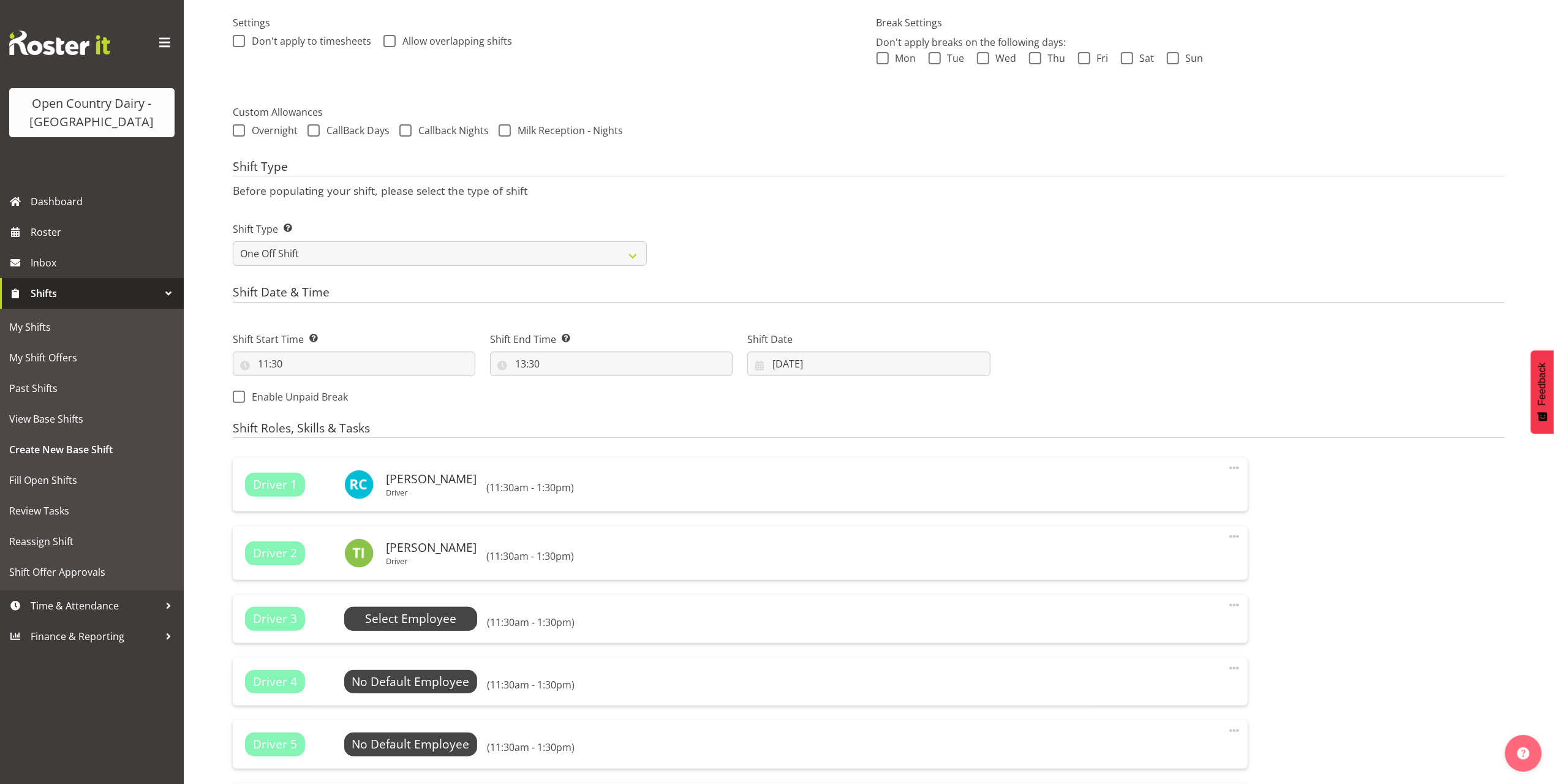
click at [403, 621] on span "Select Employee" at bounding box center [411, 618] width 92 height 18
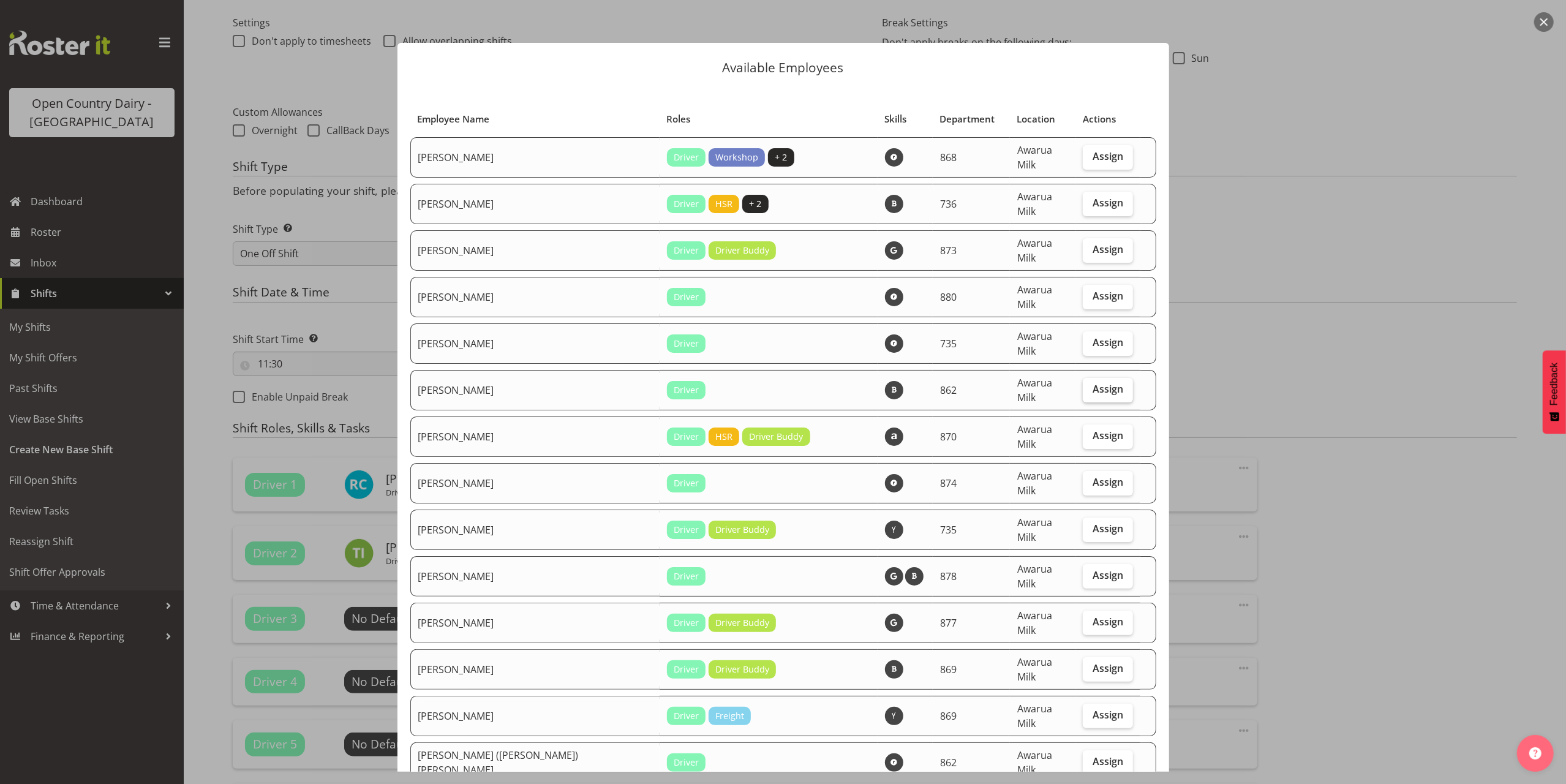
click at [1095, 383] on span "Assign" at bounding box center [1108, 388] width 30 height 12
click at [1091, 385] on input "Assign" at bounding box center [1087, 389] width 8 height 8
checkbox input "true"
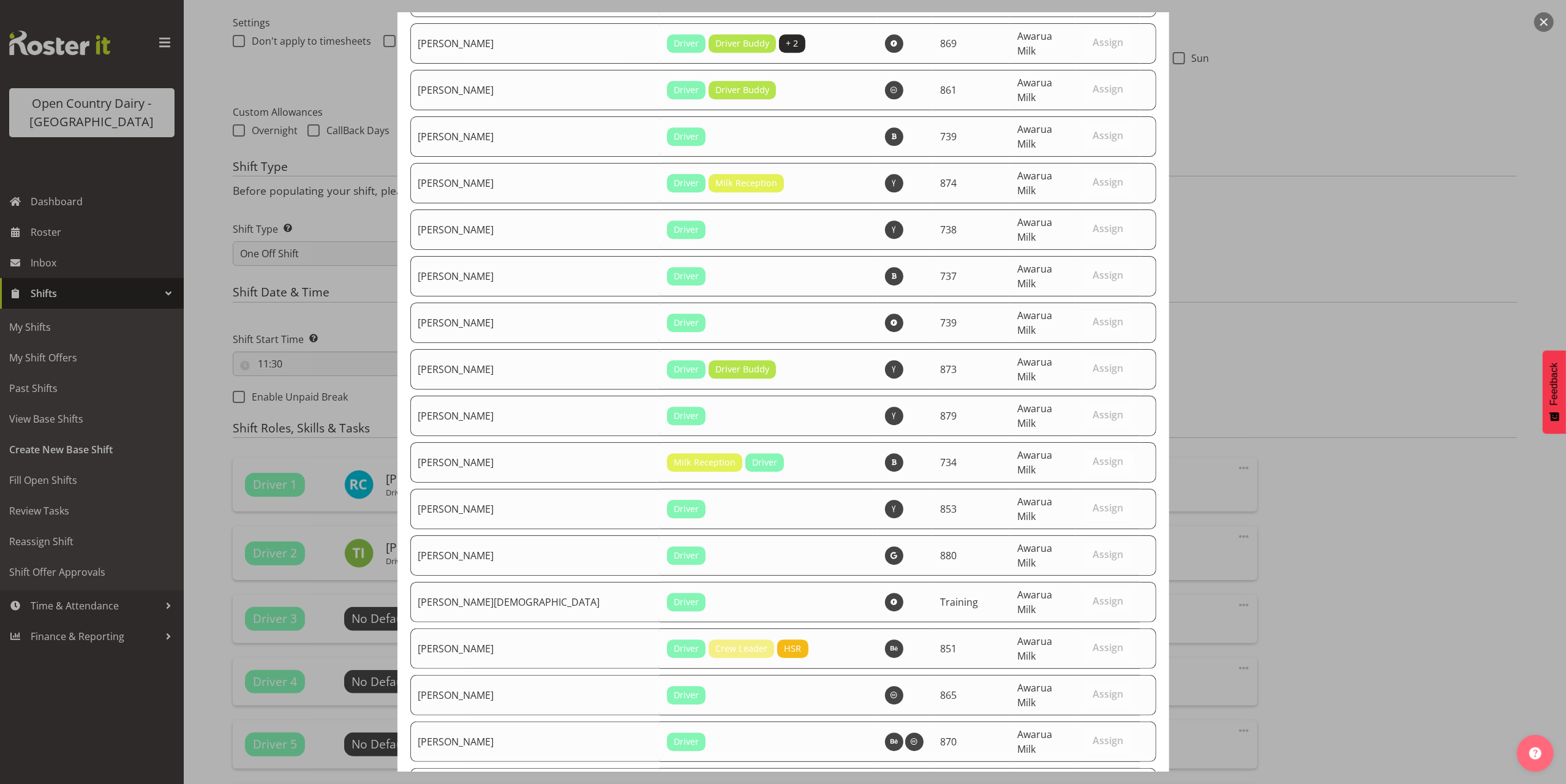
scroll to position [3391, 0]
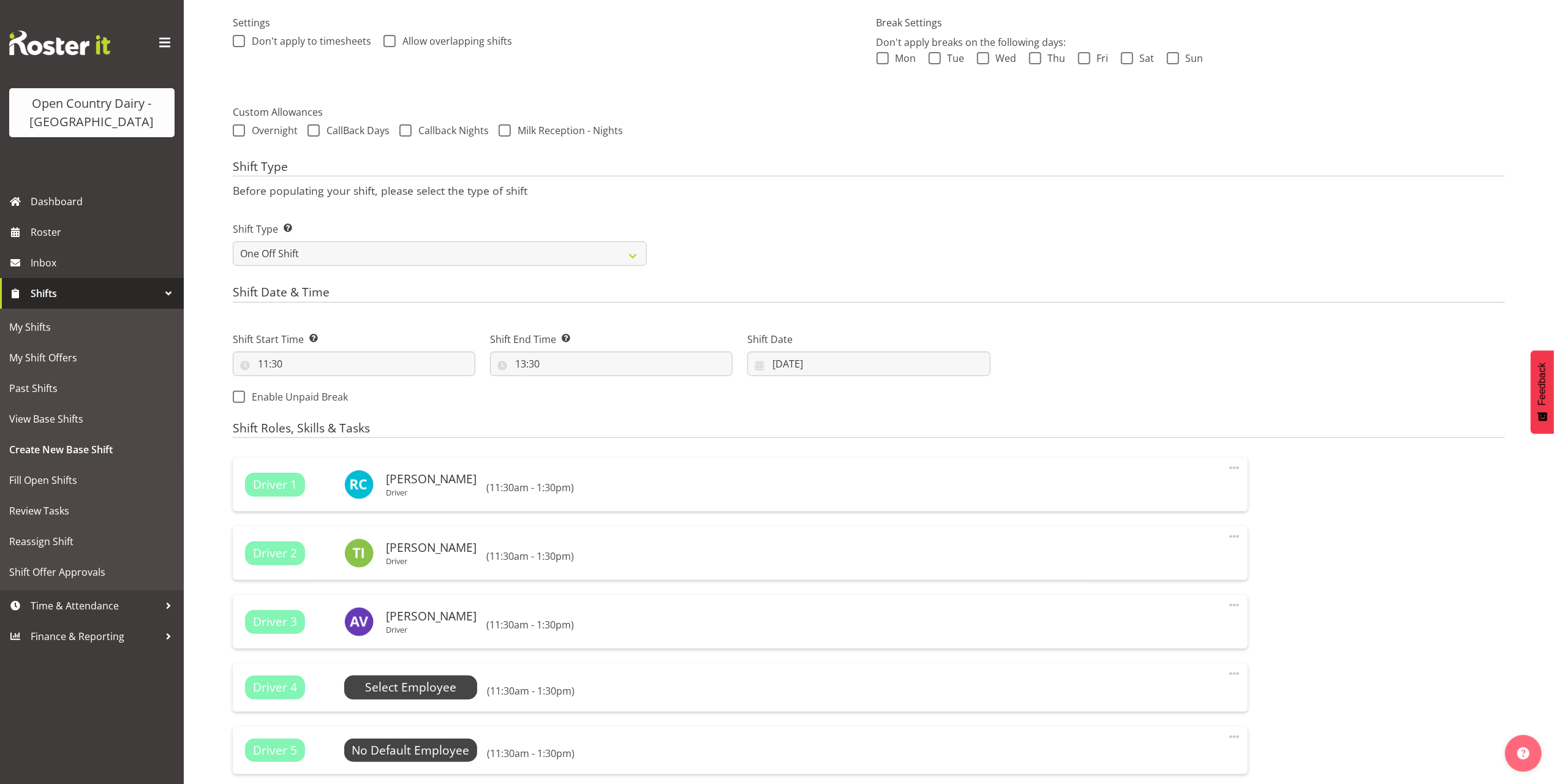
click at [408, 689] on span "Select Employee" at bounding box center [411, 688] width 92 height 18
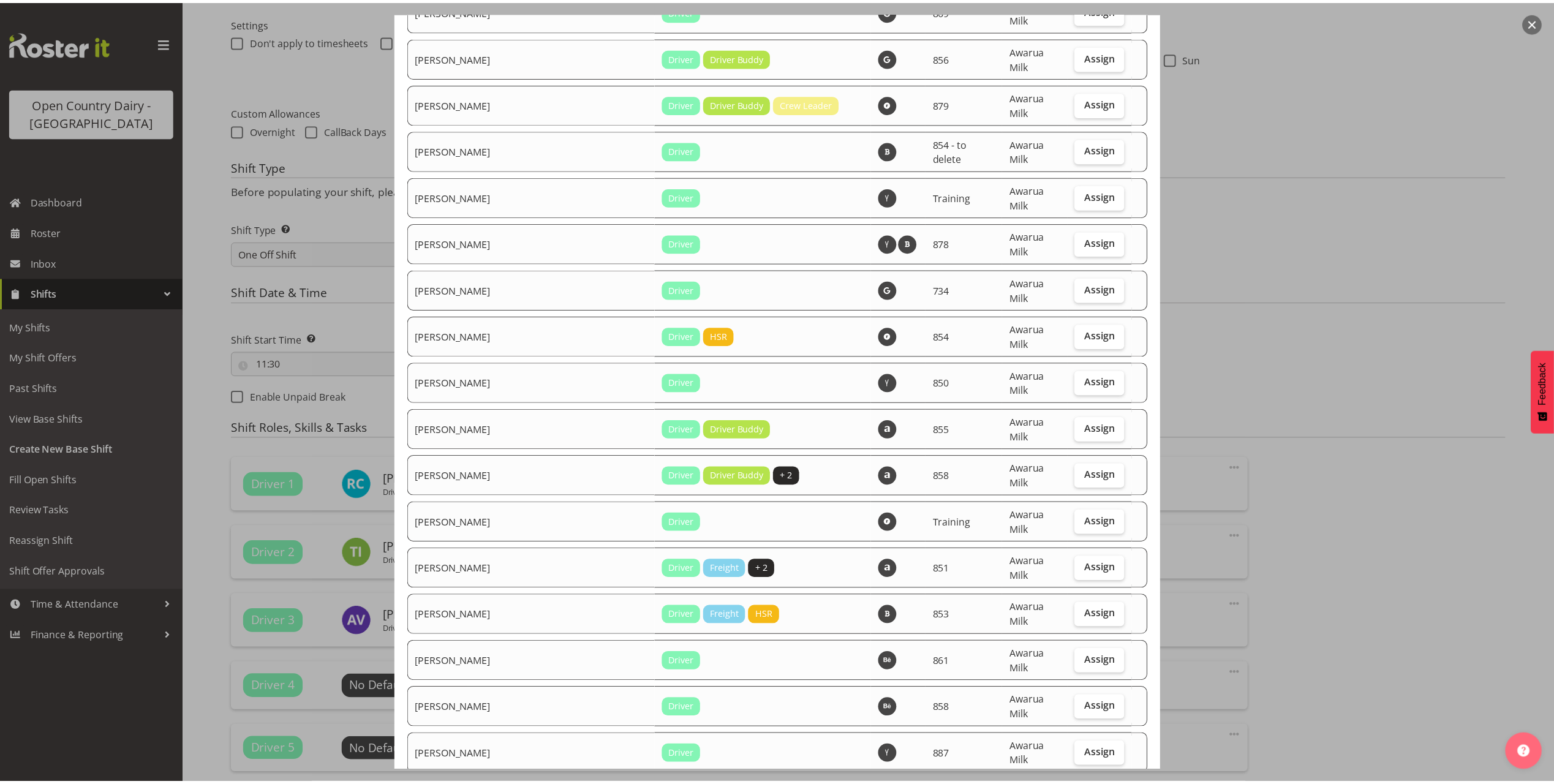
scroll to position [2368, 0]
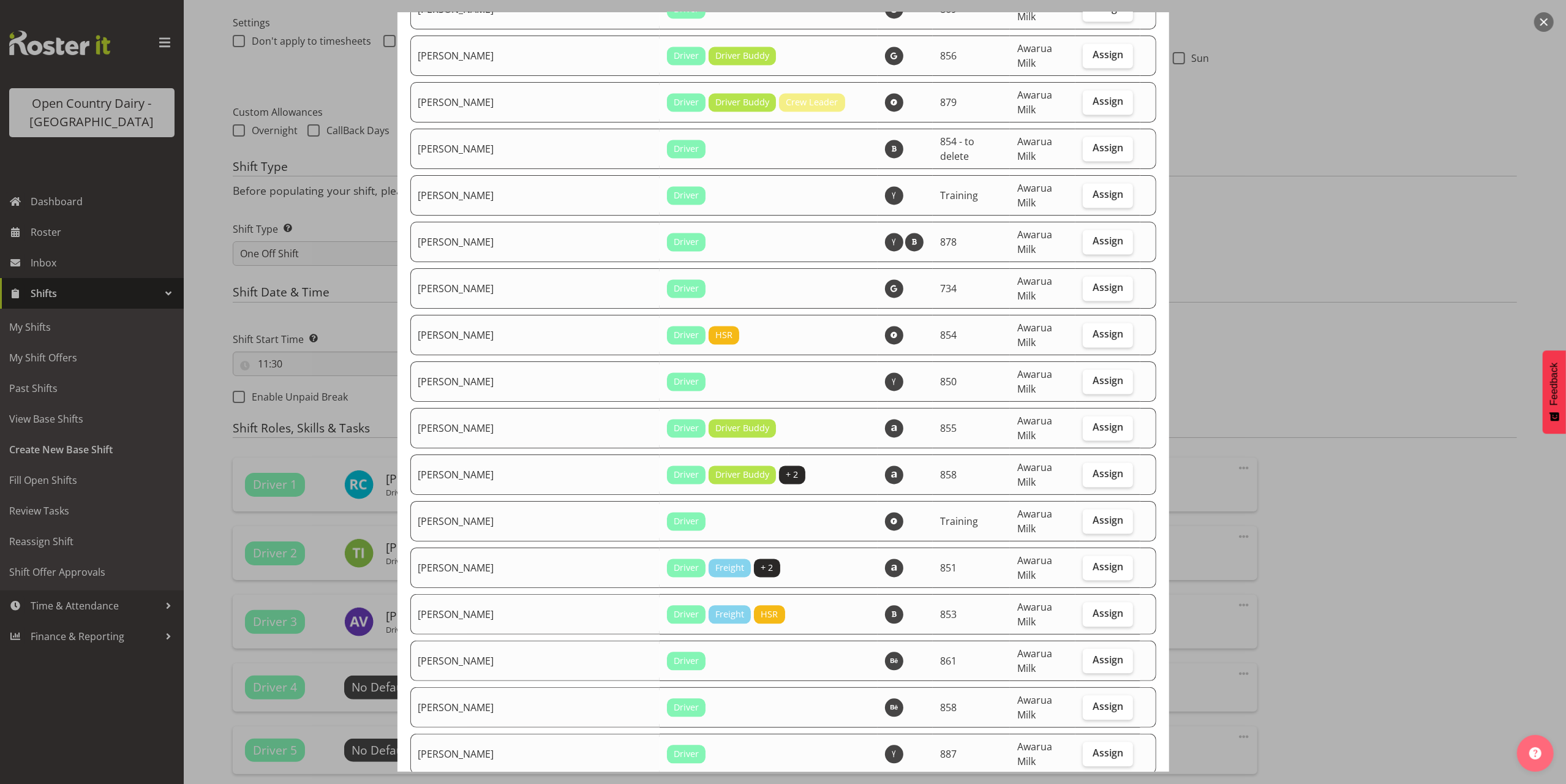
click at [1545, 22] on button "button" at bounding box center [1544, 21] width 20 height 20
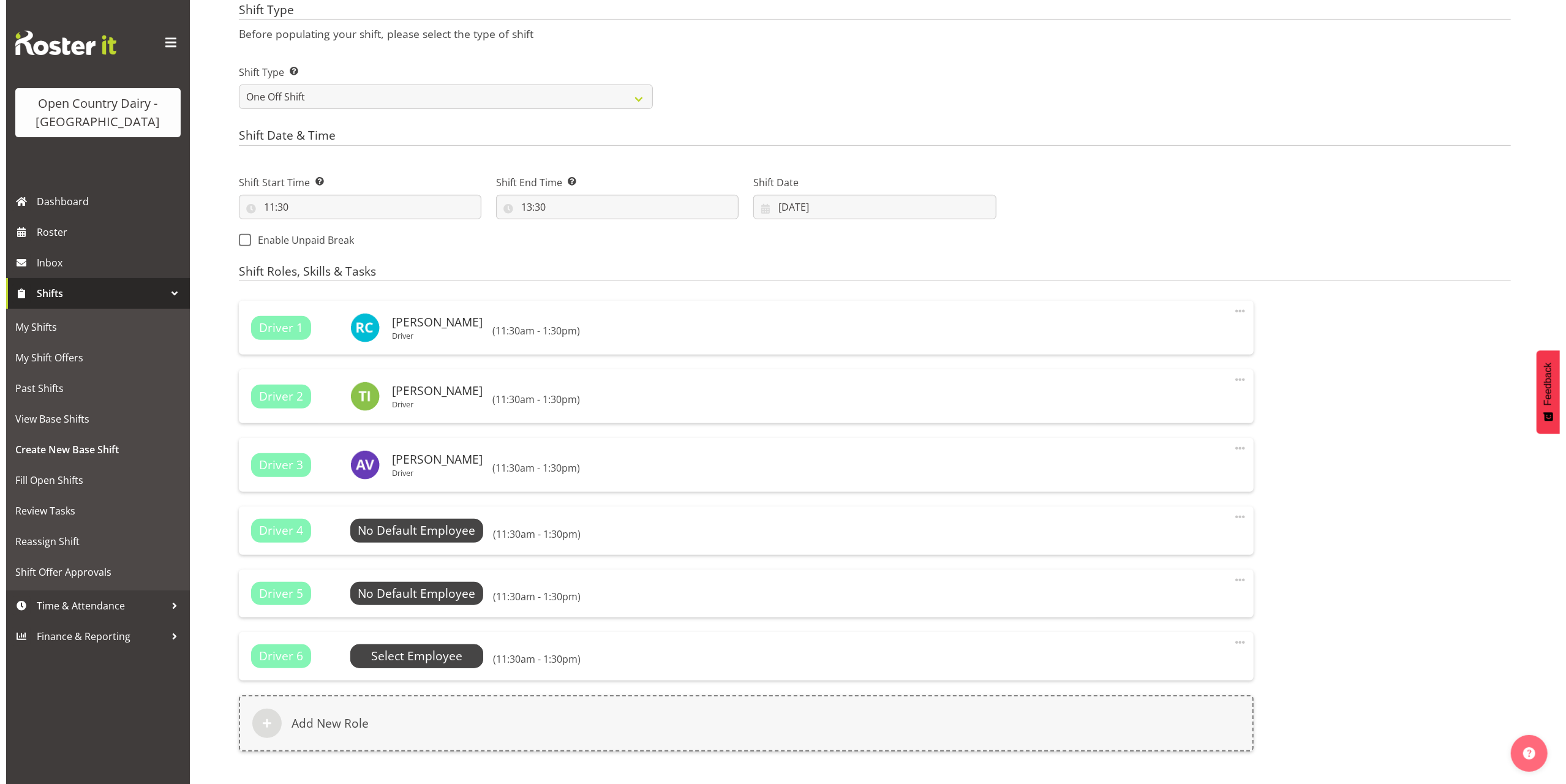
scroll to position [604, 0]
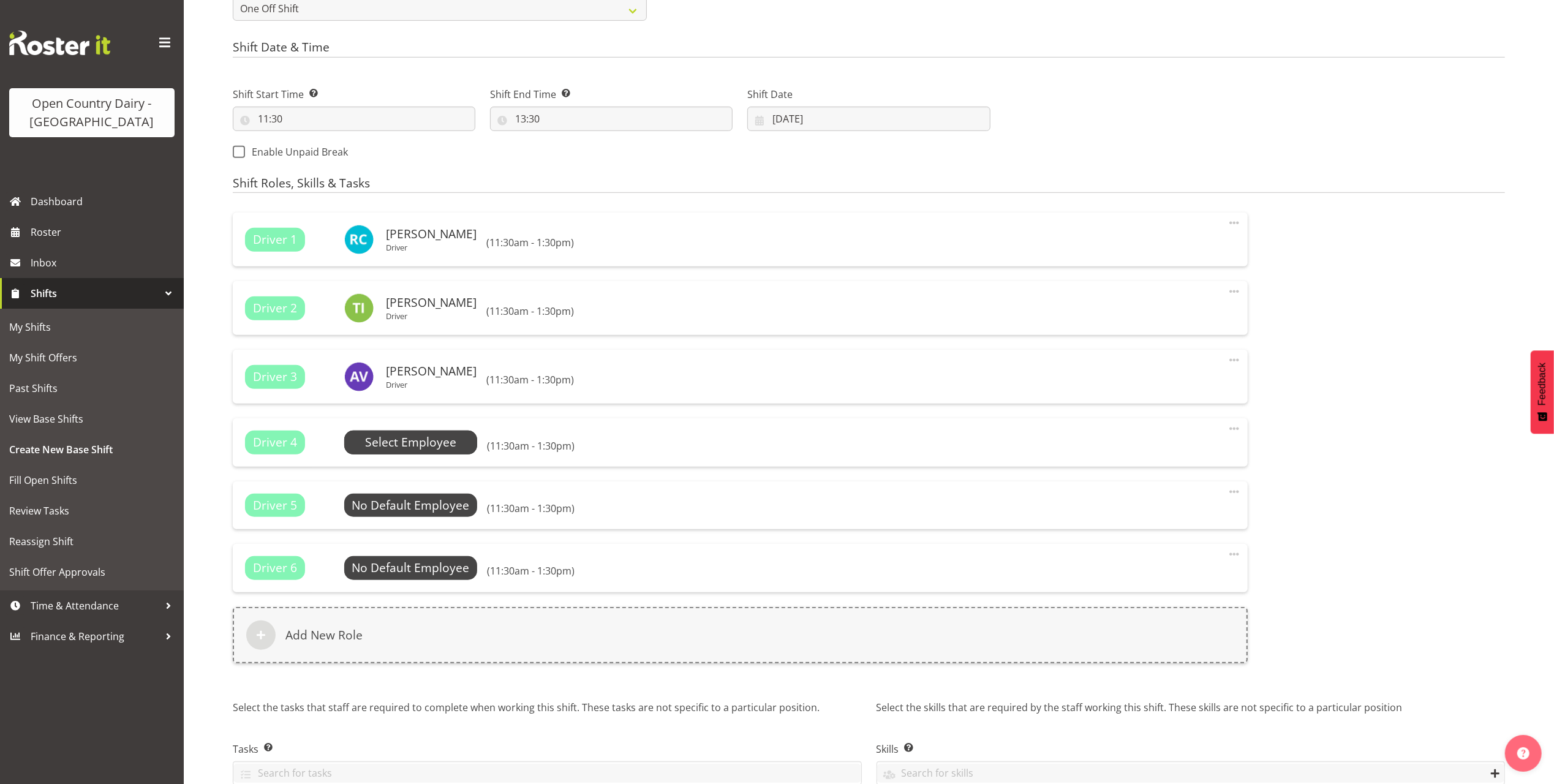
click at [429, 439] on span "Select Employee" at bounding box center [411, 443] width 92 height 18
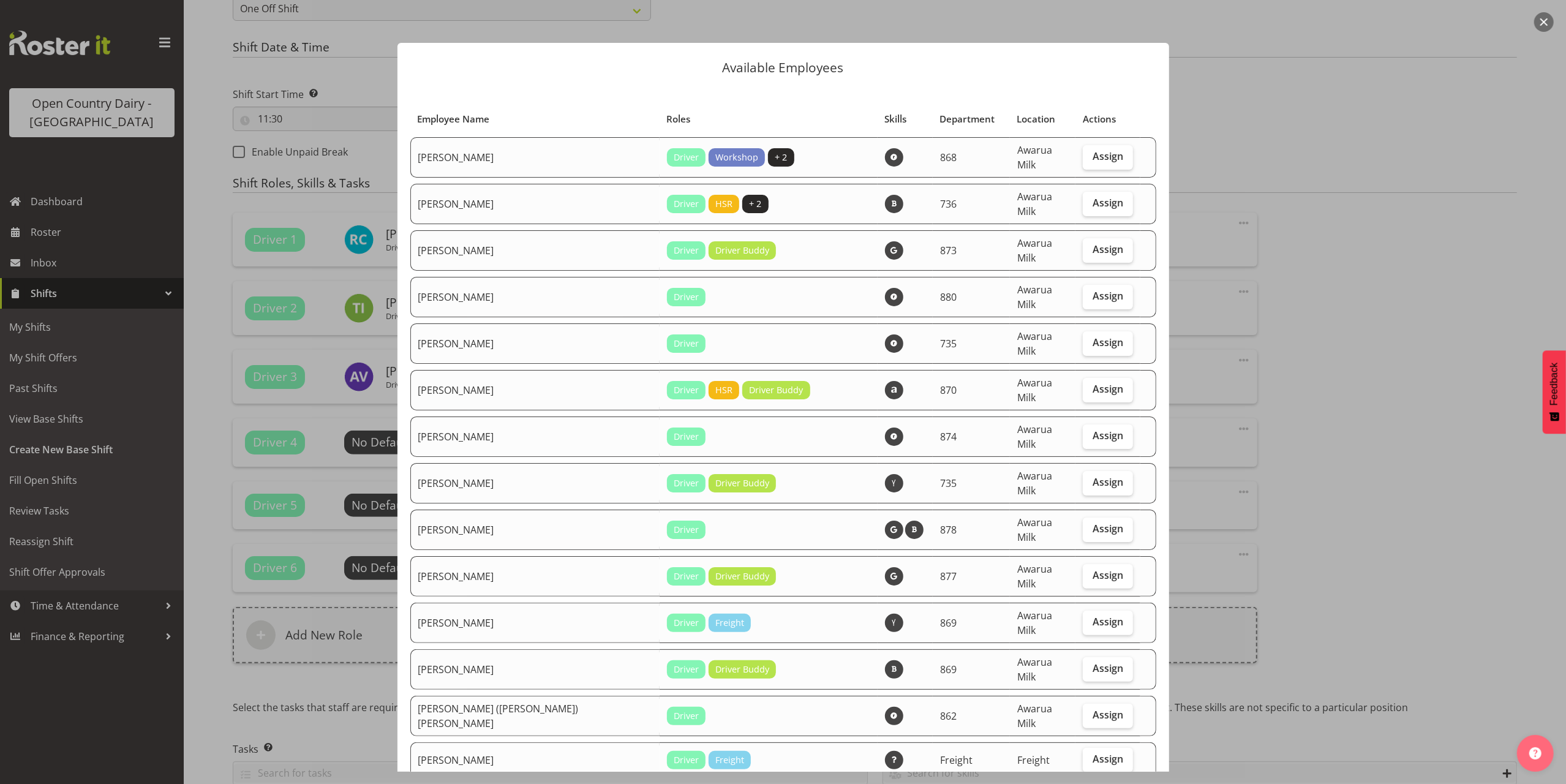
scroll to position [571, 0]
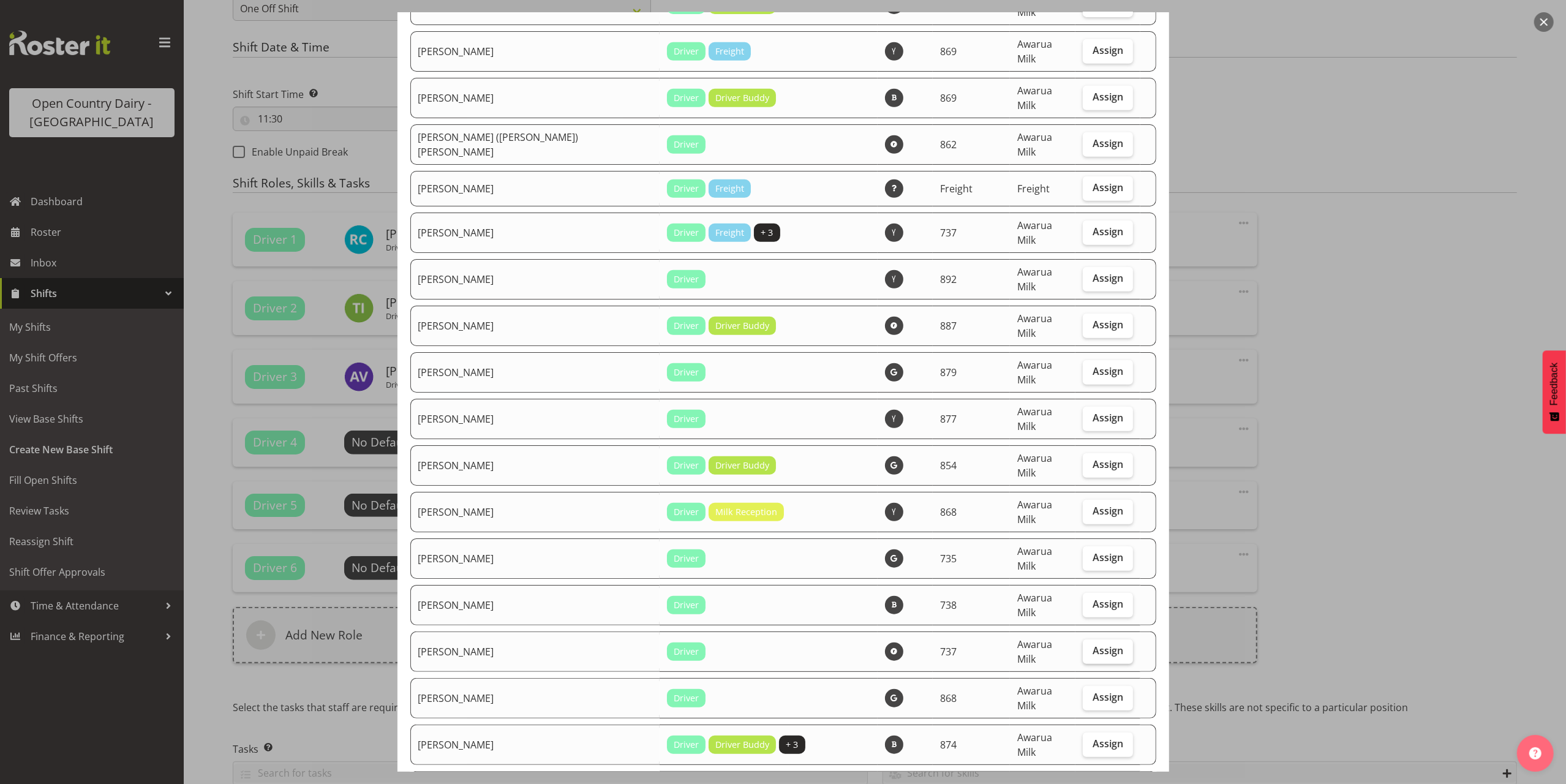
click at [1093, 644] on span "Assign" at bounding box center [1108, 649] width 30 height 12
click at [1089, 647] on input "Assign" at bounding box center [1087, 651] width 8 height 8
checkbox input "true"
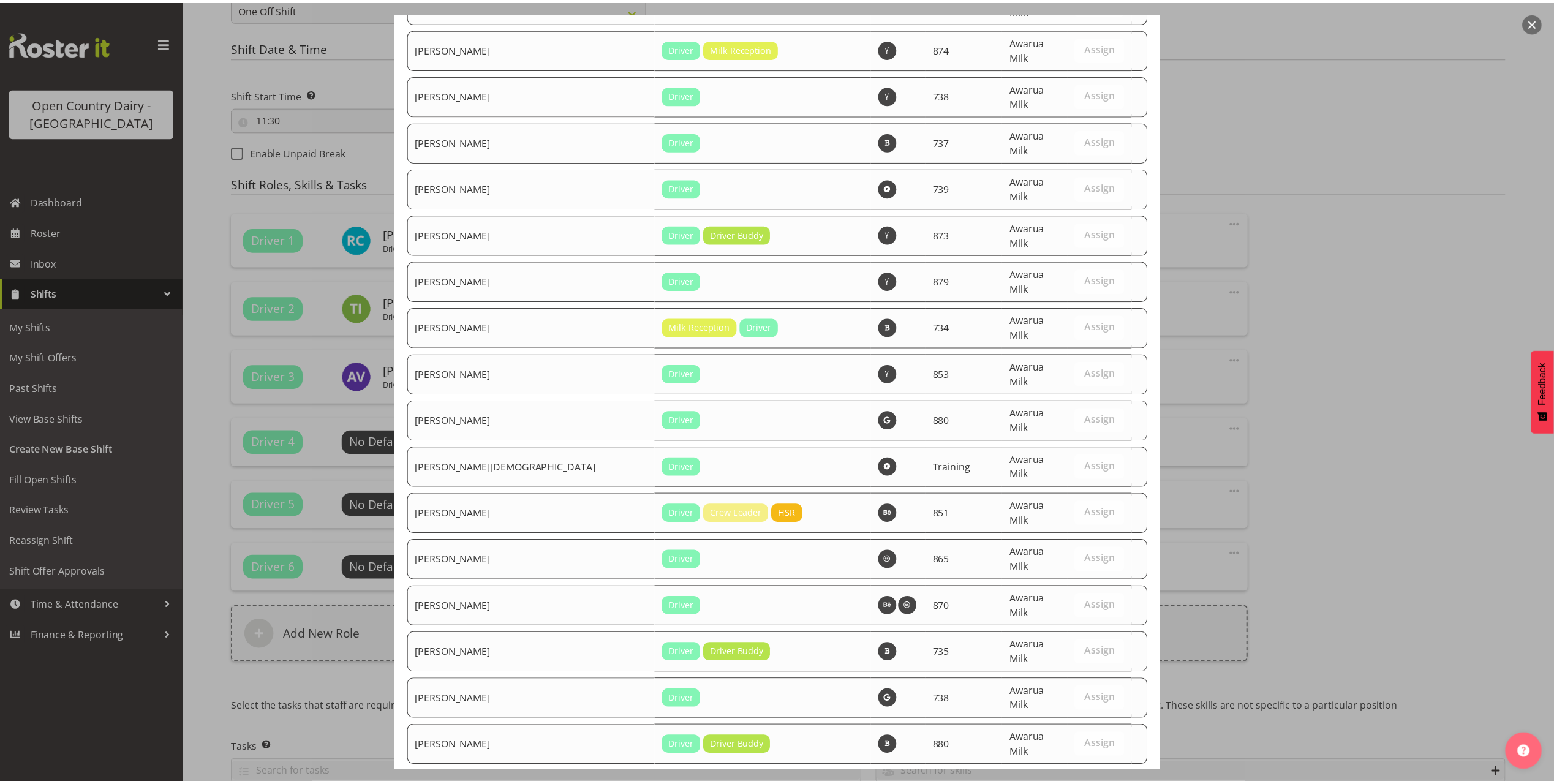
scroll to position [3350, 0]
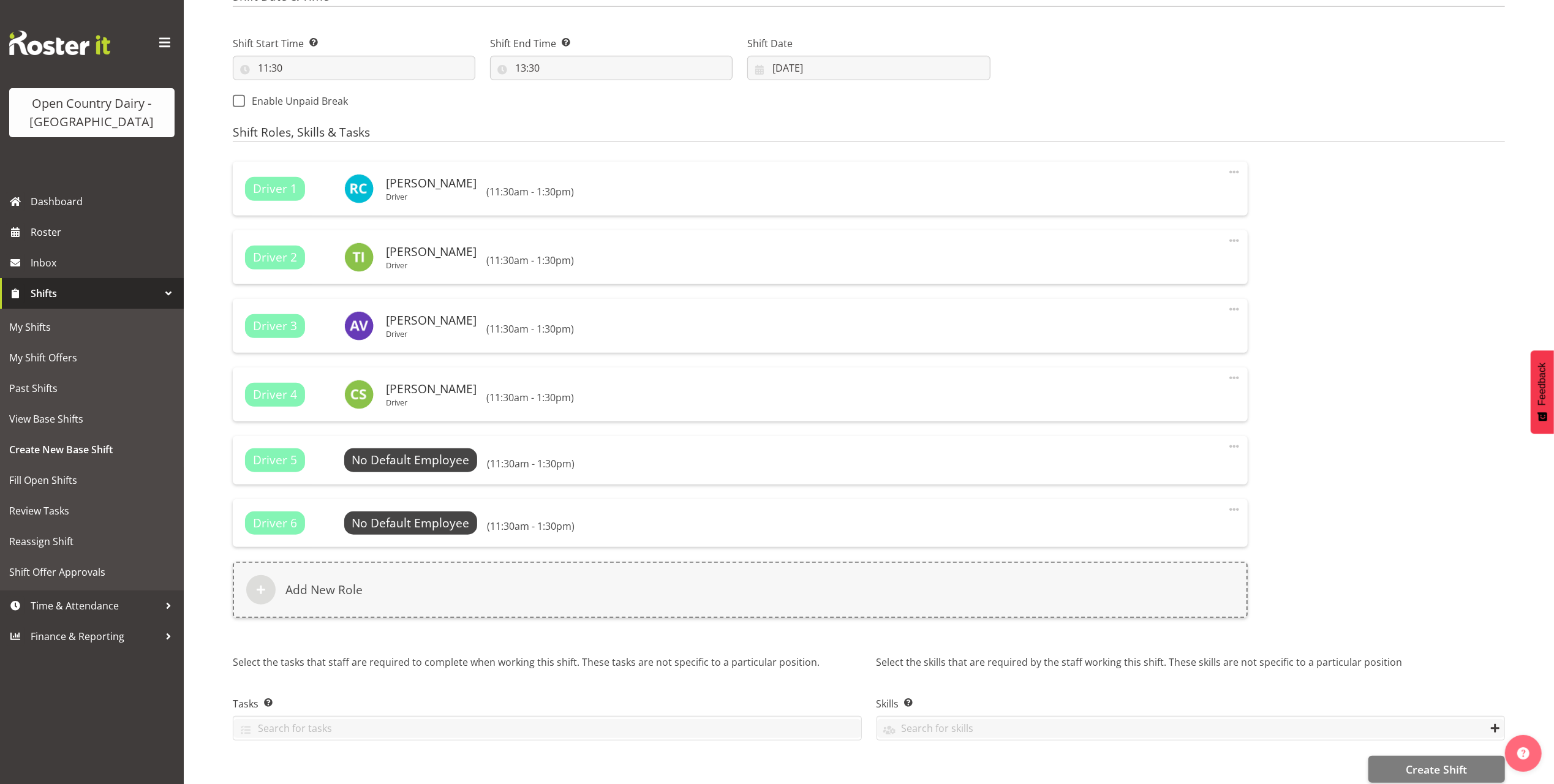
scroll to position [677, 0]
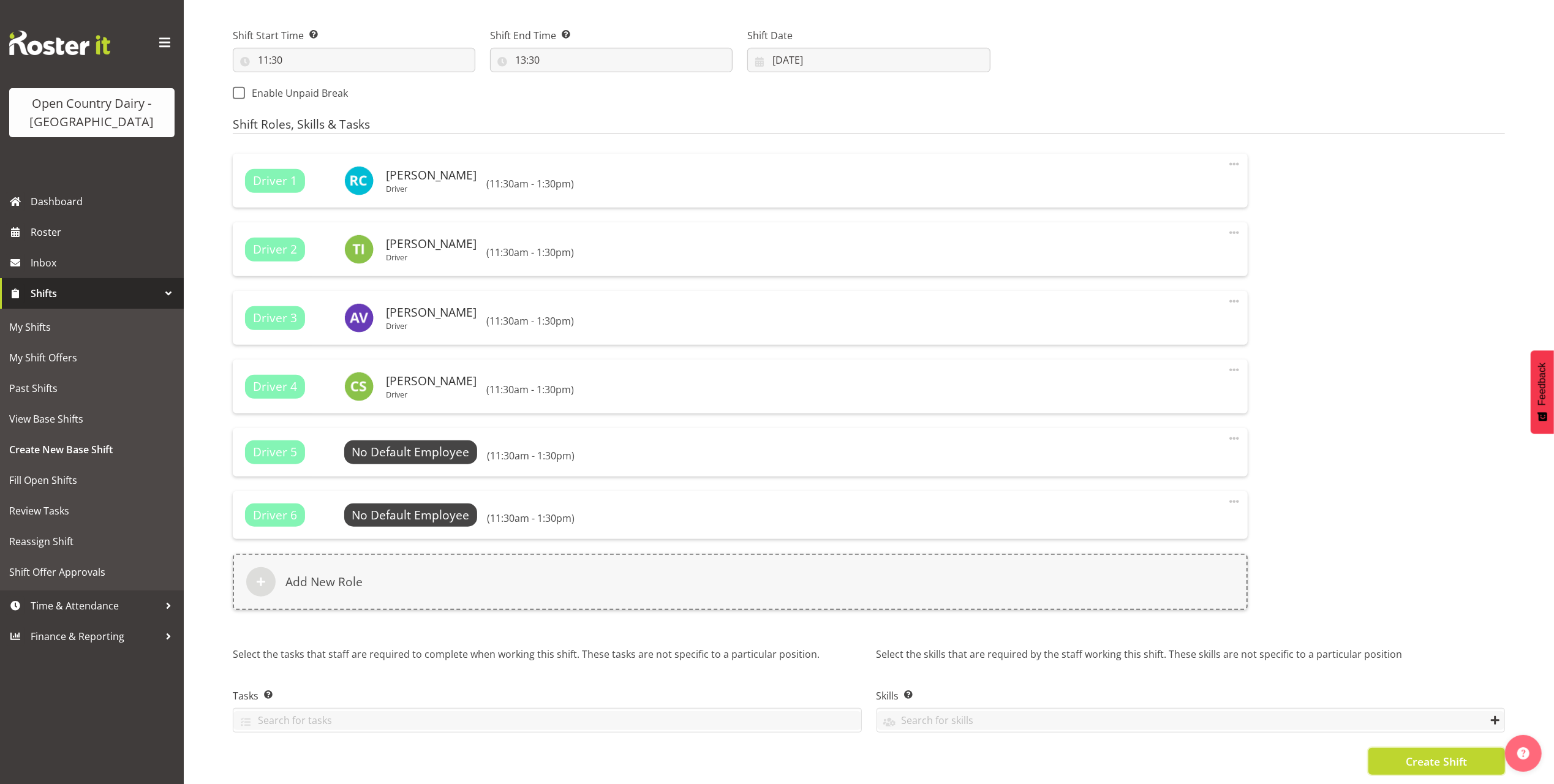
click at [1434, 753] on span "Create Shift" at bounding box center [1436, 761] width 61 height 16
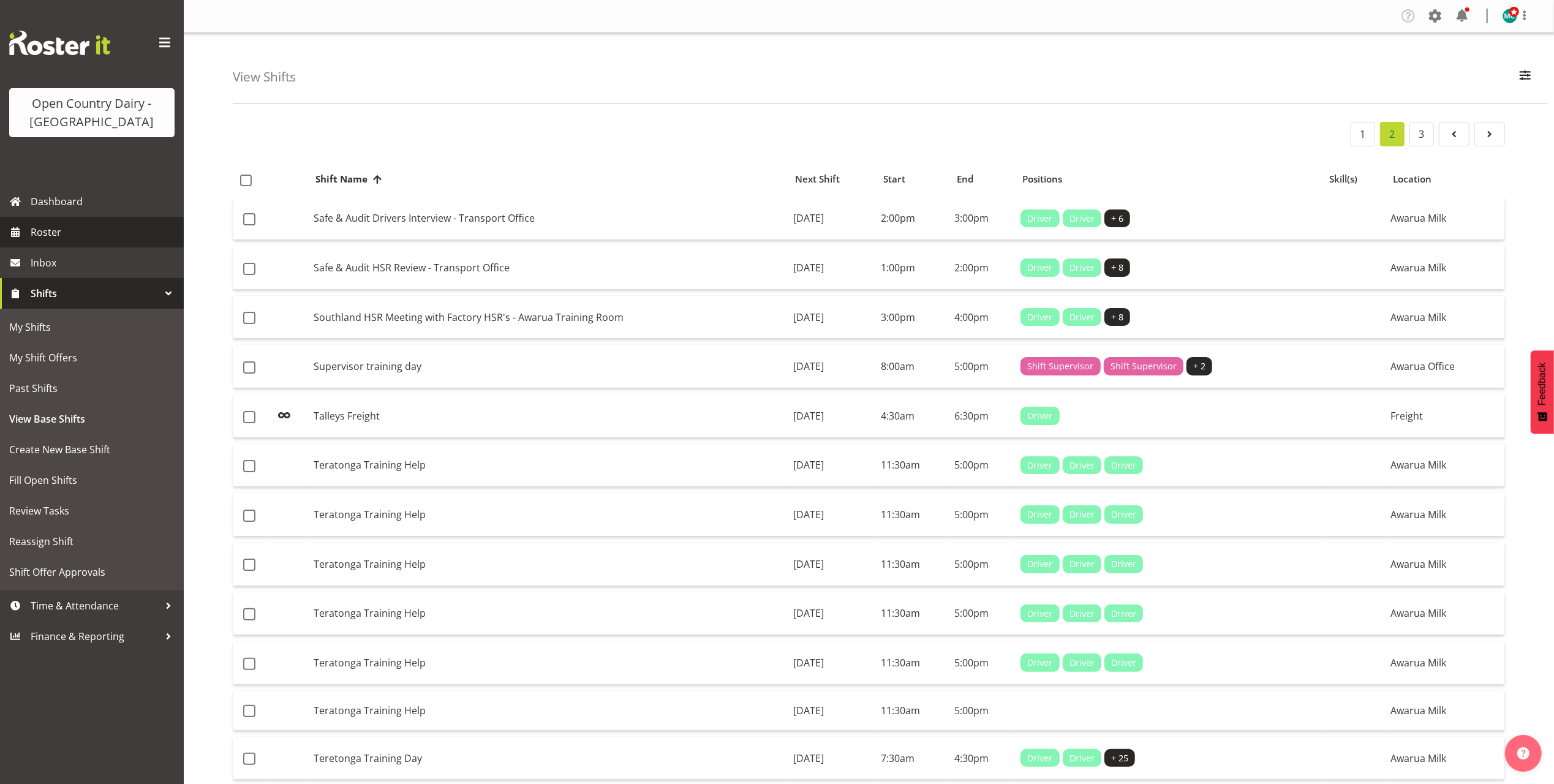
click at [48, 229] on span "Roster" at bounding box center [103, 232] width 147 height 18
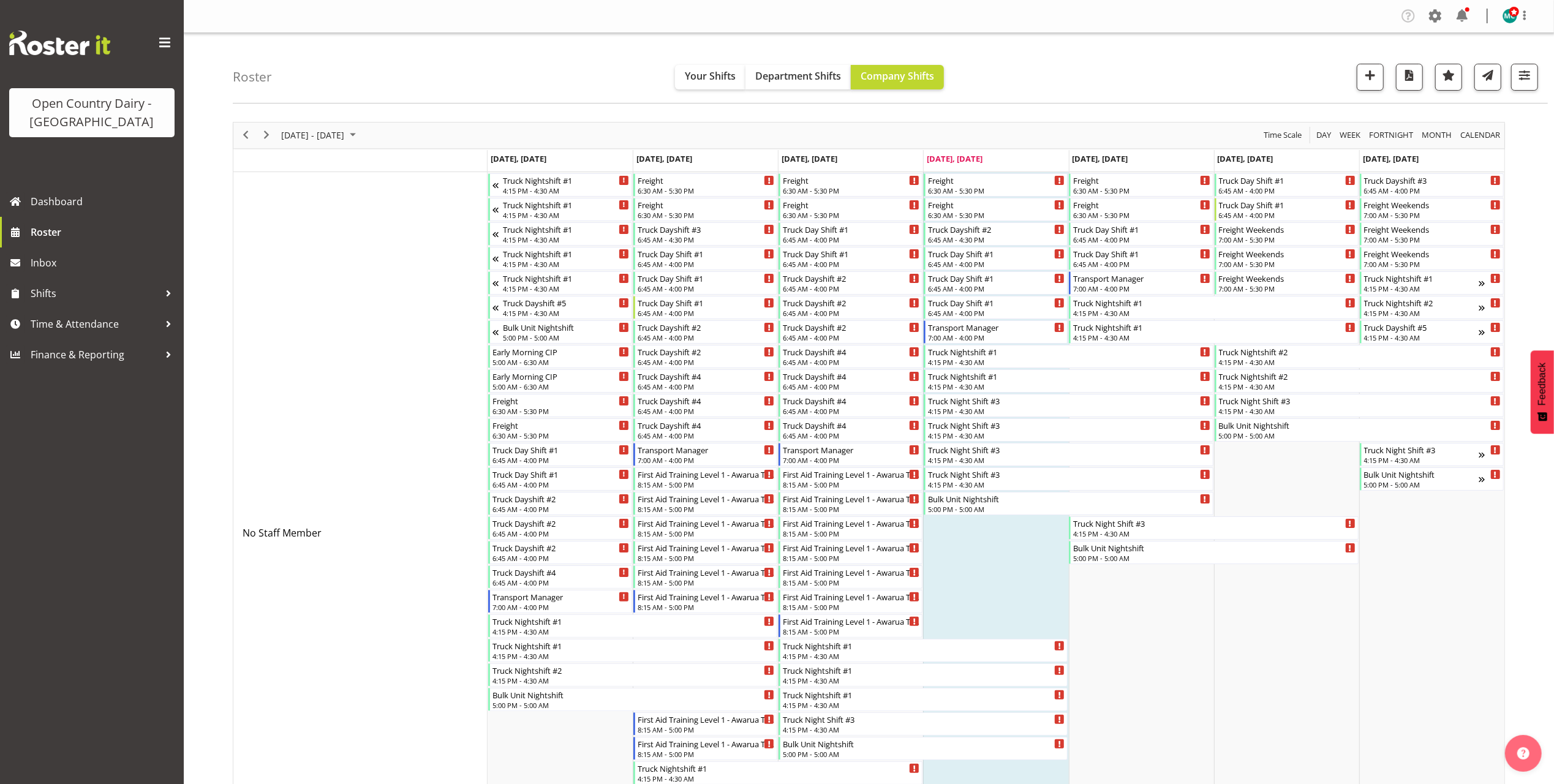
click at [266, 137] on span "Next" at bounding box center [266, 135] width 14 height 15
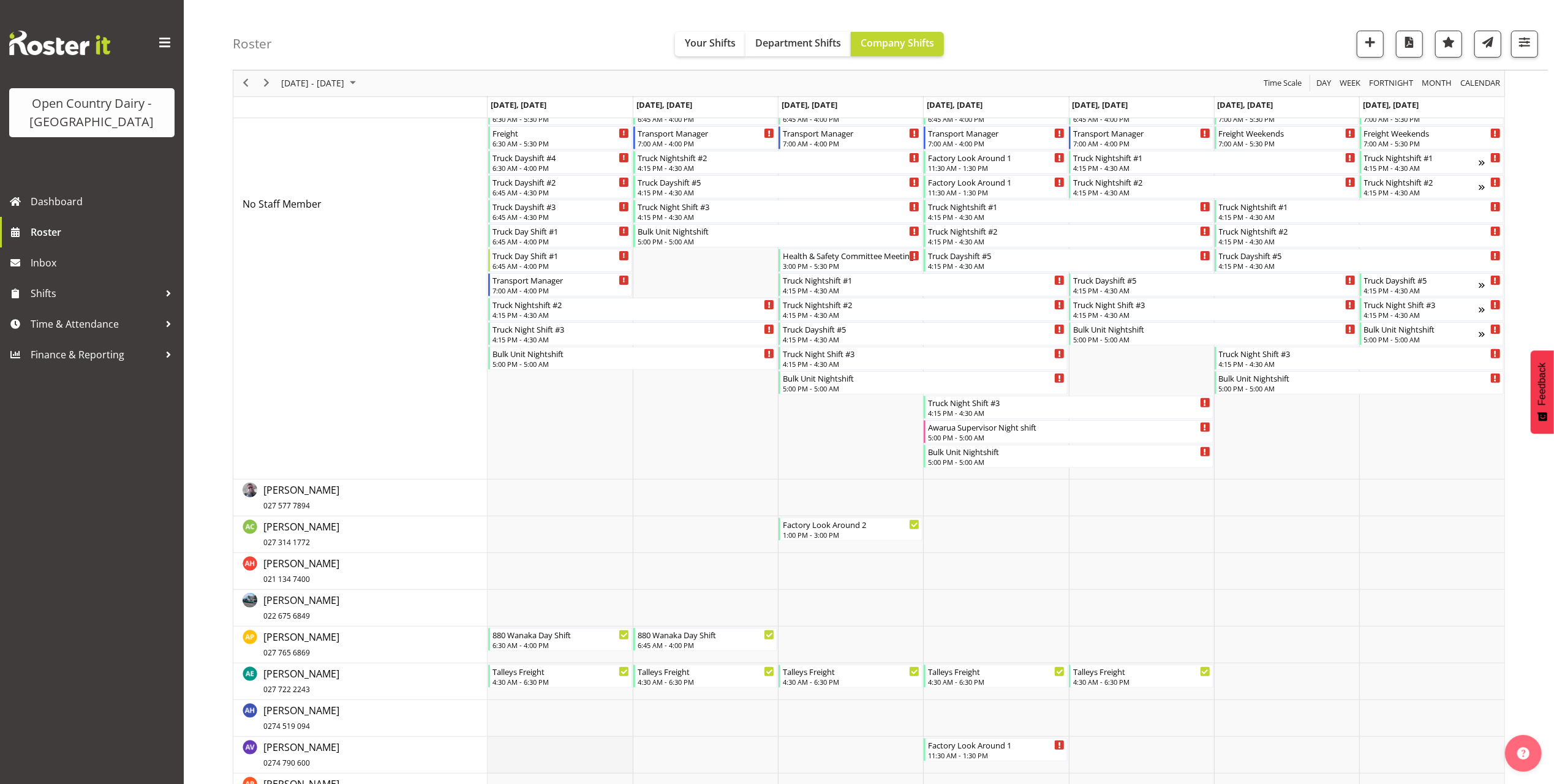
scroll to position [245, 0]
click at [1521, 43] on span "button" at bounding box center [1525, 42] width 16 height 16
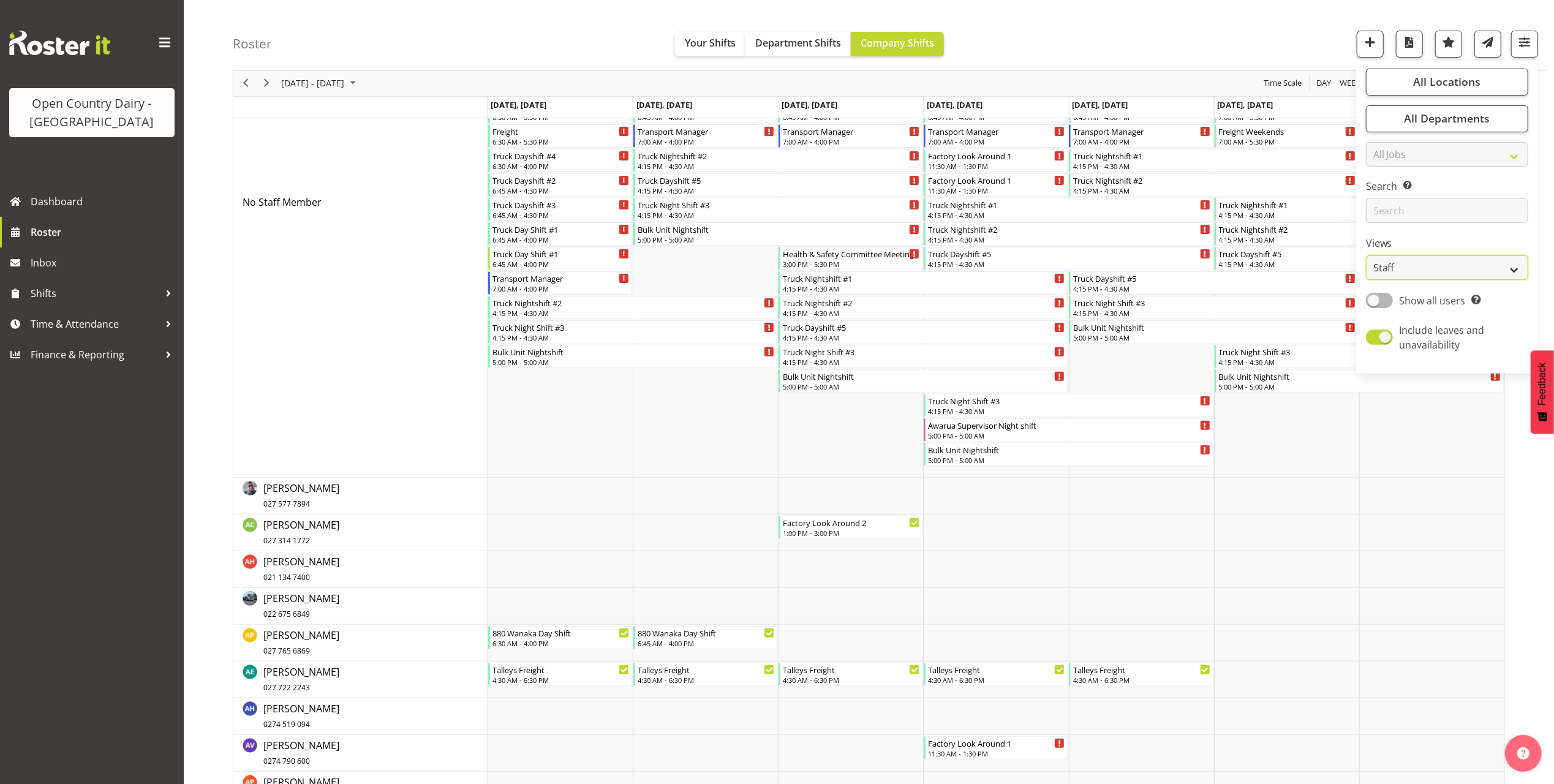
click at [1415, 266] on select "Staff Role Shift - Horizontal Shift - Vertical Staff - Location" at bounding box center [1447, 268] width 162 height 25
select select "shiftH"
click at [1367, 280] on select "Staff Role Shift - Horizontal Shift - Vertical Staff - Location" at bounding box center [1447, 268] width 162 height 25
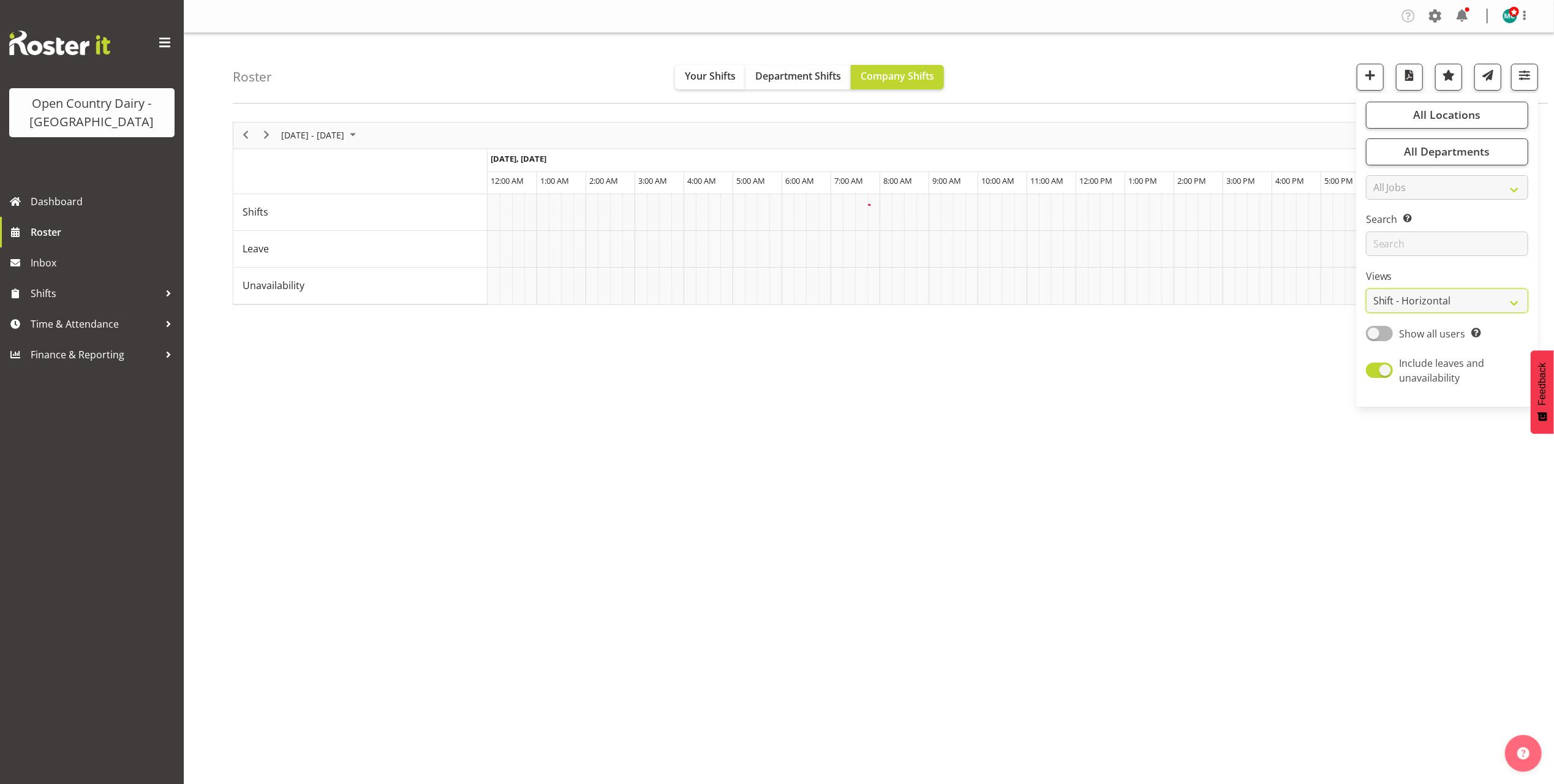
scroll to position [0, 0]
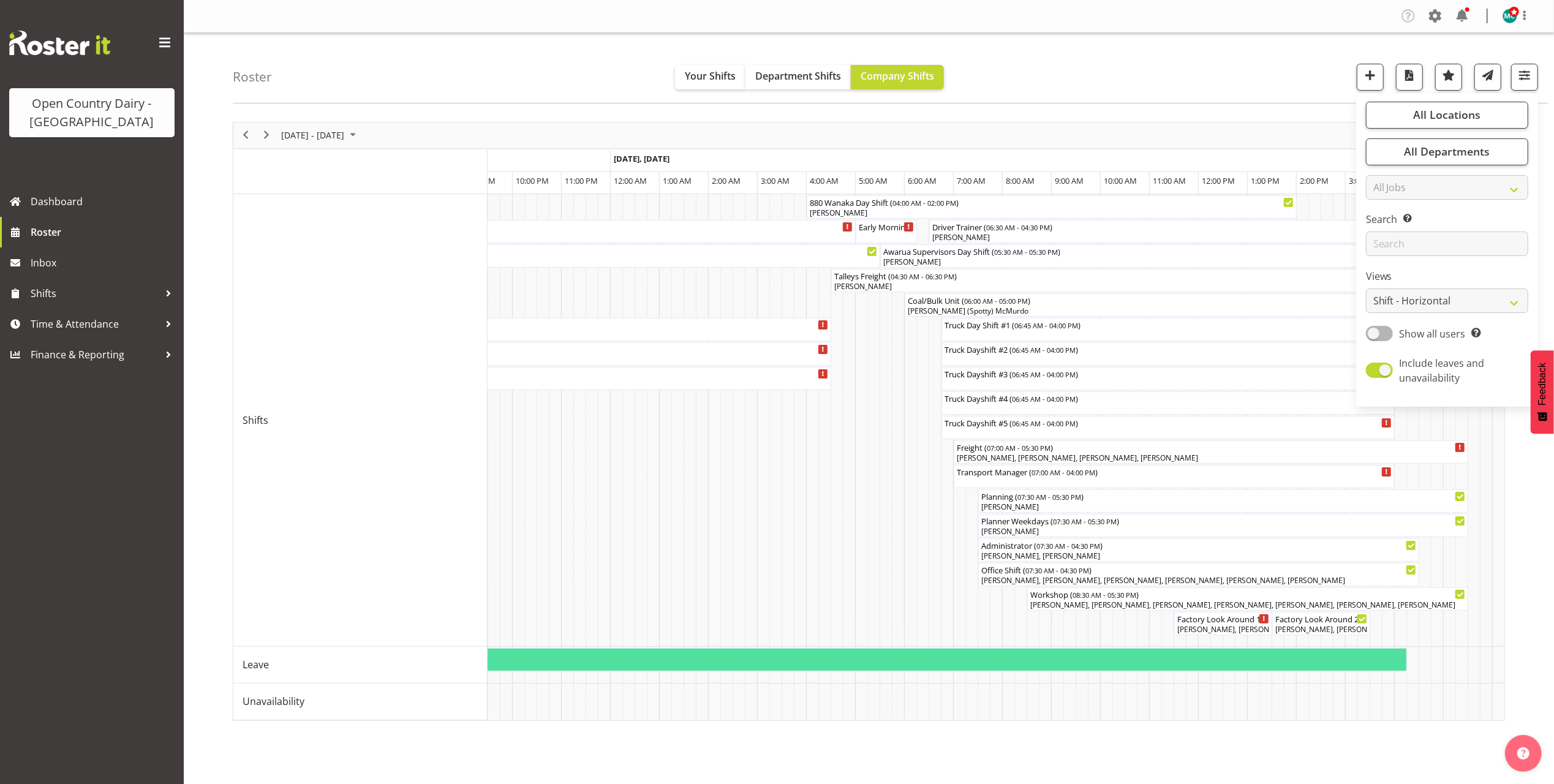
scroll to position [0, 2863]
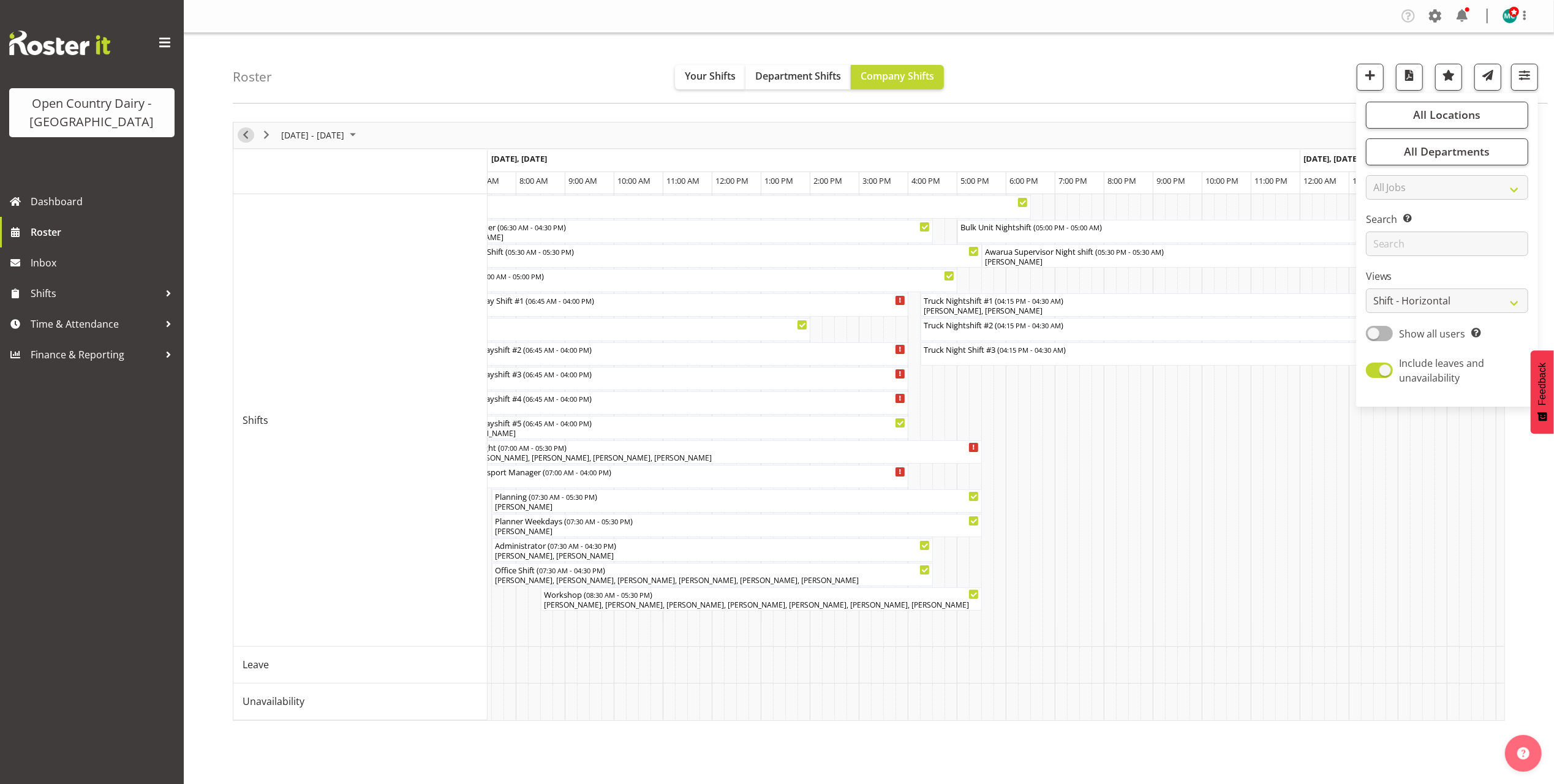
click at [251, 141] on span "Previous" at bounding box center [245, 135] width 14 height 15
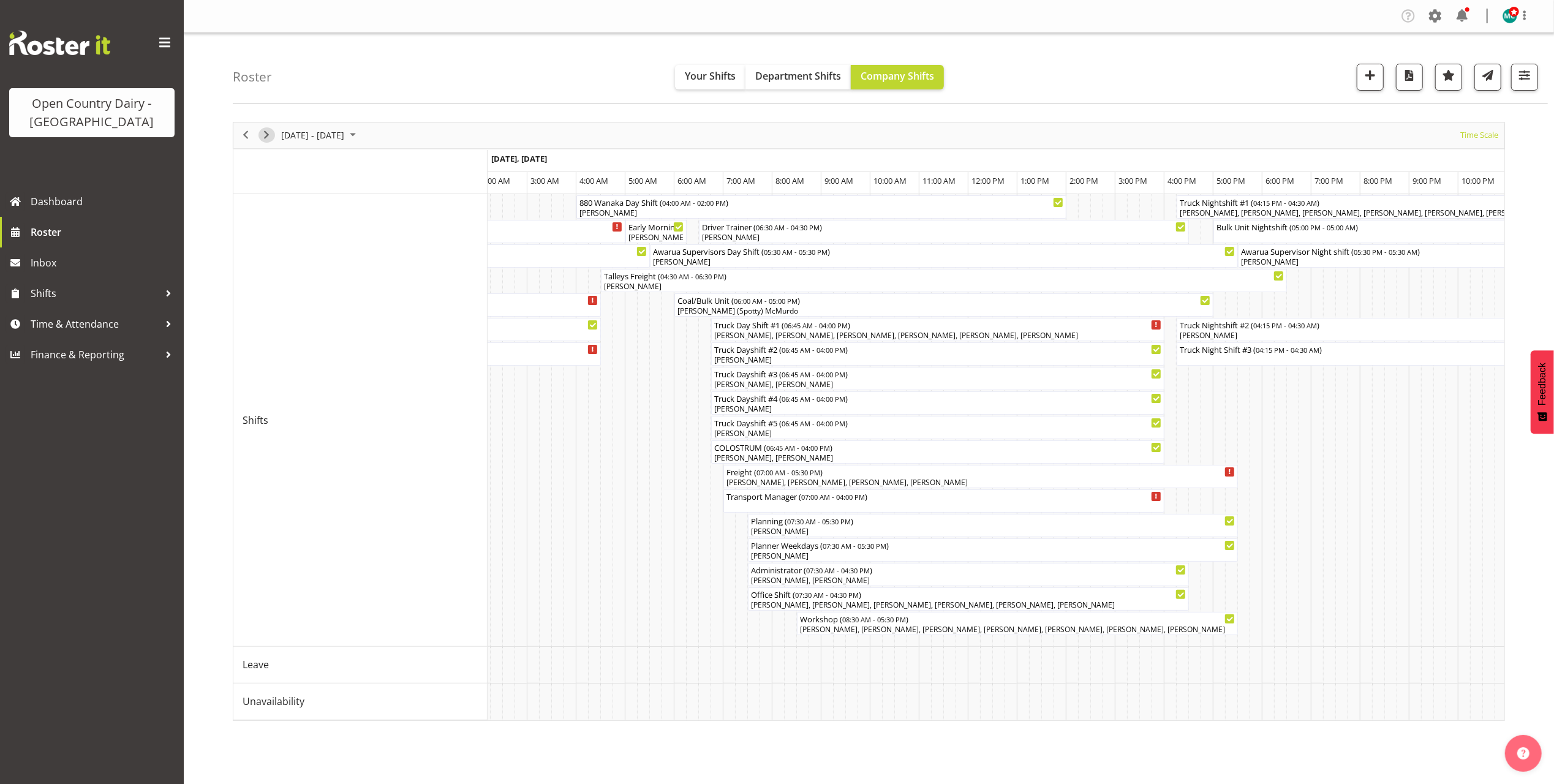
click at [267, 137] on span "Next" at bounding box center [266, 135] width 14 height 15
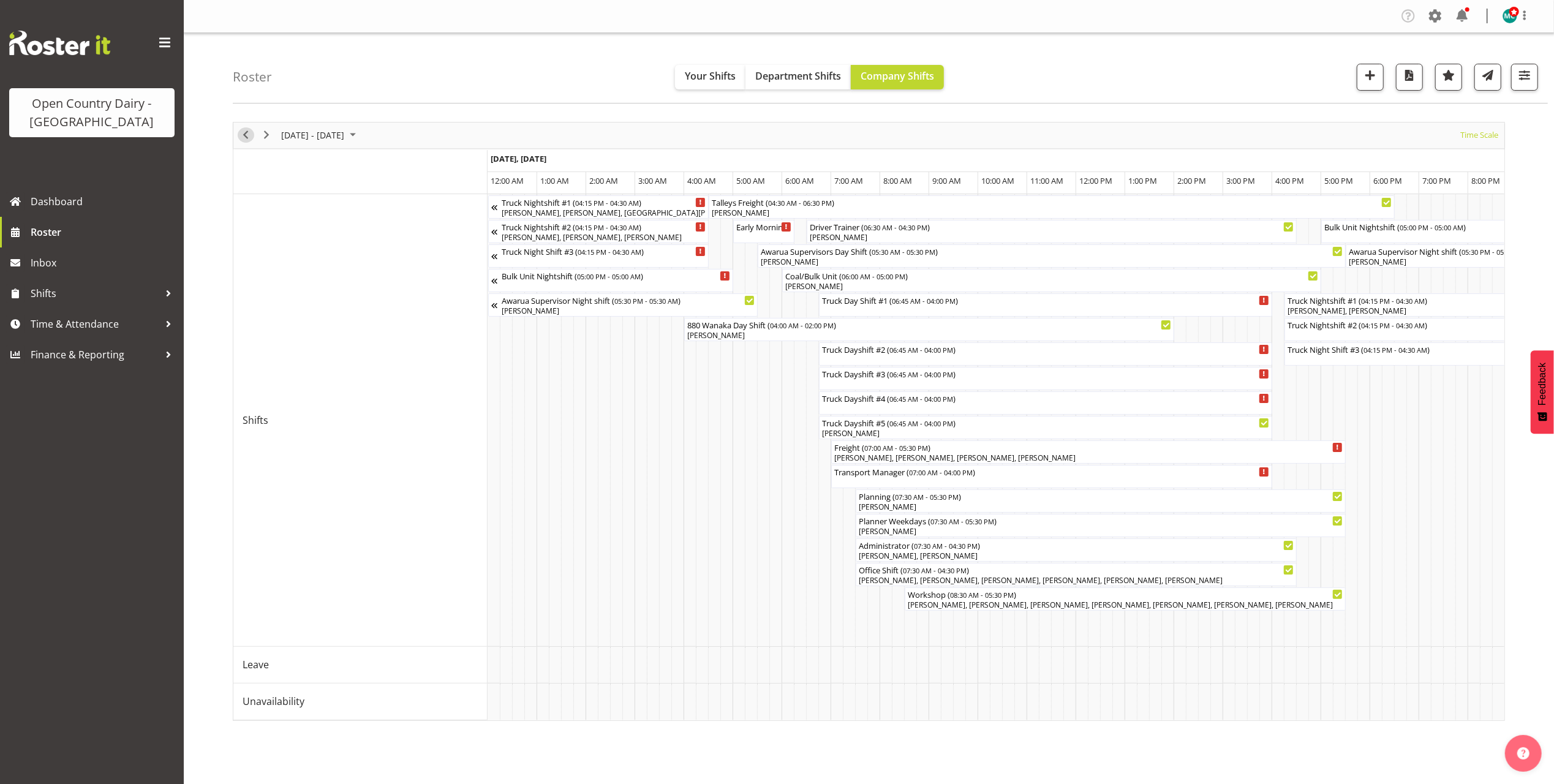
click at [250, 135] on span "Previous" at bounding box center [245, 135] width 14 height 15
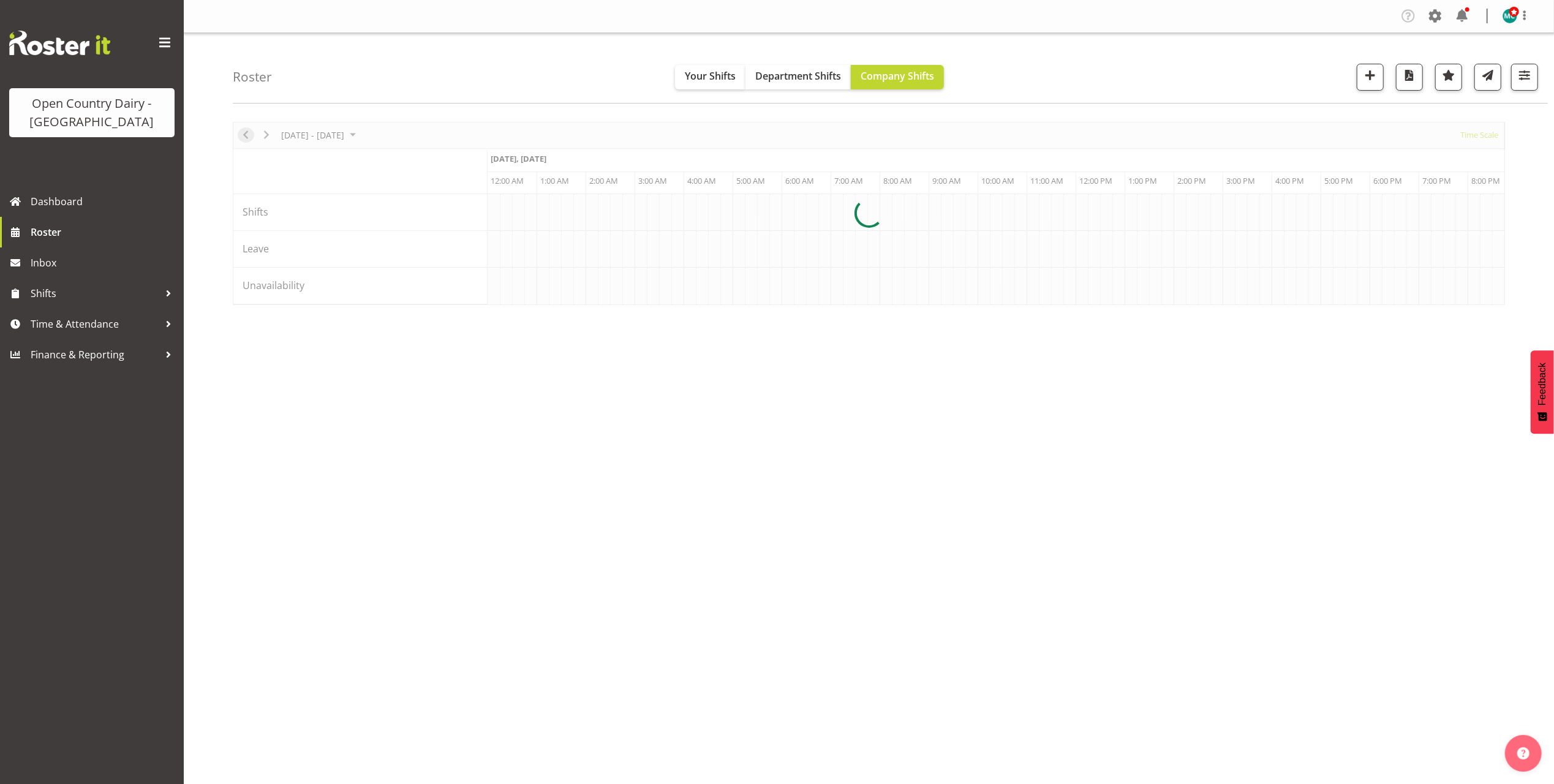
scroll to position [0, 3528]
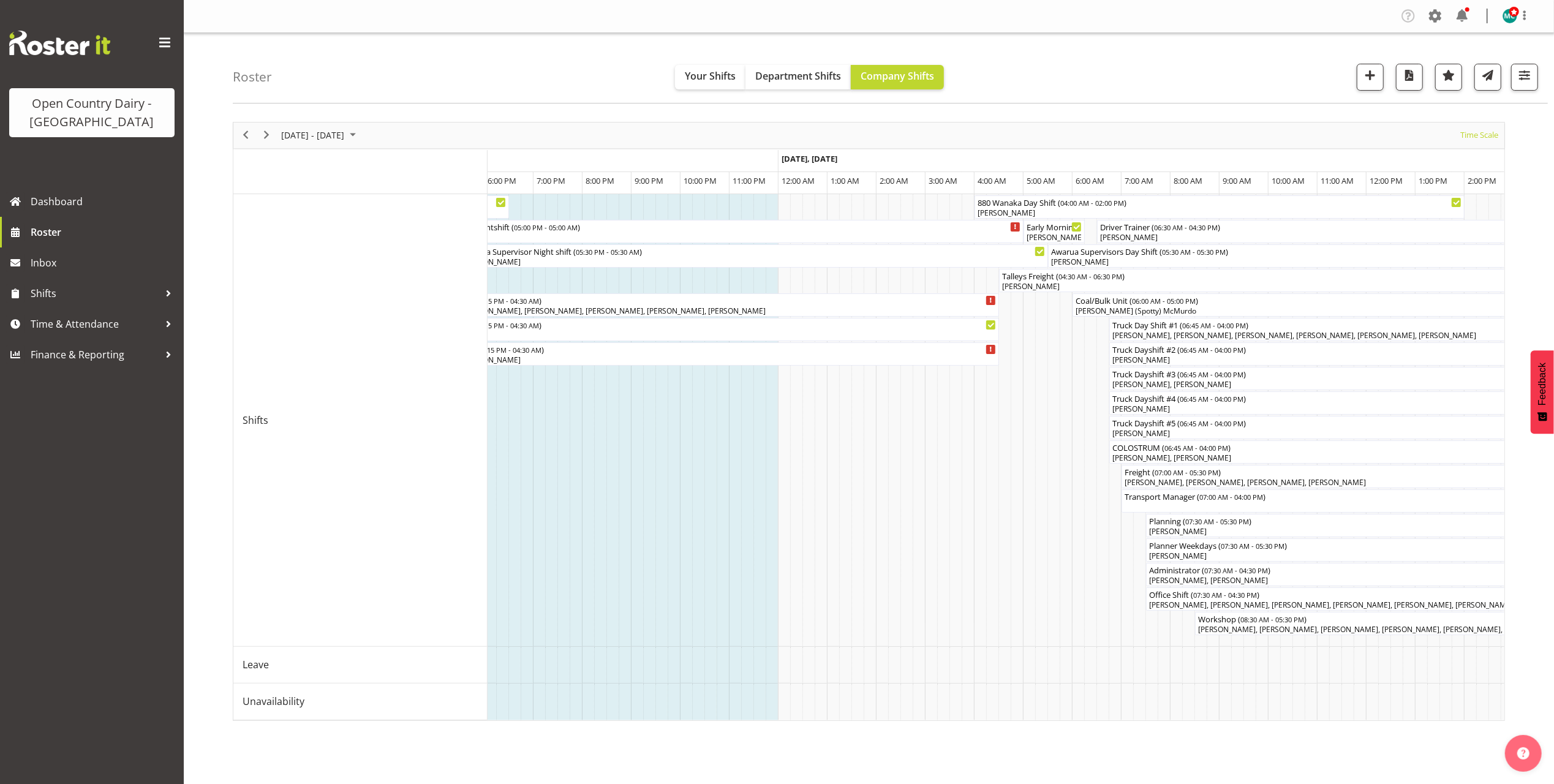
scroll to position [0, 4551]
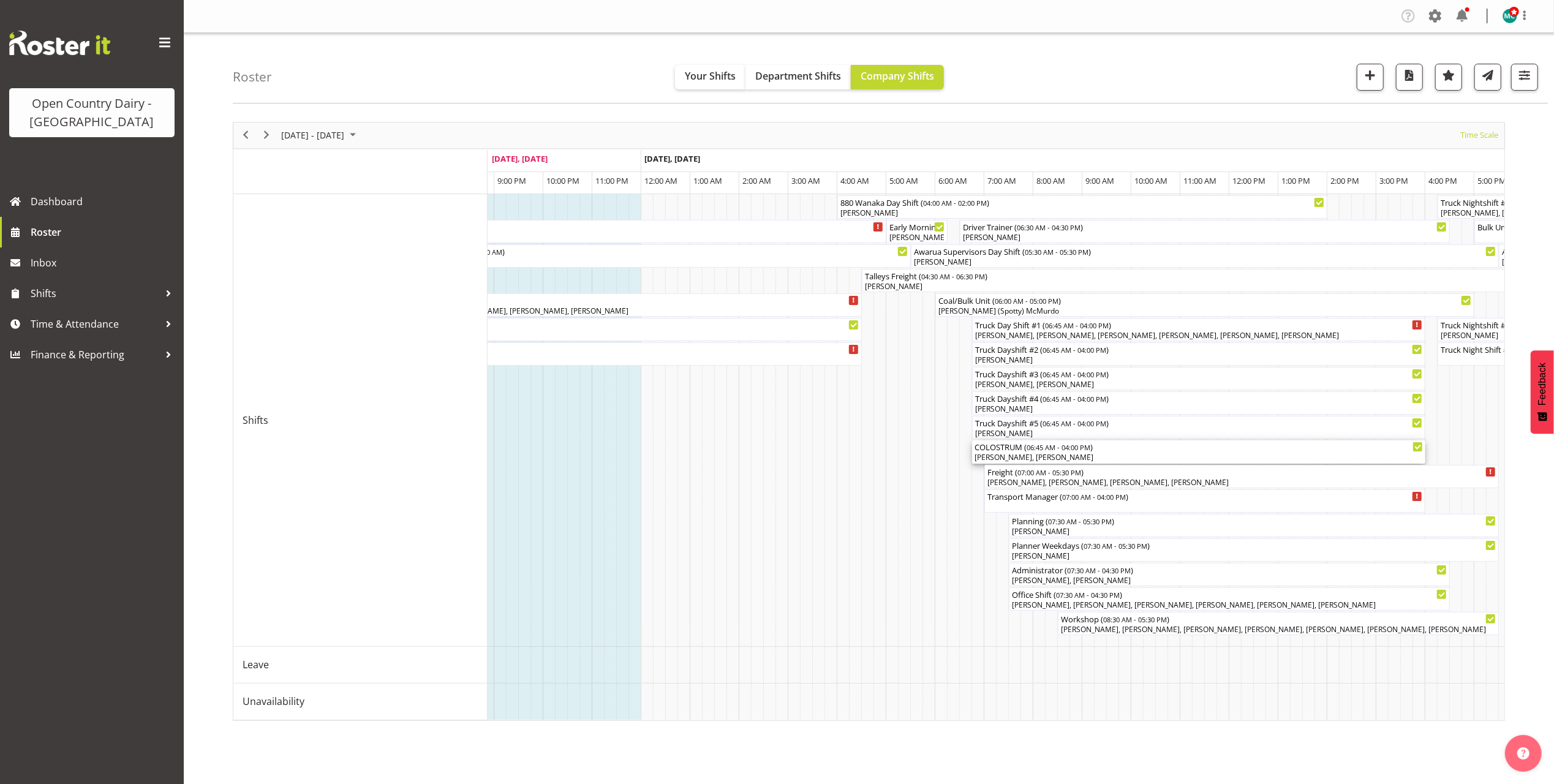
click at [1067, 448] on span "06:45 AM - 04:00 PM" at bounding box center [1059, 447] width 64 height 10
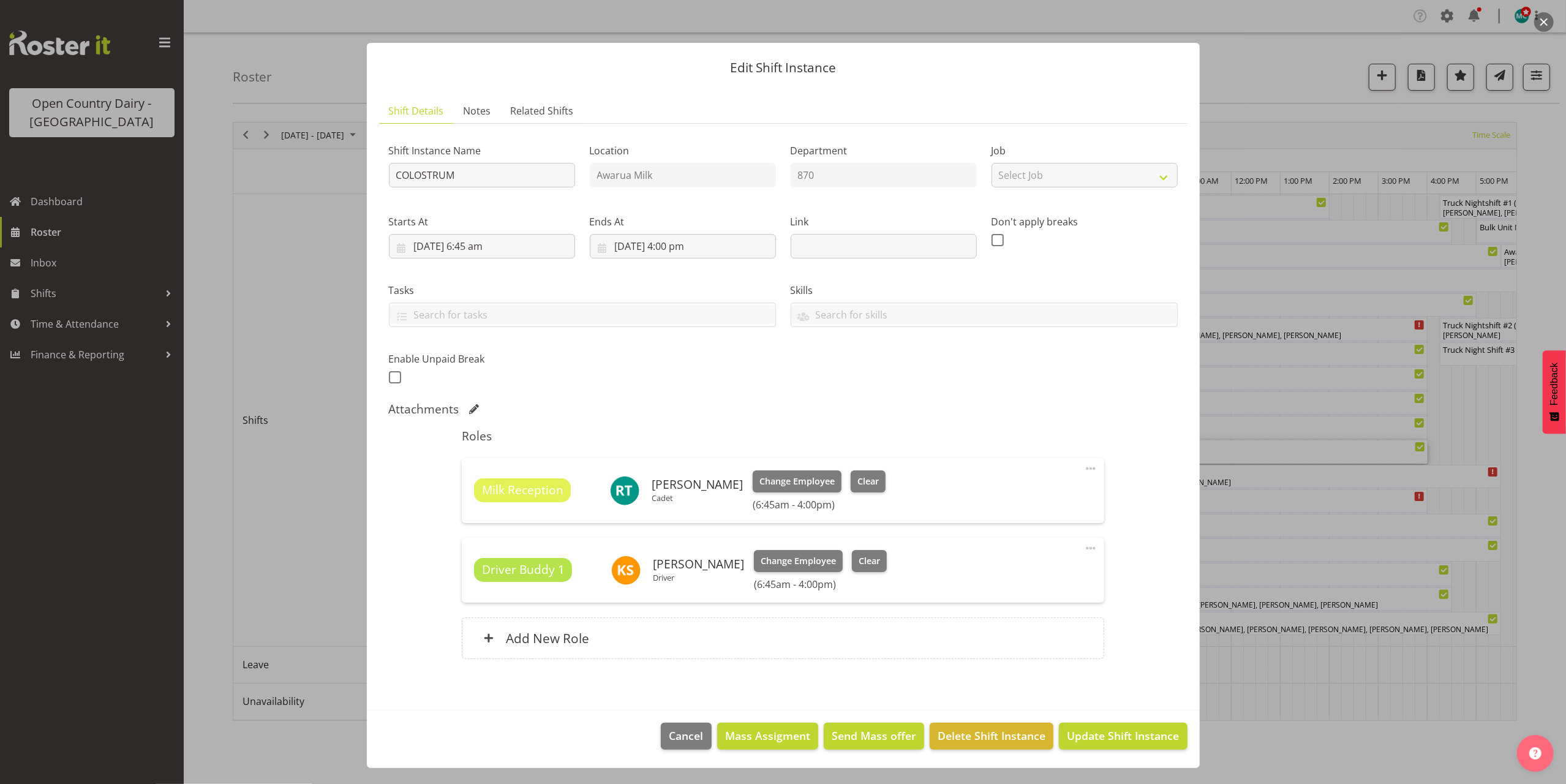
drag, startPoint x: 1548, startPoint y: 18, endPoint x: 1532, endPoint y: 25, distance: 17.5
click at [1548, 18] on button "button" at bounding box center [1544, 21] width 20 height 20
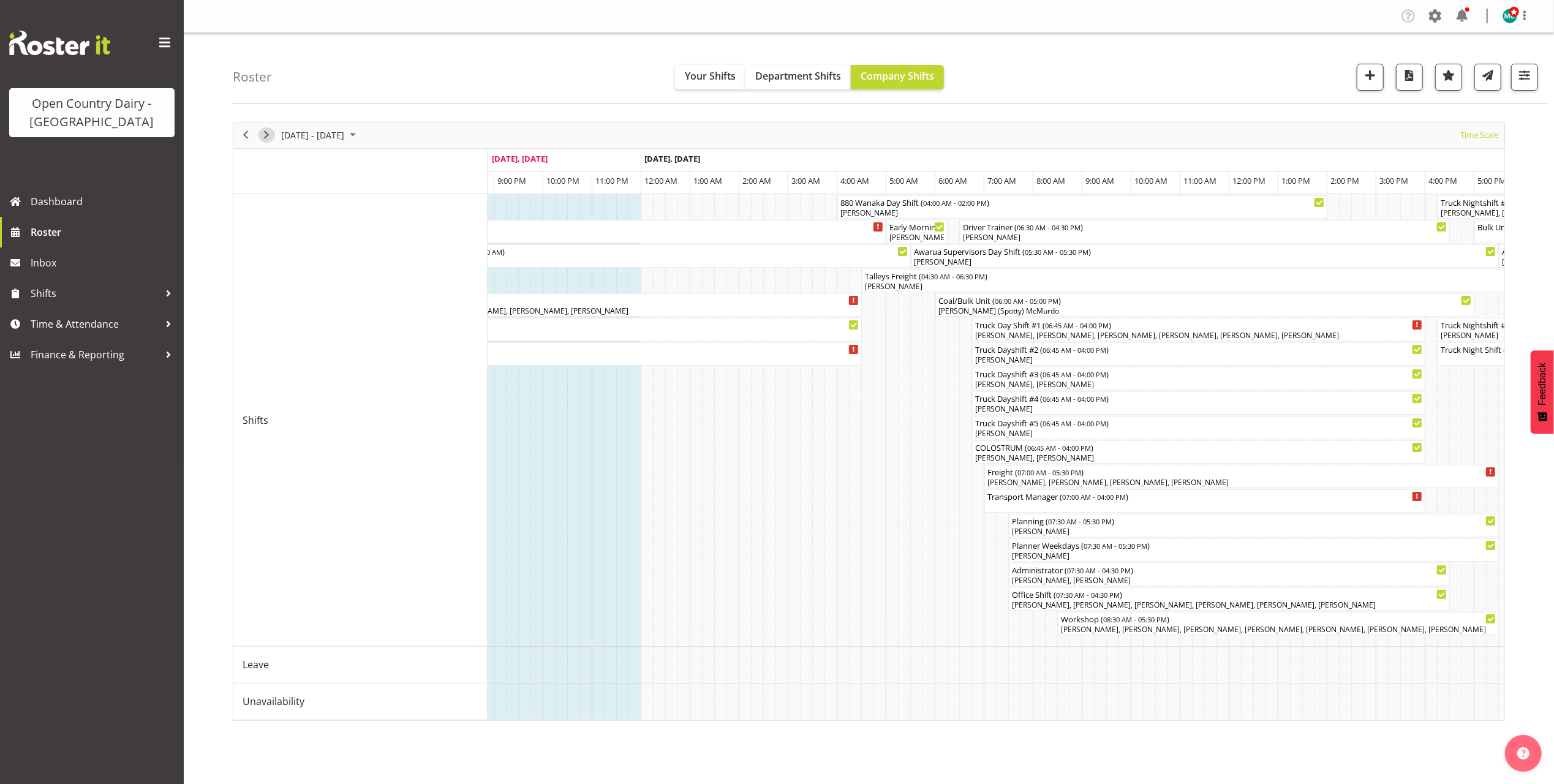
click at [271, 135] on span "Next" at bounding box center [266, 135] width 14 height 15
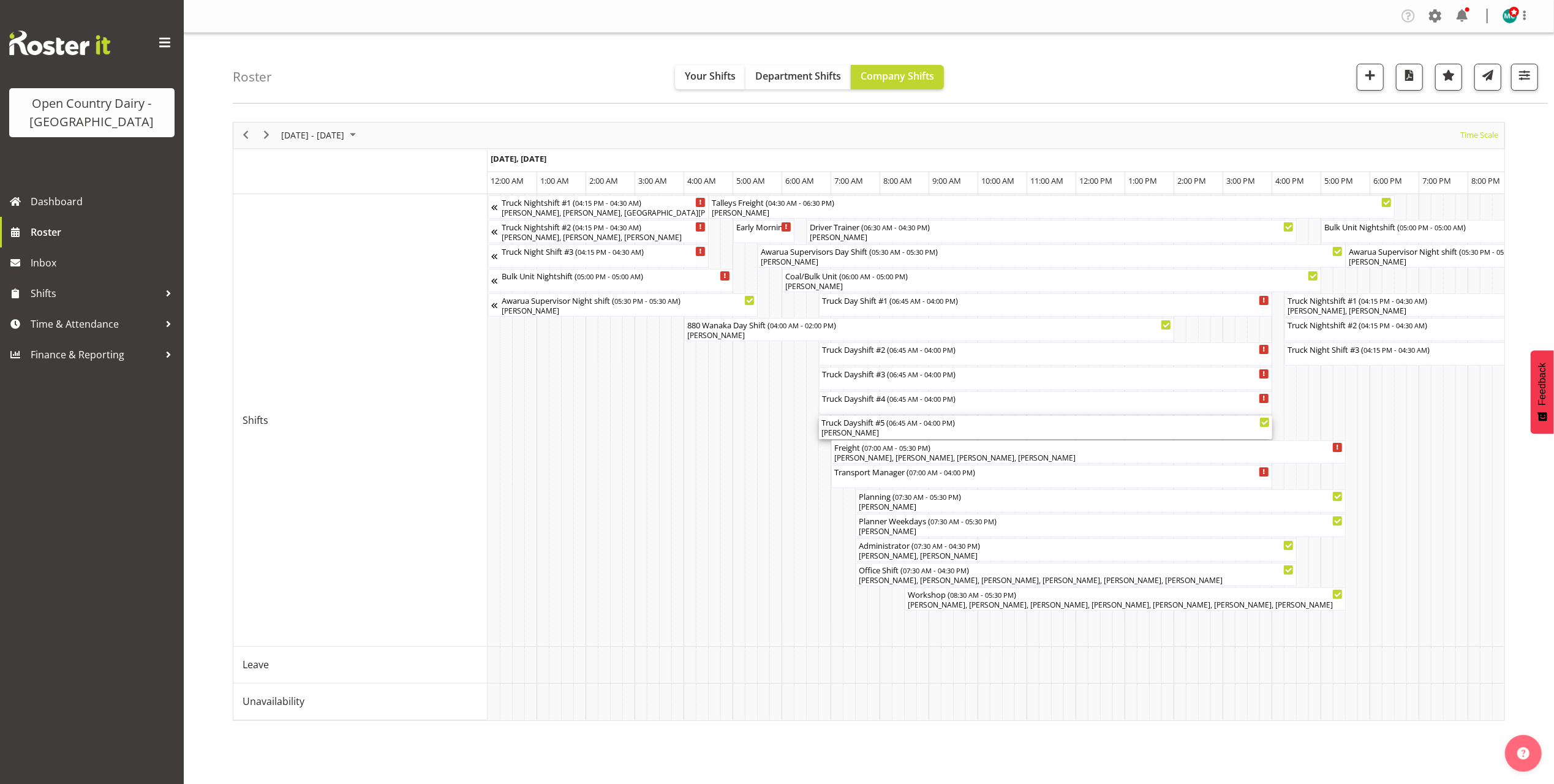
click at [904, 430] on div "[PERSON_NAME]" at bounding box center [1045, 433] width 448 height 11
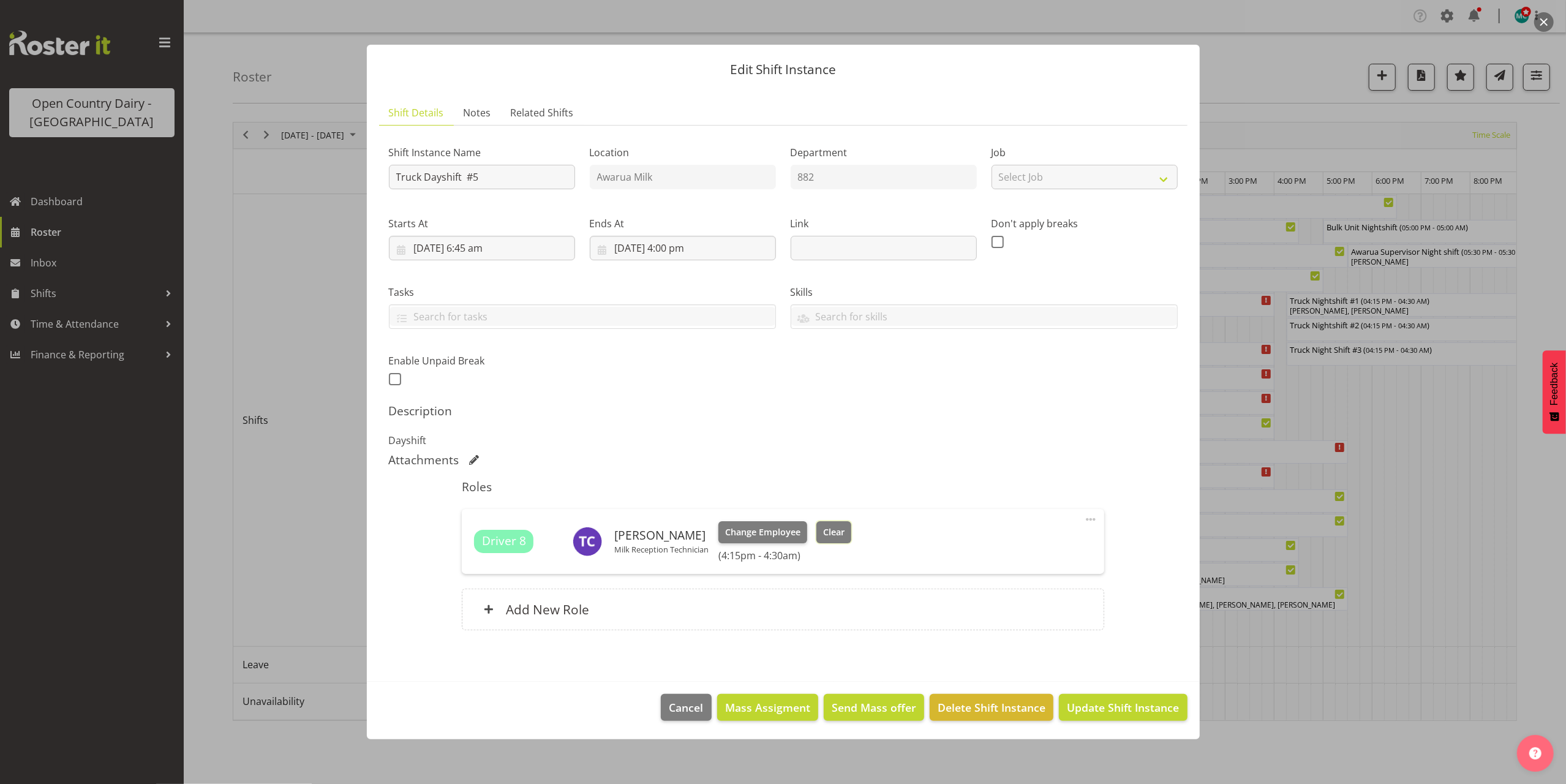
click at [841, 530] on span "Clear" at bounding box center [834, 532] width 21 height 14
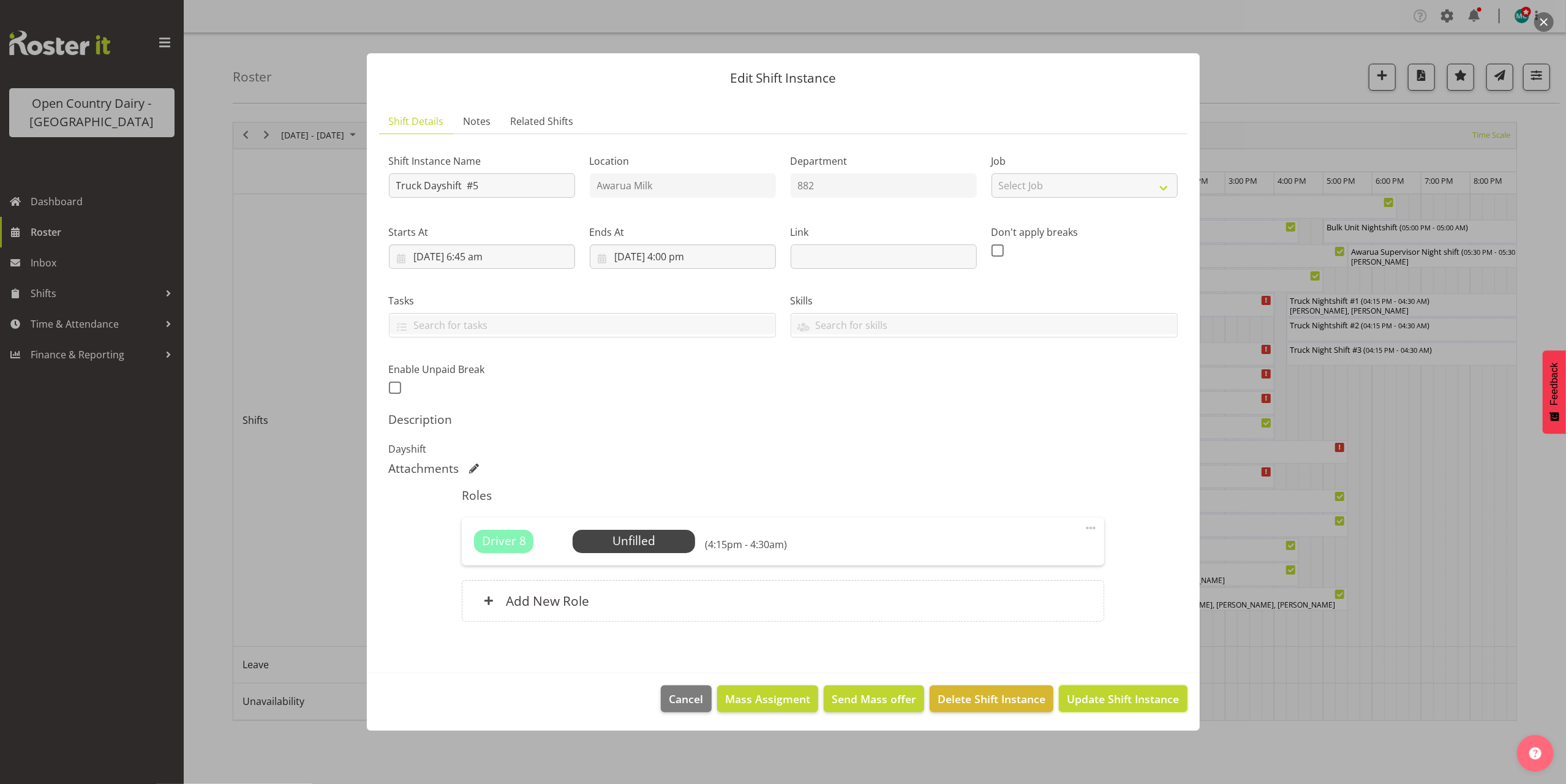
click at [1134, 708] on button "Update Shift Instance" at bounding box center [1123, 699] width 128 height 27
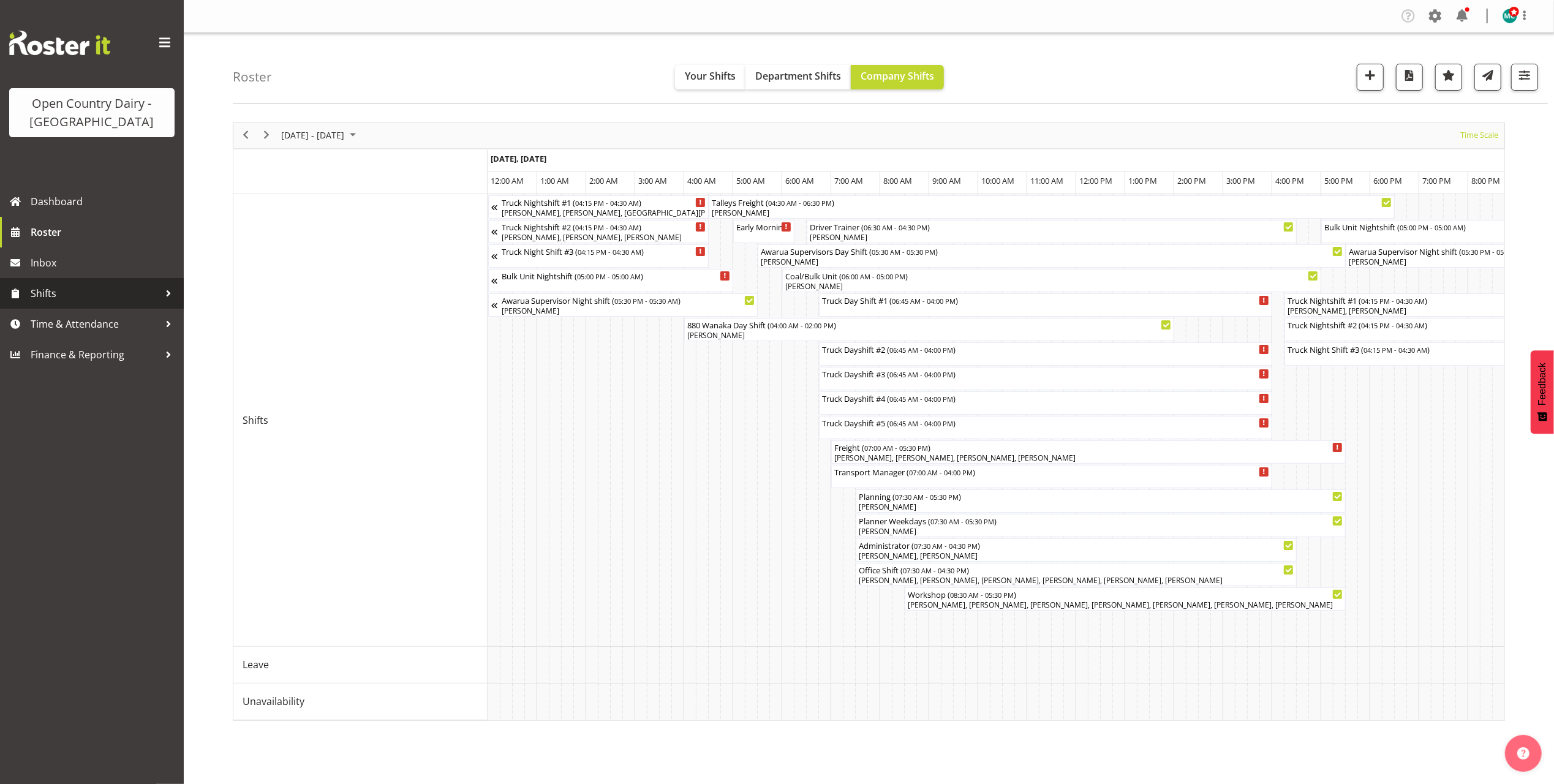
click at [61, 293] on span "Shifts" at bounding box center [95, 293] width 129 height 18
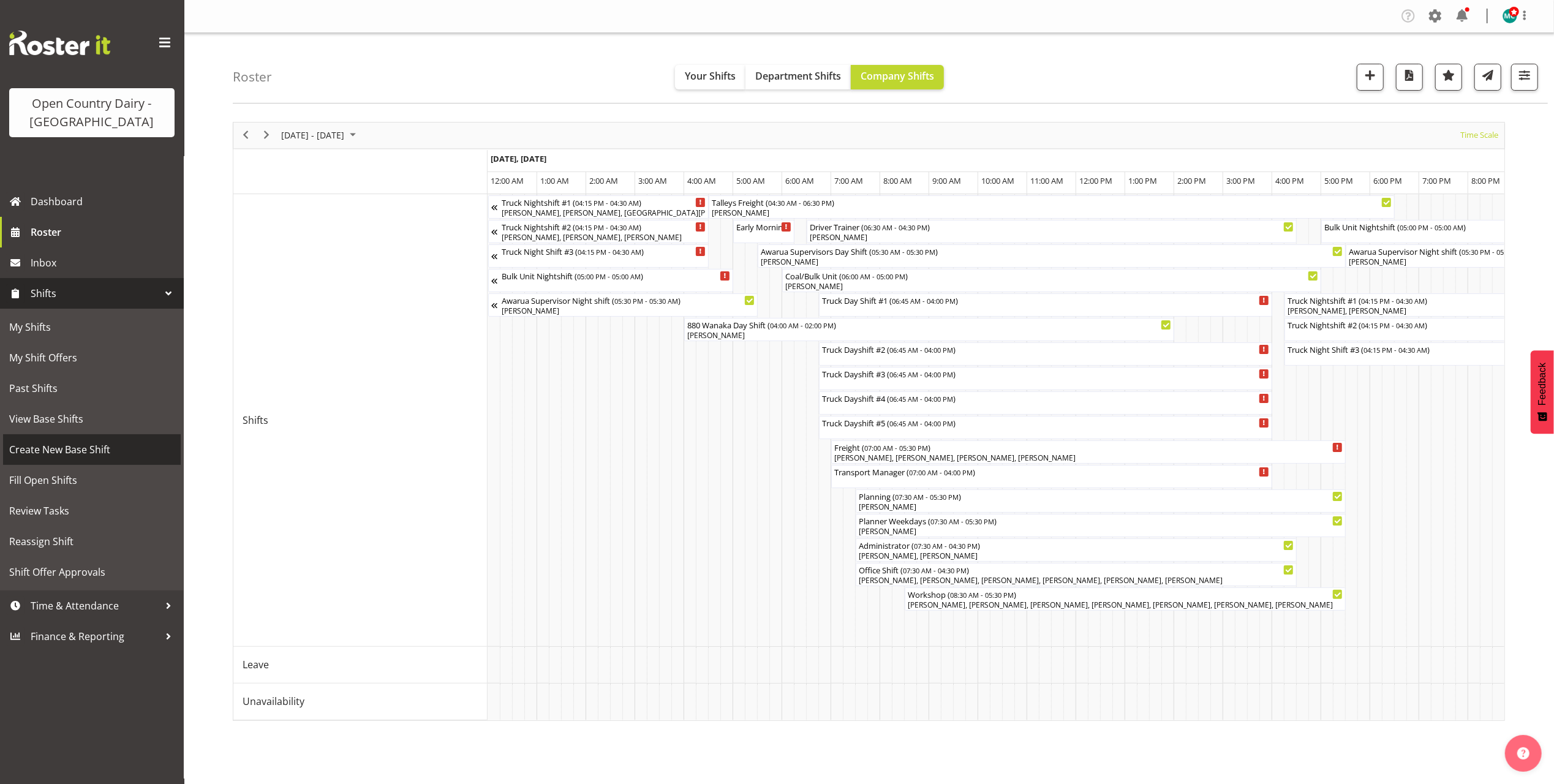
click at [66, 448] on span "Create New Base Shift" at bounding box center [92, 449] width 166 height 18
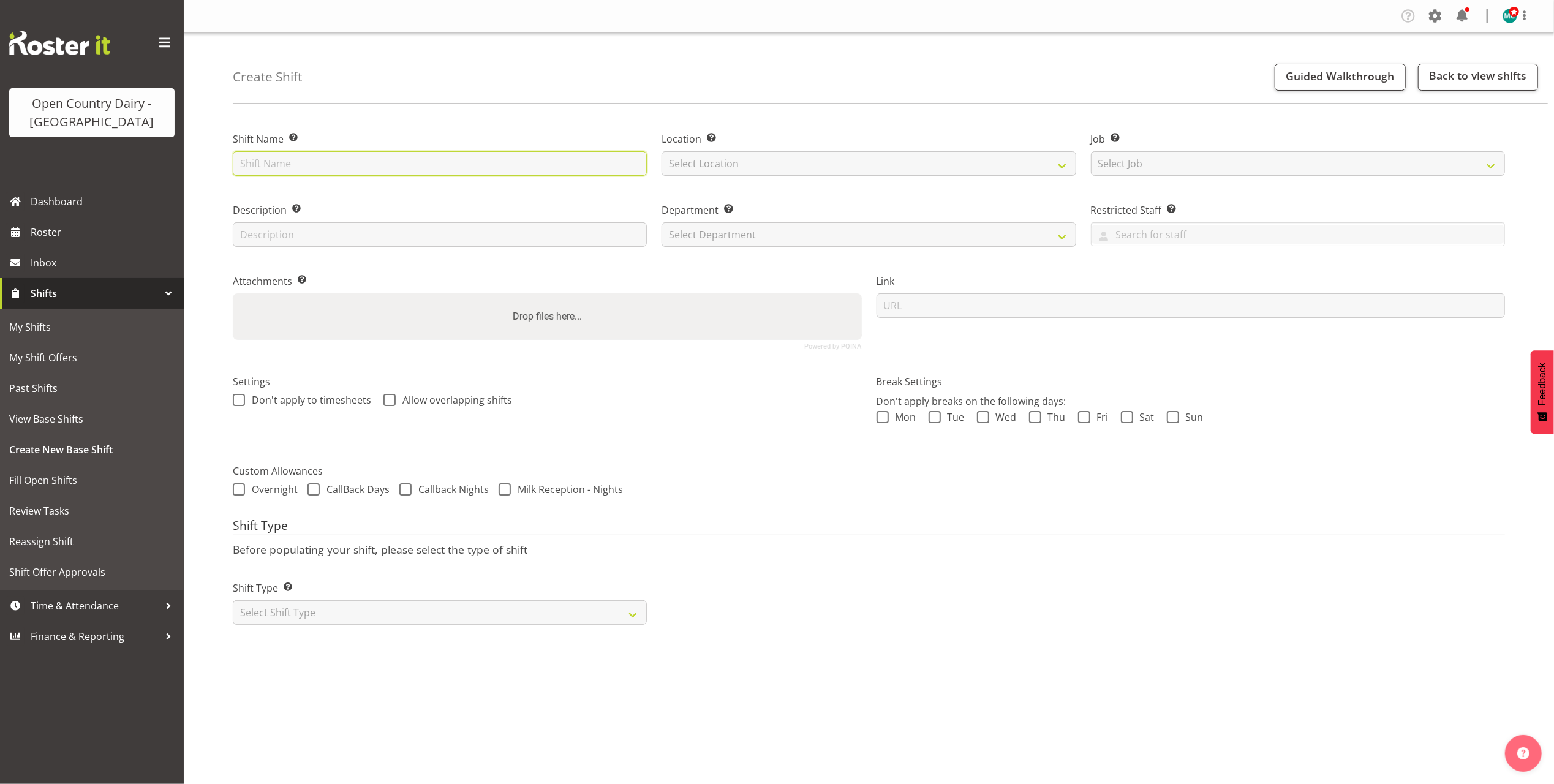
click at [355, 155] on input "text" at bounding box center [439, 163] width 414 height 25
type input "Colostrum"
click at [721, 166] on select "Select Location Awarua Milk Awarua Office Freight Waharoa Office" at bounding box center [869, 163] width 414 height 25
select select "988"
click at [662, 151] on select "Select Location Awarua Milk Awarua Office Freight Waharoa Office" at bounding box center [869, 163] width 414 height 25
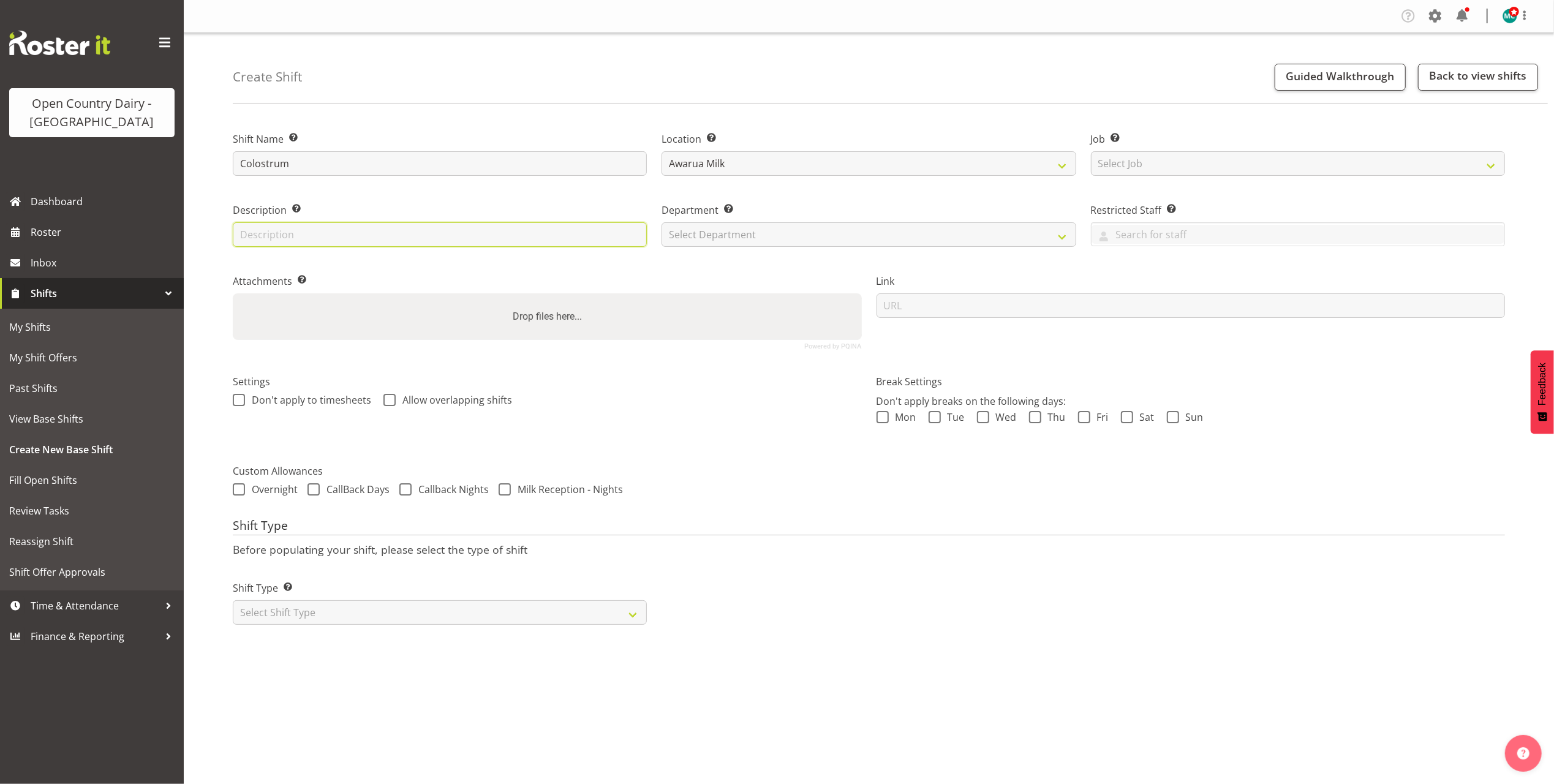
click at [342, 238] on input "text" at bounding box center [439, 234] width 414 height 25
drag, startPoint x: 716, startPoint y: 418, endPoint x: 777, endPoint y: 349, distance: 92.1
click at [716, 418] on div "Settings Don't apply to timesheets Allow overlapping shifts" at bounding box center [547, 406] width 644 height 97
click at [814, 236] on select "Select Department 734 735 736 737 738 739 850 851 852 853 854 855 856 857 858 8…" at bounding box center [869, 234] width 414 height 25
select select "683"
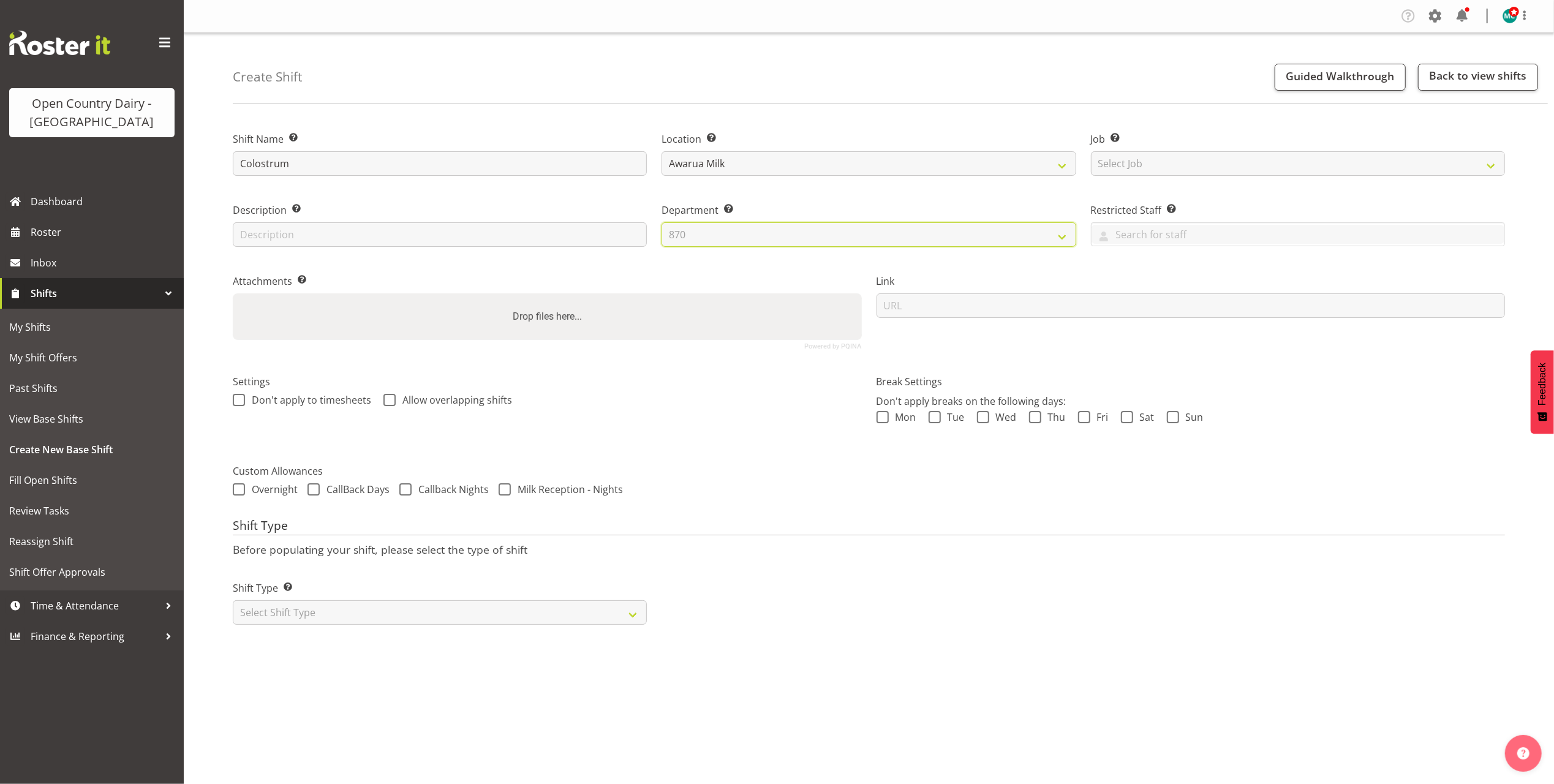
click at [662, 222] on select "Select Department 734 735 736 737 738 739 850 851 852 853 854 855 856 857 858 8…" at bounding box center [869, 234] width 414 height 25
click at [323, 616] on select "Select Shift Type One Off Shift Recurring Shift Rotating Shift" at bounding box center [439, 612] width 414 height 25
select select "recurring"
click at [232, 602] on select "Select Shift Type One Off Shift Recurring Shift Rotating Shift" at bounding box center [439, 612] width 414 height 25
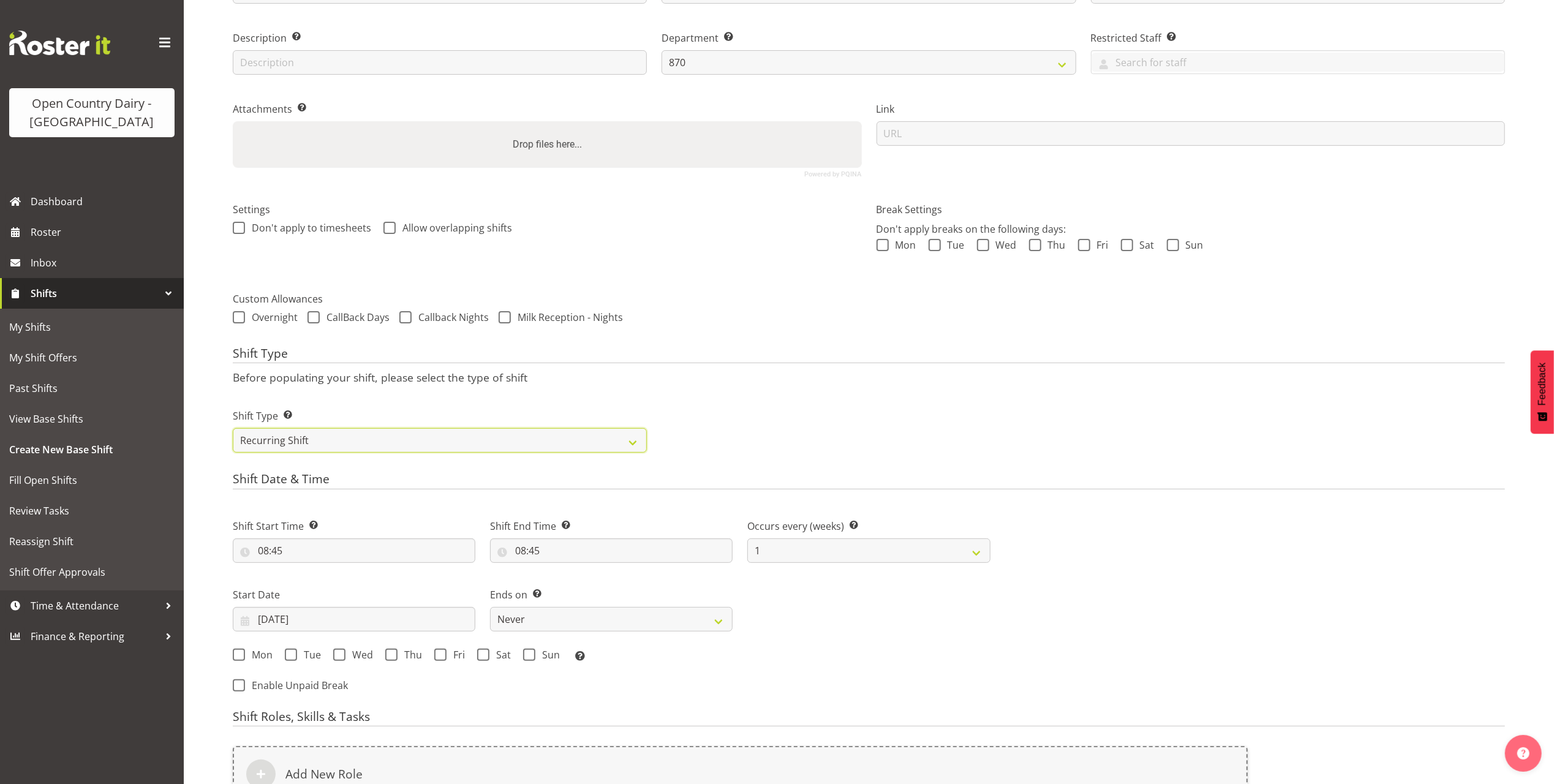
scroll to position [245, 0]
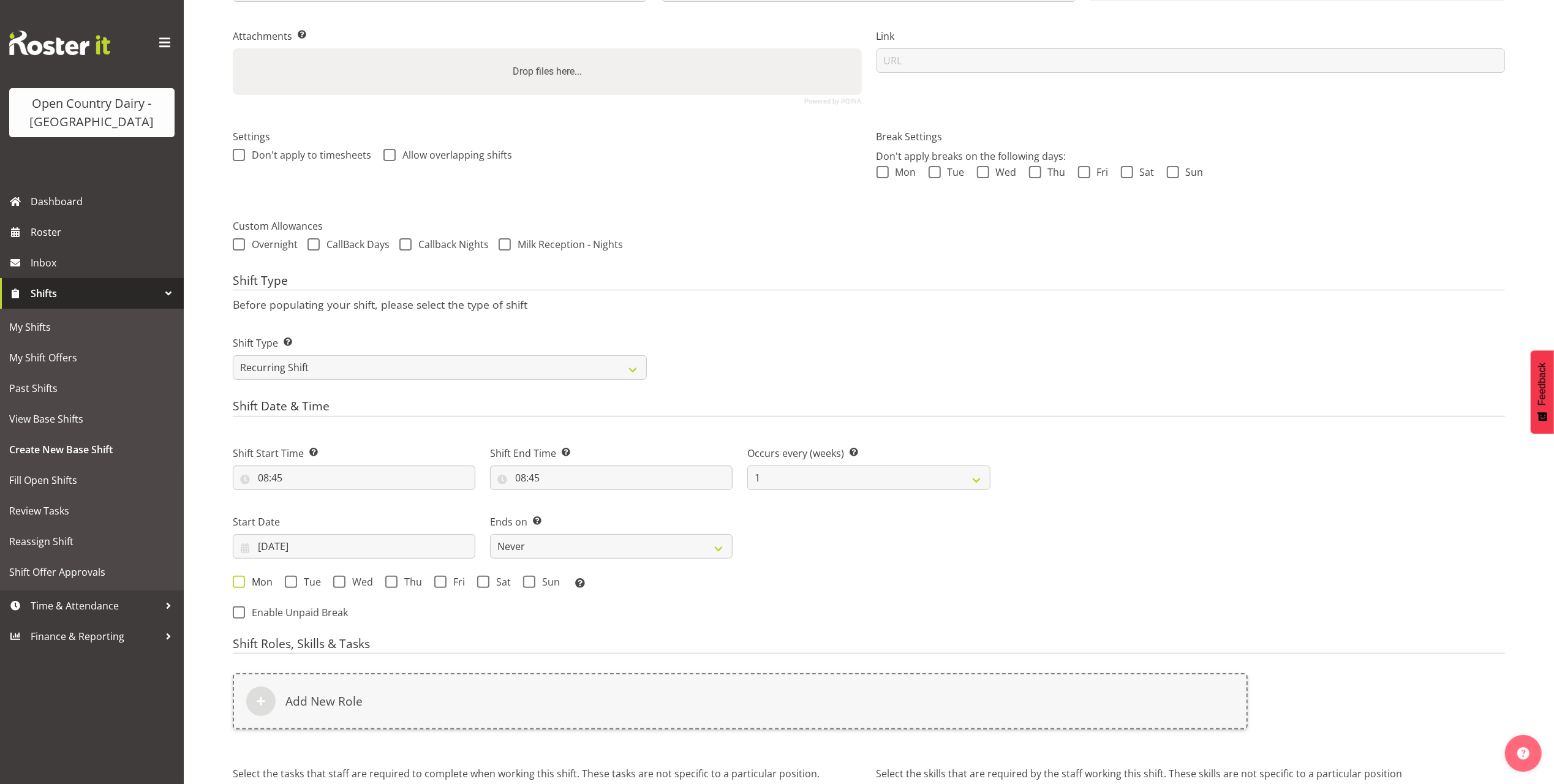
click at [238, 586] on span at bounding box center [238, 581] width 12 height 12
click at [238, 586] on input "Mon" at bounding box center [236, 582] width 8 height 8
checkbox input "true"
click at [339, 583] on span at bounding box center [339, 581] width 12 height 12
click at [339, 583] on input "Wed" at bounding box center [338, 582] width 8 height 8
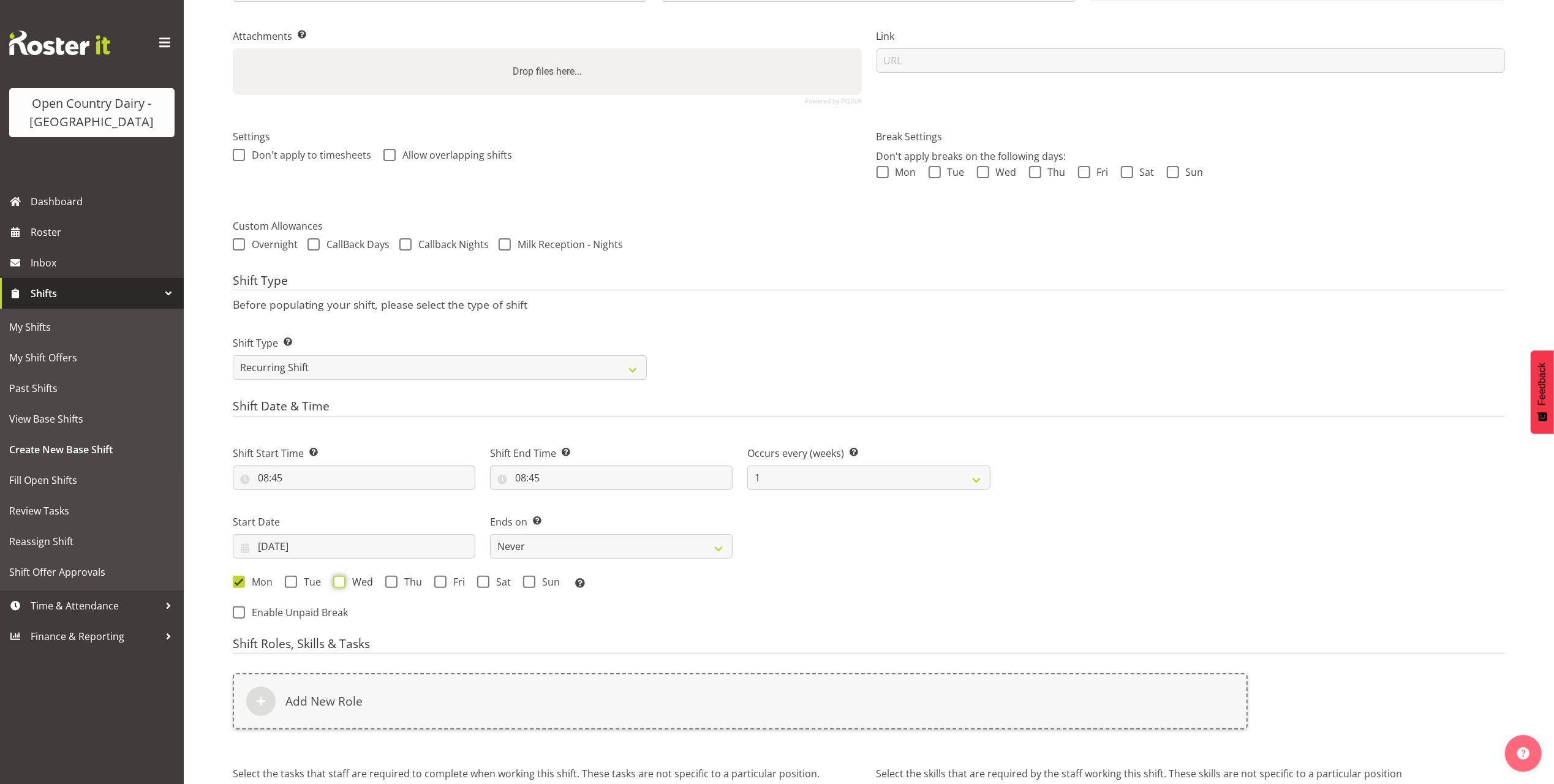
checkbox input "true"
click at [443, 586] on span at bounding box center [440, 581] width 12 height 12
click at [443, 586] on input "Fri" at bounding box center [439, 582] width 8 height 8
checkbox input "true"
click at [278, 486] on input "08:45" at bounding box center [353, 478] width 243 height 25
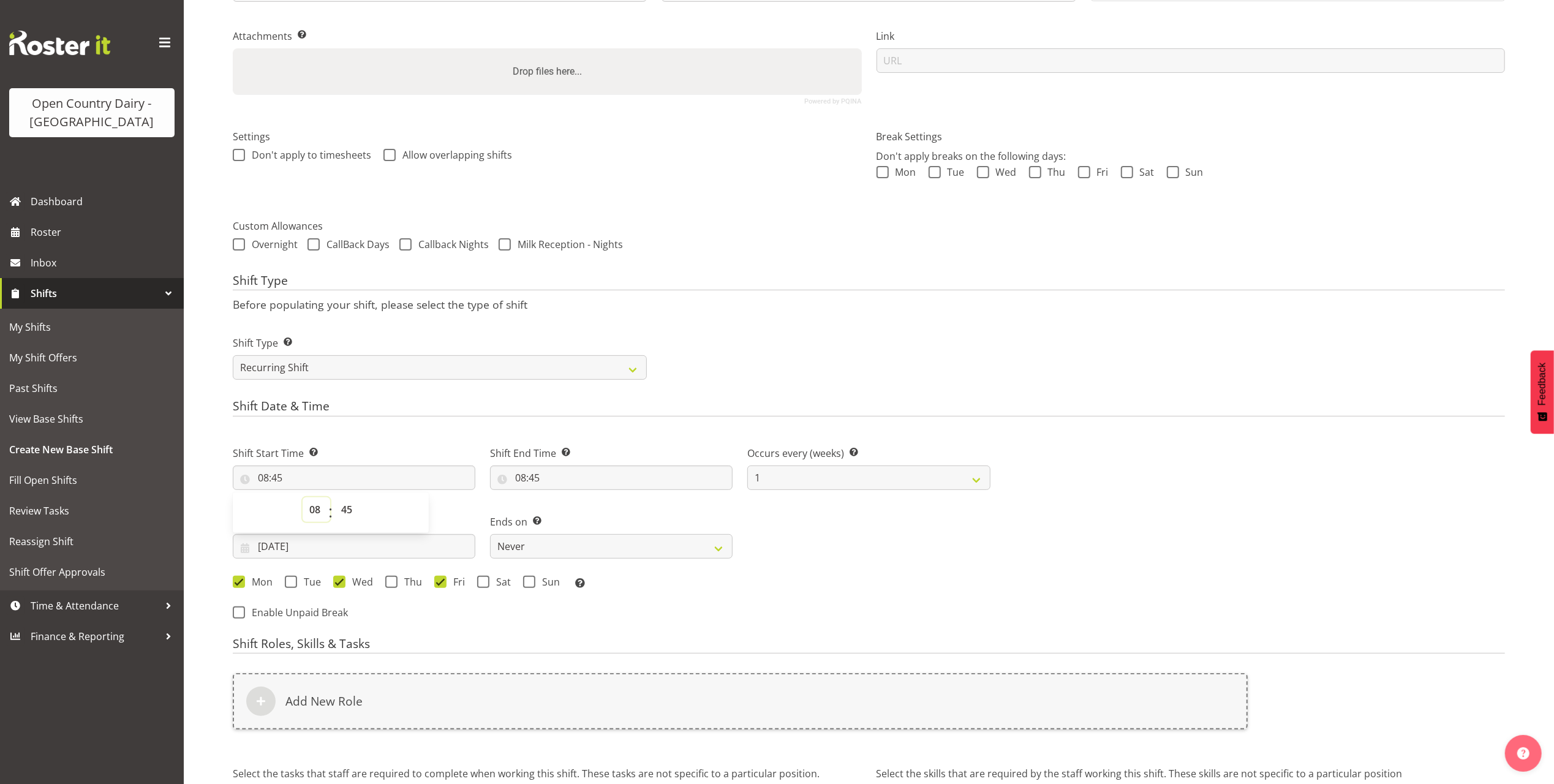
click at [312, 515] on select "00 01 02 03 04 05 06 07 08 09 10 11 12 13 14 15 16 17 18 19 20 21 22 23" at bounding box center [316, 509] width 28 height 25
select select "6"
click at [303, 499] on select "00 01 02 03 04 05 06 07 08 09 10 11 12 13 14 15 16 17 18 19 20 21 22 23" at bounding box center [316, 509] width 28 height 25
type input "06:45"
click at [351, 520] on select "00 01 02 03 04 05 06 07 08 09 10 11 12 13 14 15 16 17 18 19 20 21 22 23 24 25 2…" at bounding box center [348, 509] width 28 height 25
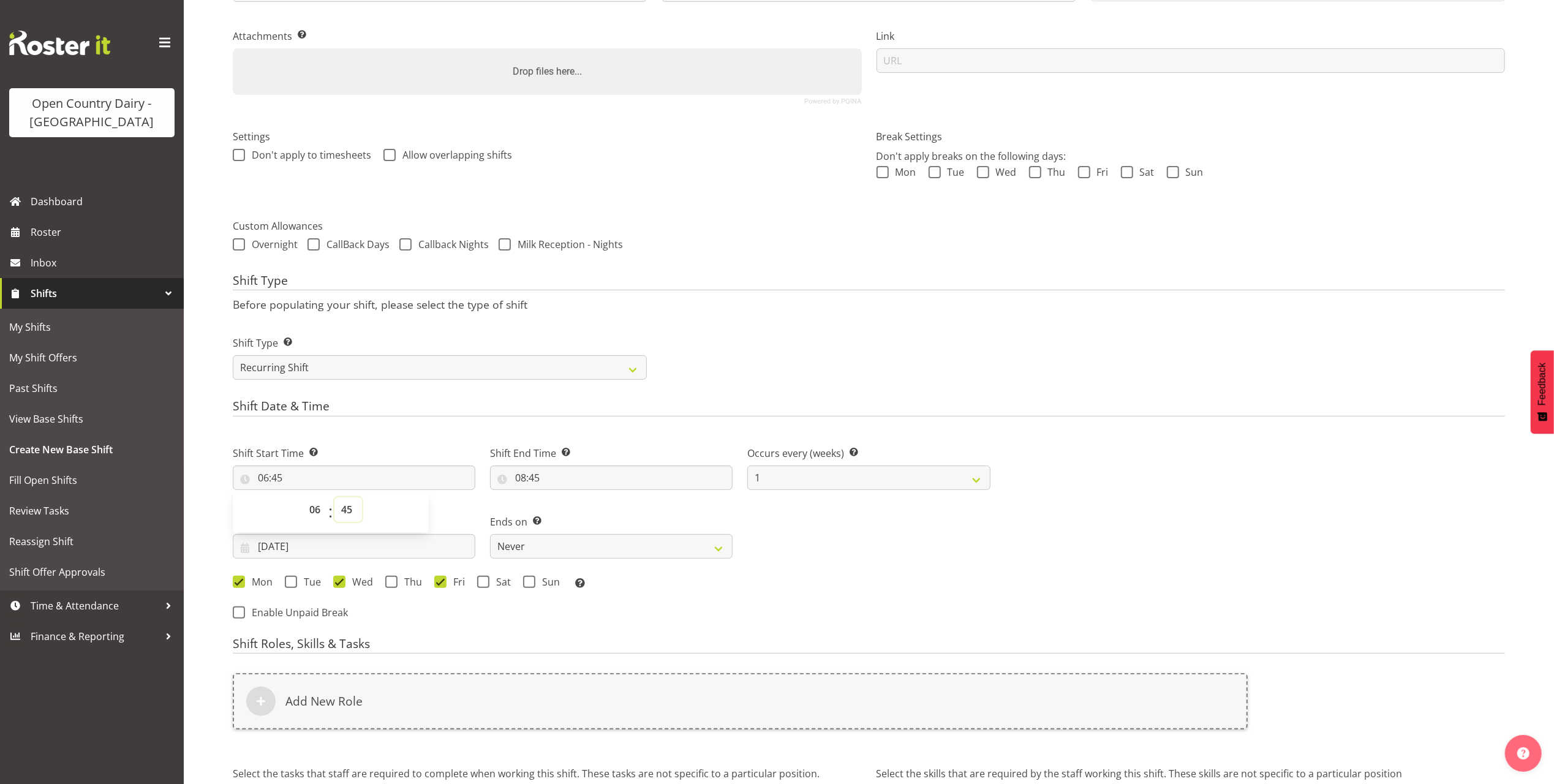
click at [334, 499] on select "00 01 02 03 04 05 06 07 08 09 10 11 12 13 14 15 16 17 18 19 20 21 22 23 24 25 2…" at bounding box center [348, 509] width 28 height 25
click at [535, 480] on input "08:45" at bounding box center [611, 478] width 243 height 25
click at [578, 514] on select "00 01 02 03 04 05 06 07 08 09 10 11 12 13 14 15 16 17 18 19 20 21 22 23" at bounding box center [573, 509] width 28 height 25
select select "16"
click at [560, 499] on select "00 01 02 03 04 05 06 07 08 09 10 11 12 13 14 15 16 17 18 19 20 21 22 23" at bounding box center [573, 509] width 28 height 25
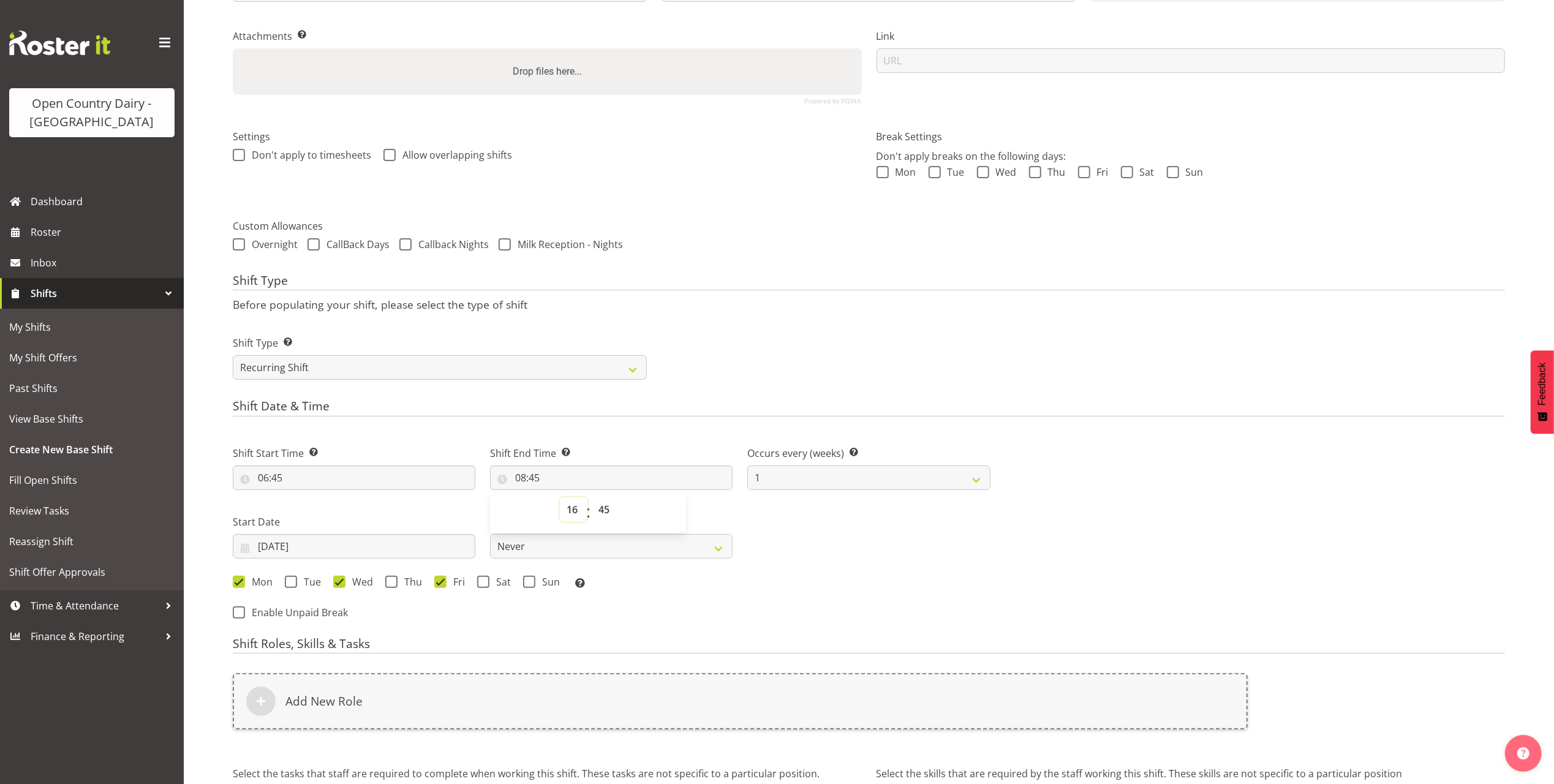
type input "16:45"
click at [607, 516] on select "00 01 02 03 04 05 06 07 08 09 10 11 12 13 14 15 16 17 18 19 20 21 22 23 24 25 2…" at bounding box center [605, 509] width 28 height 25
select select "0"
click at [592, 499] on select "00 01 02 03 04 05 06 07 08 09 10 11 12 13 14 15 16 17 18 19 20 21 22 23 24 25 2…" at bounding box center [605, 509] width 28 height 25
type input "16:00"
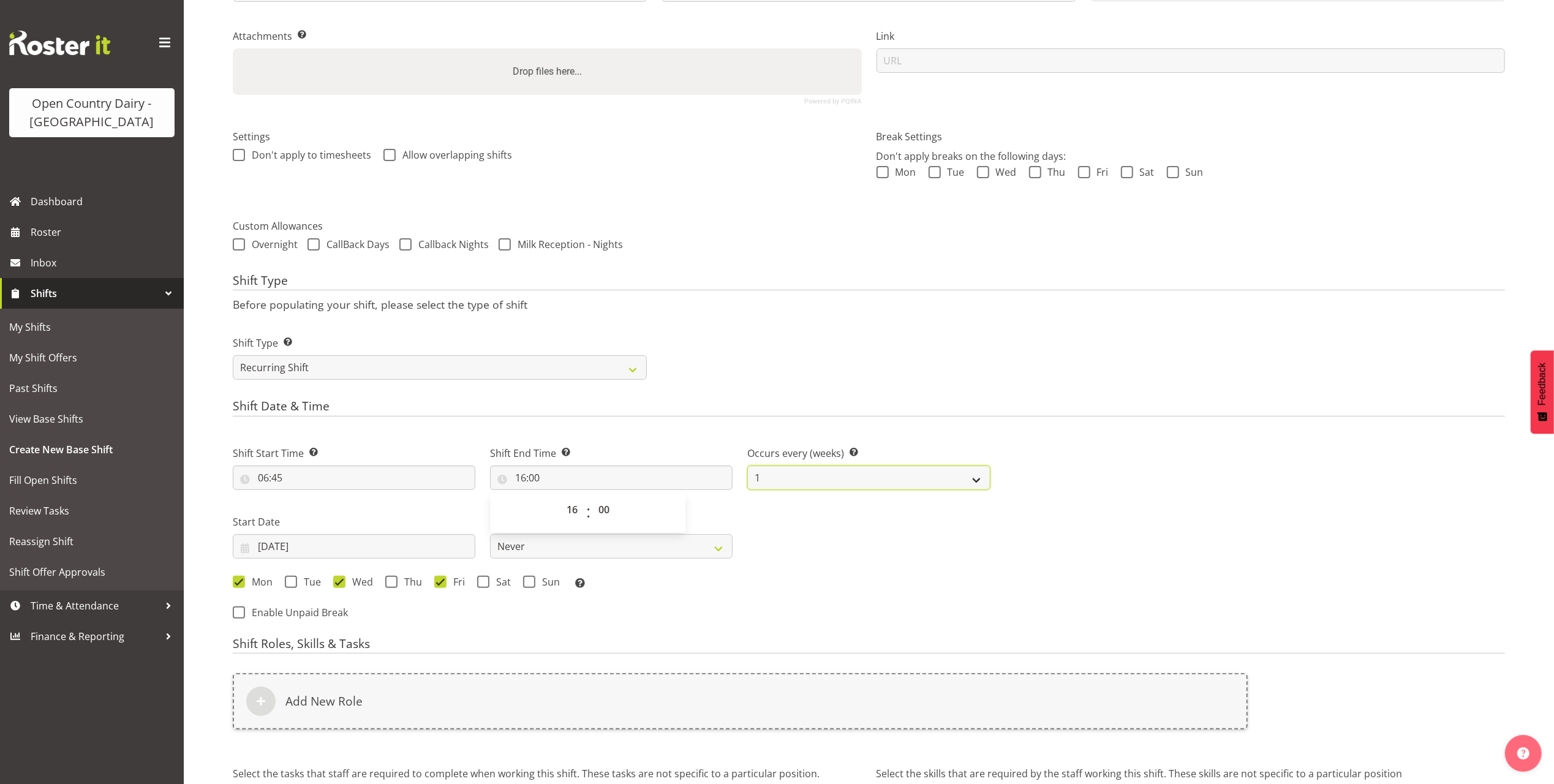
click at [825, 476] on select "1 2 3 4 5 6 7 8 9 10 11 12" at bounding box center [869, 478] width 243 height 25
click at [1059, 449] on div "Next Shifts" at bounding box center [1255, 529] width 514 height 201
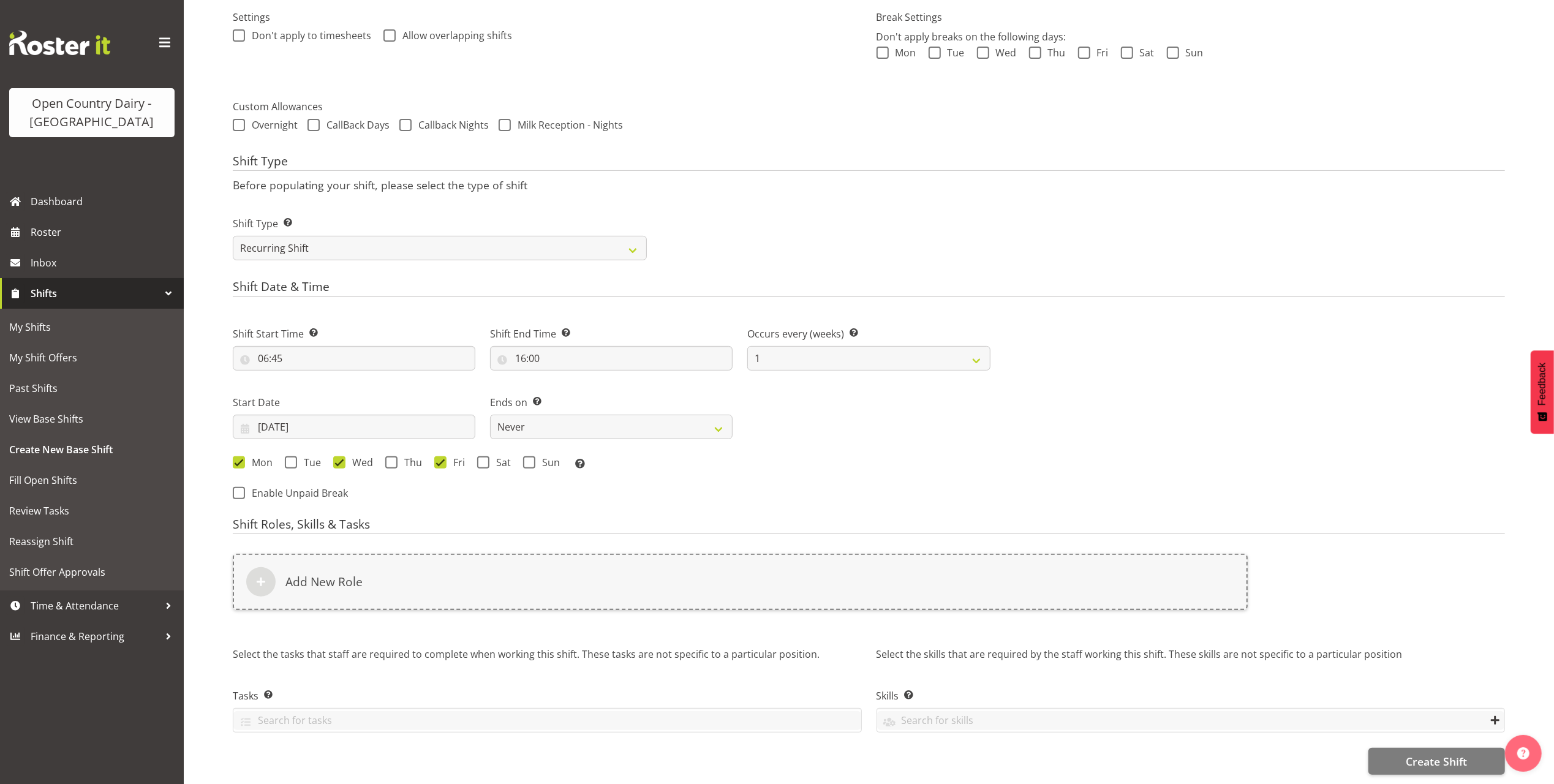
scroll to position [380, 0]
click at [586, 415] on select "Never On Date" at bounding box center [611, 427] width 243 height 25
click at [849, 456] on div "Mon Tue Wed Thu Fri Sat Sun Select the days of the week you wish to create this…" at bounding box center [611, 464] width 758 height 16
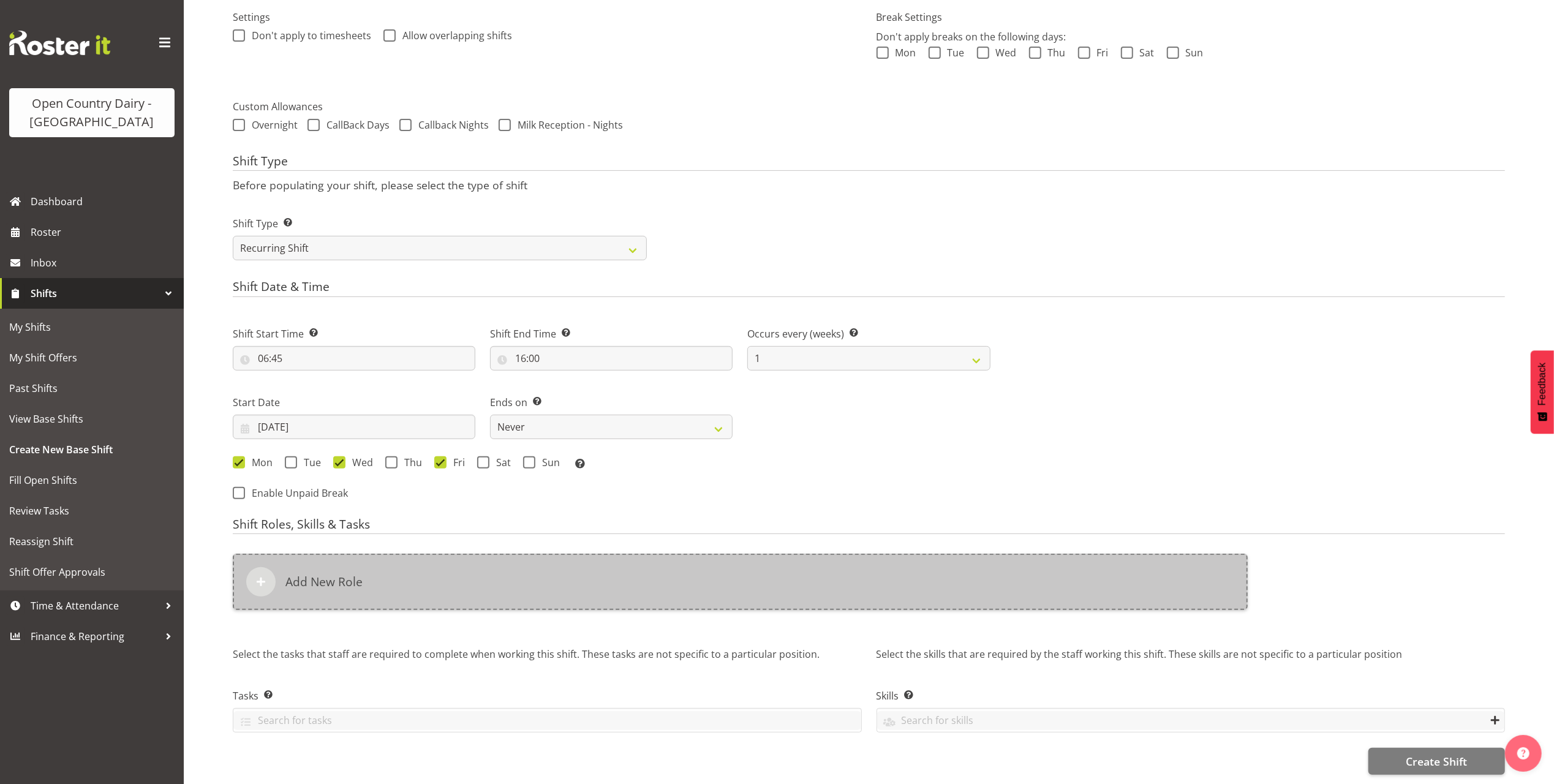
click at [339, 575] on h6 "Add New Role" at bounding box center [324, 582] width 77 height 14
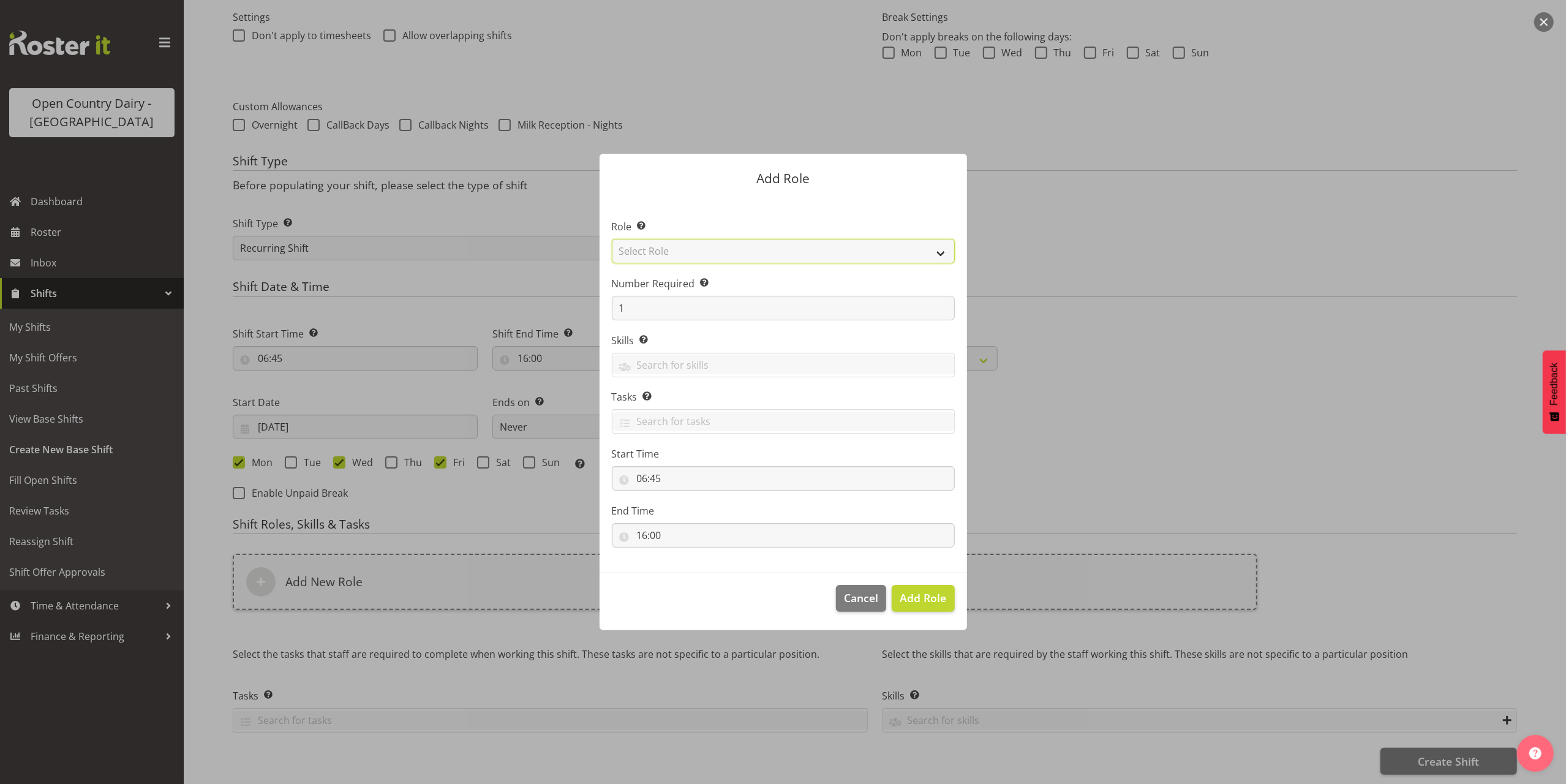
click at [681, 255] on select "Select Role Crew Leader Driver Driver Assessor Dayshift Driver Assessor Nightsh…" at bounding box center [783, 251] width 343 height 25
select select "1154"
click at [612, 239] on select "Select Role Crew Leader Driver Driver Assessor Dayshift Driver Assessor Nightsh…" at bounding box center [783, 251] width 343 height 25
click at [924, 600] on span "Add Role" at bounding box center [923, 598] width 46 height 14
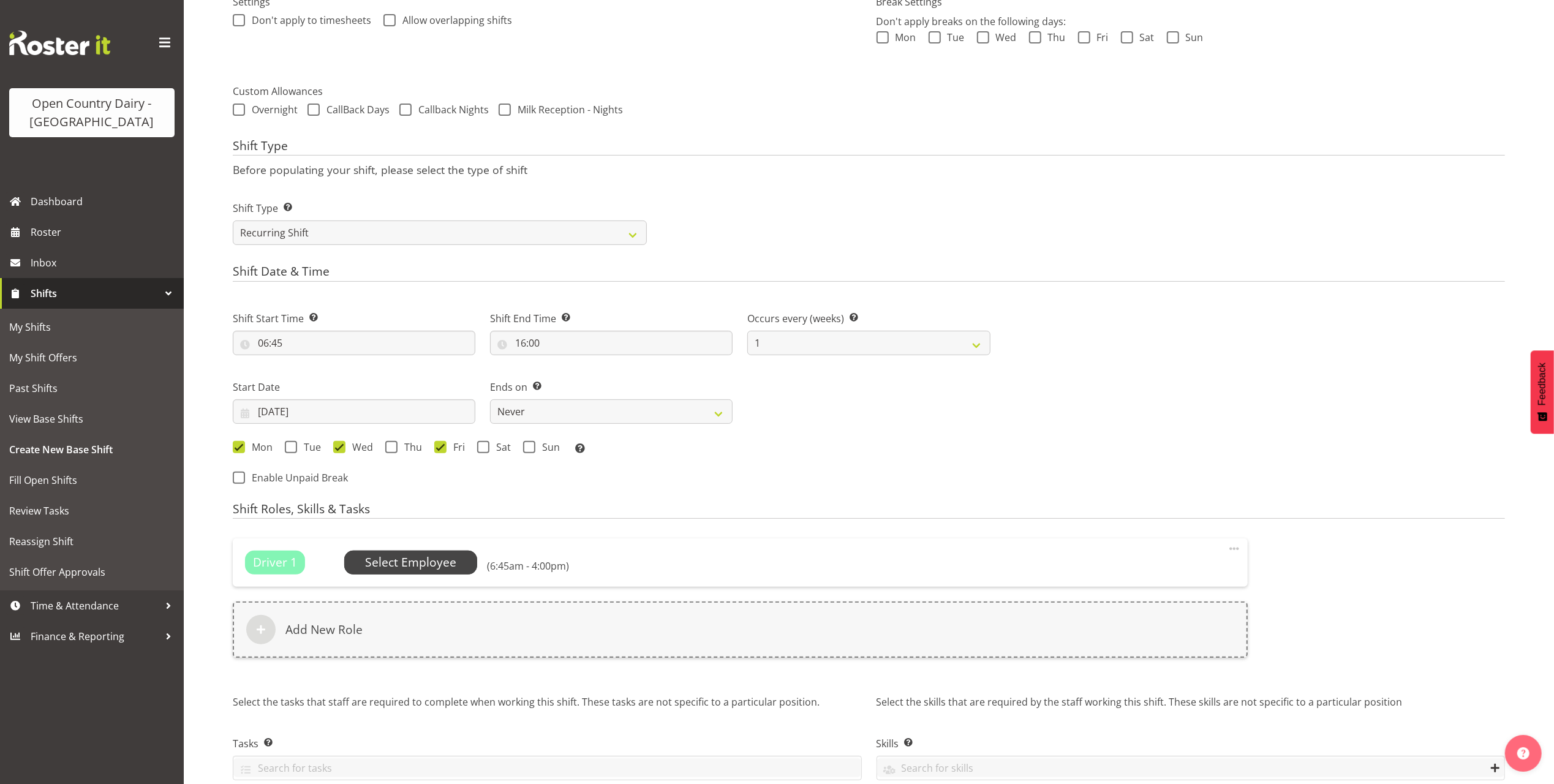
click at [430, 564] on span "Select Employee" at bounding box center [411, 563] width 92 height 18
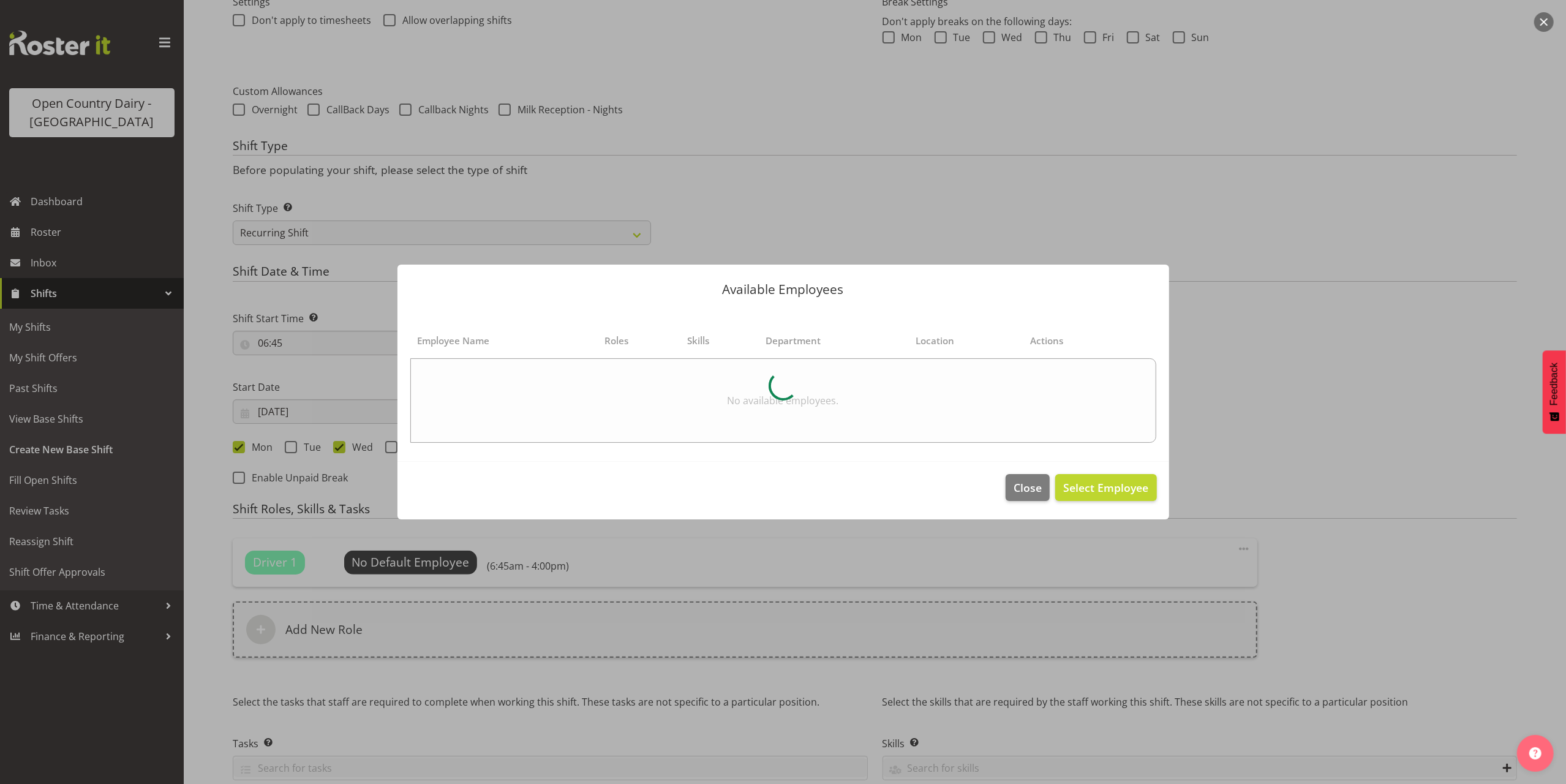
click at [1277, 304] on div at bounding box center [783, 392] width 1566 height 784
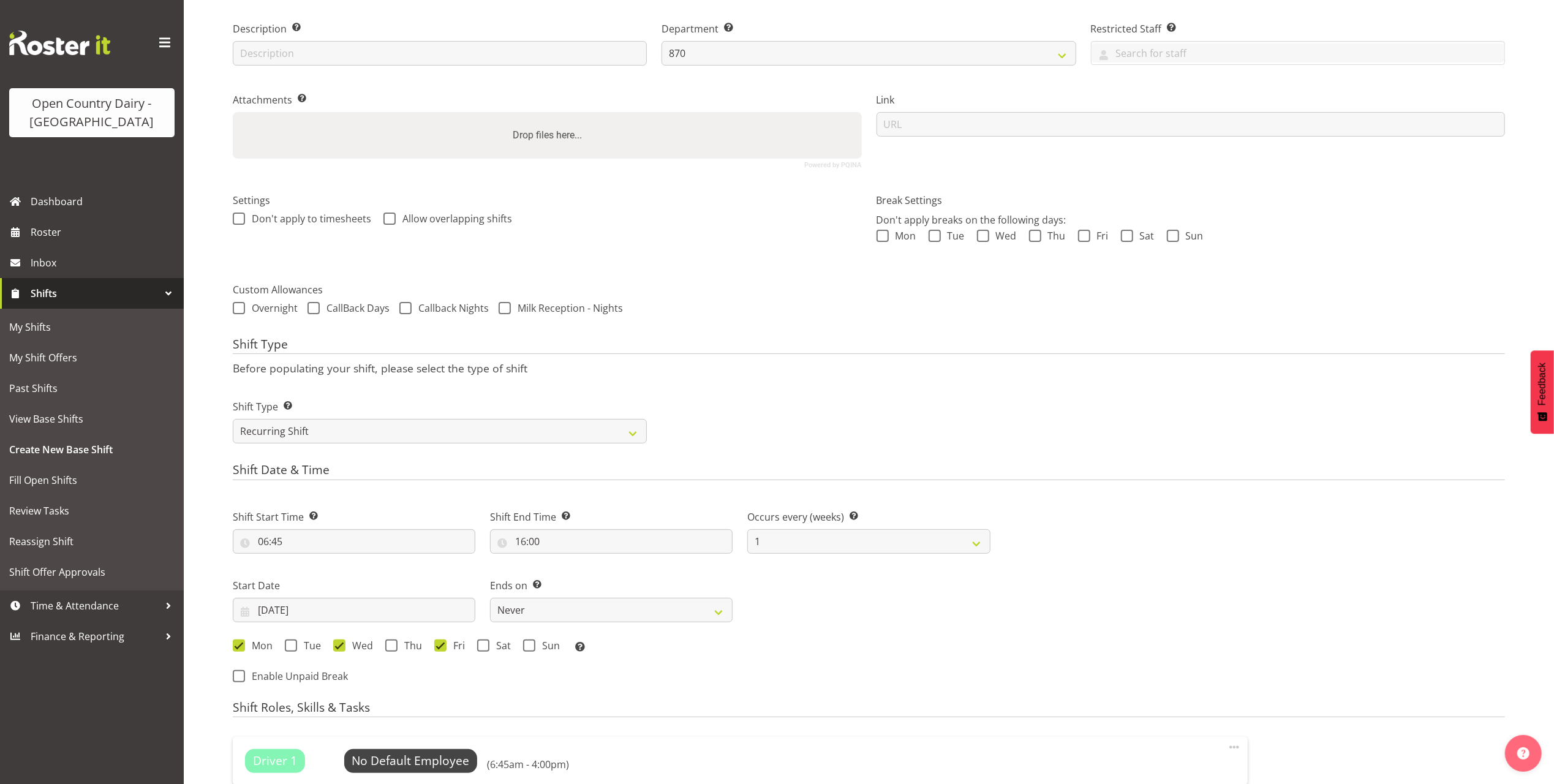
scroll to position [442, 0]
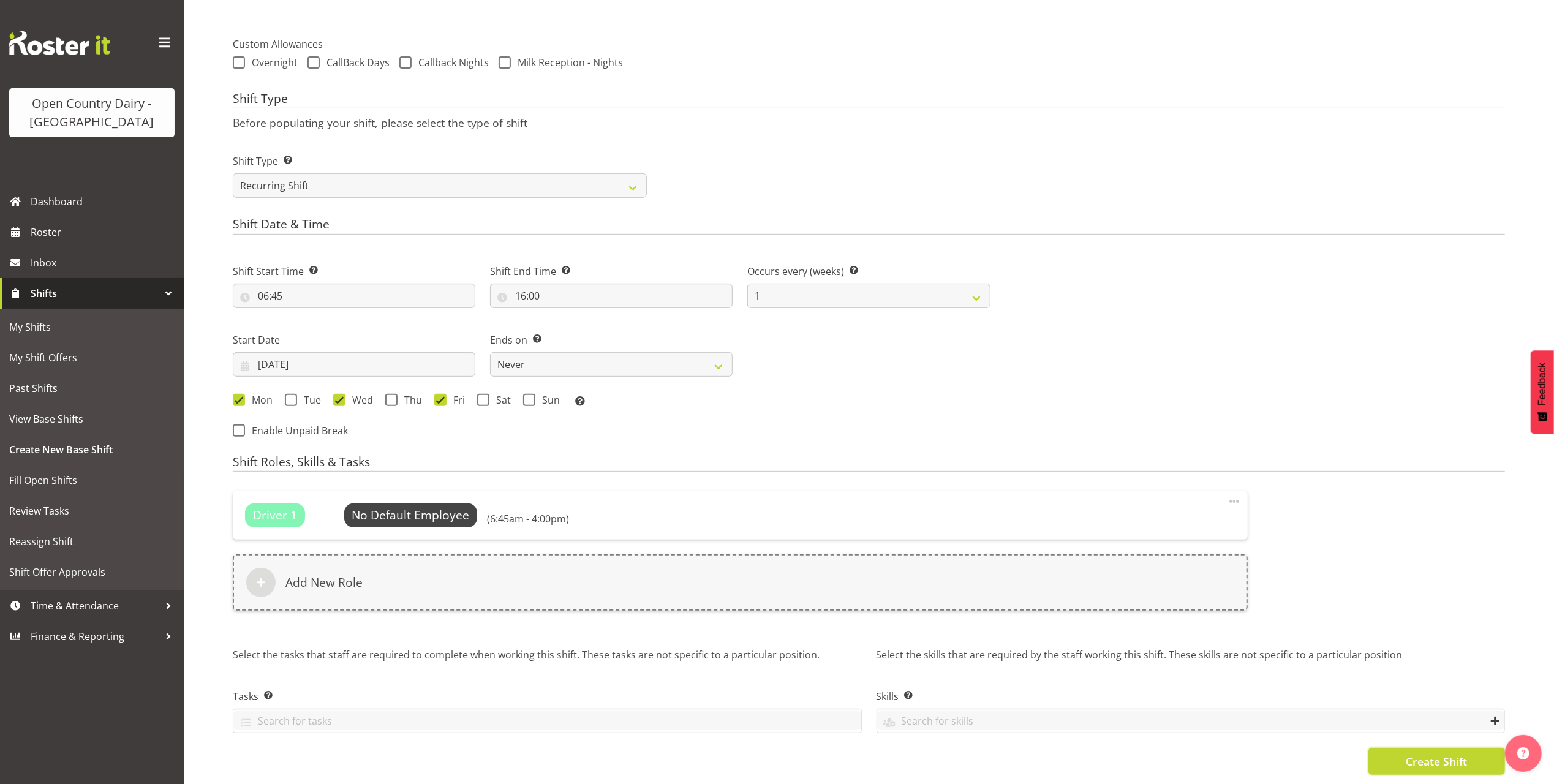
click at [1414, 753] on span "Create Shift" at bounding box center [1436, 761] width 61 height 16
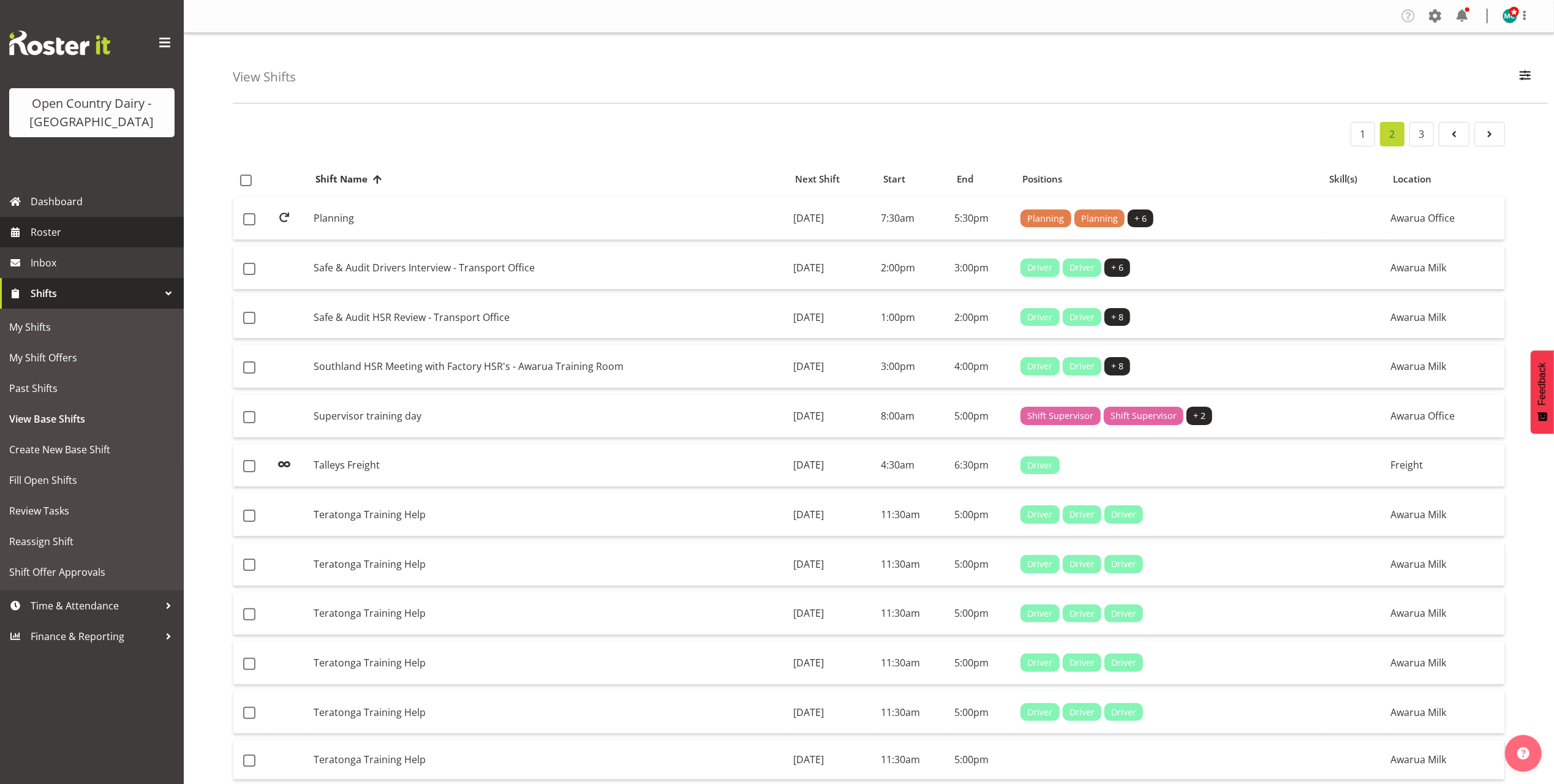
click at [68, 236] on span "Roster" at bounding box center [103, 232] width 147 height 18
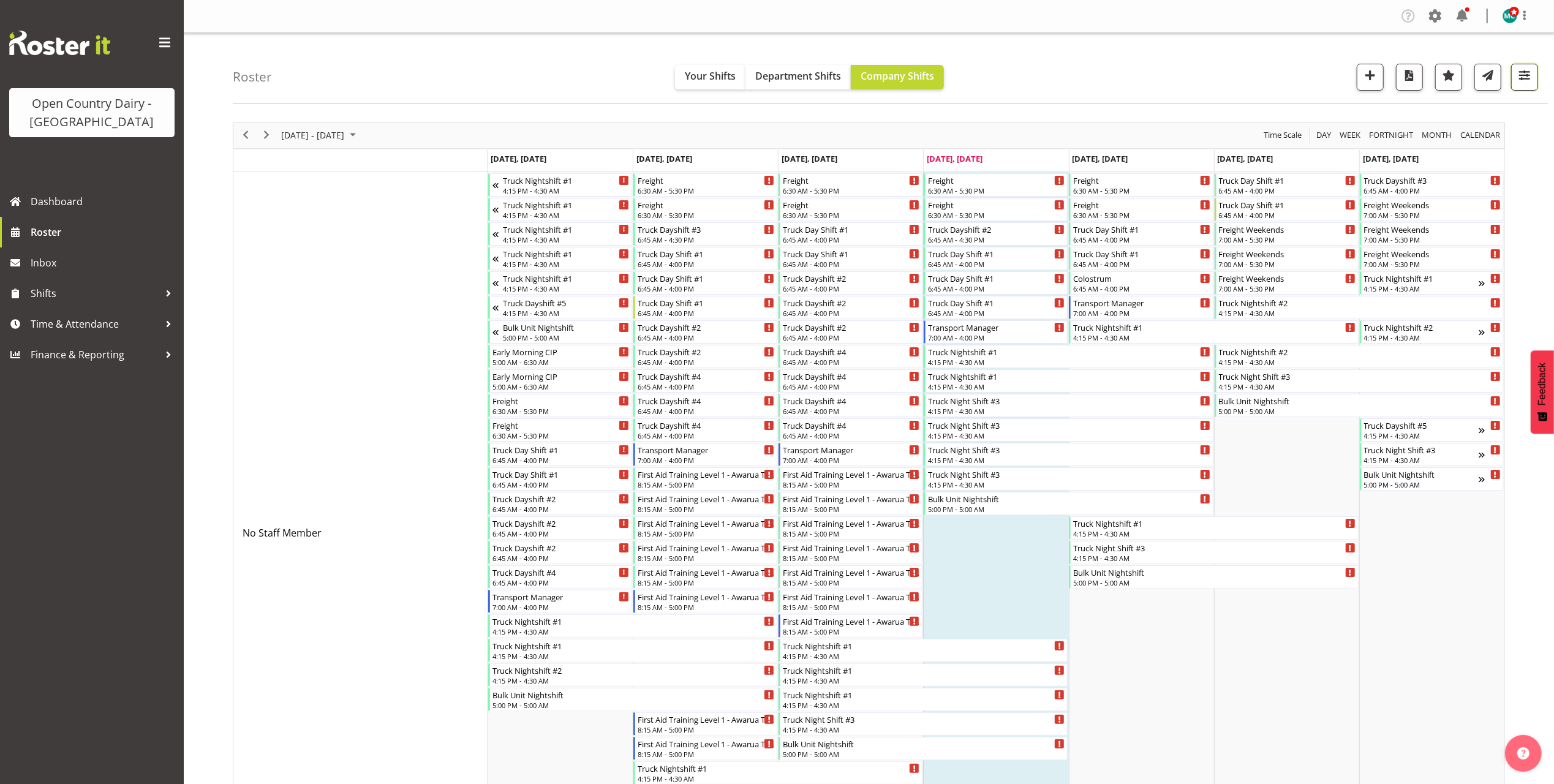
click at [1525, 75] on span "button" at bounding box center [1525, 76] width 16 height 16
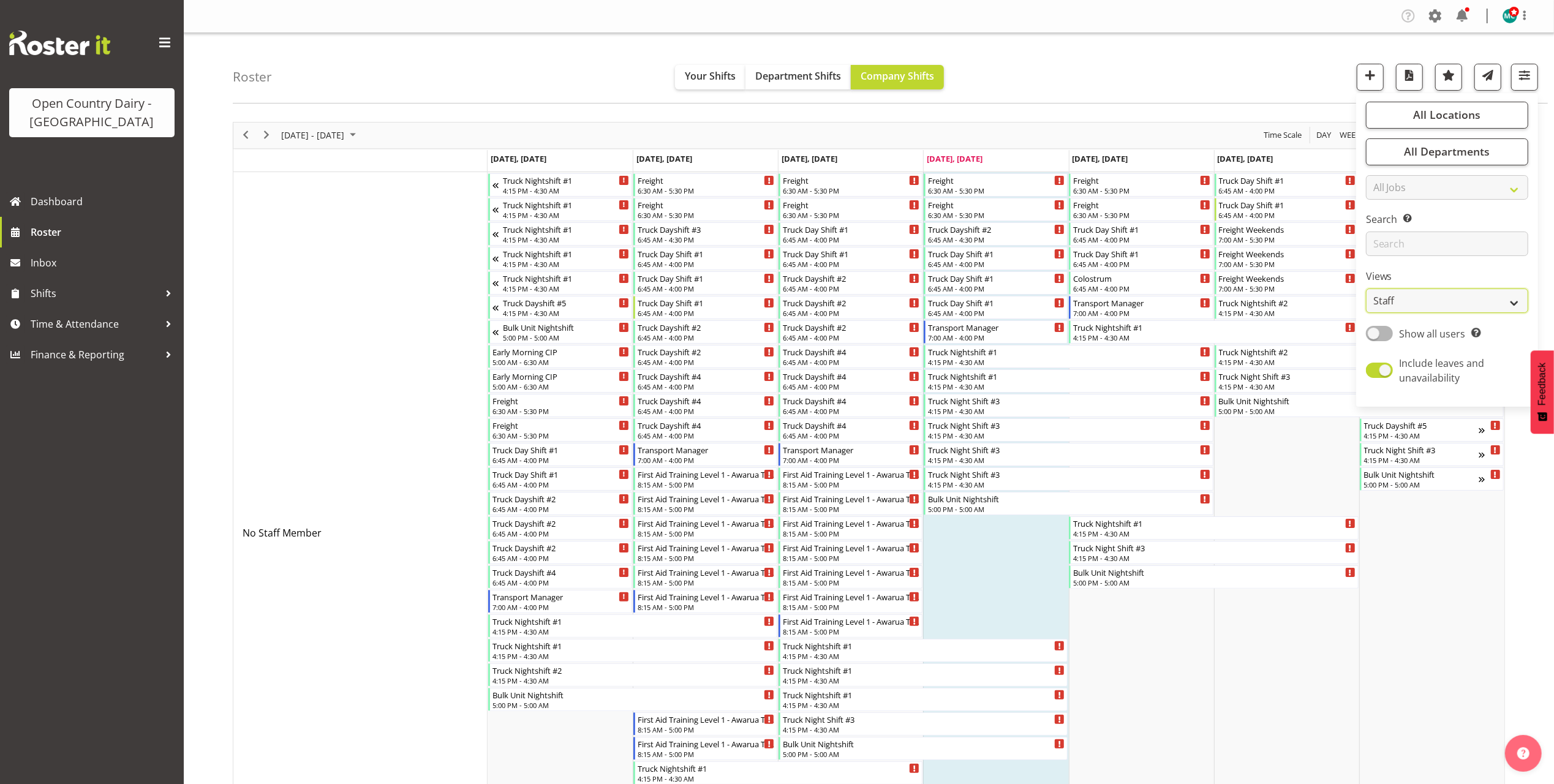
click at [1428, 295] on select "Staff Role Shift - Horizontal Shift - Vertical Staff - Location" at bounding box center [1447, 300] width 162 height 25
select select "shiftH"
click at [1367, 289] on select "Staff Role Shift - Horizontal Shift - Vertical Staff - Location" at bounding box center [1447, 300] width 162 height 25
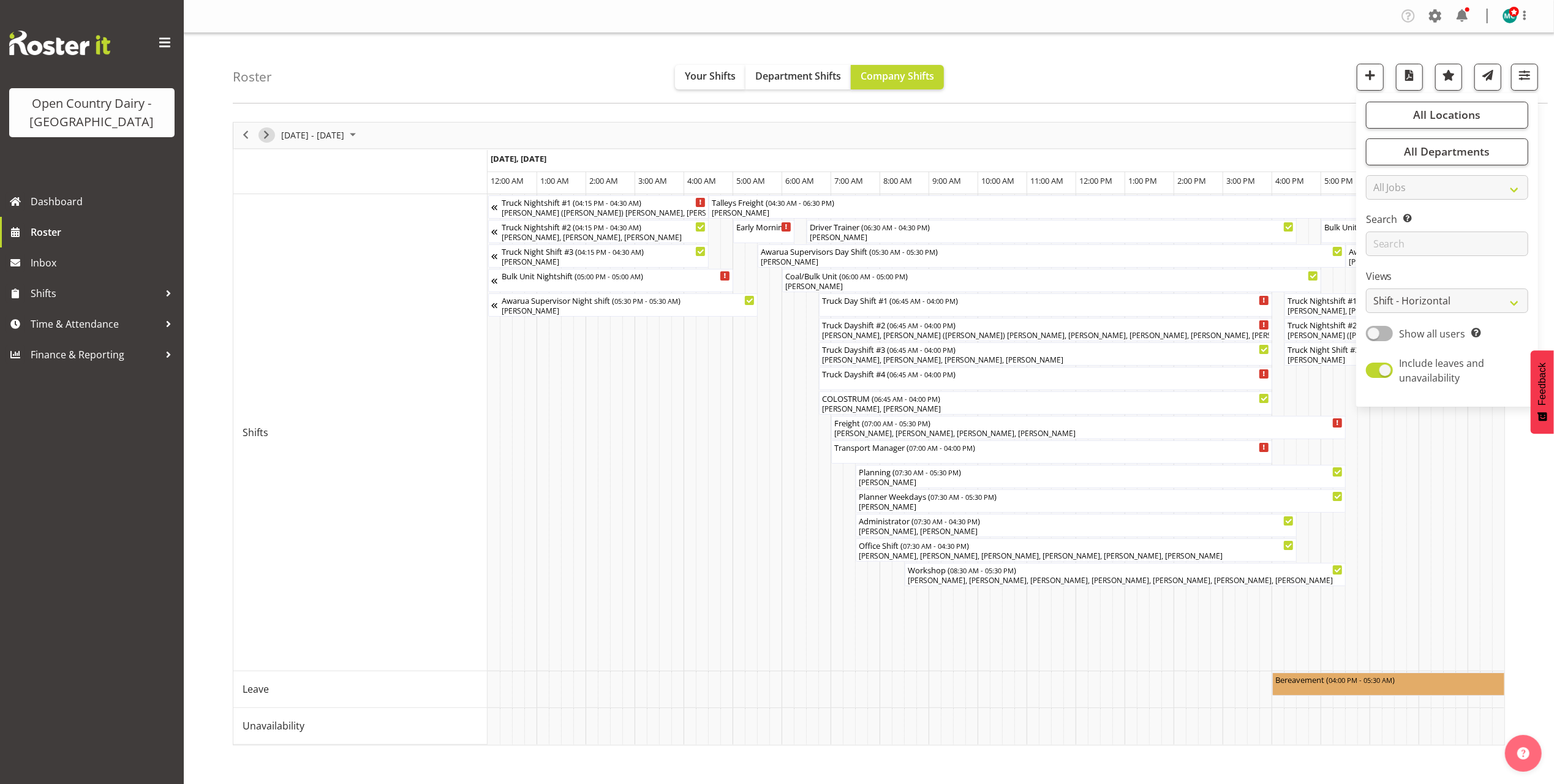
click at [271, 137] on span "Next" at bounding box center [266, 135] width 14 height 15
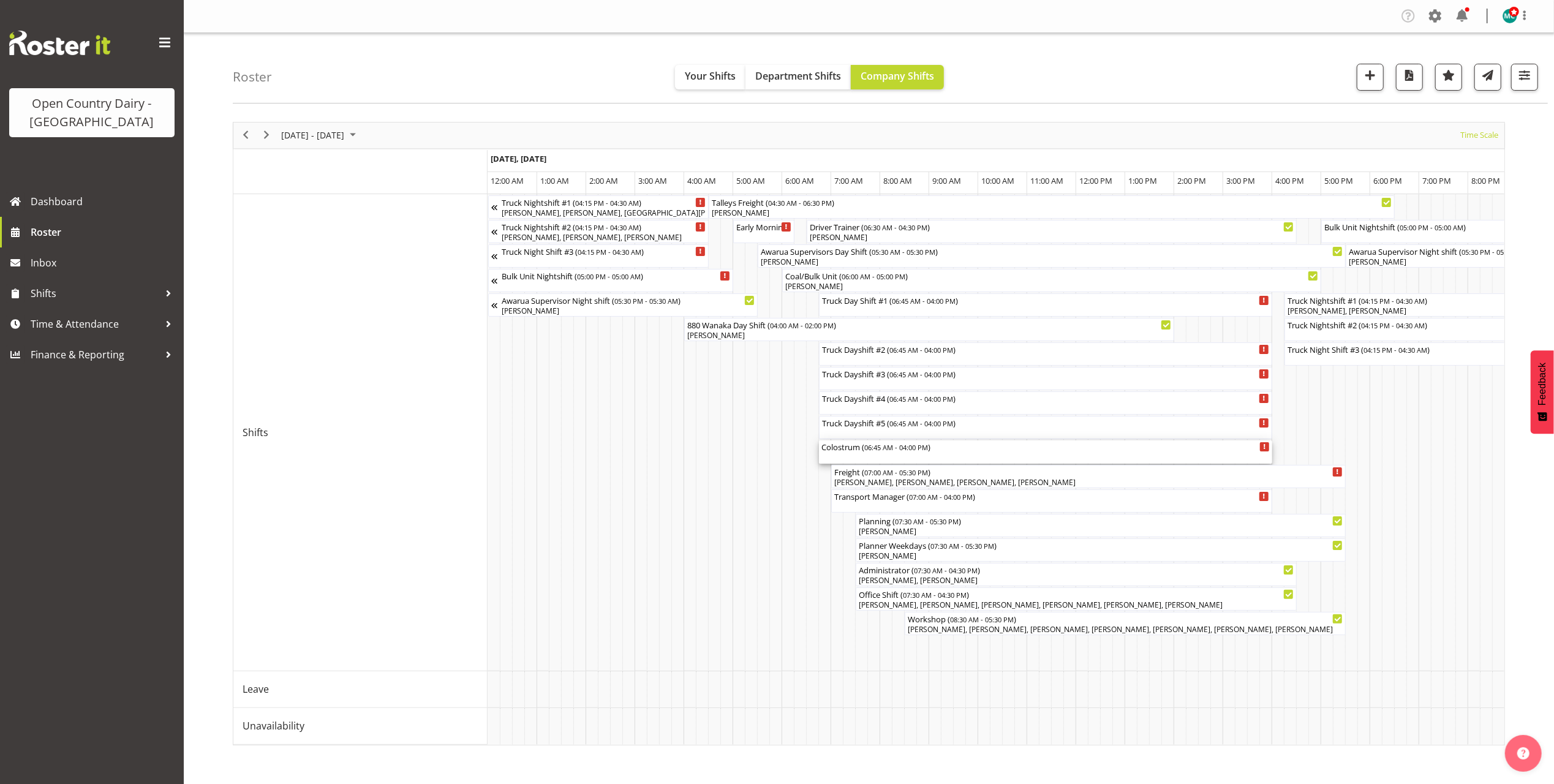
click at [875, 451] on span "06:45 AM - 04:00 PM" at bounding box center [896, 447] width 64 height 10
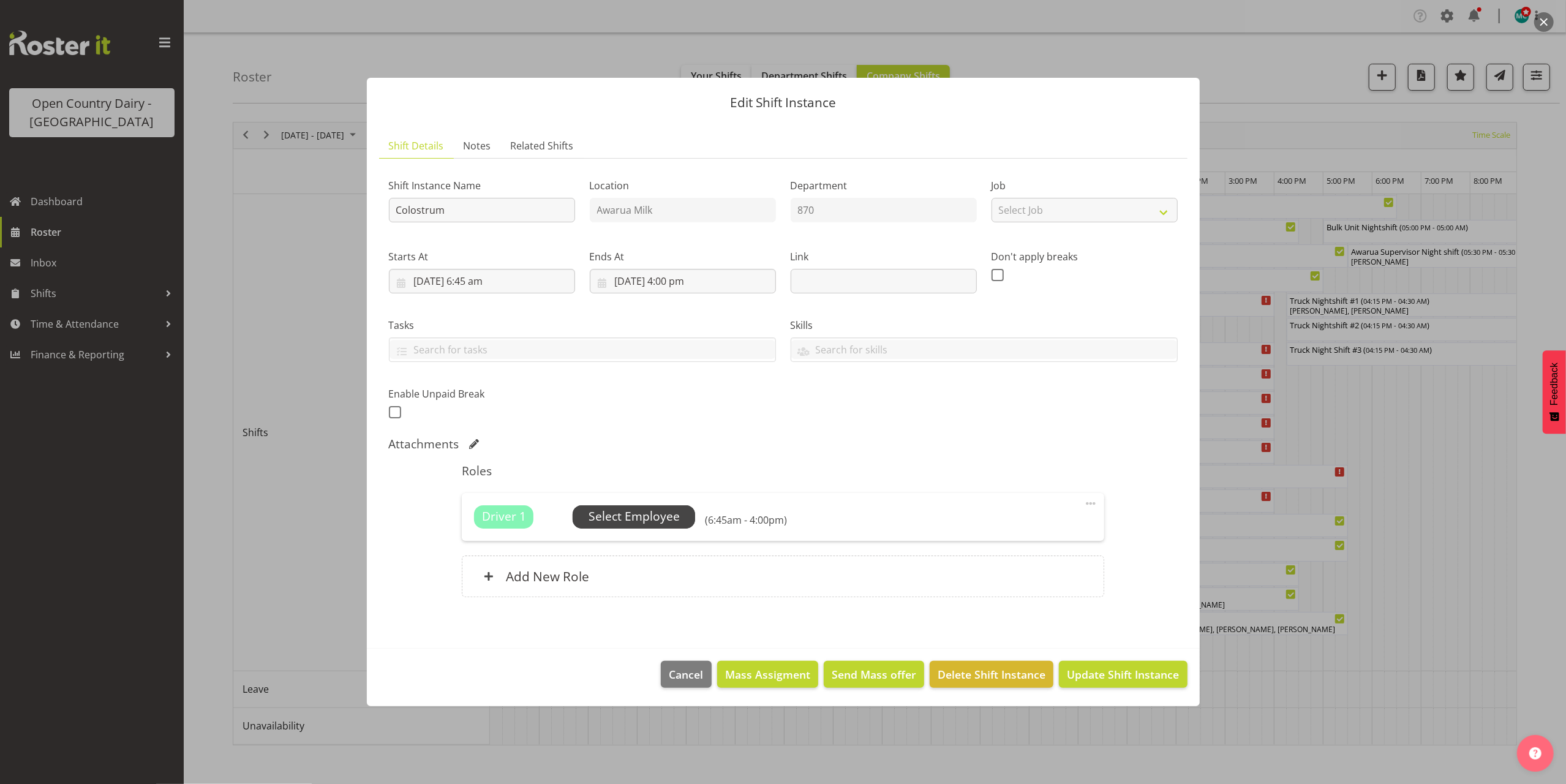
click at [646, 519] on span "Select Employee" at bounding box center [634, 517] width 92 height 18
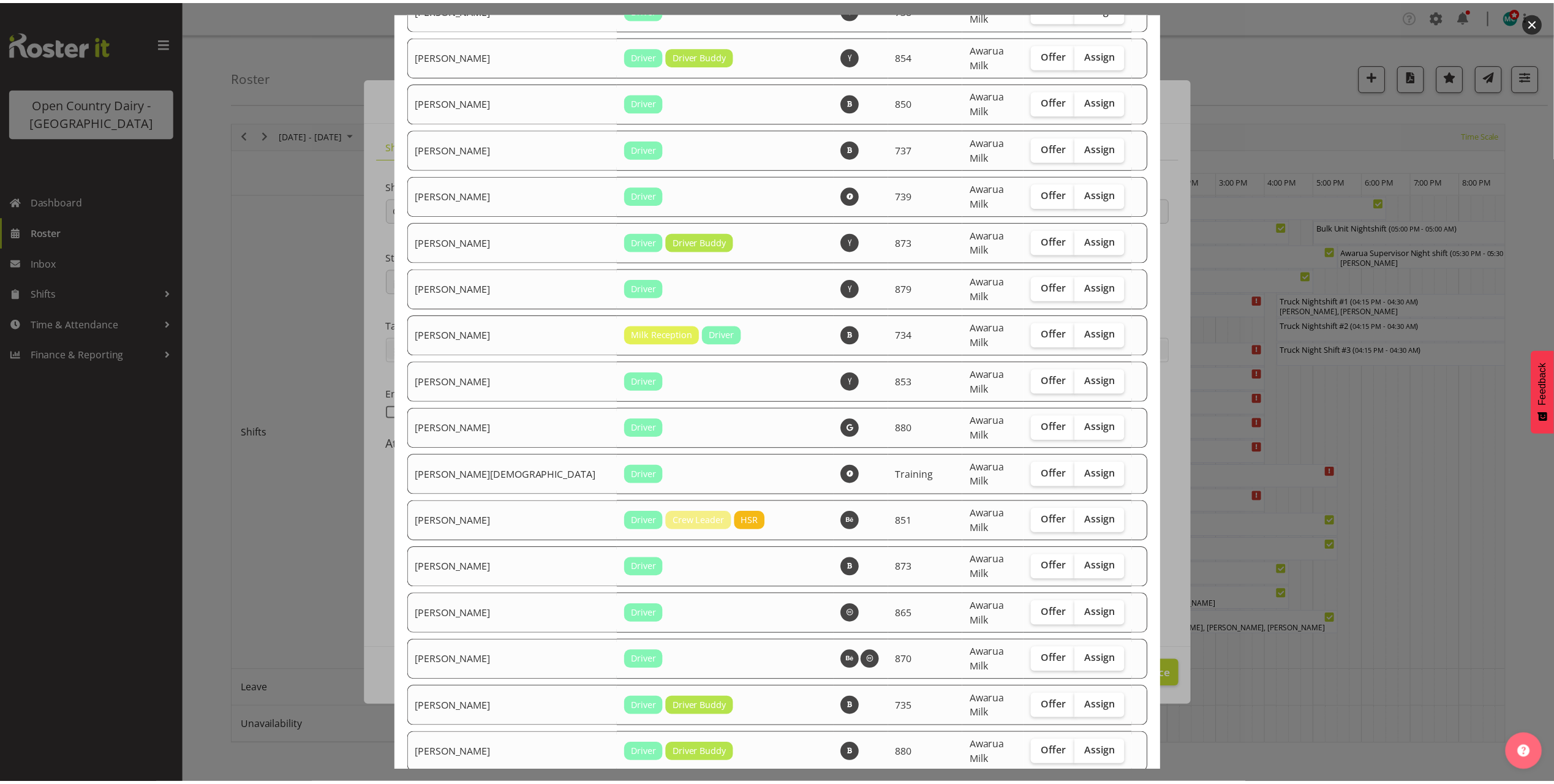
scroll to position [3350, 0]
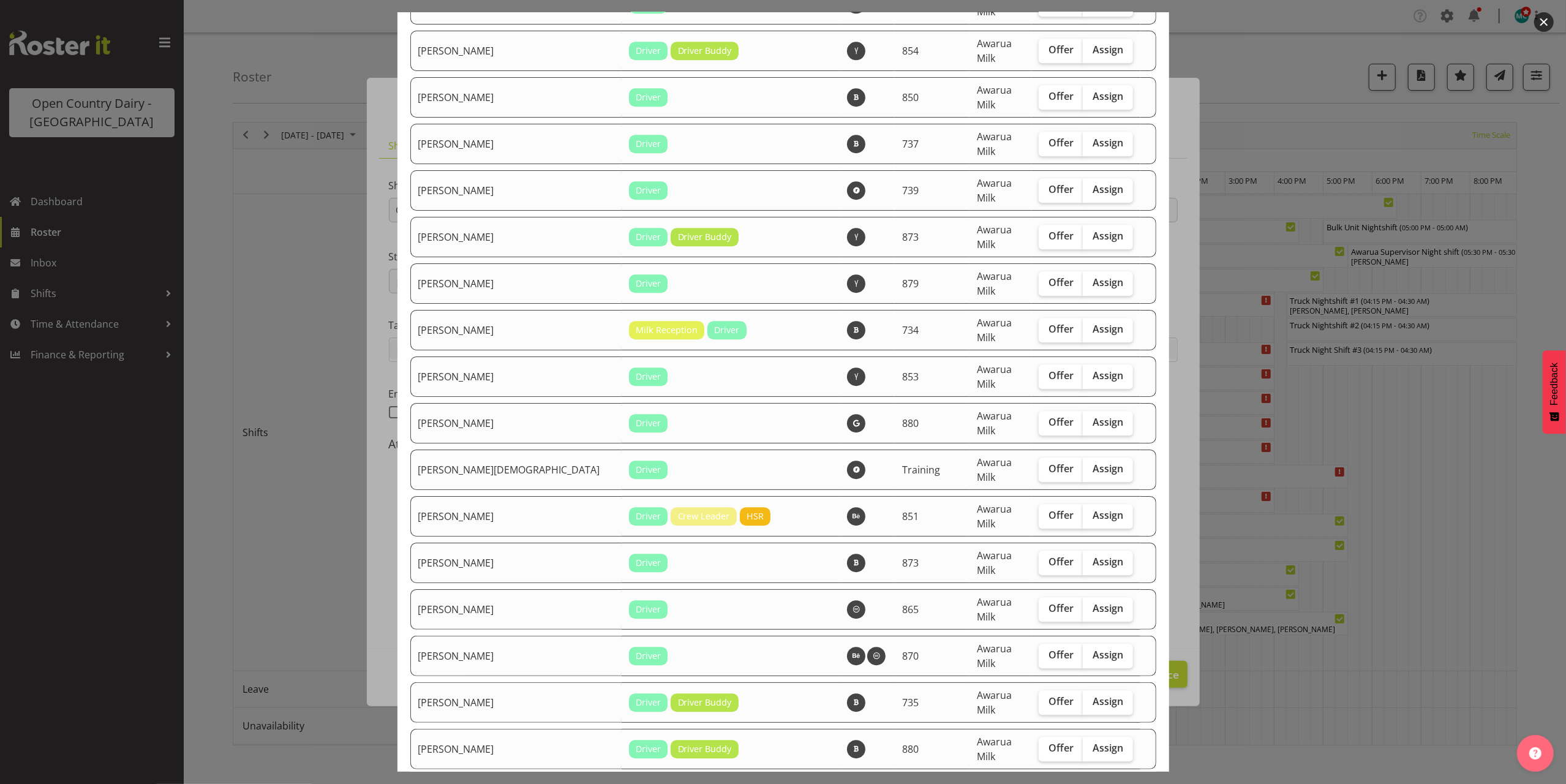
checkbox input "true"
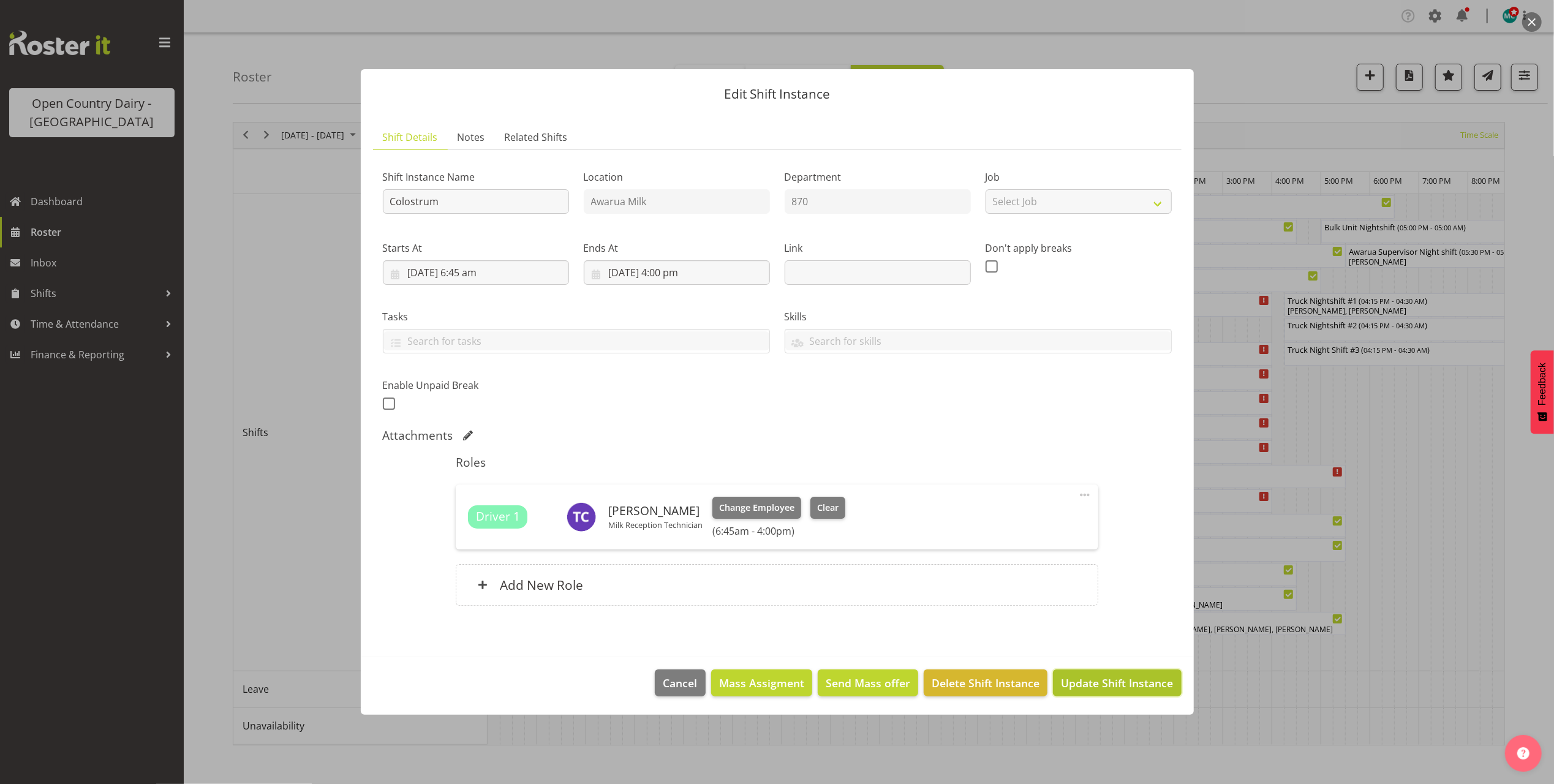
click at [1138, 686] on span "Update Shift Instance" at bounding box center [1117, 683] width 112 height 16
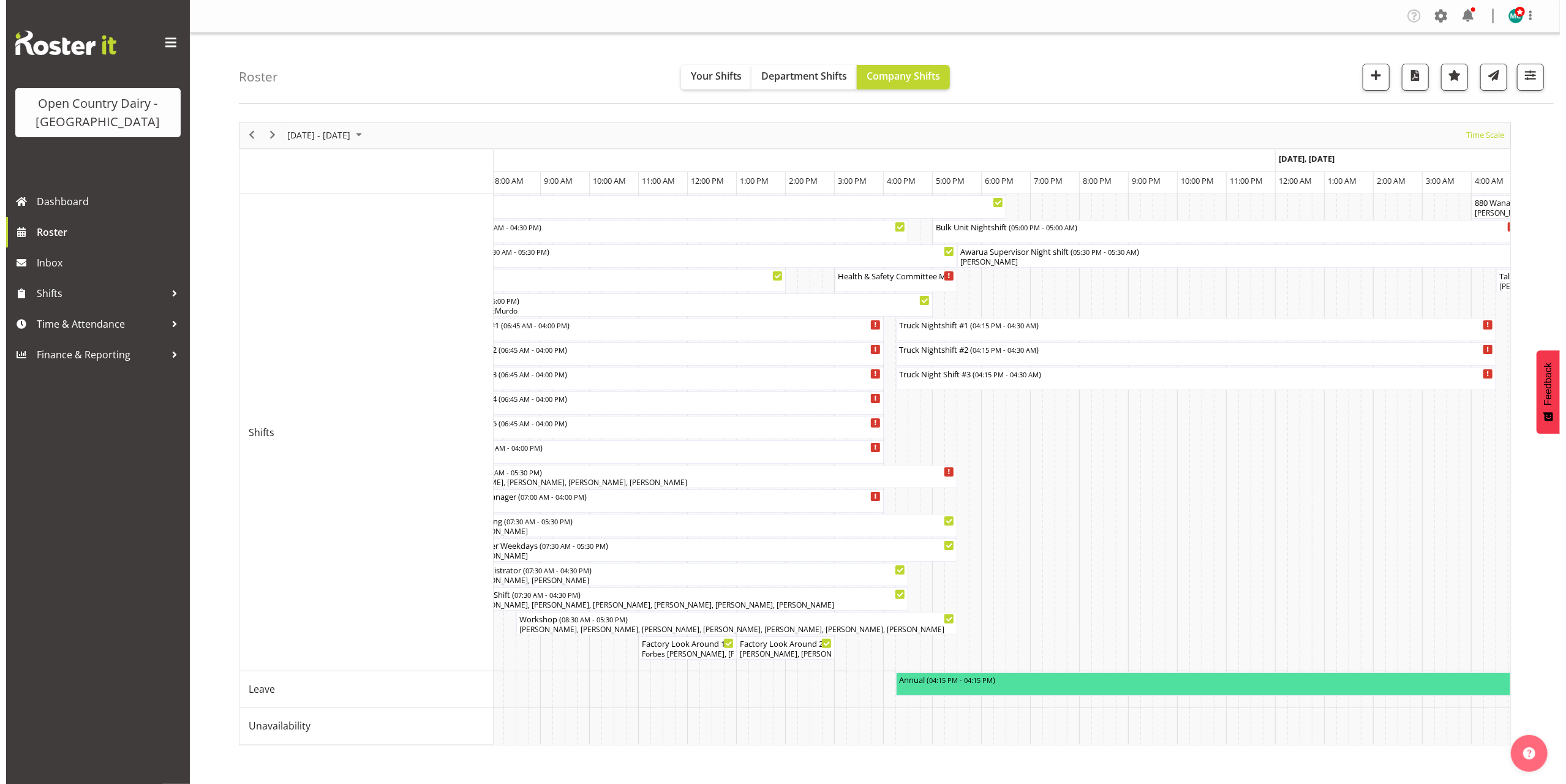
scroll to position [0, 2576]
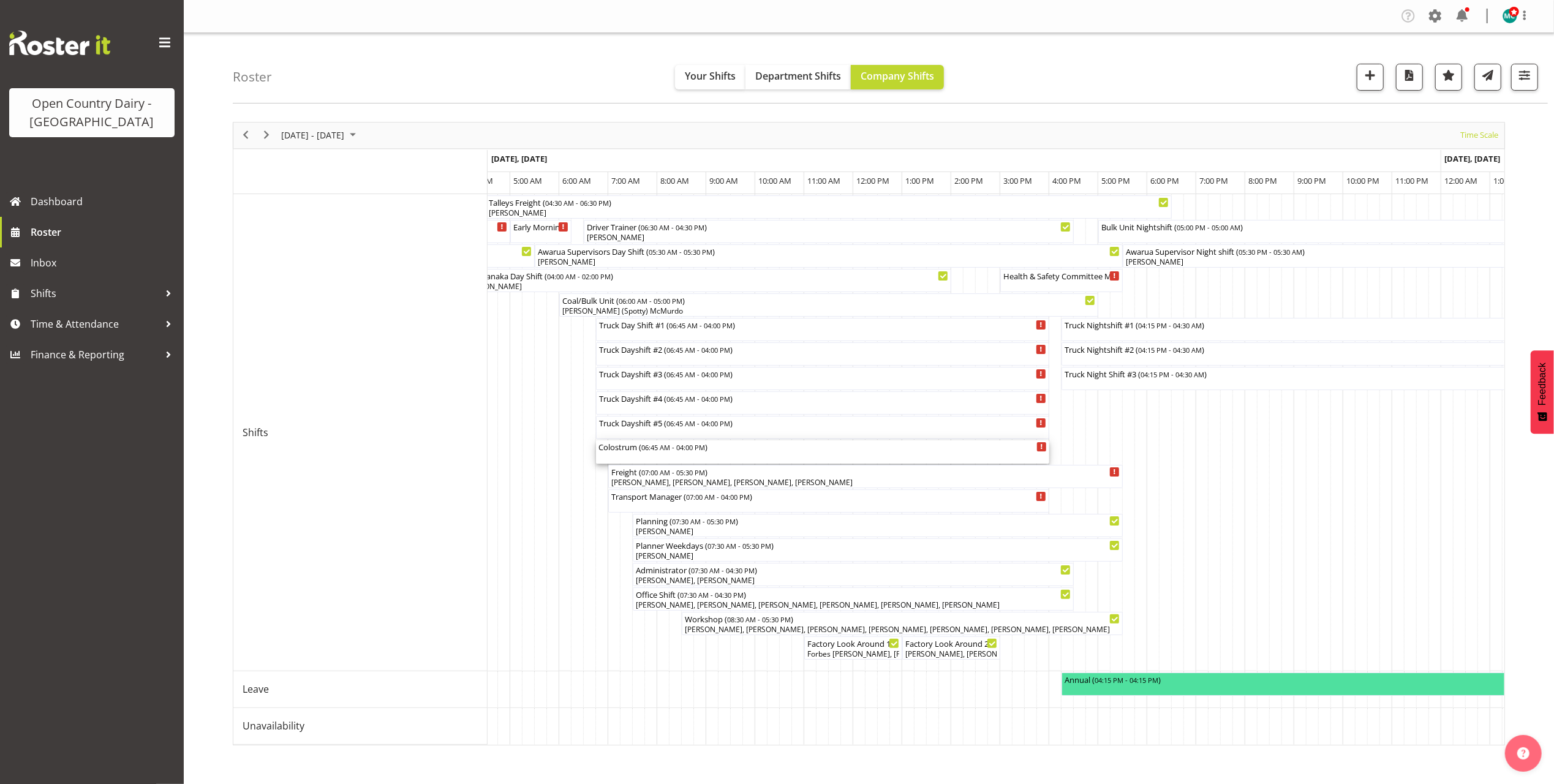
click at [693, 456] on div "Colostrum ( 06:45 AM - 04:00 PM )" at bounding box center [822, 451] width 448 height 23
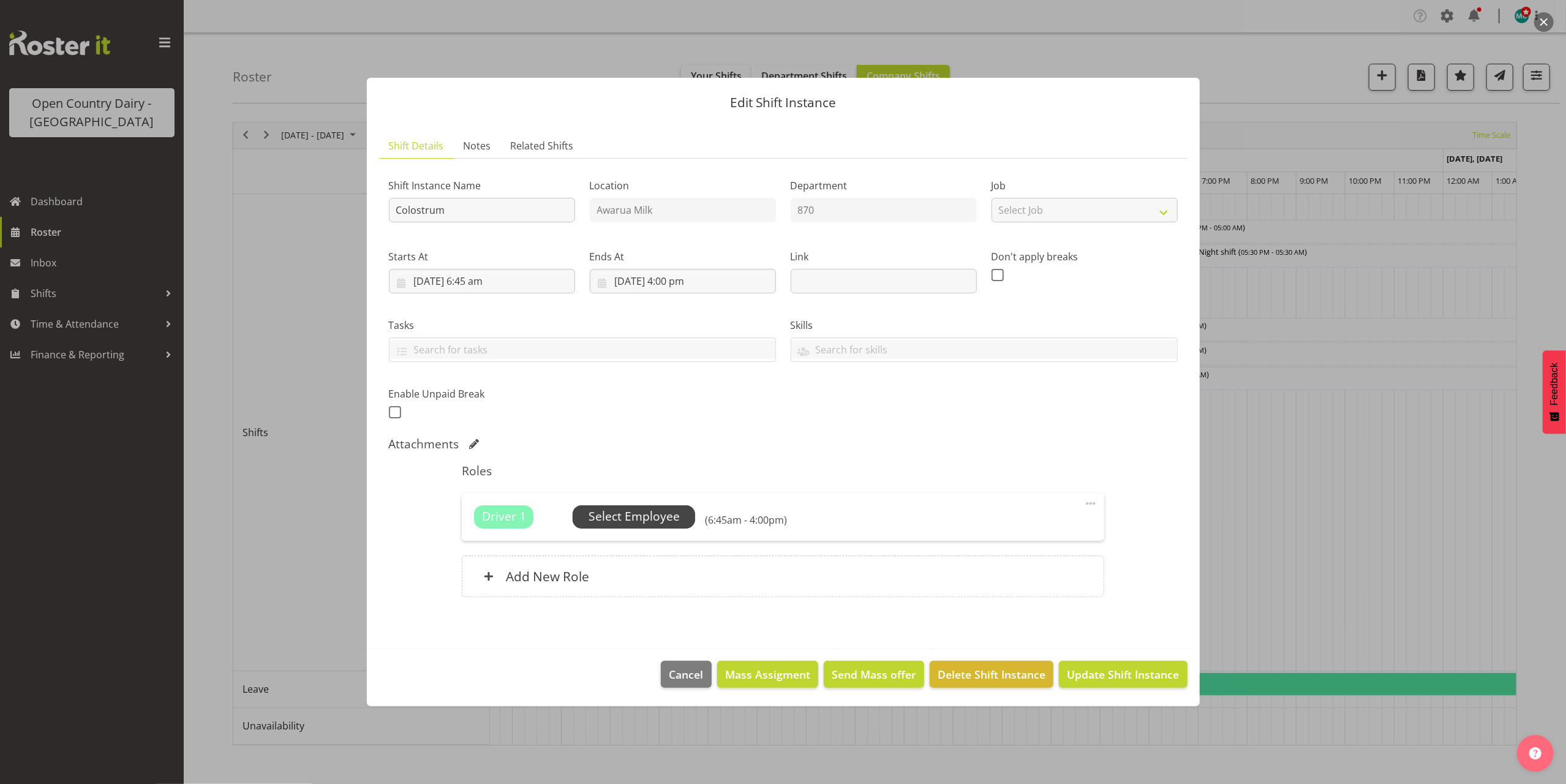
click at [673, 520] on span "Select Employee" at bounding box center [634, 517] width 92 height 18
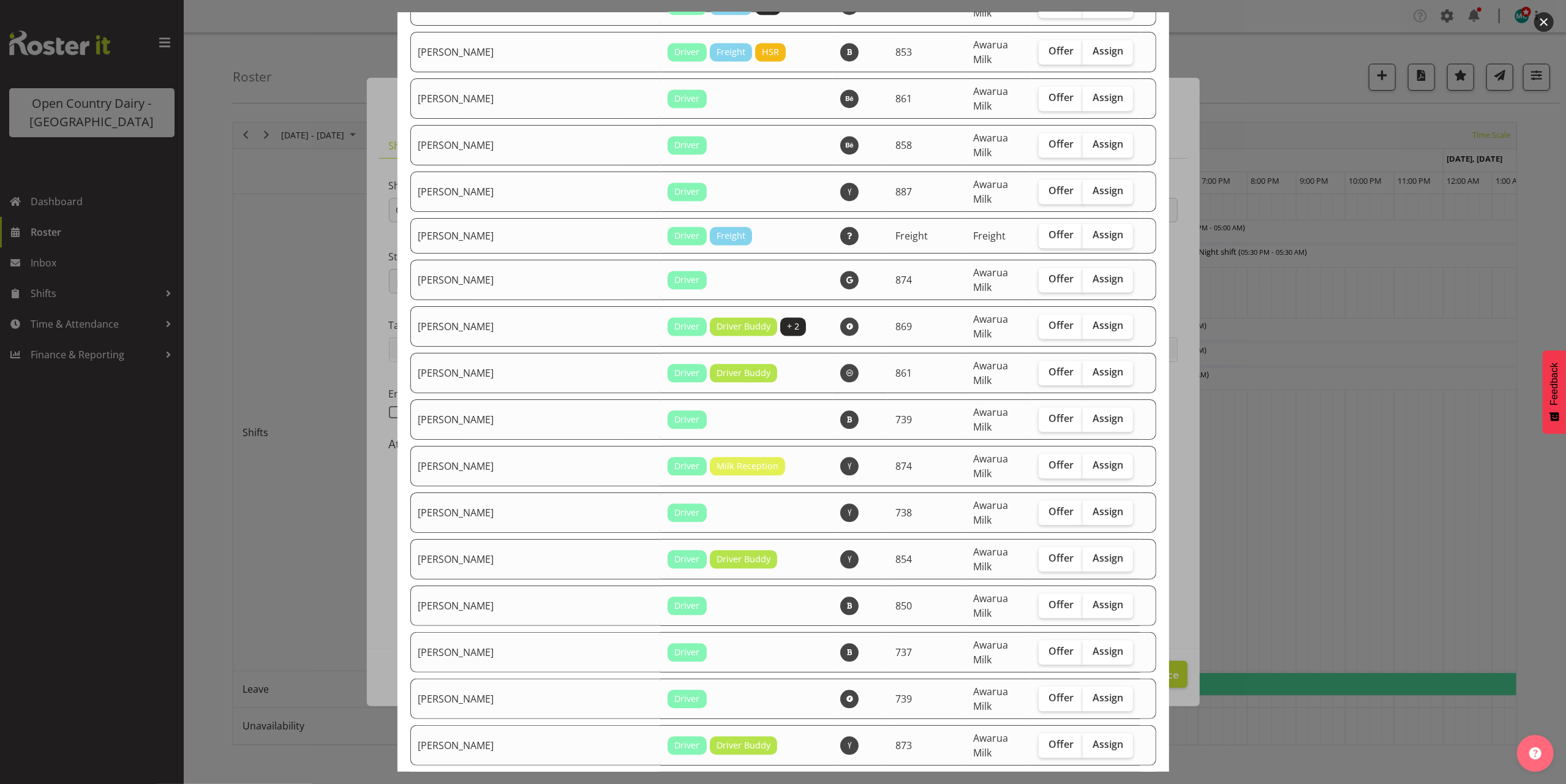
scroll to position [2612, 0]
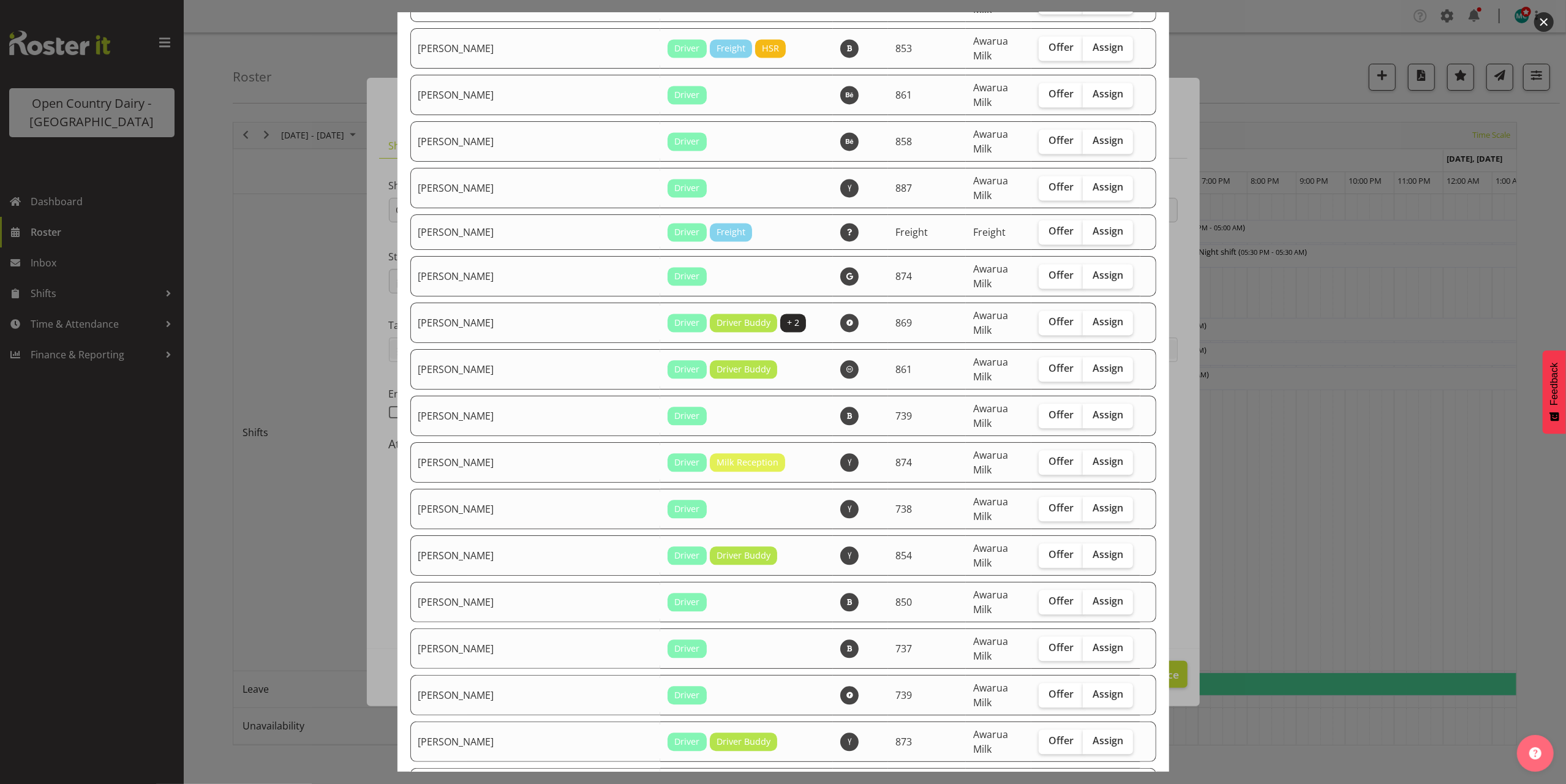
checkbox input "true"
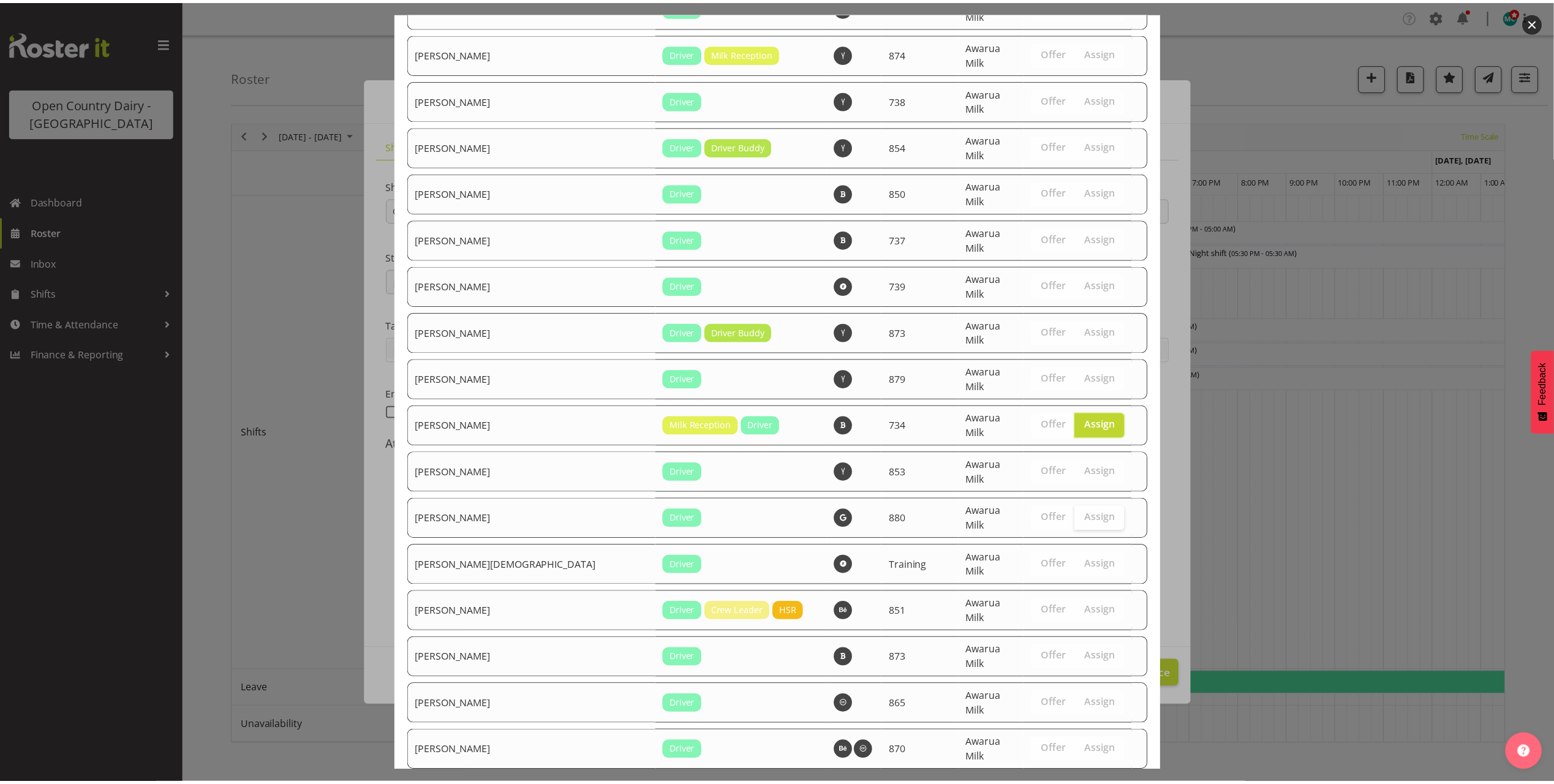
scroll to position [3184, 0]
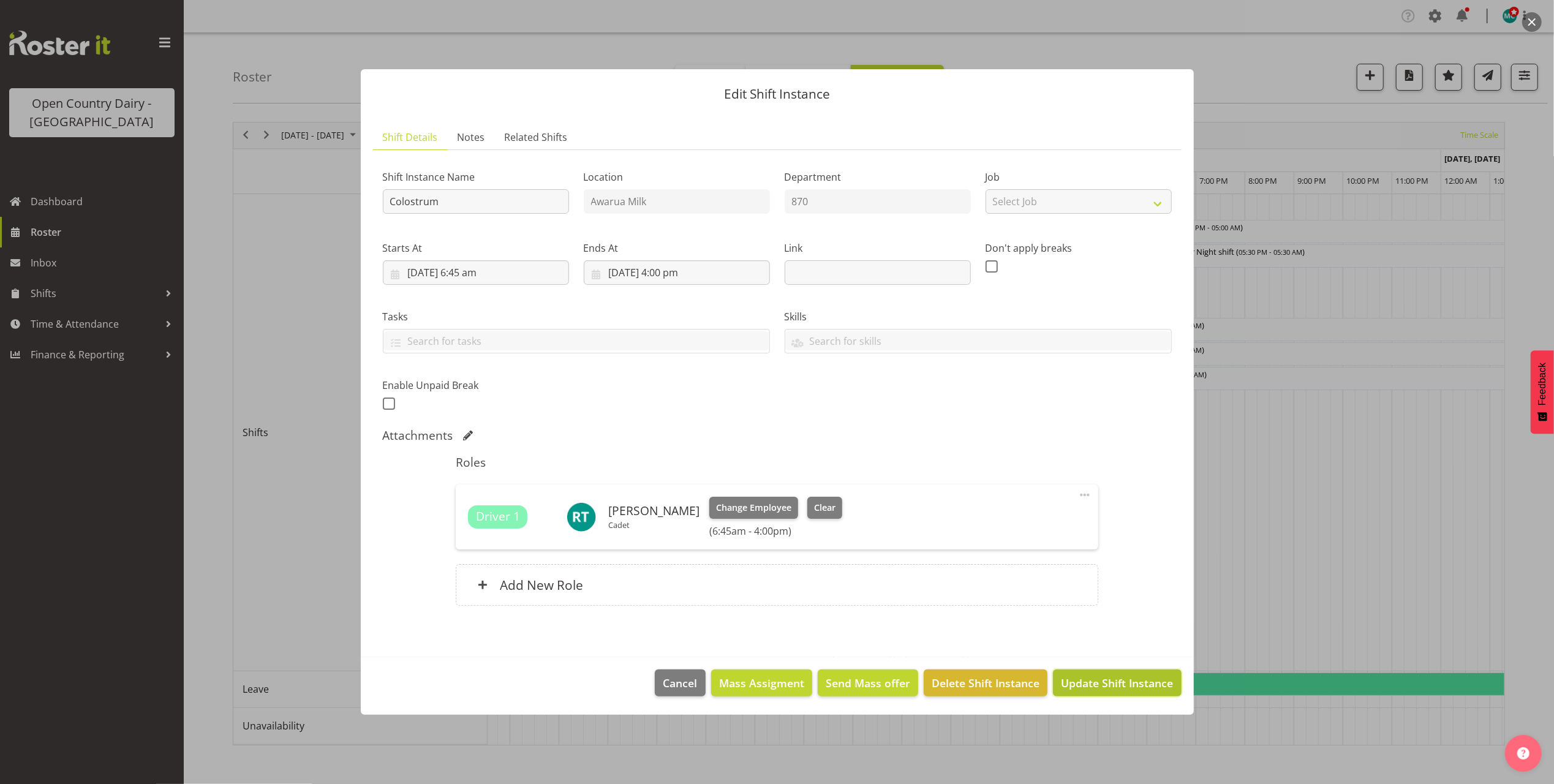
click at [1099, 676] on span "Update Shift Instance" at bounding box center [1117, 683] width 112 height 16
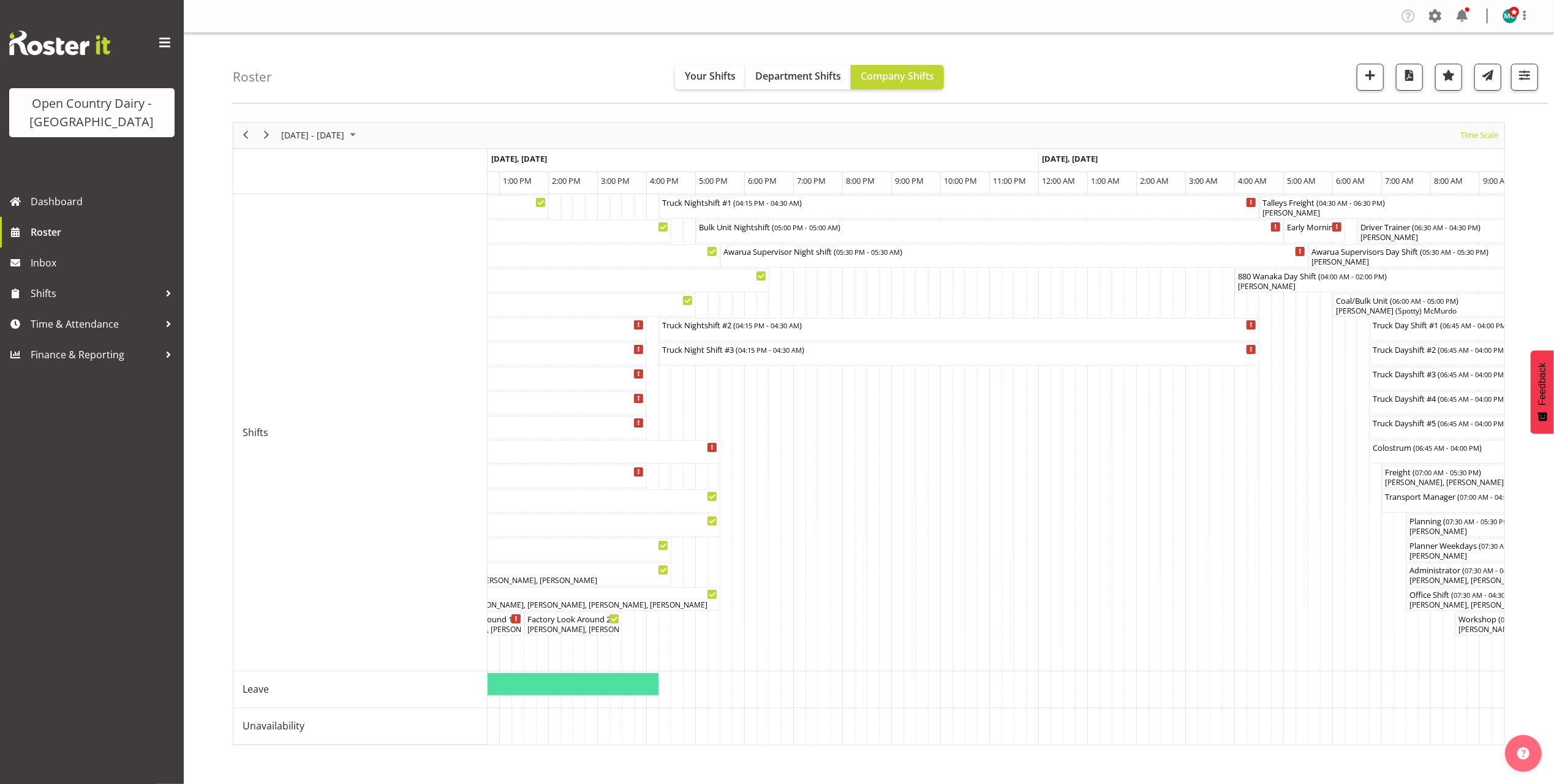
scroll to position [0, 4250]
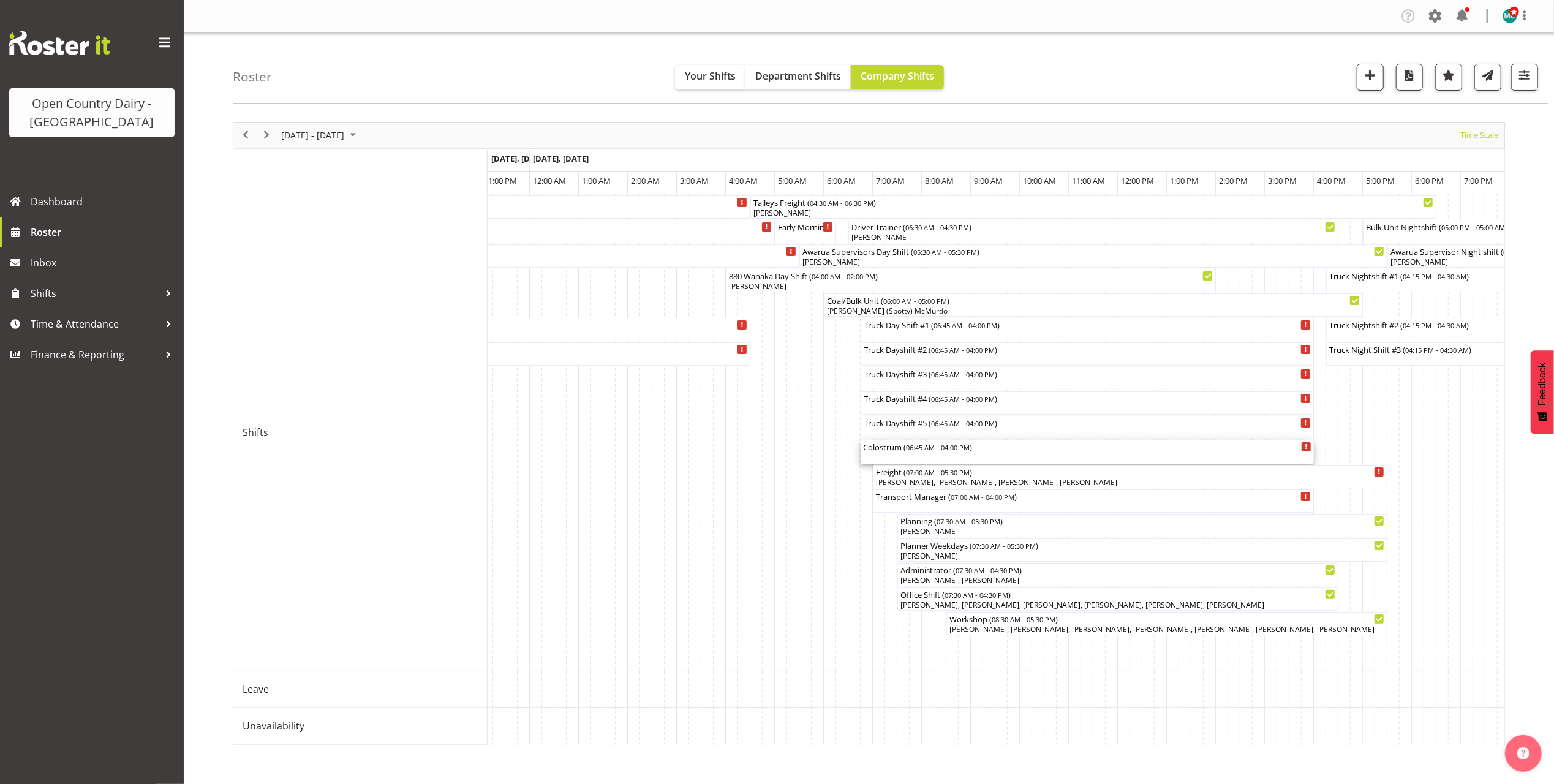
click at [927, 450] on span "06:45 AM - 04:00 PM" at bounding box center [938, 447] width 64 height 10
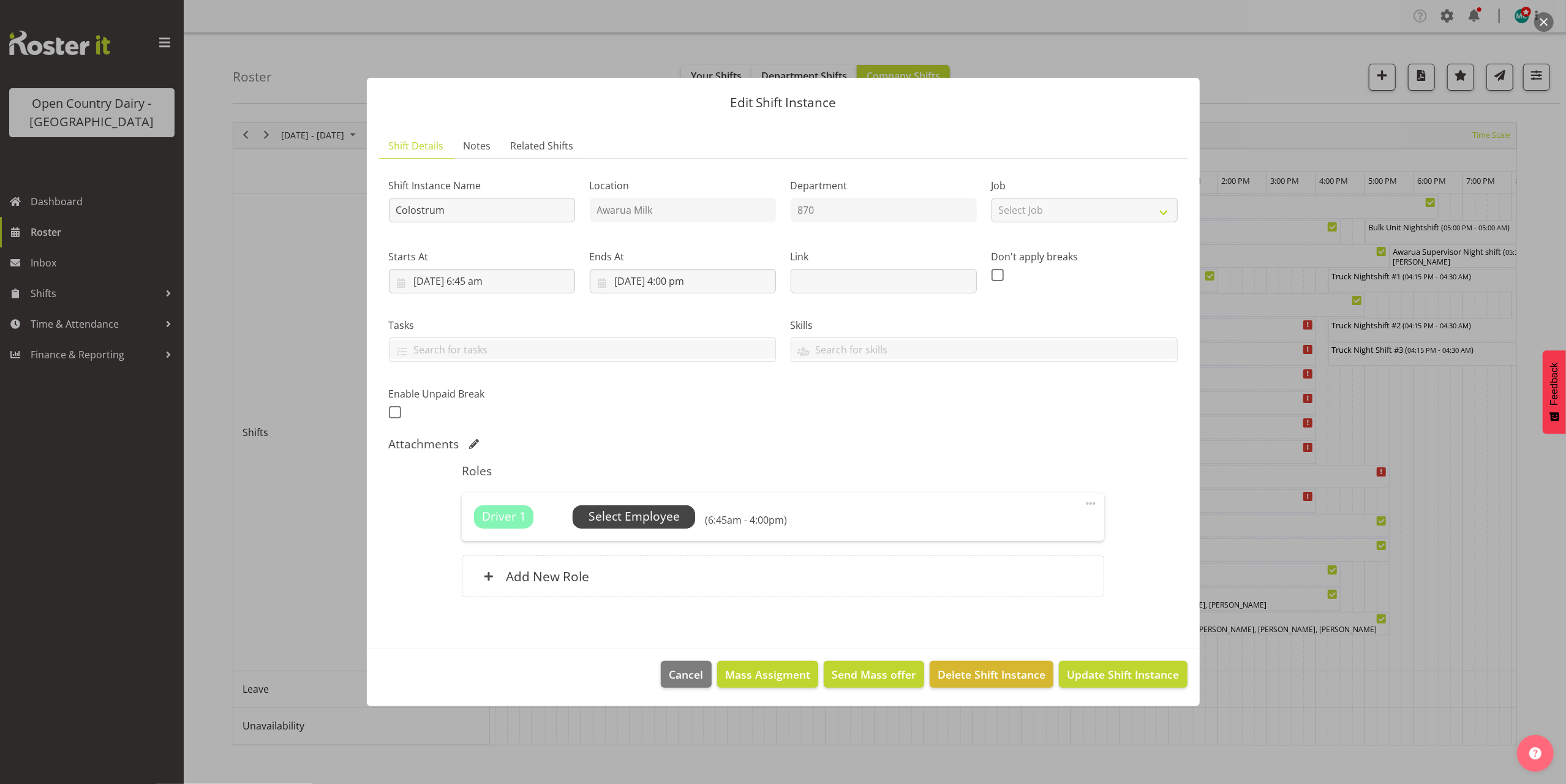
click at [641, 516] on span "Select Employee" at bounding box center [634, 517] width 92 height 18
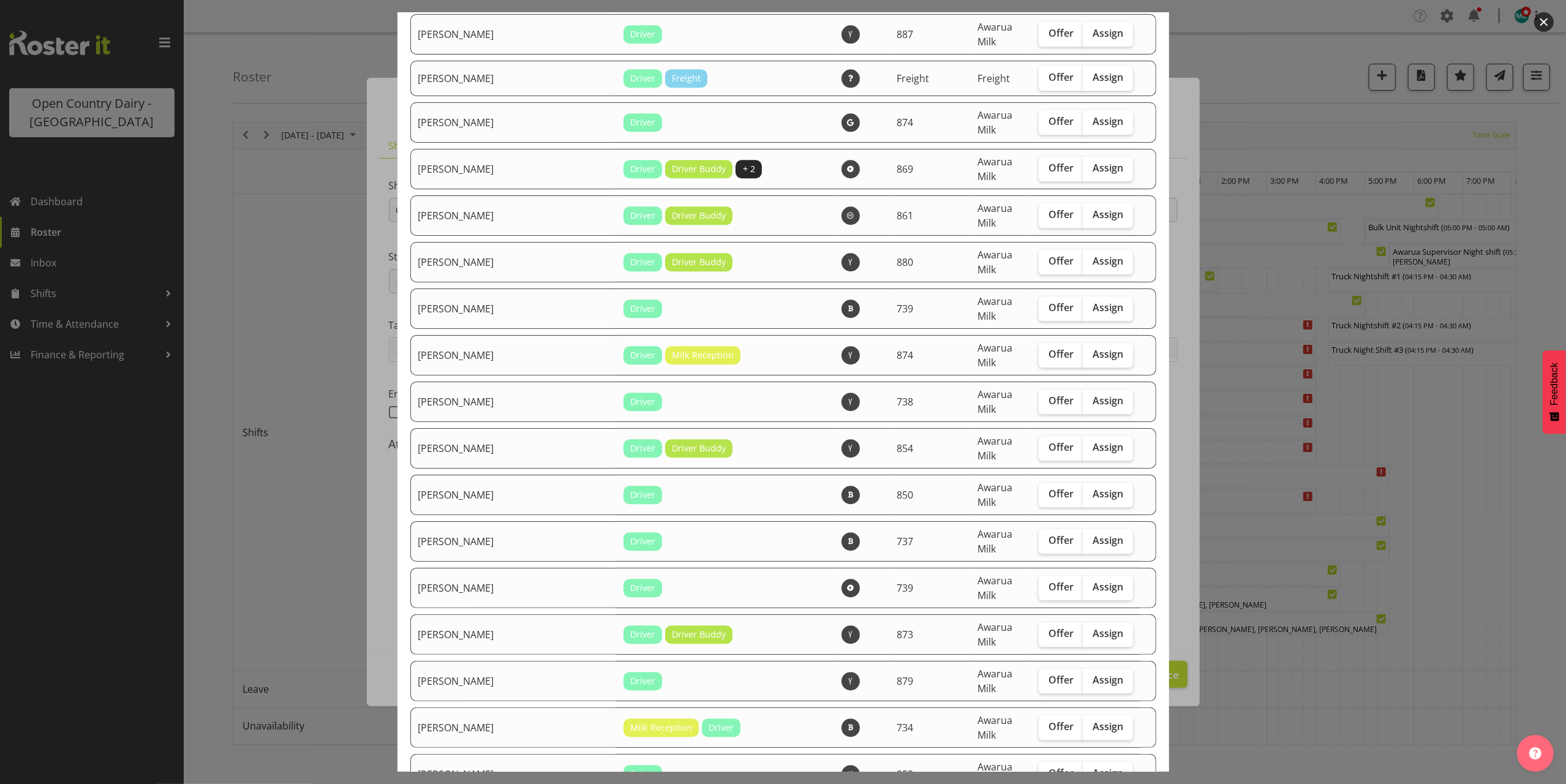
scroll to position [3511, 0]
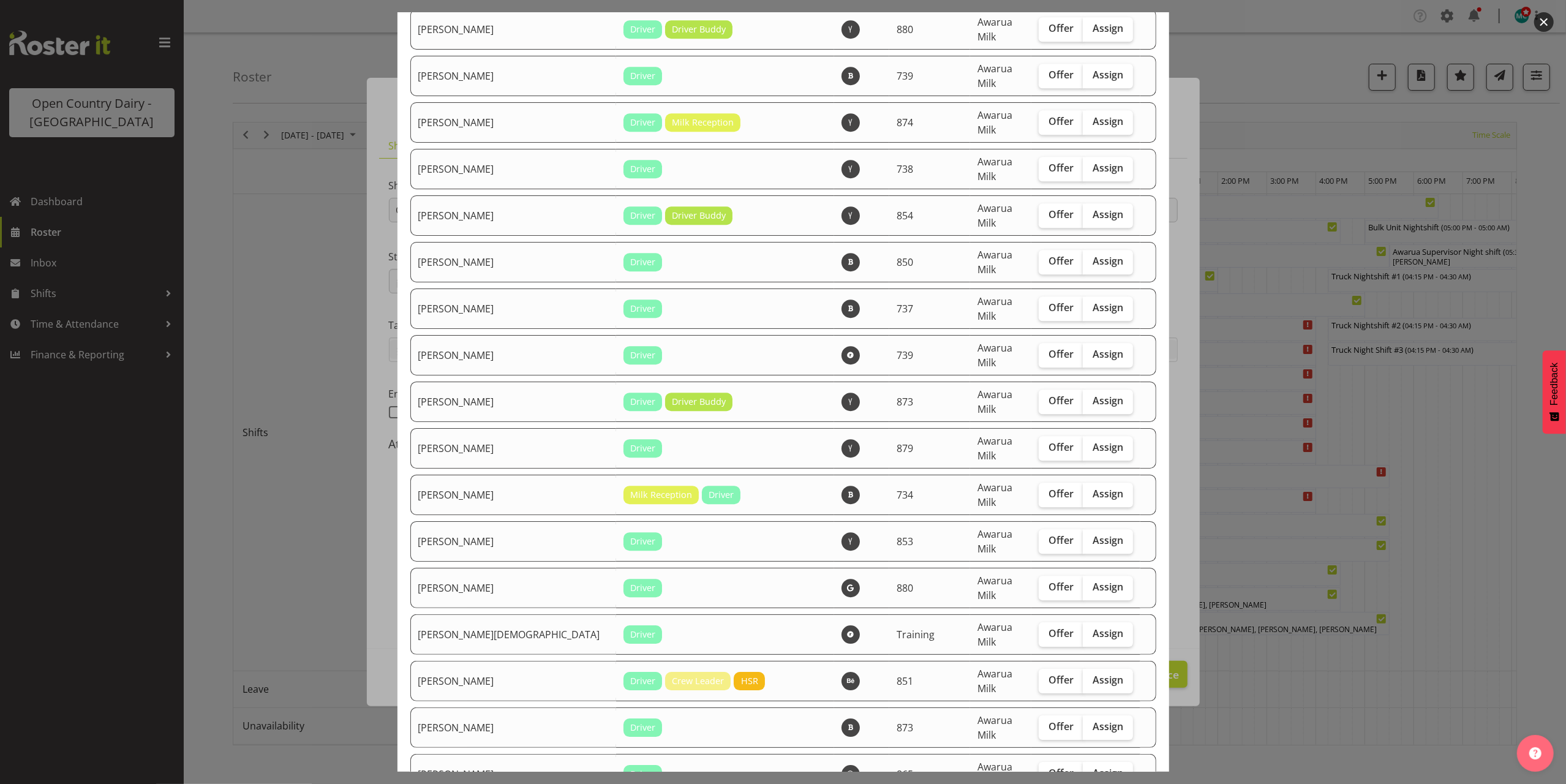
checkbox input "true"
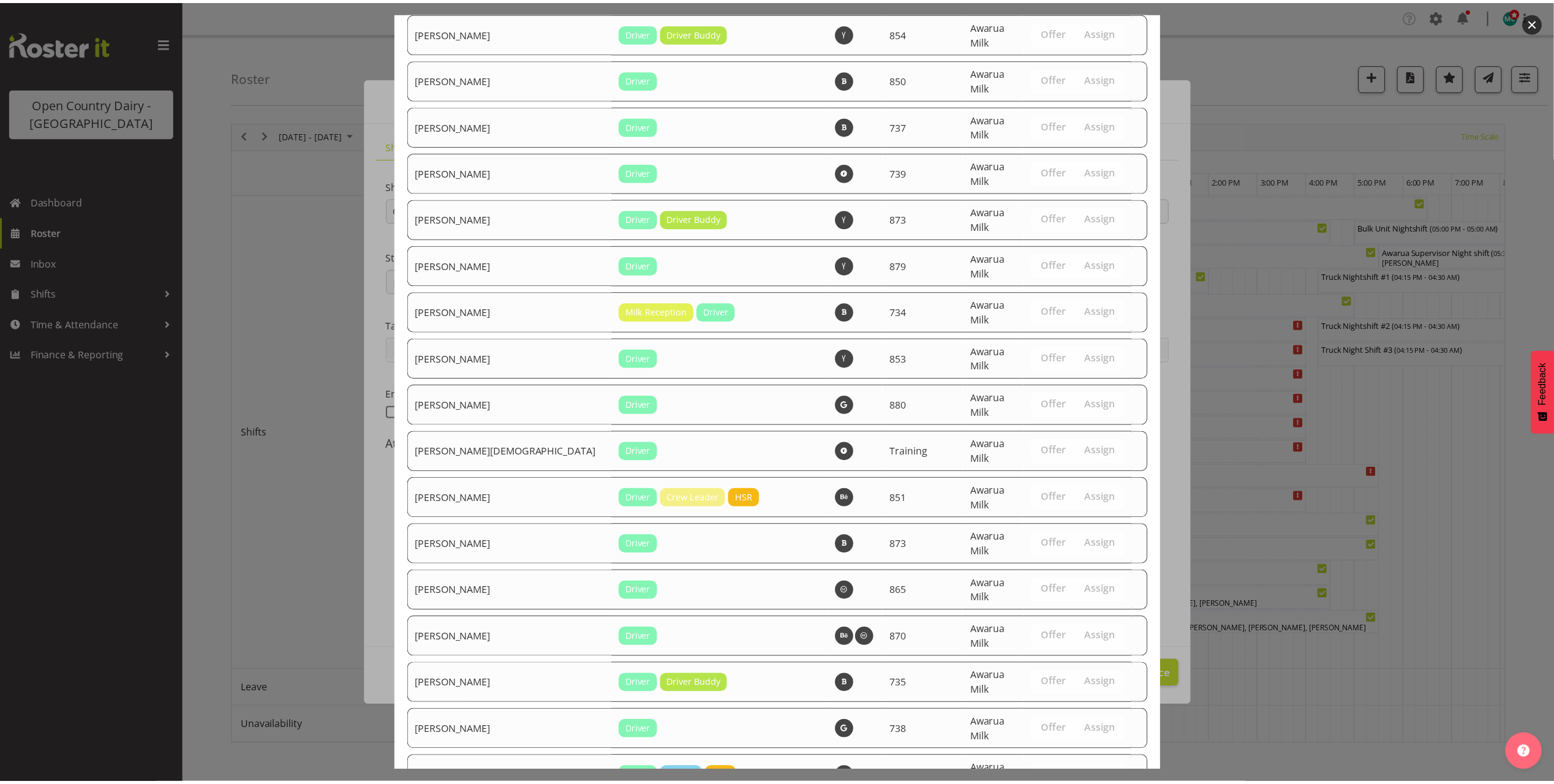
scroll to position [3808, 0]
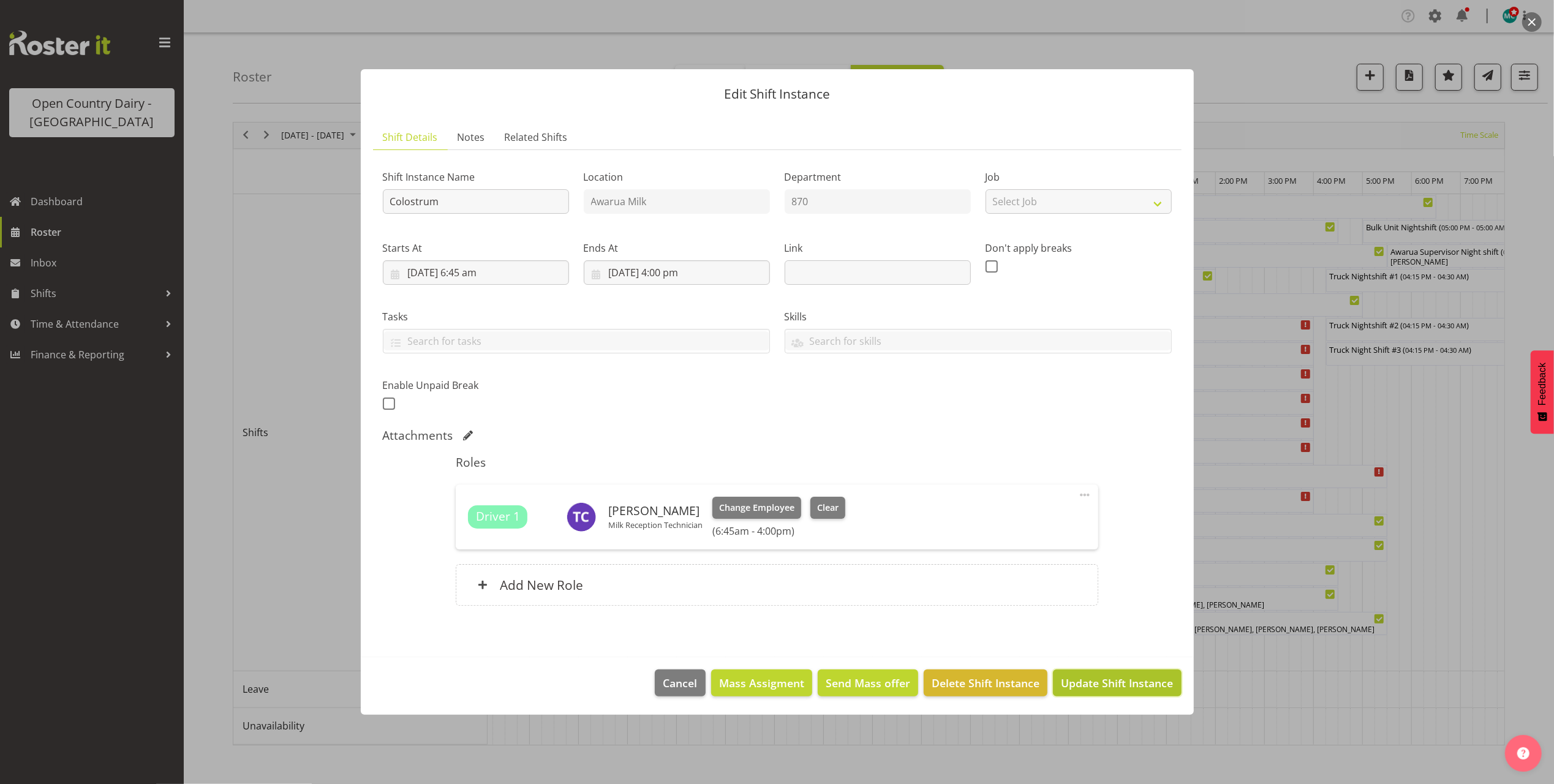
click at [1127, 688] on span "Update Shift Instance" at bounding box center [1117, 683] width 112 height 16
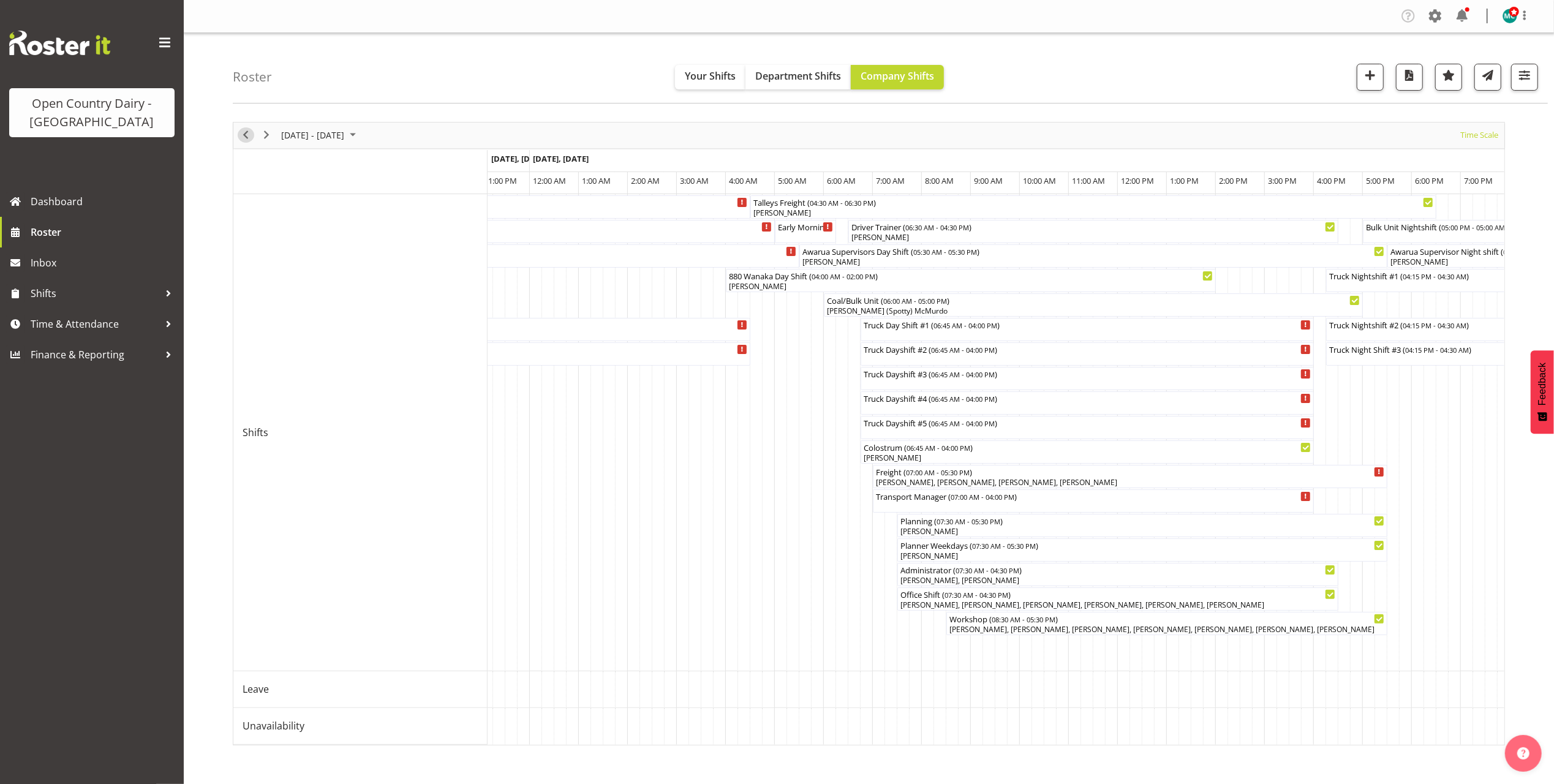
click at [246, 134] on span "Previous" at bounding box center [245, 135] width 14 height 15
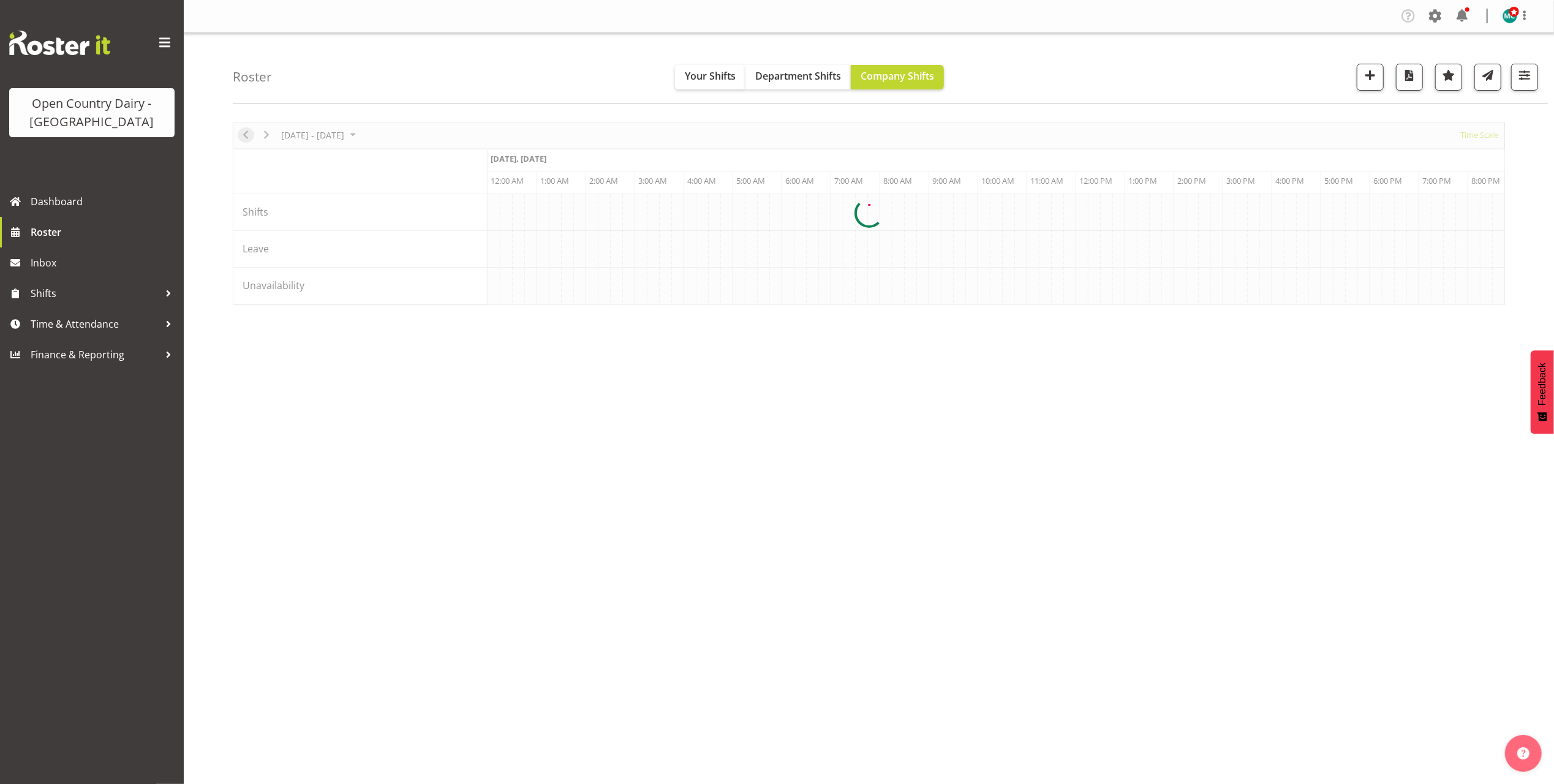
scroll to position [0, 3528]
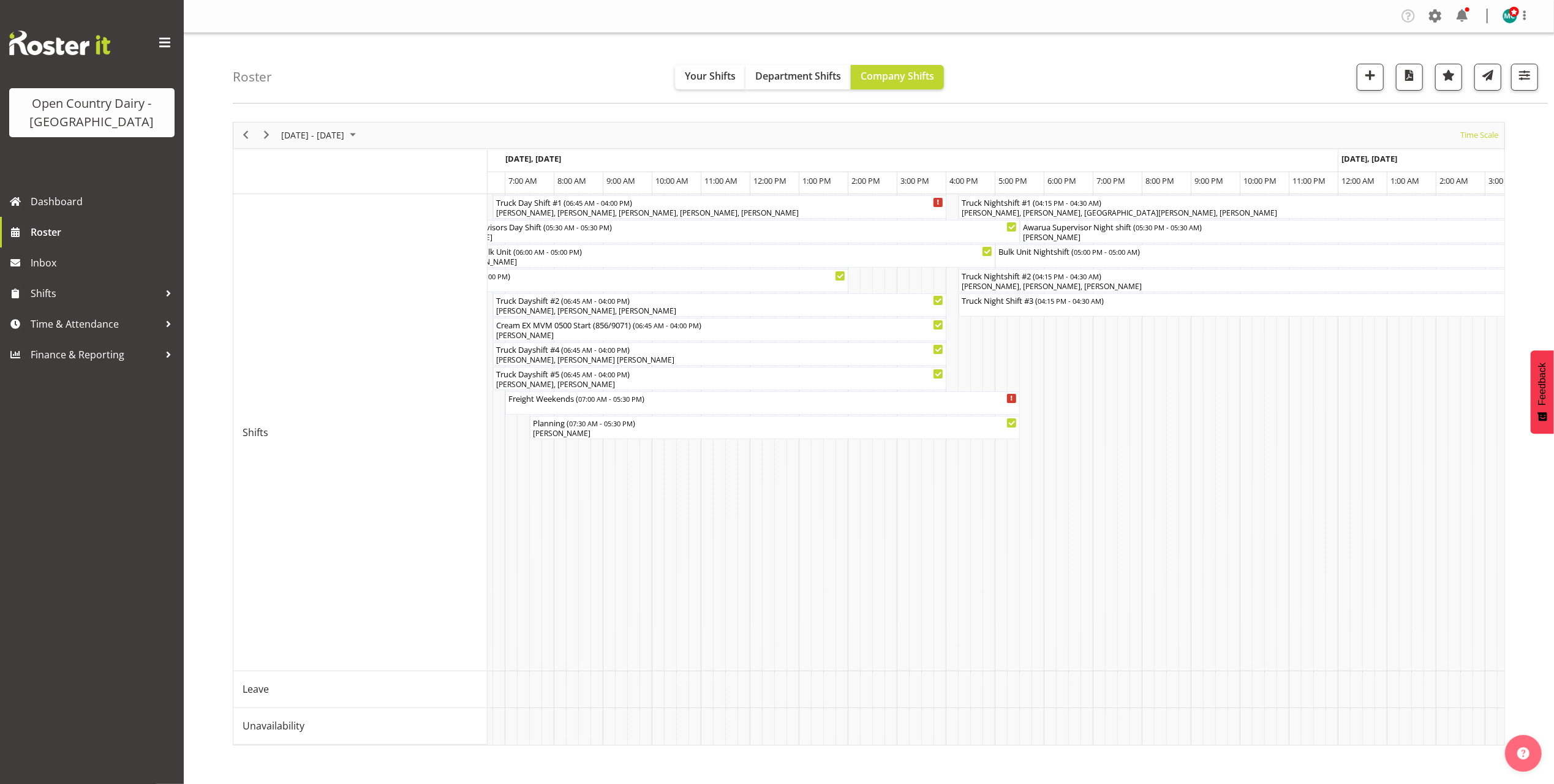
scroll to position [0, 6241]
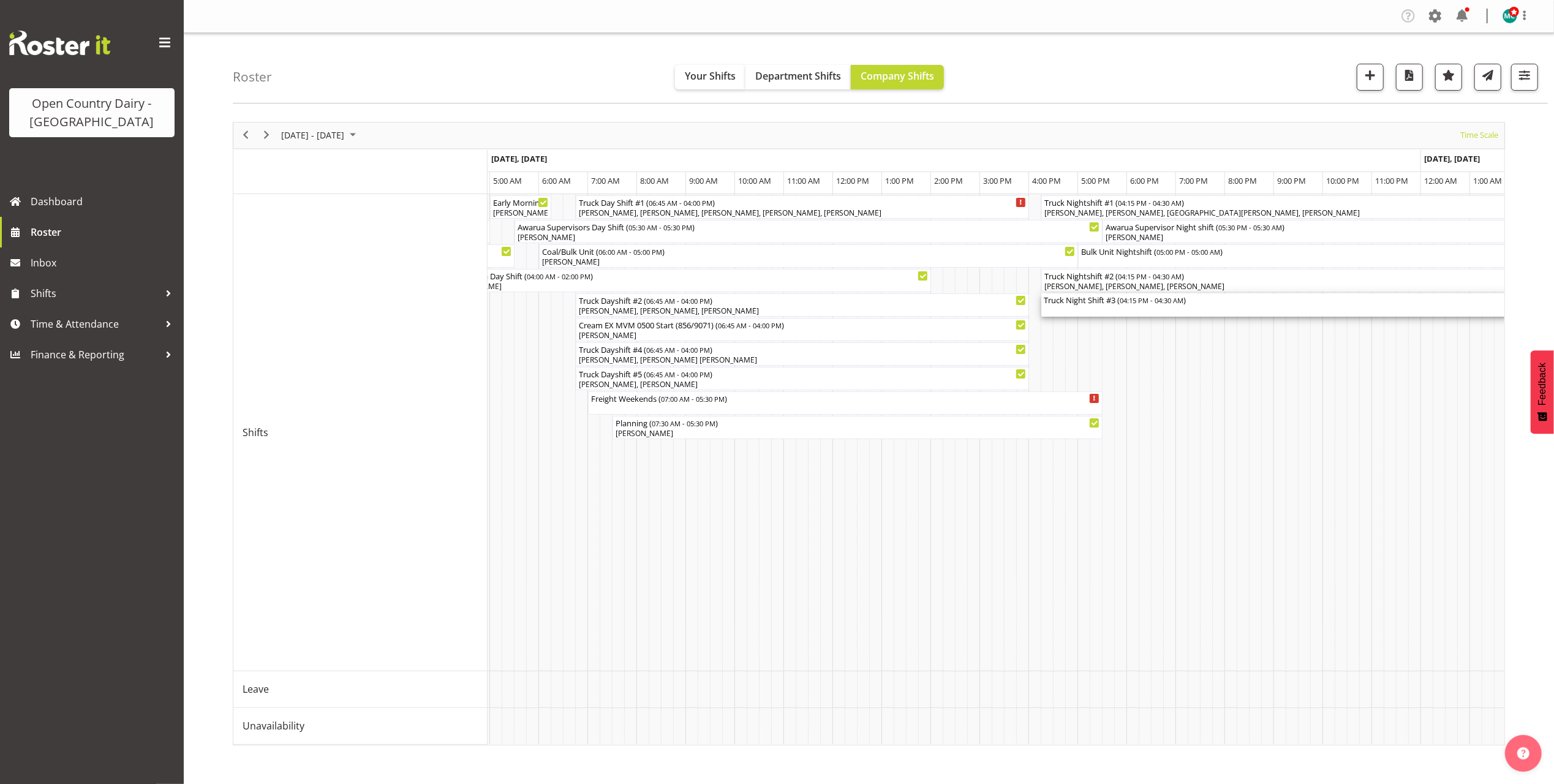
click at [1088, 306] on div "Truck Night Shift #3 ( 04:15 PM - 04:30 AM )" at bounding box center [1341, 305] width 595 height 23
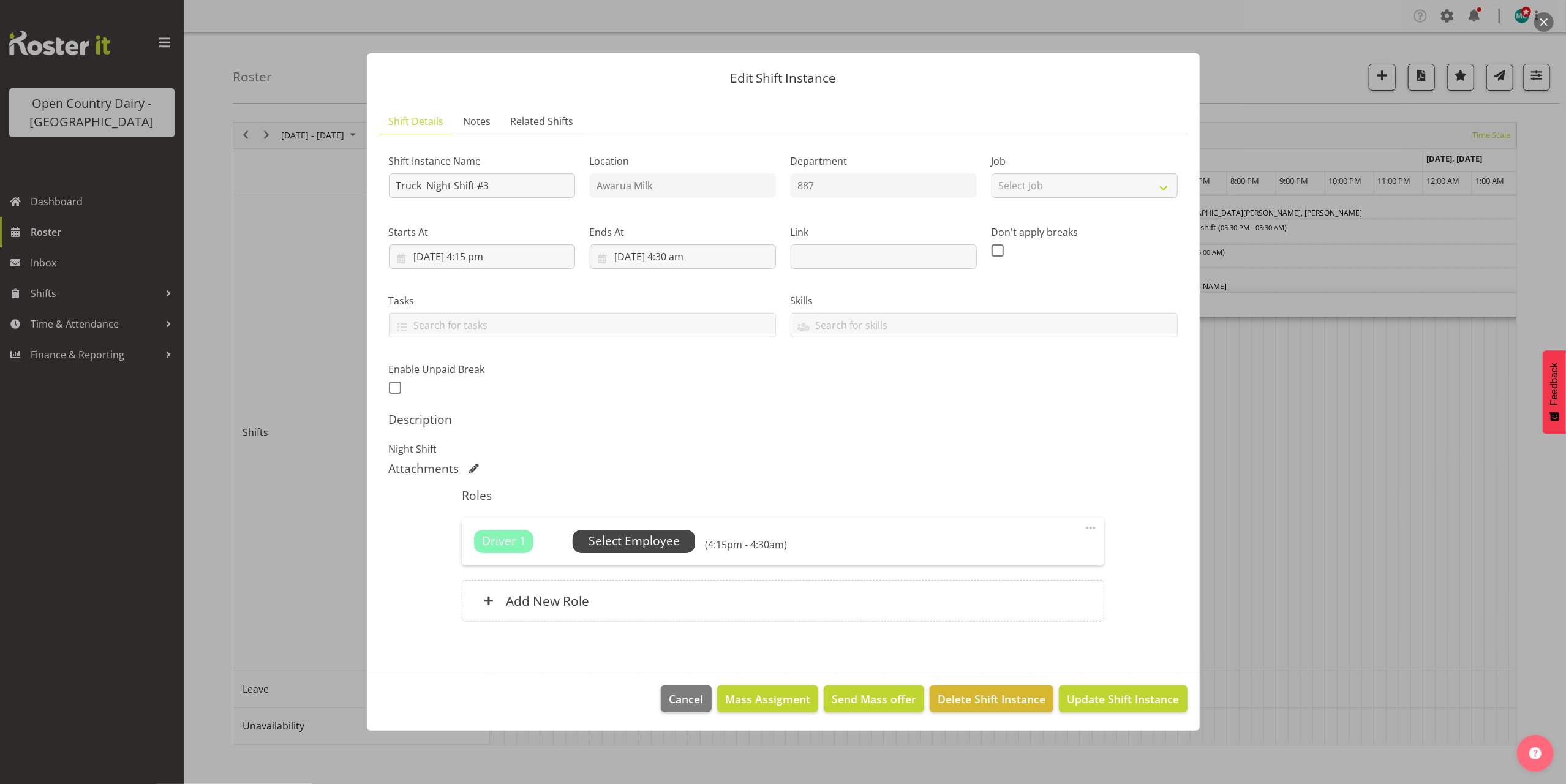
click at [650, 536] on span "Select Employee" at bounding box center [634, 541] width 92 height 18
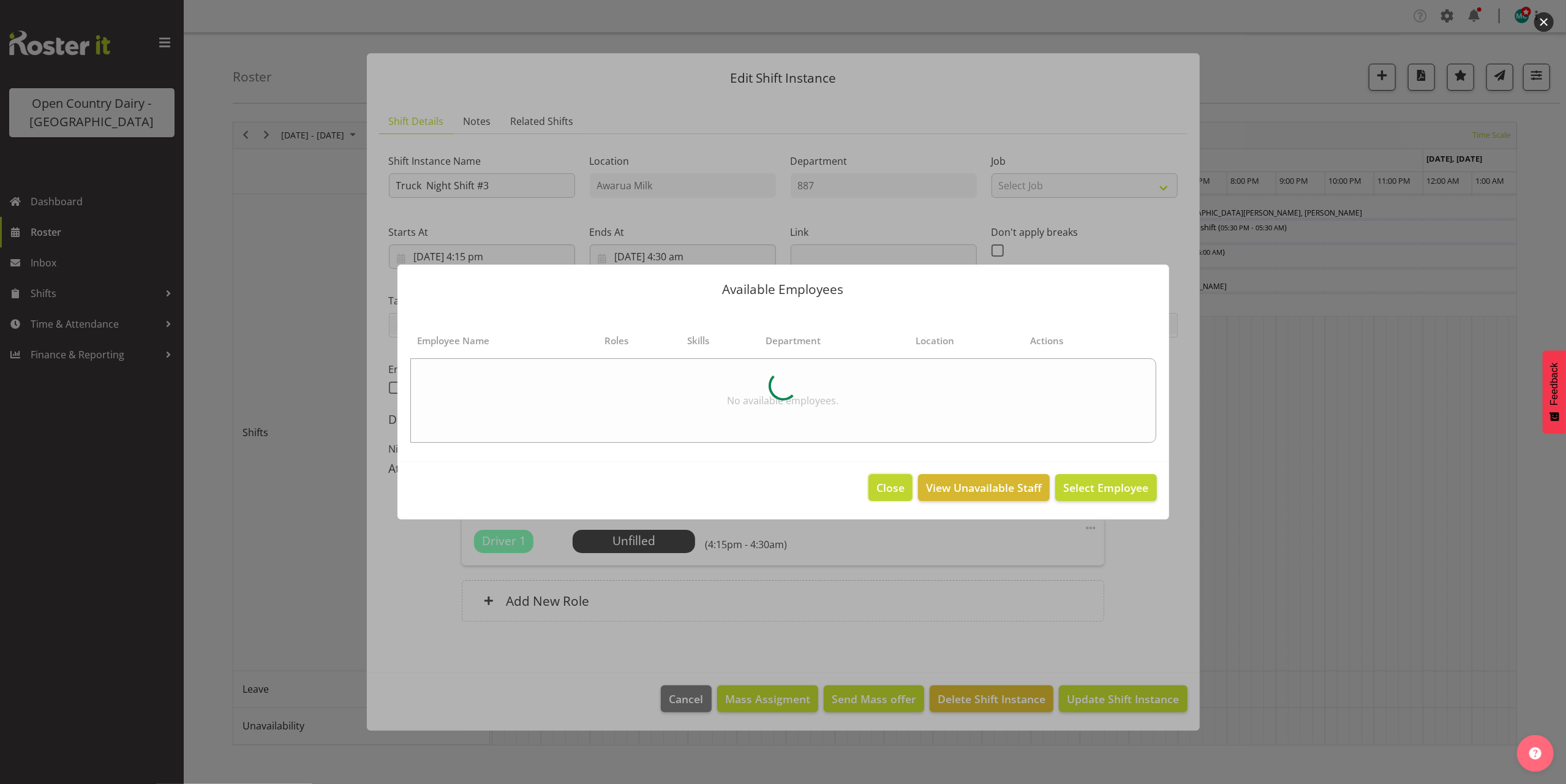
click at [908, 490] on button "Close" at bounding box center [890, 488] width 44 height 27
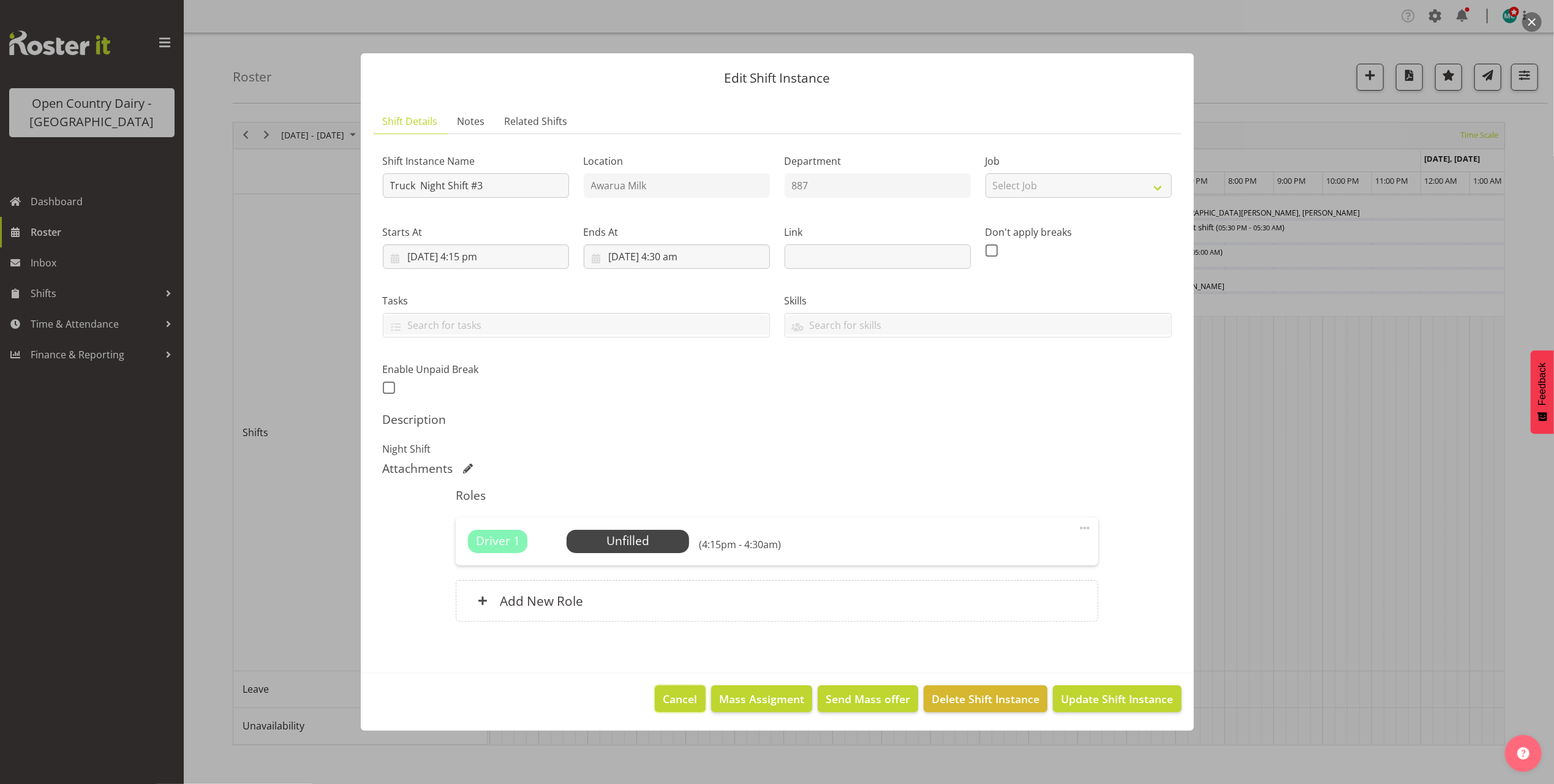
click at [674, 705] on span "Cancel" at bounding box center [680, 699] width 34 height 16
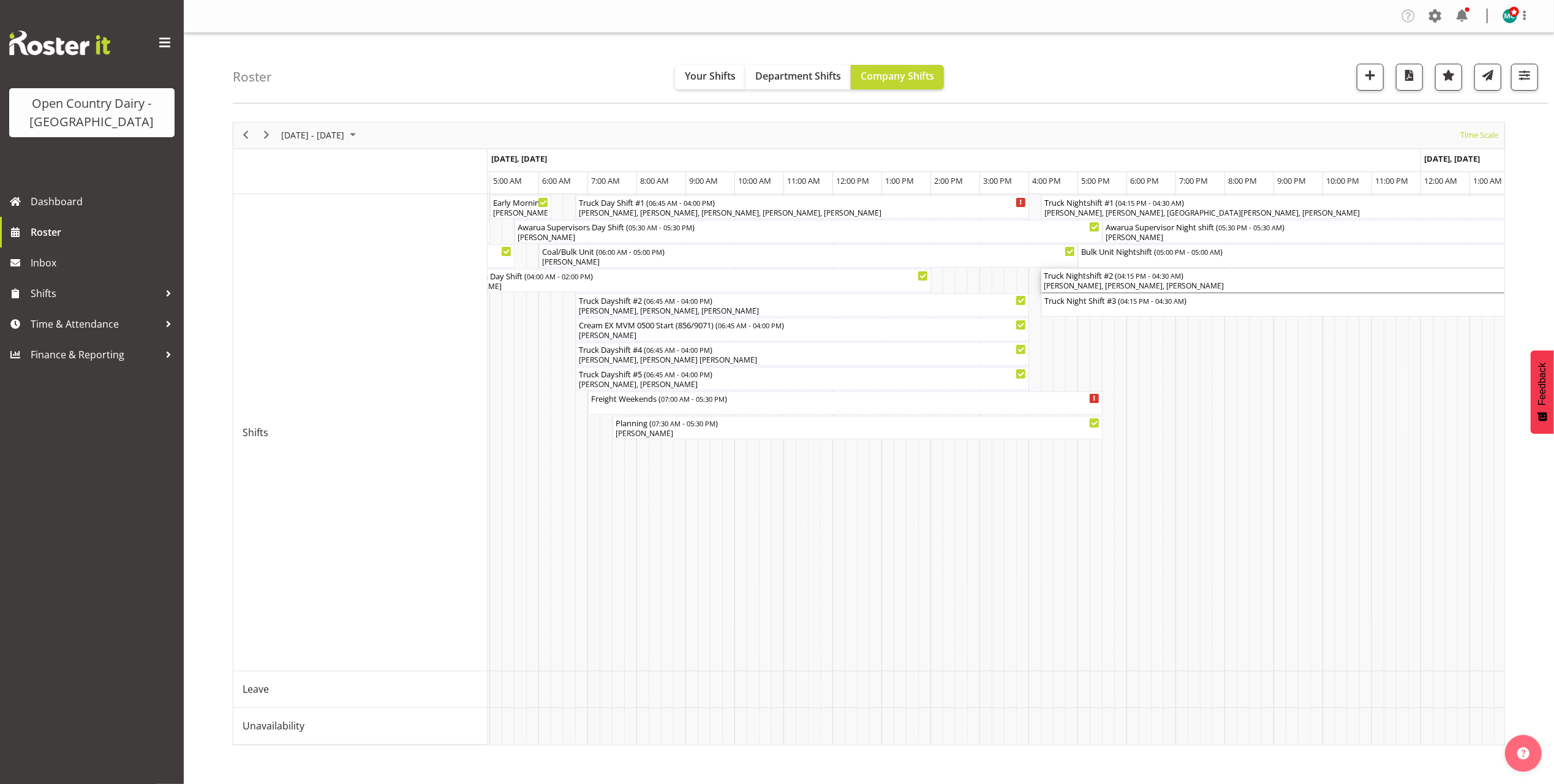
click at [1240, 283] on div "[PERSON_NAME], [PERSON_NAME], [PERSON_NAME]" at bounding box center [1341, 286] width 595 height 11
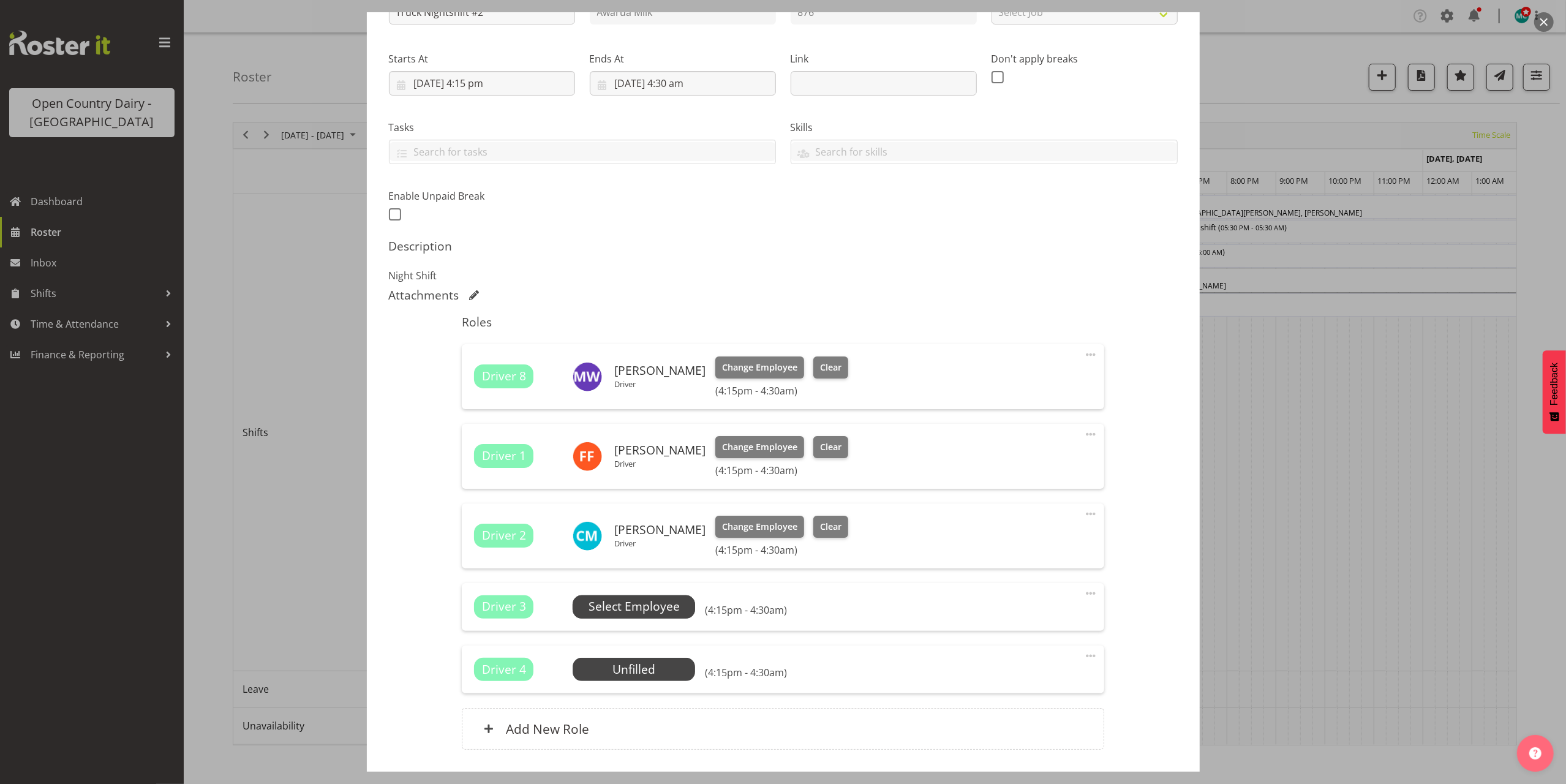
click at [611, 611] on span "Select Employee" at bounding box center [634, 607] width 92 height 18
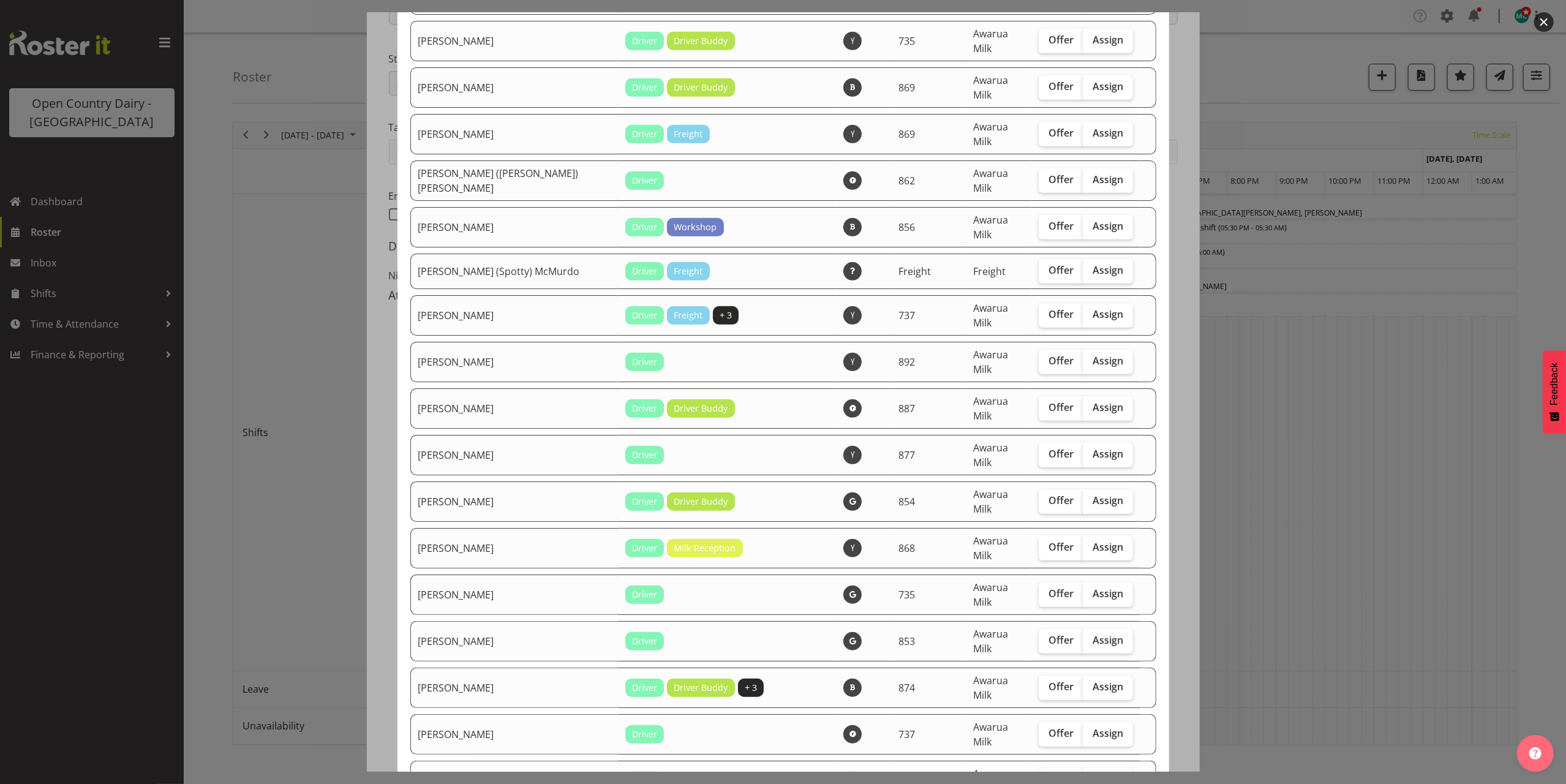
scroll to position [571, 0]
click at [1093, 495] on span "Assign" at bounding box center [1108, 501] width 30 height 12
click at [1086, 497] on input "Assign" at bounding box center [1087, 501] width 8 height 8
checkbox input "true"
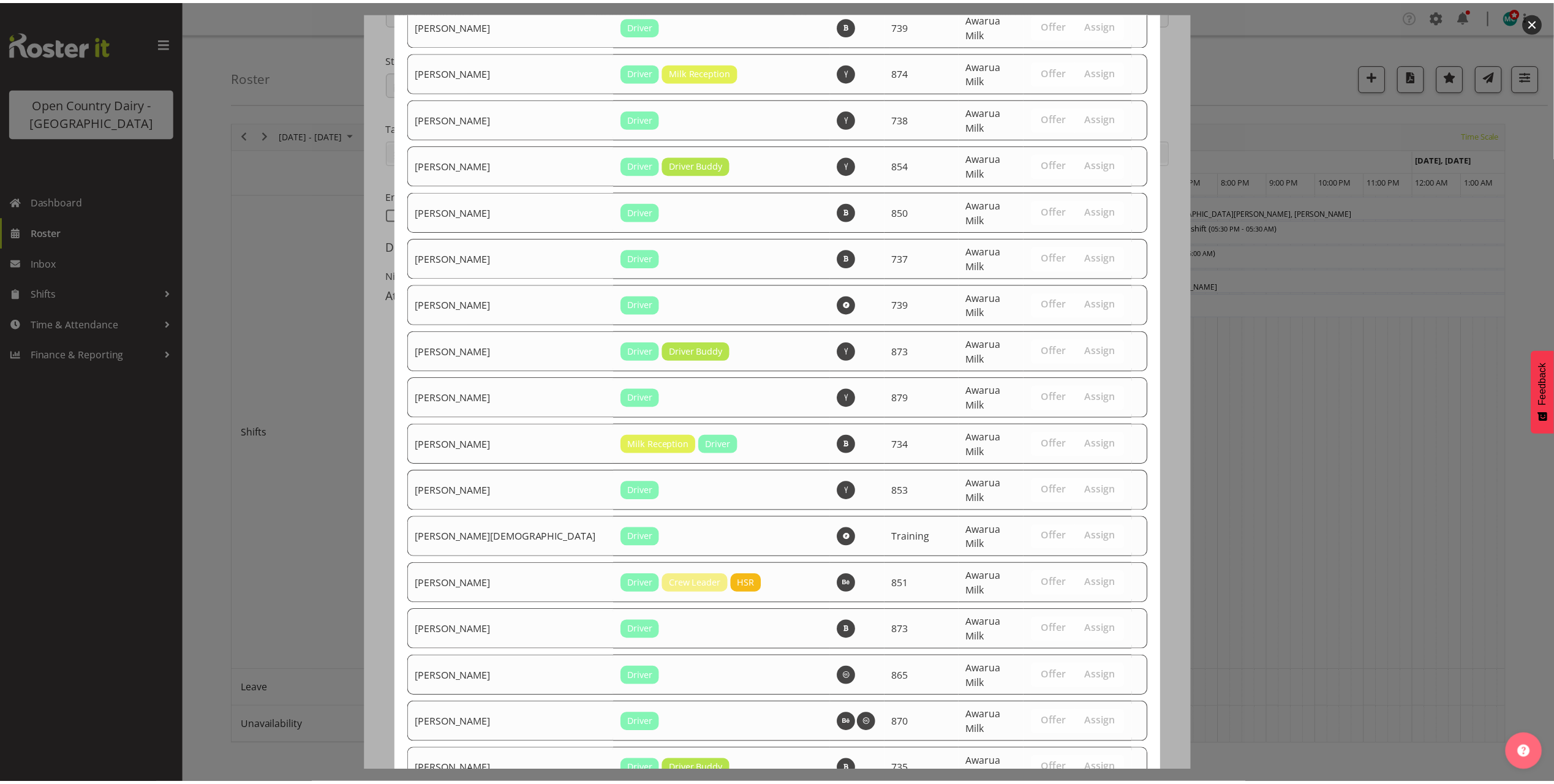
scroll to position [3225, 0]
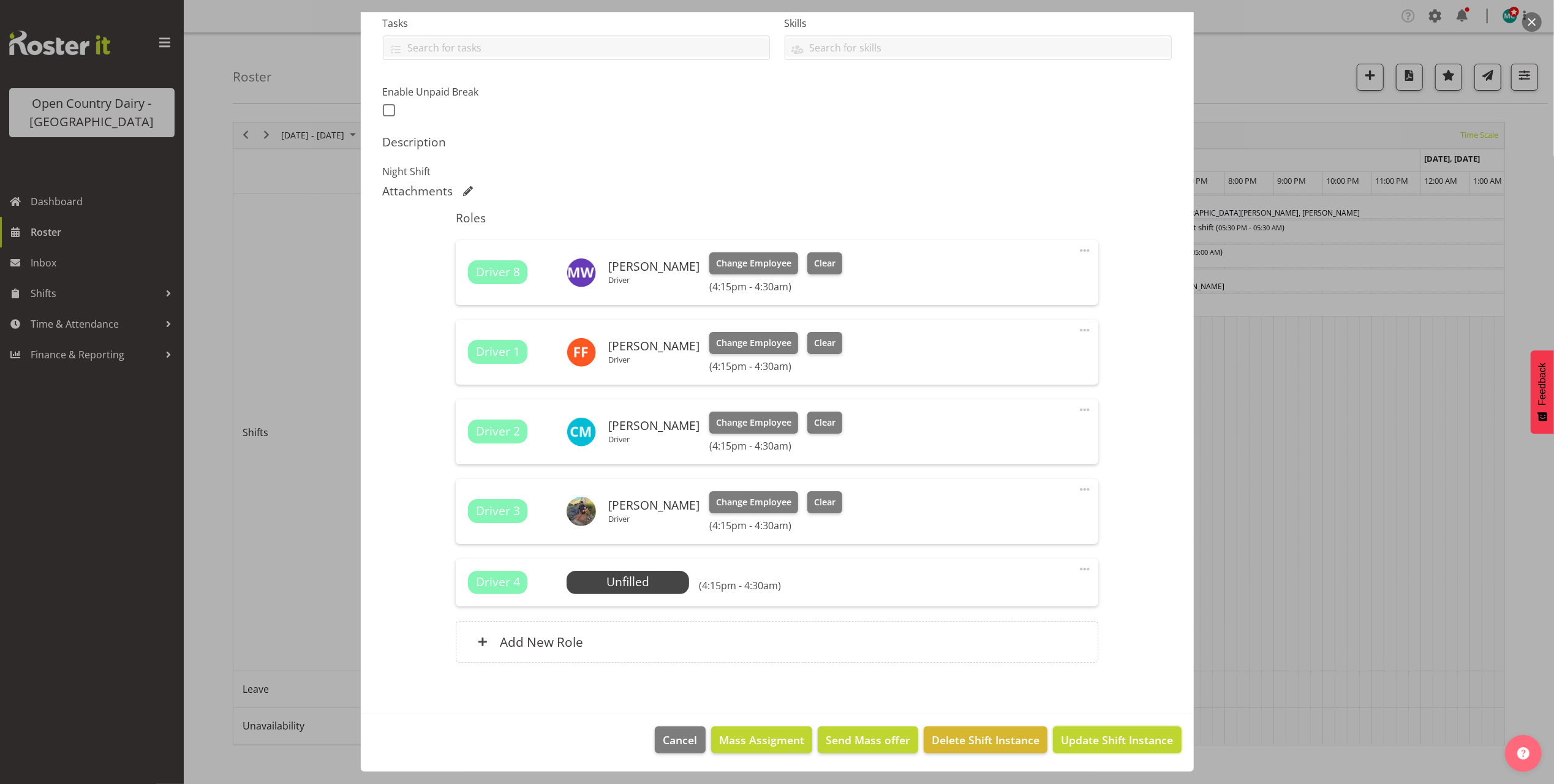
click at [1088, 740] on span "Update Shift Instance" at bounding box center [1117, 739] width 112 height 16
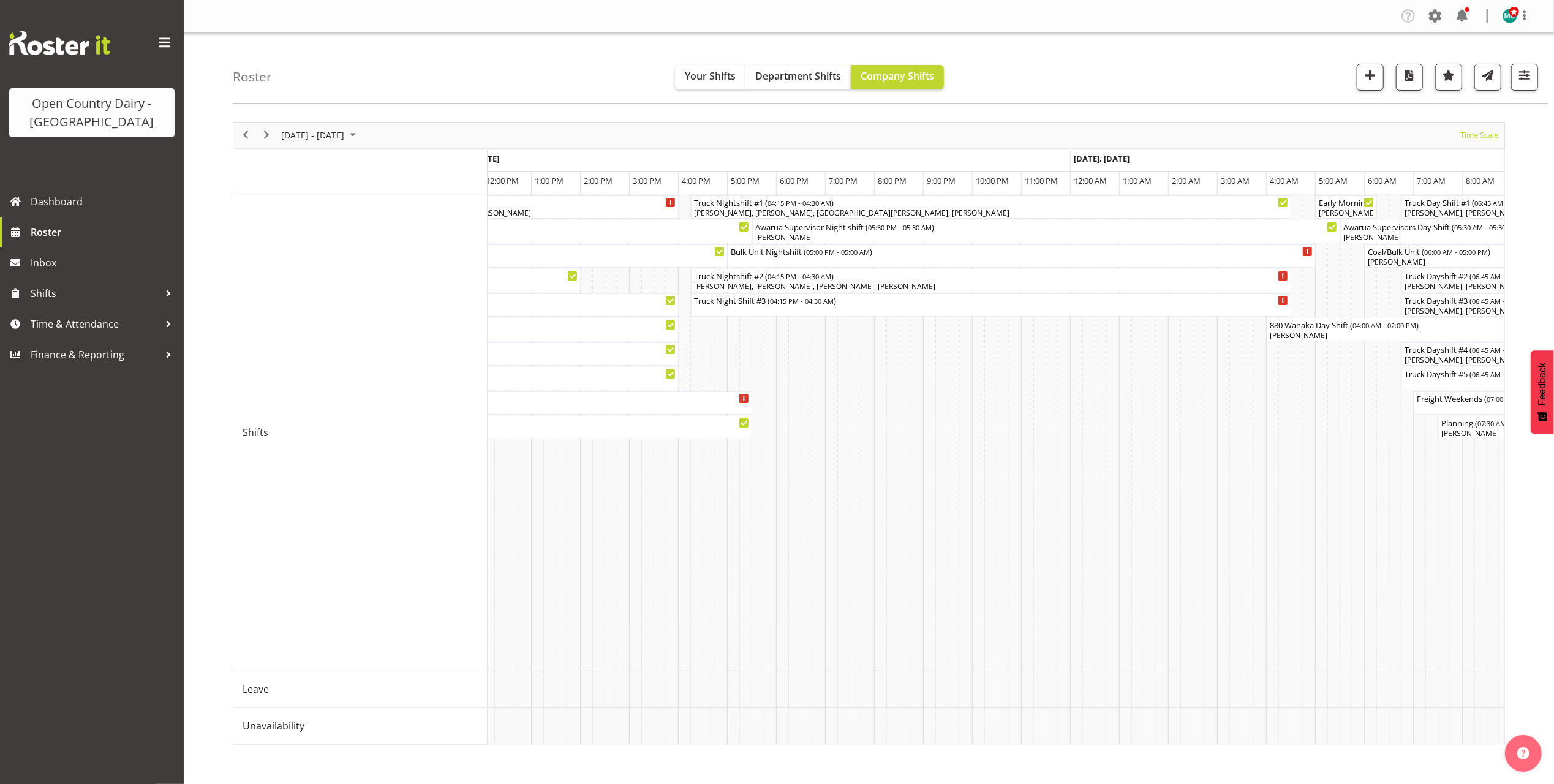
scroll to position [0, 6577]
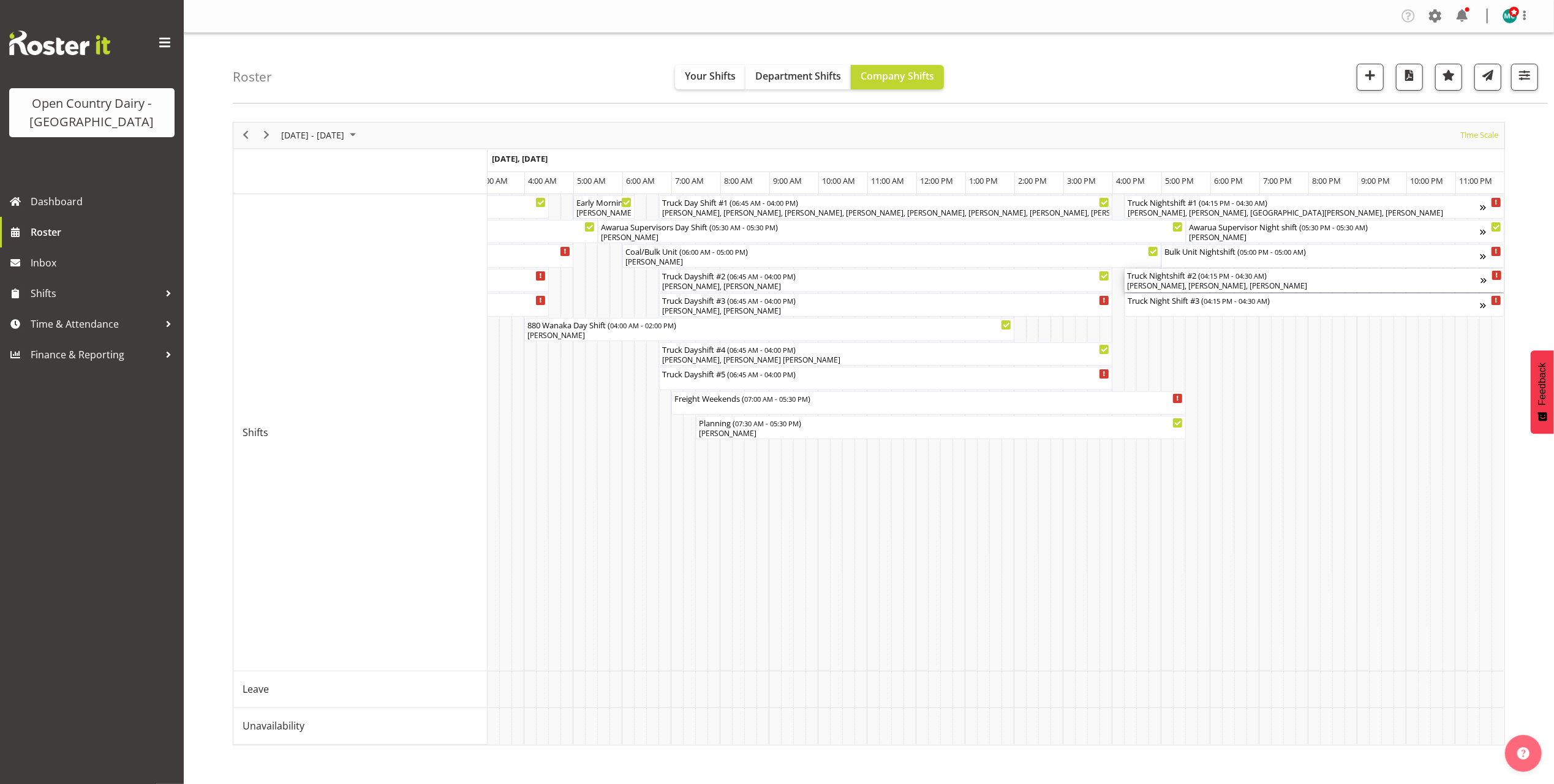
click at [1316, 282] on div "[PERSON_NAME], [PERSON_NAME], [PERSON_NAME]" at bounding box center [1304, 286] width 353 height 11
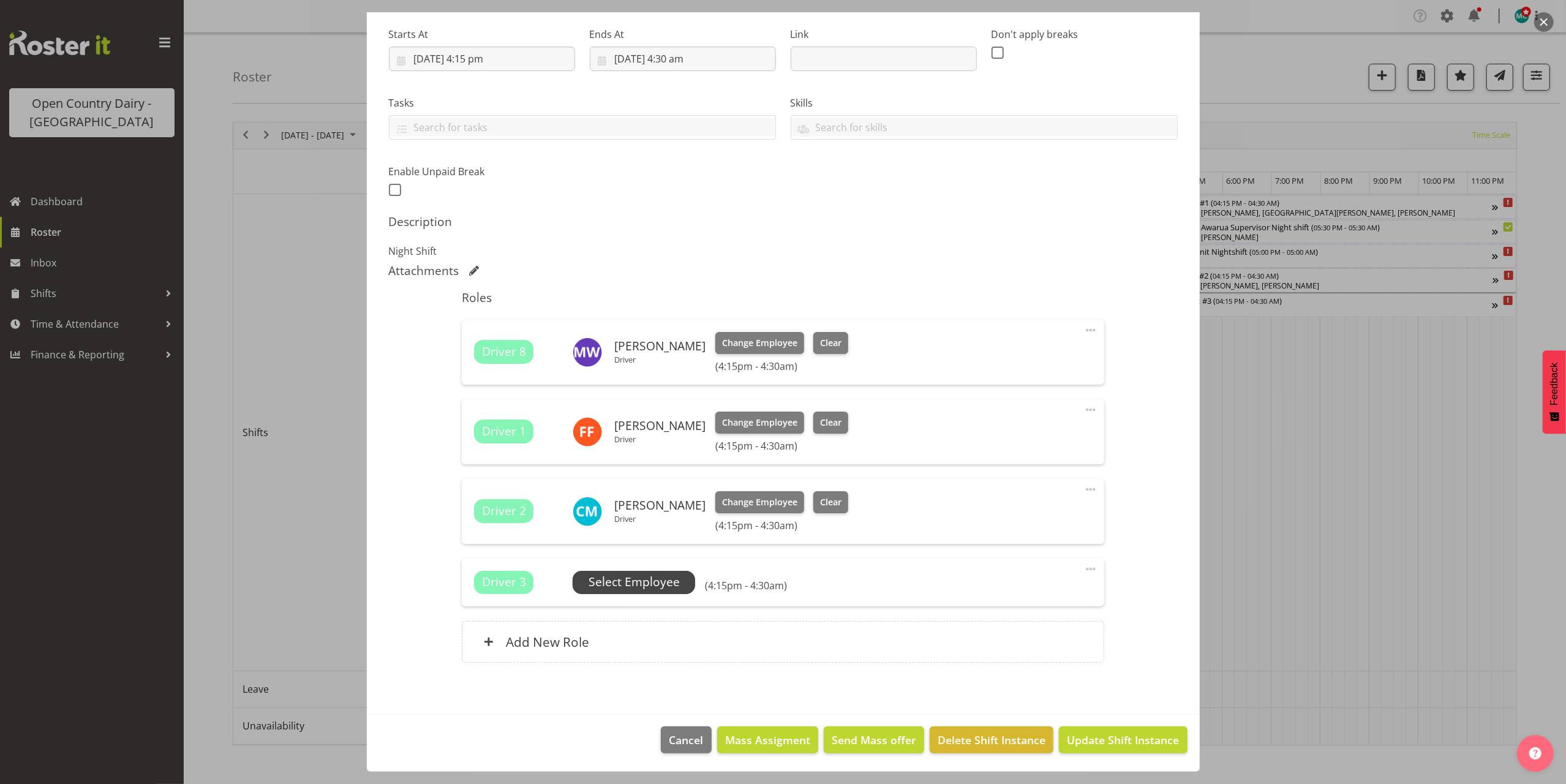
click at [627, 587] on span "Select Employee" at bounding box center [634, 582] width 92 height 18
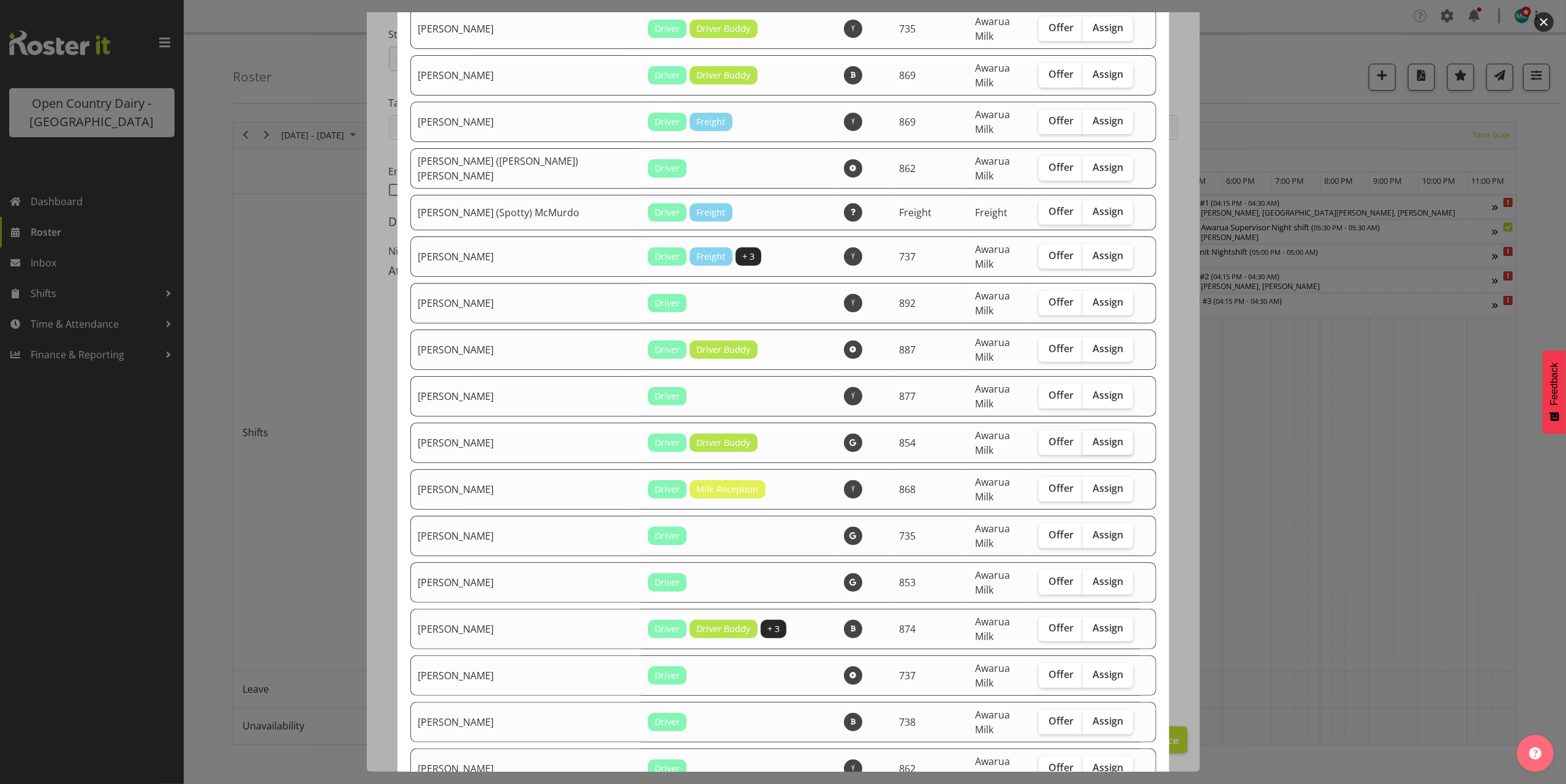
click at [1093, 435] on span "Assign" at bounding box center [1108, 441] width 30 height 12
click at [1084, 438] on input "Assign" at bounding box center [1087, 442] width 8 height 8
checkbox input "true"
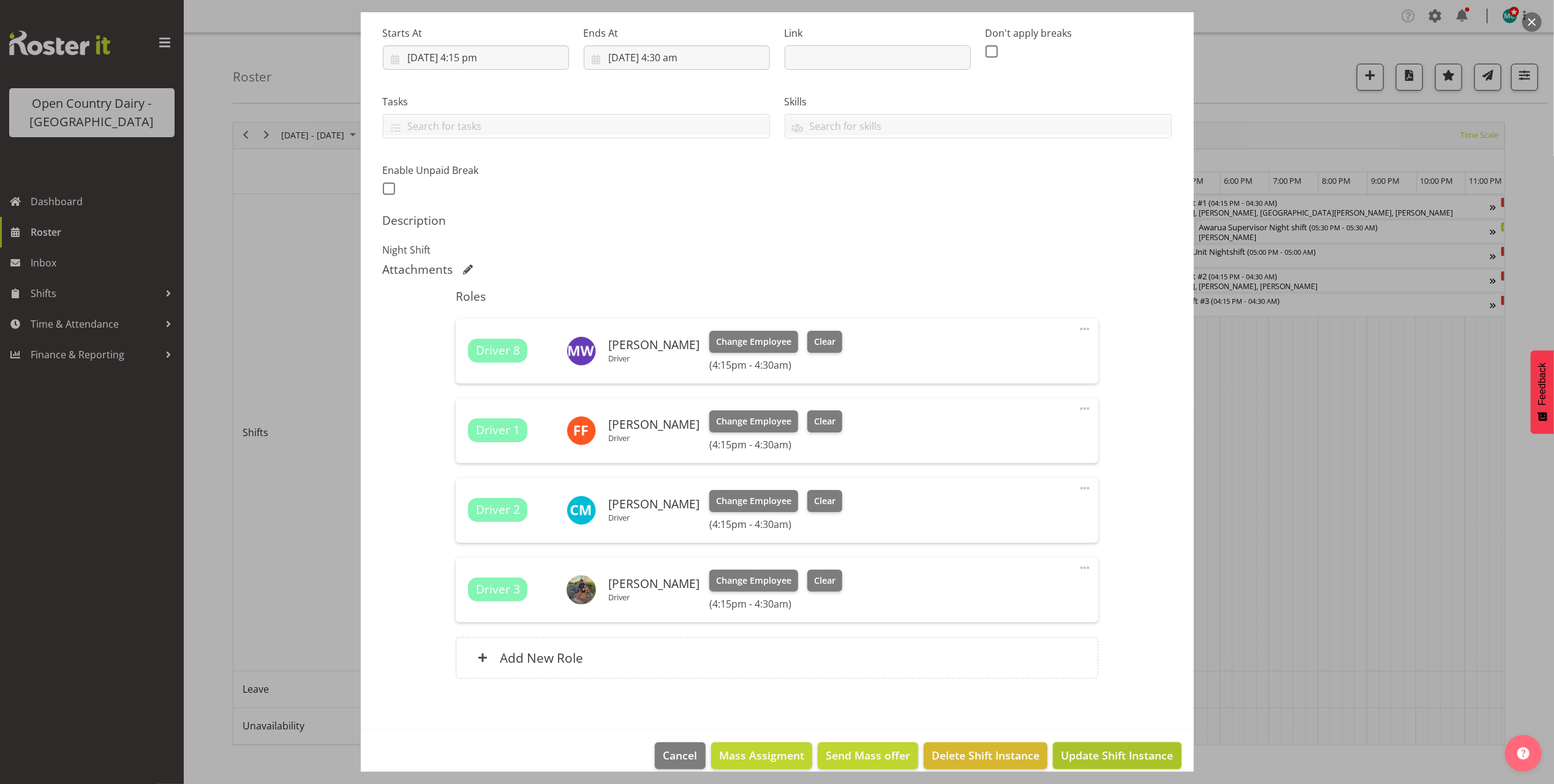
click at [1098, 762] on span "Update Shift Instance" at bounding box center [1117, 755] width 112 height 16
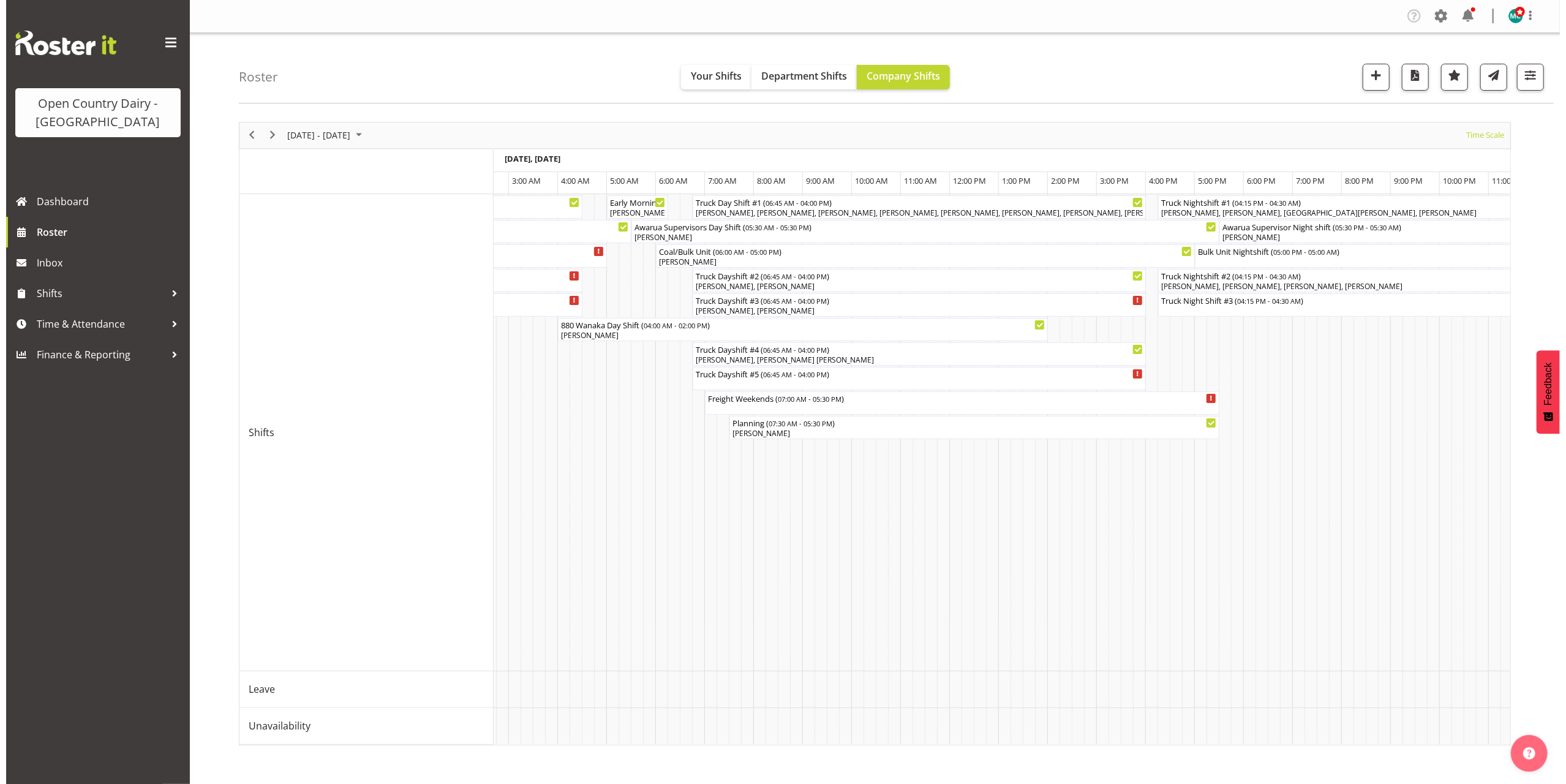
scroll to position [0, 7216]
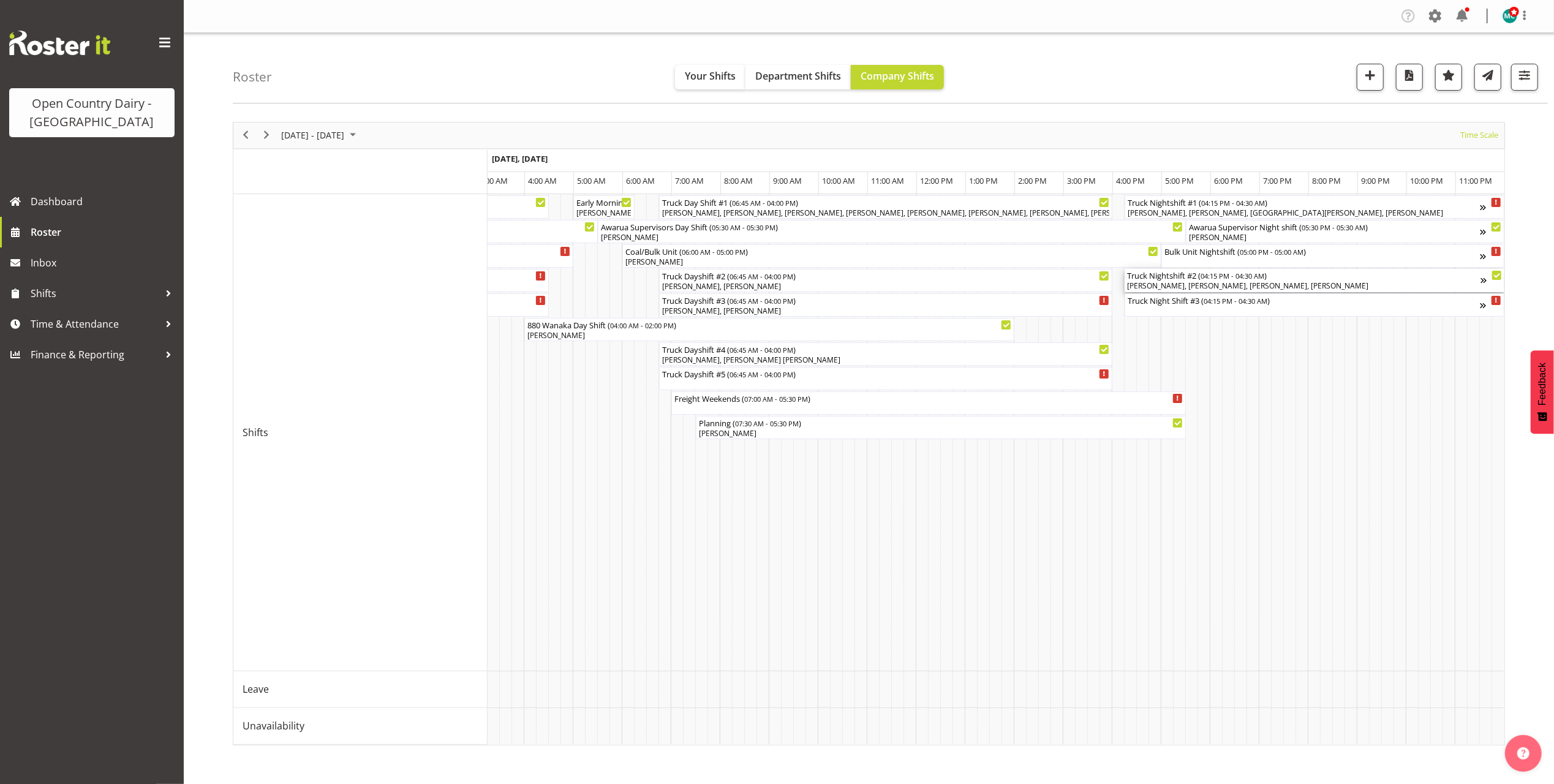
click at [1357, 280] on div "Truck Nightshift #2 ( 04:15 PM - 04:30 AM ) [PERSON_NAME], [PERSON_NAME], [PERS…" at bounding box center [1304, 280] width 353 height 23
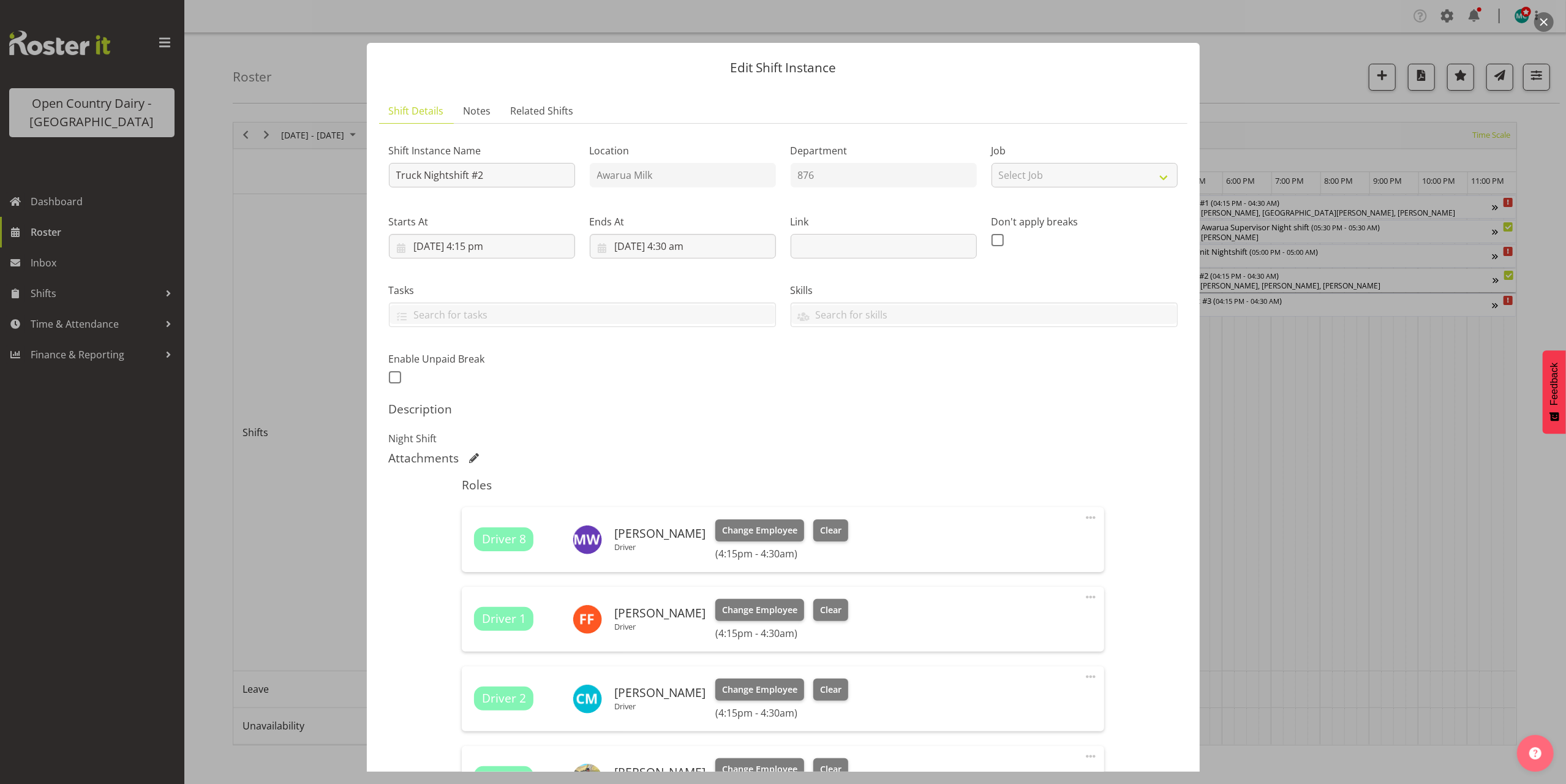
scroll to position [206, 0]
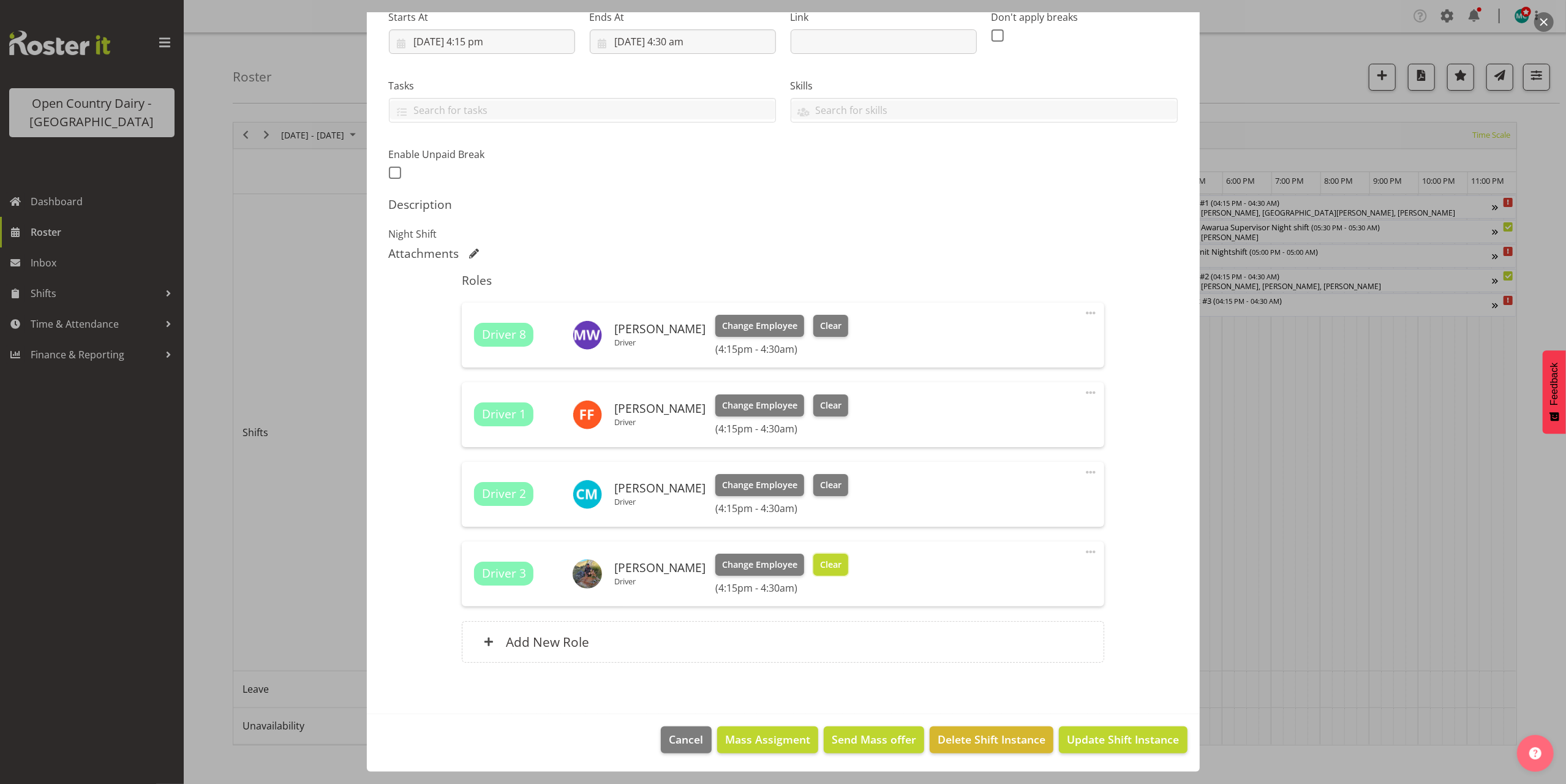
click at [820, 564] on span "Clear" at bounding box center [830, 564] width 21 height 14
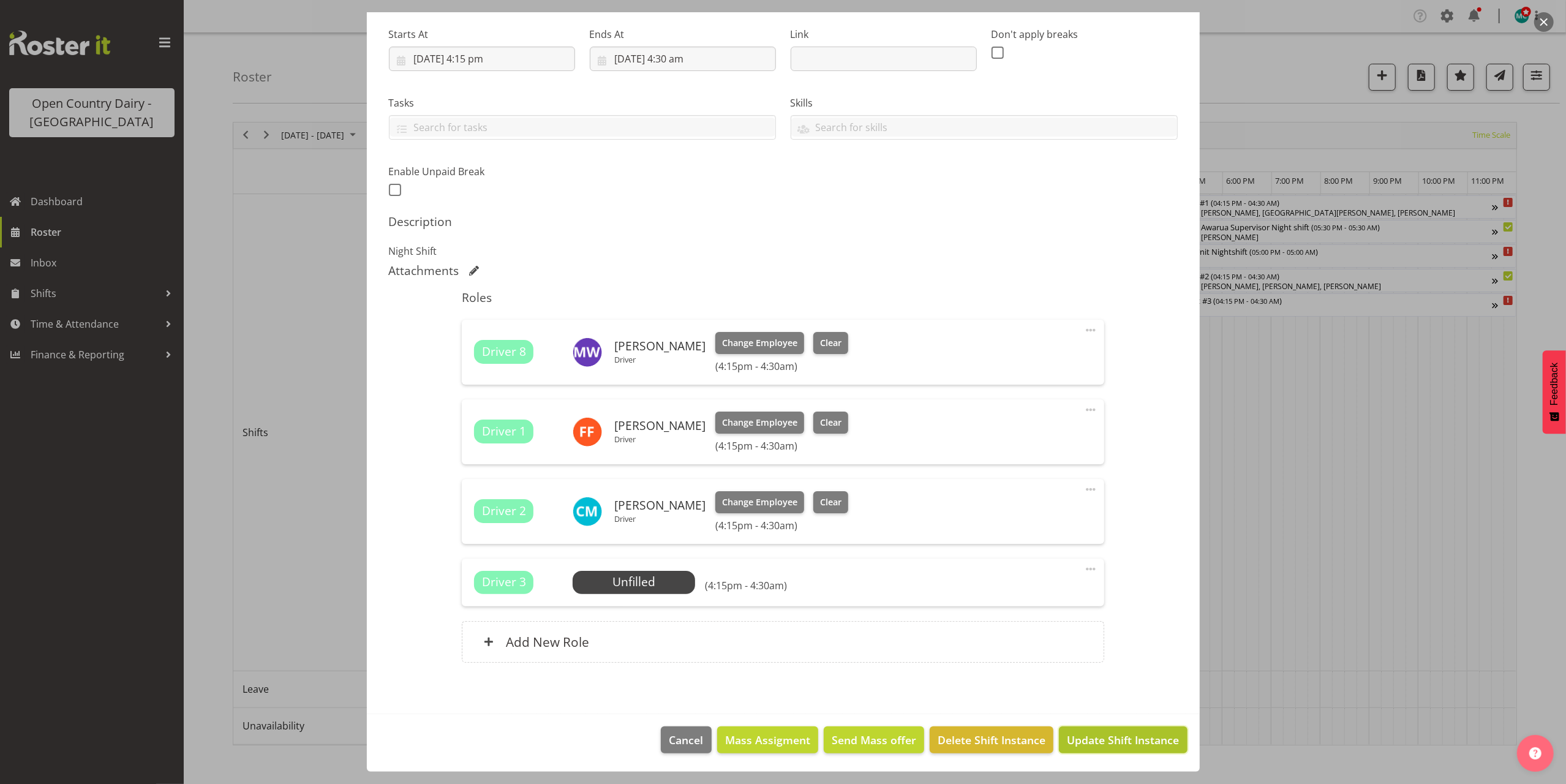
click at [1126, 740] on span "Update Shift Instance" at bounding box center [1123, 739] width 112 height 16
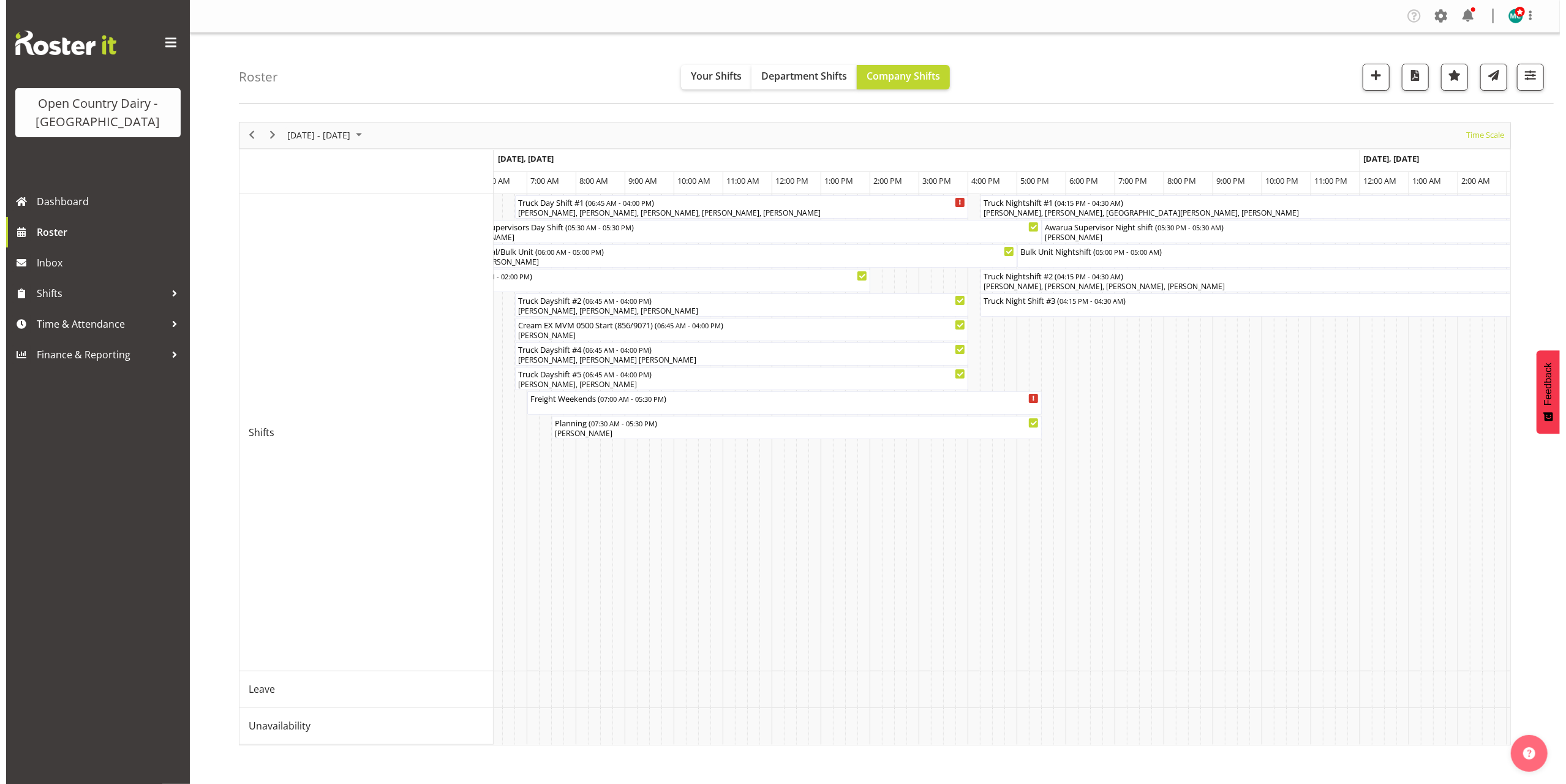
scroll to position [0, 6225]
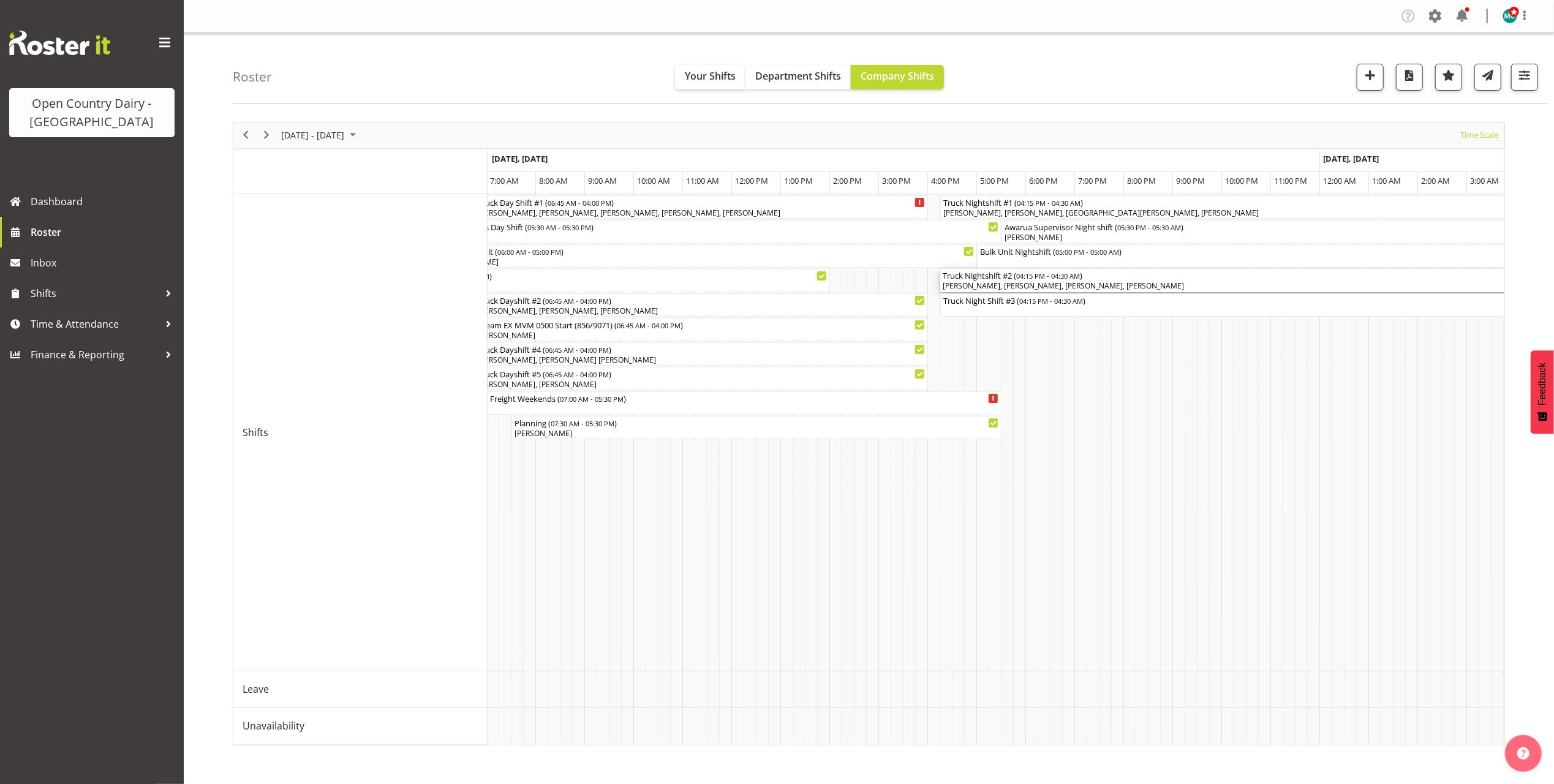
click at [1177, 287] on div "[PERSON_NAME], [PERSON_NAME], [PERSON_NAME], [PERSON_NAME]" at bounding box center [1240, 286] width 595 height 11
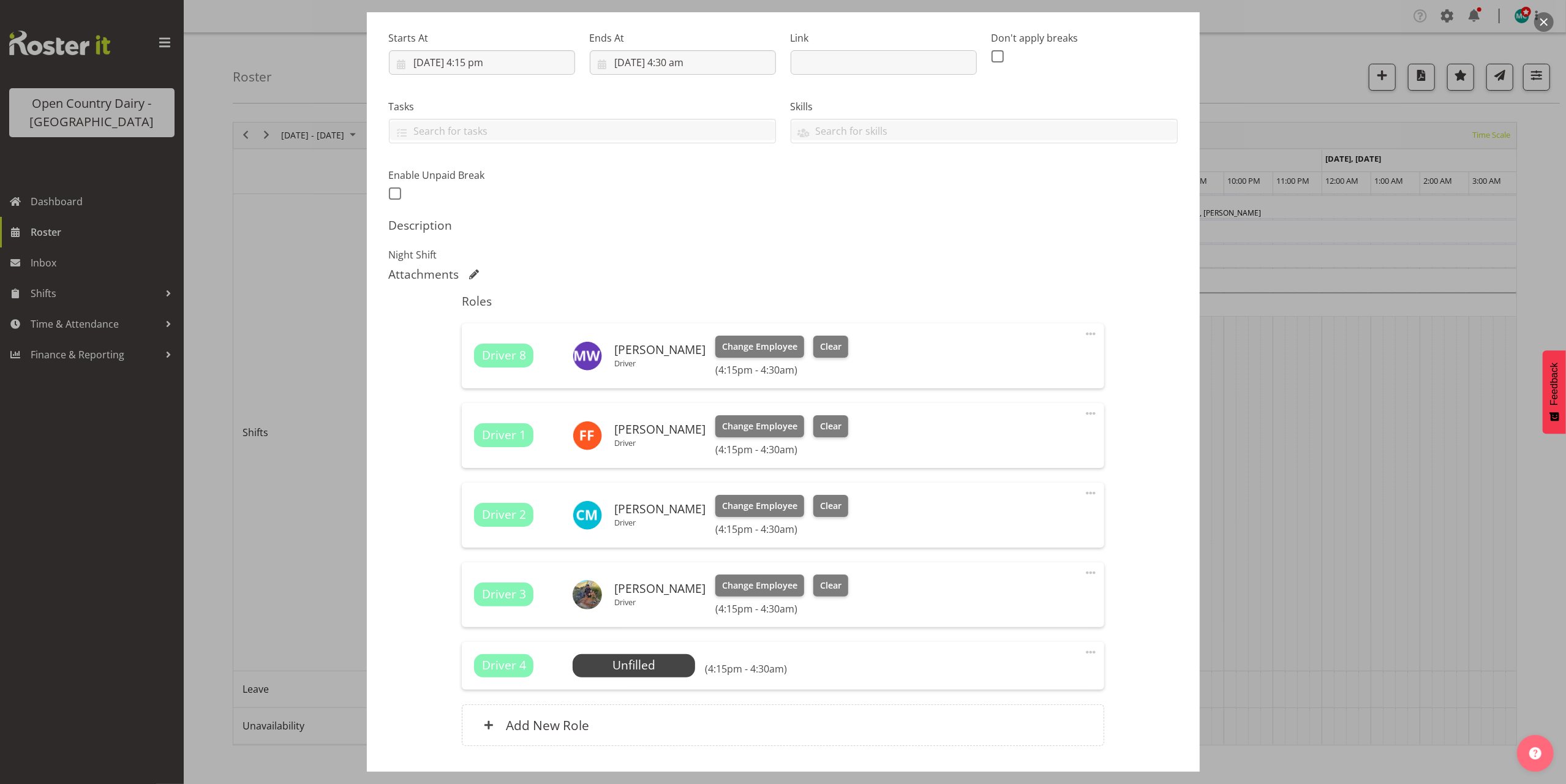
scroll to position [245, 0]
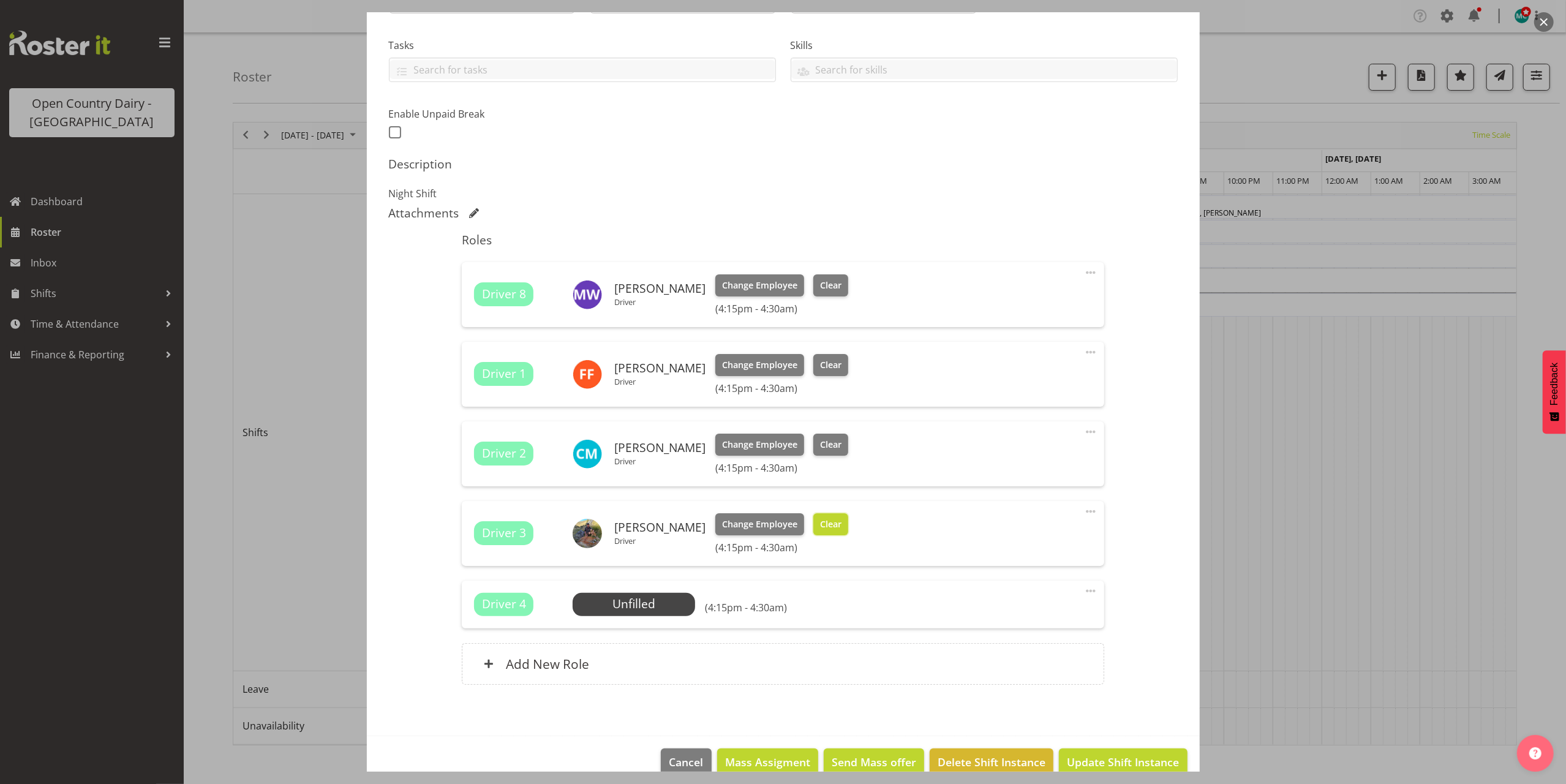
click at [829, 522] on span "Clear" at bounding box center [830, 524] width 21 height 14
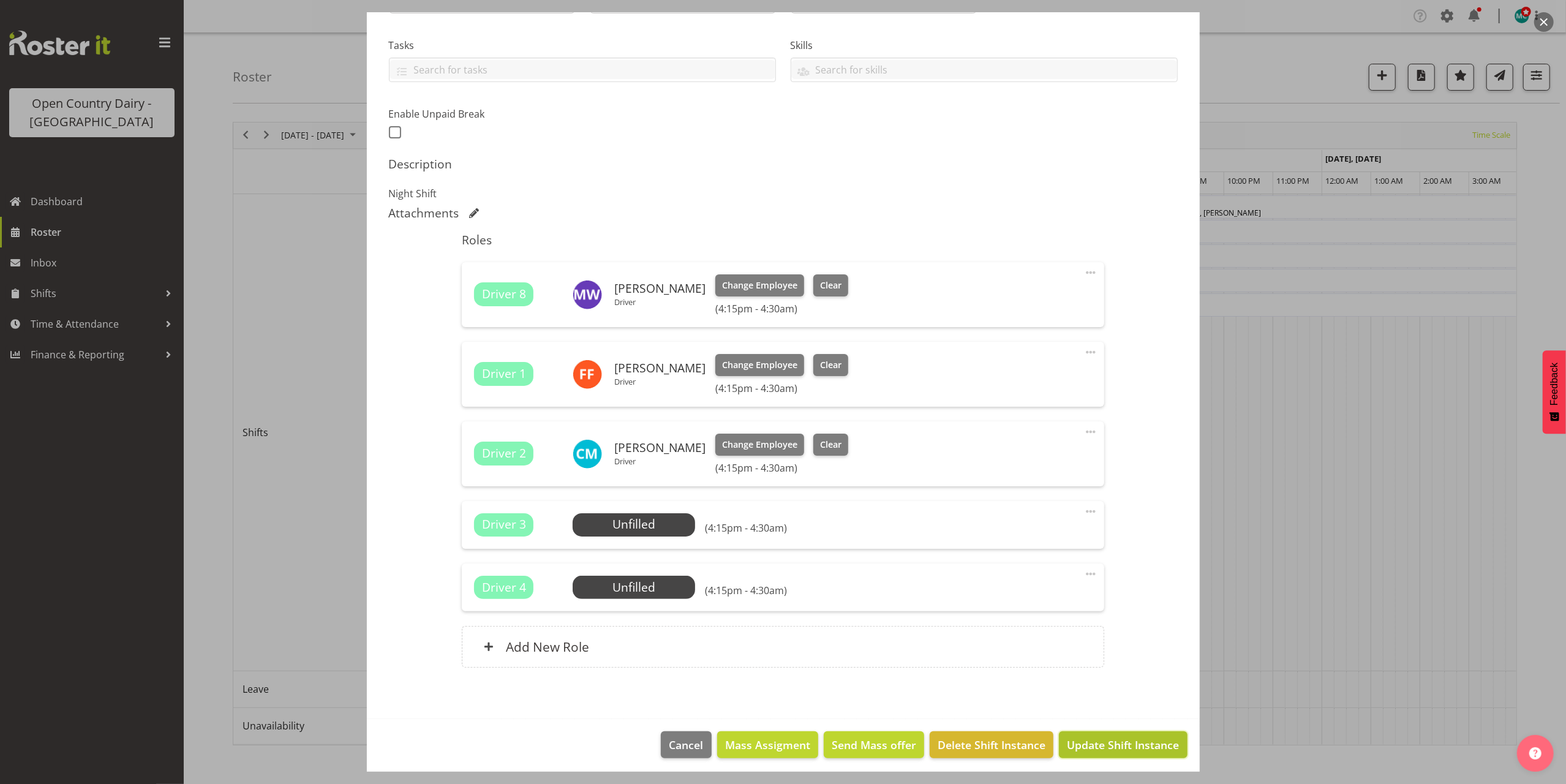
click at [1107, 736] on button "Update Shift Instance" at bounding box center [1123, 745] width 128 height 27
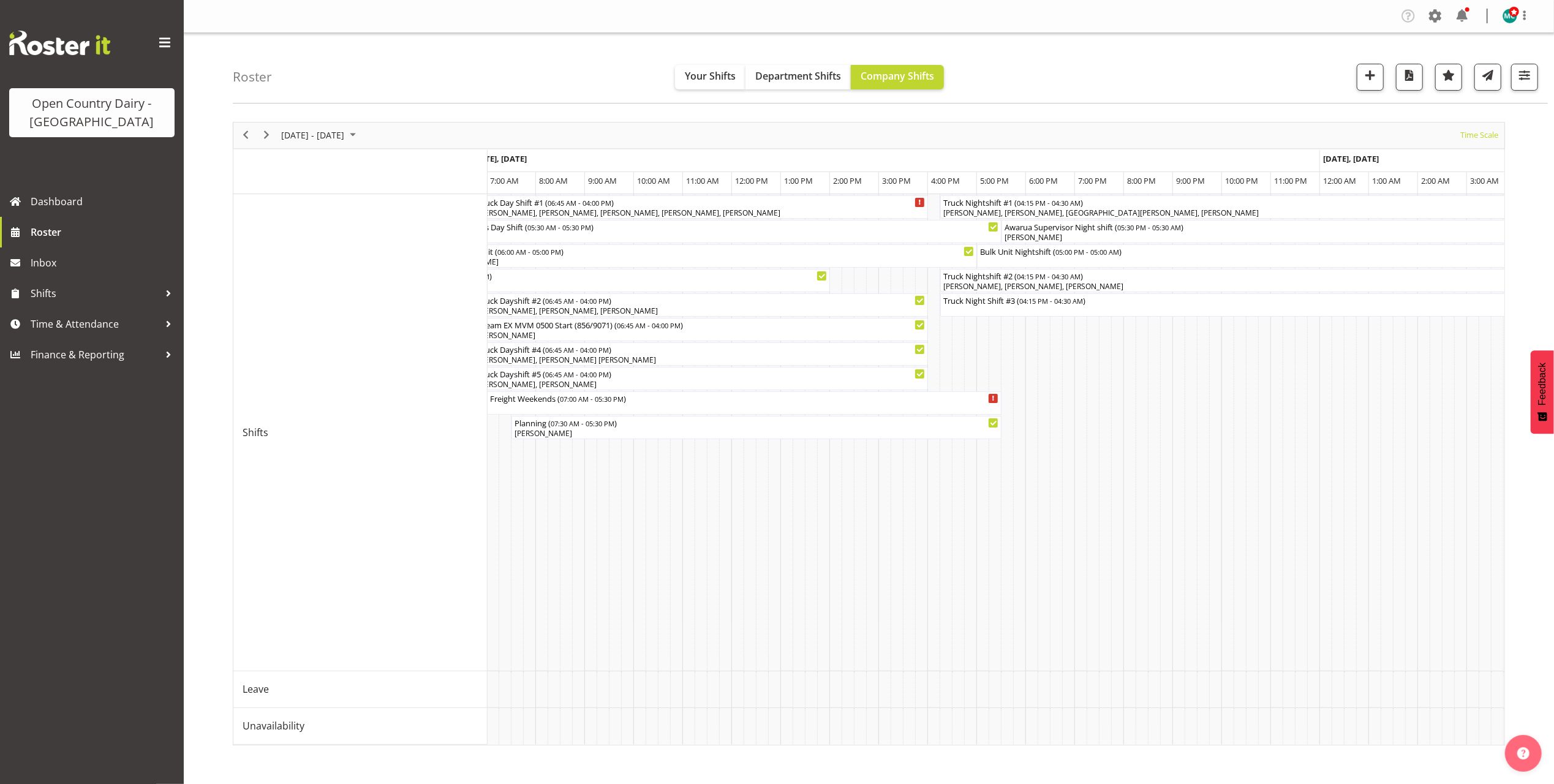
scroll to position [0, 5984]
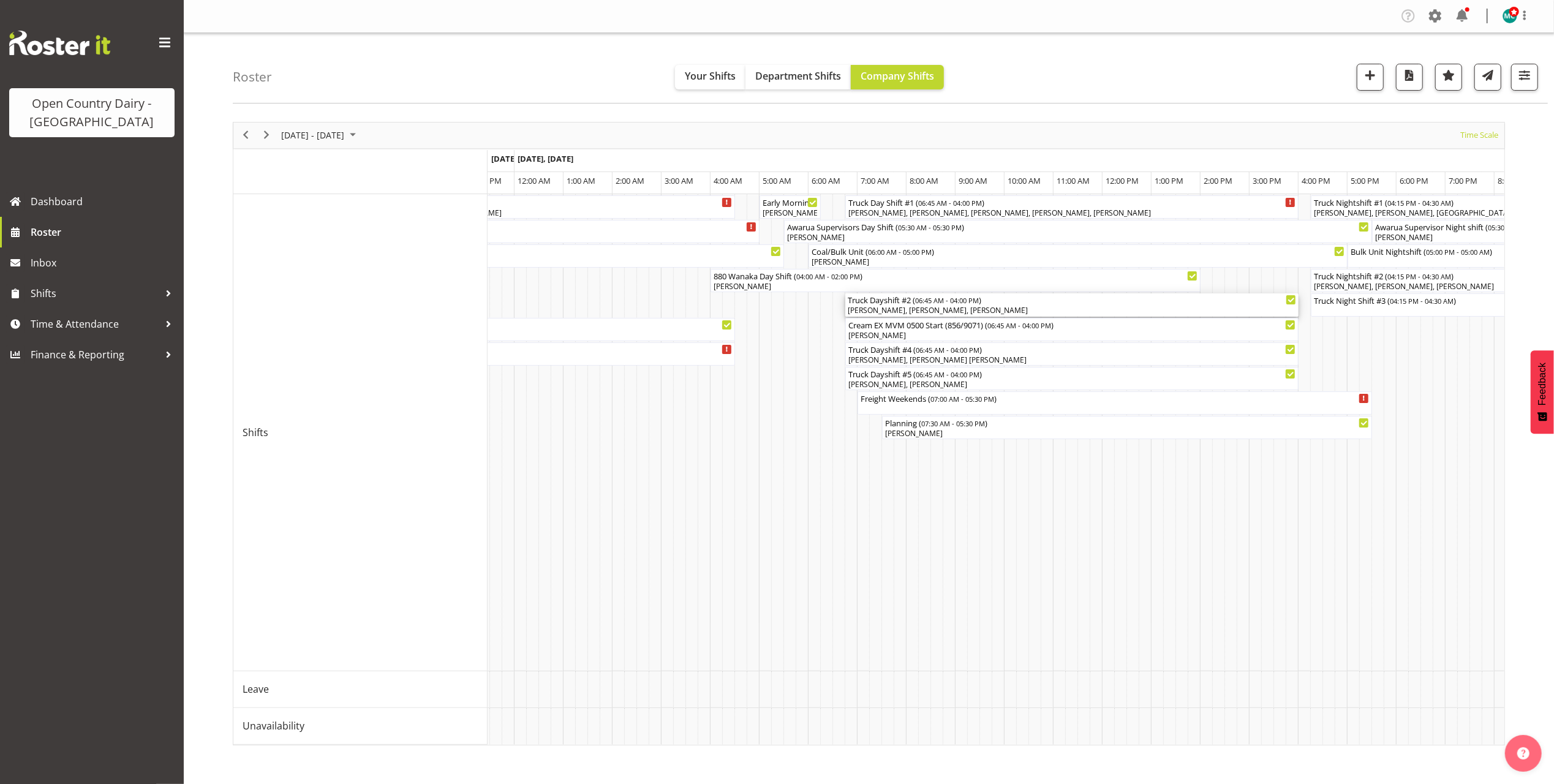
click at [948, 311] on div "[PERSON_NAME], [PERSON_NAME], [PERSON_NAME]" at bounding box center [1072, 310] width 448 height 11
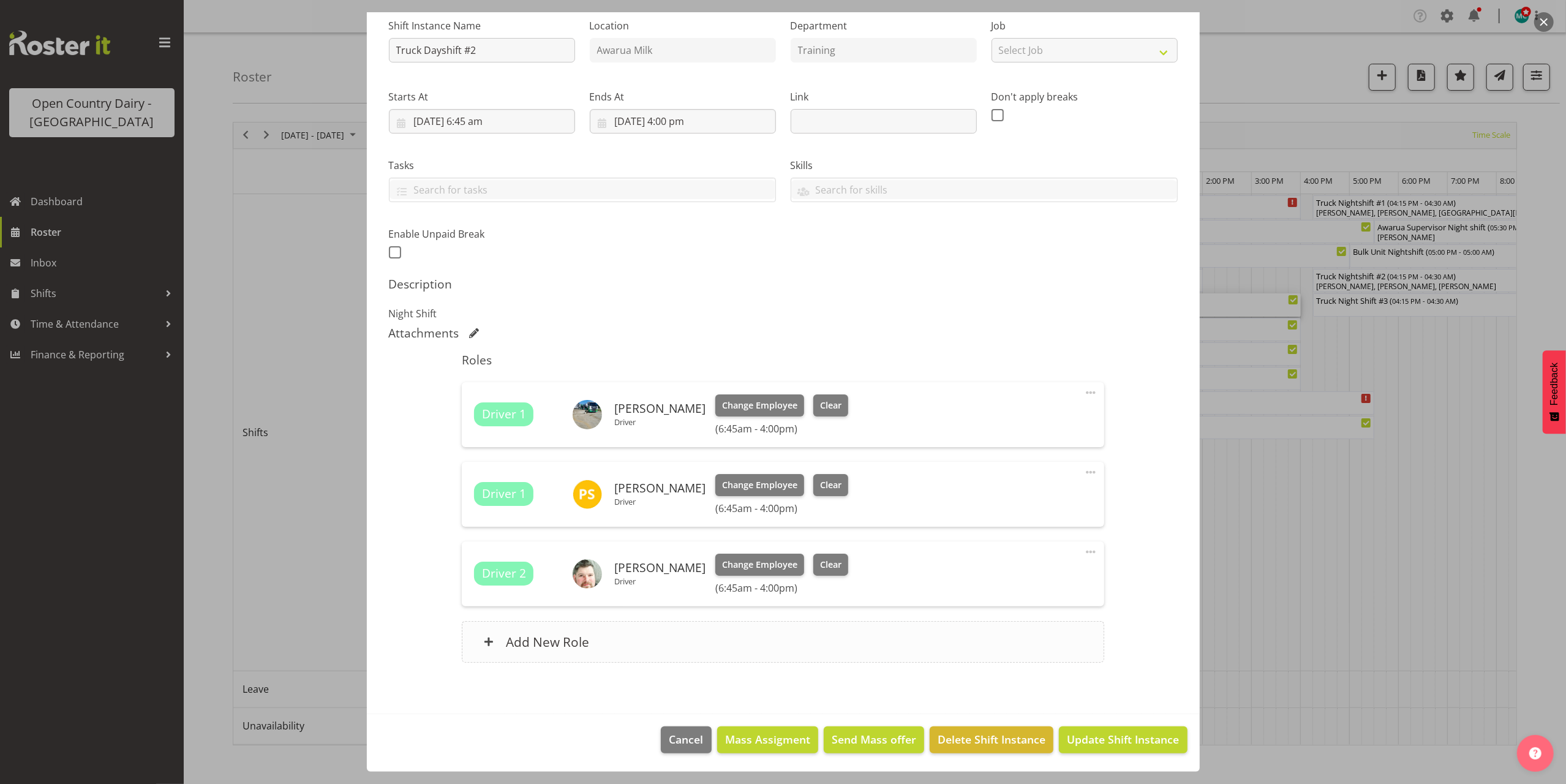
click at [554, 637] on h6 "Add New Role" at bounding box center [548, 642] width 84 height 16
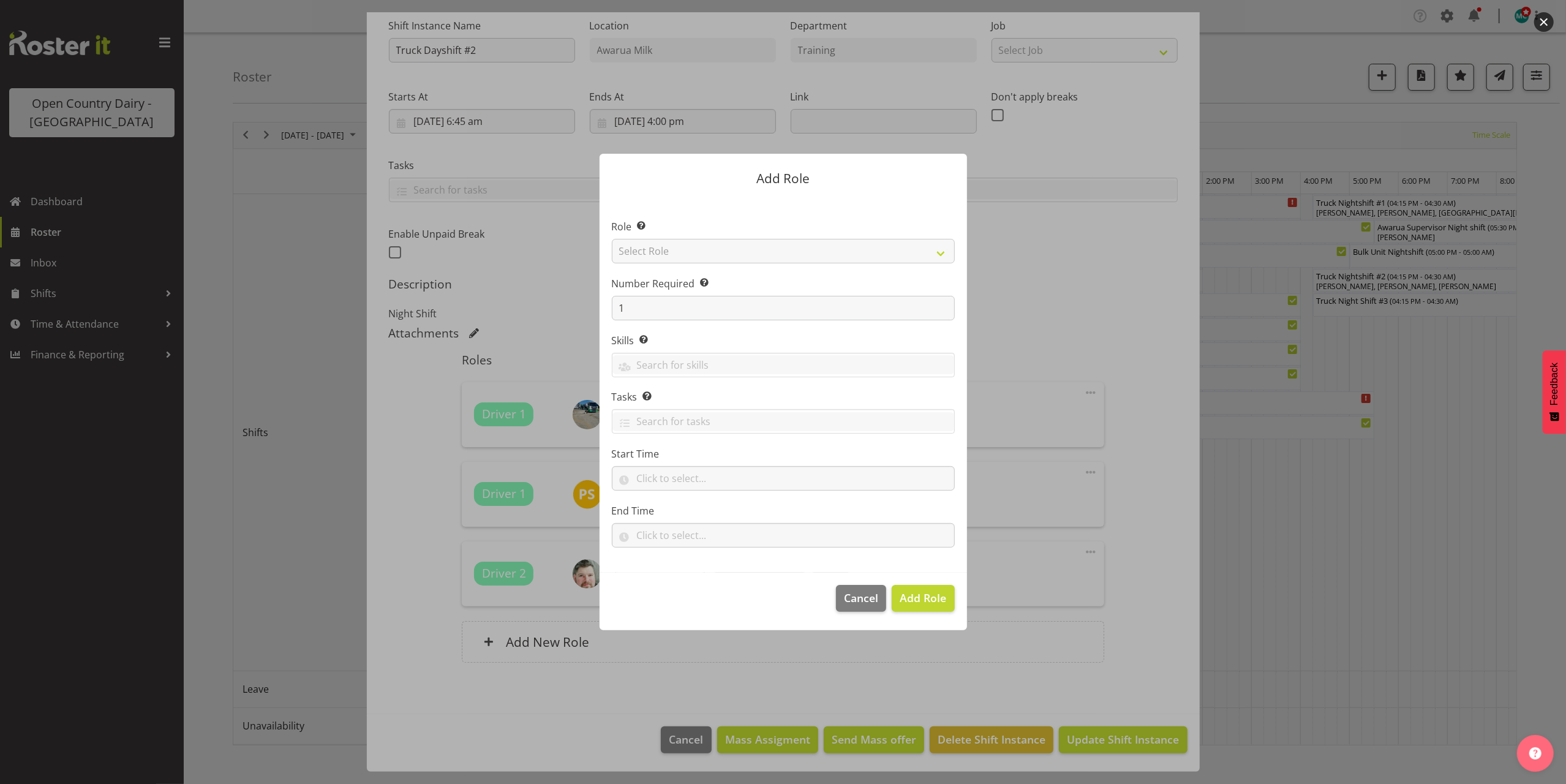
click at [687, 252] on div at bounding box center [783, 392] width 392 height 537
click at [687, 252] on select "Select Role Crew Leader Driver Driver Assessor Dayshift Driver Assessor Nightsh…" at bounding box center [783, 251] width 343 height 25
select select "1154"
click at [612, 239] on select "Select Role Crew Leader Driver Driver Assessor Dayshift Driver Assessor Nightsh…" at bounding box center [783, 251] width 343 height 25
click at [664, 305] on input "1" at bounding box center [783, 308] width 343 height 25
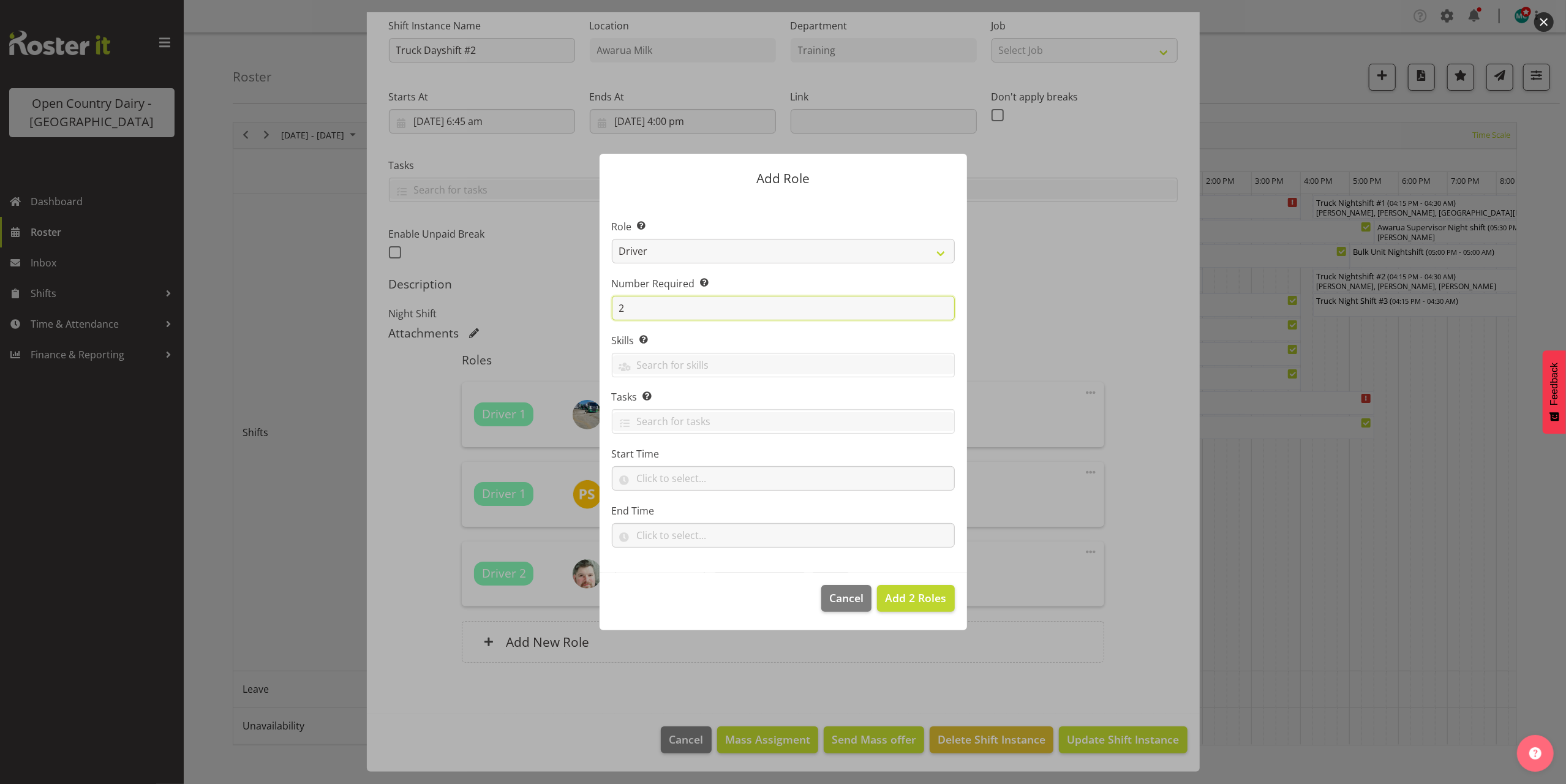
type input "2"
click at [877, 585] on button "Add 2 Roles" at bounding box center [916, 599] width 77 height 27
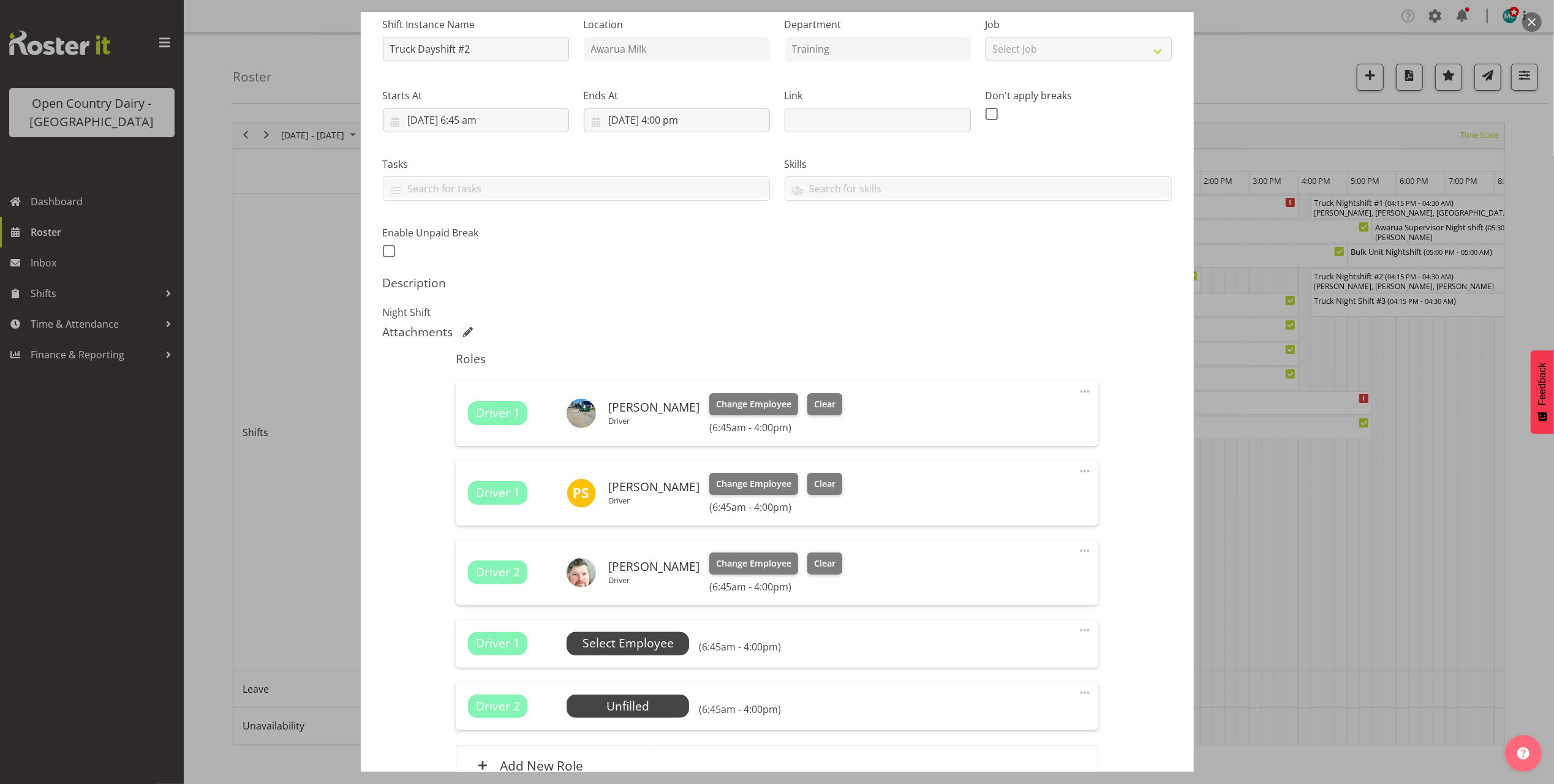
click at [611, 645] on span "Select Employee" at bounding box center [628, 643] width 92 height 18
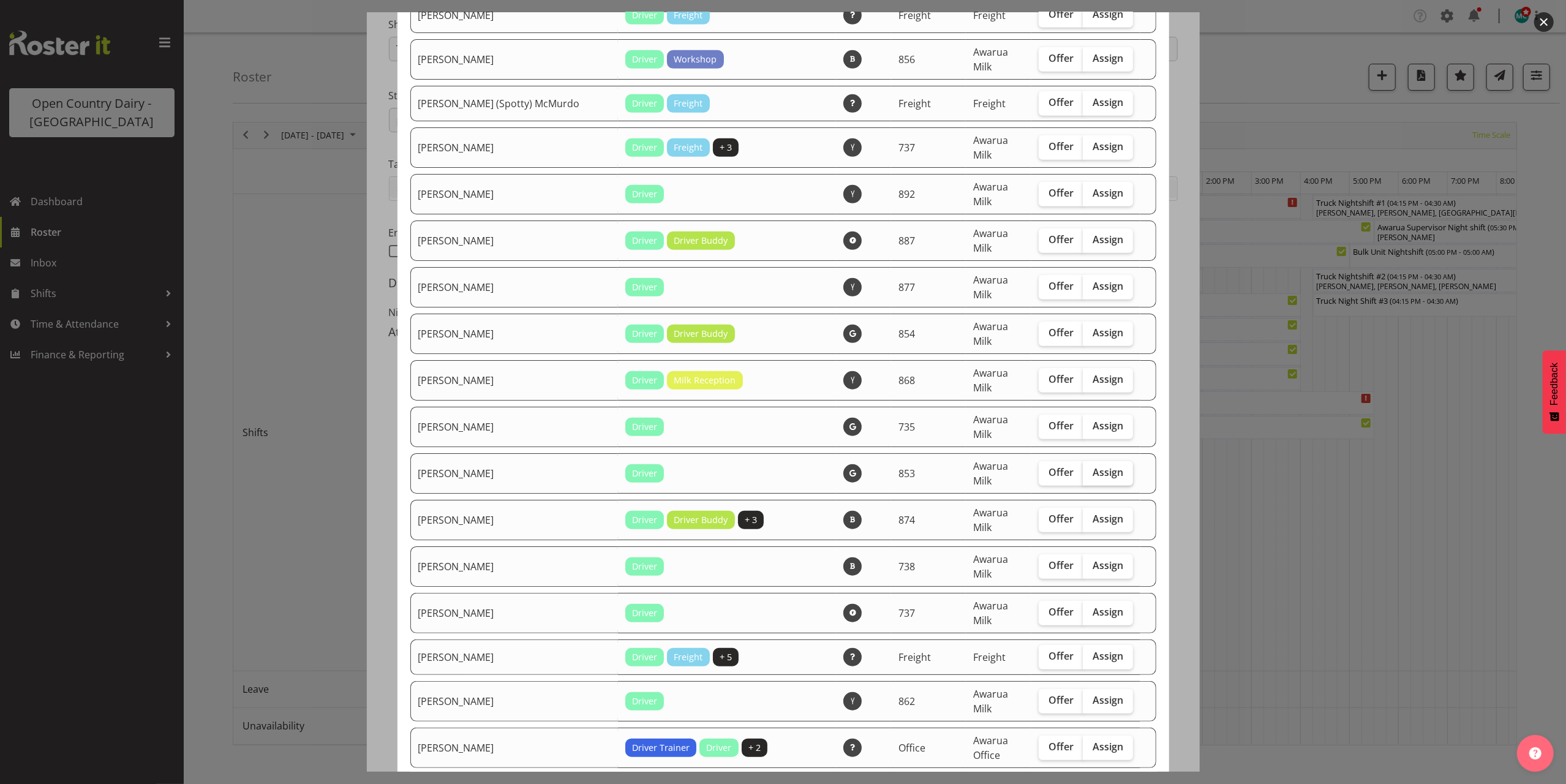
click at [1093, 466] on span "Assign" at bounding box center [1108, 472] width 30 height 12
click at [1087, 469] on input "Assign" at bounding box center [1087, 473] width 8 height 8
checkbox input "true"
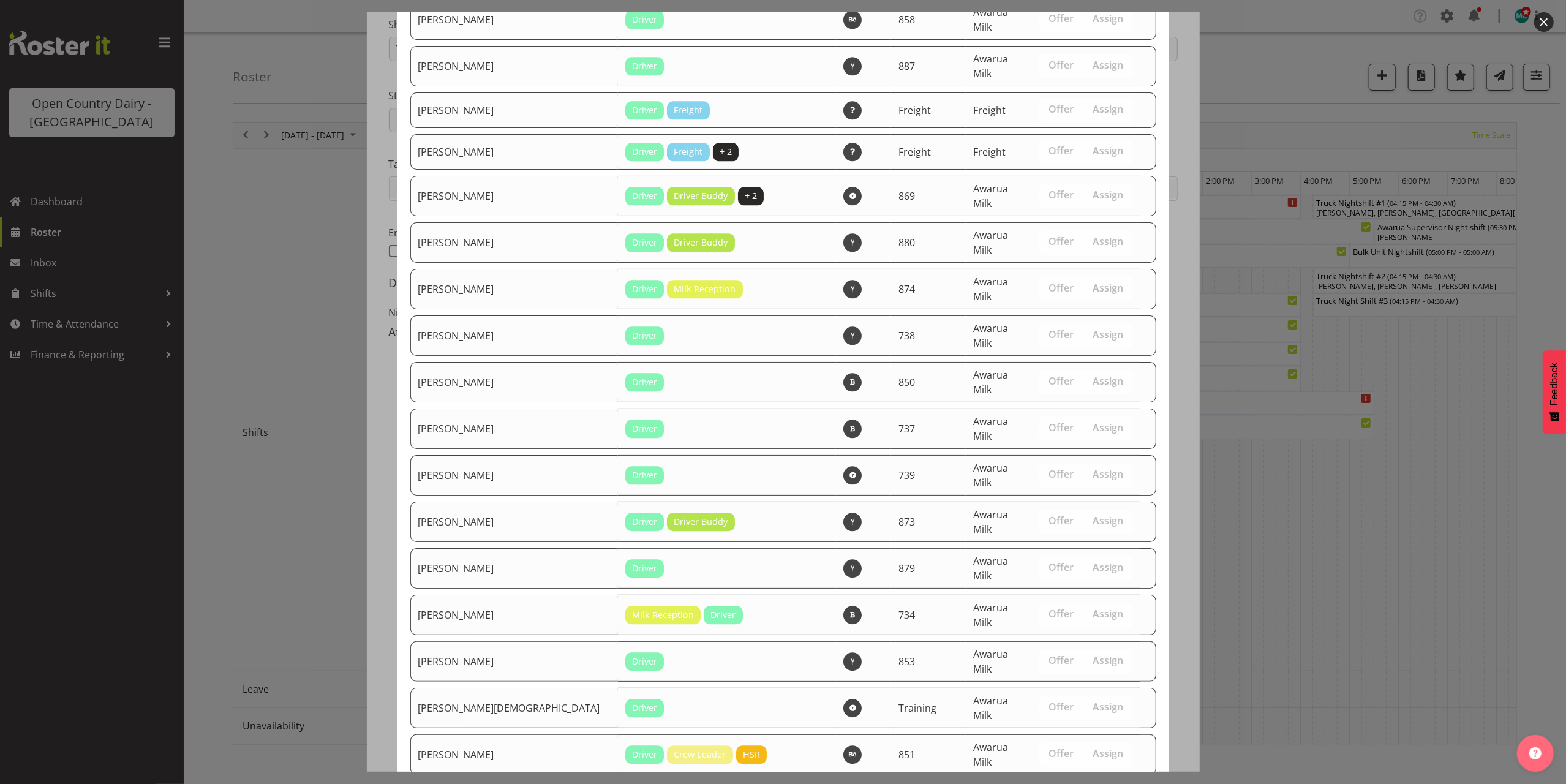
scroll to position [2975, 0]
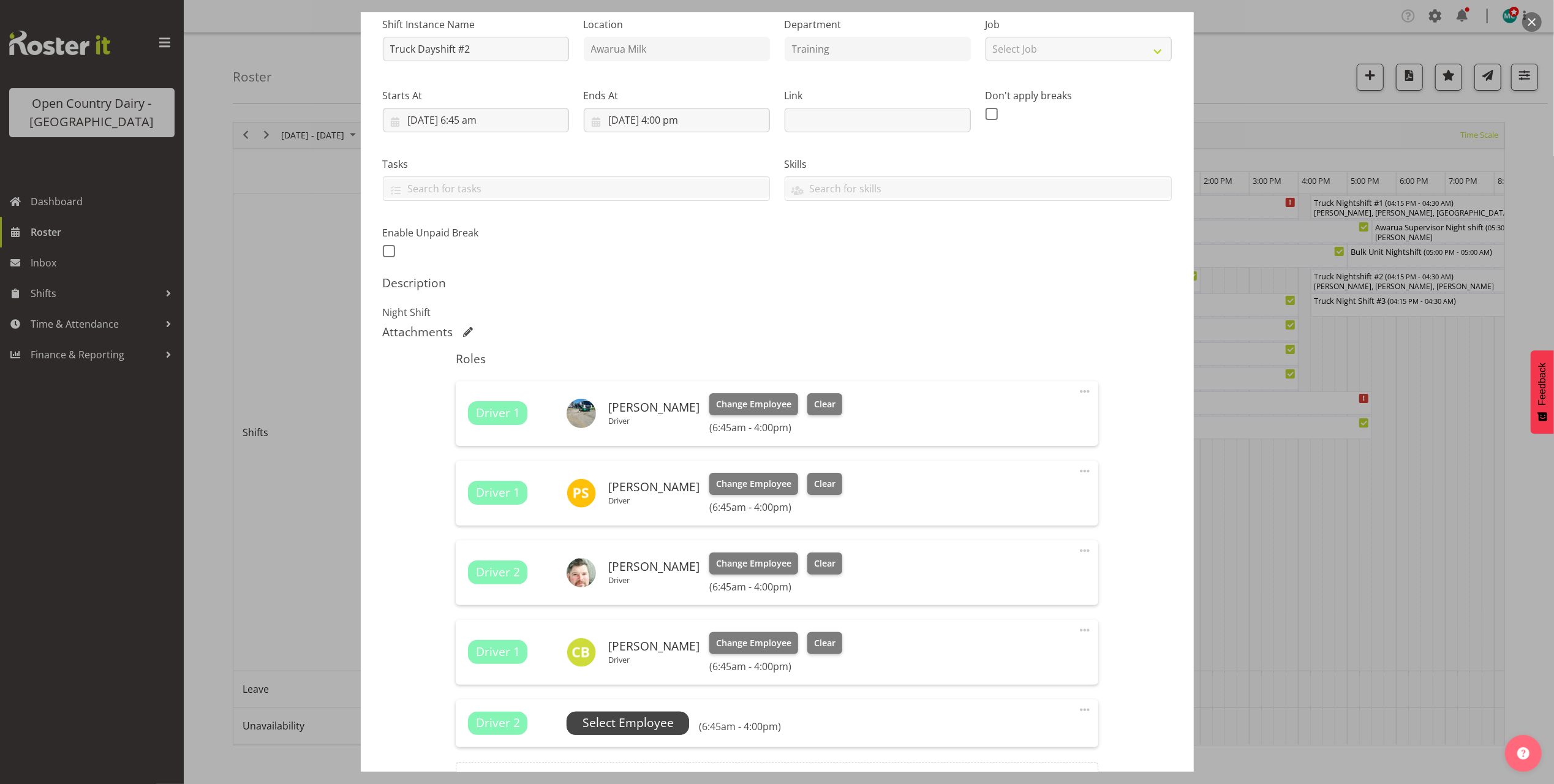
click at [644, 720] on span "Select Employee" at bounding box center [628, 723] width 92 height 18
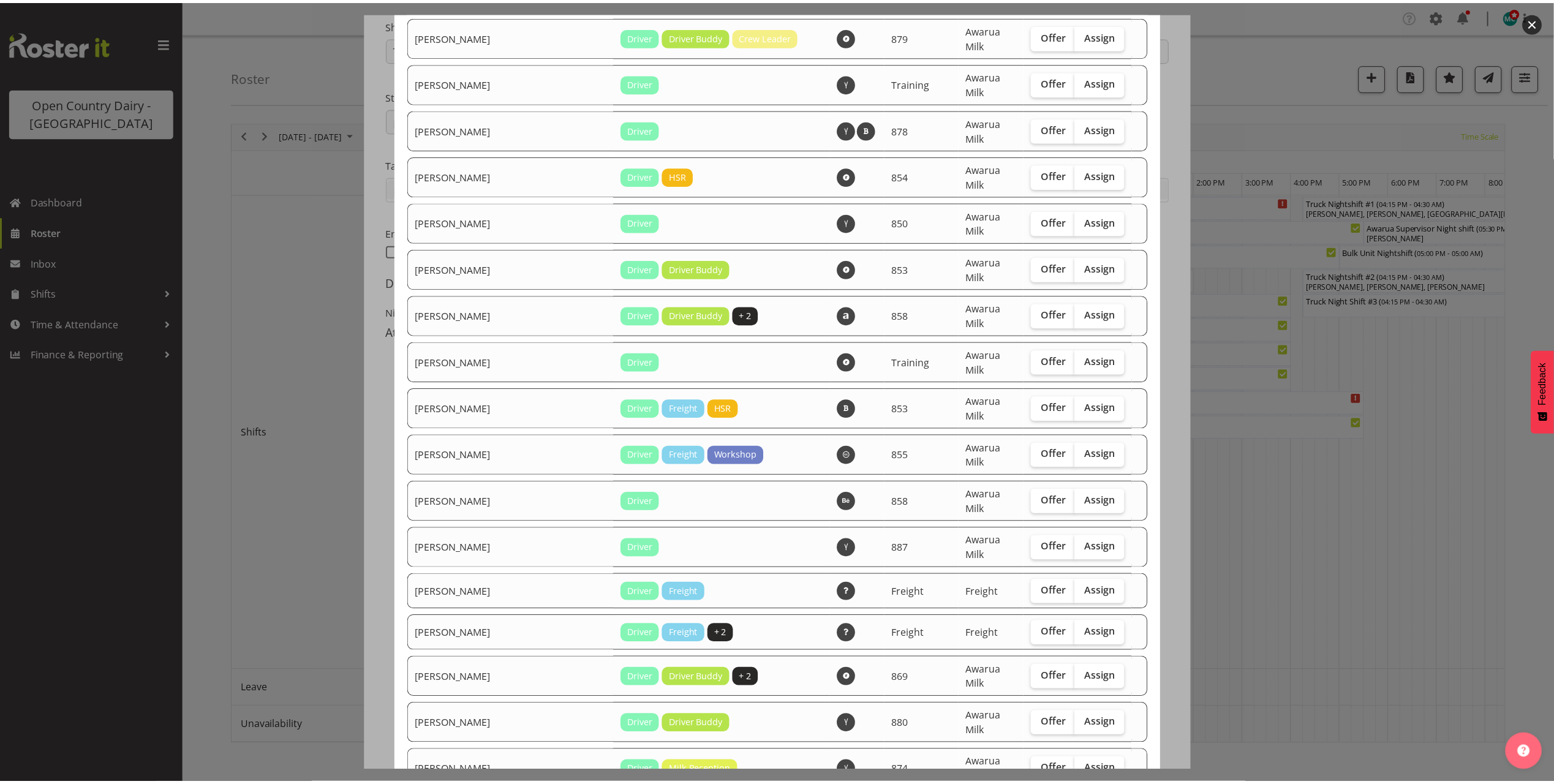
scroll to position [2934, 0]
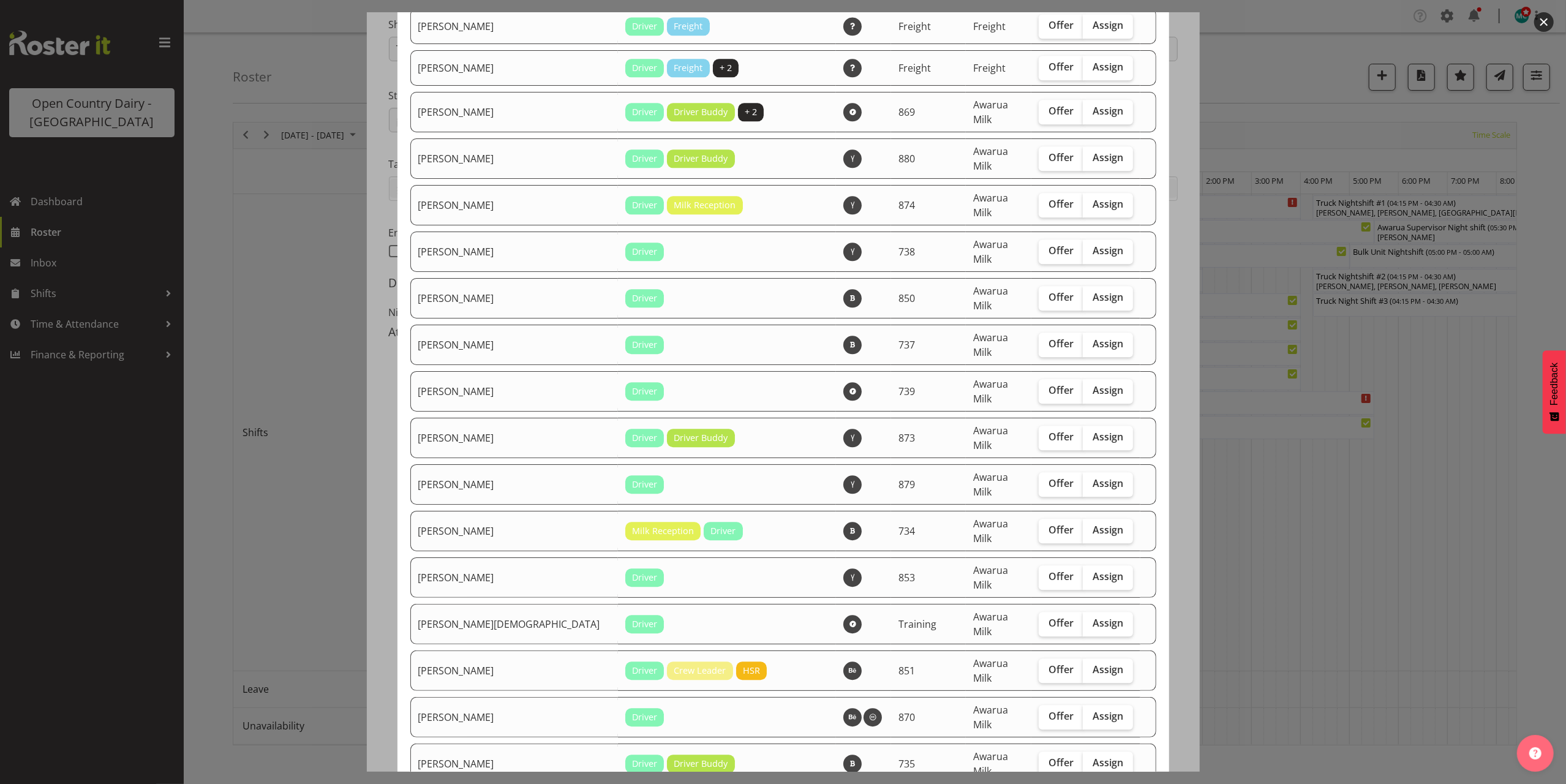
checkbox input "true"
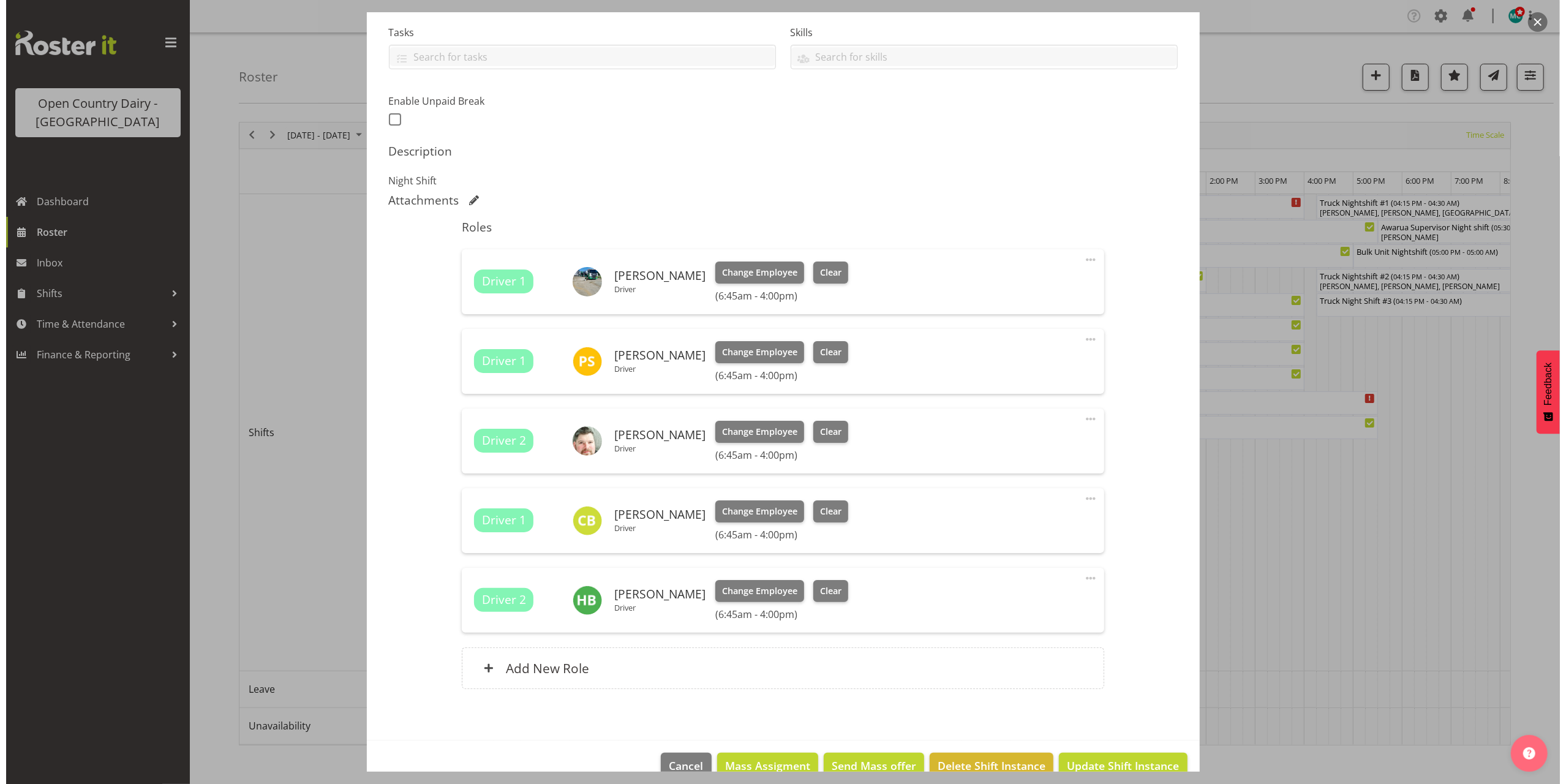
scroll to position [286, 0]
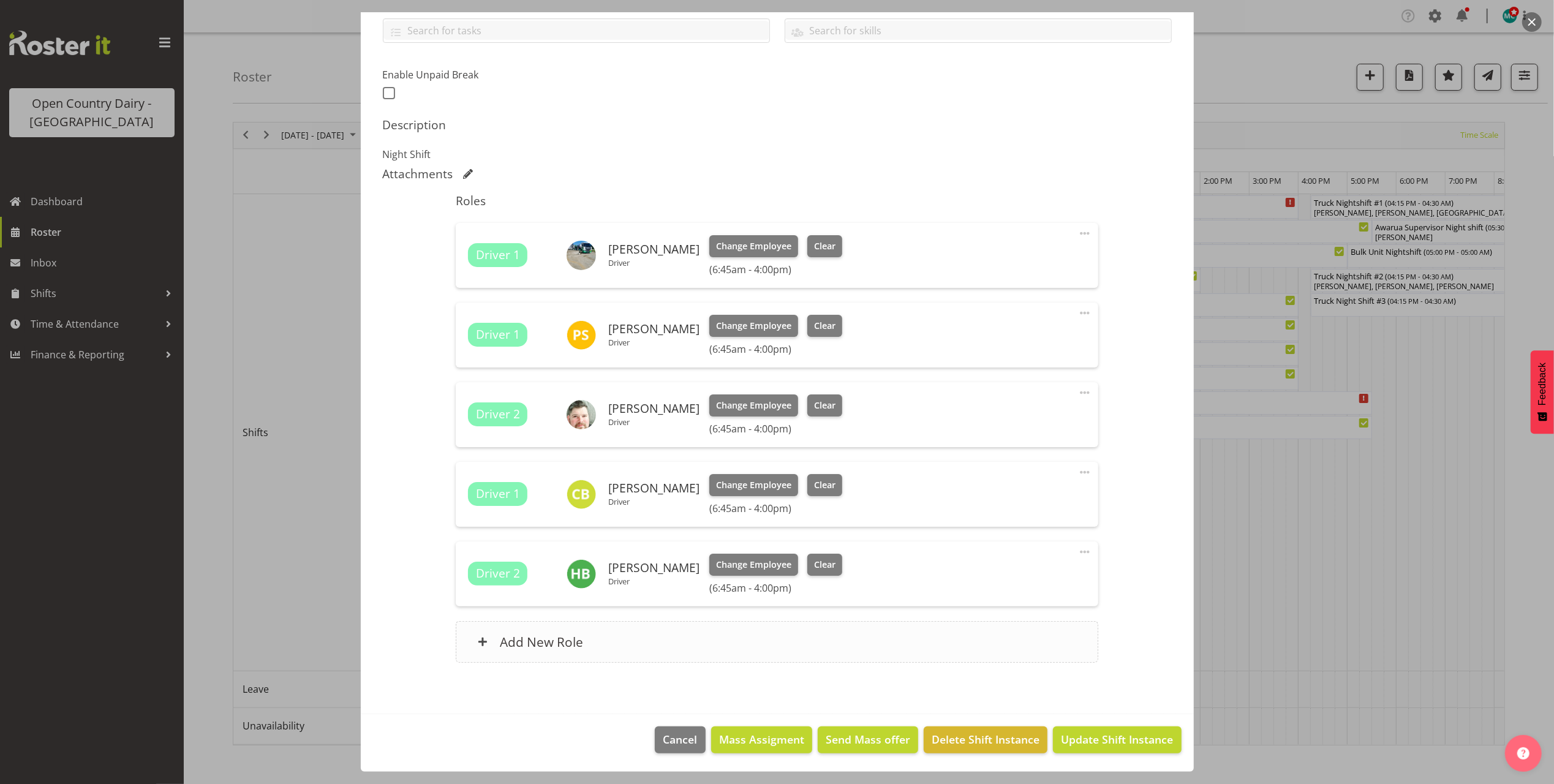
click at [607, 642] on div "Add New Role" at bounding box center [776, 642] width 642 height 41
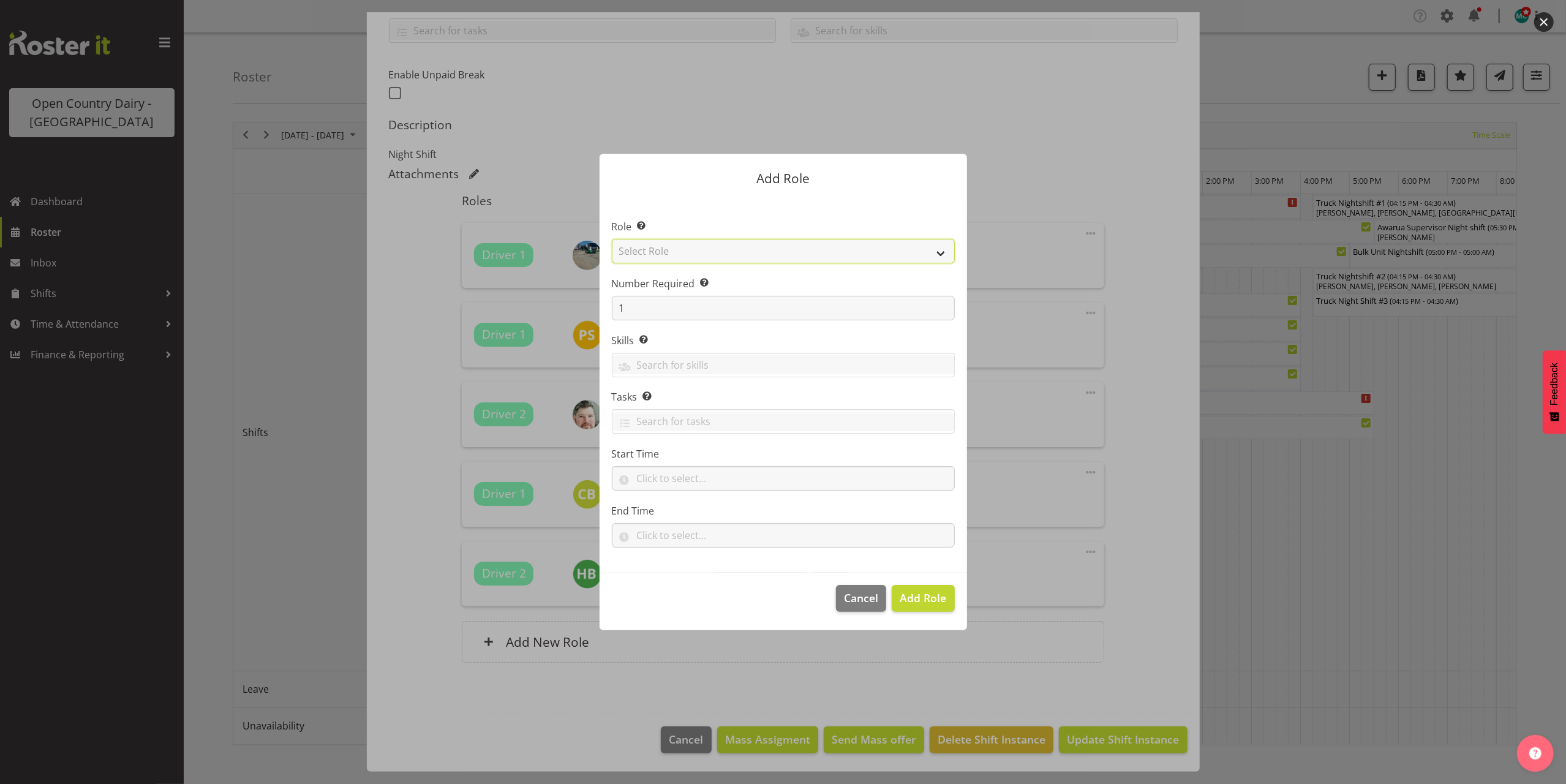
click at [729, 251] on select "Select Role Crew Leader Driver Driver Assessor Dayshift Driver Assessor Nightsh…" at bounding box center [783, 251] width 343 height 25
select select "1437"
click at [612, 239] on select "Select Role Crew Leader Driver Driver Assessor Dayshift Driver Assessor Nightsh…" at bounding box center [783, 251] width 343 height 25
click at [925, 595] on span "Add Role" at bounding box center [923, 598] width 46 height 14
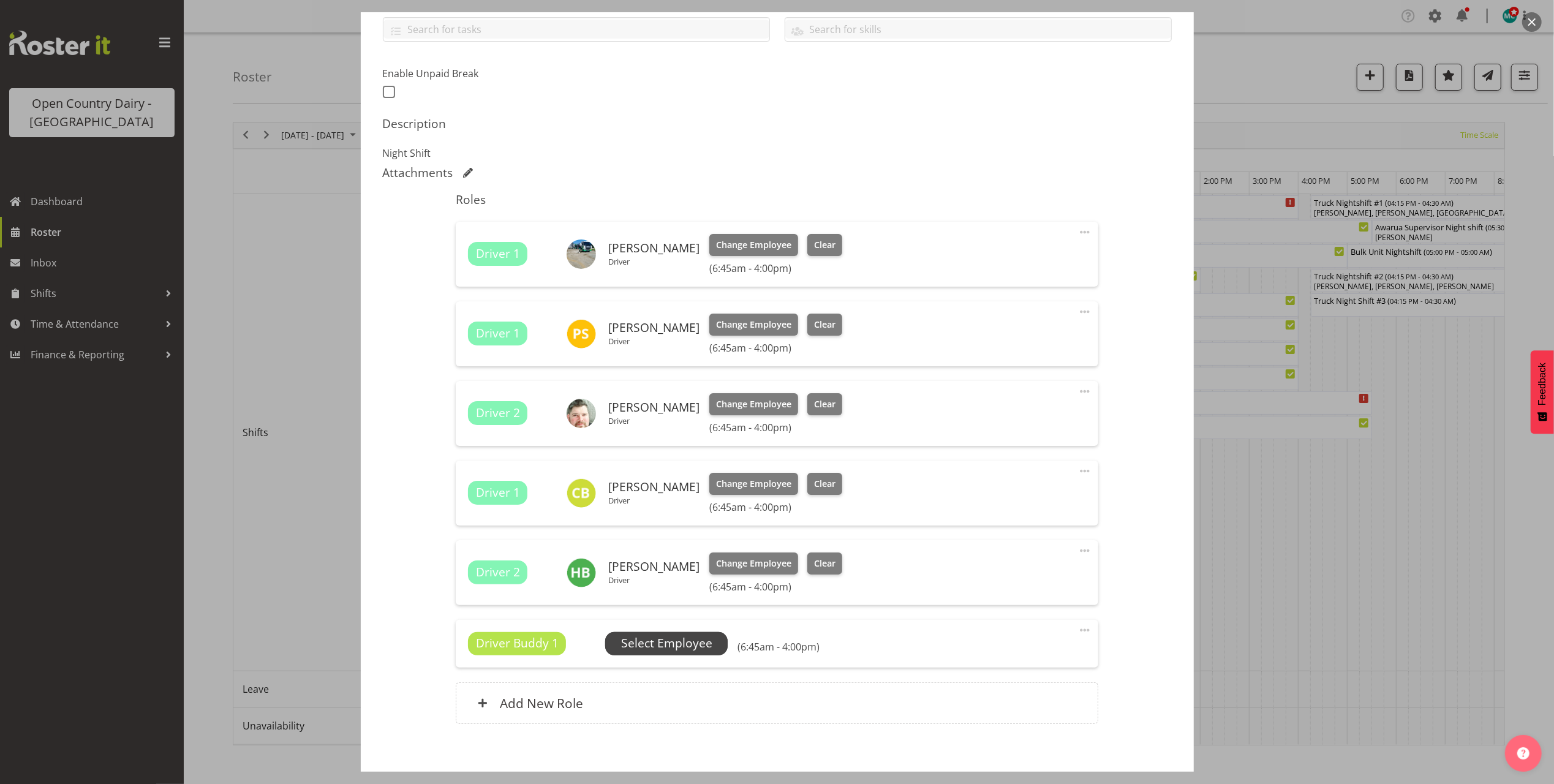
click at [700, 645] on span "Select Employee" at bounding box center [666, 643] width 92 height 18
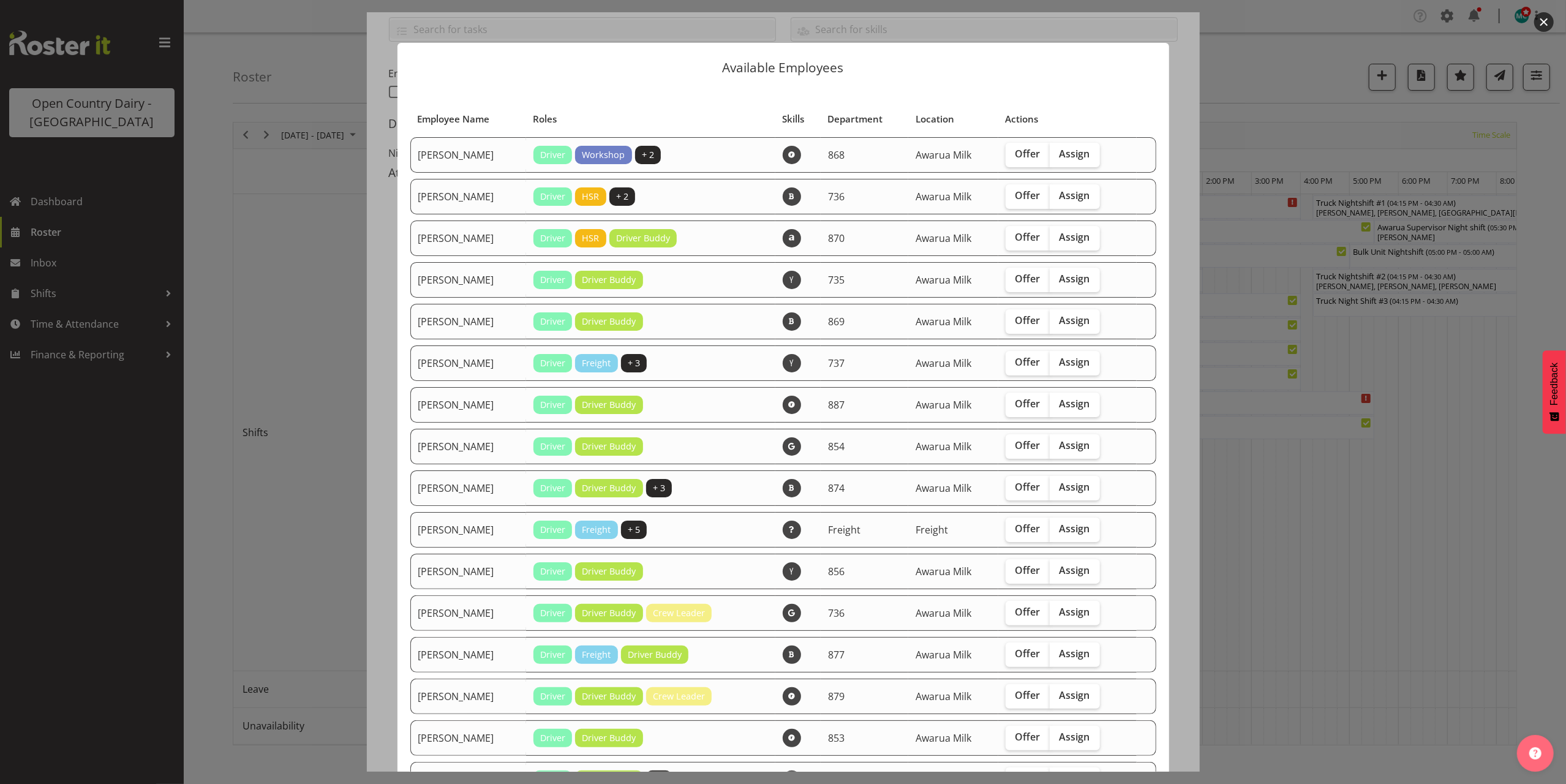
scroll to position [81, 0]
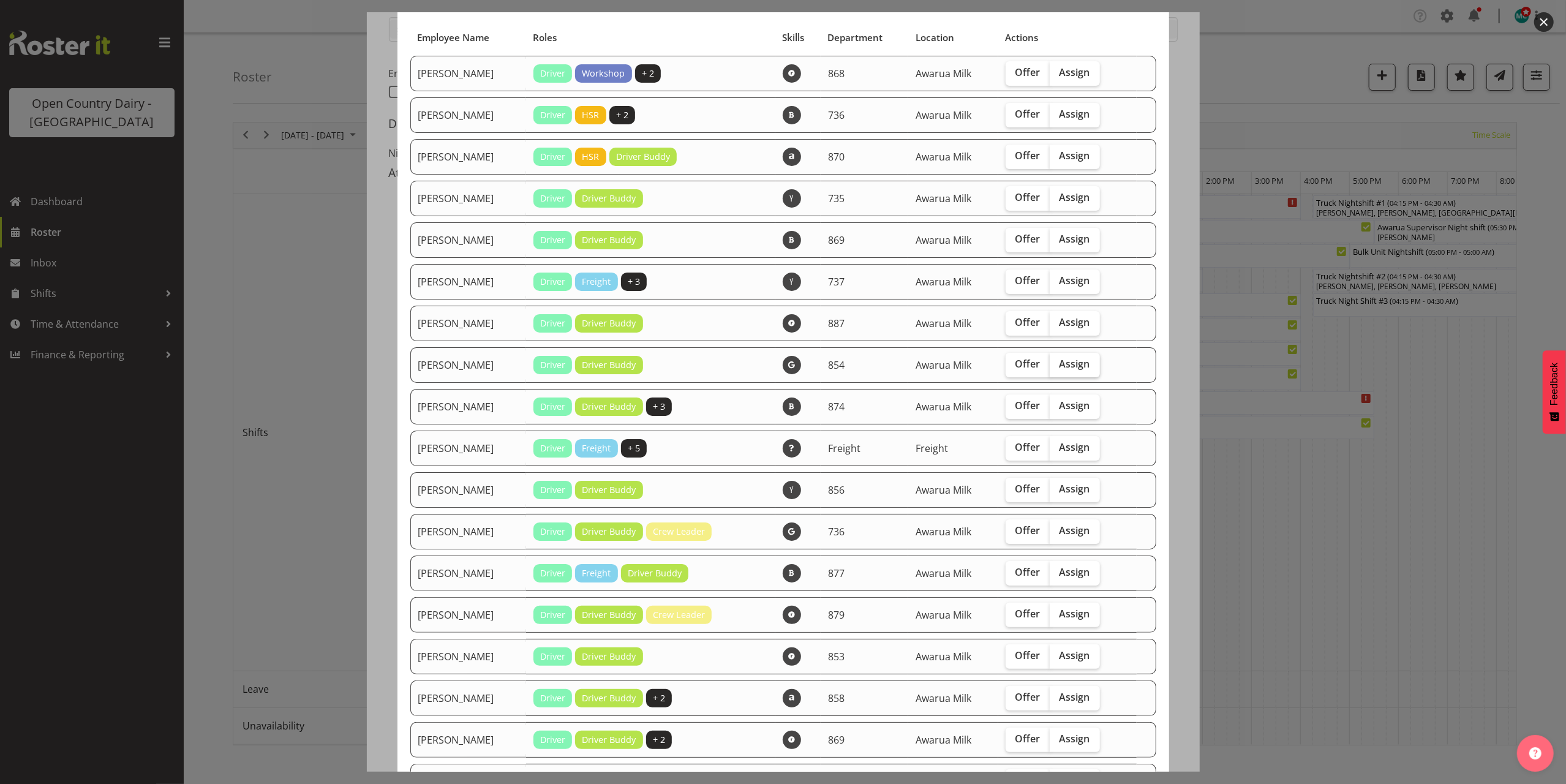
click at [1061, 360] on span "Assign" at bounding box center [1075, 363] width 30 height 12
click at [1058, 360] on input "Assign" at bounding box center [1054, 364] width 8 height 8
checkbox input "true"
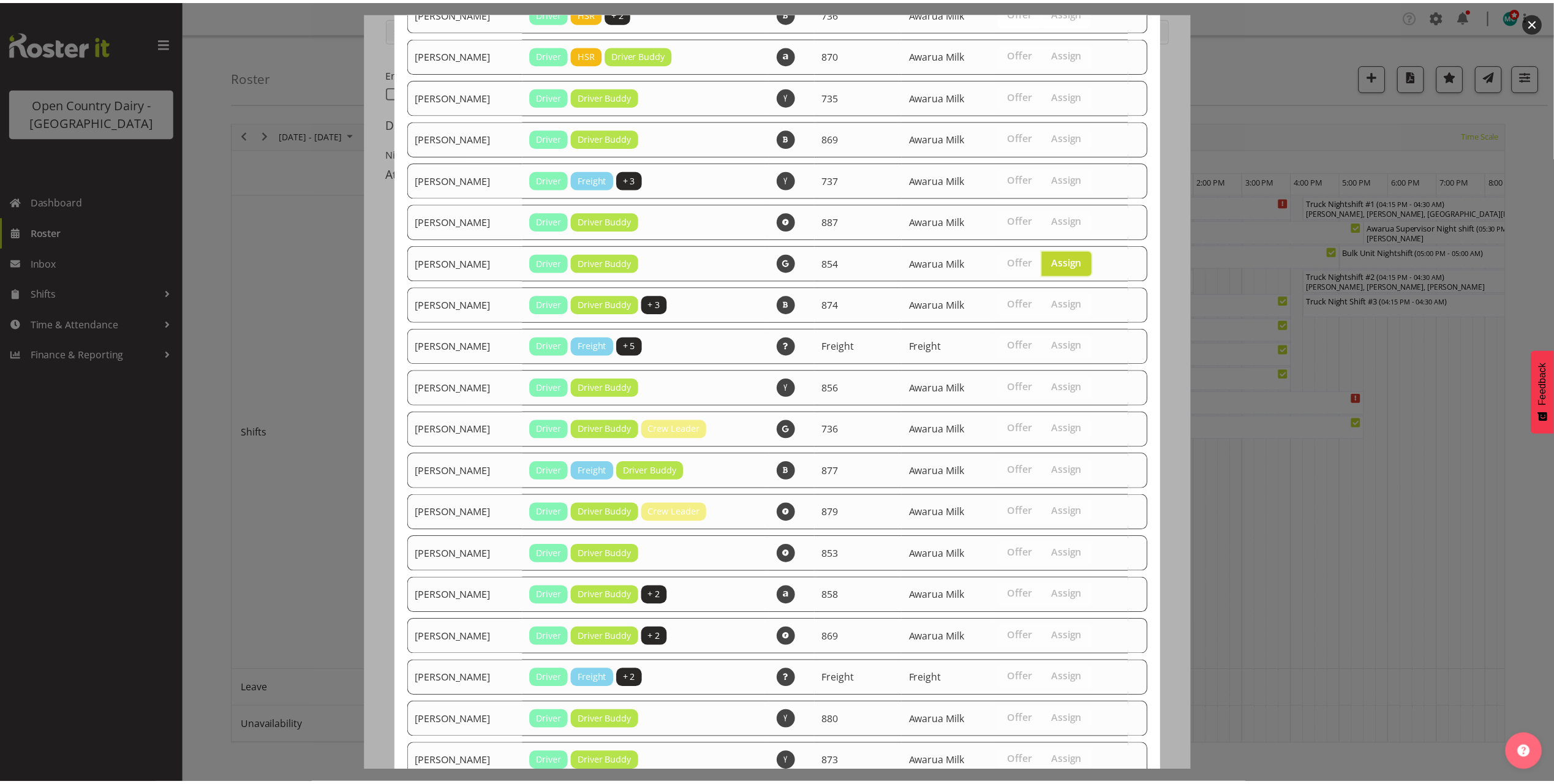
scroll to position [352, 0]
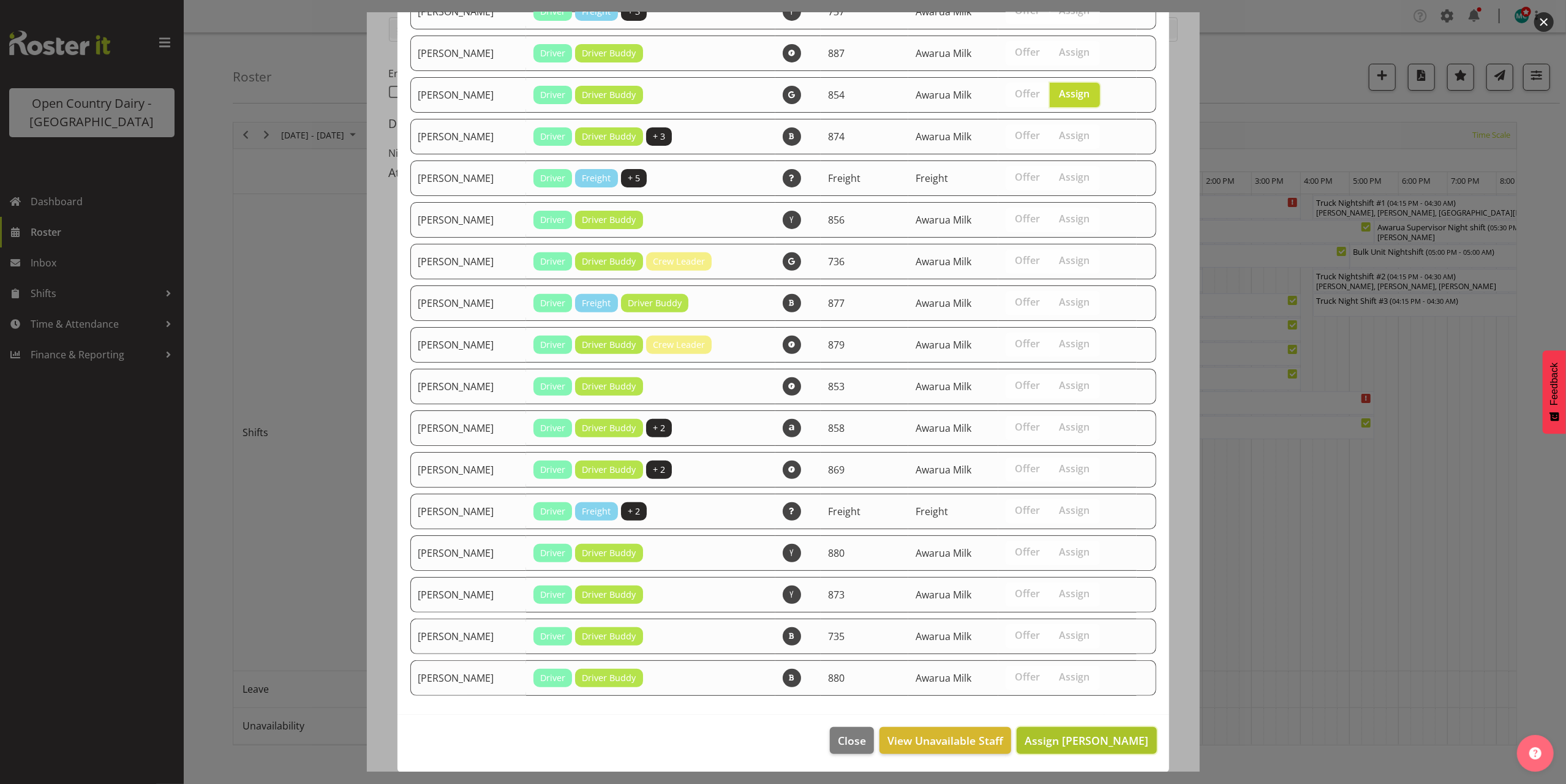
click at [1057, 739] on span "Assign [PERSON_NAME]" at bounding box center [1086, 740] width 123 height 14
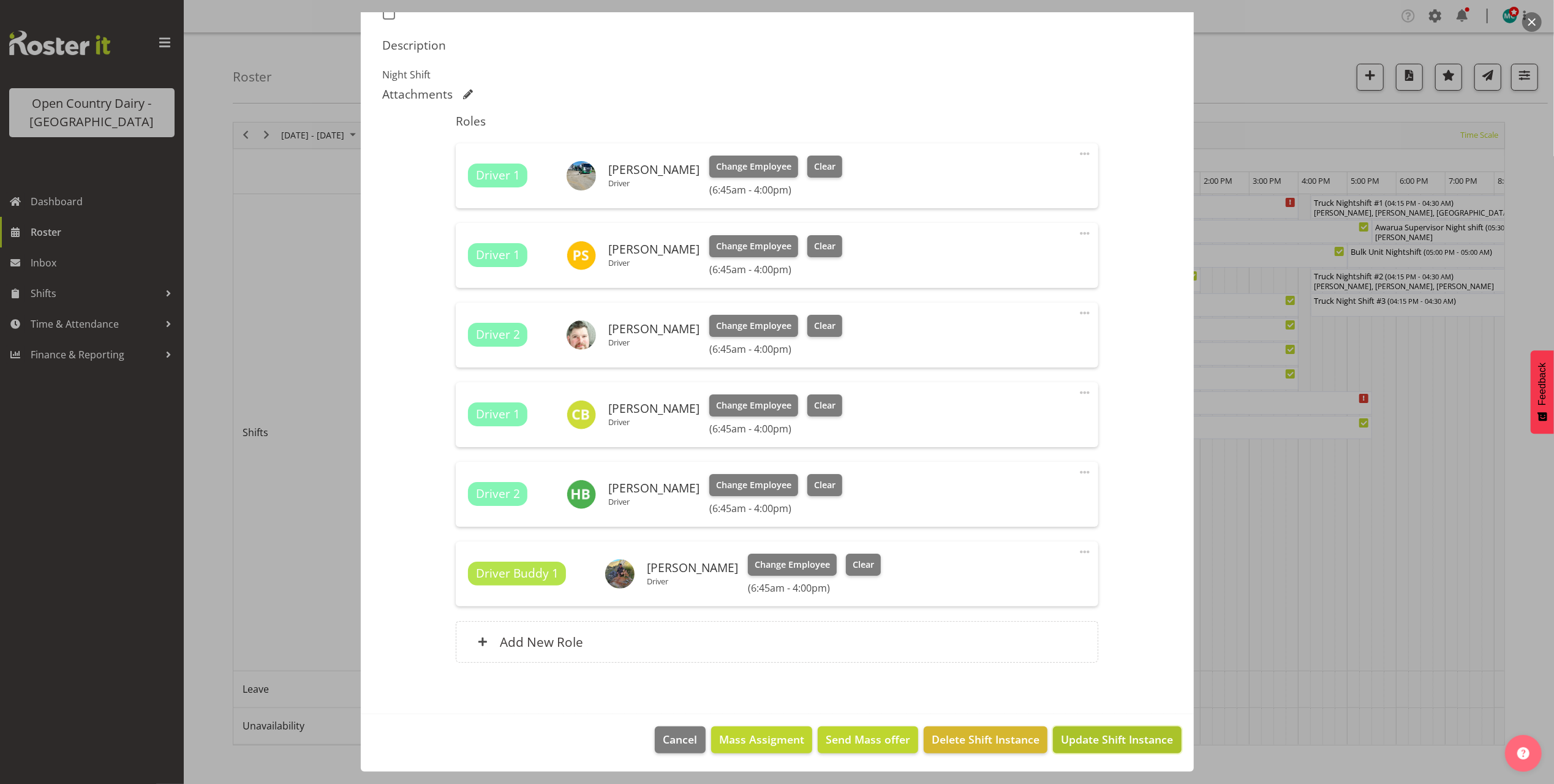
click at [1096, 739] on span "Update Shift Instance" at bounding box center [1117, 739] width 112 height 16
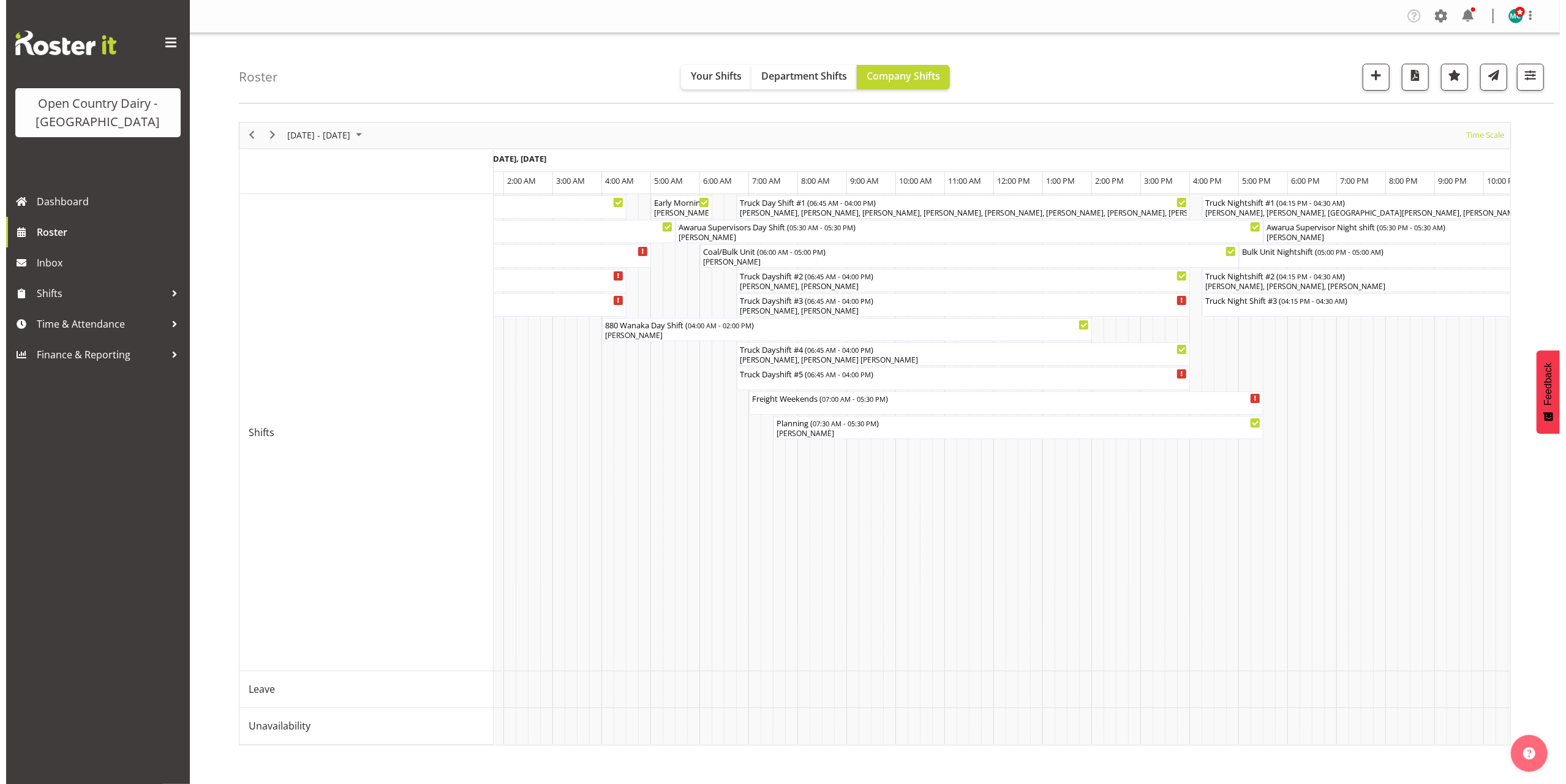
scroll to position [0, 7132]
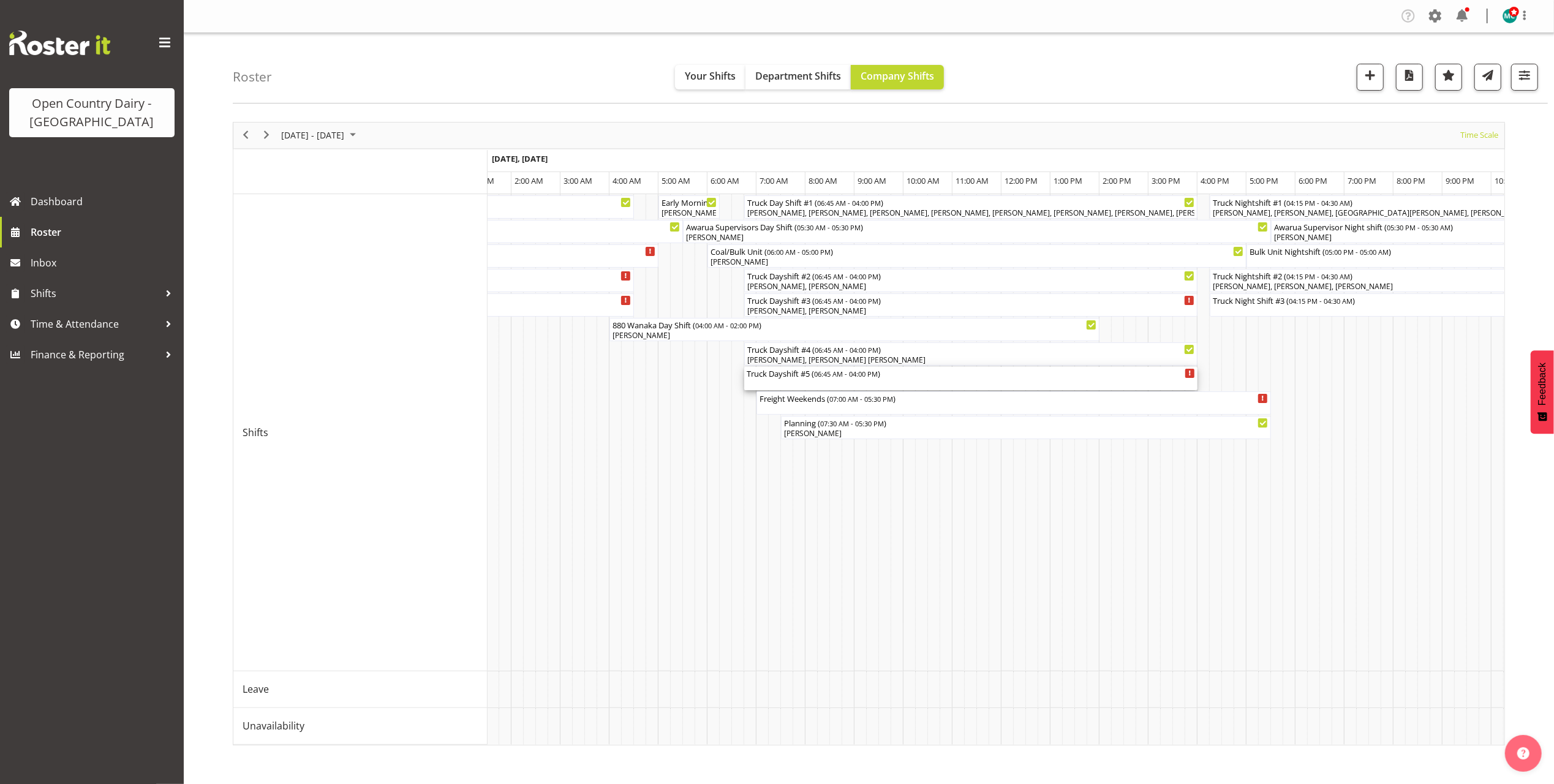
click at [838, 384] on div "Truck Dayshift #5 ( 06:45 AM - 04:00 PM )" at bounding box center [970, 378] width 448 height 23
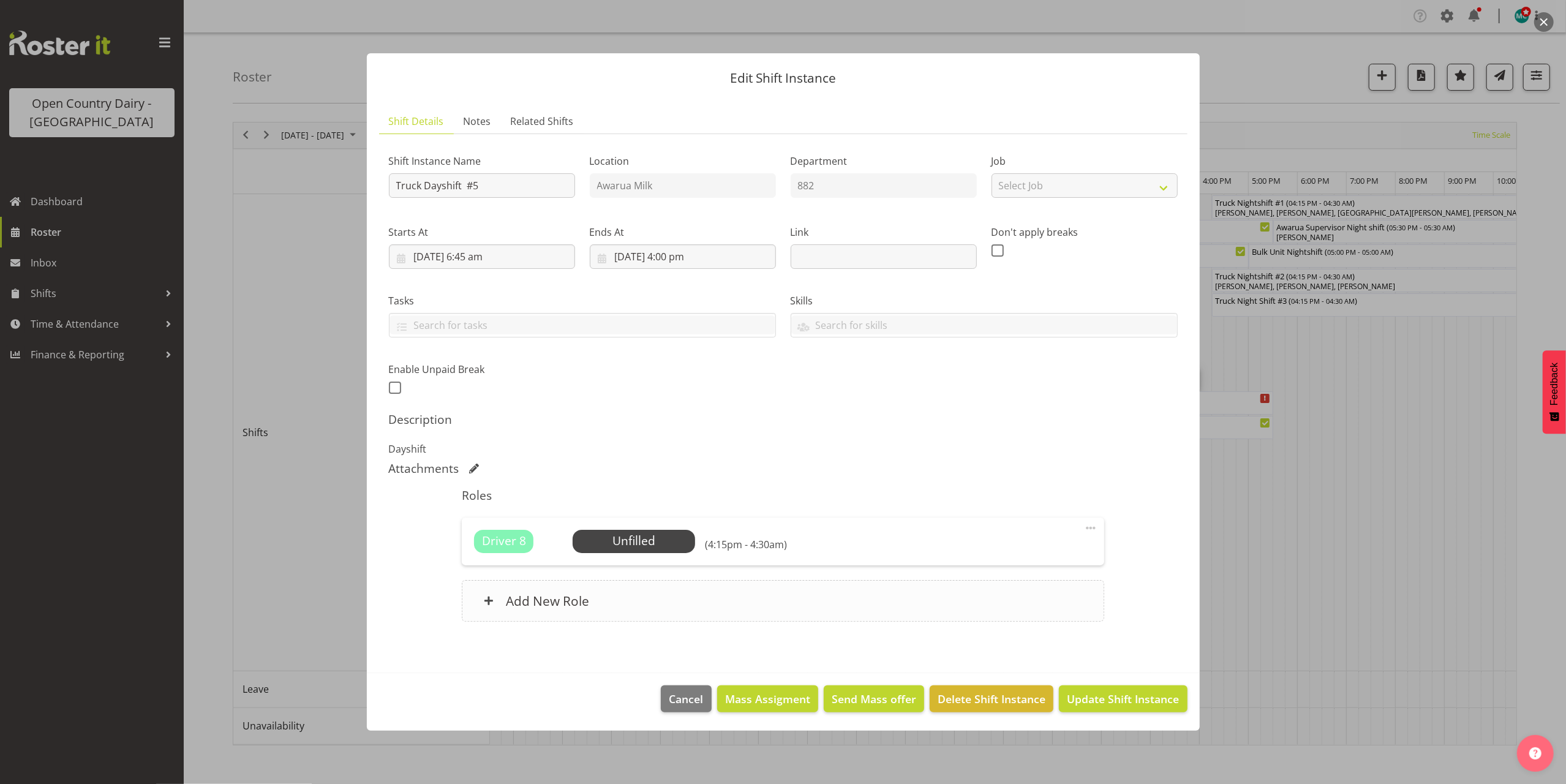
click at [632, 601] on div "Add New Role" at bounding box center [783, 601] width 642 height 41
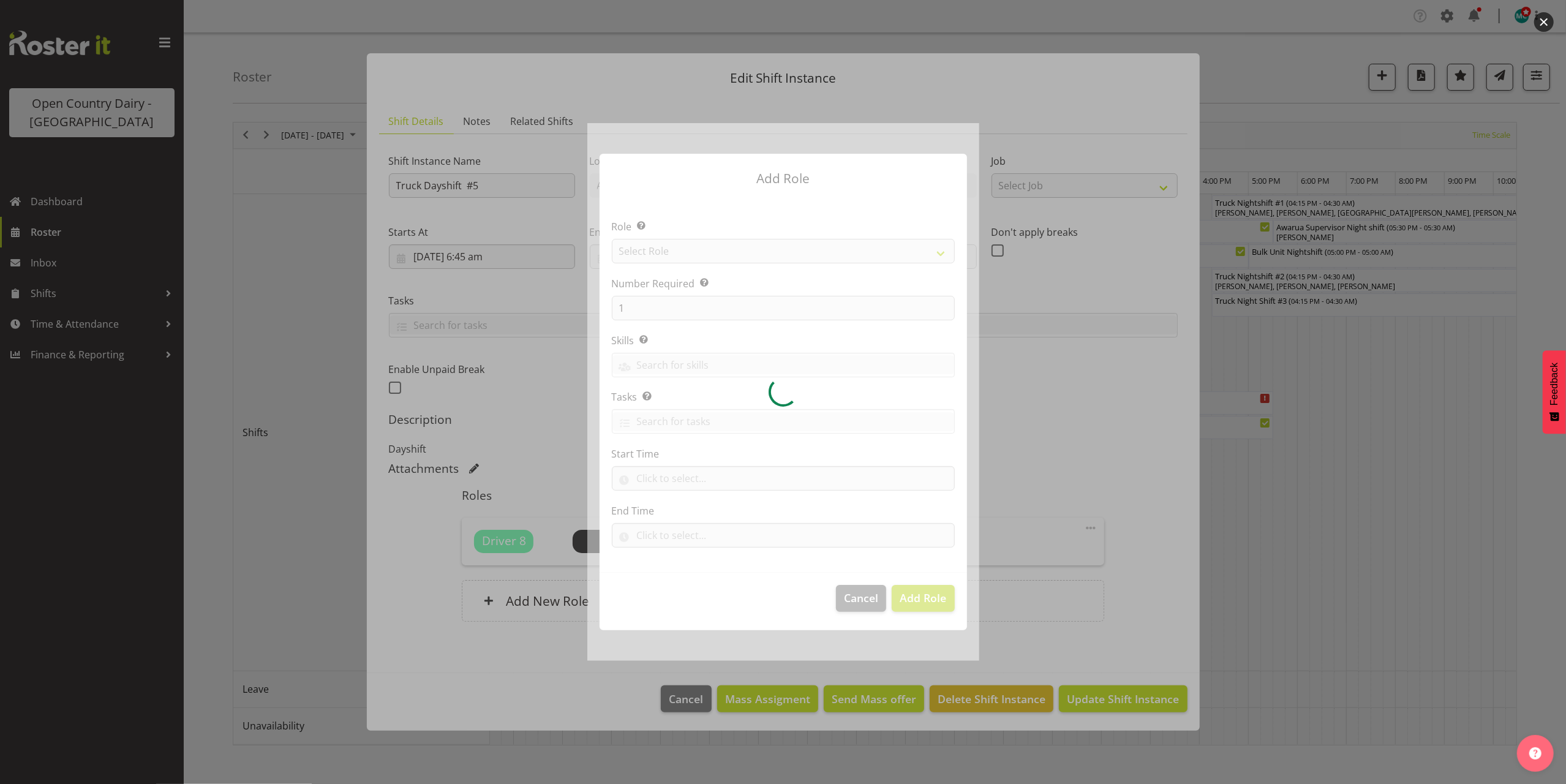
click at [645, 307] on div at bounding box center [783, 392] width 392 height 537
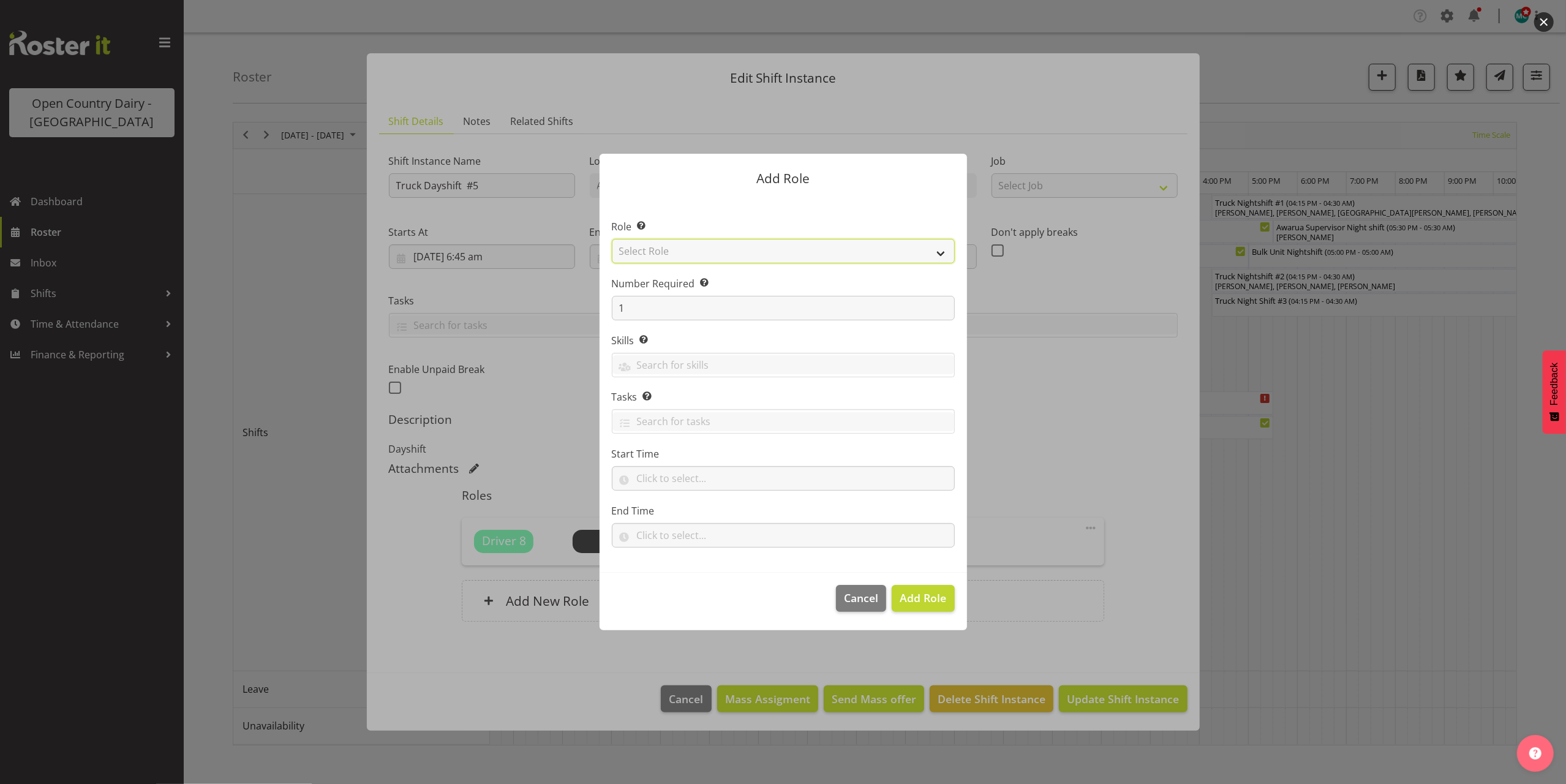
click at [702, 245] on select "Select Role Crew Leader Driver Driver Assessor Dayshift Driver Assessor Nightsh…" at bounding box center [783, 251] width 343 height 25
select select "1154"
click at [612, 239] on select "Select Role Crew Leader Driver Driver Assessor Dayshift Driver Assessor Nightsh…" at bounding box center [783, 251] width 343 height 25
click at [652, 304] on input "1" at bounding box center [783, 308] width 343 height 25
type input "2"
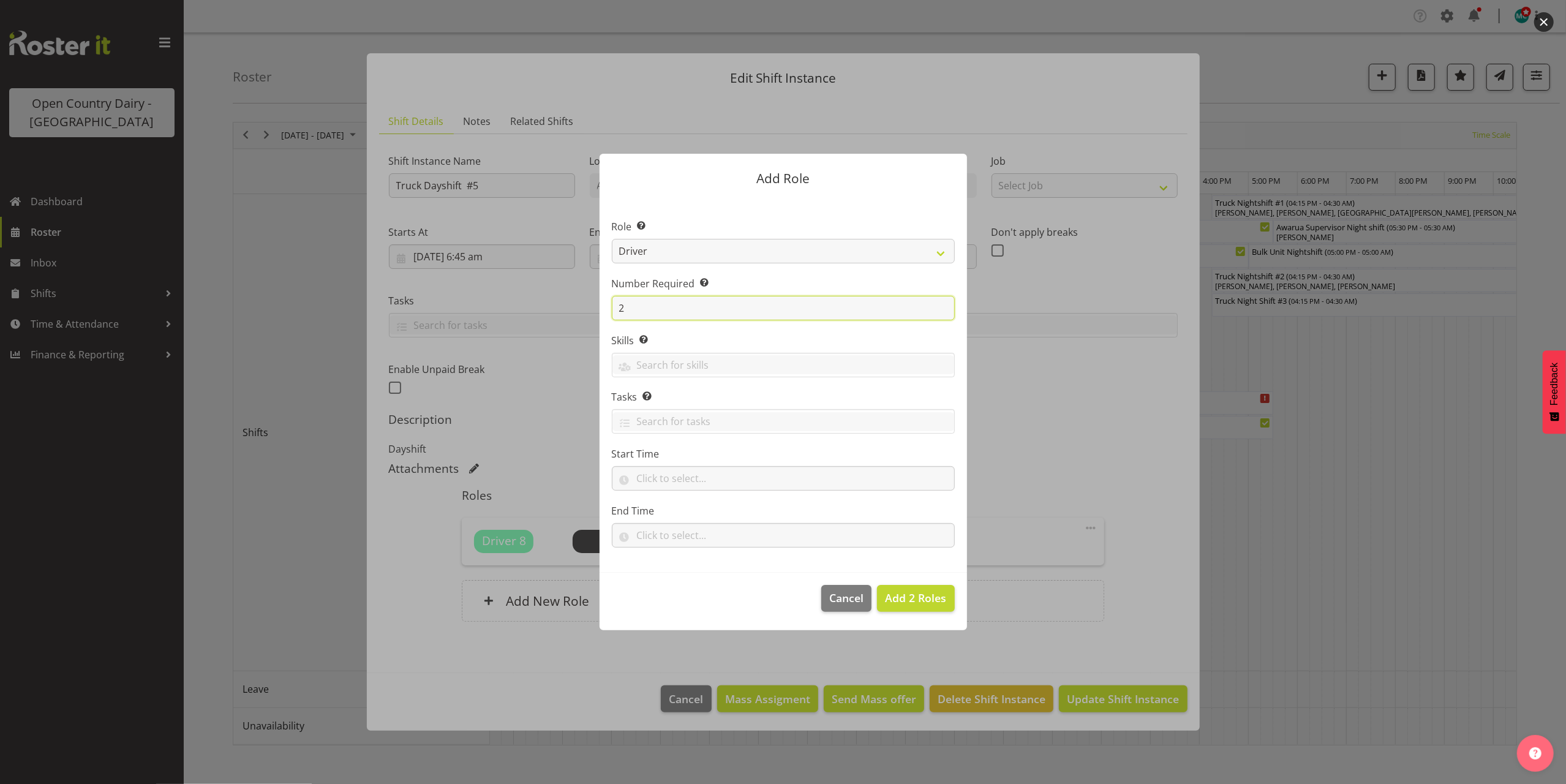
click at [877, 585] on button "Add 2 Roles" at bounding box center [916, 599] width 77 height 27
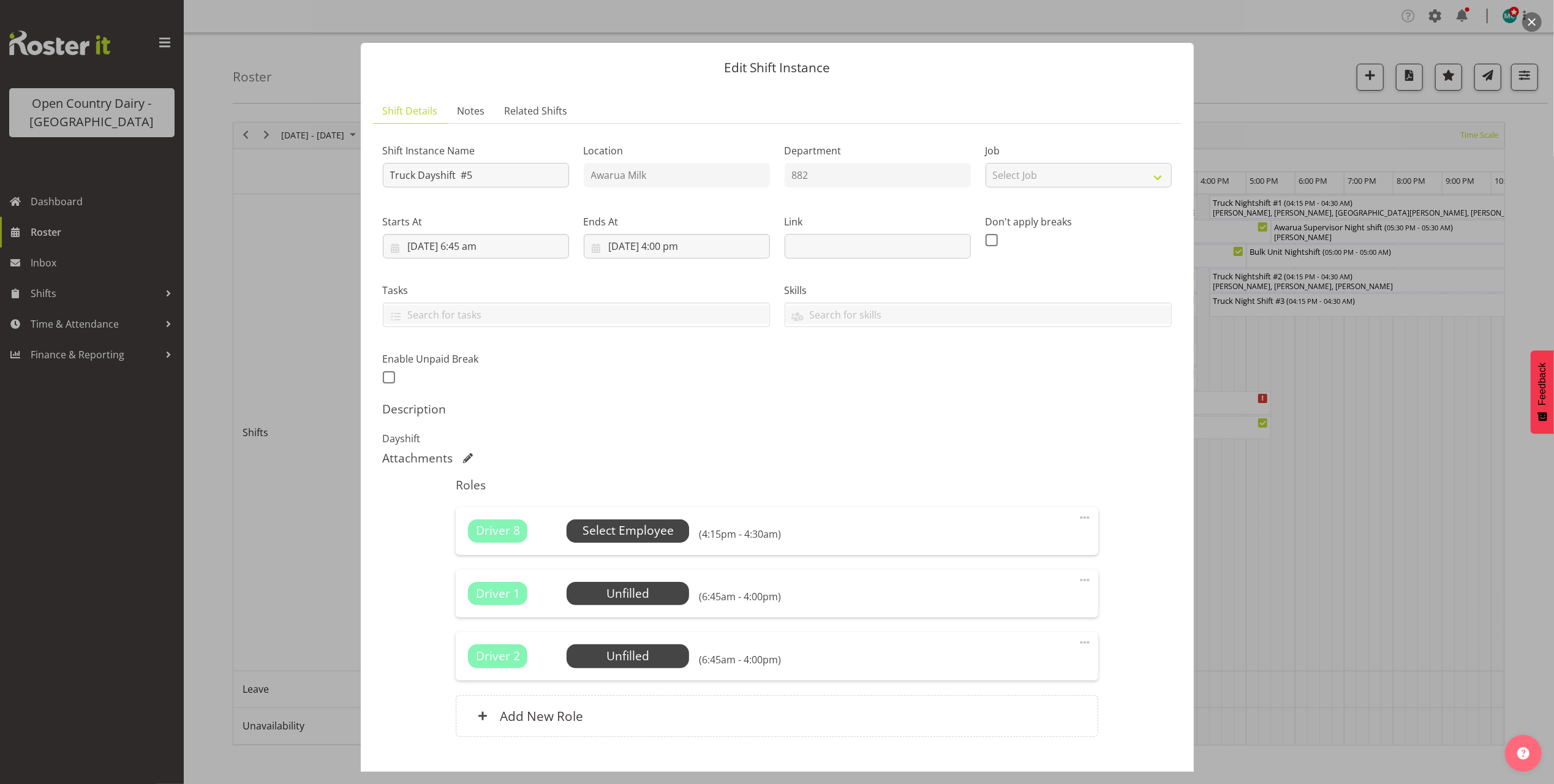
click at [625, 529] on span "Select Employee" at bounding box center [628, 531] width 92 height 18
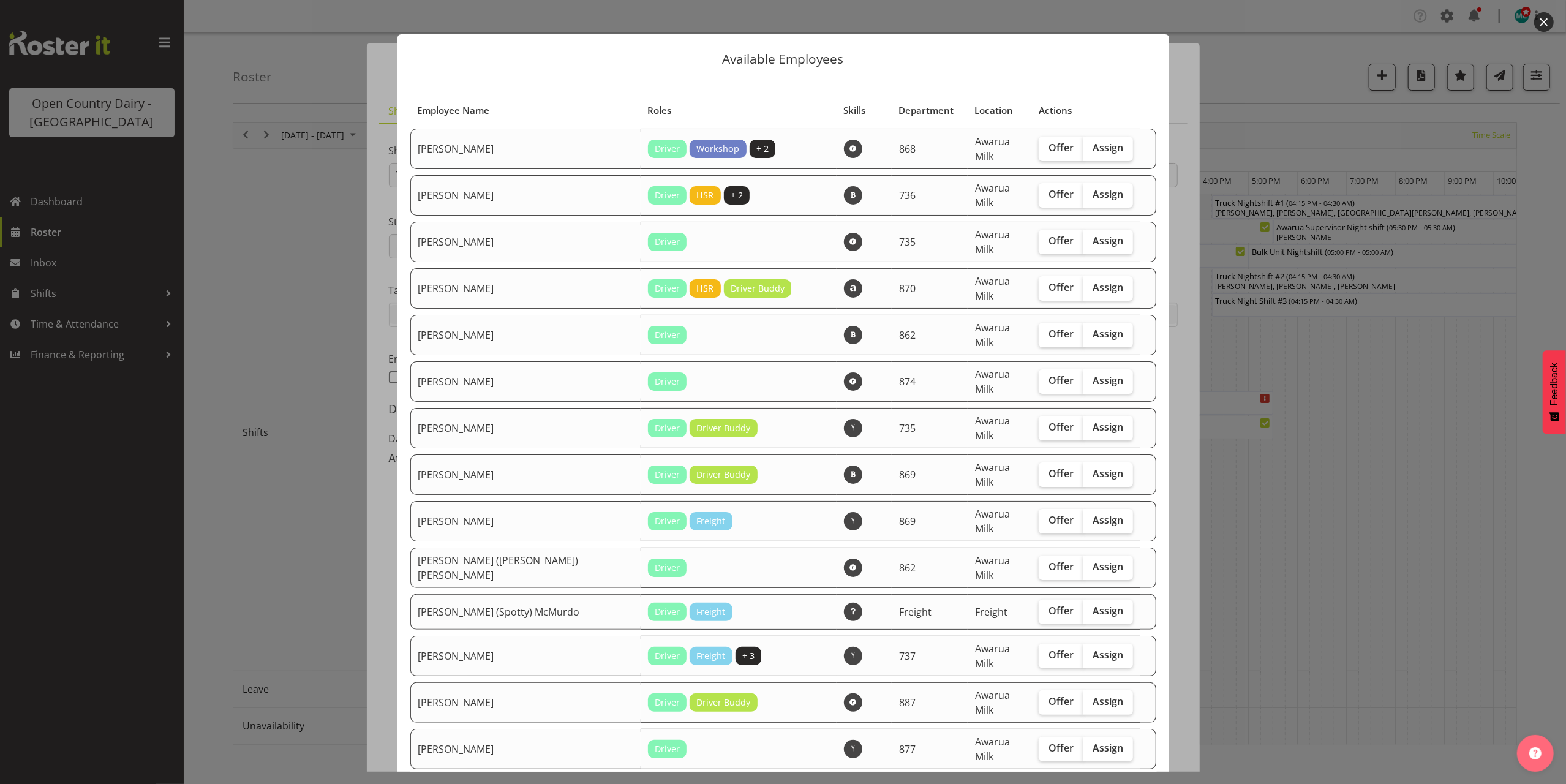
scroll to position [0, 0]
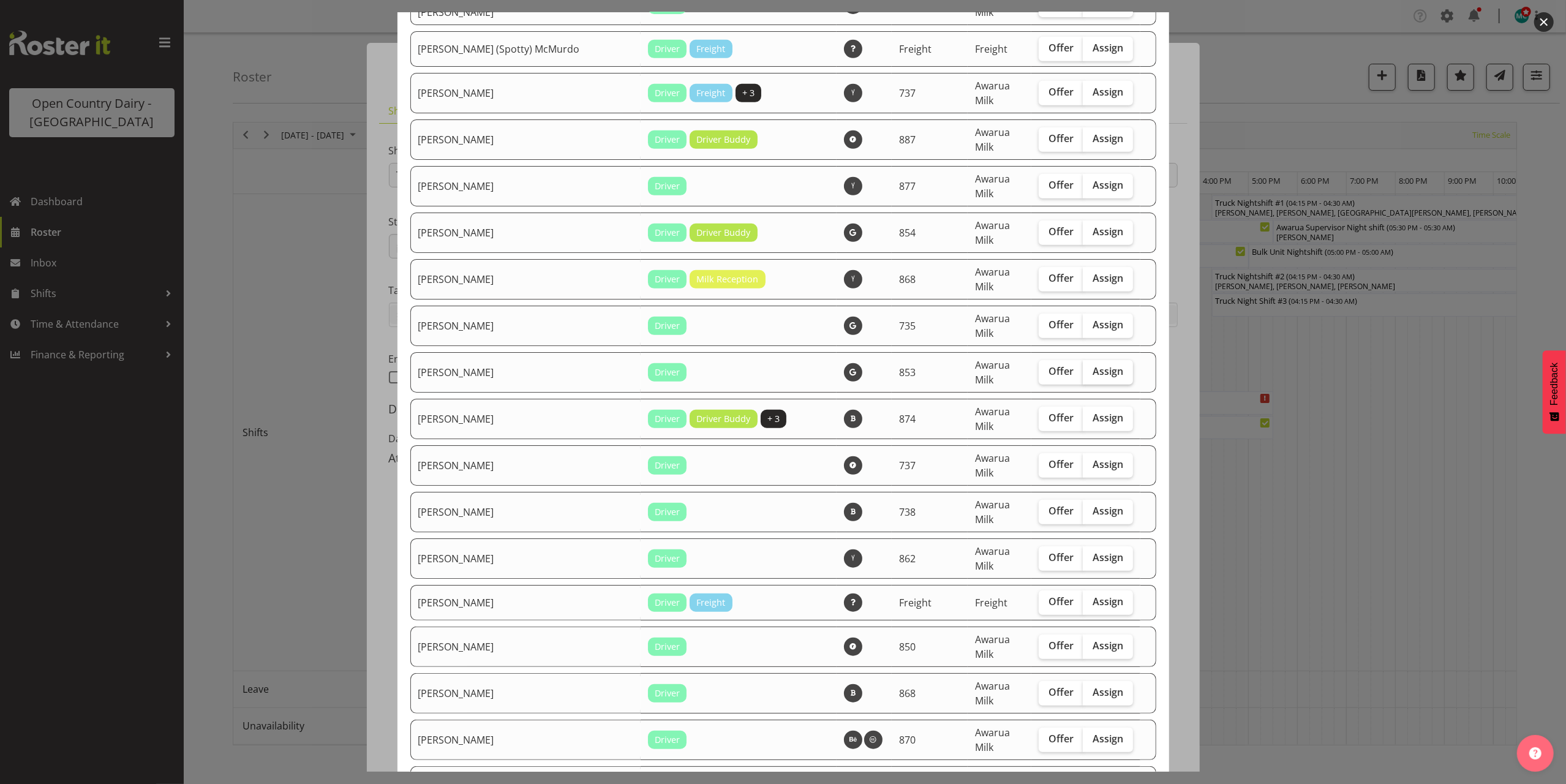
click at [1093, 365] on span "Assign" at bounding box center [1108, 371] width 30 height 12
click at [1089, 368] on input "Assign" at bounding box center [1087, 372] width 8 height 8
checkbox input "true"
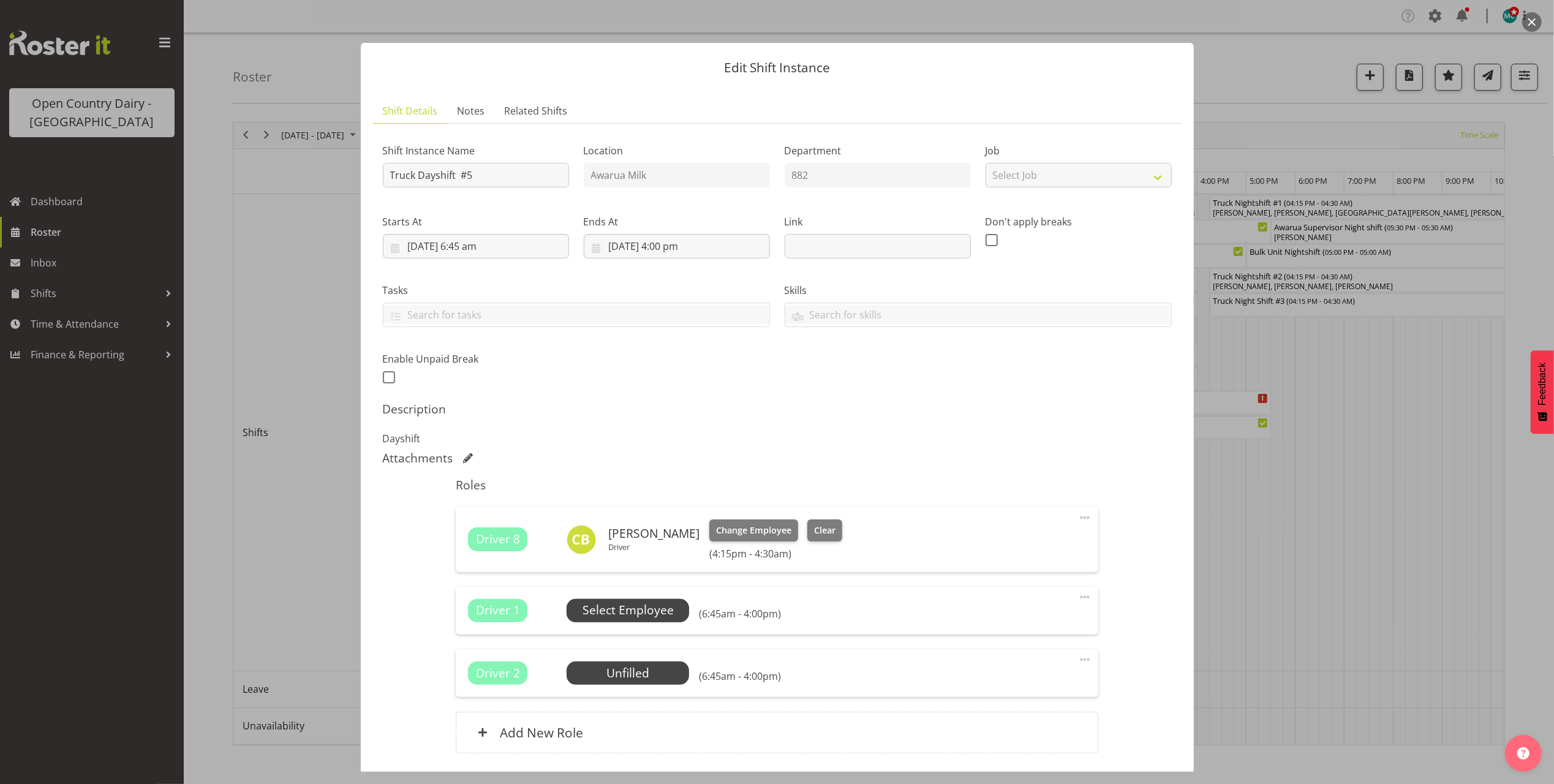
click at [638, 618] on span "Select Employee" at bounding box center [628, 610] width 92 height 18
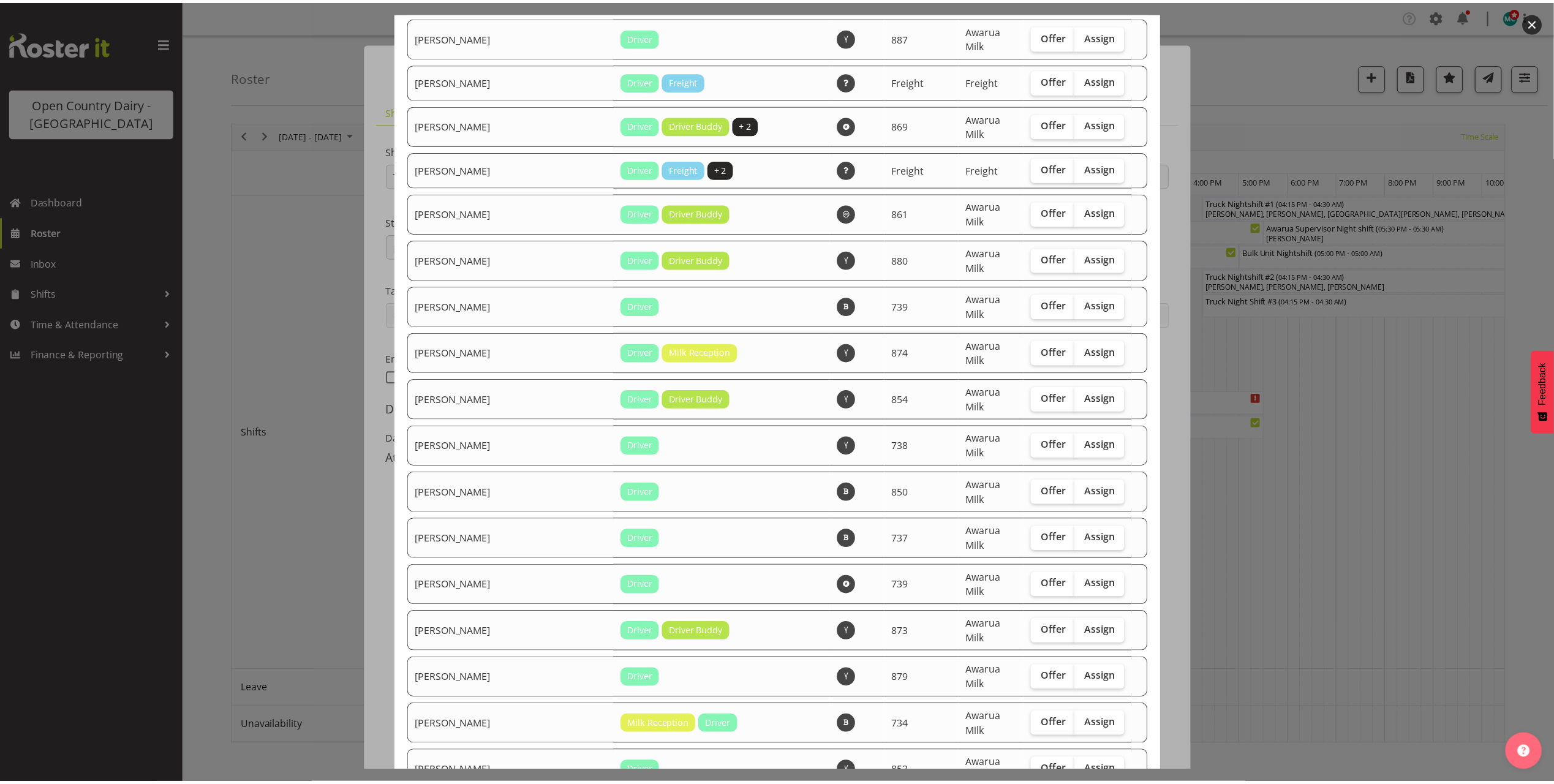
scroll to position [3267, 0]
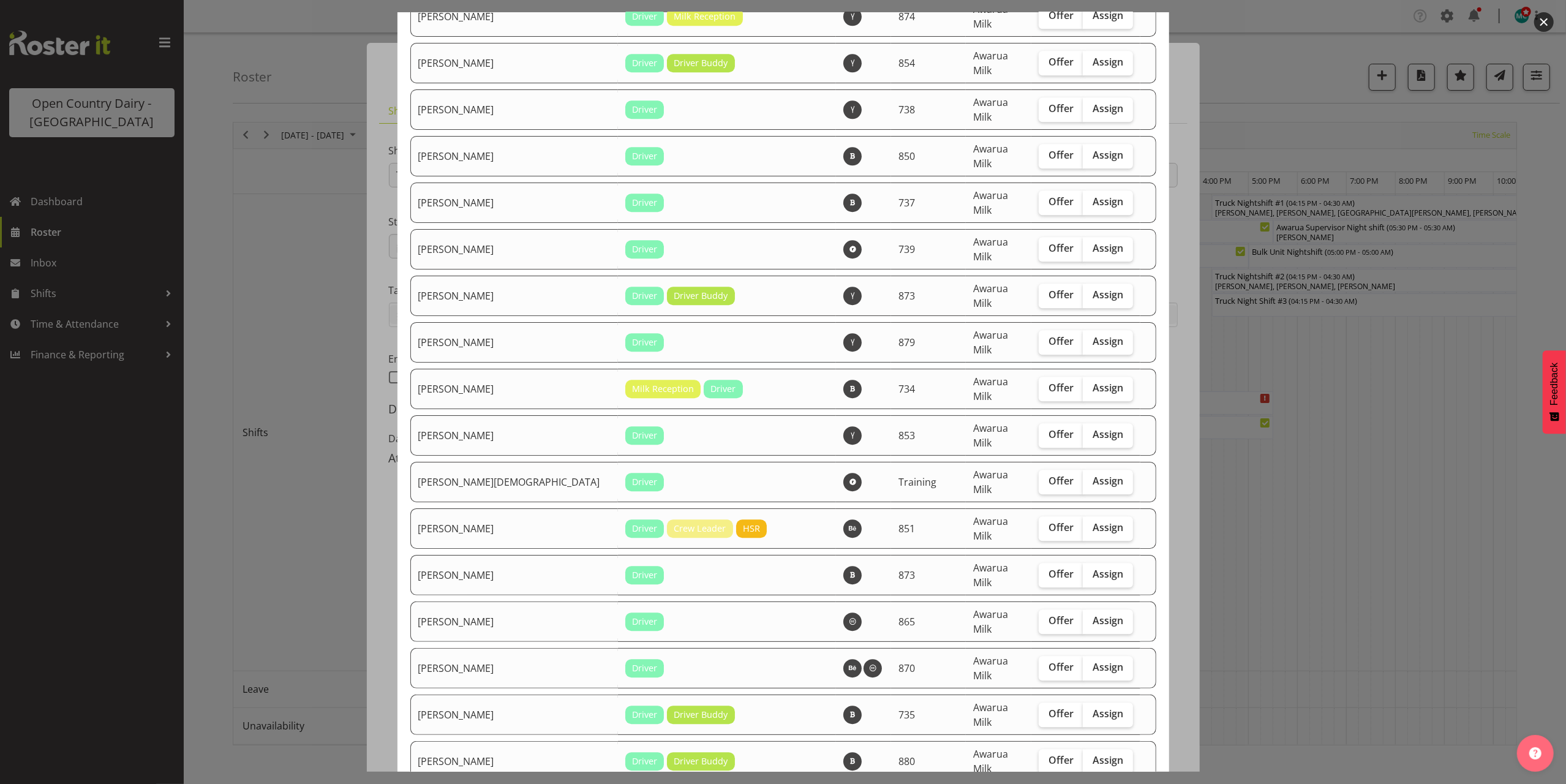
checkbox input "true"
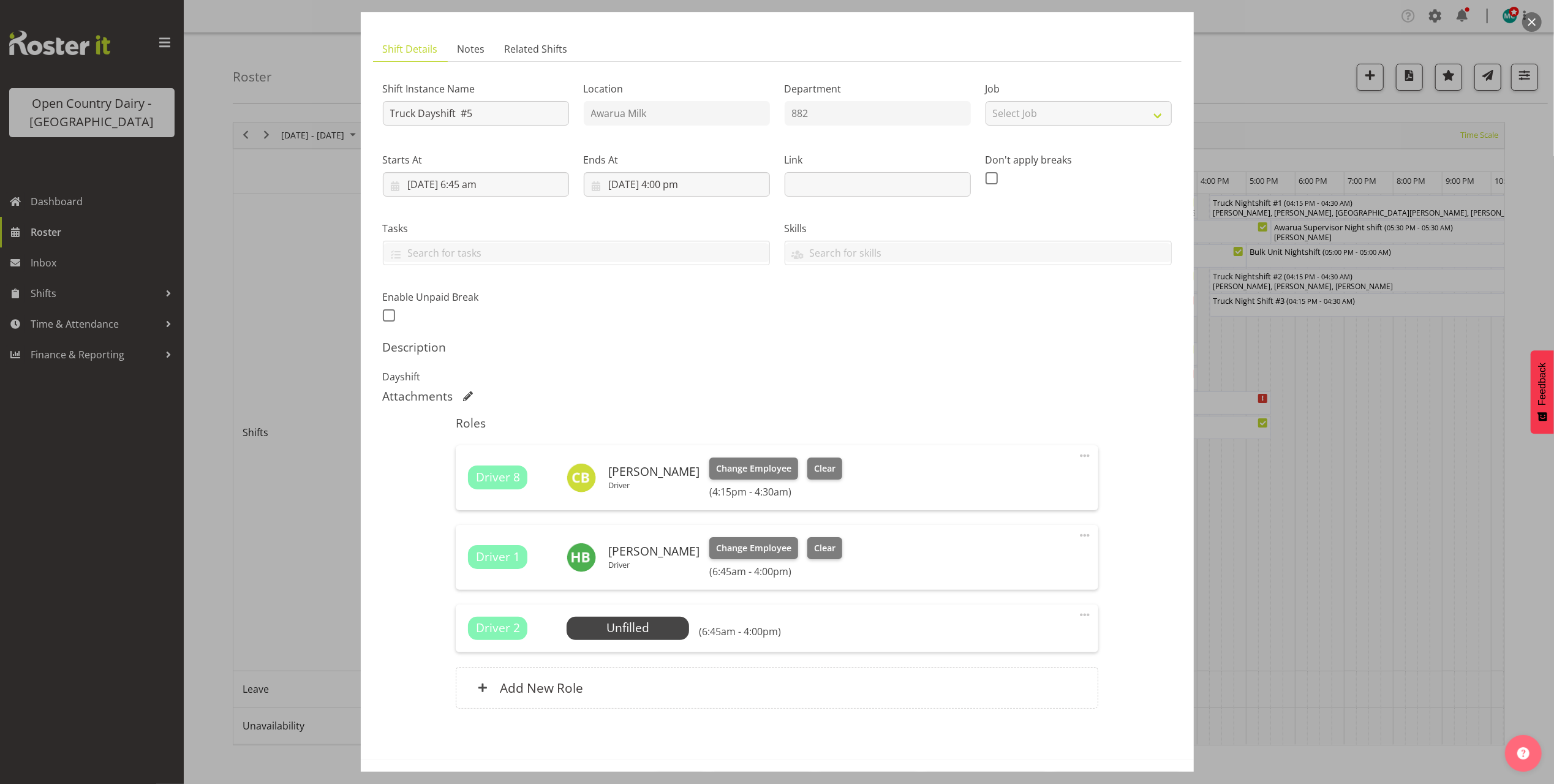
scroll to position [109, 0]
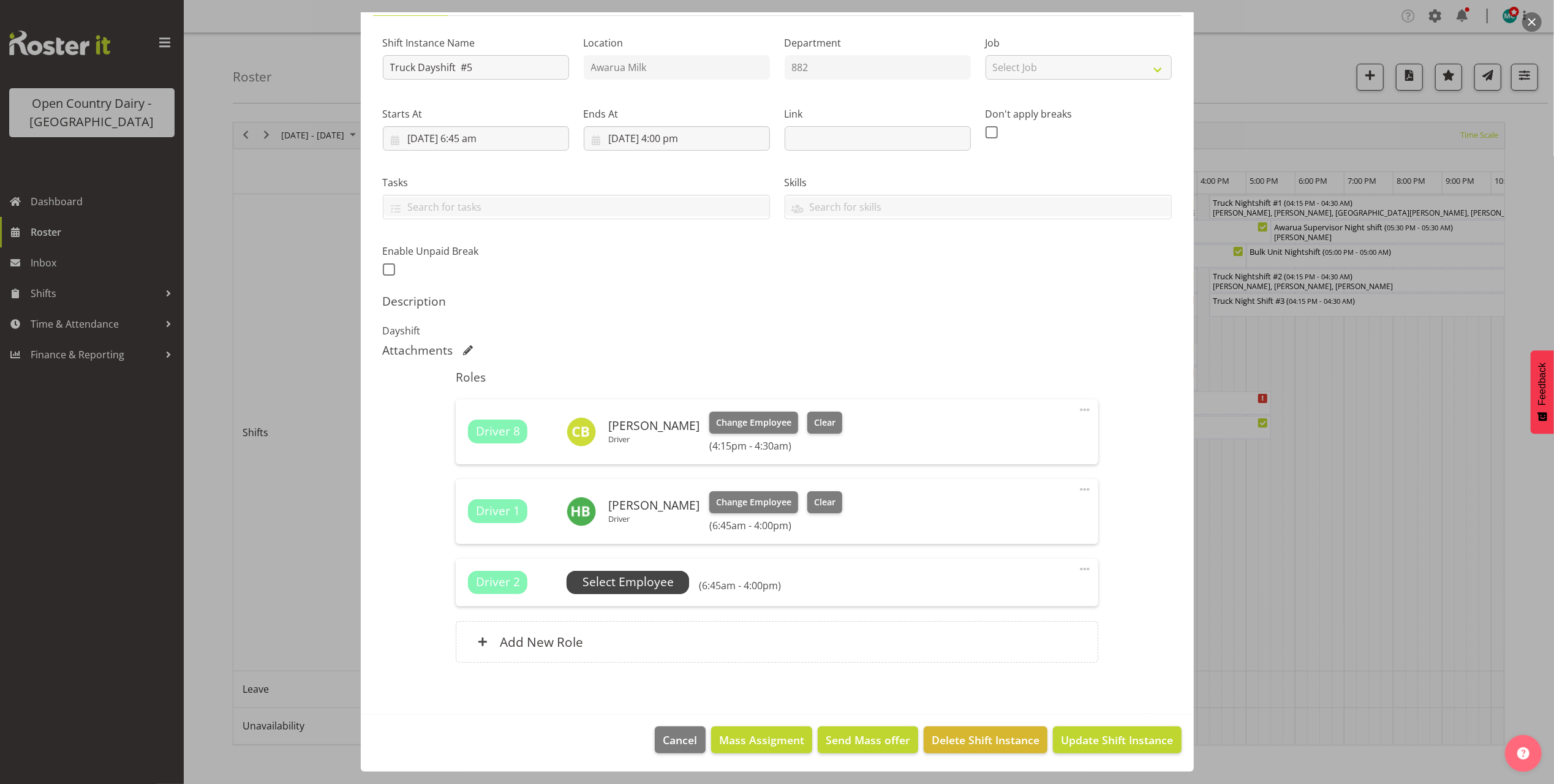
click at [647, 587] on span "Select Employee" at bounding box center [628, 582] width 92 height 18
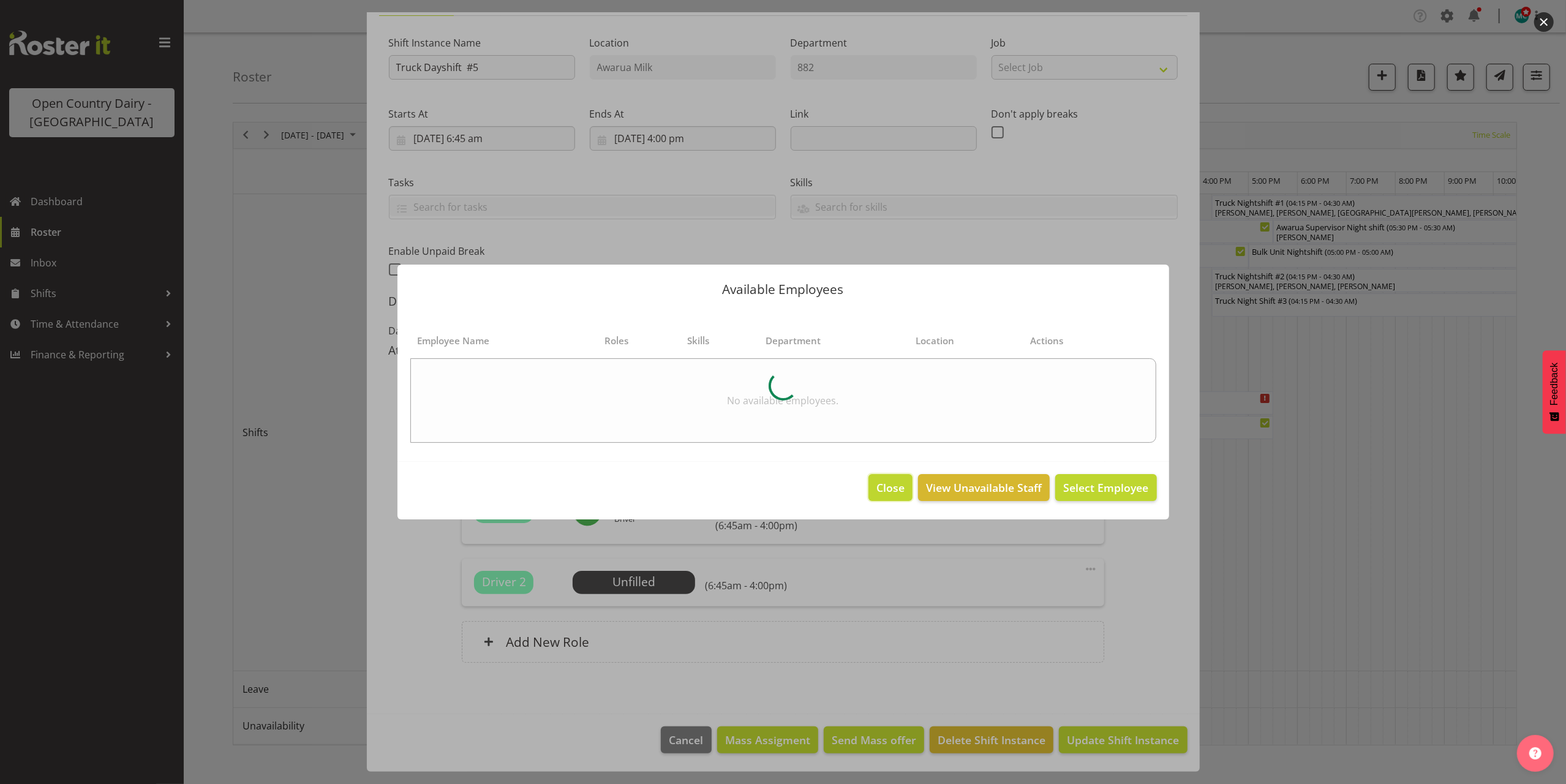
click at [900, 487] on span "Close" at bounding box center [890, 487] width 28 height 16
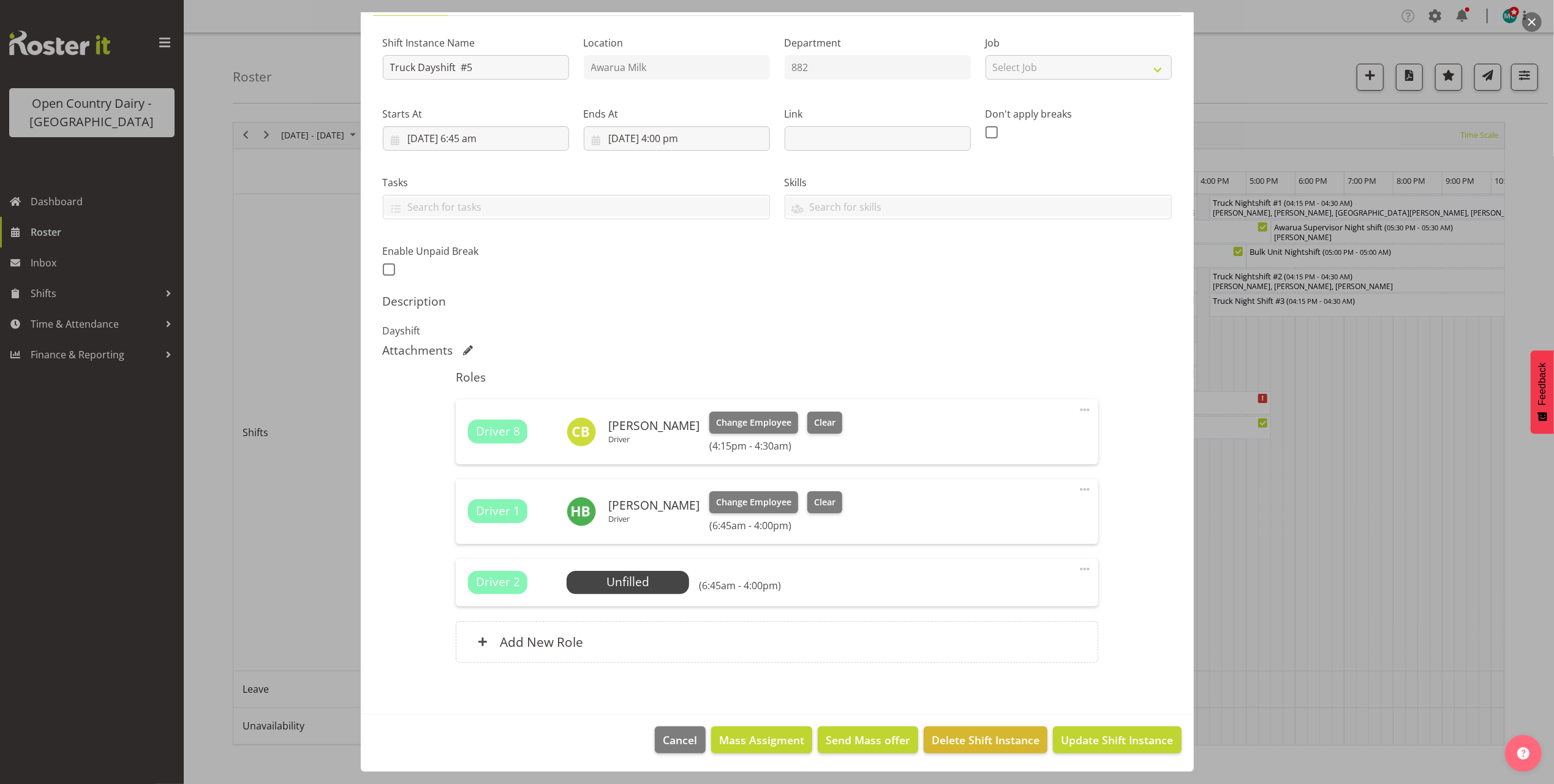
click at [1077, 570] on span at bounding box center [1084, 569] width 14 height 14
click at [998, 638] on link "Delete" at bounding box center [1033, 640] width 118 height 22
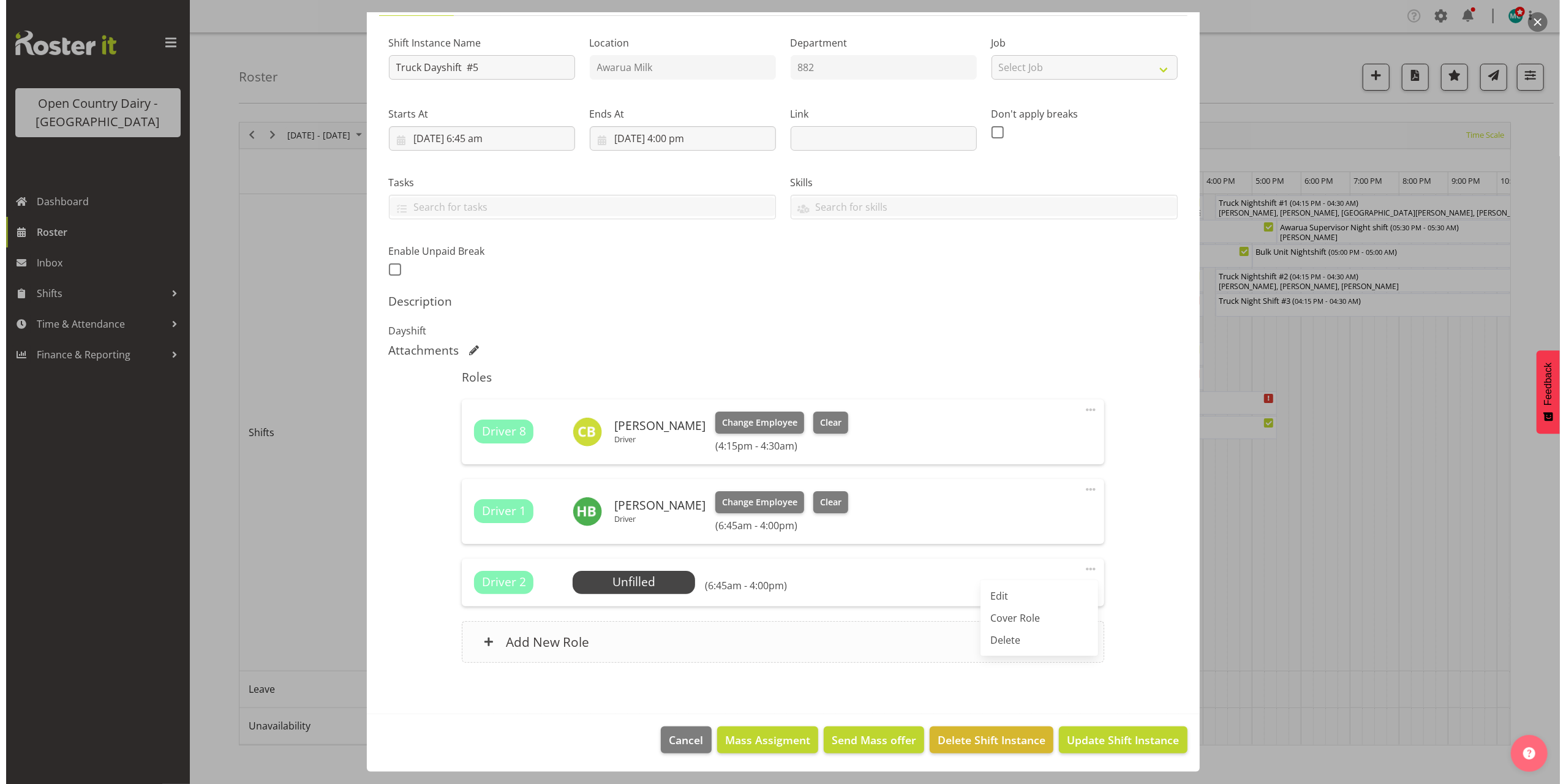
scroll to position [46, 0]
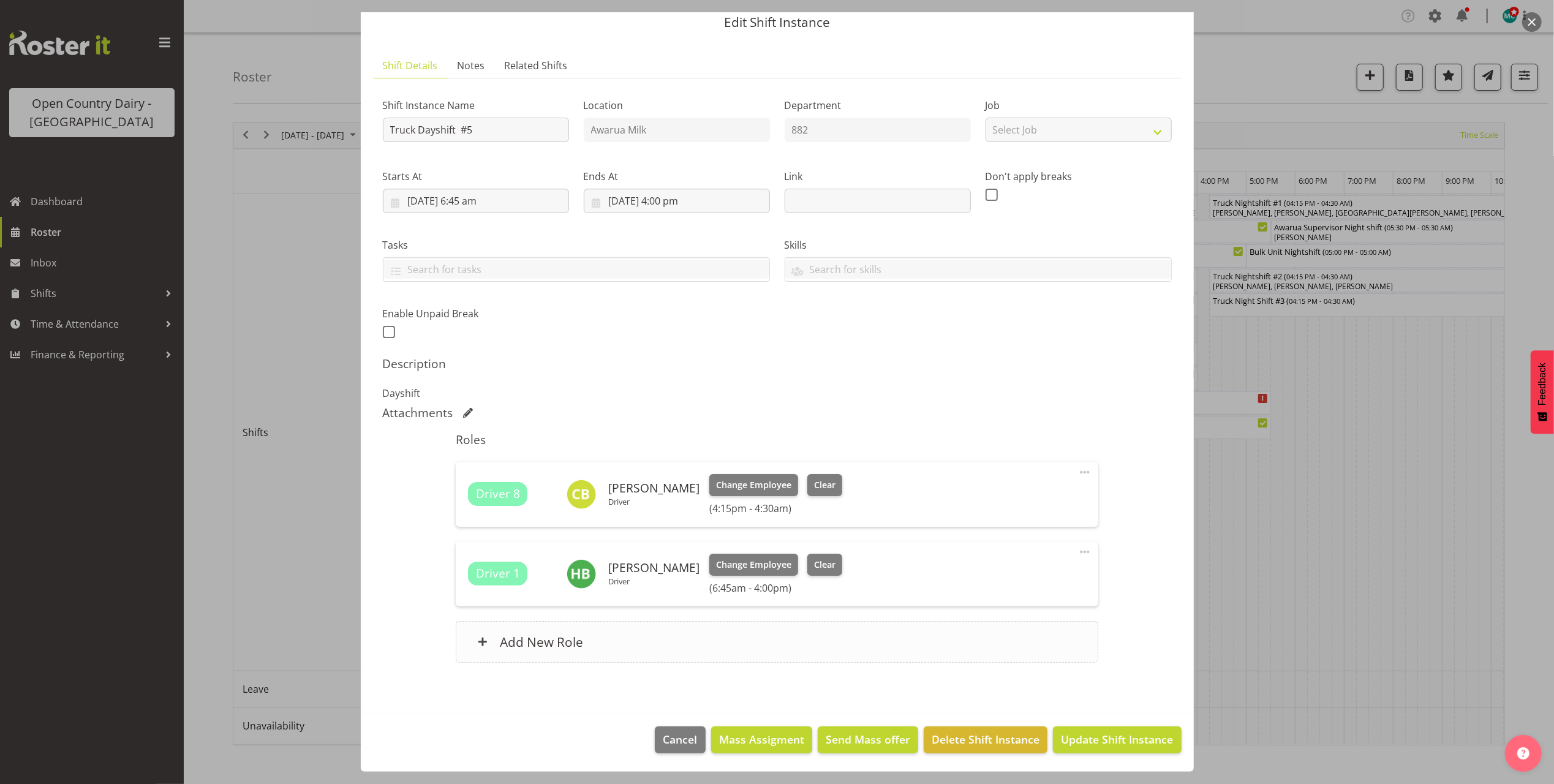
click at [525, 637] on h6 "Add New Role" at bounding box center [541, 642] width 84 height 16
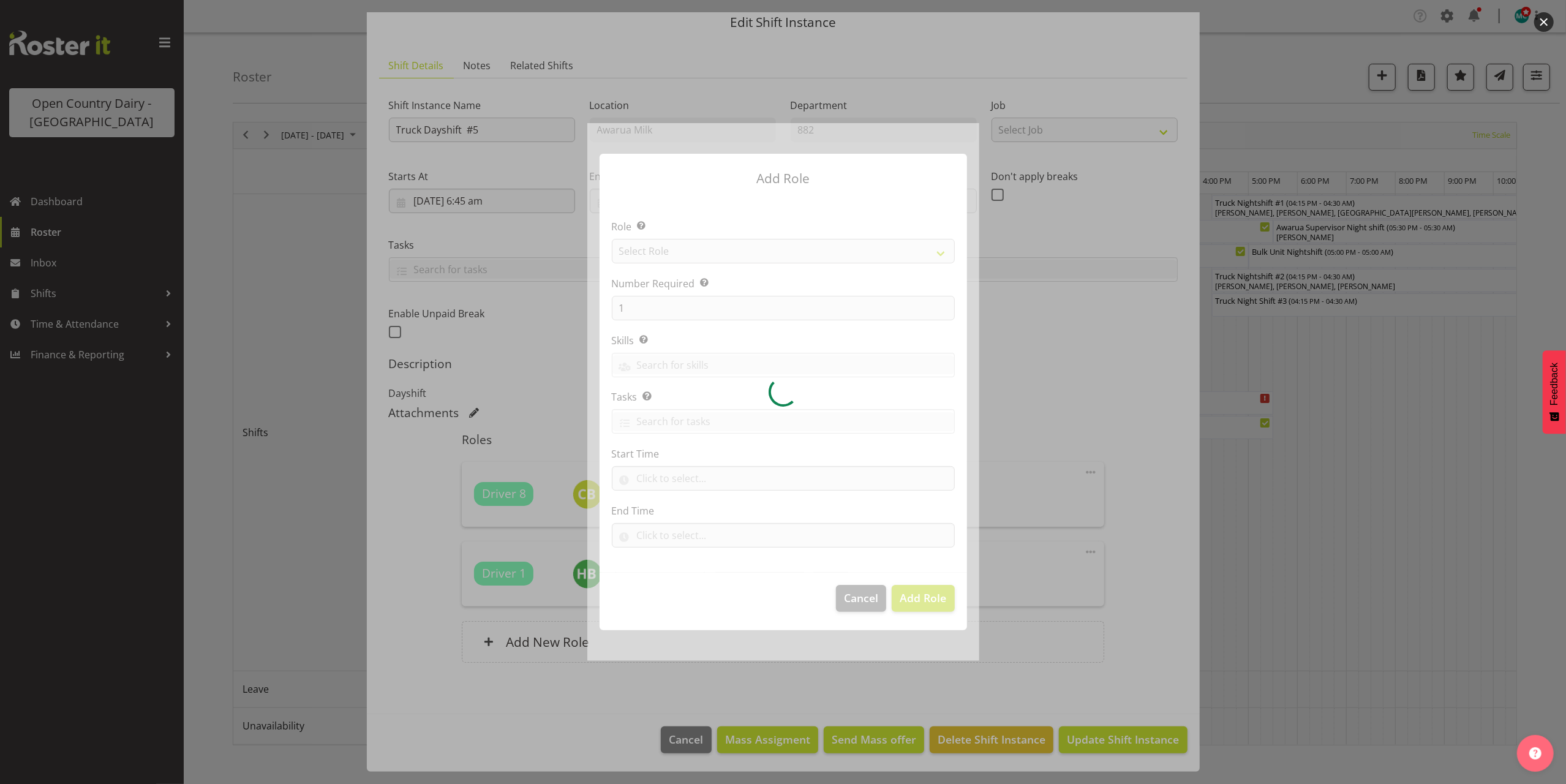
click at [674, 243] on div at bounding box center [783, 392] width 392 height 537
click at [679, 251] on div at bounding box center [783, 392] width 392 height 537
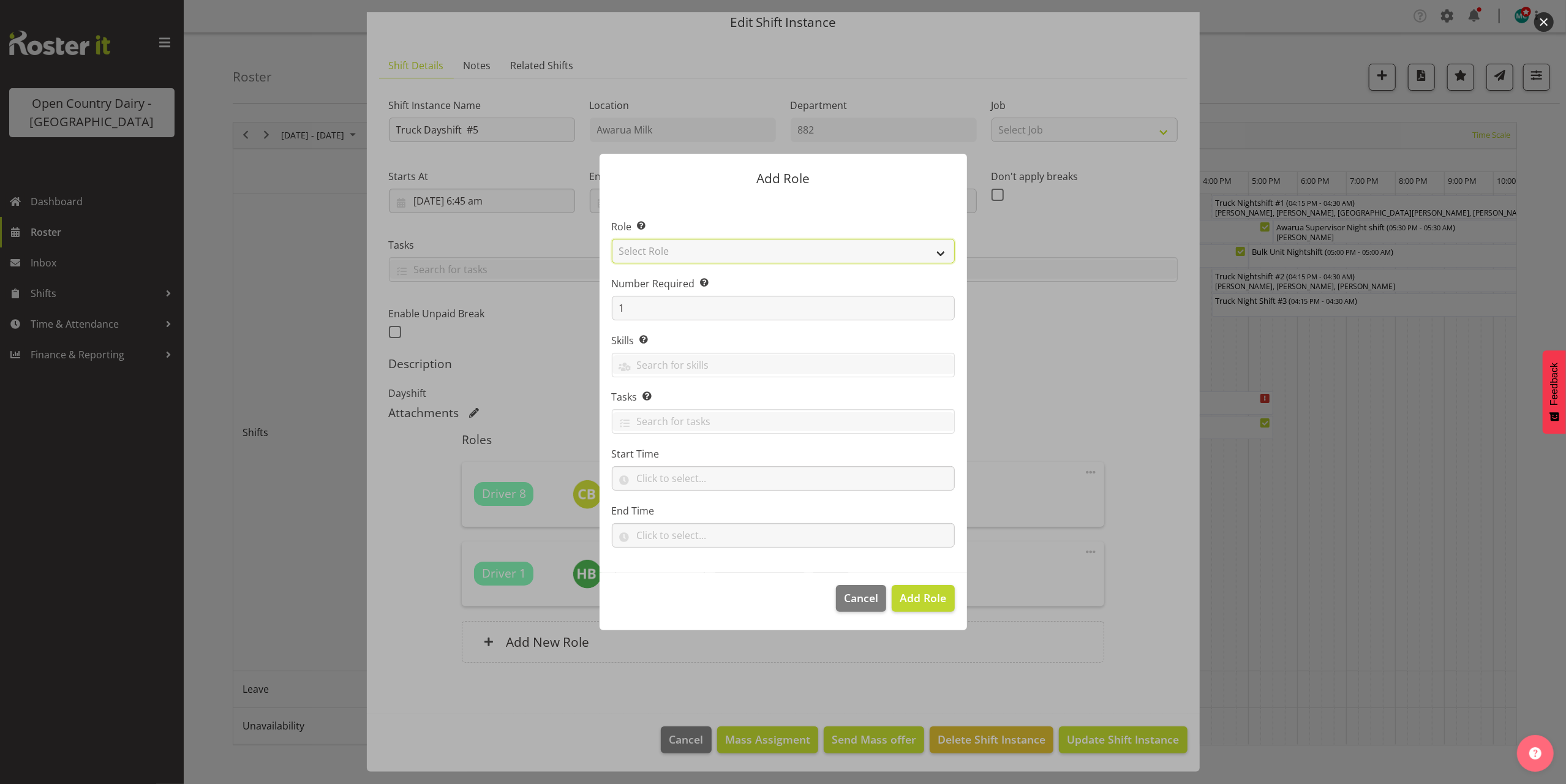
click at [681, 253] on select "Select Role Crew Leader Driver Driver Assessor Dayshift Driver Assessor Nightsh…" at bounding box center [783, 251] width 343 height 25
select select "1437"
click at [612, 239] on select "Select Role Crew Leader Driver Driver Assessor Dayshift Driver Assessor Nightsh…" at bounding box center [783, 251] width 343 height 25
click at [664, 310] on input "1" at bounding box center [783, 308] width 343 height 25
click at [853, 599] on span "Cancel" at bounding box center [861, 598] width 34 height 16
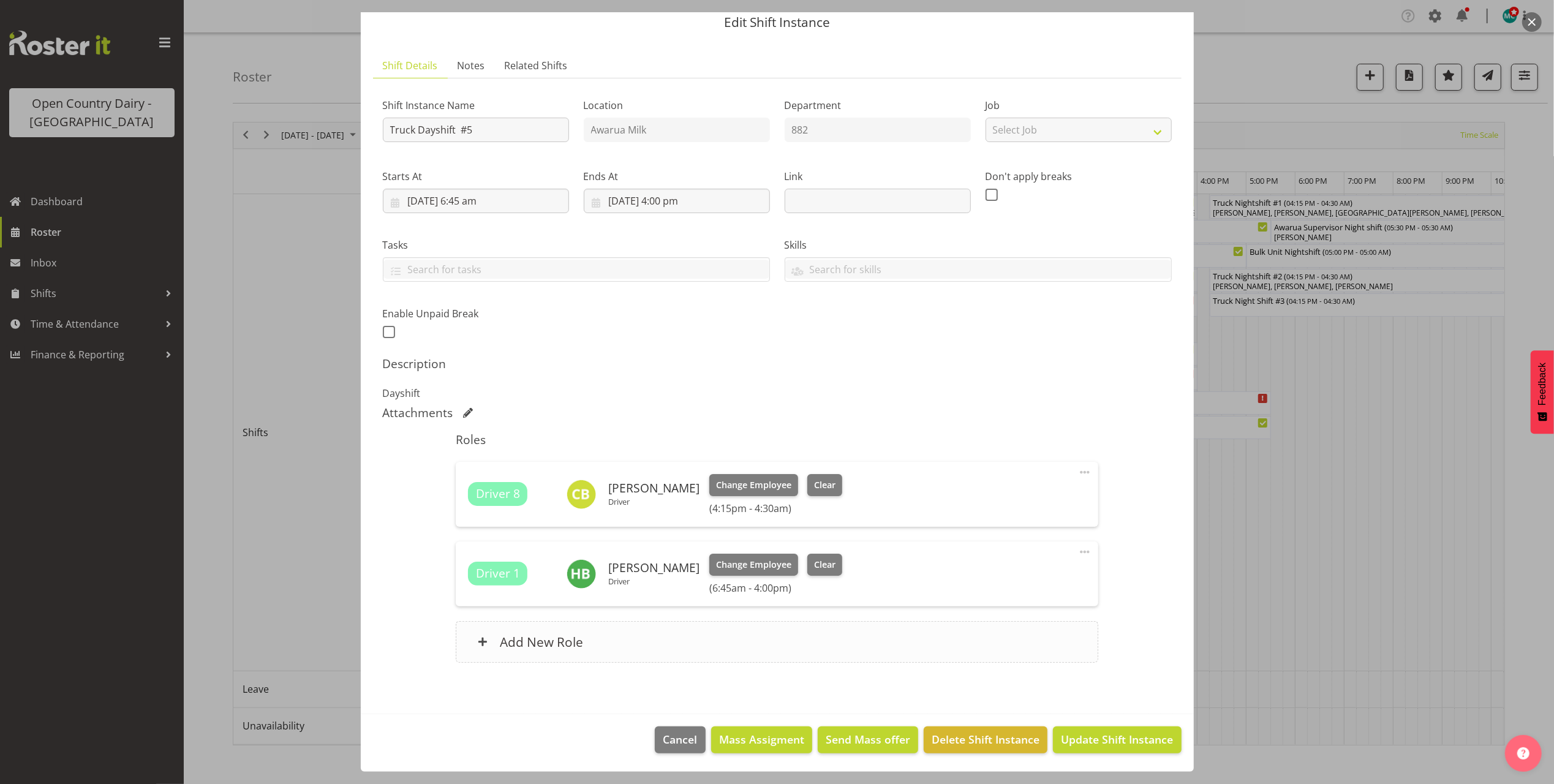
click at [741, 638] on div "Add New Role" at bounding box center [776, 642] width 642 height 41
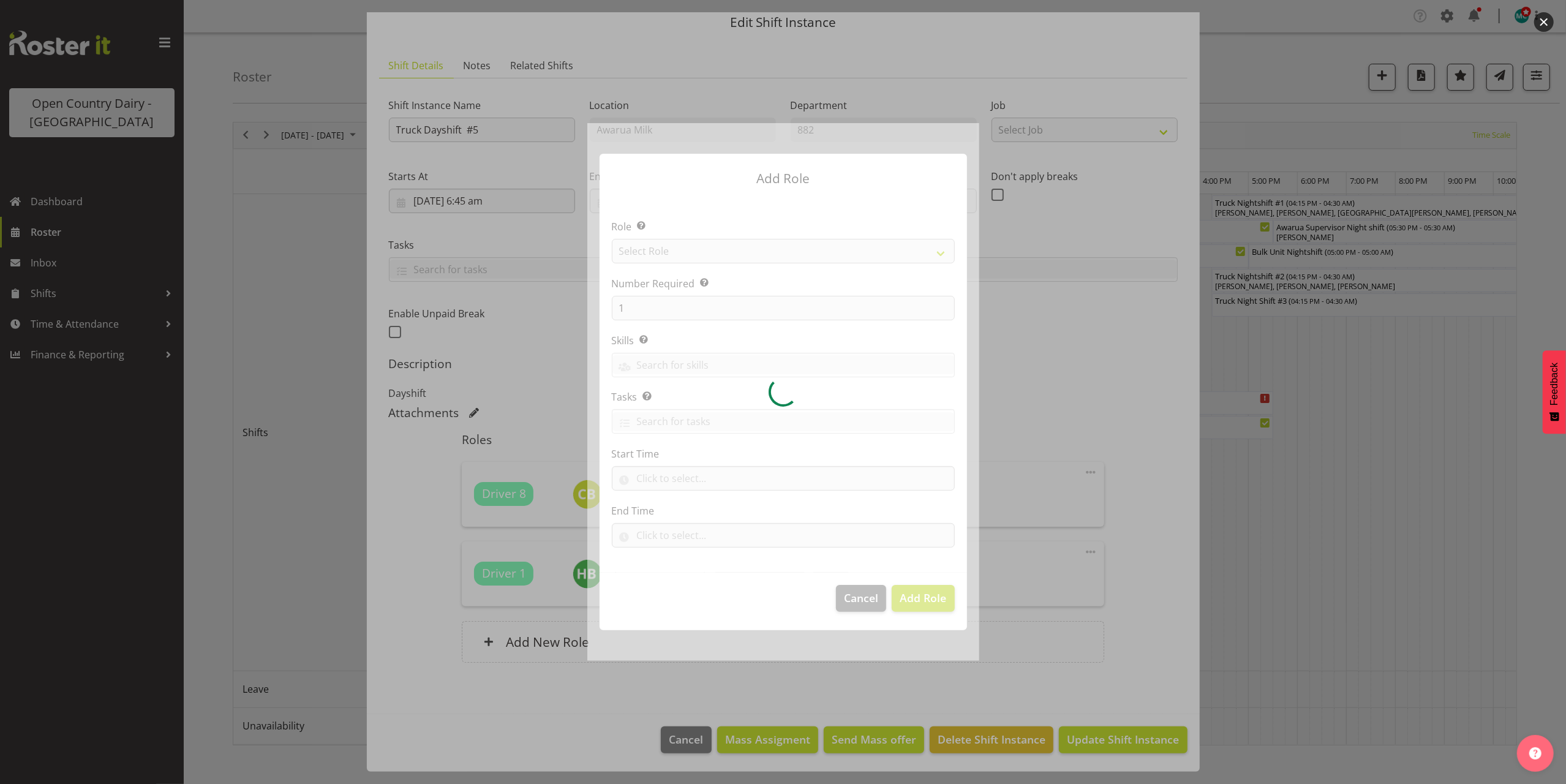
click at [669, 253] on div at bounding box center [783, 392] width 392 height 537
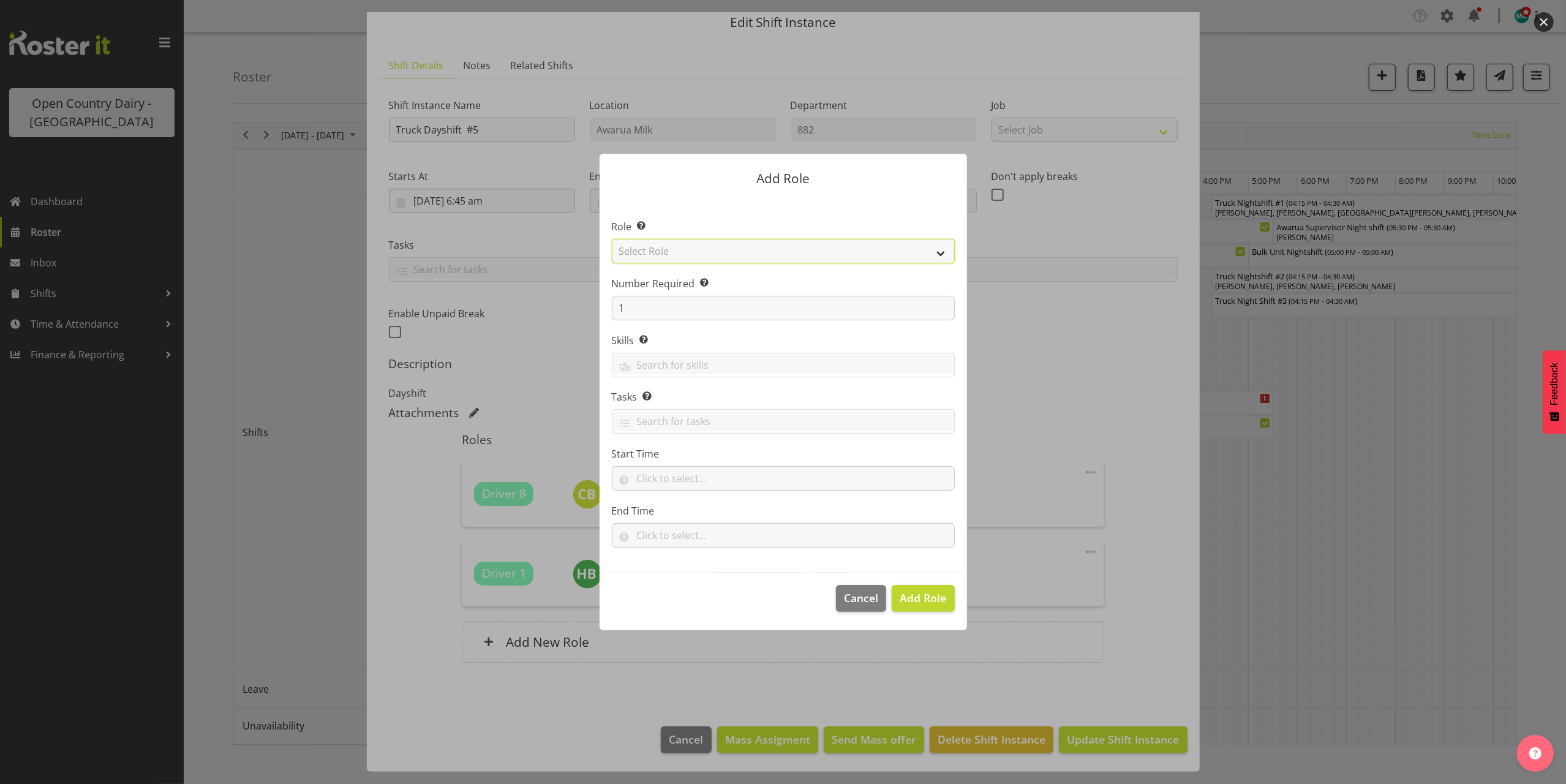
click at [669, 253] on select "Select Role Crew Leader Driver Driver Assessor Dayshift Driver Assessor Nightsh…" at bounding box center [783, 251] width 343 height 25
select select "1437"
click at [612, 239] on select "Select Role Crew Leader Driver Driver Assessor Dayshift Driver Assessor Nightsh…" at bounding box center [783, 251] width 343 height 25
click at [687, 298] on input "1" at bounding box center [783, 308] width 343 height 25
click at [1021, 357] on form "Add Role Role Select the role you wish to add to the shift. Crew Leader Driver …" at bounding box center [783, 392] width 588 height 537
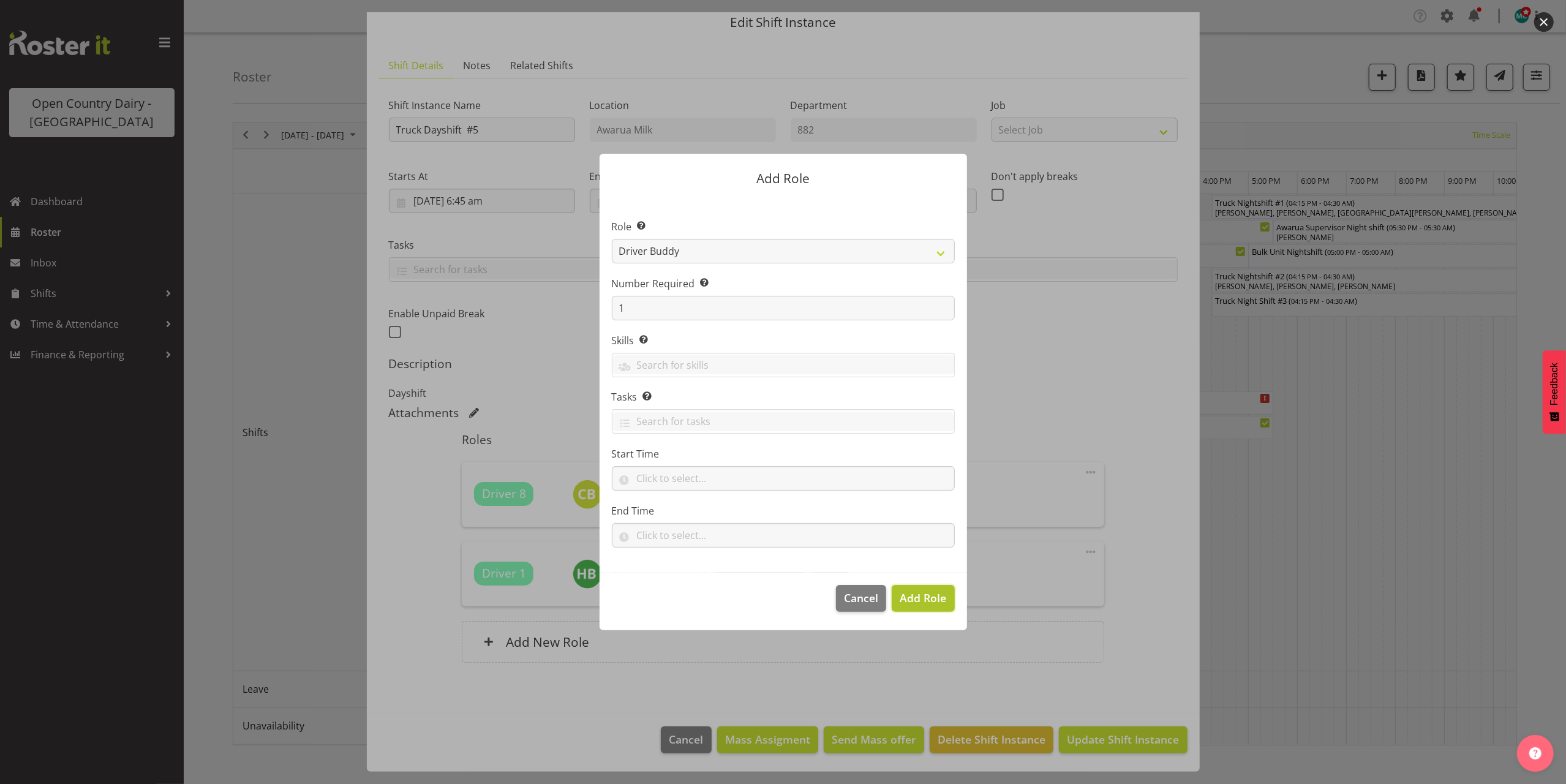
click at [924, 598] on span "Add Role" at bounding box center [923, 598] width 46 height 14
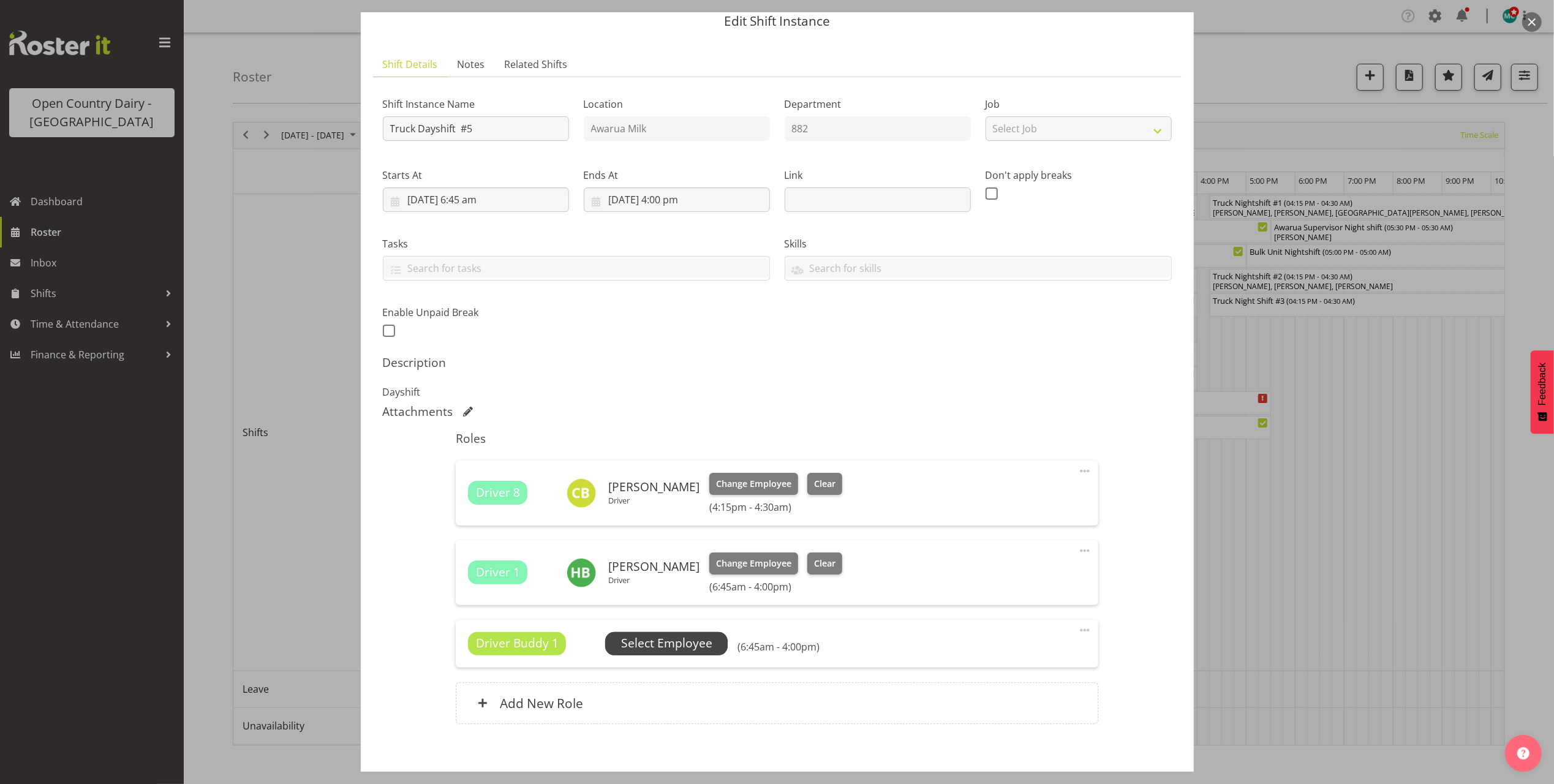
click at [677, 642] on span "Select Employee" at bounding box center [666, 643] width 92 height 18
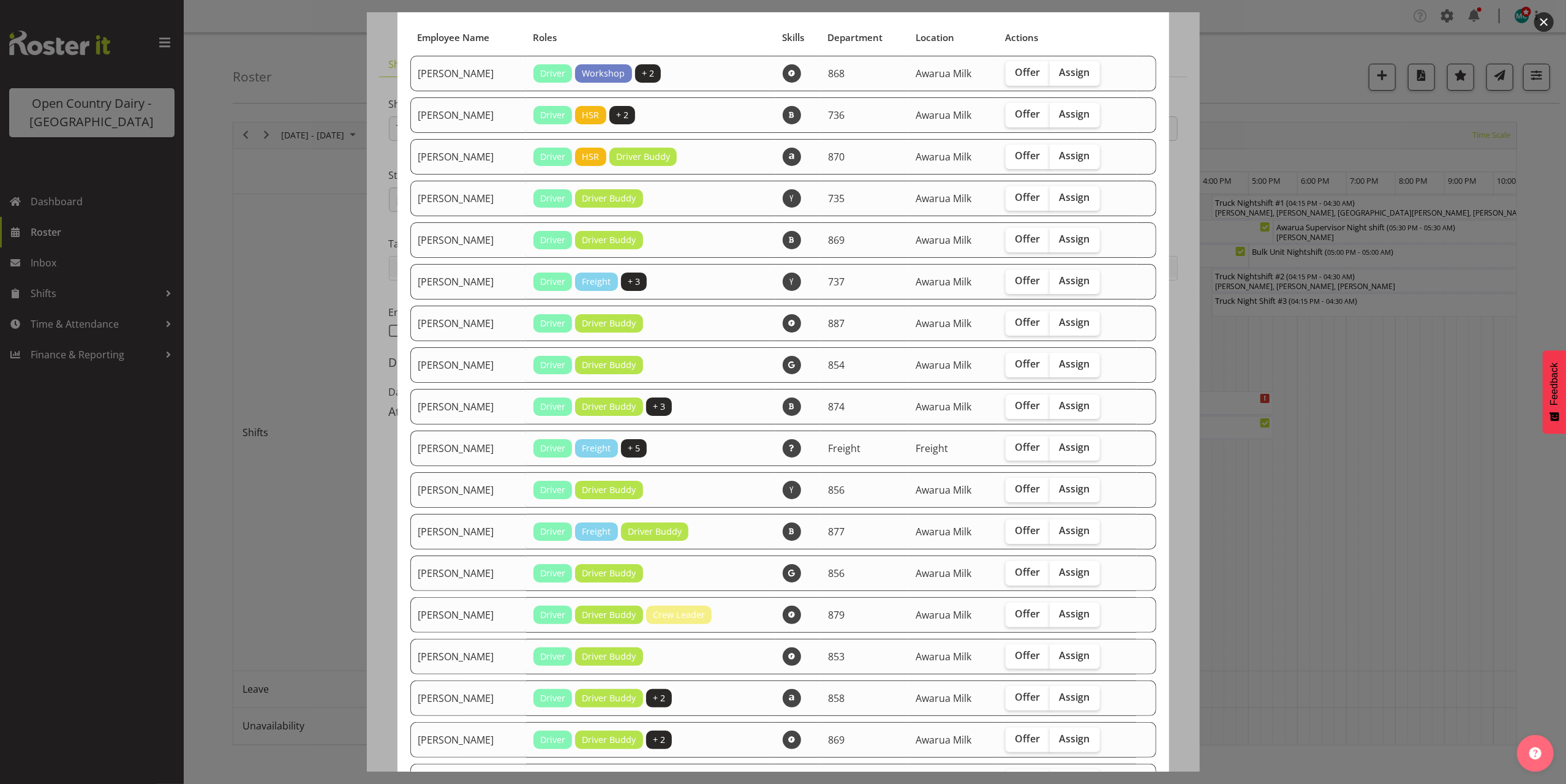
scroll to position [163, 0]
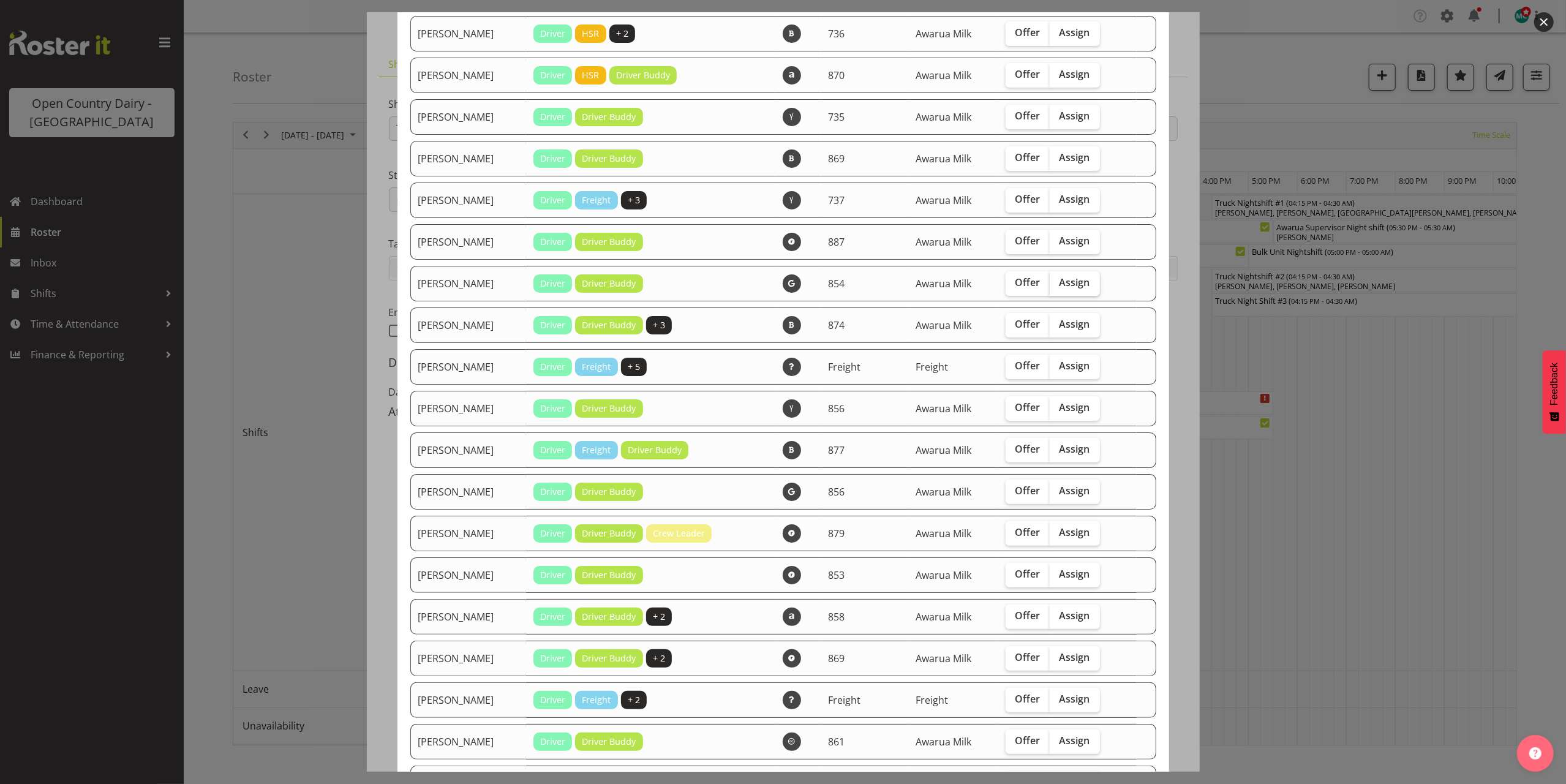
click at [1078, 282] on span "Assign" at bounding box center [1075, 282] width 30 height 12
click at [1058, 282] on input "Assign" at bounding box center [1054, 283] width 8 height 8
checkbox input "true"
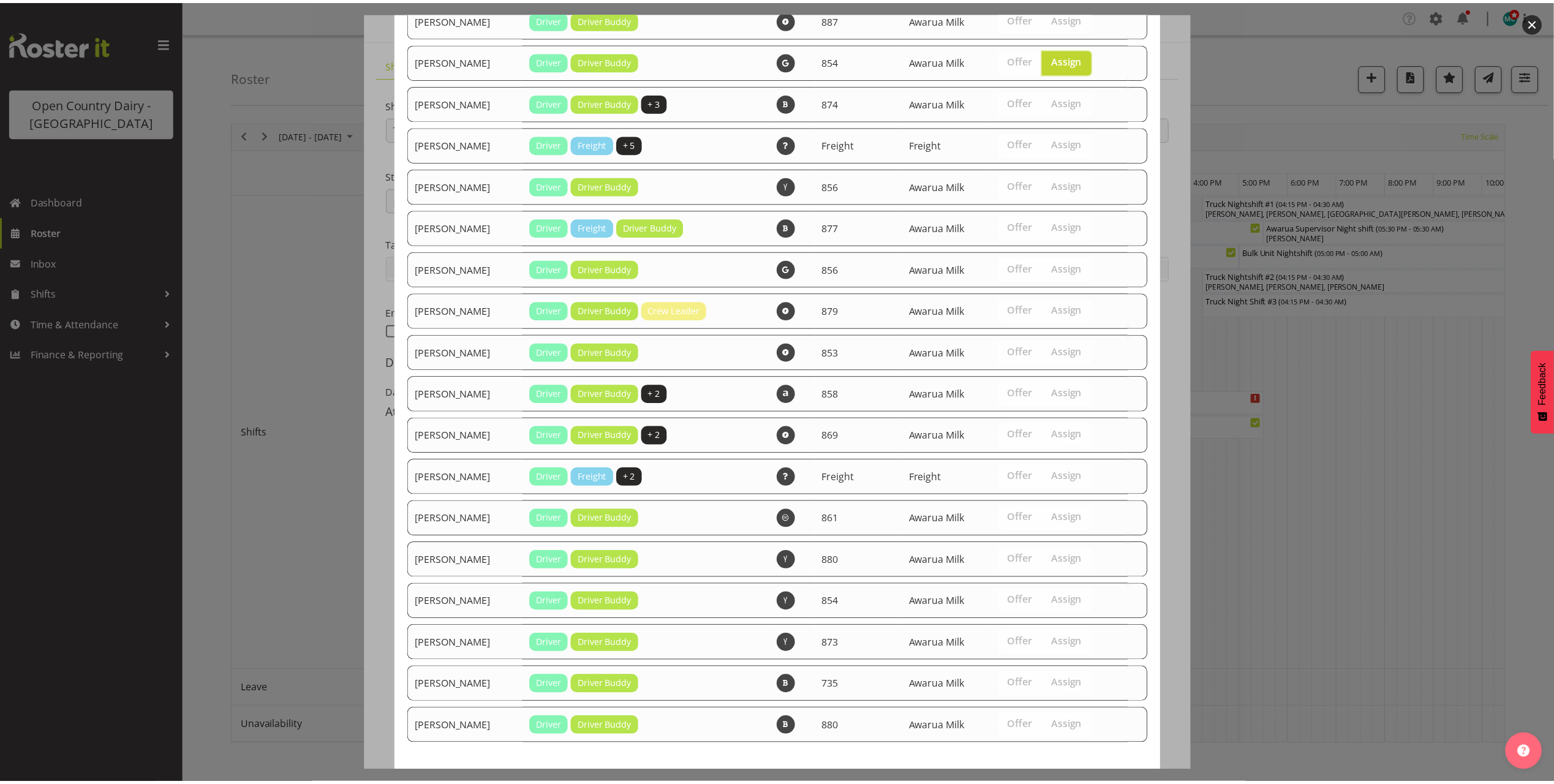
scroll to position [435, 0]
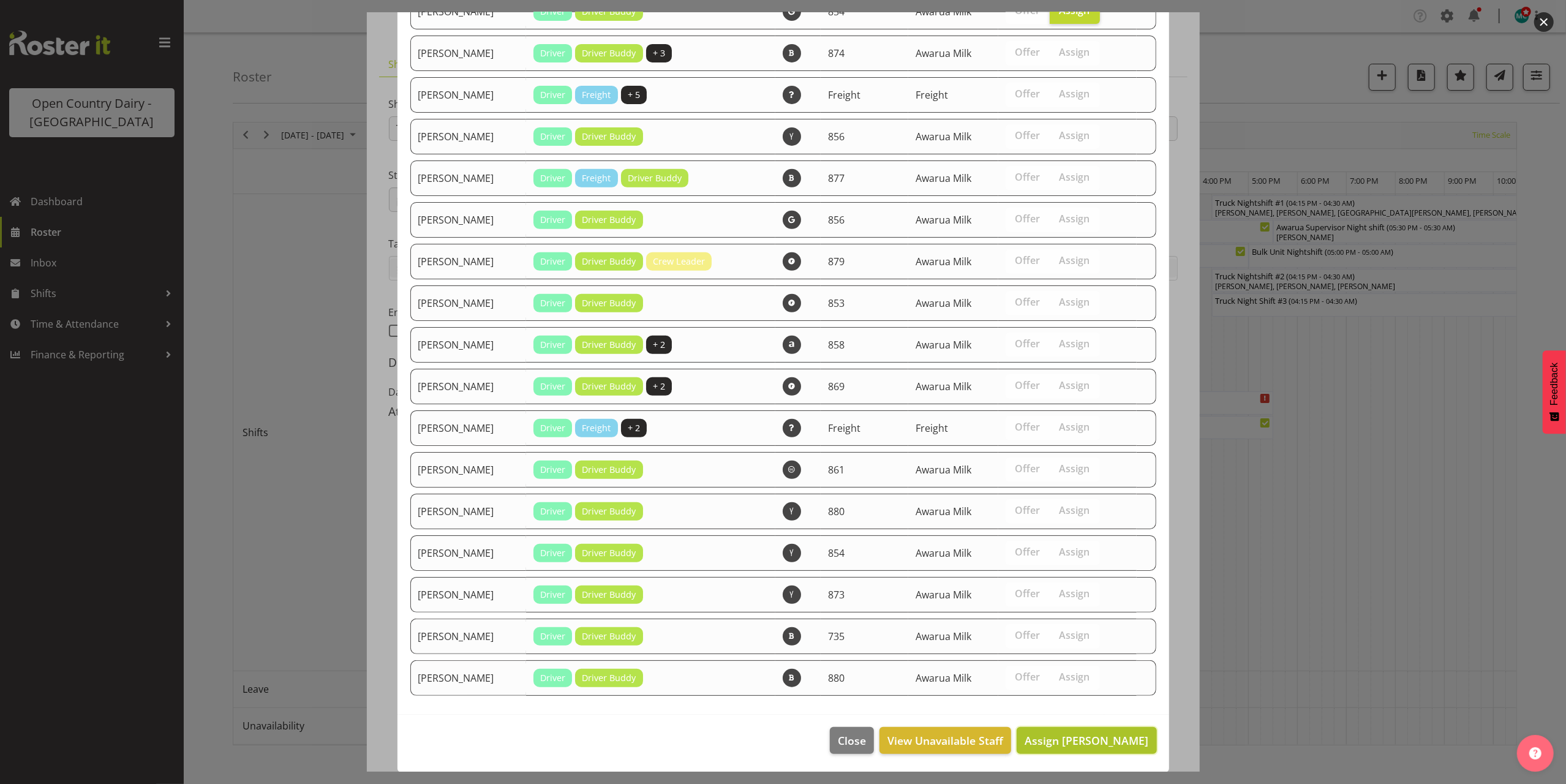
click at [1064, 739] on span "Assign [PERSON_NAME]" at bounding box center [1086, 740] width 123 height 14
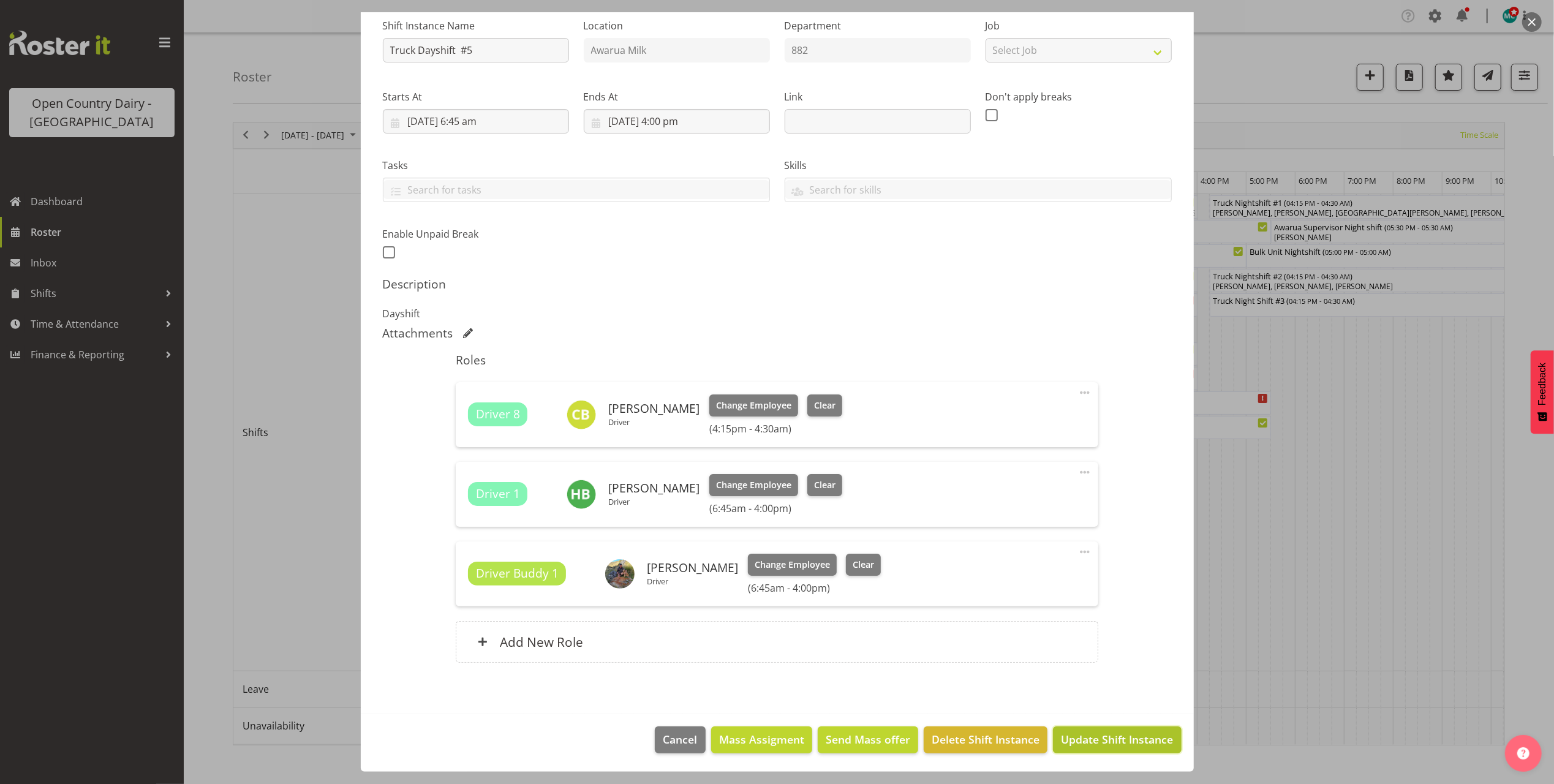
click at [1077, 739] on span "Update Shift Instance" at bounding box center [1117, 739] width 112 height 16
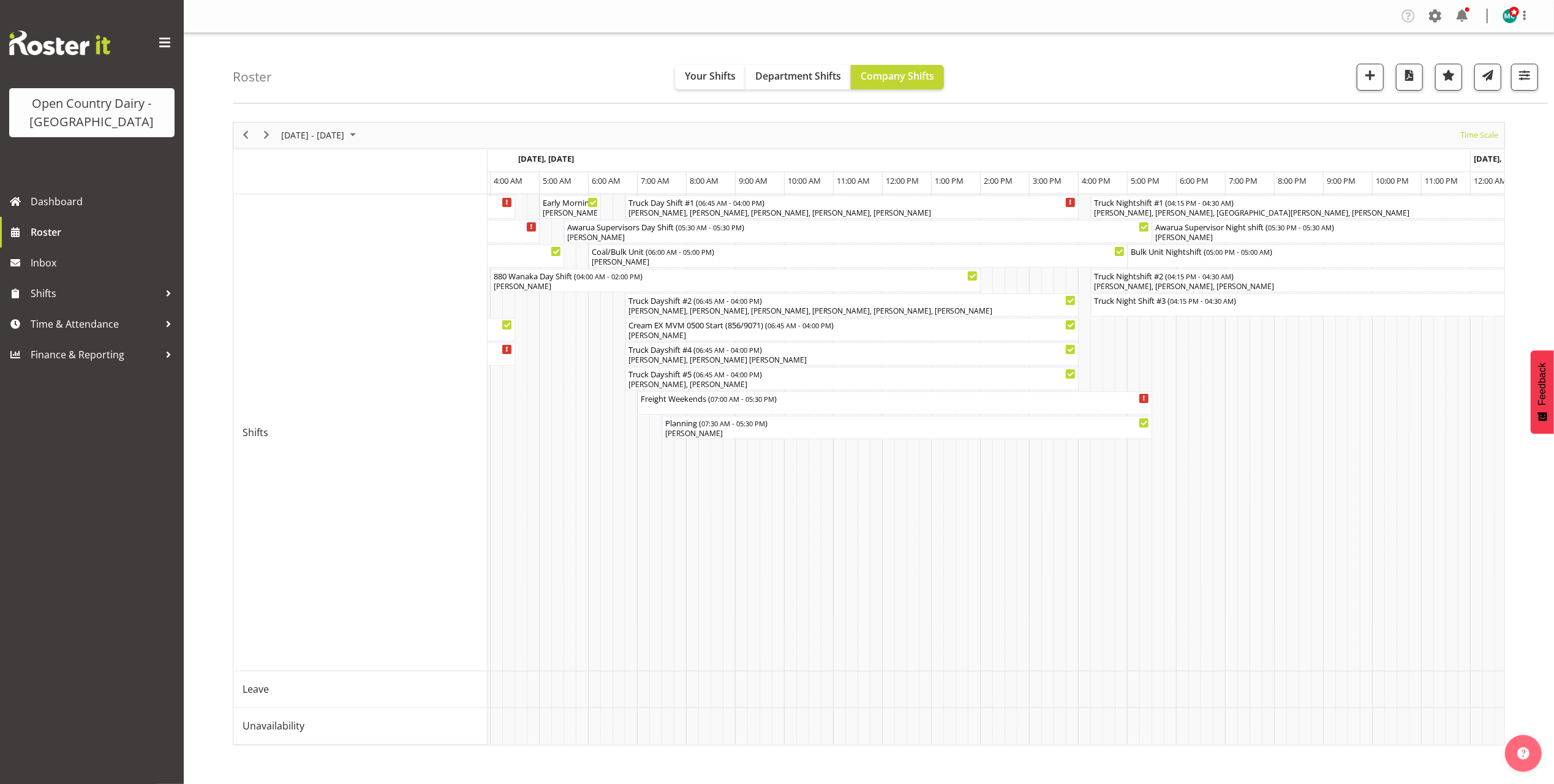
scroll to position [0, 6019]
